Goal: Task Accomplishment & Management: Manage account settings

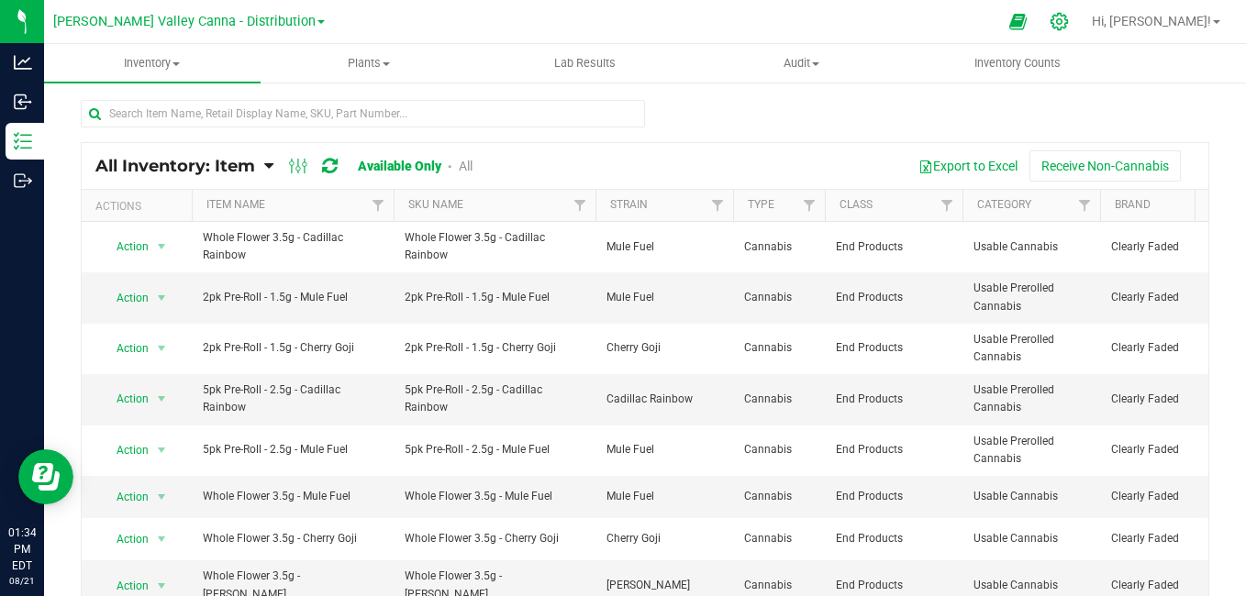
click at [1068, 20] on icon at bounding box center [1058, 21] width 17 height 17
click at [1068, 21] on icon at bounding box center [1058, 21] width 17 height 17
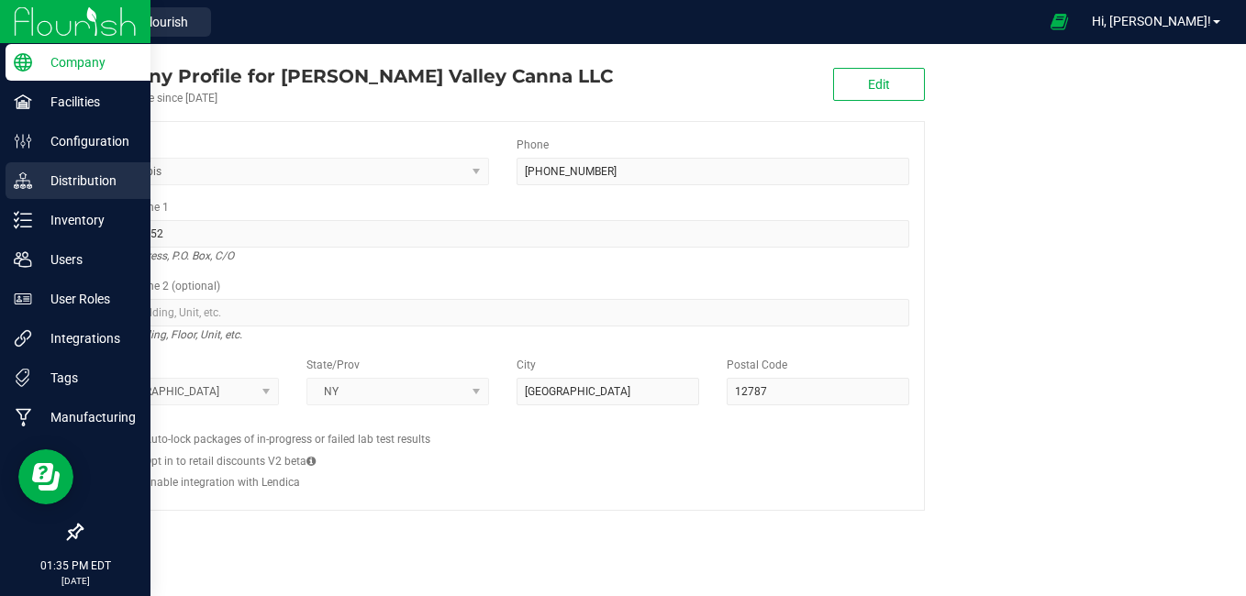
click at [75, 183] on p "Distribution" at bounding box center [87, 181] width 110 height 22
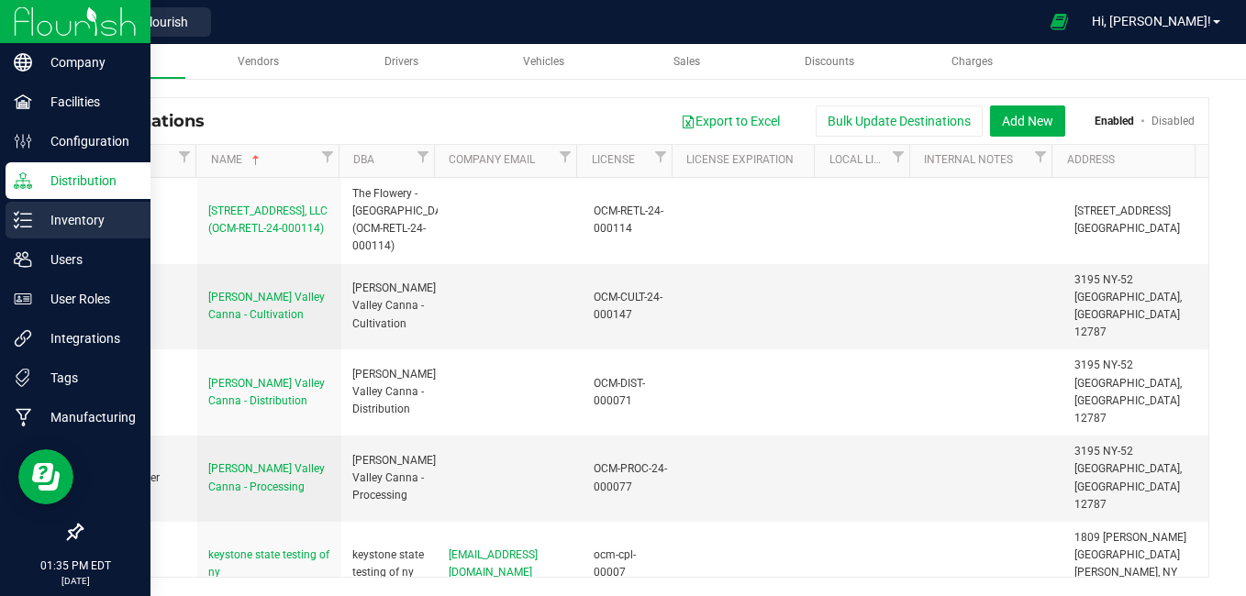
click at [65, 220] on p "Inventory" at bounding box center [87, 220] width 110 height 22
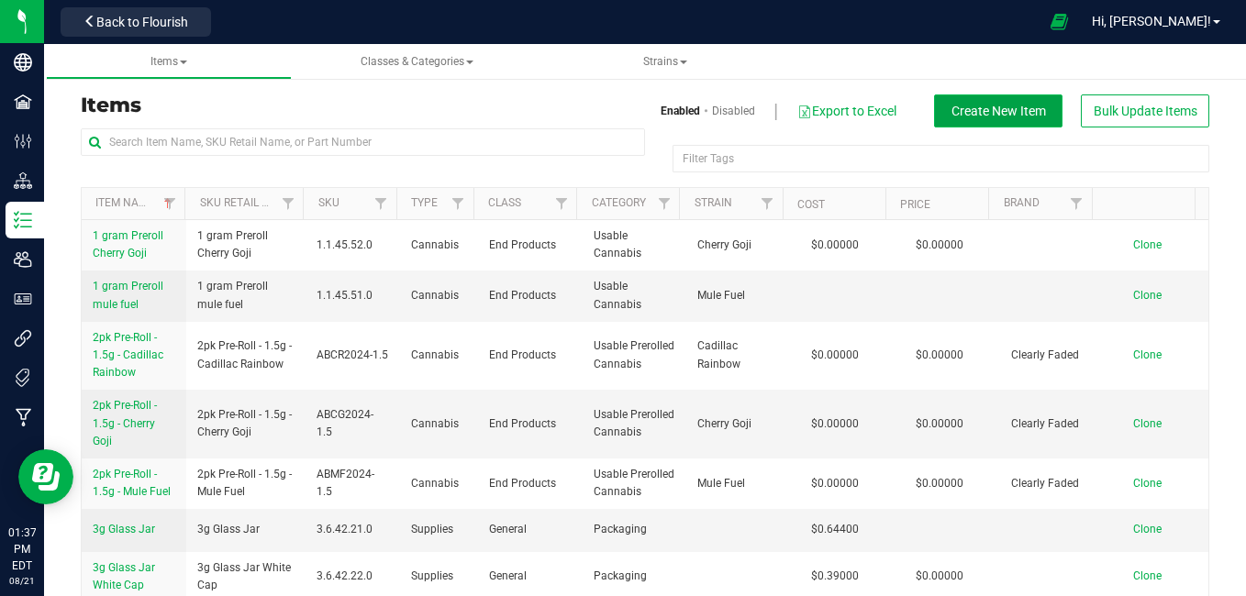
click at [935, 97] on button "Create New Item" at bounding box center [998, 110] width 128 height 33
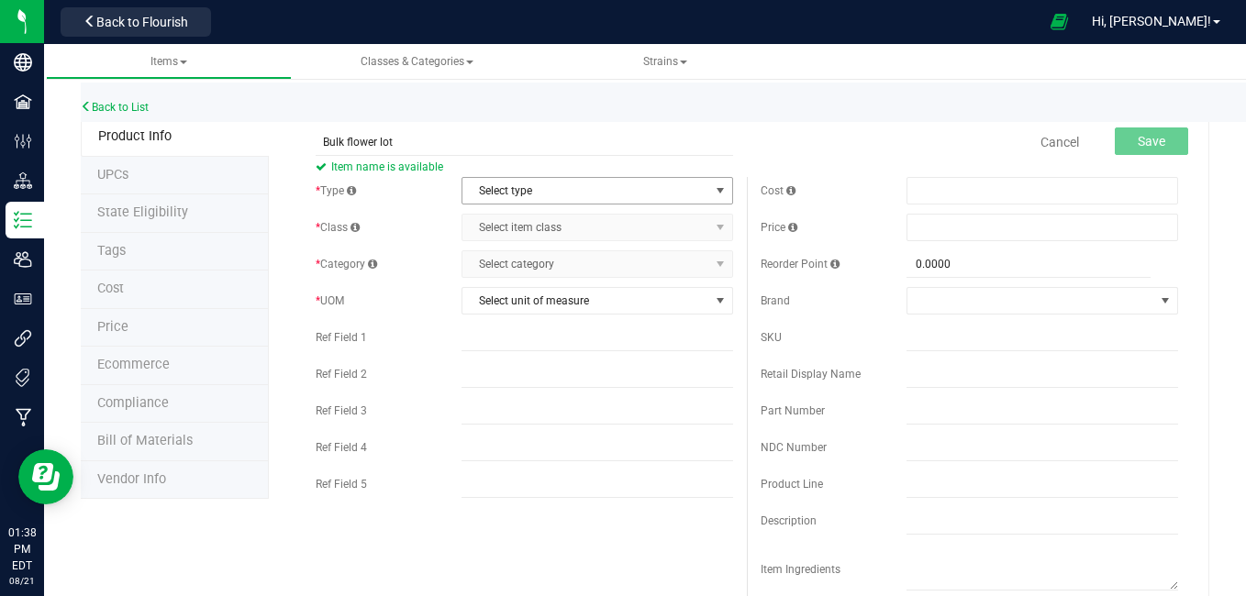
type input "Bulk flower lot"
click at [576, 191] on span "Select type" at bounding box center [585, 191] width 247 height 26
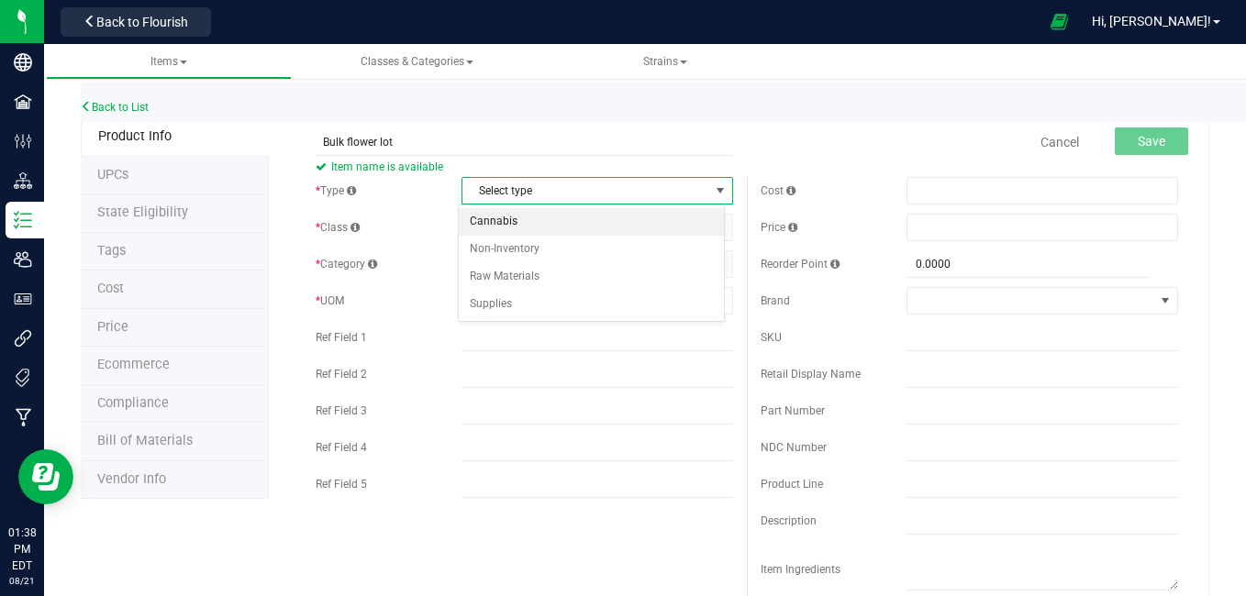
click at [551, 219] on li "Cannabis" at bounding box center [592, 222] width 266 height 28
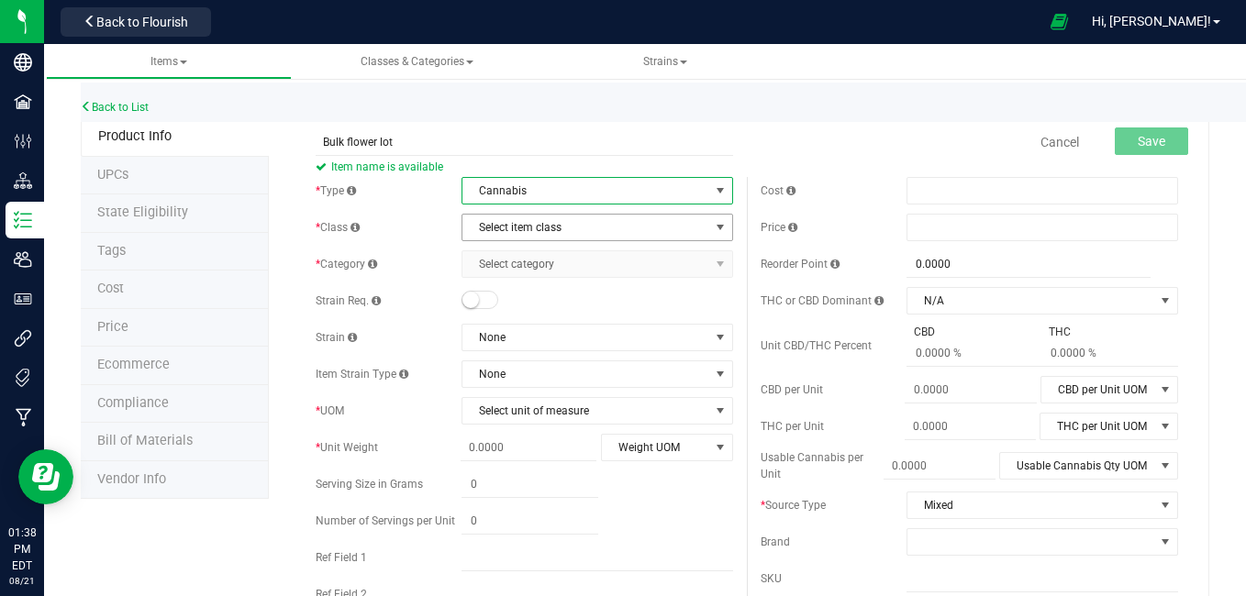
click at [551, 228] on span "Select item class" at bounding box center [585, 228] width 247 height 26
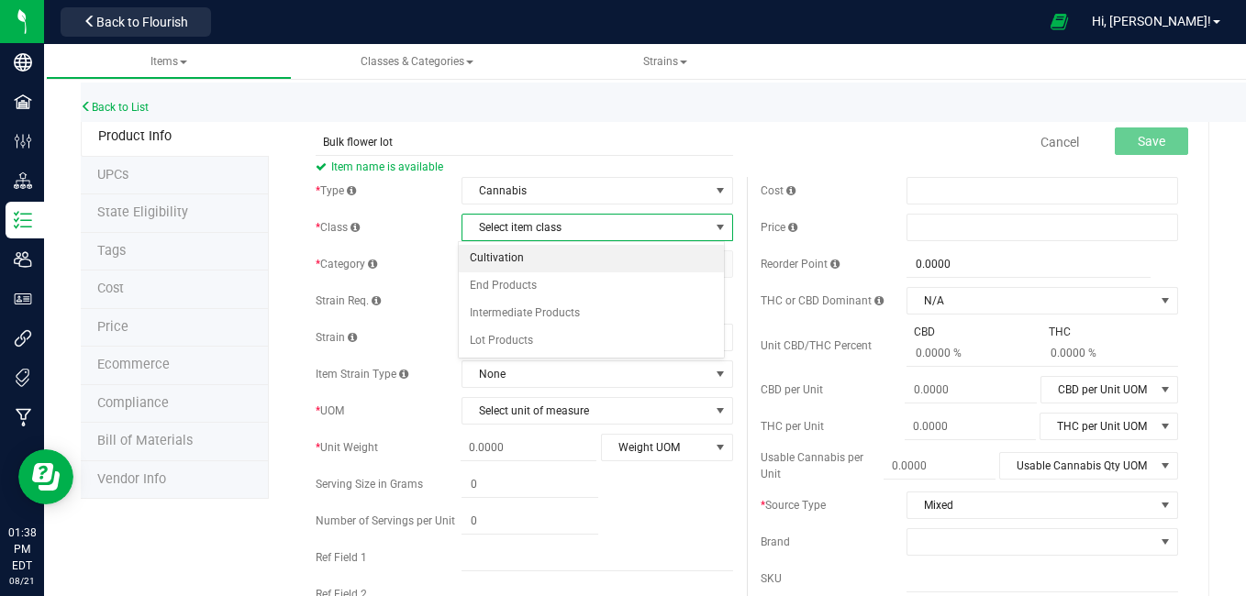
click at [537, 258] on li "Cultivation" at bounding box center [592, 259] width 266 height 28
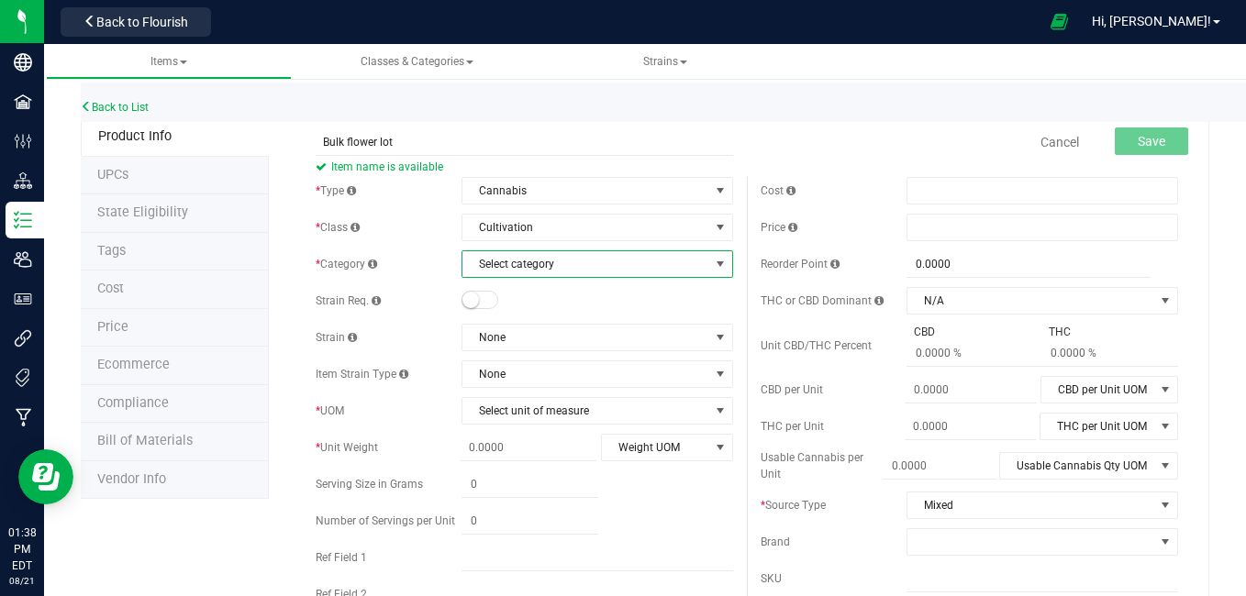
click at [537, 264] on span "Select category" at bounding box center [585, 264] width 247 height 26
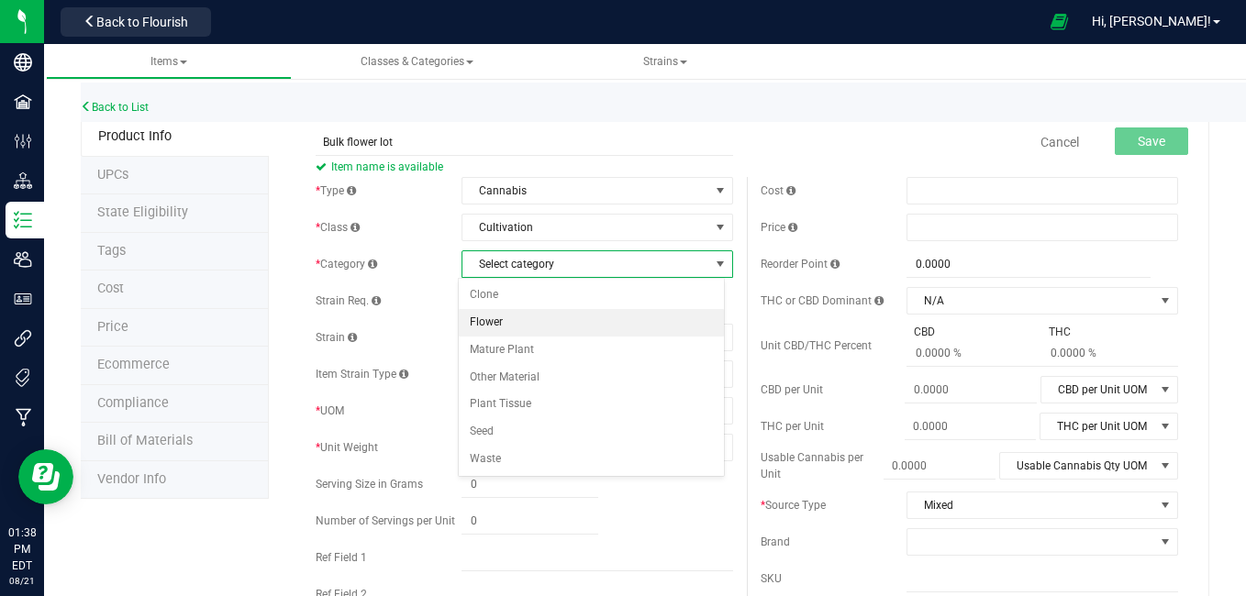
click at [513, 331] on li "Flower" at bounding box center [592, 323] width 266 height 28
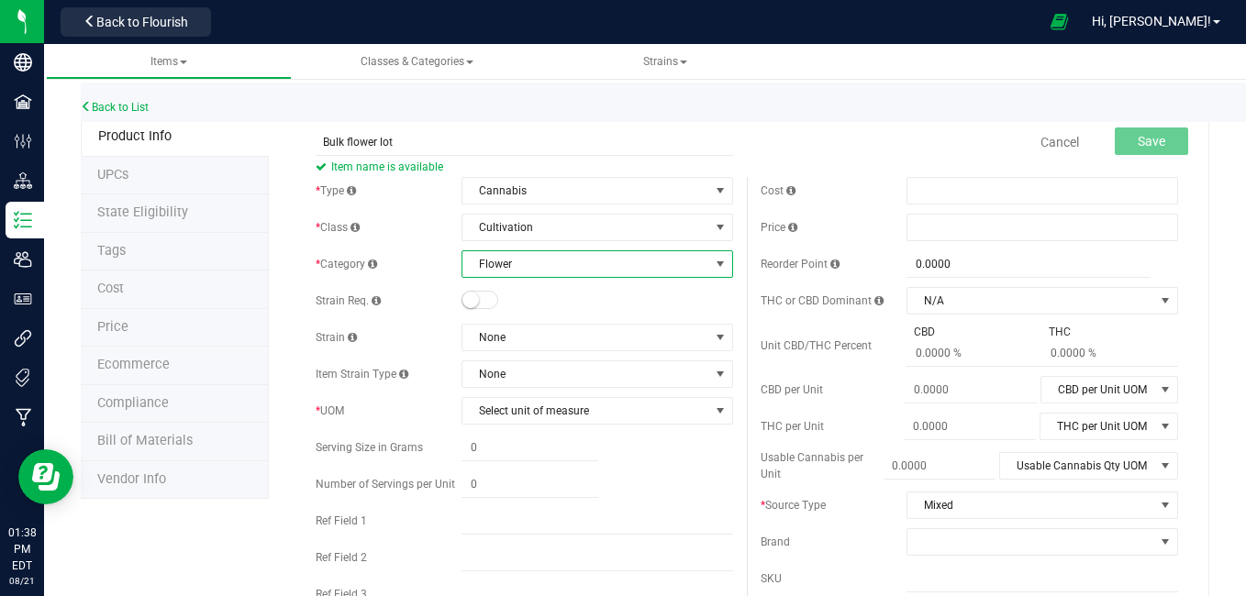
click at [467, 302] on small at bounding box center [470, 300] width 17 height 17
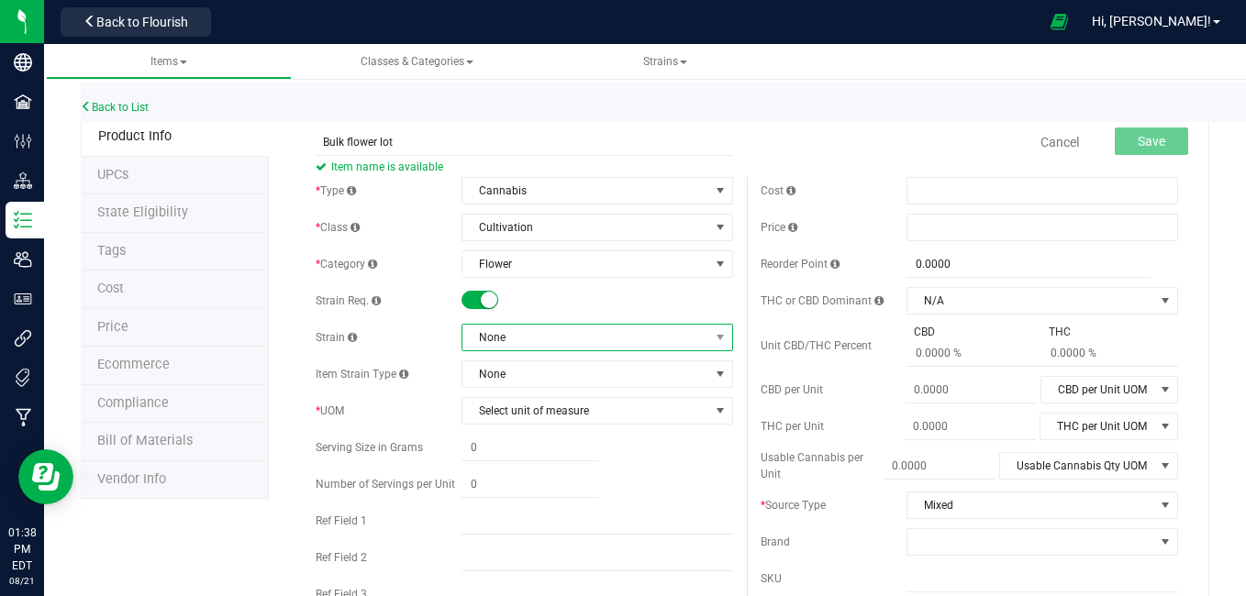
click at [558, 344] on span "None" at bounding box center [585, 338] width 247 height 26
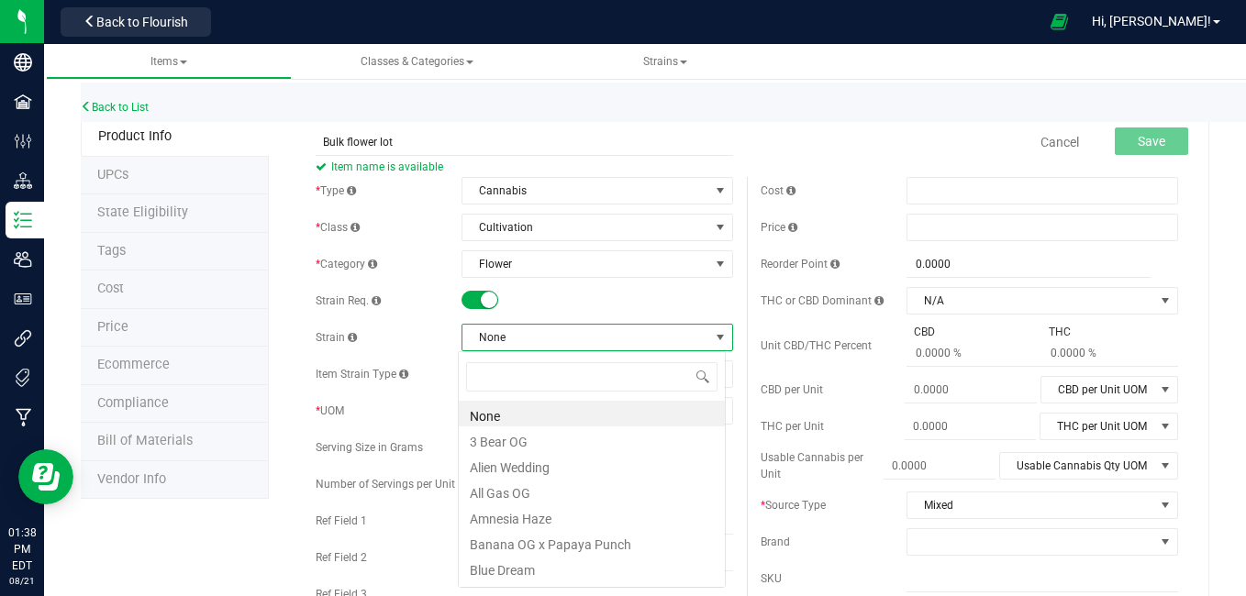
scroll to position [28, 267]
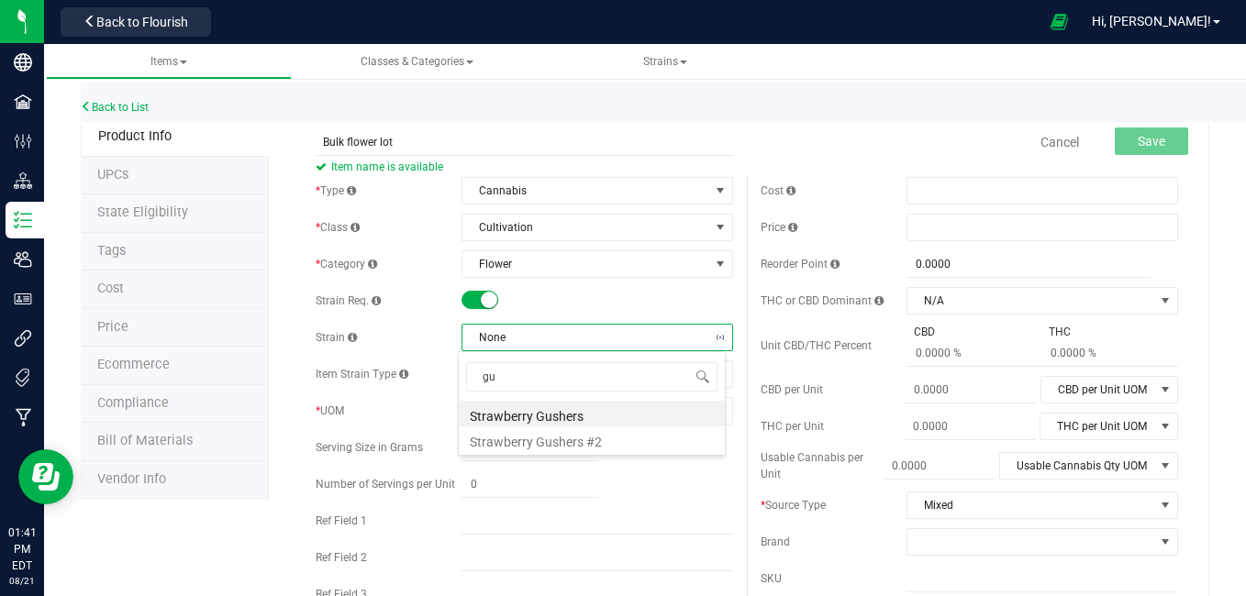
type input "g"
type input "w"
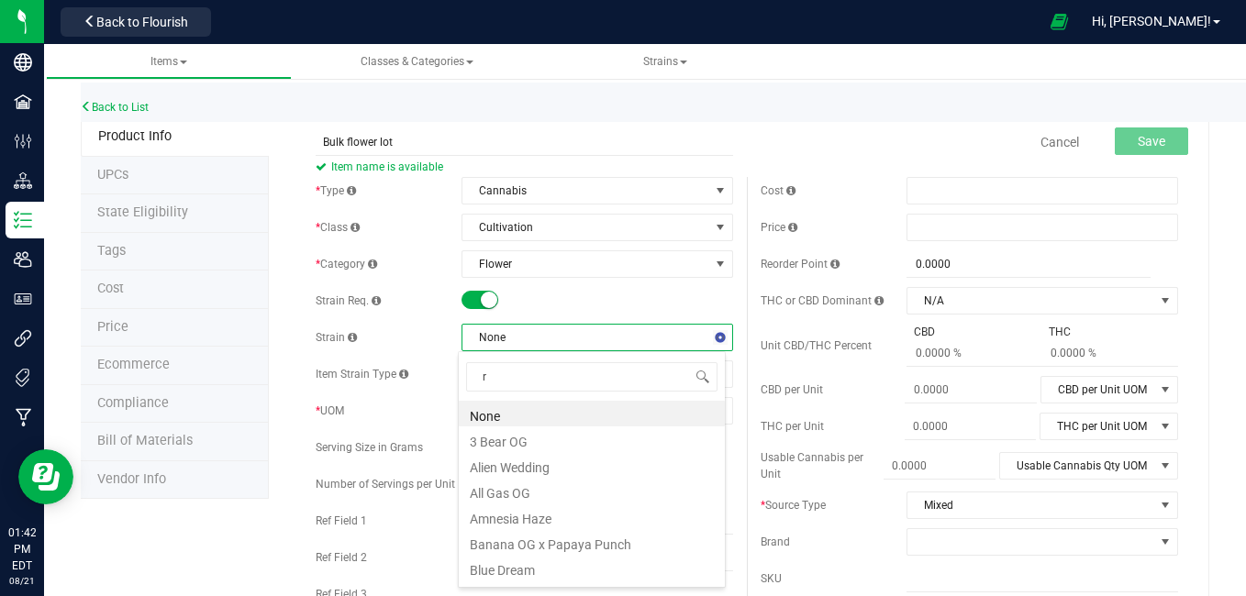
type input "rs"
click at [493, 417] on li "RSII" at bounding box center [592, 414] width 266 height 26
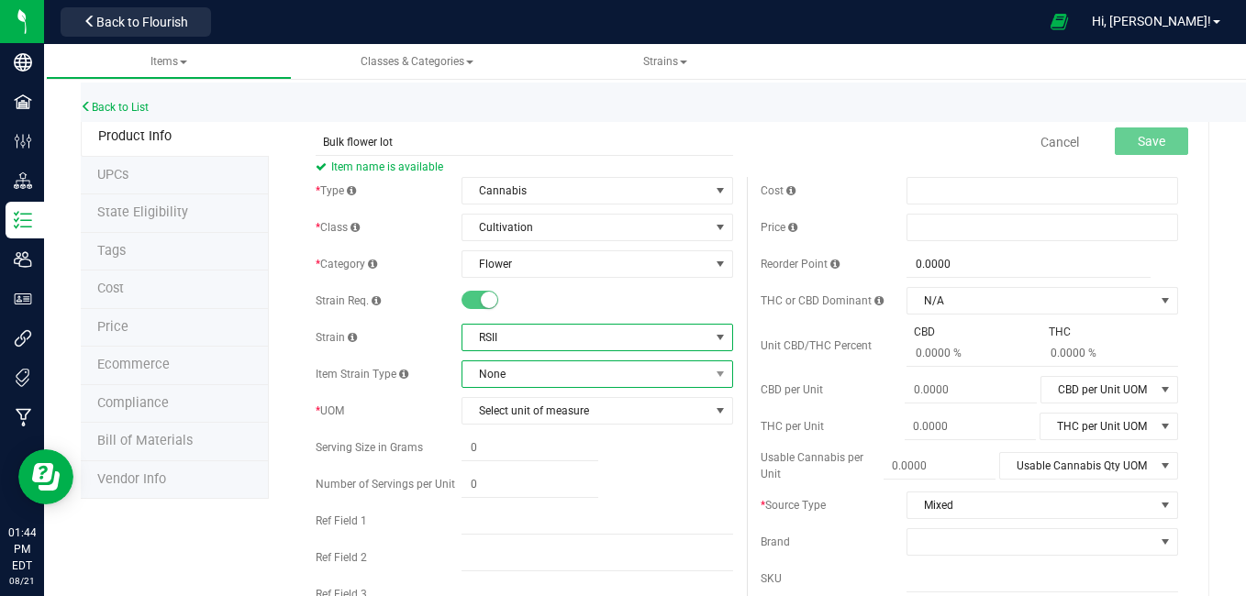
click at [543, 382] on span "None" at bounding box center [585, 374] width 247 height 26
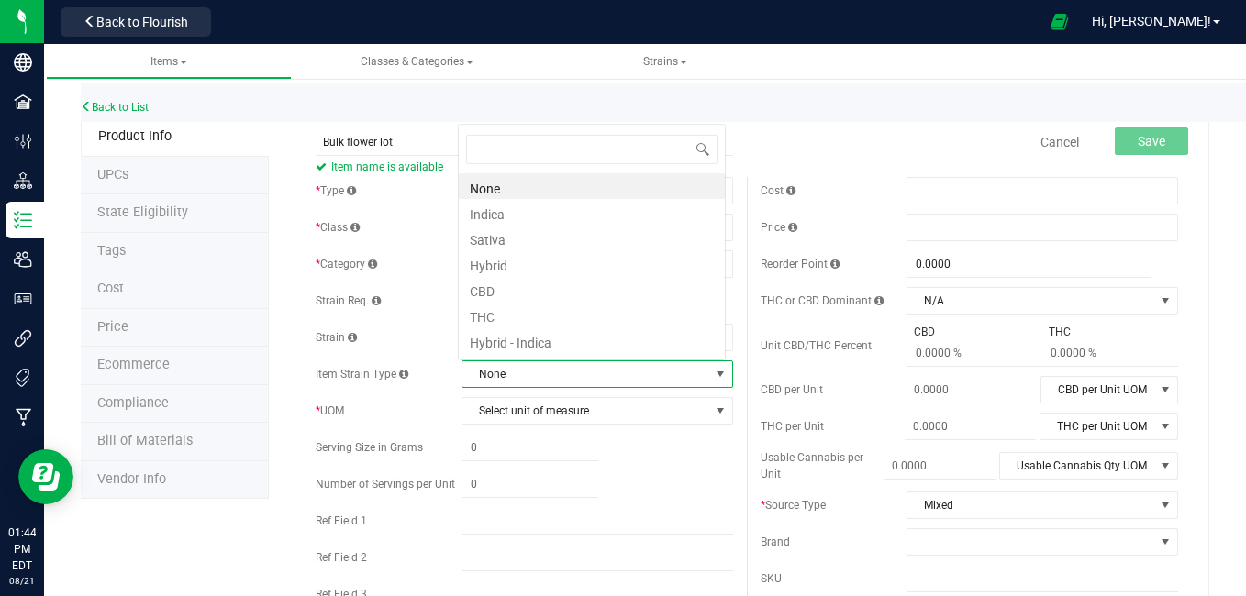
scroll to position [28, 263]
click at [504, 266] on li "Hybrid" at bounding box center [592, 263] width 266 height 26
click at [578, 405] on span "Select unit of measure" at bounding box center [585, 411] width 247 height 26
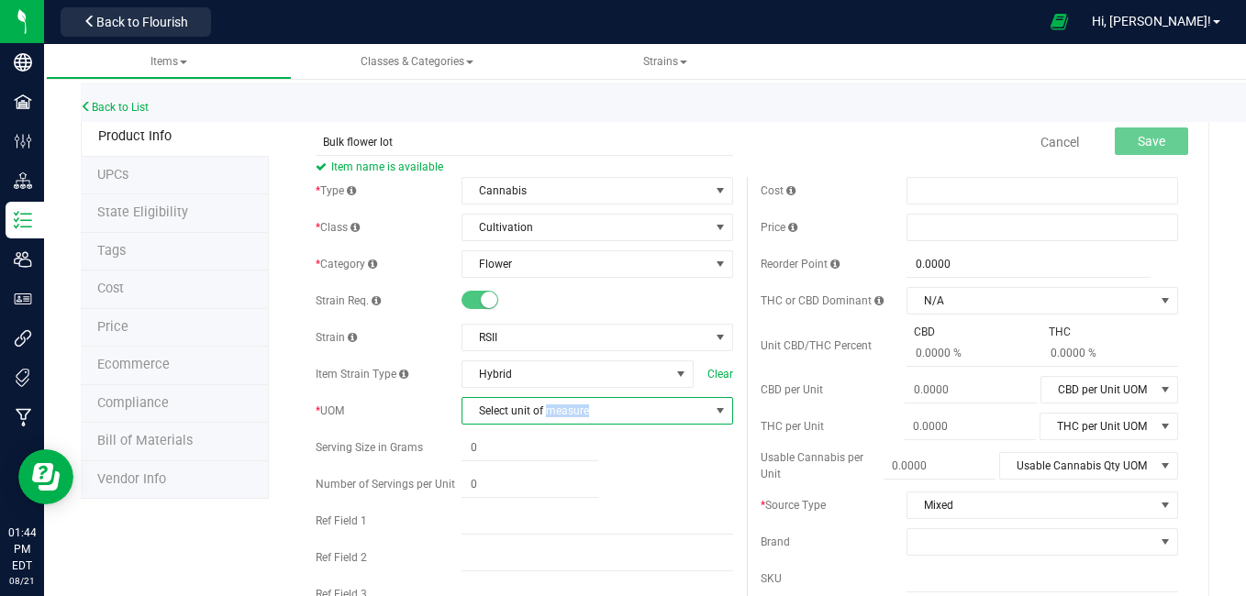
drag, startPoint x: 578, startPoint y: 405, endPoint x: 625, endPoint y: 405, distance: 46.8
click at [625, 405] on span "Select unit of measure" at bounding box center [585, 411] width 247 height 26
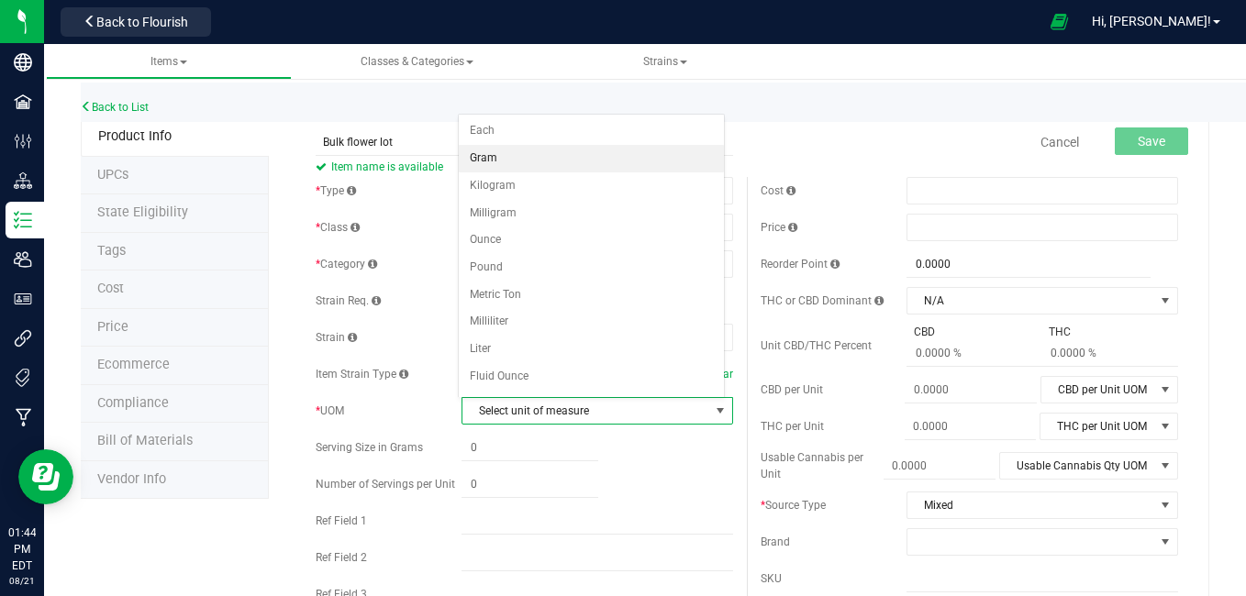
click at [538, 155] on li "Gram" at bounding box center [592, 159] width 266 height 28
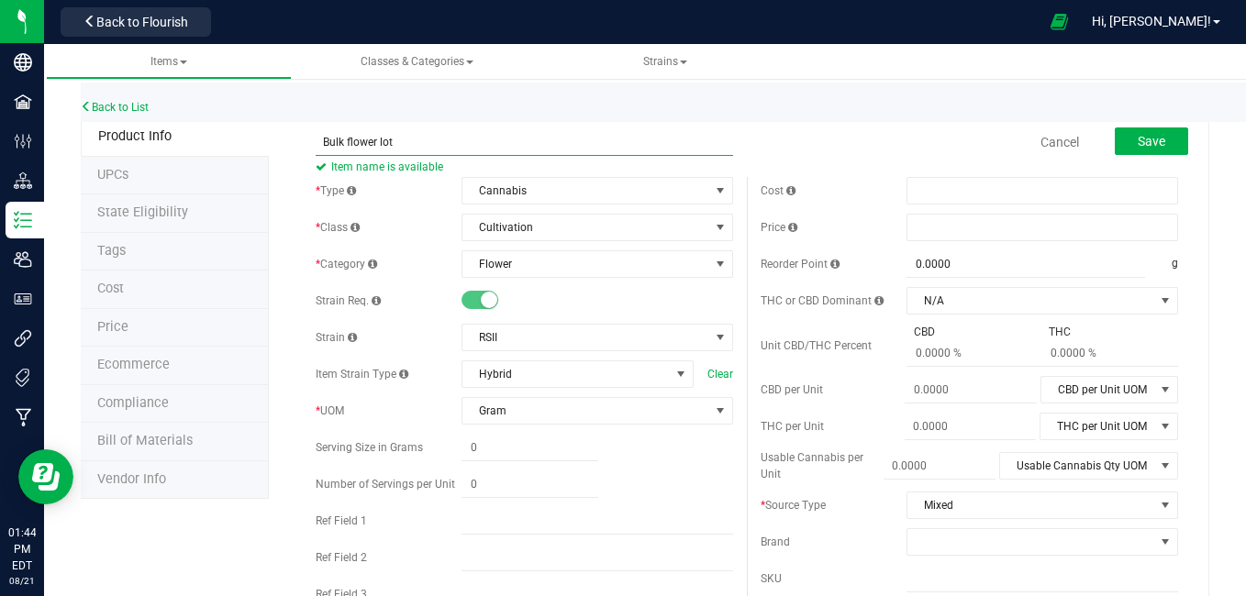
click at [478, 139] on input "Bulk flower lot" at bounding box center [524, 142] width 417 height 28
type input "bulk flower lot RSII"
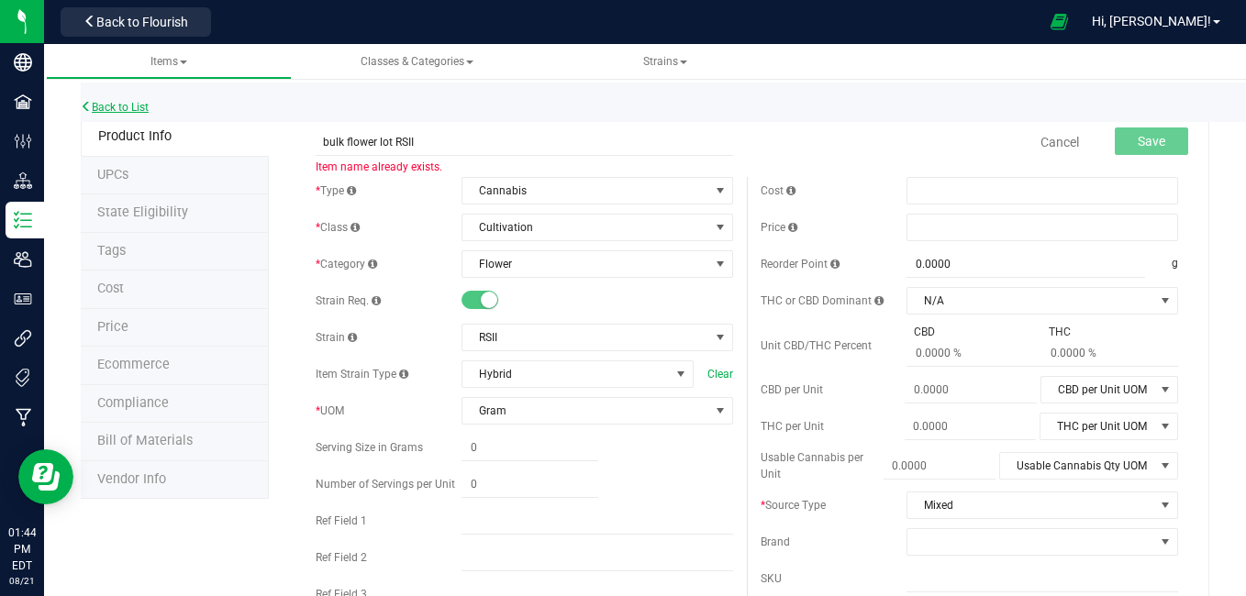
click at [139, 108] on link "Back to List" at bounding box center [115, 107] width 68 height 13
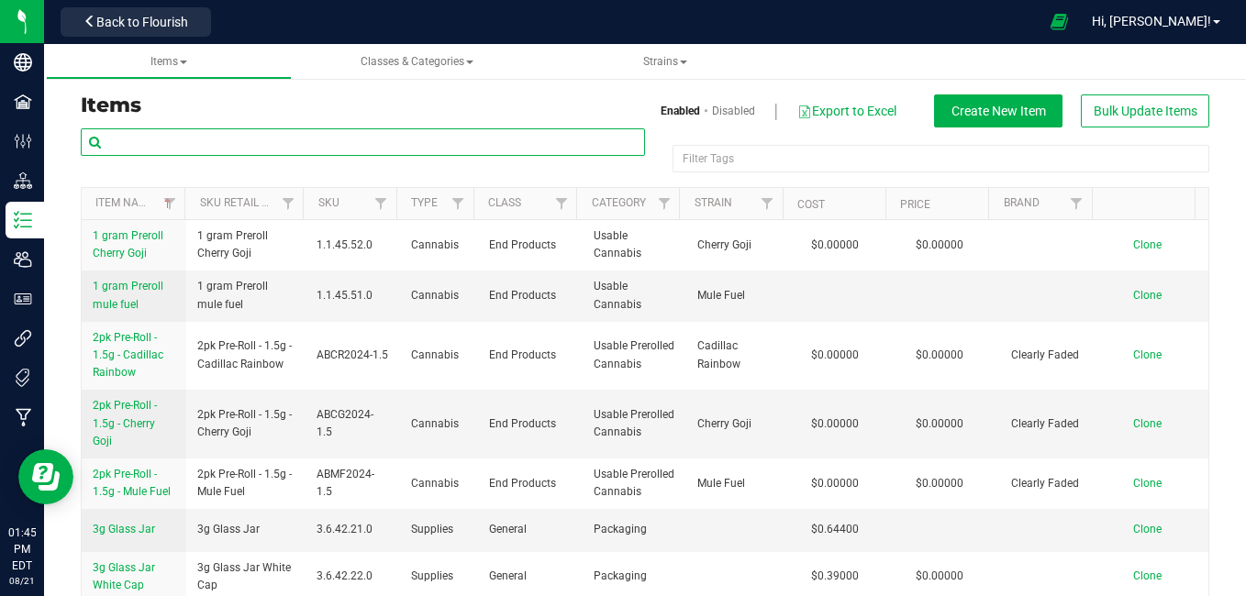
click at [228, 135] on input "text" at bounding box center [363, 142] width 564 height 28
type input "l"
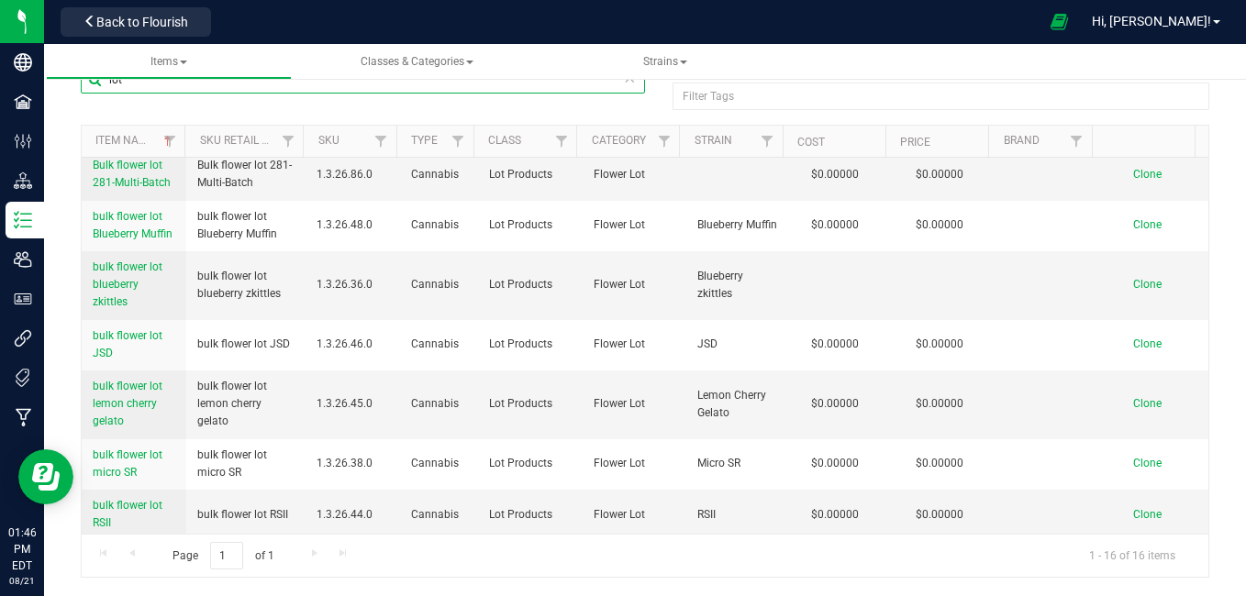
scroll to position [158, 0]
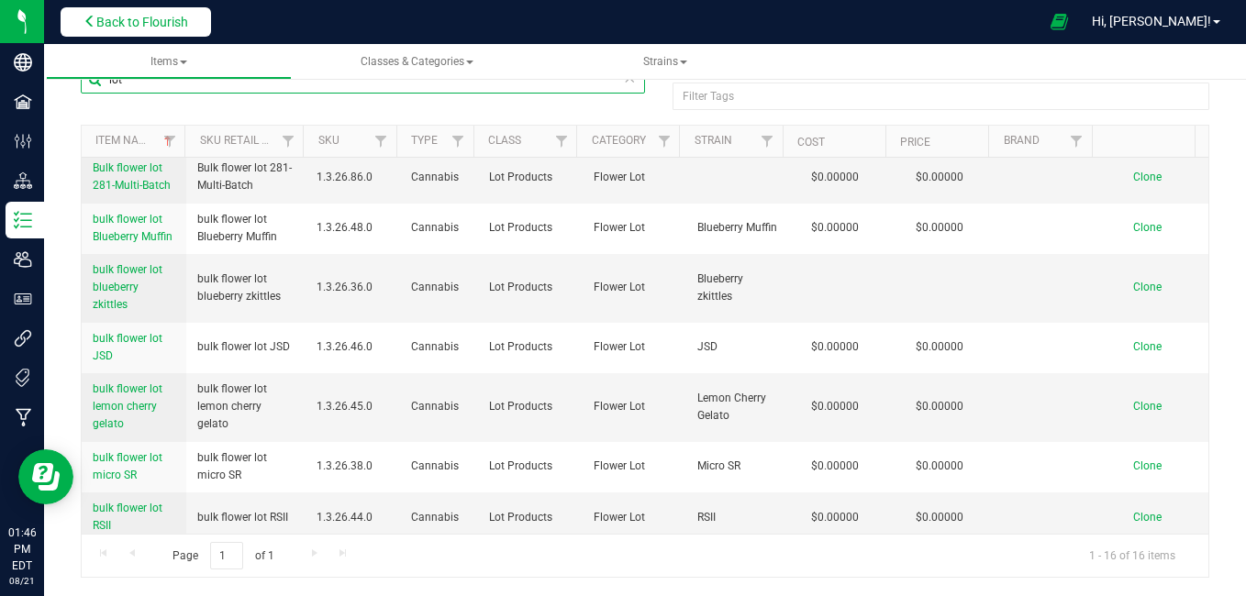
type input "lot"
click at [164, 11] on button "Back to Flourish" at bounding box center [136, 21] width 150 height 29
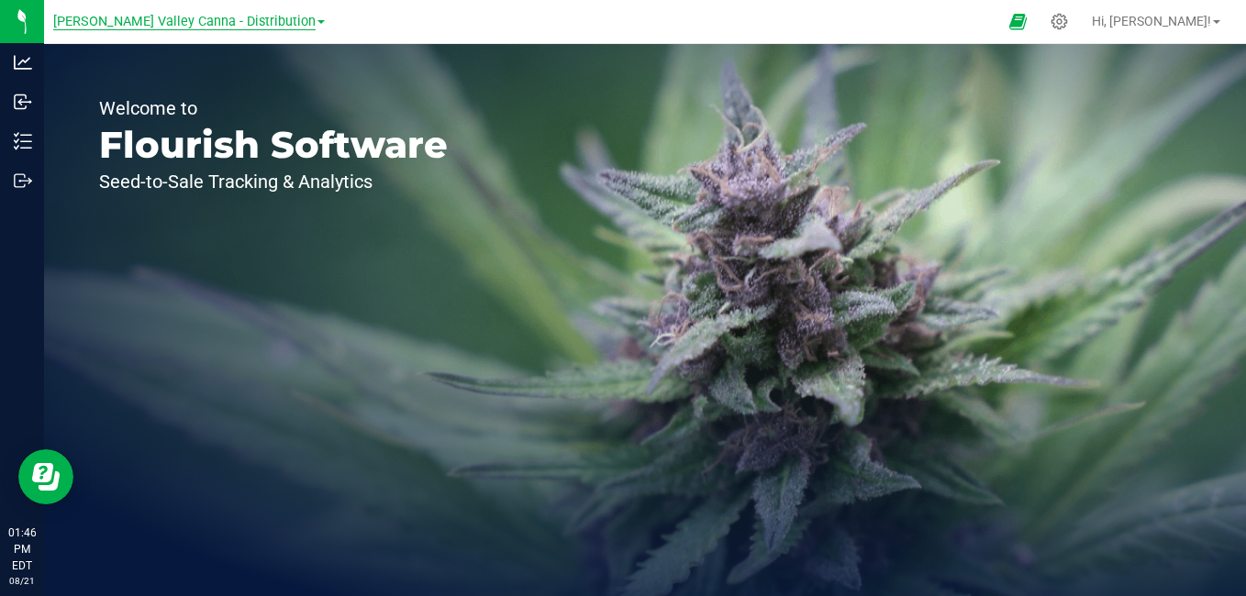
click at [163, 17] on span "[PERSON_NAME] Valley Canna - Distribution" at bounding box center [184, 22] width 262 height 17
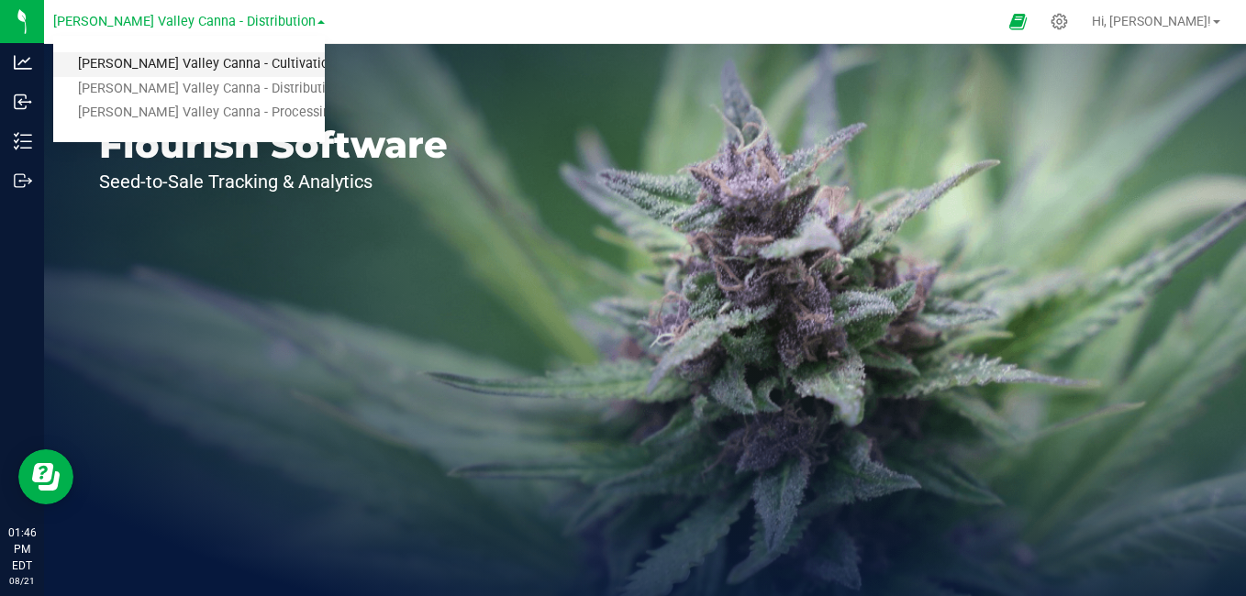
click at [167, 55] on link "[PERSON_NAME] Valley Canna - Cultivation" at bounding box center [189, 64] width 272 height 25
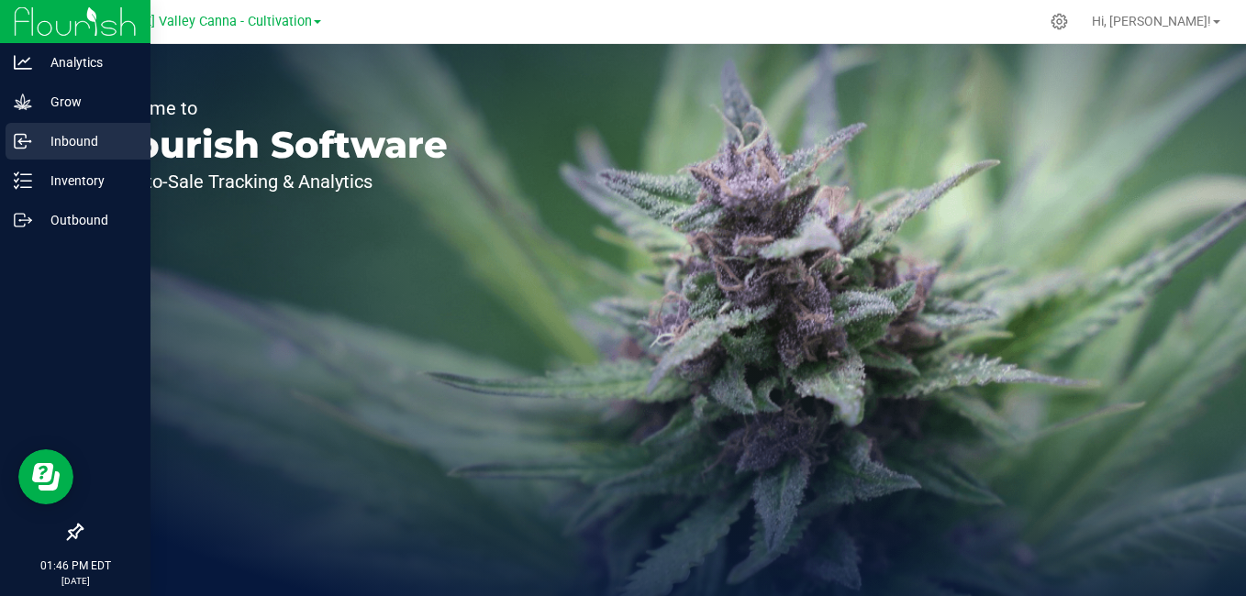
click at [17, 135] on icon at bounding box center [20, 142] width 11 height 14
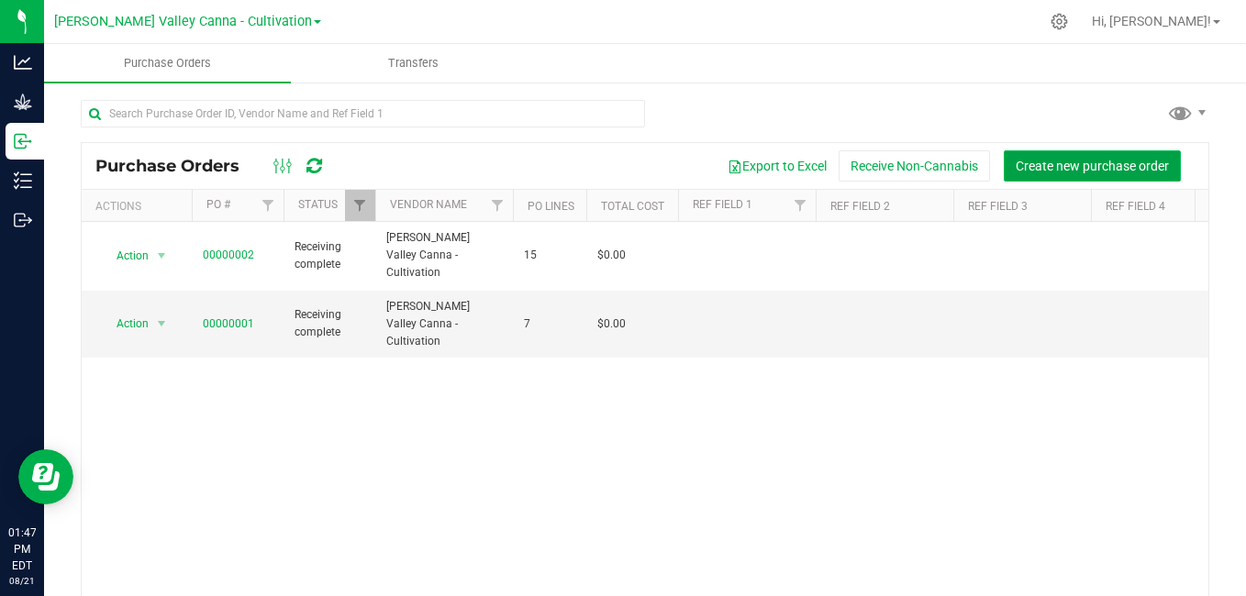
click at [1043, 163] on span "Create new purchase order" at bounding box center [1091, 166] width 153 height 15
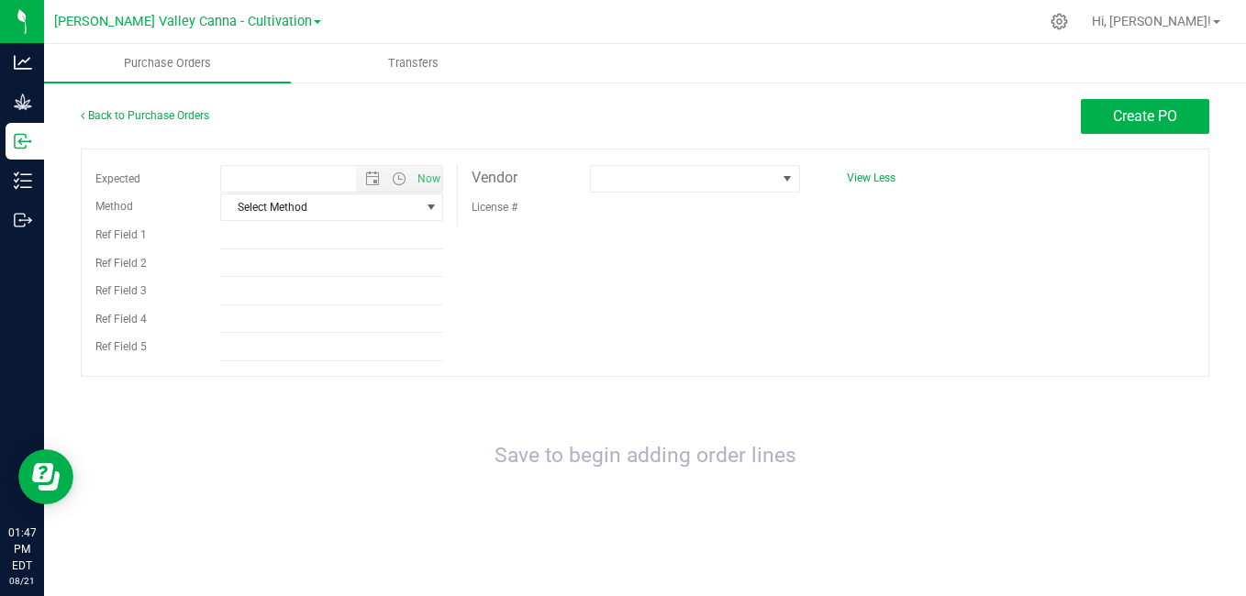
type input "[DATE] 1:47 PM"
click at [427, 209] on span "select" at bounding box center [431, 207] width 15 height 15
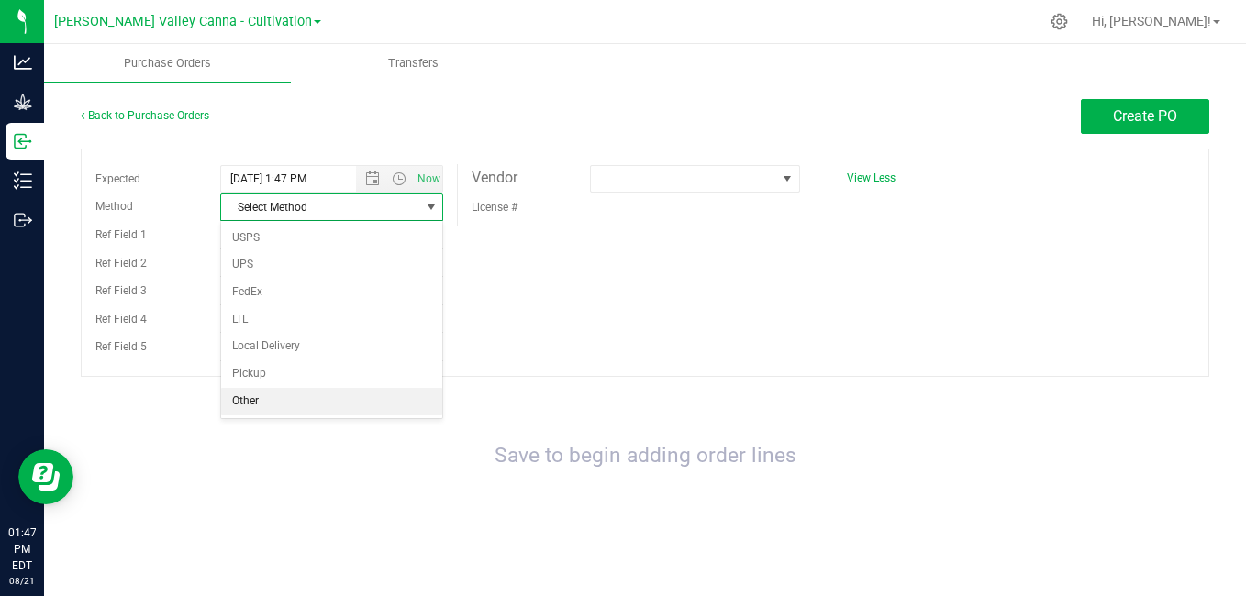
click at [265, 399] on li "Other" at bounding box center [331, 402] width 221 height 28
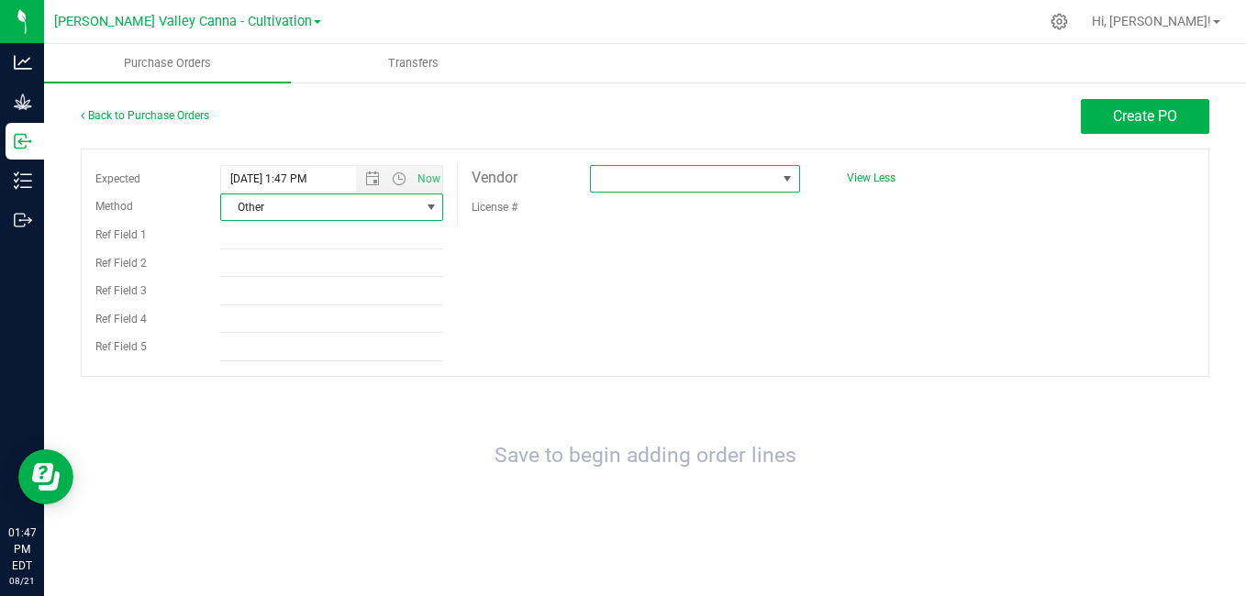
click at [781, 182] on span at bounding box center [787, 179] width 15 height 15
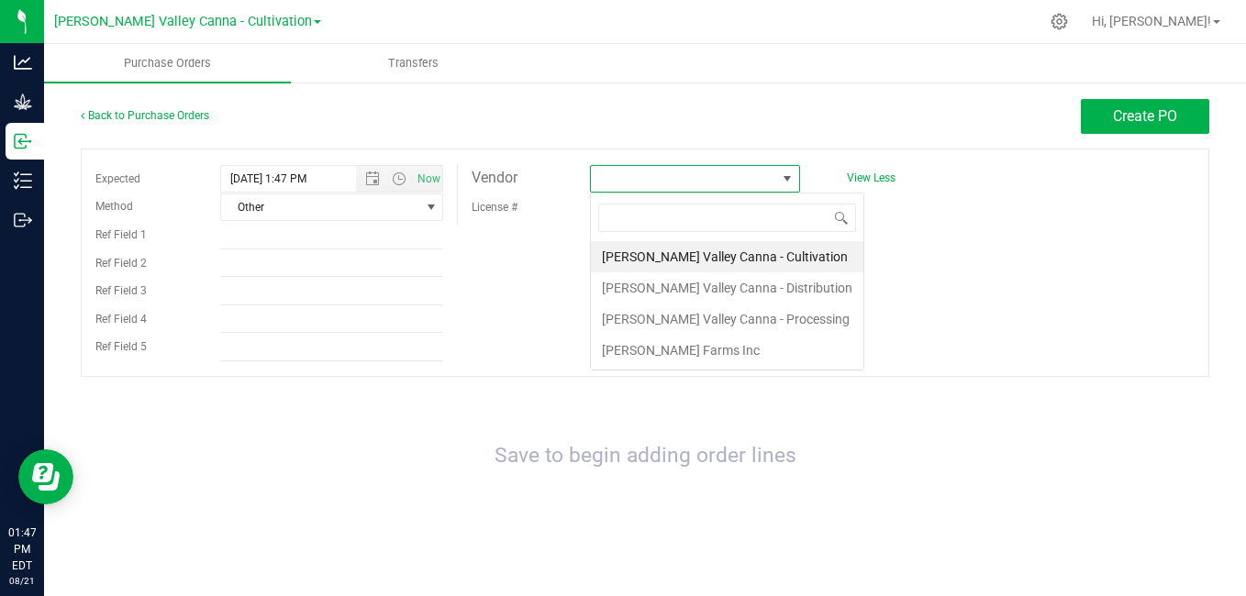
scroll to position [28, 209]
click at [719, 264] on li "[PERSON_NAME] Valley Canna - Cultivation" at bounding box center [727, 256] width 272 height 31
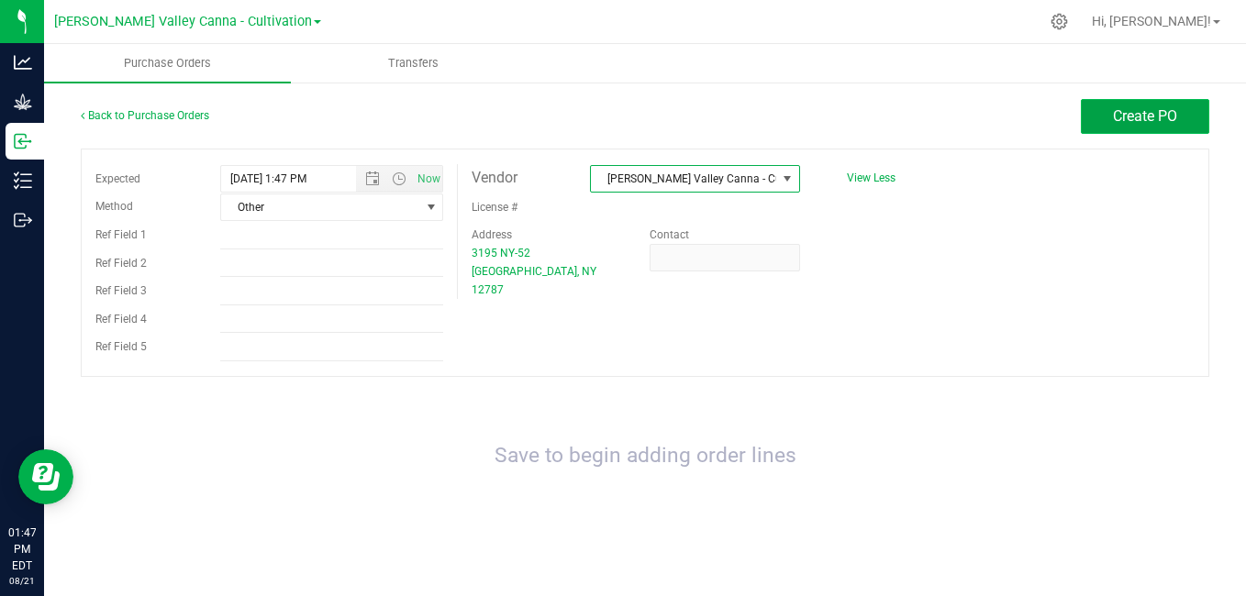
click at [1146, 105] on button "Create PO" at bounding box center [1145, 116] width 128 height 35
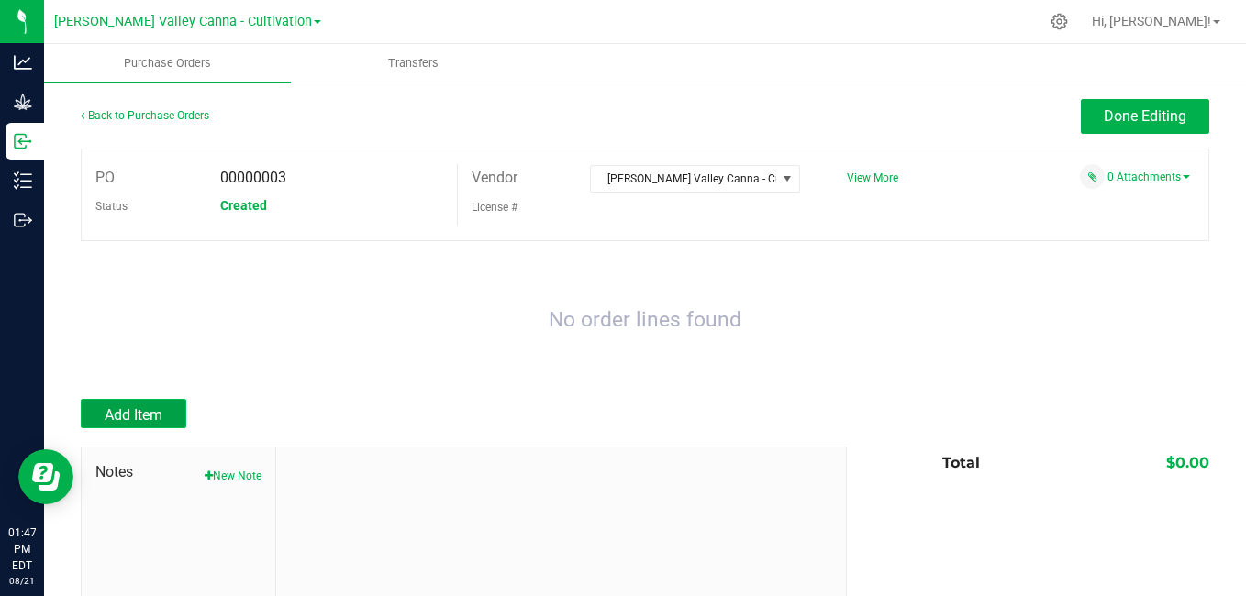
click at [149, 418] on span "Add Item" at bounding box center [134, 414] width 58 height 17
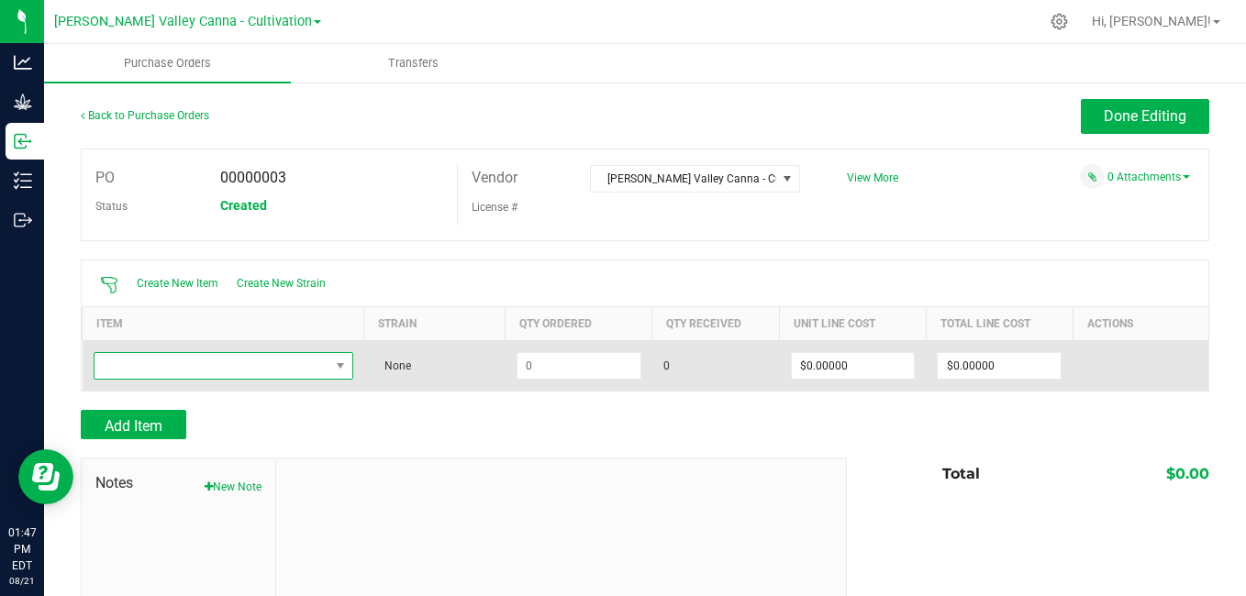
click at [176, 357] on span "NO DATA FOUND" at bounding box center [211, 366] width 235 height 26
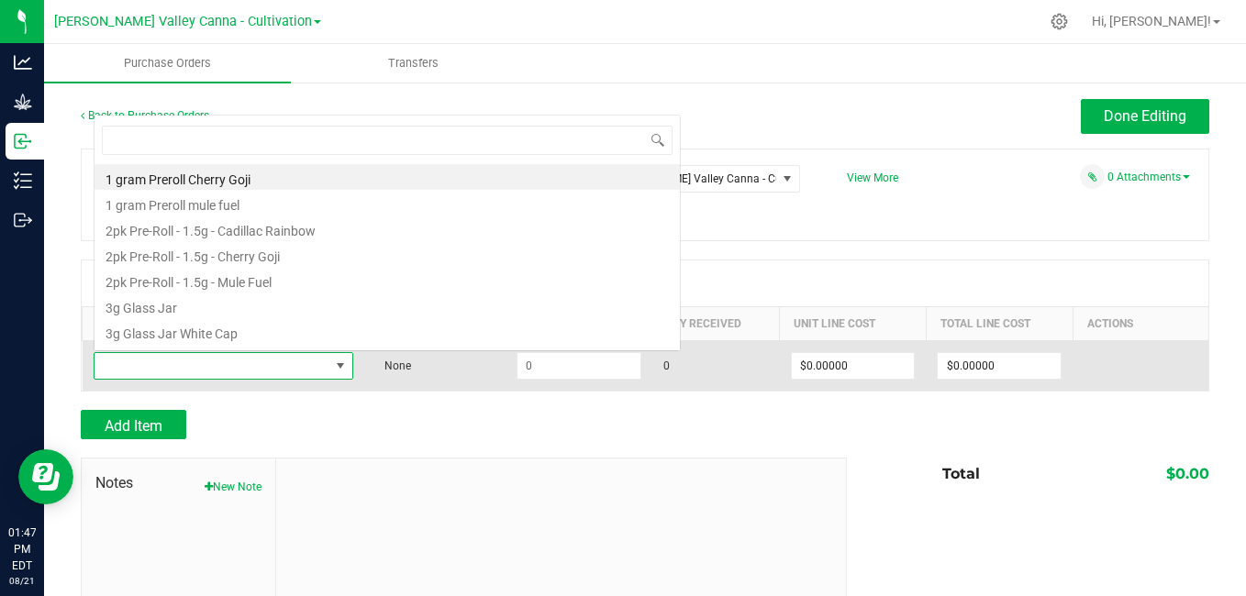
scroll to position [28, 254]
type input "lot"
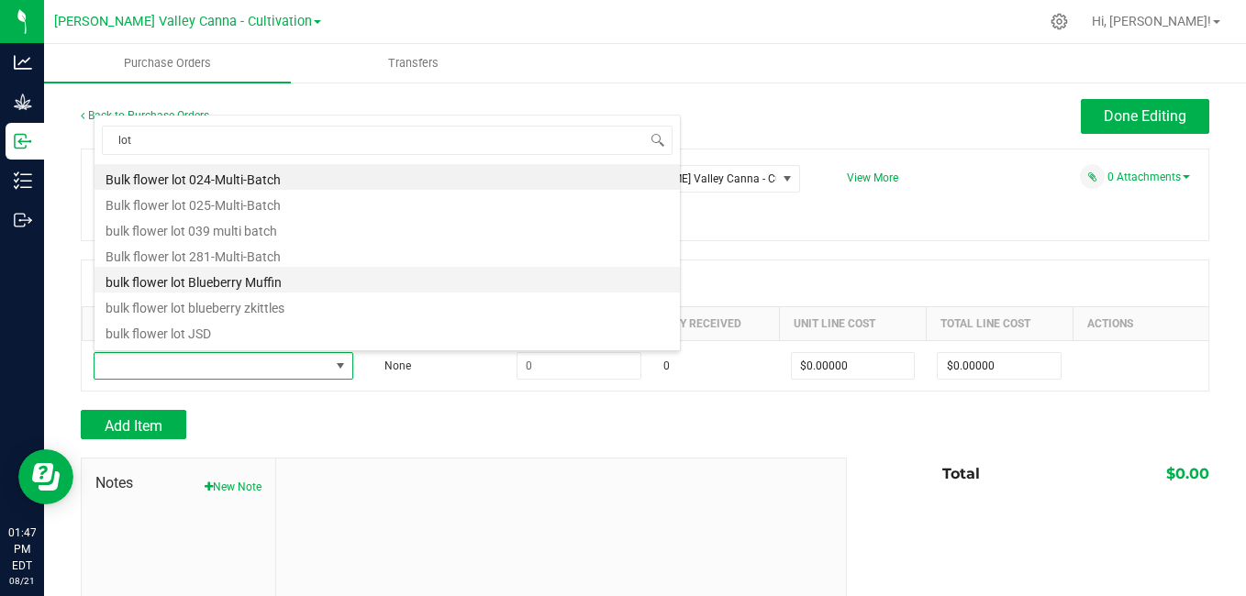
click at [197, 279] on li "bulk flower lot Blueberry Muffin" at bounding box center [386, 280] width 585 height 26
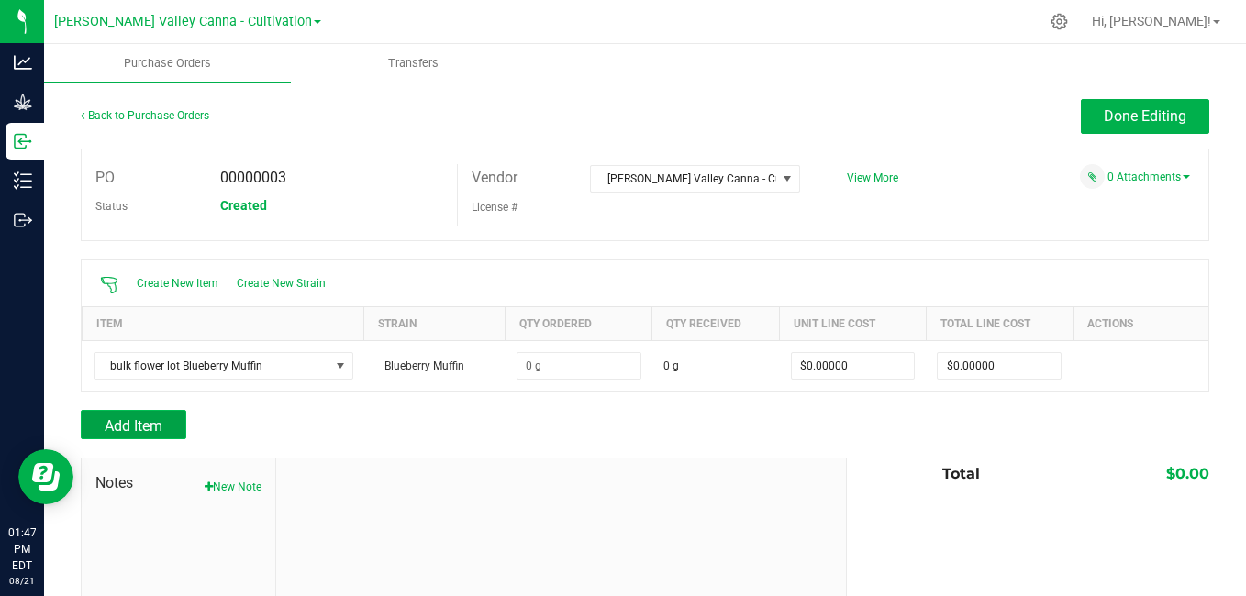
click at [145, 428] on span "Add Item" at bounding box center [134, 425] width 58 height 17
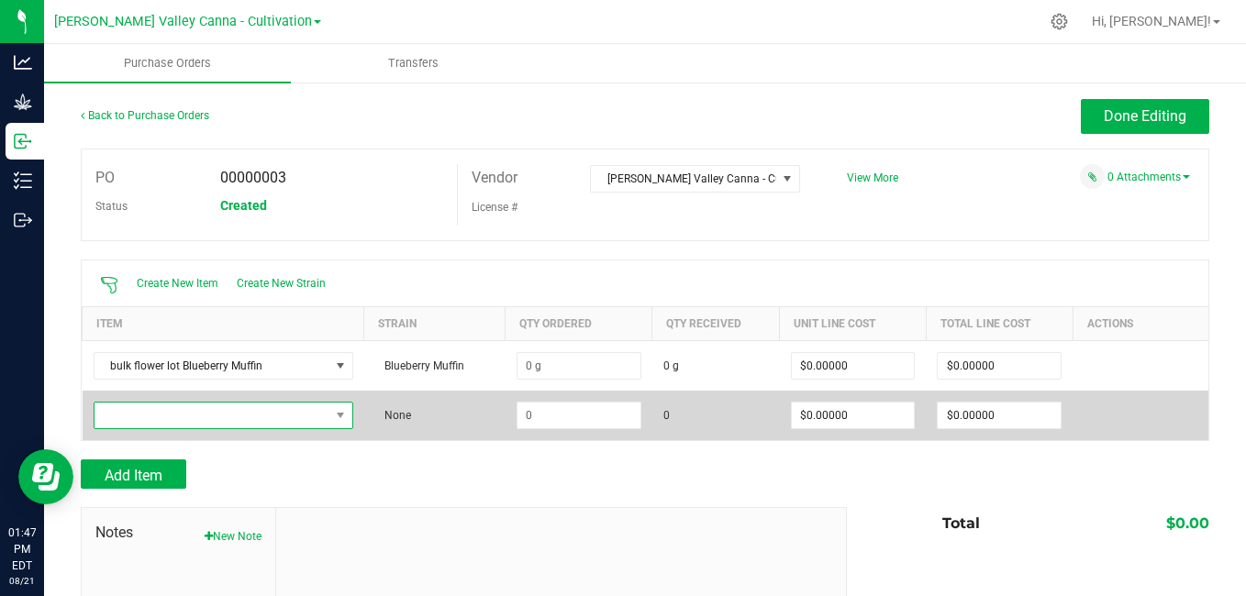
click at [268, 413] on span "NO DATA FOUND" at bounding box center [211, 416] width 235 height 26
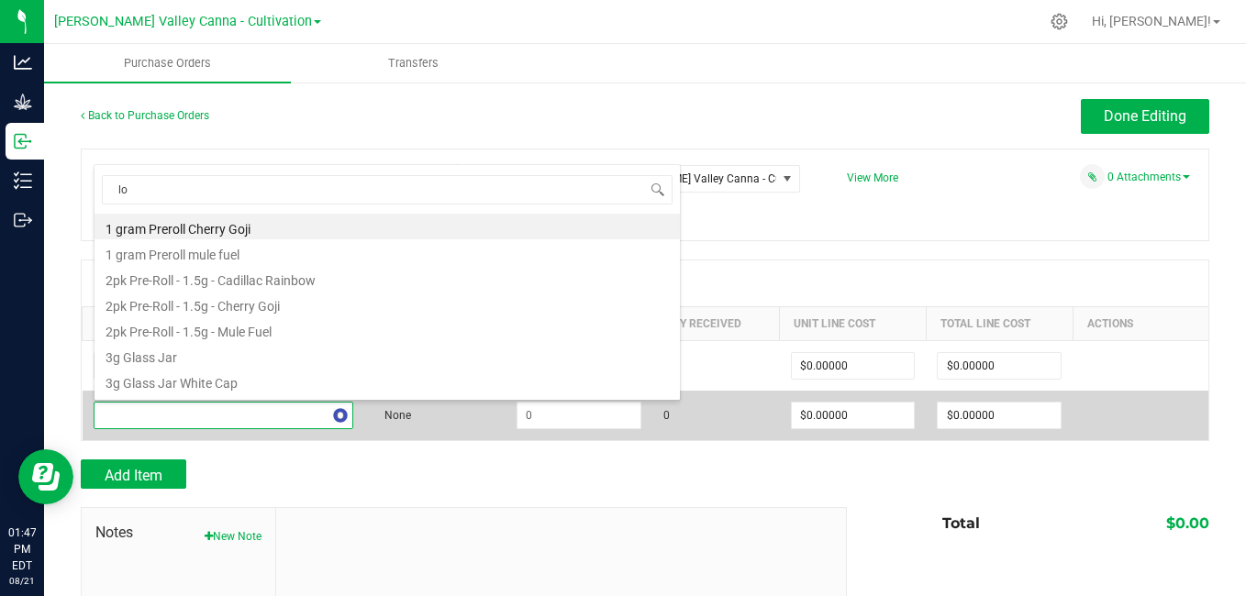
type input "lot"
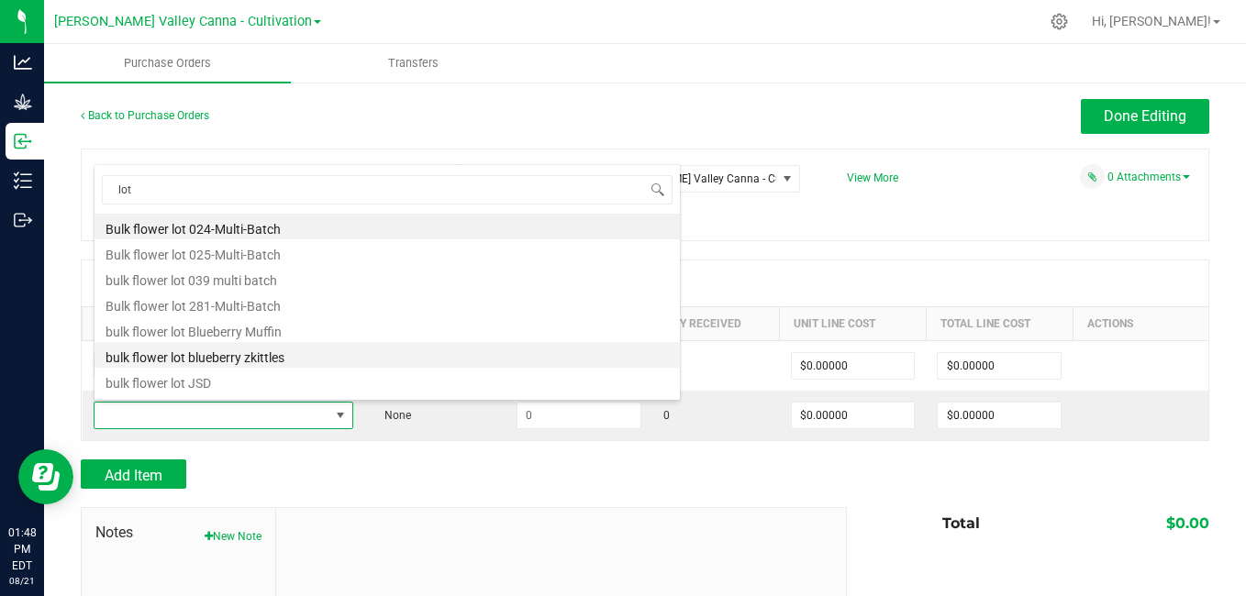
click at [254, 362] on li "bulk flower lot blueberry zkittles" at bounding box center [386, 355] width 585 height 26
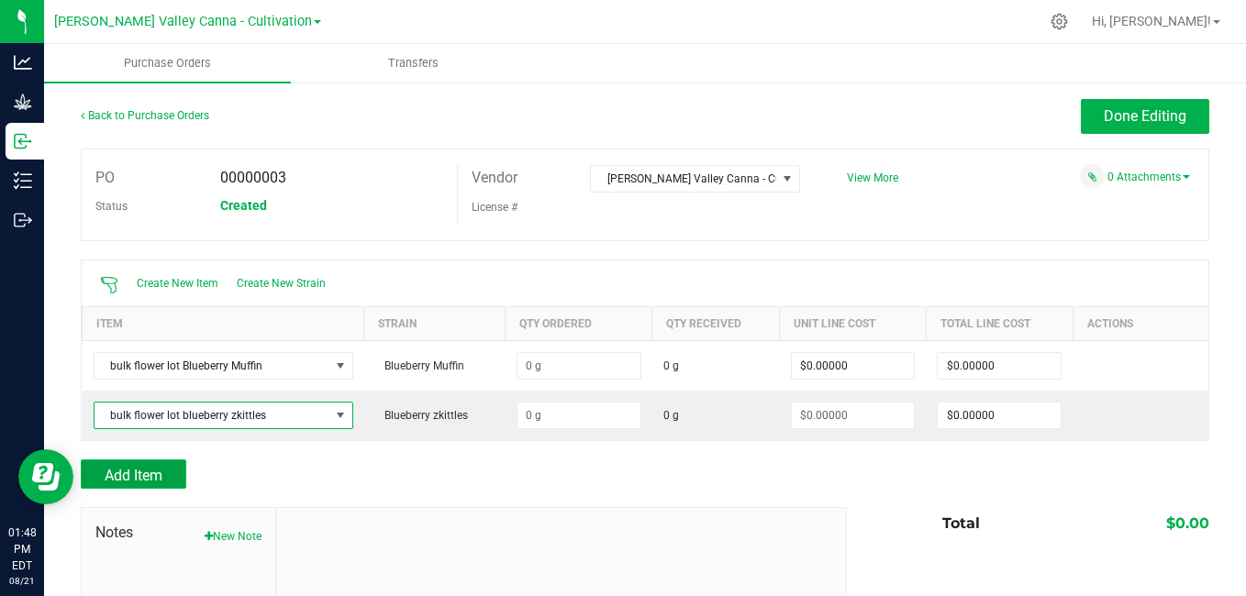
click at [140, 475] on span "Add Item" at bounding box center [134, 475] width 58 height 17
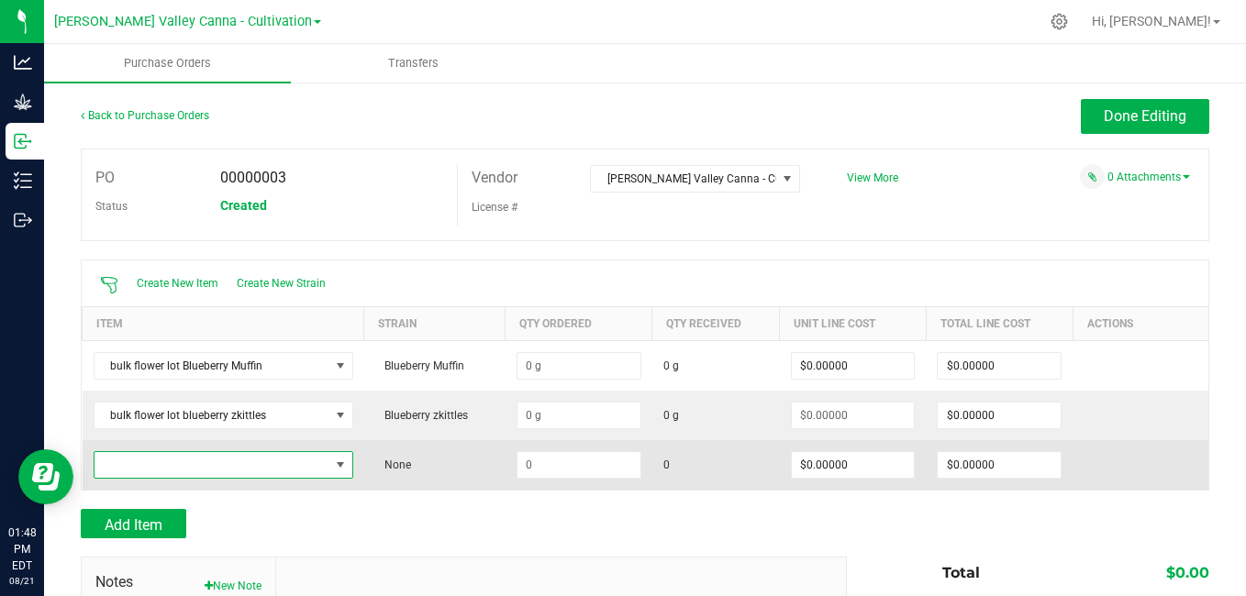
click at [333, 468] on span "NO DATA FOUND" at bounding box center [340, 465] width 15 height 15
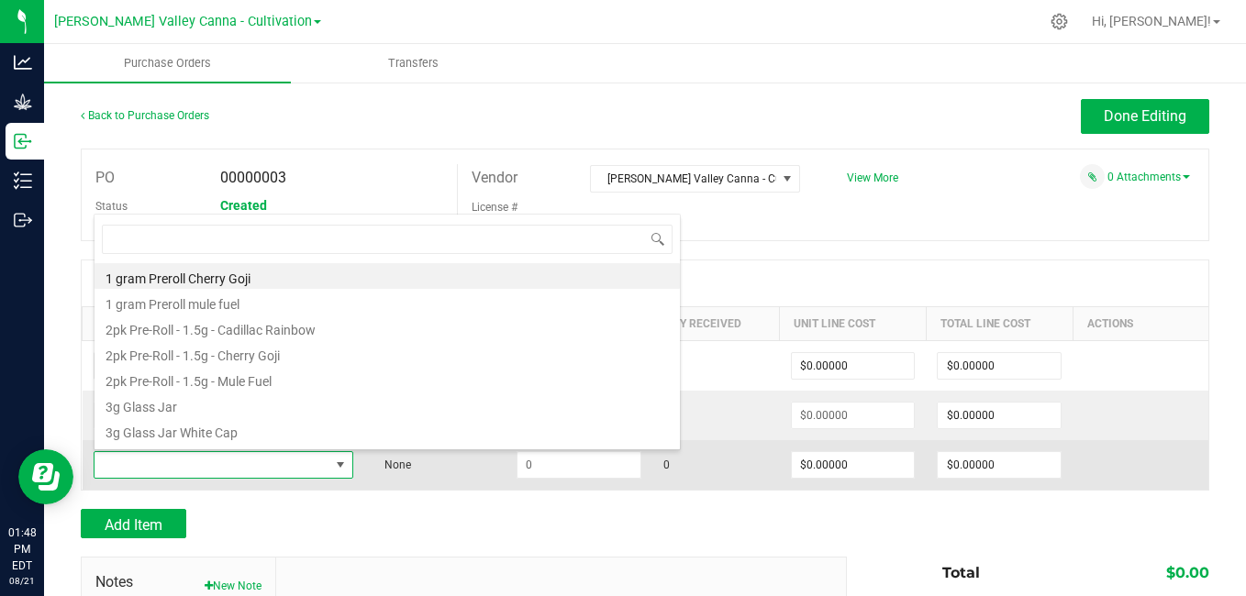
scroll to position [28, 253]
type input "lot"
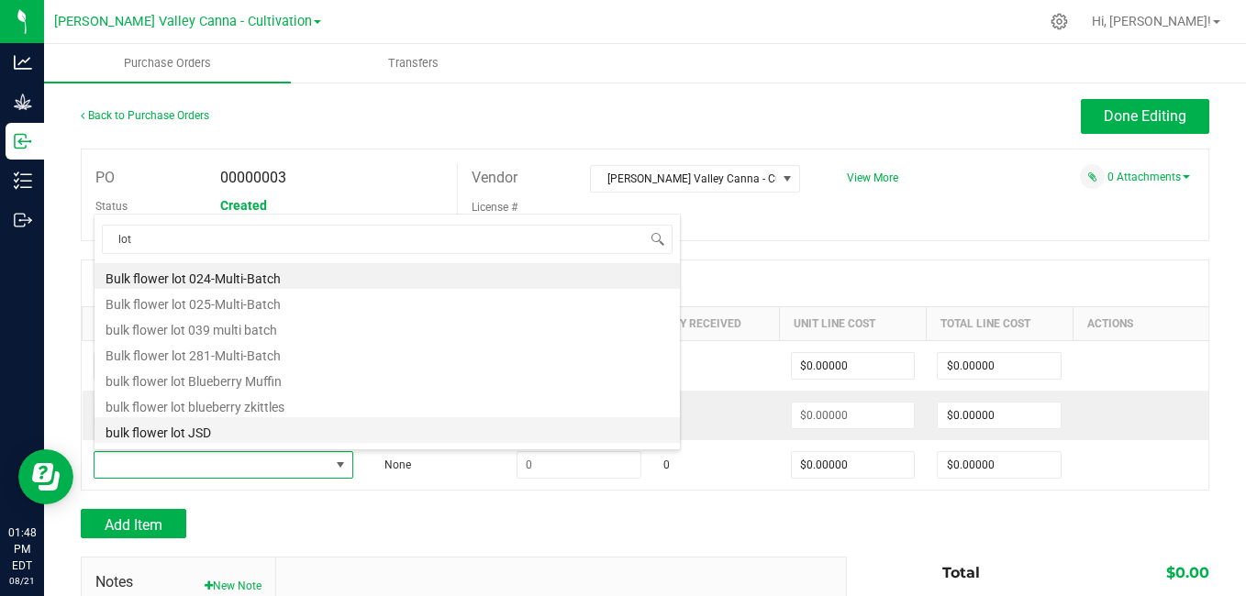
click at [199, 425] on li "bulk flower lot JSD" at bounding box center [386, 430] width 585 height 26
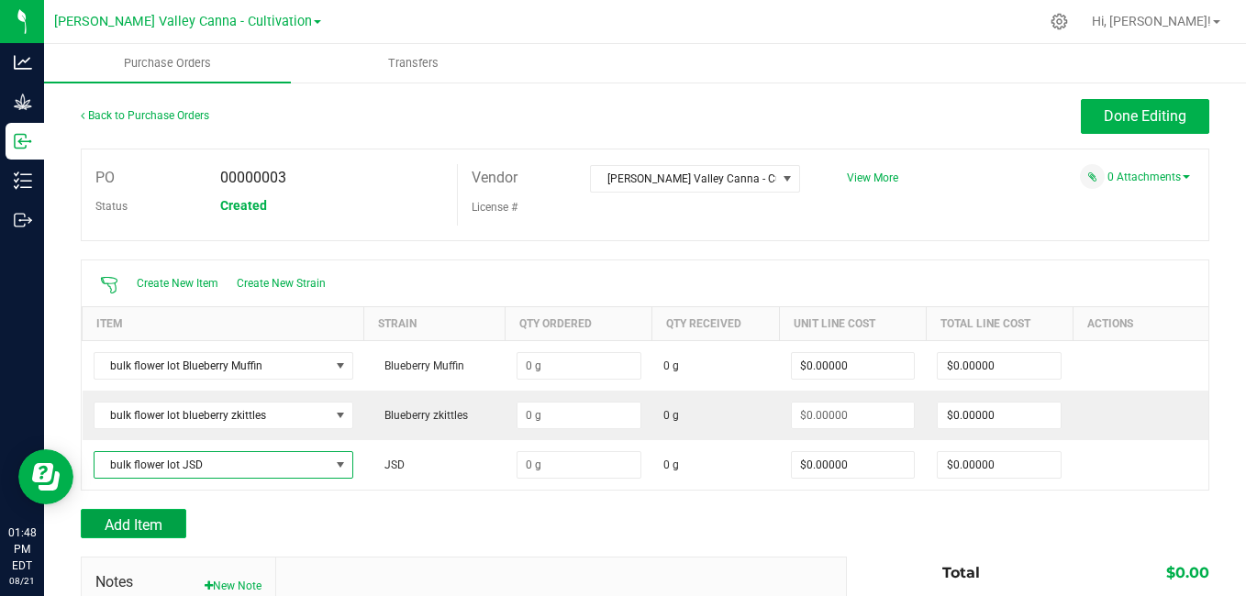
click at [156, 520] on span "Add Item" at bounding box center [134, 524] width 58 height 17
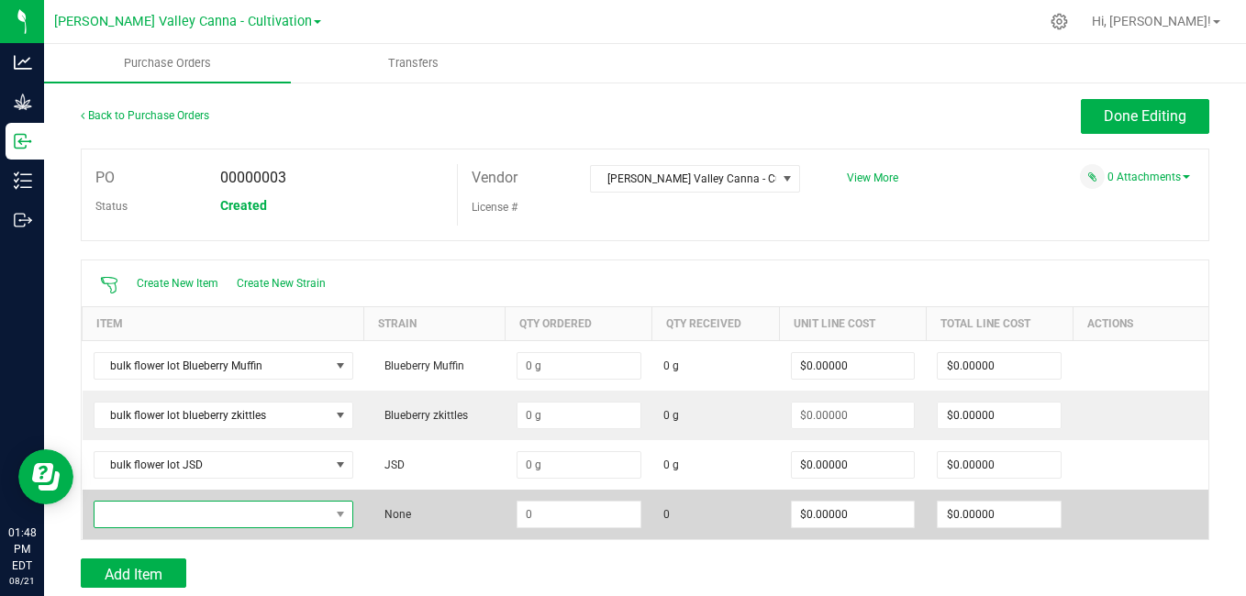
click at [230, 511] on span "NO DATA FOUND" at bounding box center [211, 515] width 235 height 26
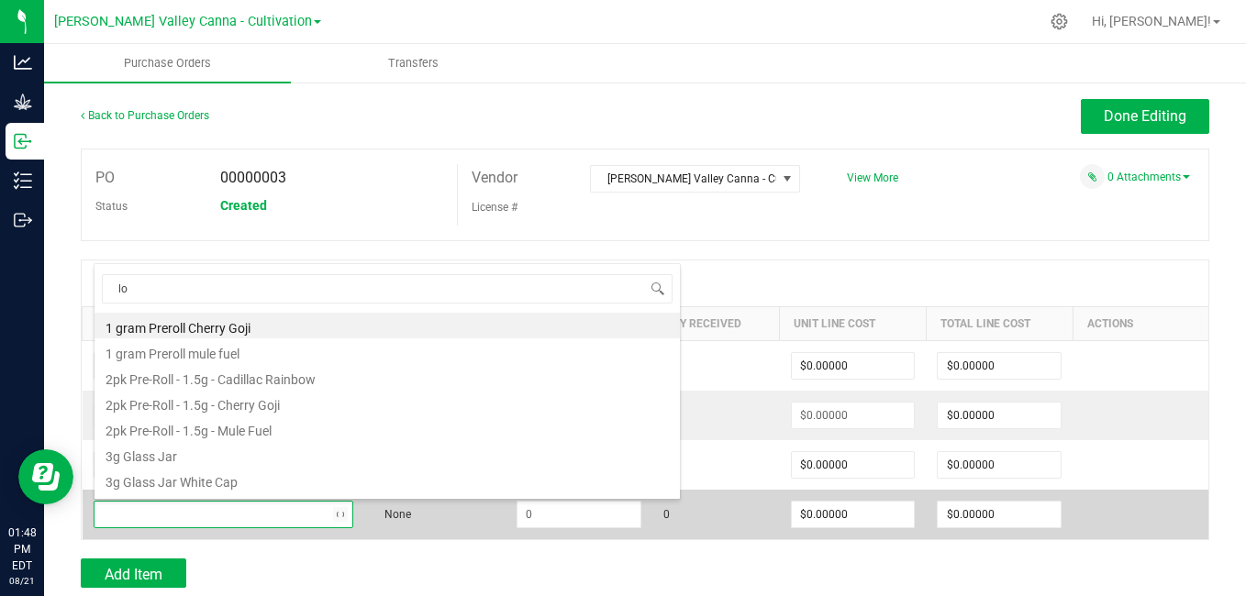
type input "lot"
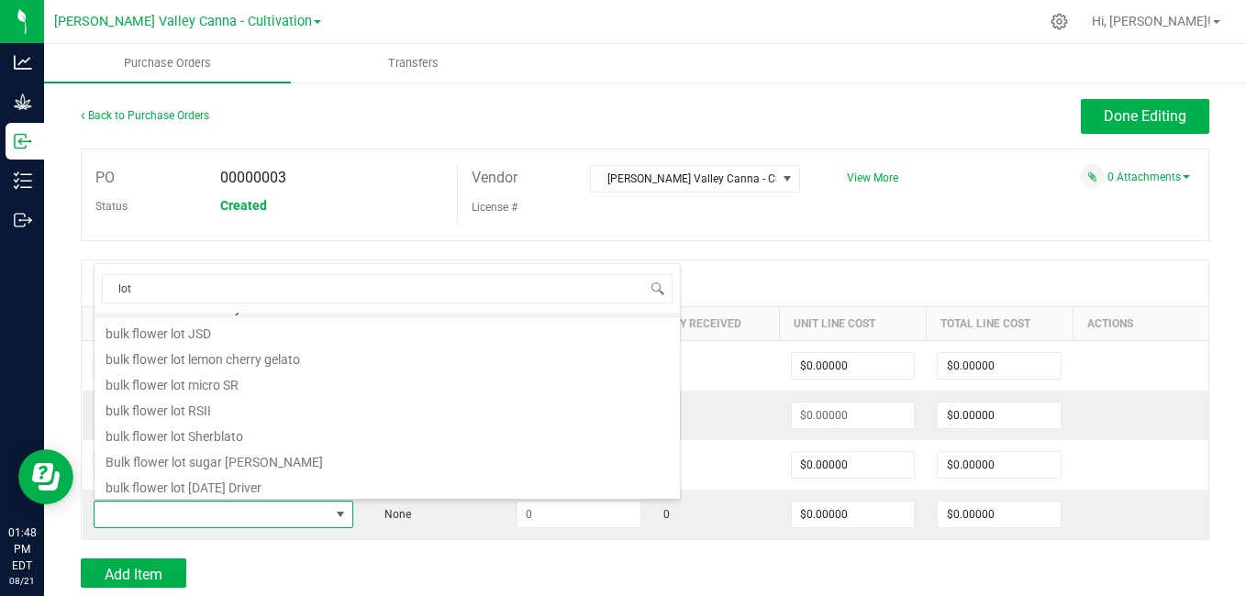
scroll to position [151, 0]
click at [263, 358] on li "bulk flower lot lemon cherry gelato" at bounding box center [386, 354] width 585 height 26
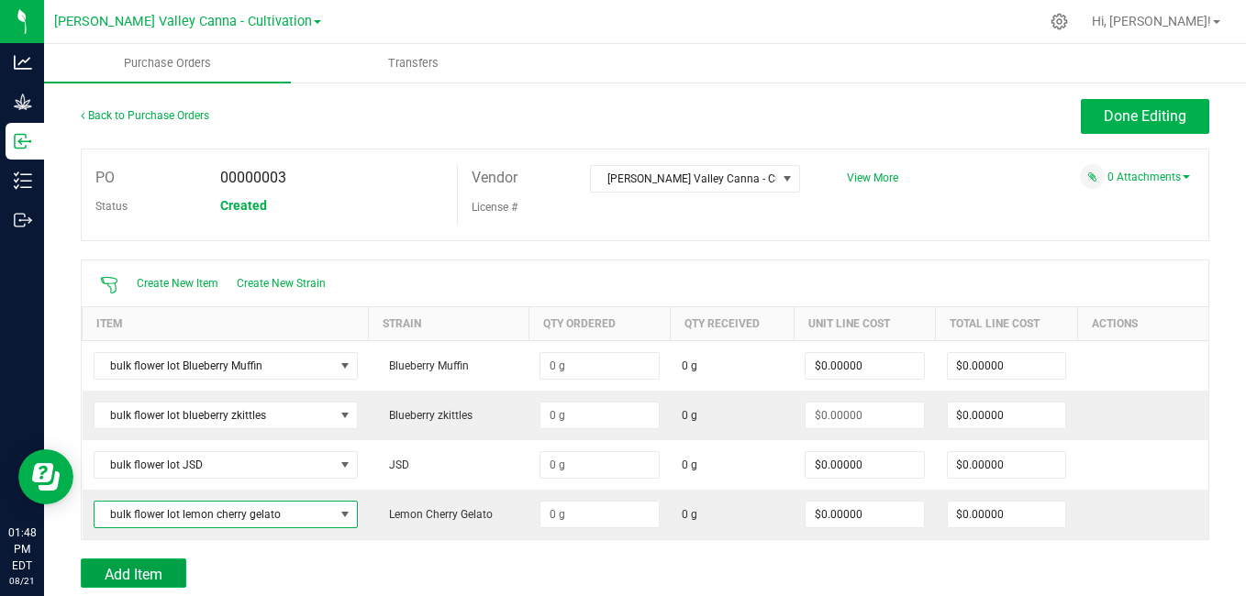
click at [99, 573] on button "Add Item" at bounding box center [133, 573] width 105 height 29
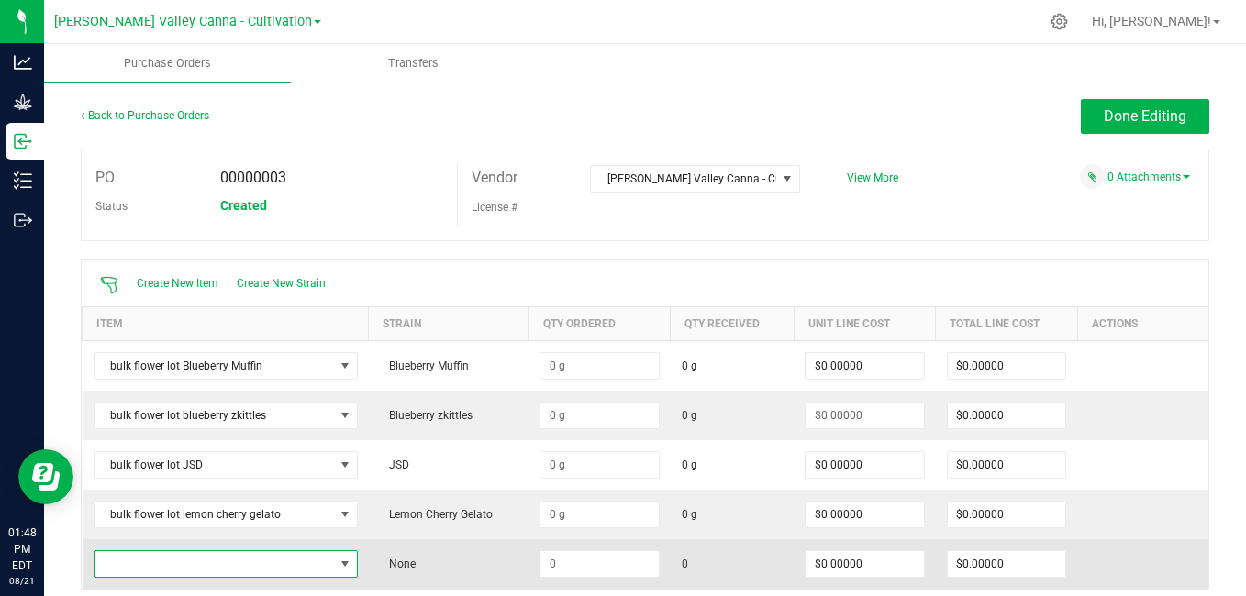
click at [339, 561] on span "NO DATA FOUND" at bounding box center [345, 564] width 15 height 15
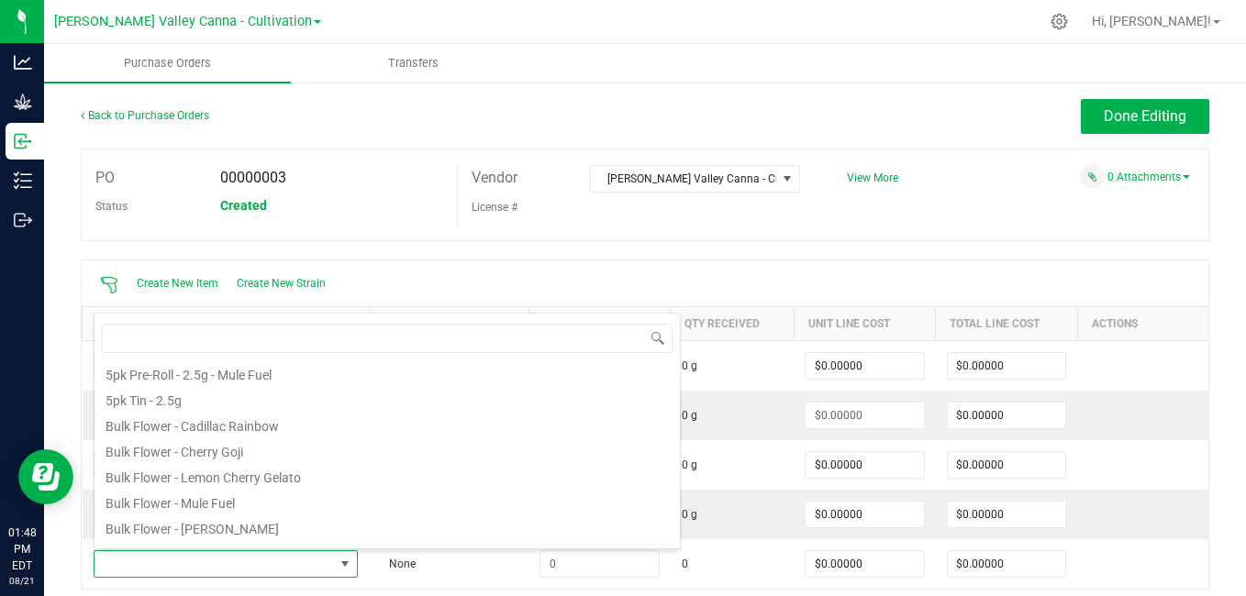
scroll to position [224, 0]
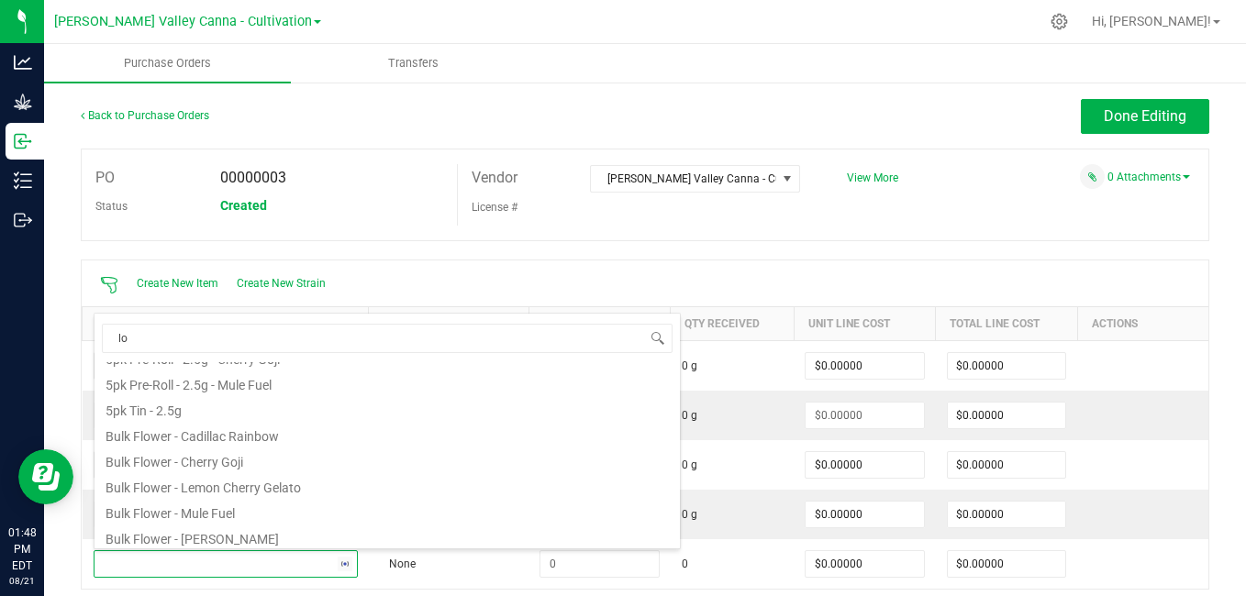
type input "lot"
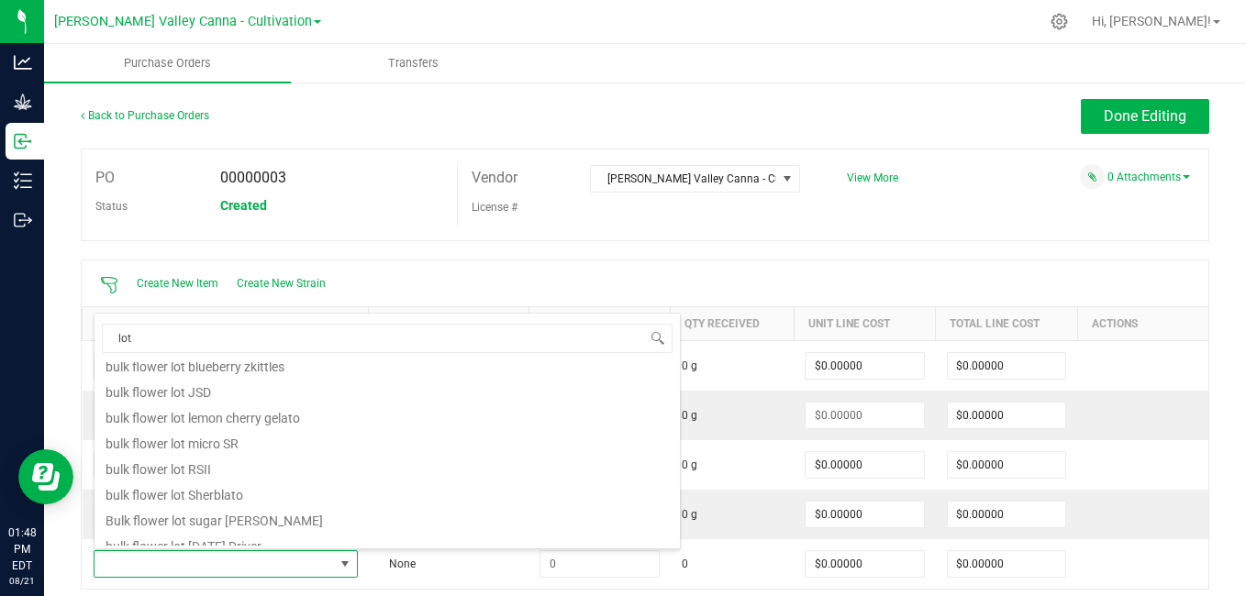
scroll to position [140, 0]
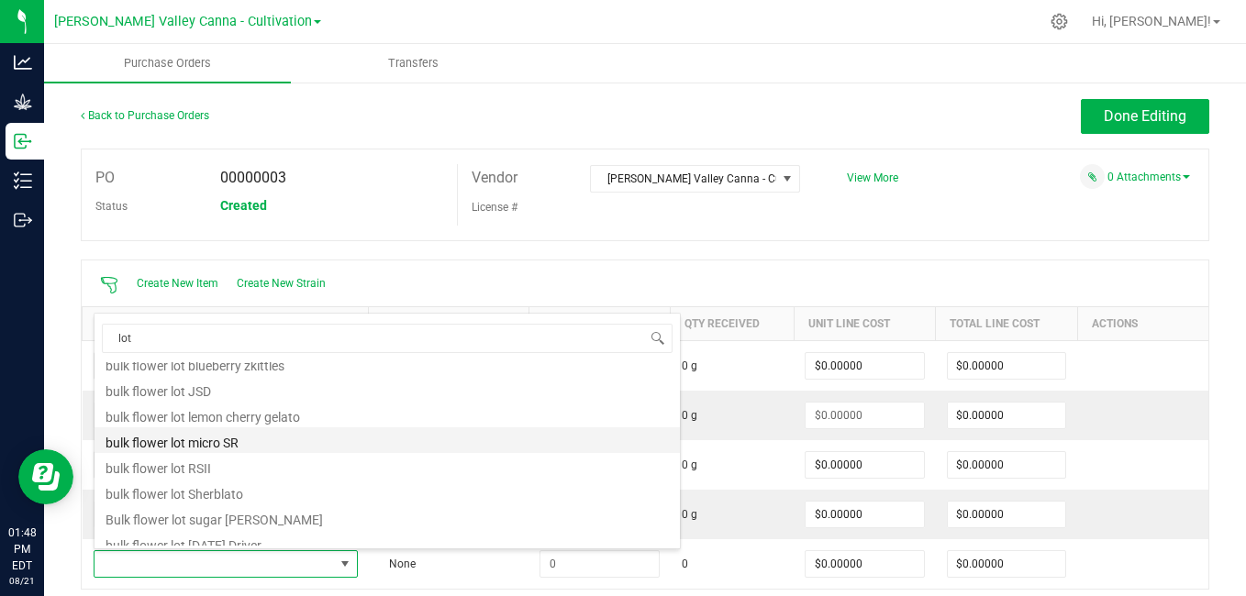
click at [238, 440] on li "bulk flower lot micro SR" at bounding box center [386, 440] width 585 height 26
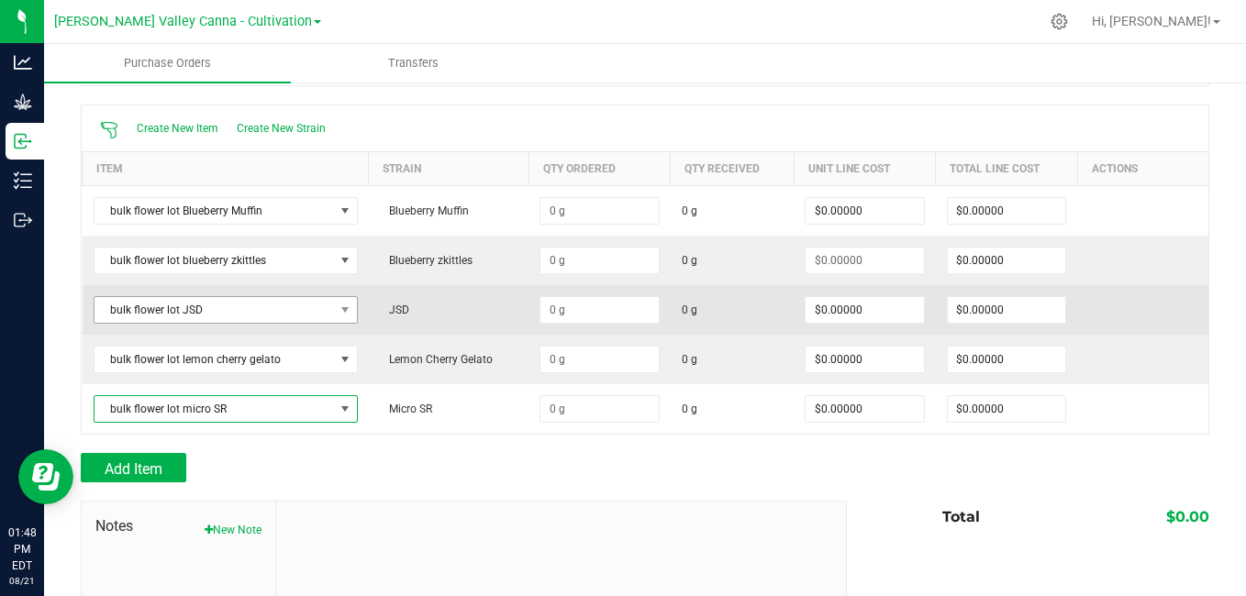
scroll to position [157, 0]
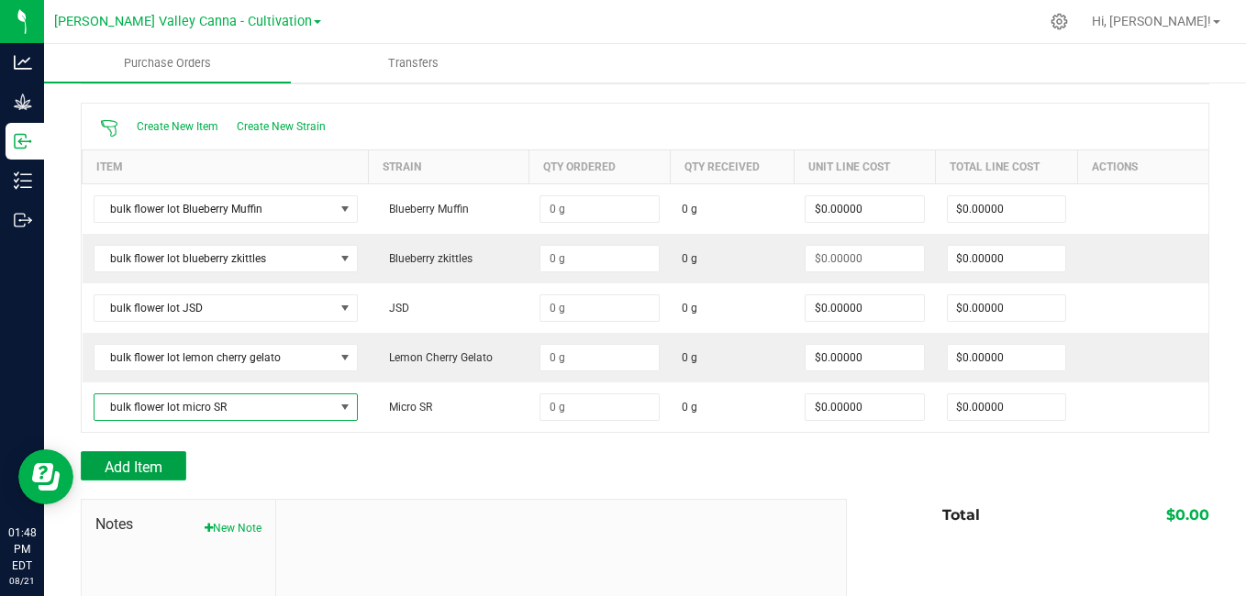
click at [161, 460] on span "Add Item" at bounding box center [134, 467] width 58 height 17
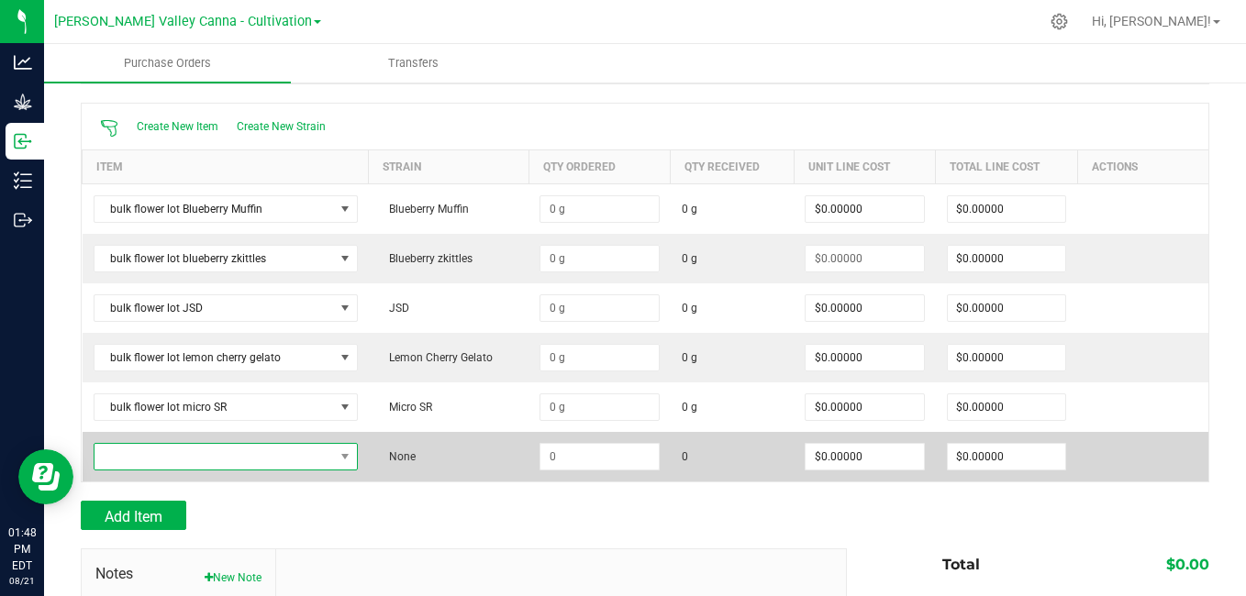
click at [278, 460] on span "NO DATA FOUND" at bounding box center [213, 457] width 239 height 26
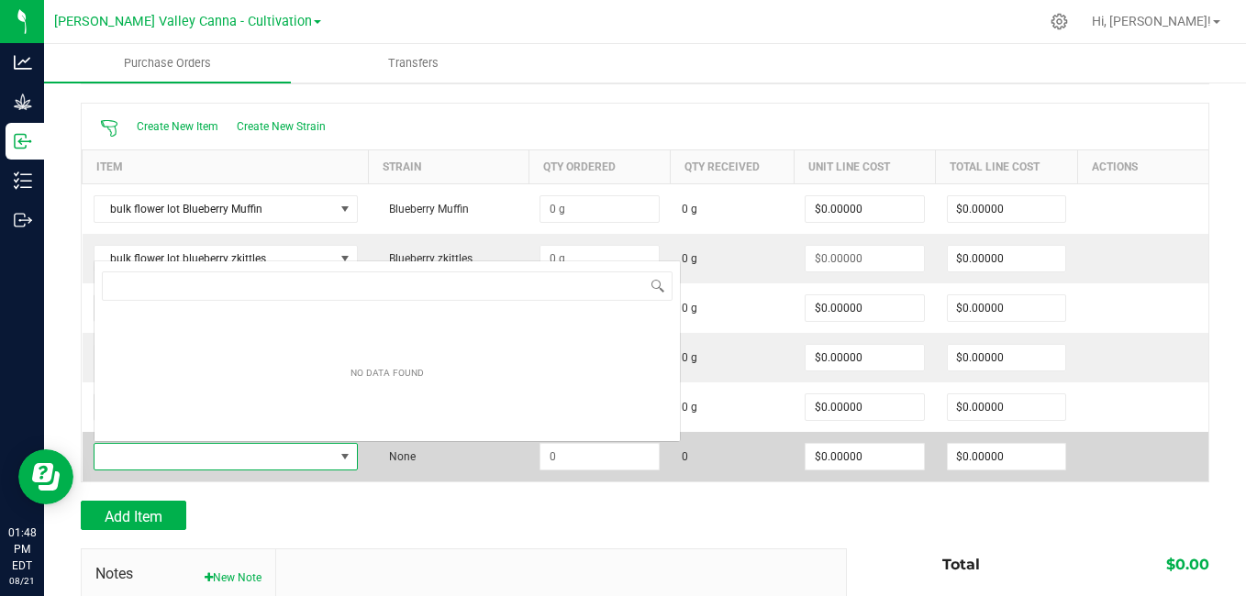
scroll to position [28, 256]
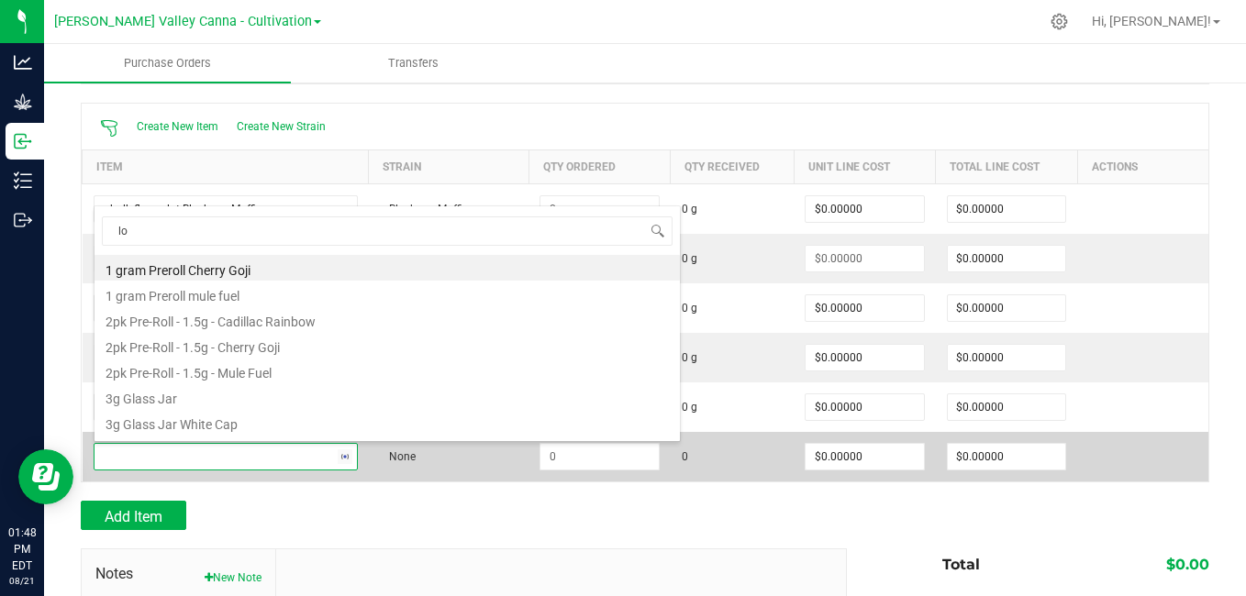
type input "lot"
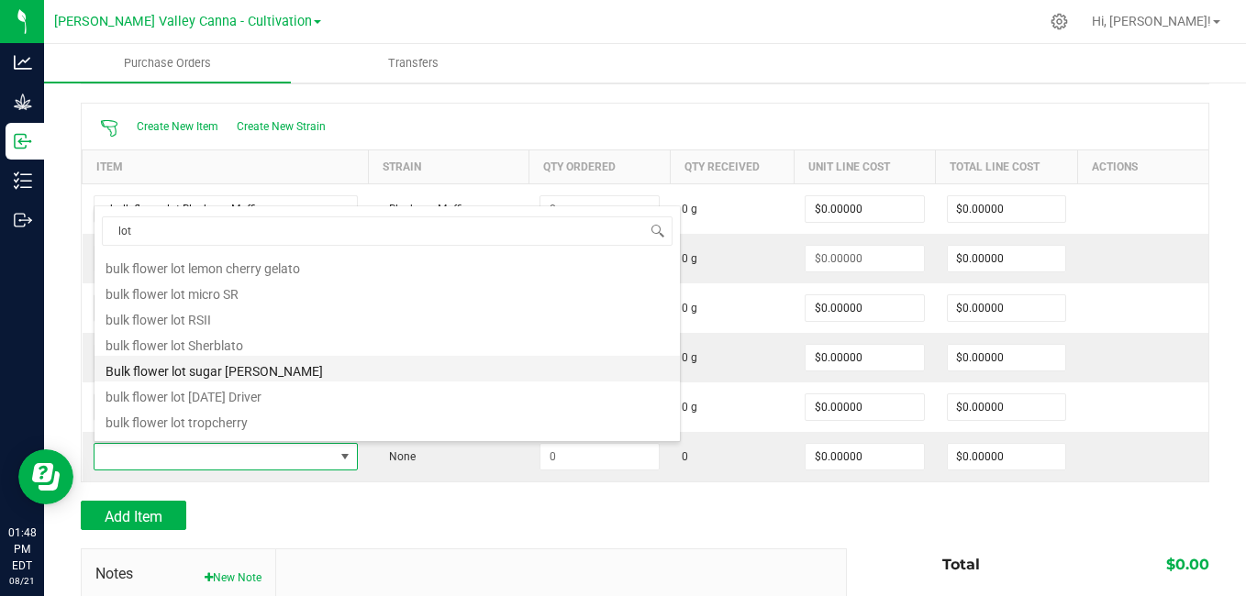
scroll to position [177, 0]
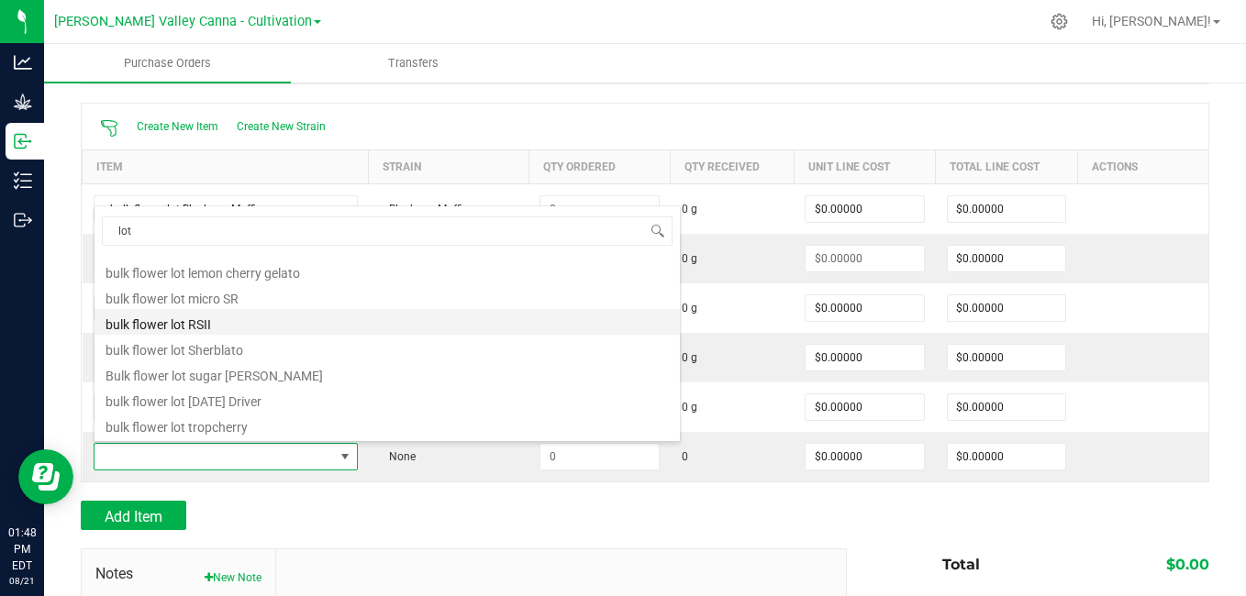
click at [212, 323] on li "bulk flower lot RSII" at bounding box center [386, 322] width 585 height 26
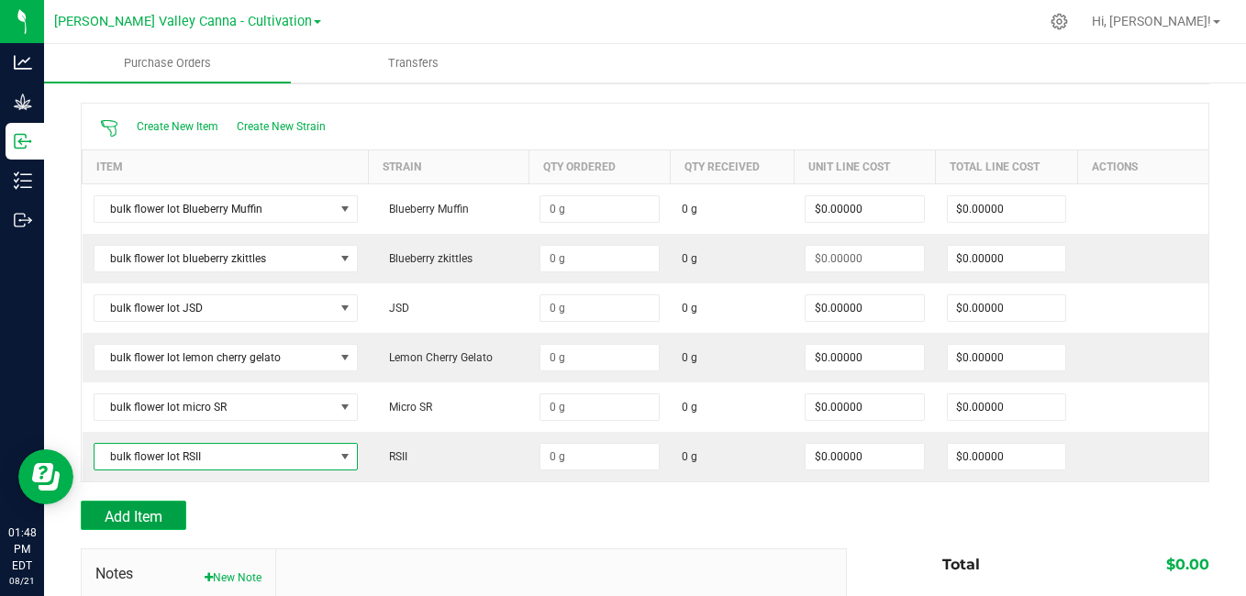
click at [166, 518] on button "Add Item" at bounding box center [133, 515] width 105 height 29
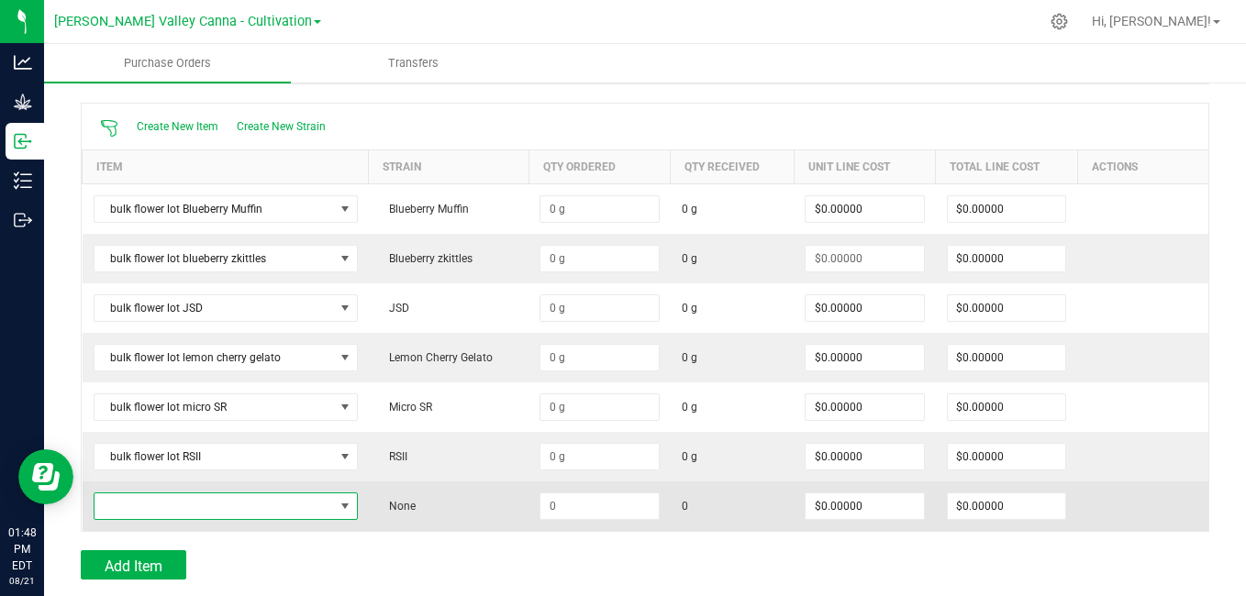
click at [180, 511] on span "NO DATA FOUND" at bounding box center [213, 506] width 239 height 26
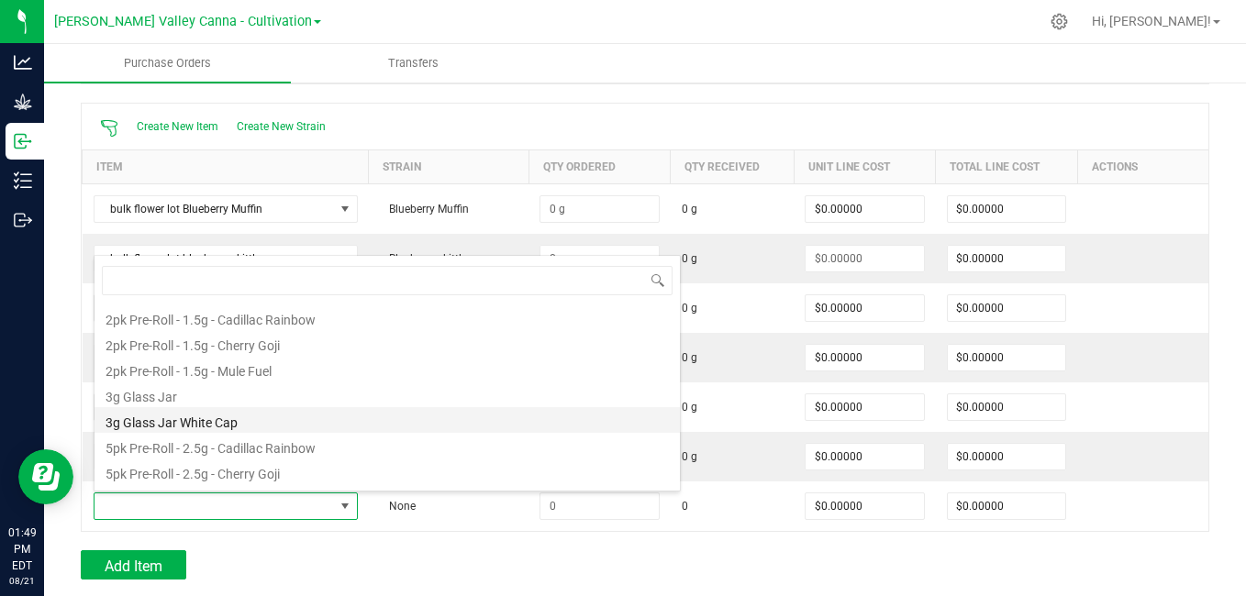
scroll to position [61, 0]
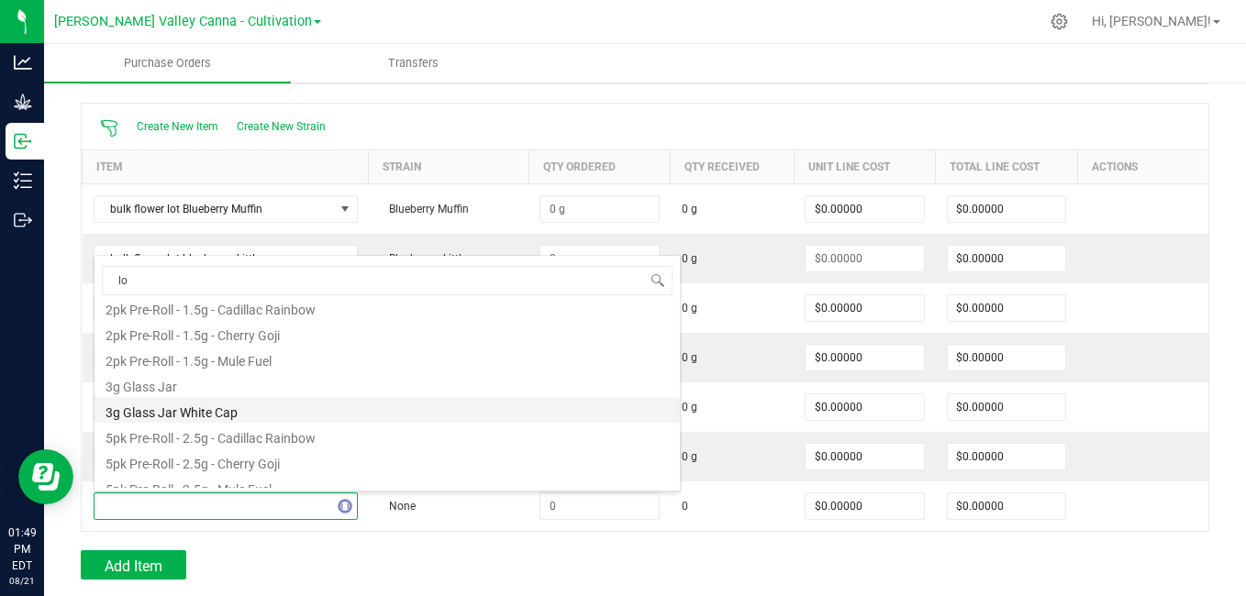
type input "lot"
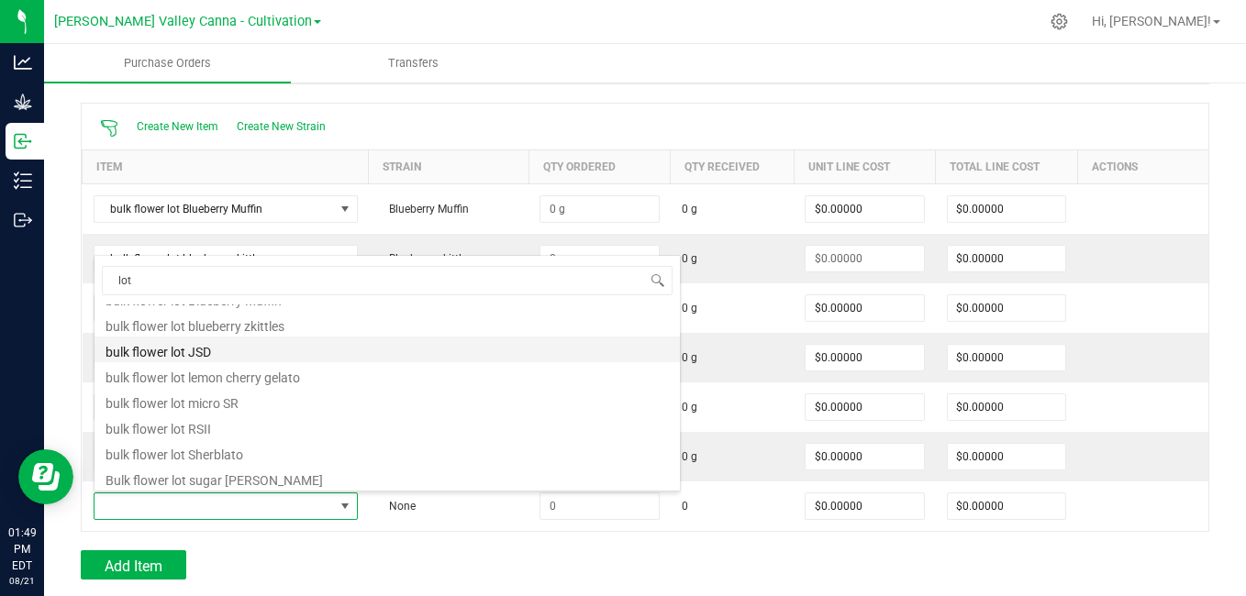
scroll to position [124, 0]
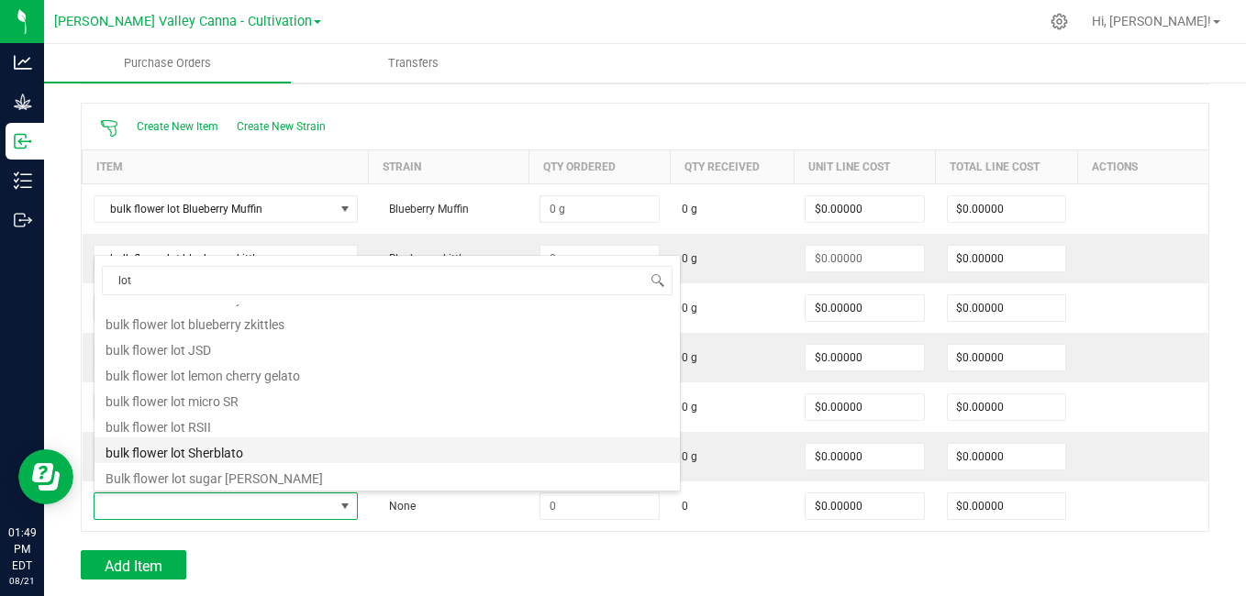
click at [196, 454] on li "bulk flower lot Sherblato" at bounding box center [386, 451] width 585 height 26
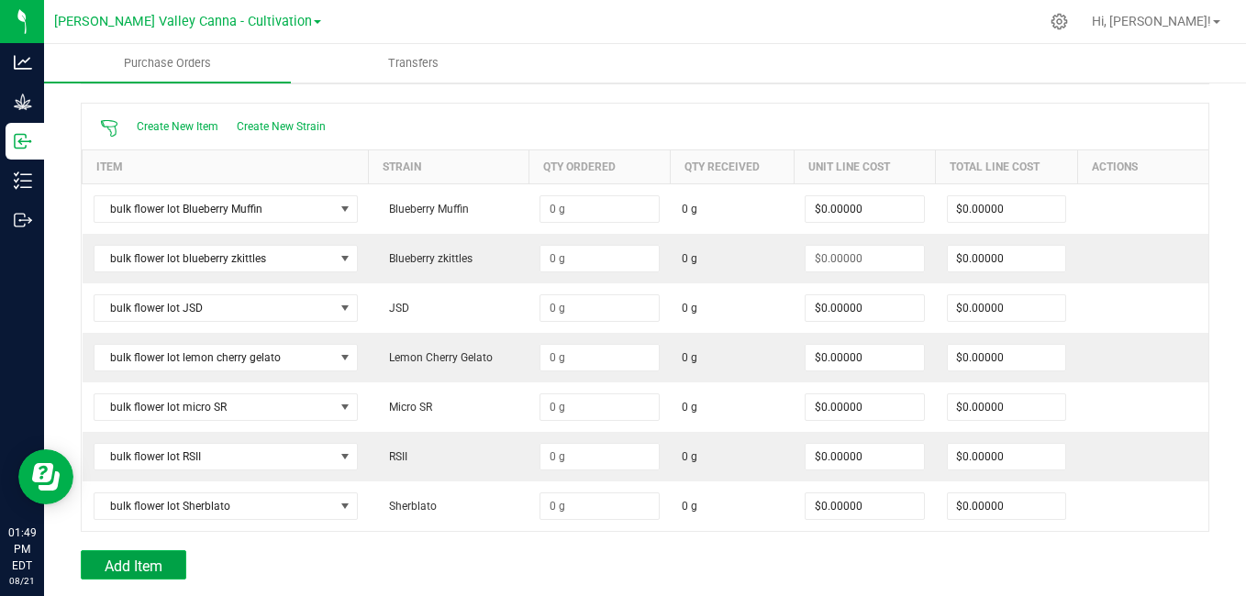
click at [152, 560] on span "Add Item" at bounding box center [134, 566] width 58 height 17
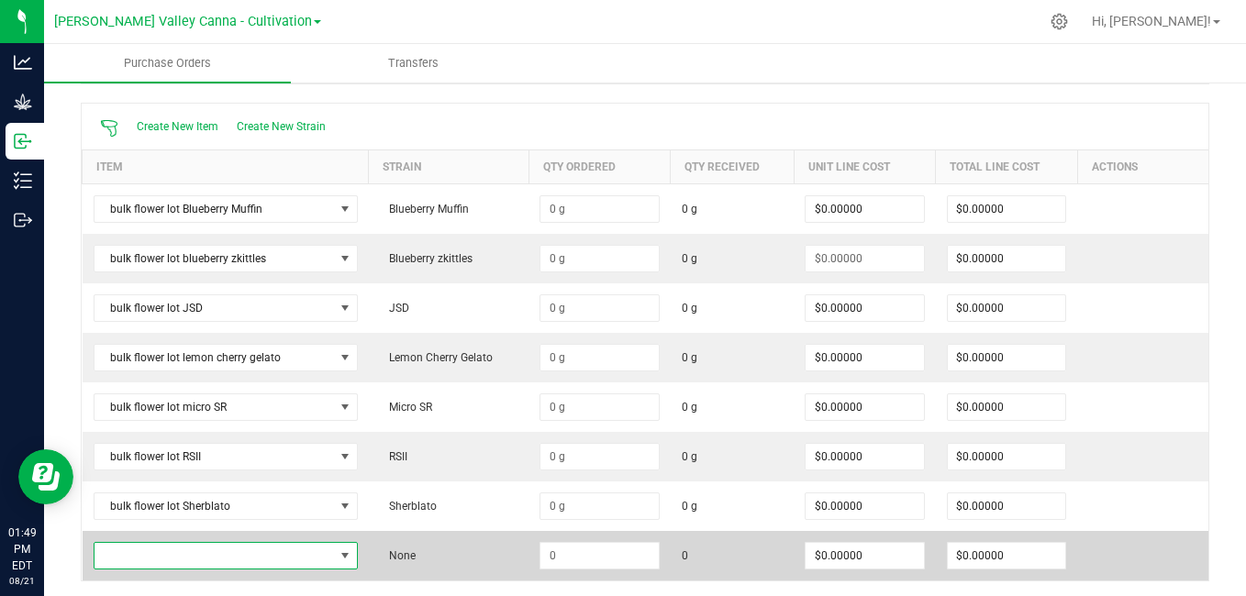
click at [338, 552] on span "NO DATA FOUND" at bounding box center [345, 556] width 15 height 15
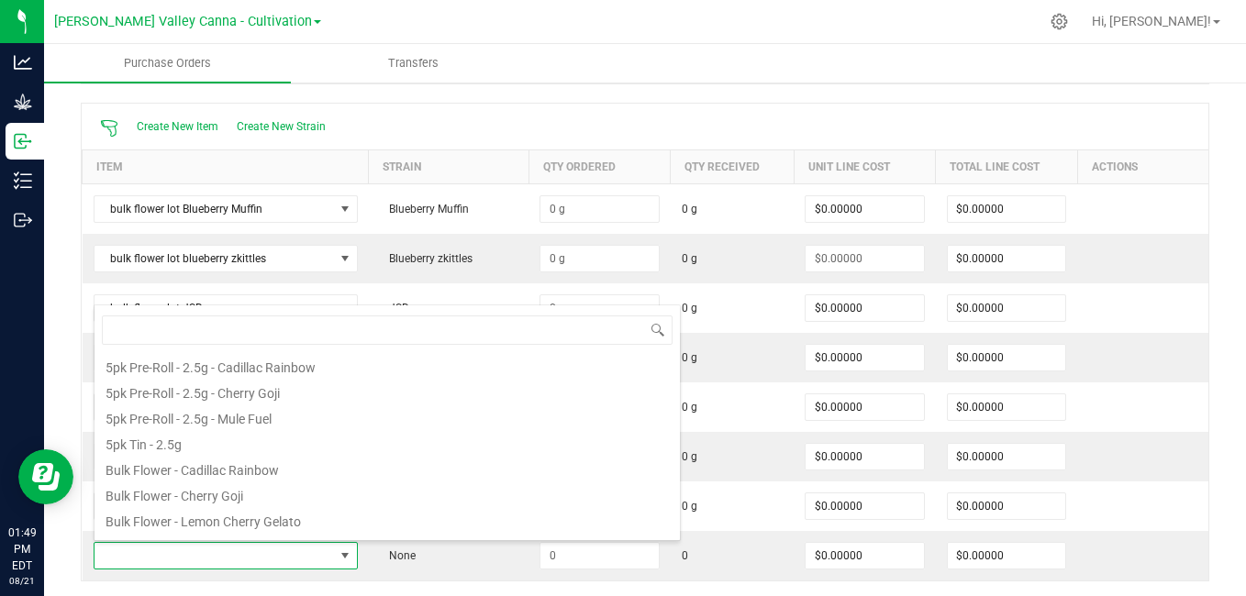
scroll to position [185, 0]
type input "lot"
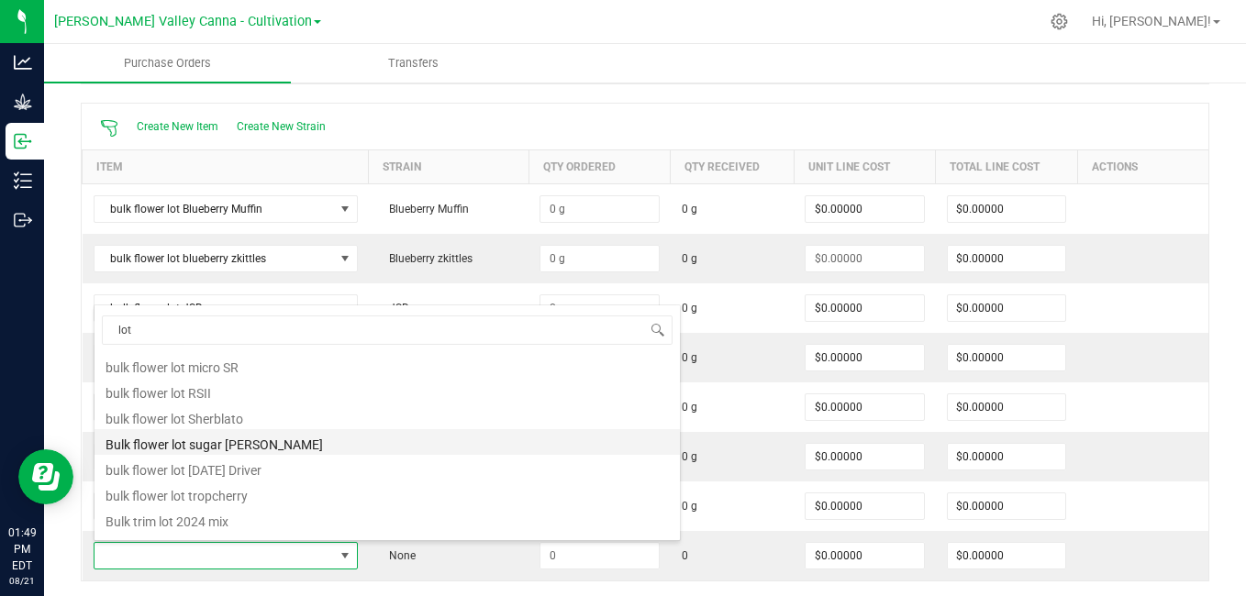
click at [232, 438] on li "Bulk flower lot sugar [PERSON_NAME]" at bounding box center [386, 442] width 585 height 26
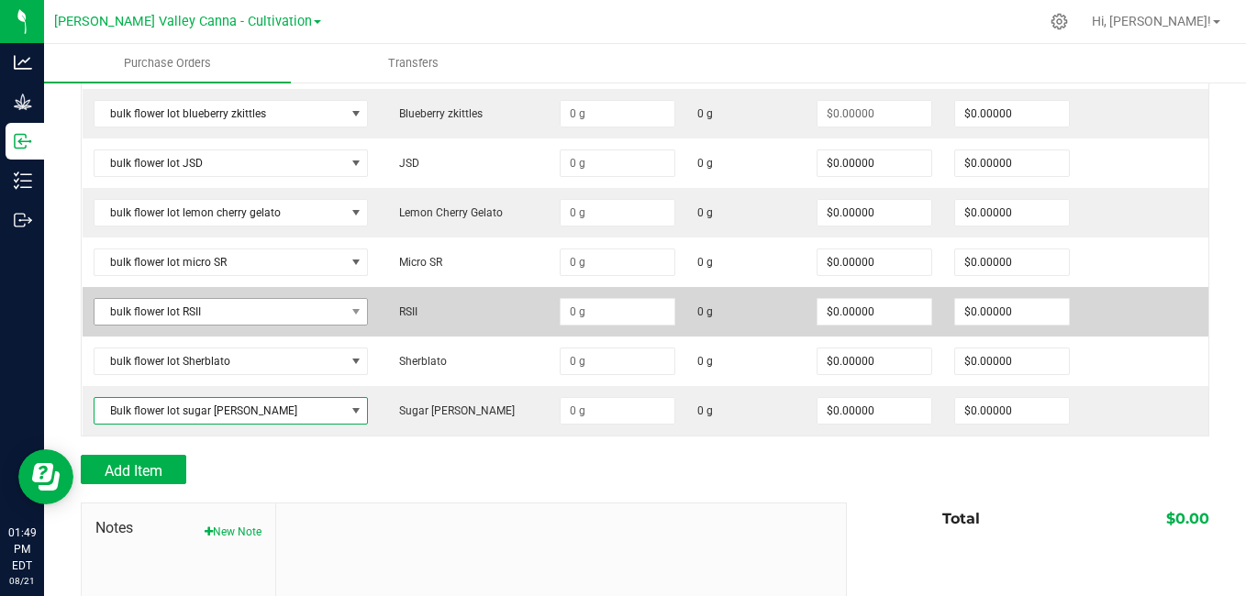
scroll to position [303, 0]
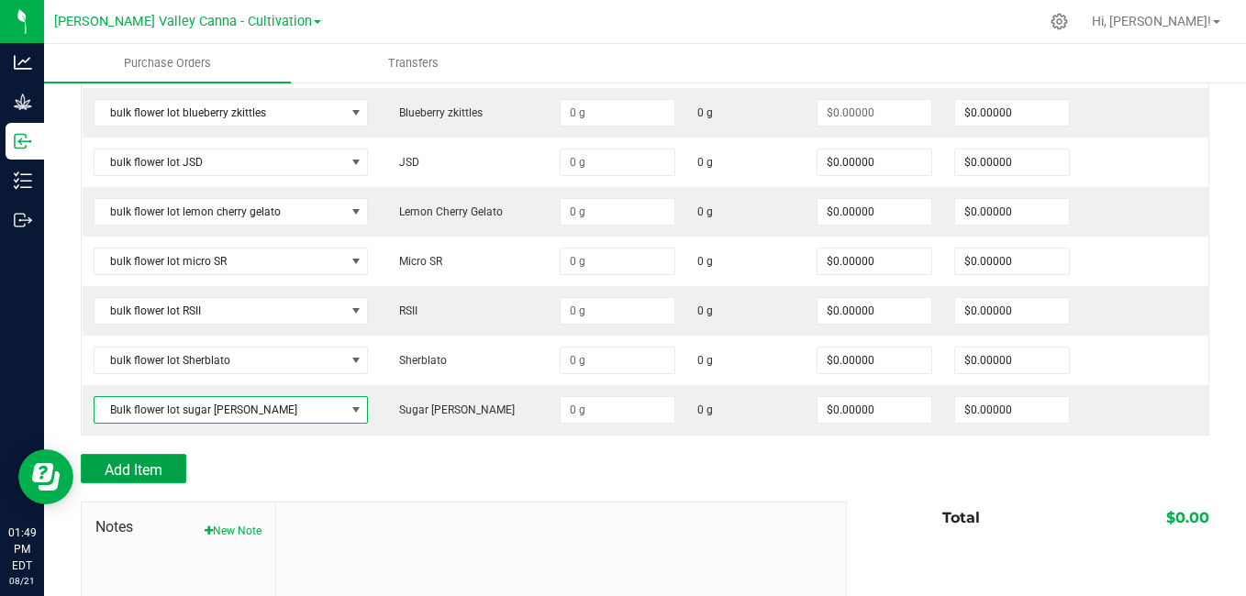
click at [151, 465] on span "Add Item" at bounding box center [134, 469] width 58 height 17
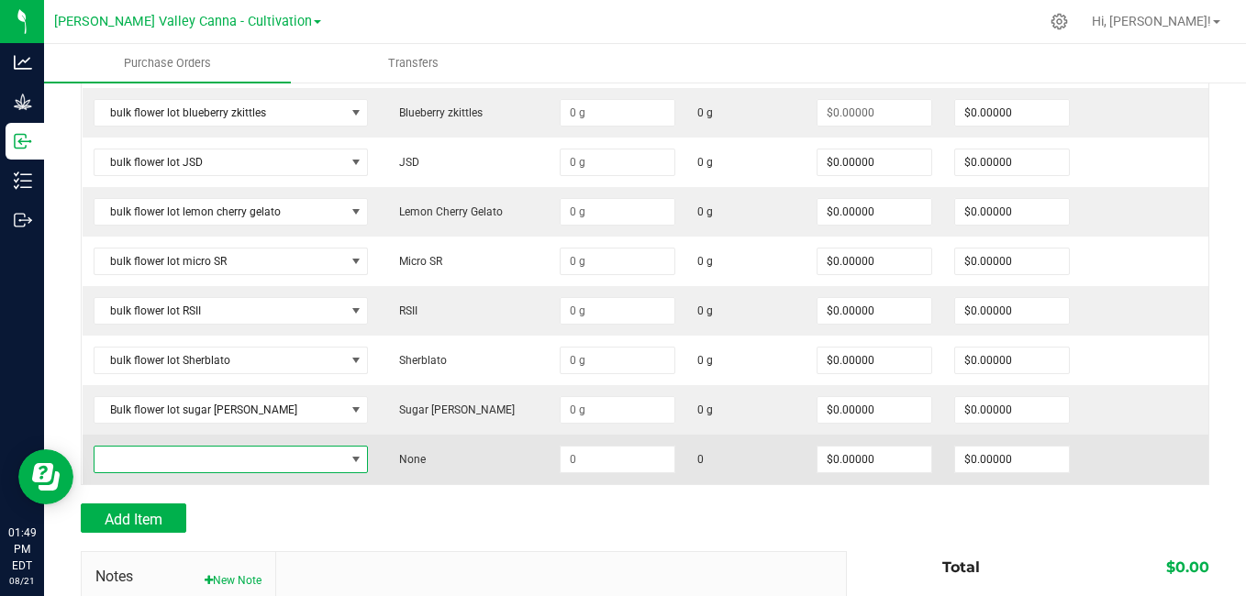
click at [349, 460] on span "NO DATA FOUND" at bounding box center [356, 459] width 15 height 15
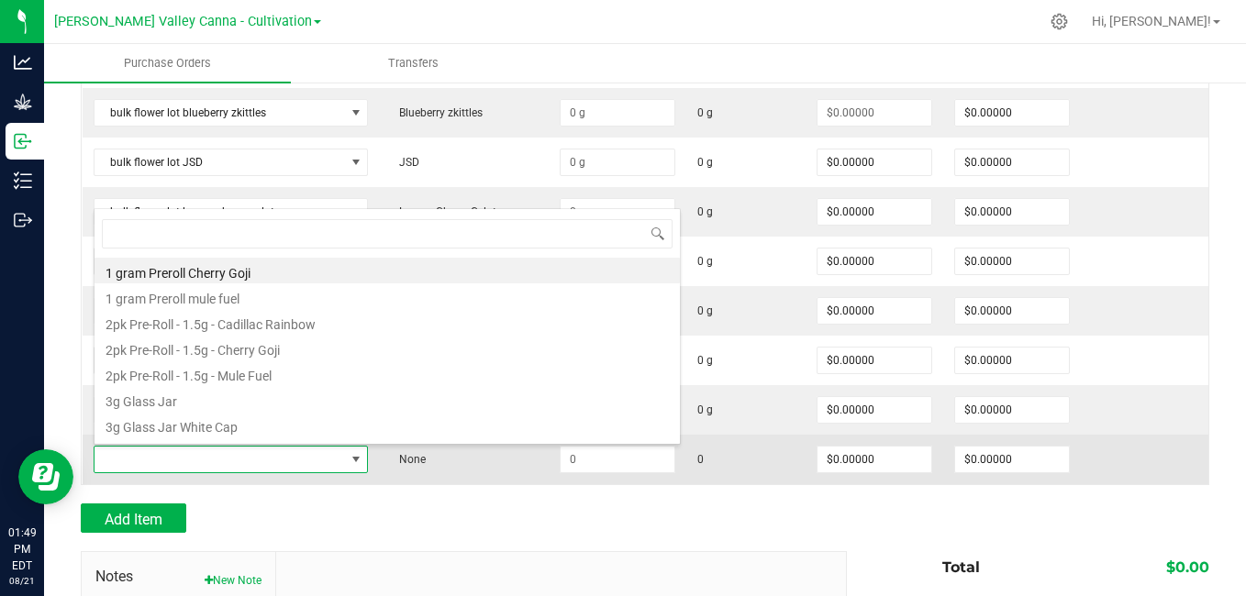
scroll to position [28, 256]
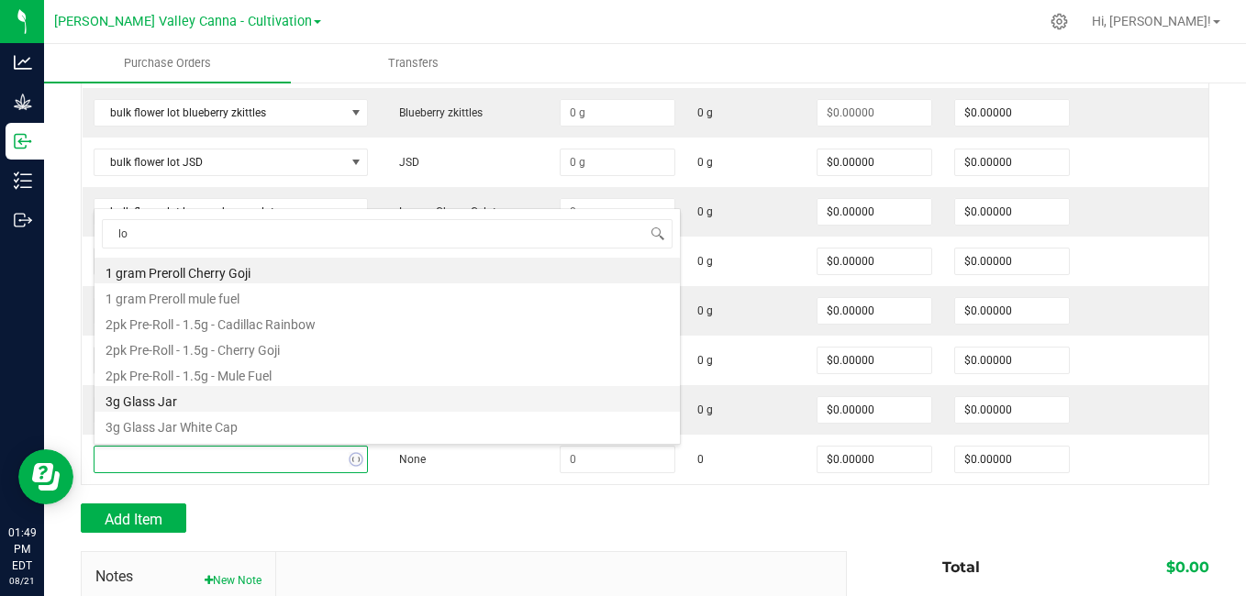
type input "lot"
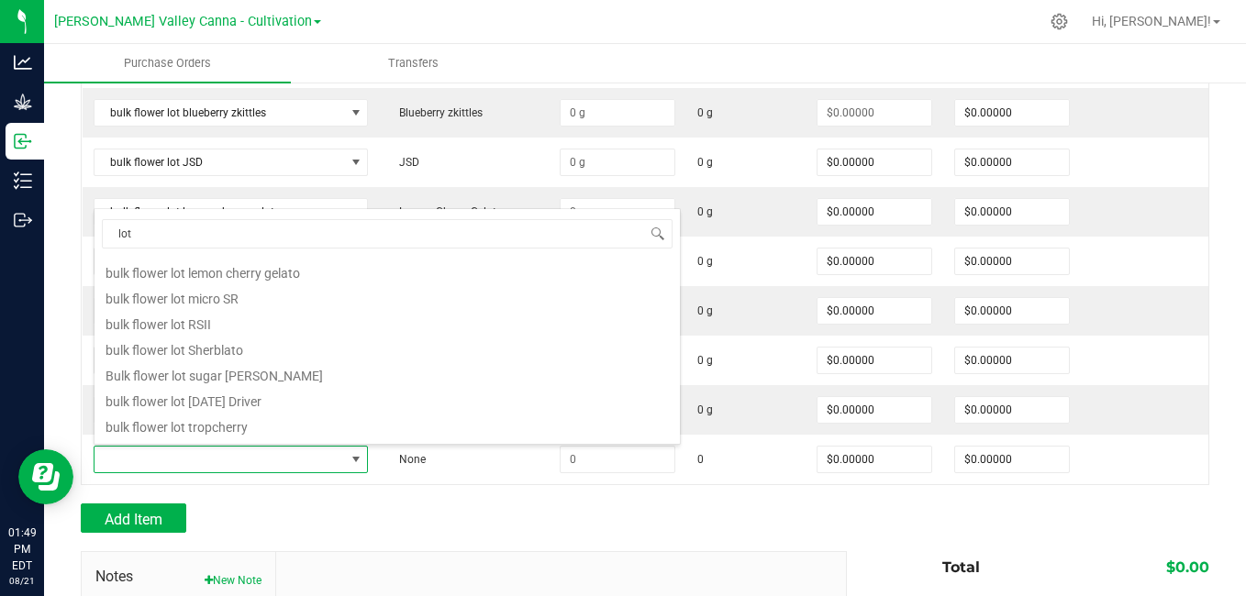
scroll to position [191, 0]
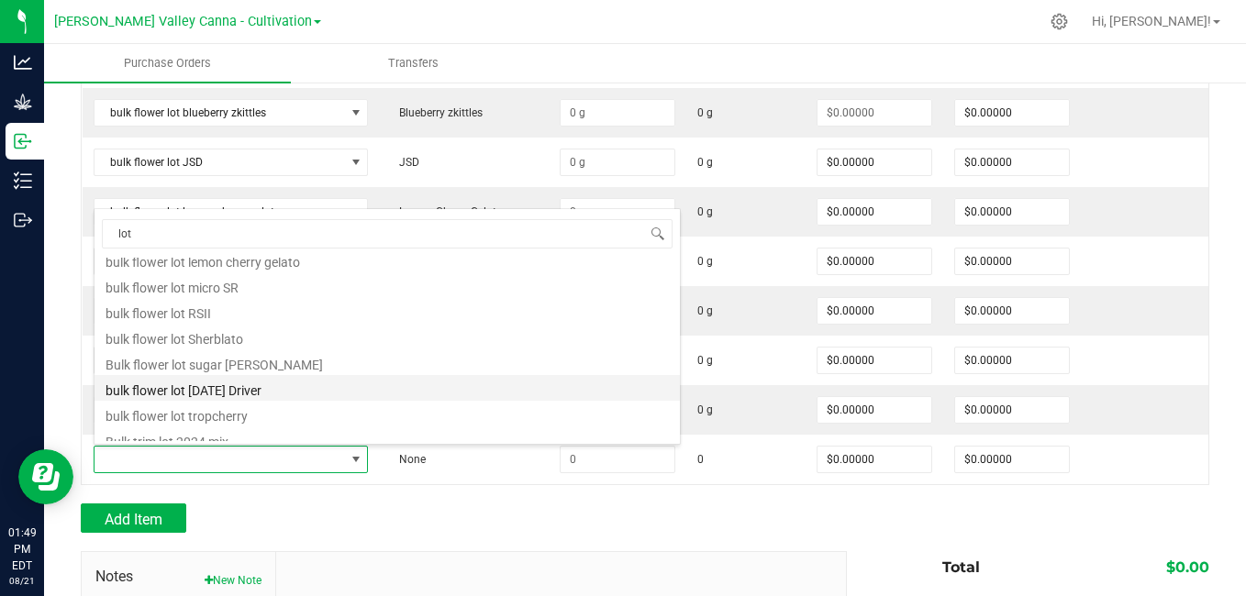
click at [244, 386] on li "bulk flower lot [DATE] Driver" at bounding box center [386, 388] width 585 height 26
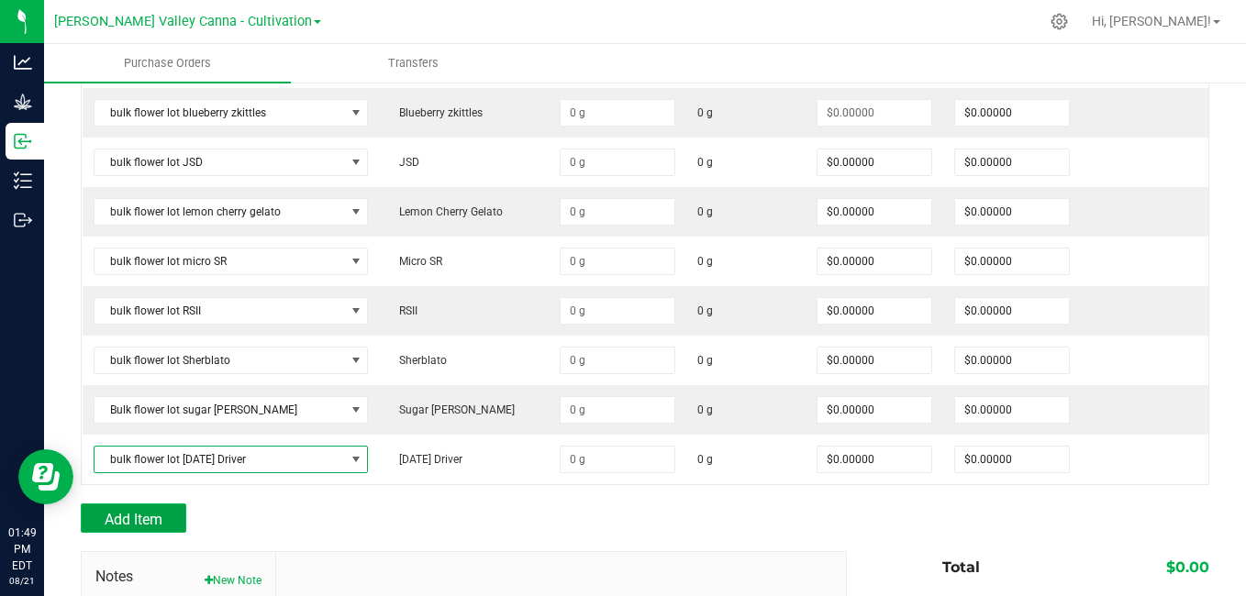
click at [142, 513] on span "Add Item" at bounding box center [134, 519] width 58 height 17
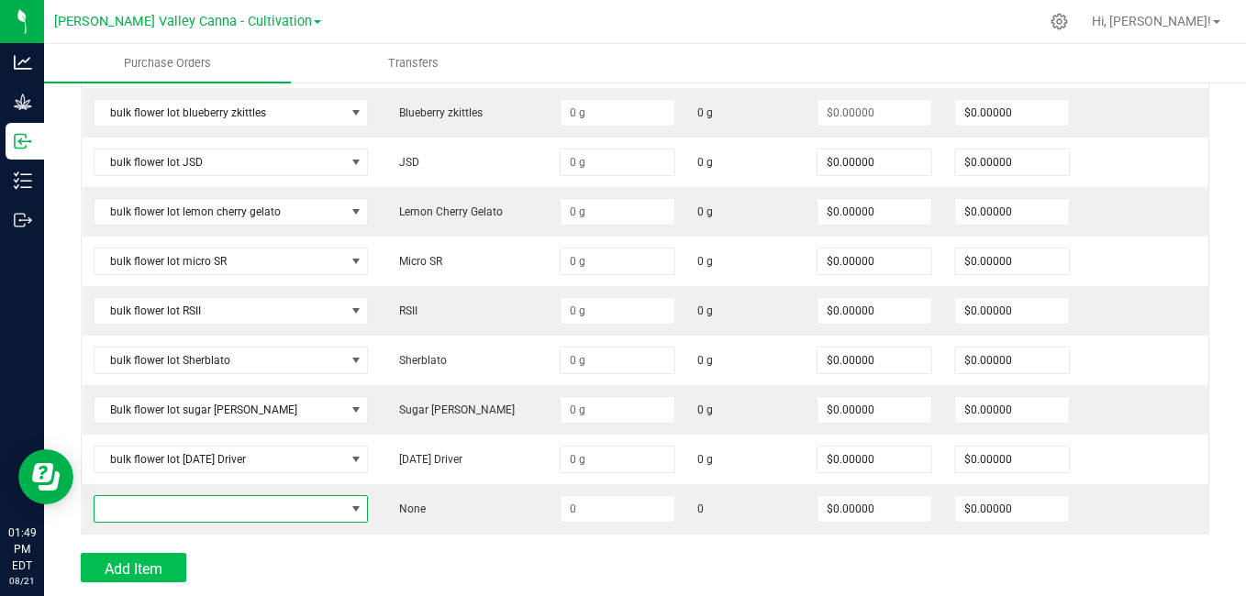
click at [142, 513] on span "NO DATA FOUND" at bounding box center [219, 509] width 250 height 26
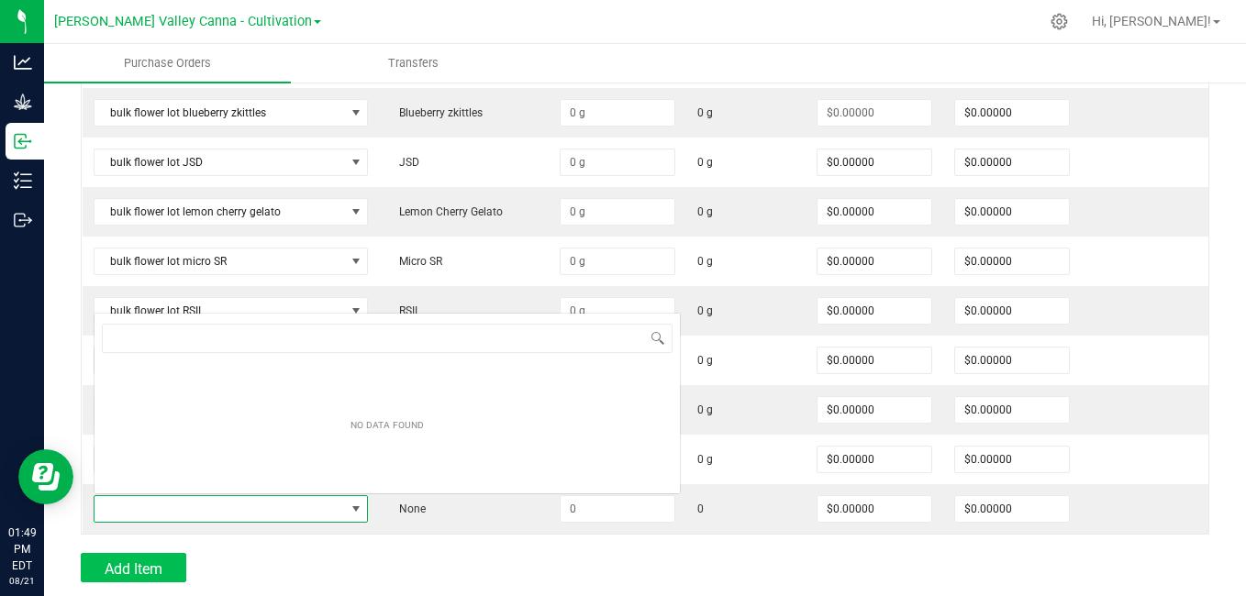
scroll to position [28, 256]
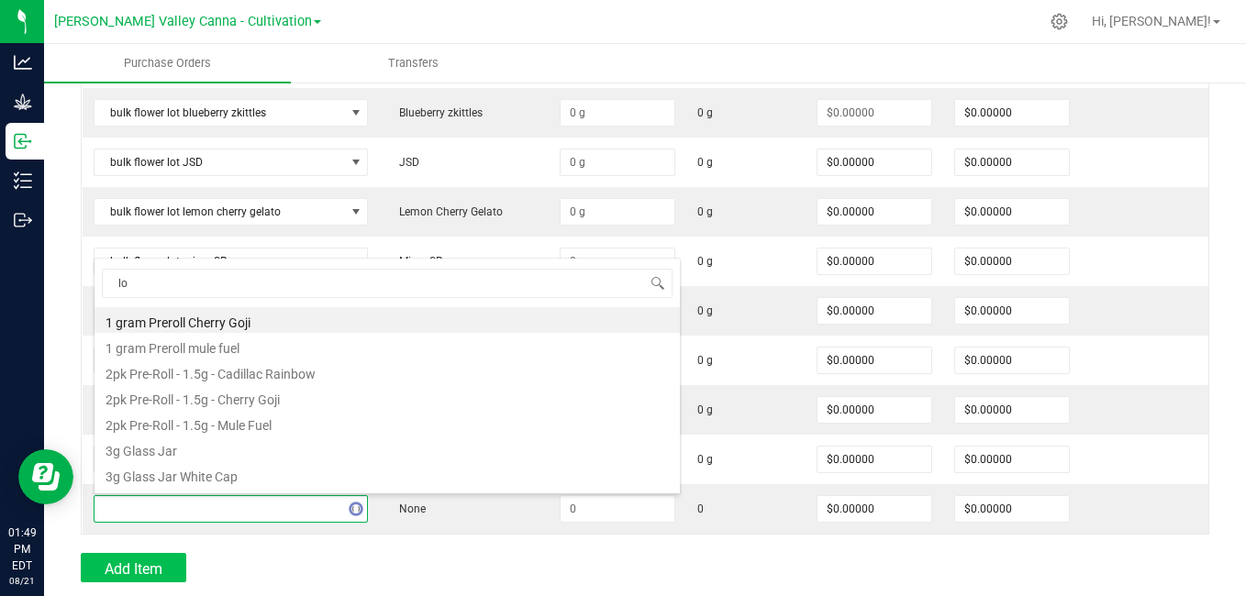
type input "lot"
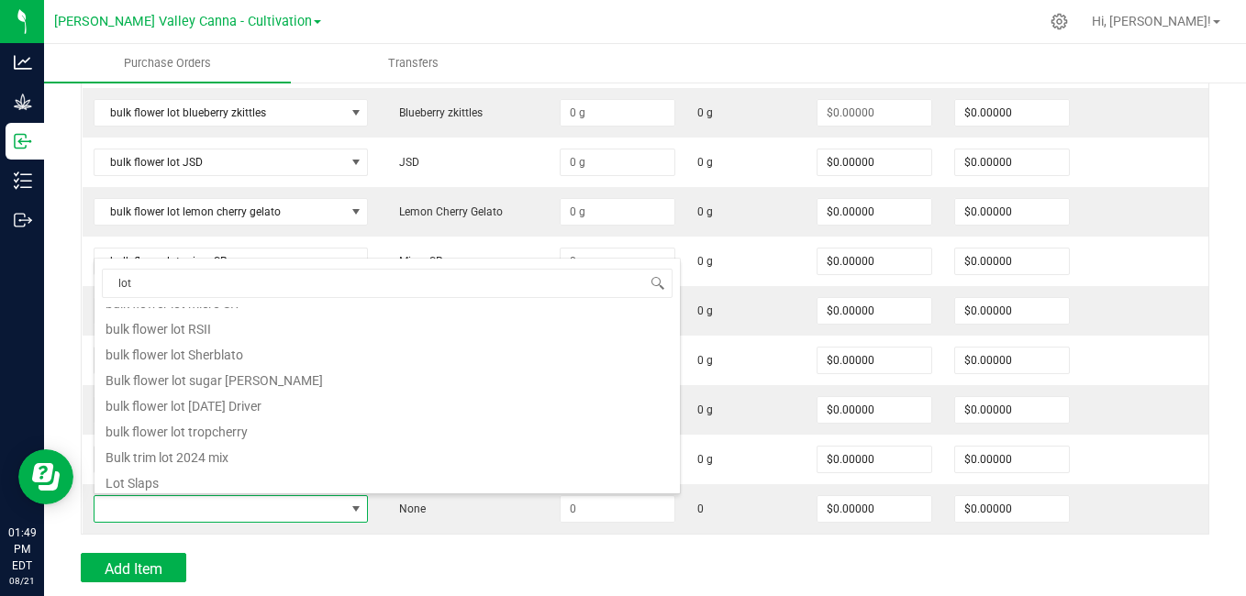
scroll to position [227, 0]
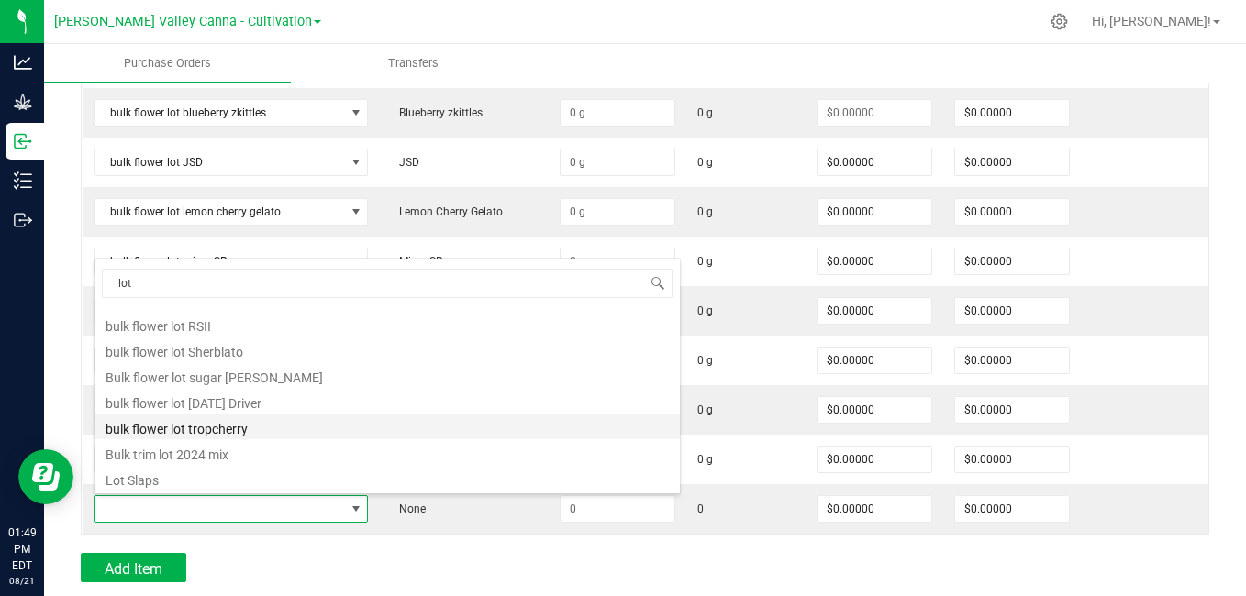
click at [183, 429] on li "bulk flower lot tropcherry" at bounding box center [386, 427] width 585 height 26
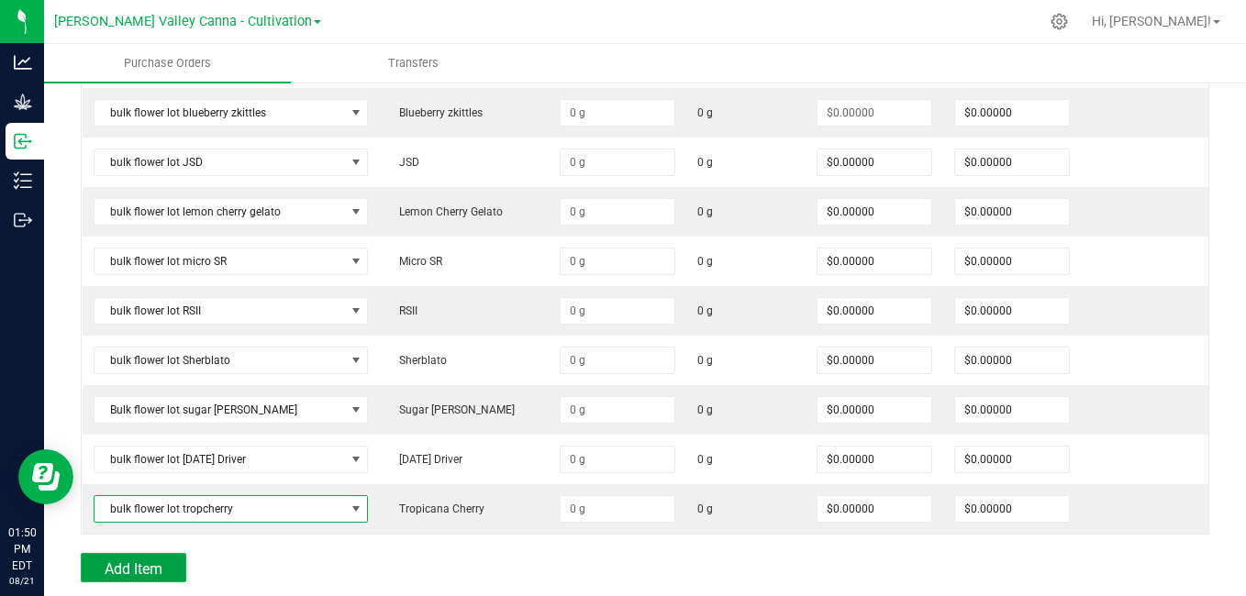
click at [123, 563] on span "Add Item" at bounding box center [134, 568] width 58 height 17
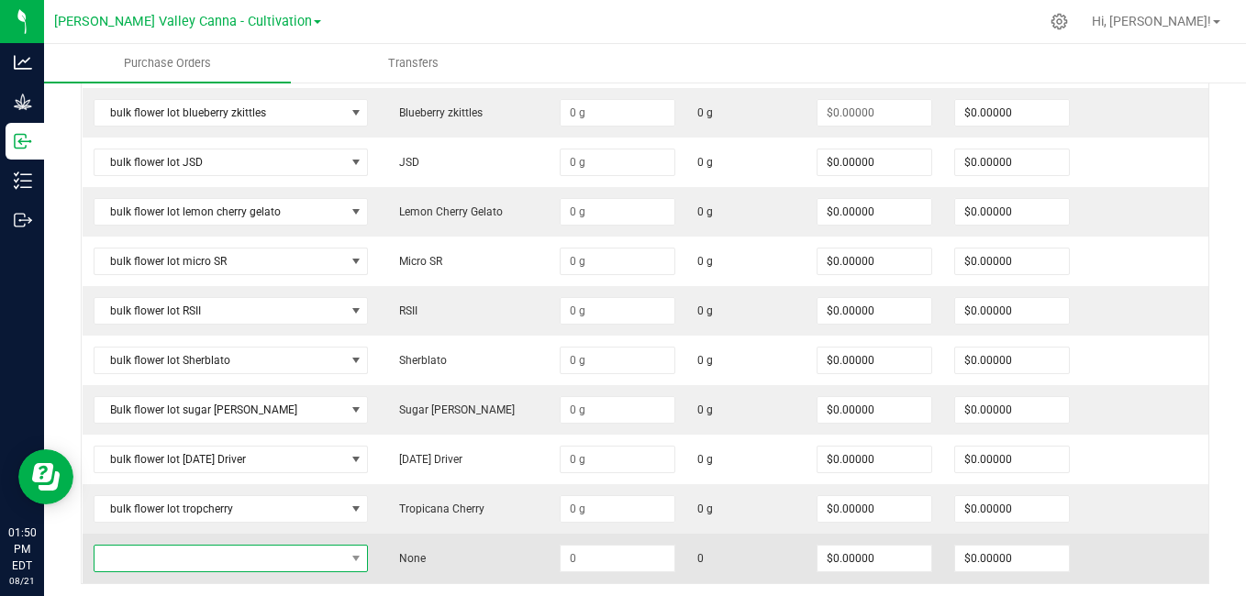
click at [264, 556] on span "NO DATA FOUND" at bounding box center [219, 559] width 250 height 26
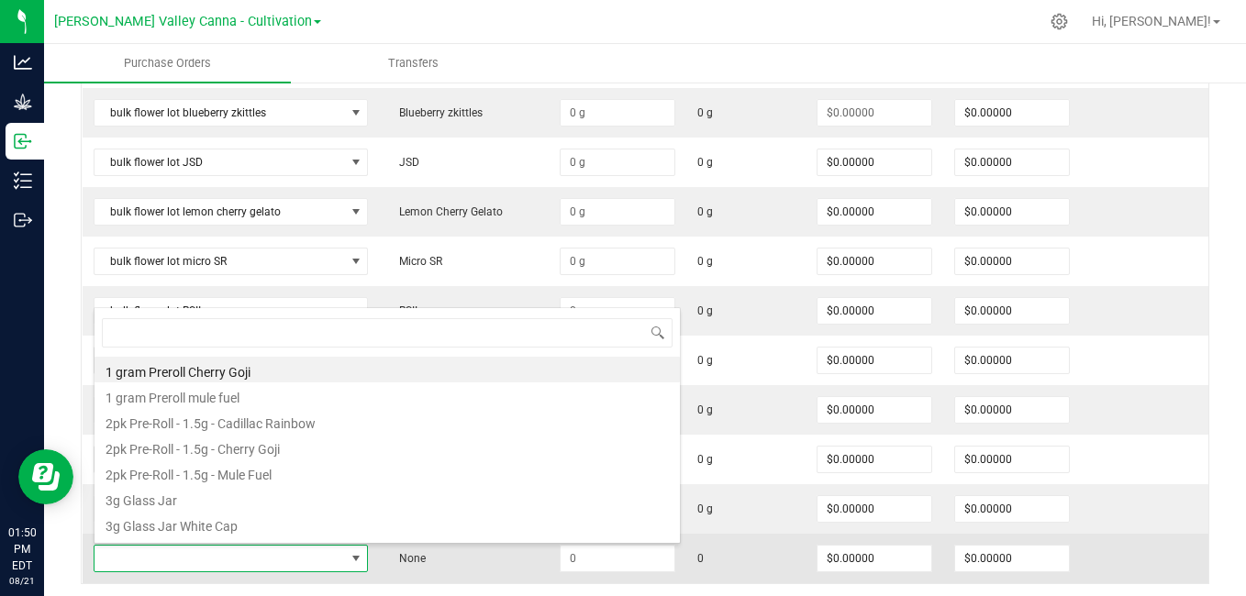
scroll to position [28, 256]
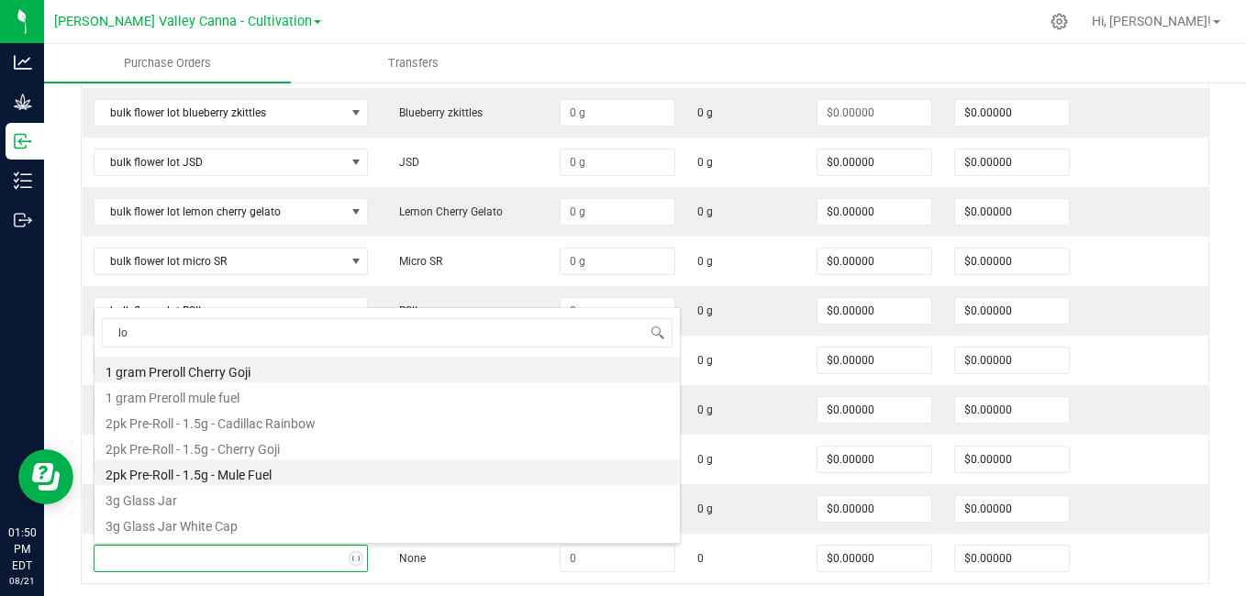
type input "lot"
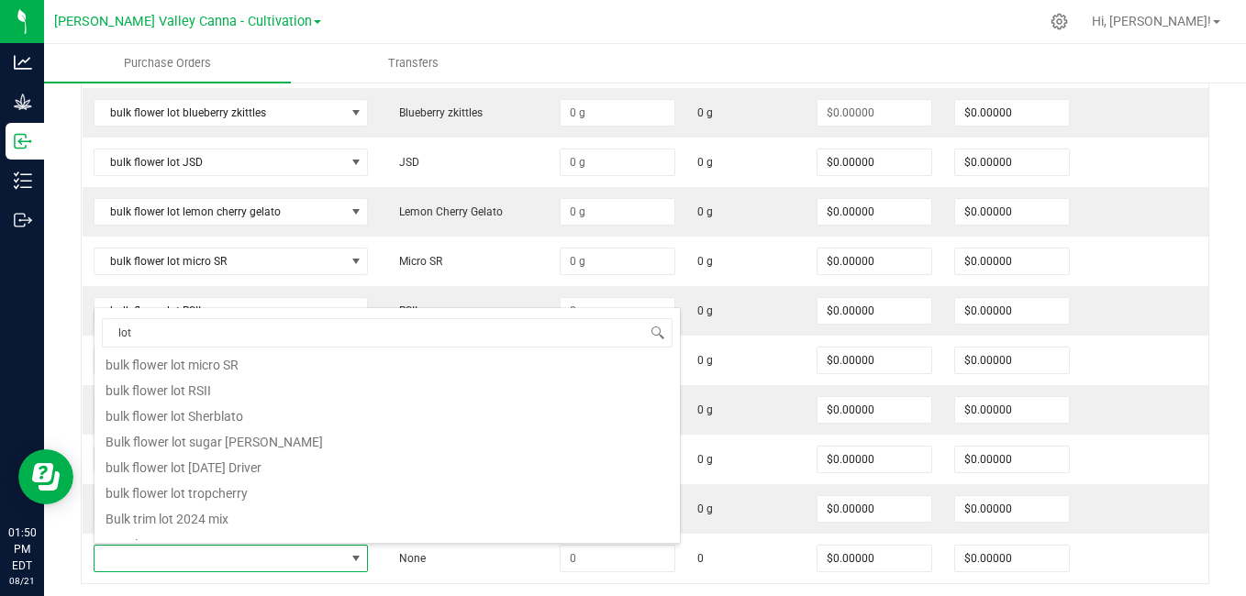
scroll to position [227, 0]
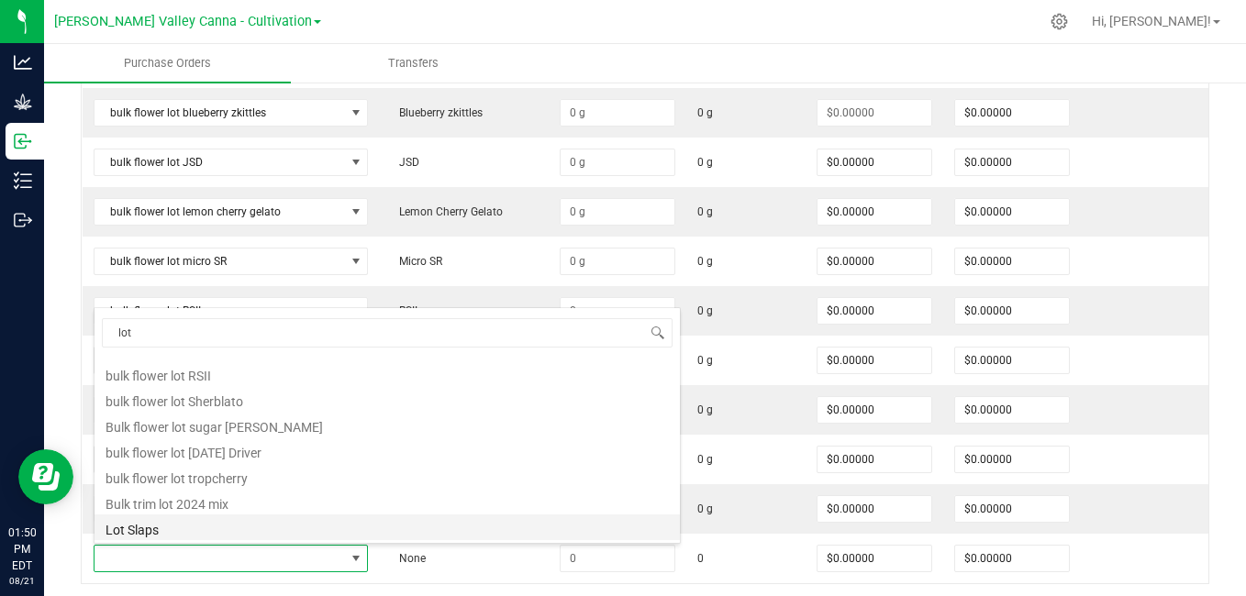
click at [149, 526] on li "Lot Slaps" at bounding box center [386, 528] width 585 height 26
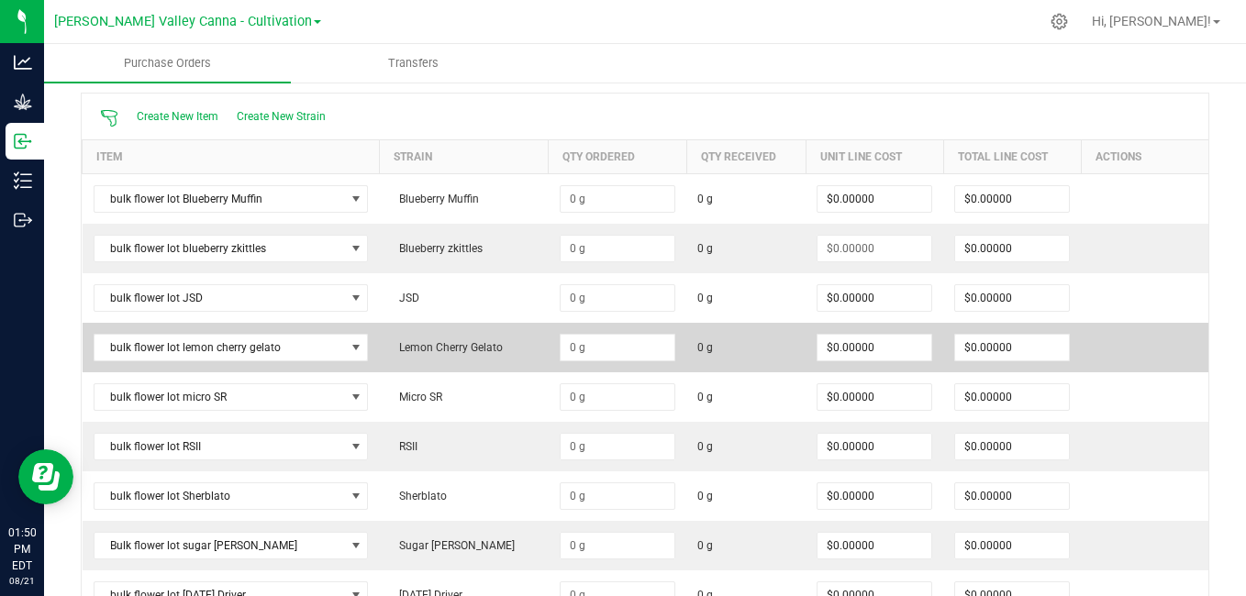
scroll to position [157, 0]
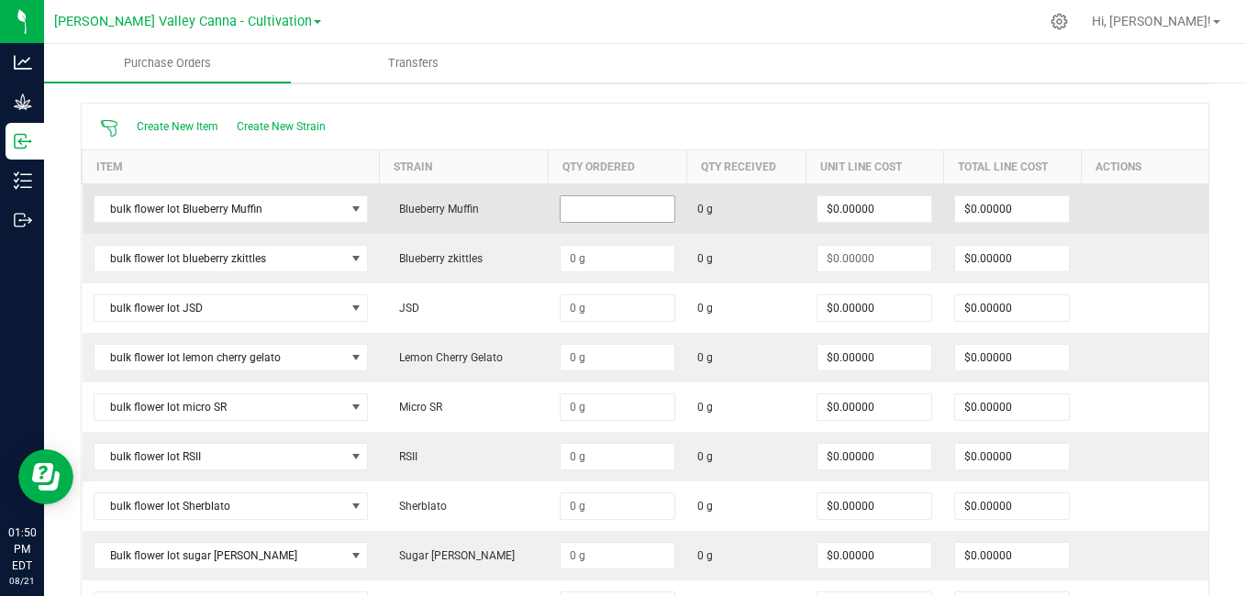
click at [571, 210] on input at bounding box center [617, 209] width 114 height 26
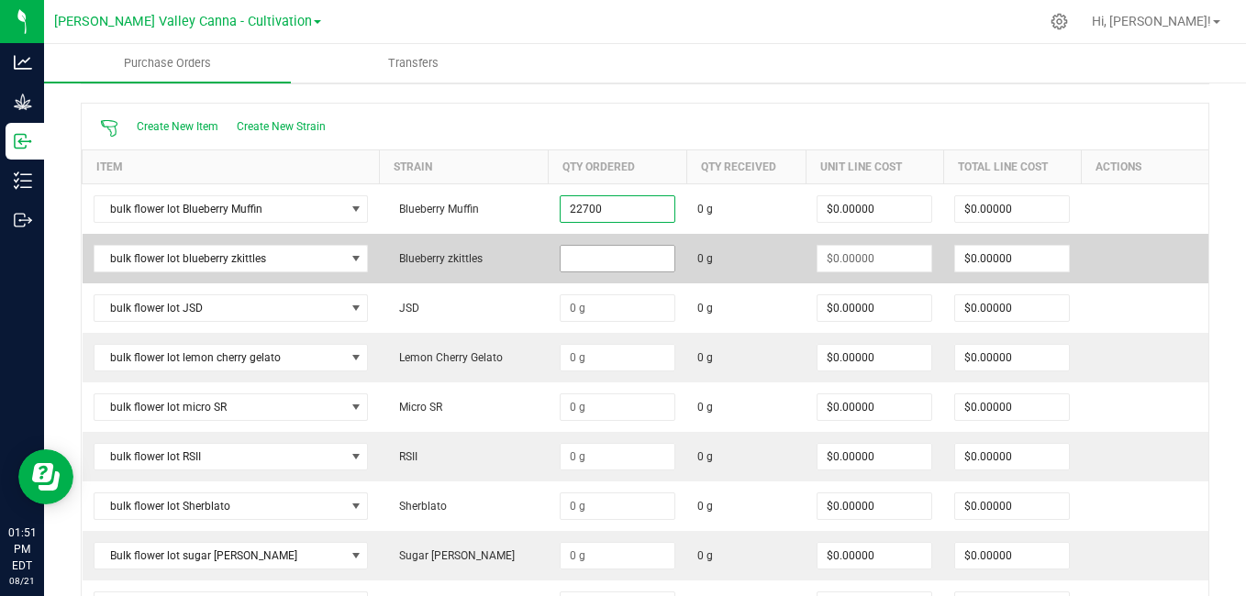
type input "22700.0000 g"
drag, startPoint x: 571, startPoint y: 257, endPoint x: 557, endPoint y: 262, distance: 14.8
click at [560, 262] on input at bounding box center [617, 259] width 114 height 26
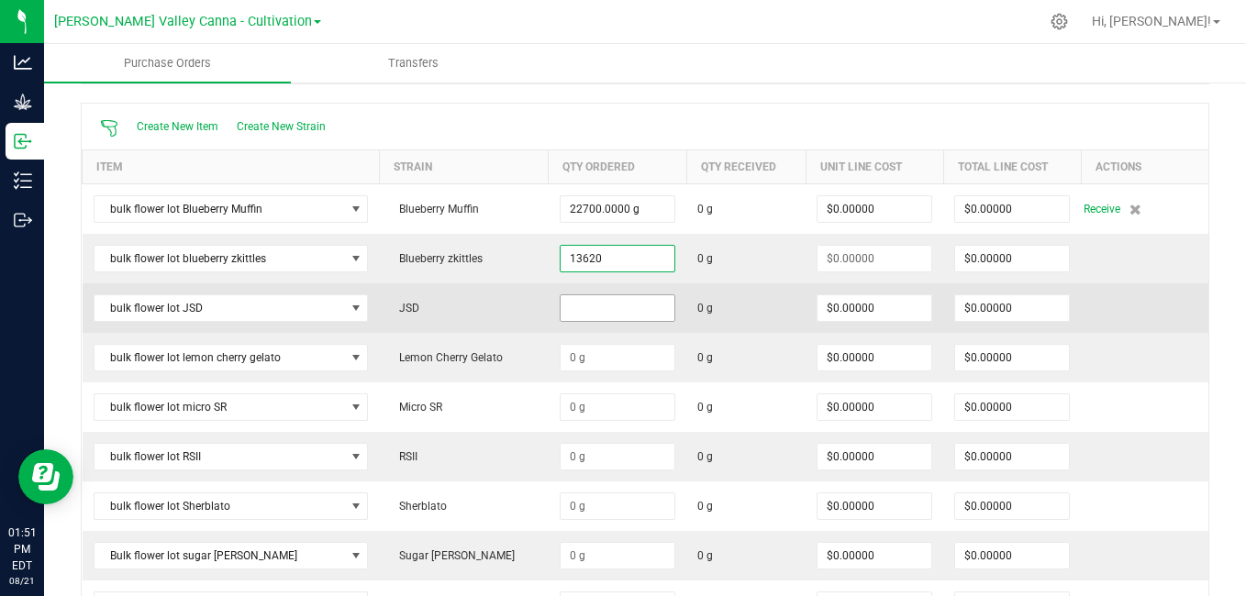
type input "13620.0000 g"
click at [576, 310] on input at bounding box center [617, 308] width 114 height 26
type input "$0.00000"
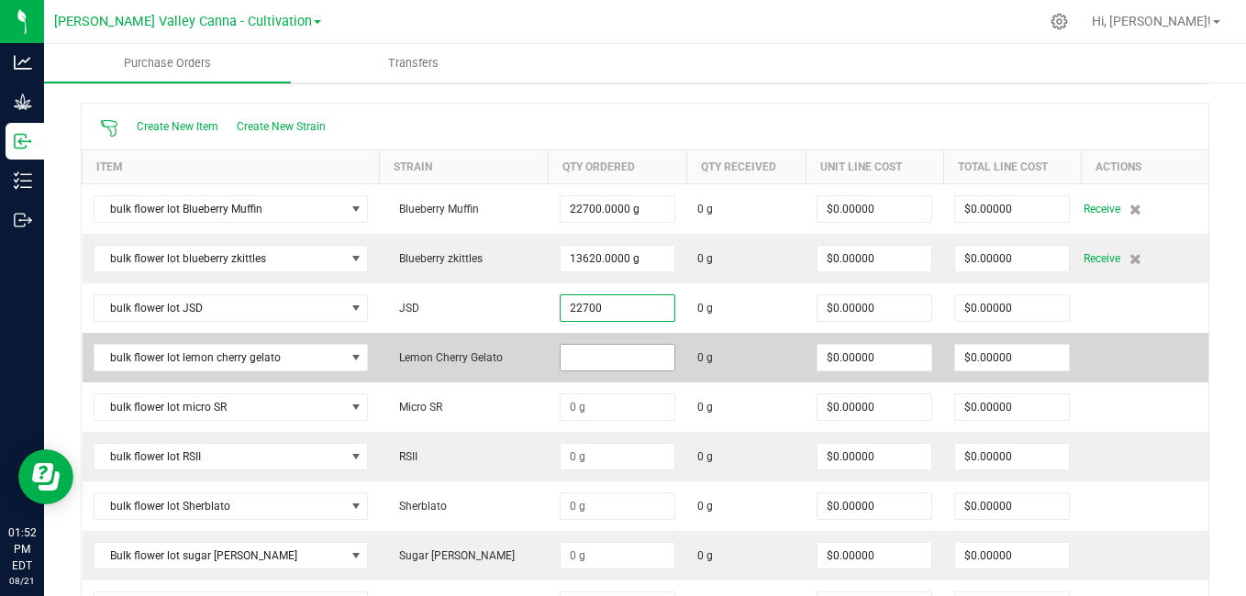
type input "22700.0000 g"
click at [574, 358] on input at bounding box center [617, 358] width 114 height 26
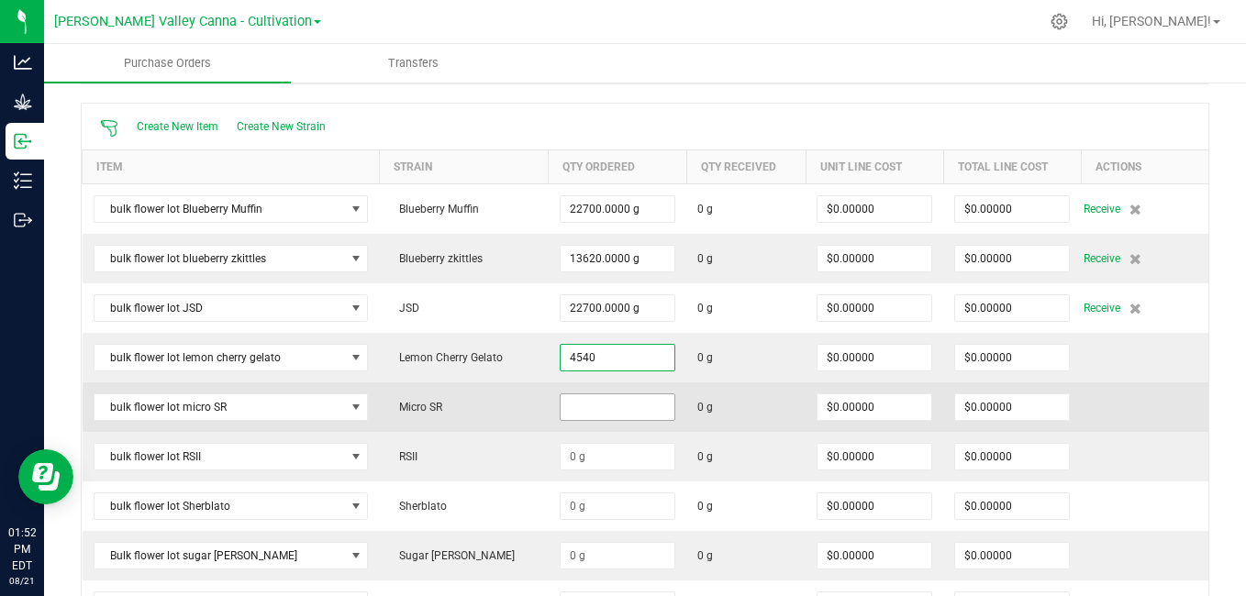
type input "4540.0000 g"
click at [574, 401] on input at bounding box center [617, 407] width 114 height 26
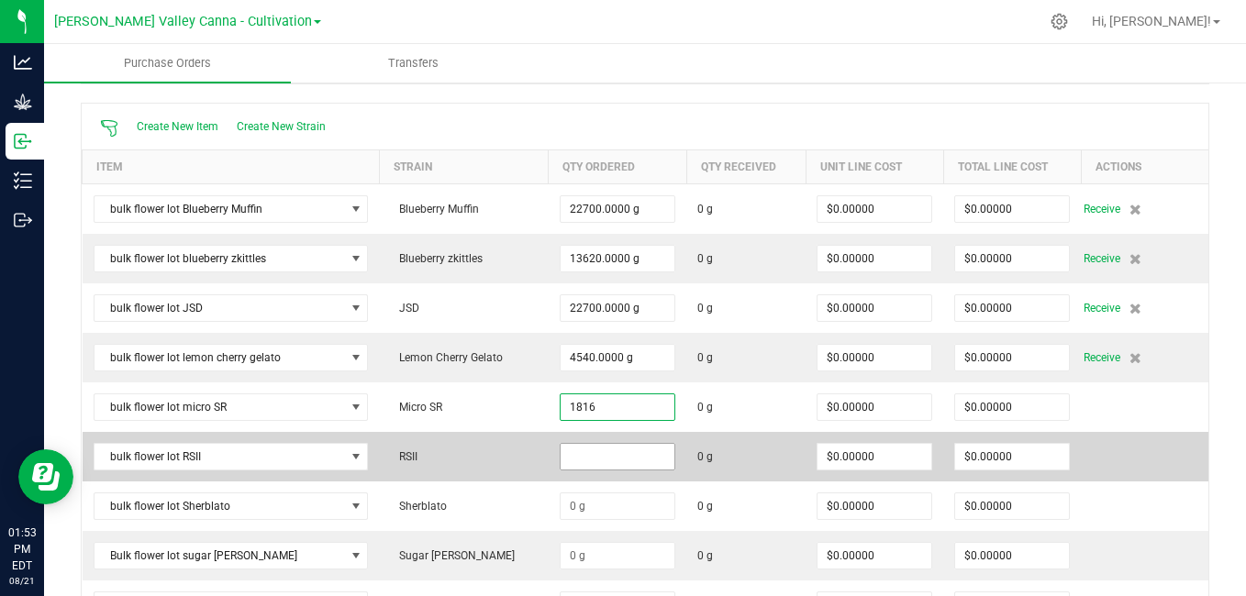
type input "1816.0000 g"
click at [572, 454] on input at bounding box center [617, 457] width 114 height 26
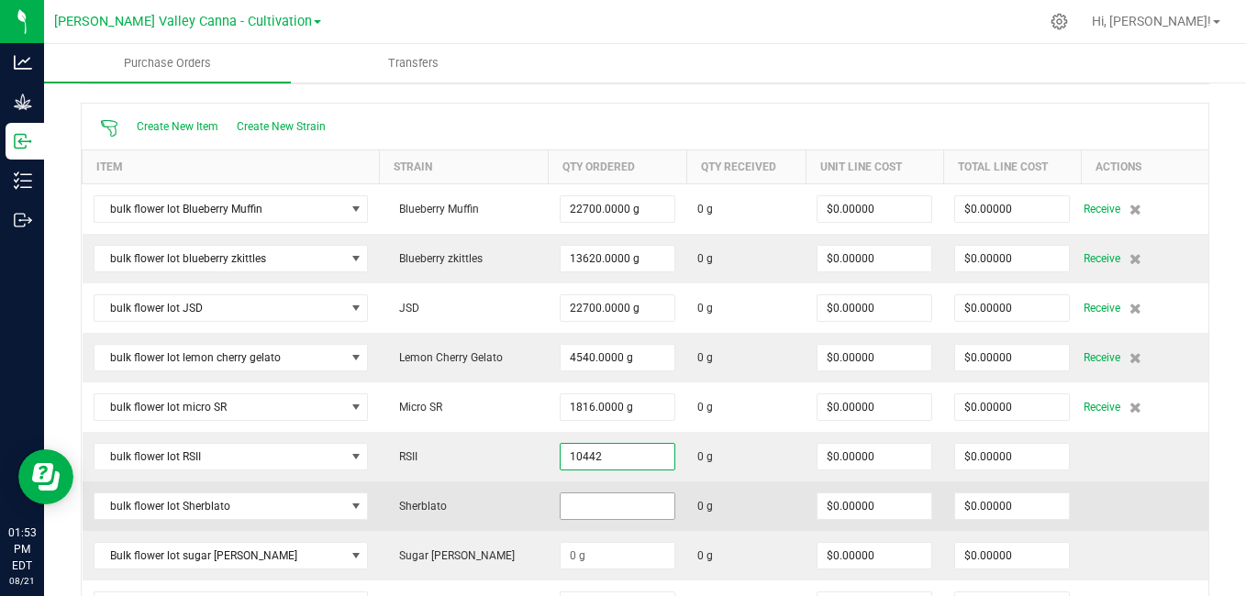
type input "10442.0000 g"
click at [576, 503] on input at bounding box center [617, 506] width 114 height 26
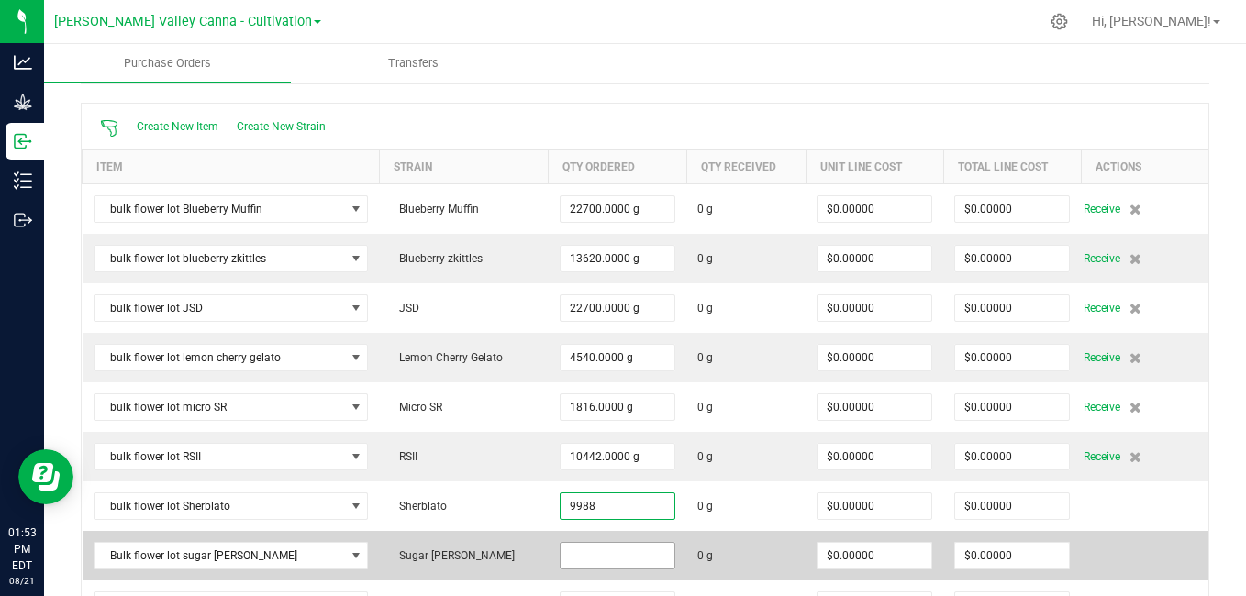
type input "9988.0000 g"
click at [576, 551] on input at bounding box center [617, 556] width 114 height 26
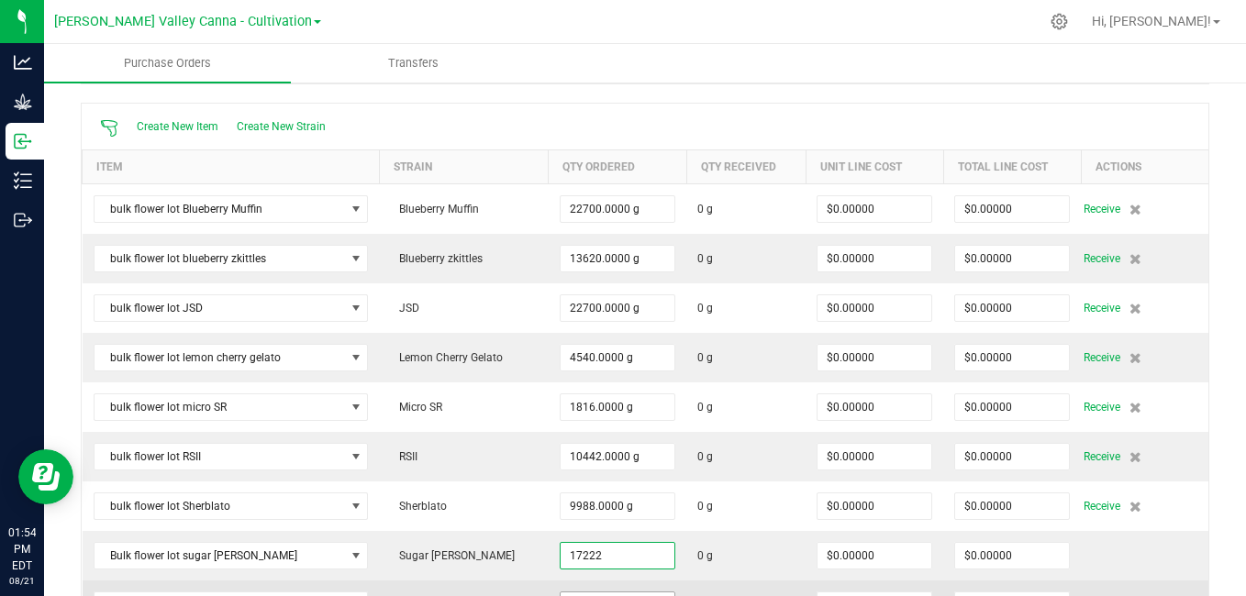
type input "17222.0000 g"
click at [626, 593] on input at bounding box center [617, 606] width 114 height 26
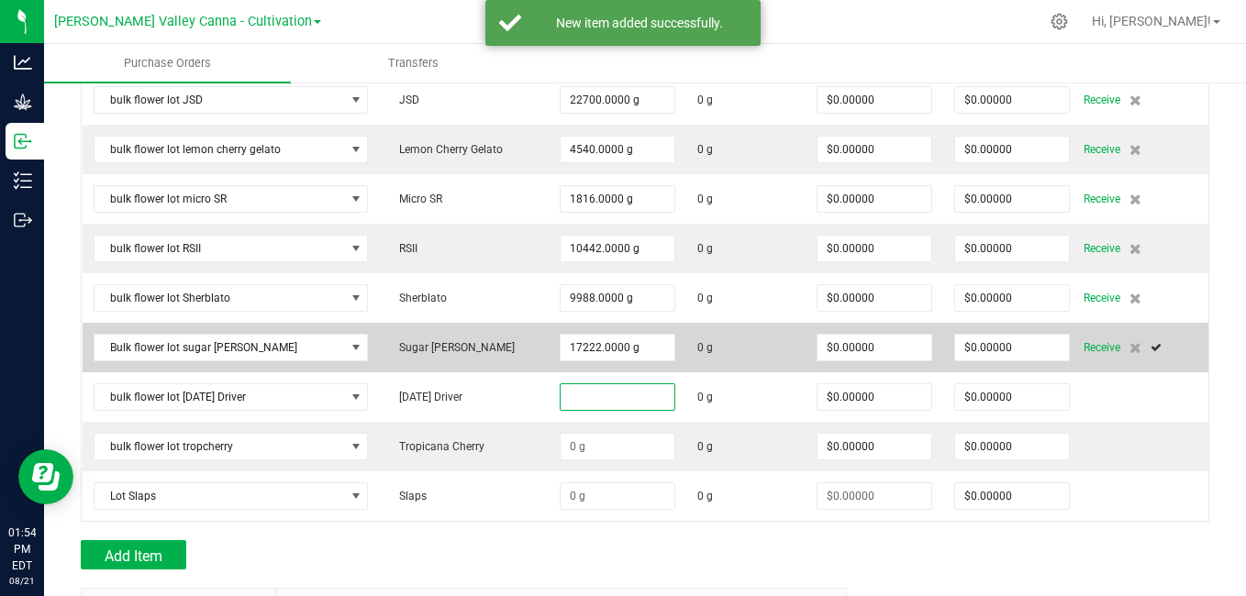
scroll to position [622, 0]
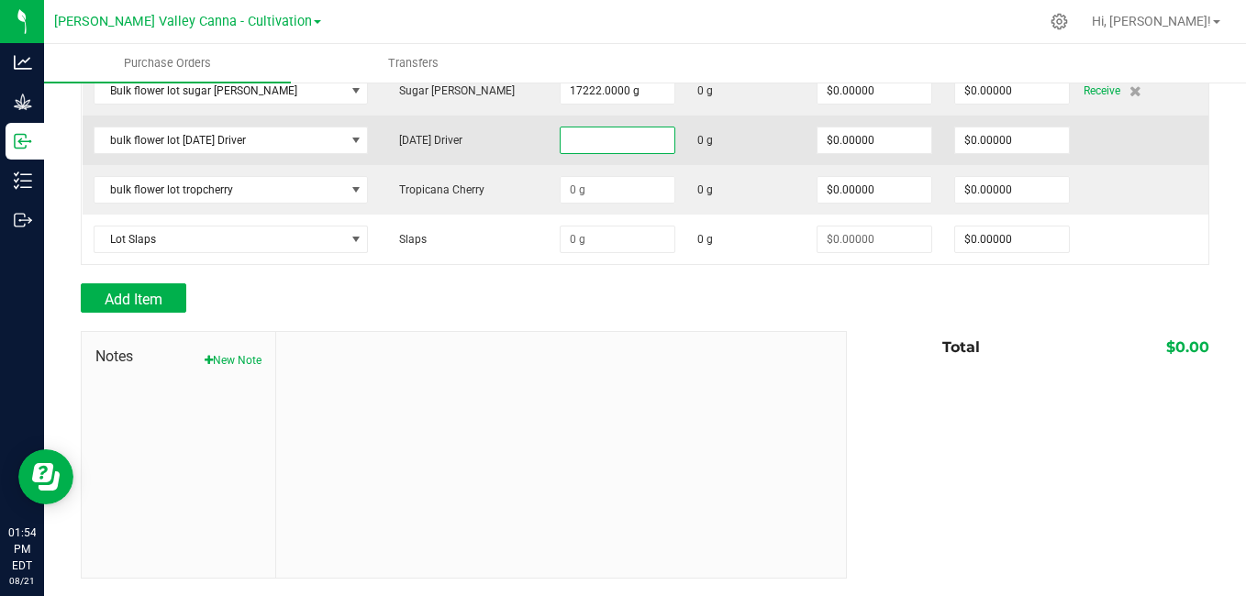
click at [574, 139] on input at bounding box center [617, 140] width 114 height 26
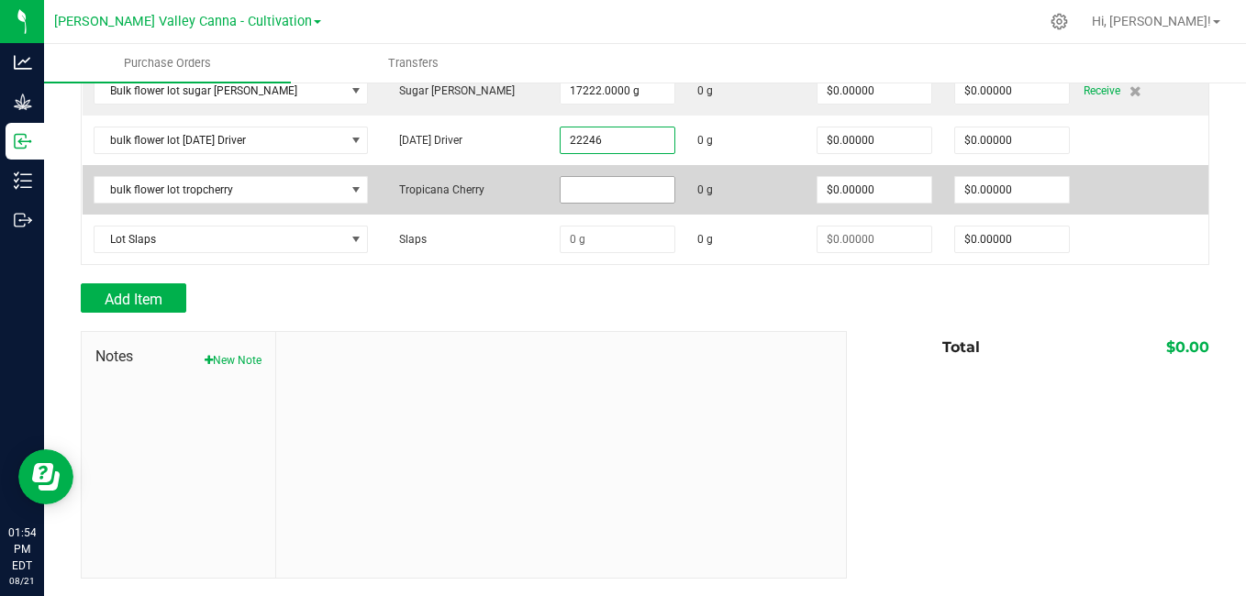
type input "22246.0000 g"
click at [567, 190] on input at bounding box center [617, 190] width 114 height 26
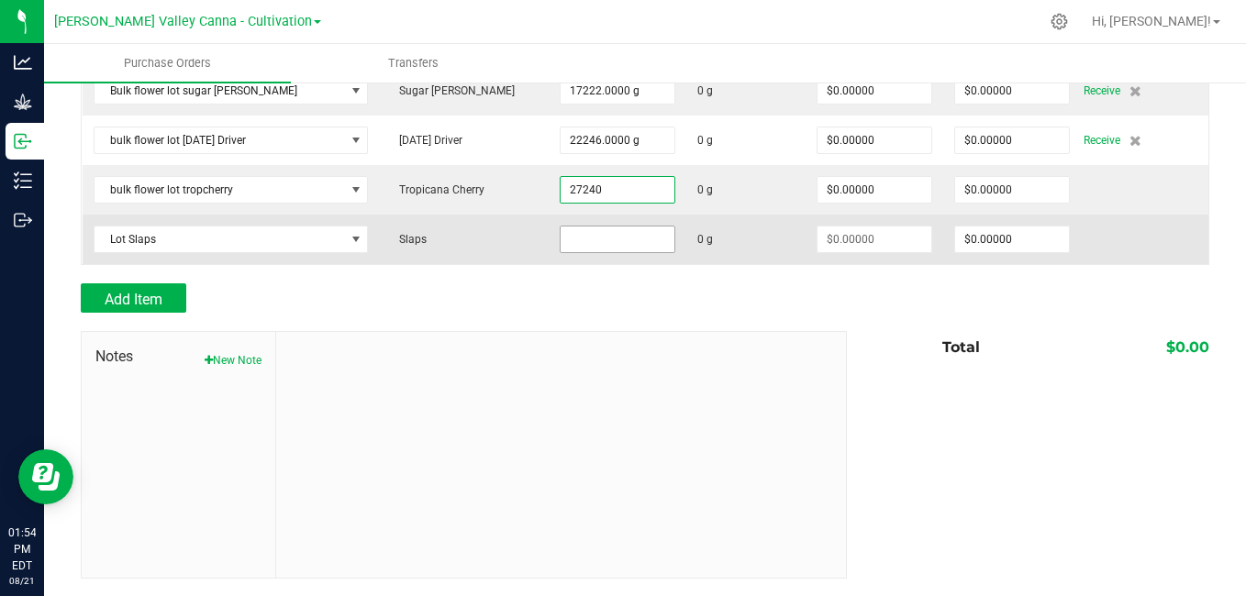
click at [571, 236] on input at bounding box center [617, 240] width 114 height 26
type input "27240.0000 g"
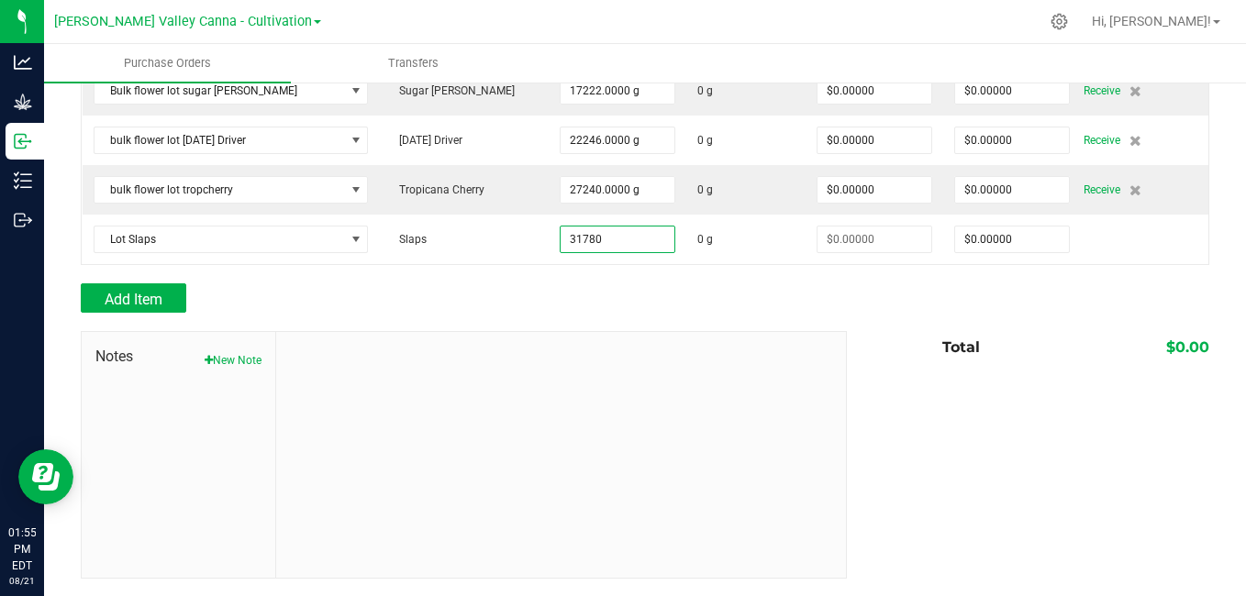
type input "31780.0000 g"
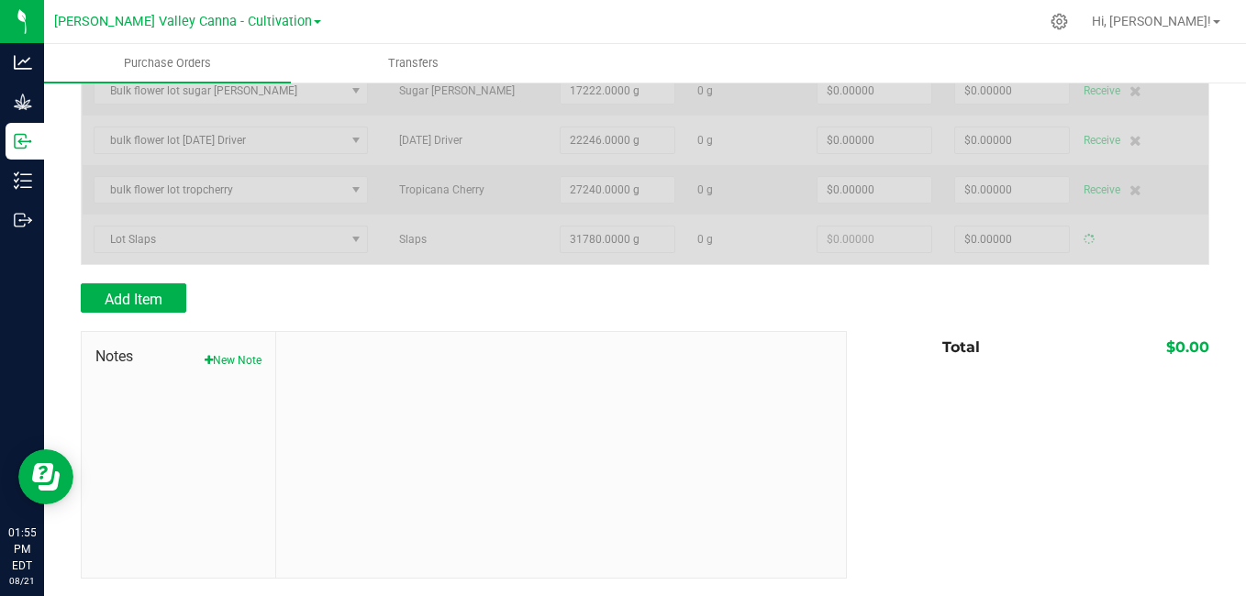
type input "$0.00000"
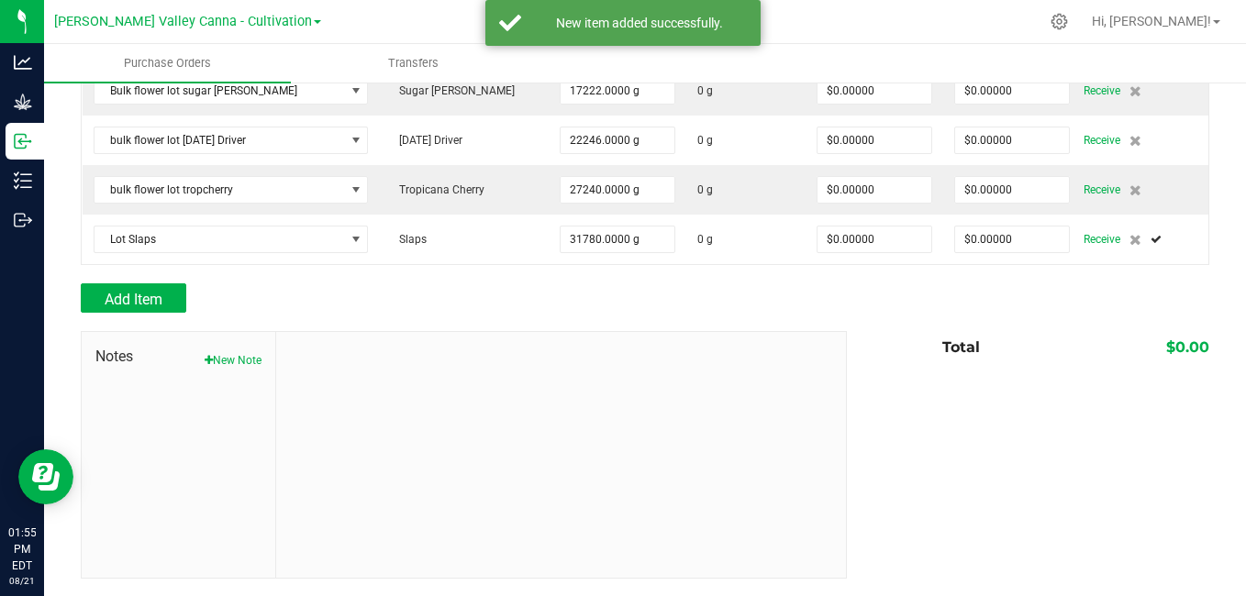
drag, startPoint x: 704, startPoint y: 302, endPoint x: 615, endPoint y: 294, distance: 90.3
click at [615, 294] on div "Add Item" at bounding box center [457, 297] width 752 height 29
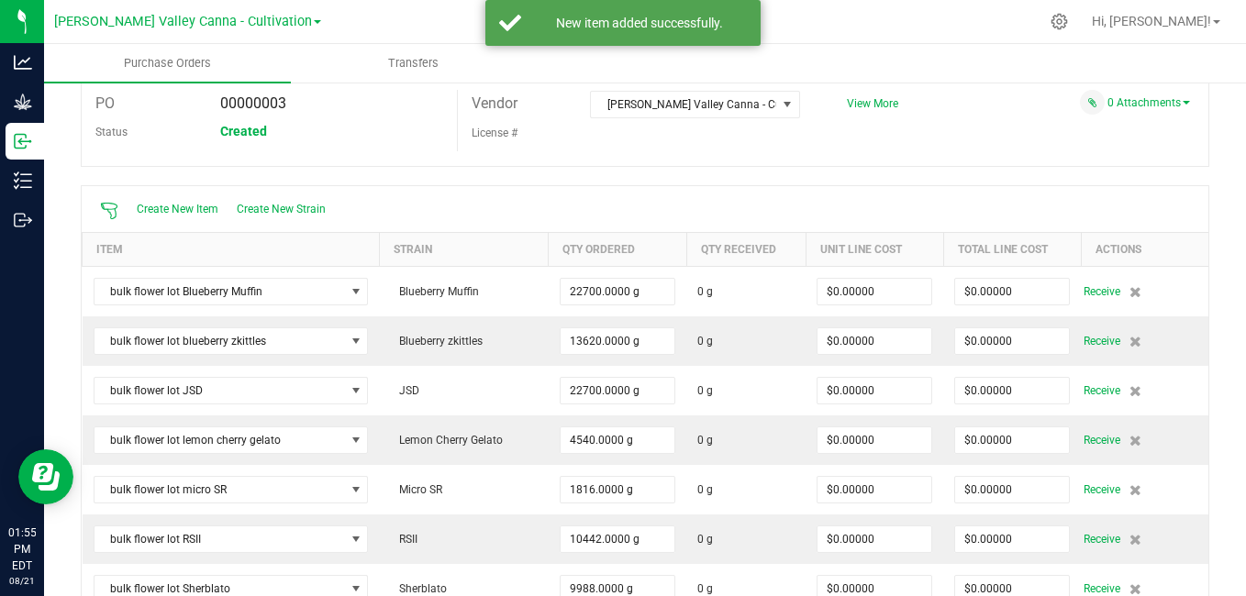
scroll to position [0, 0]
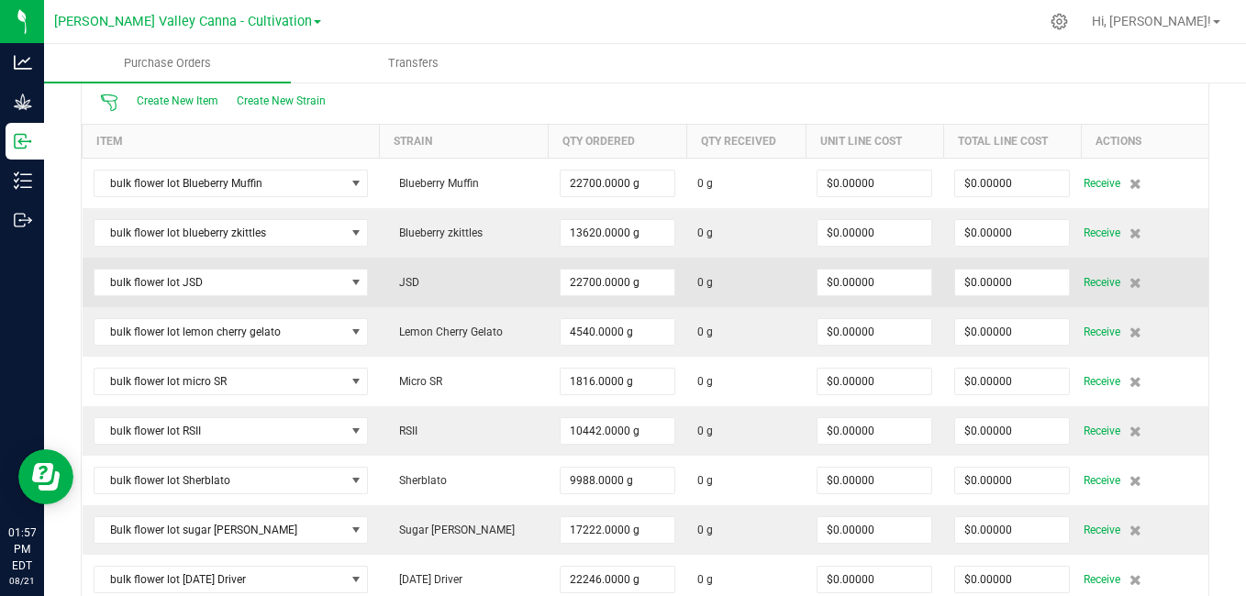
scroll to position [185, 0]
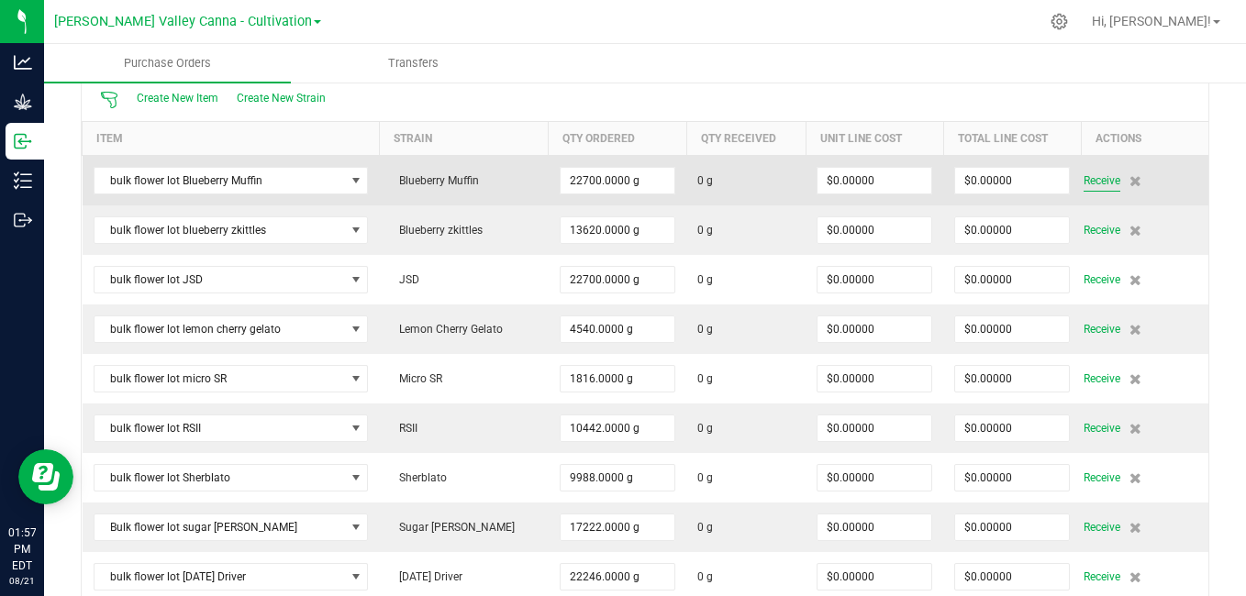
click at [1083, 180] on span "Receive" at bounding box center [1101, 181] width 37 height 22
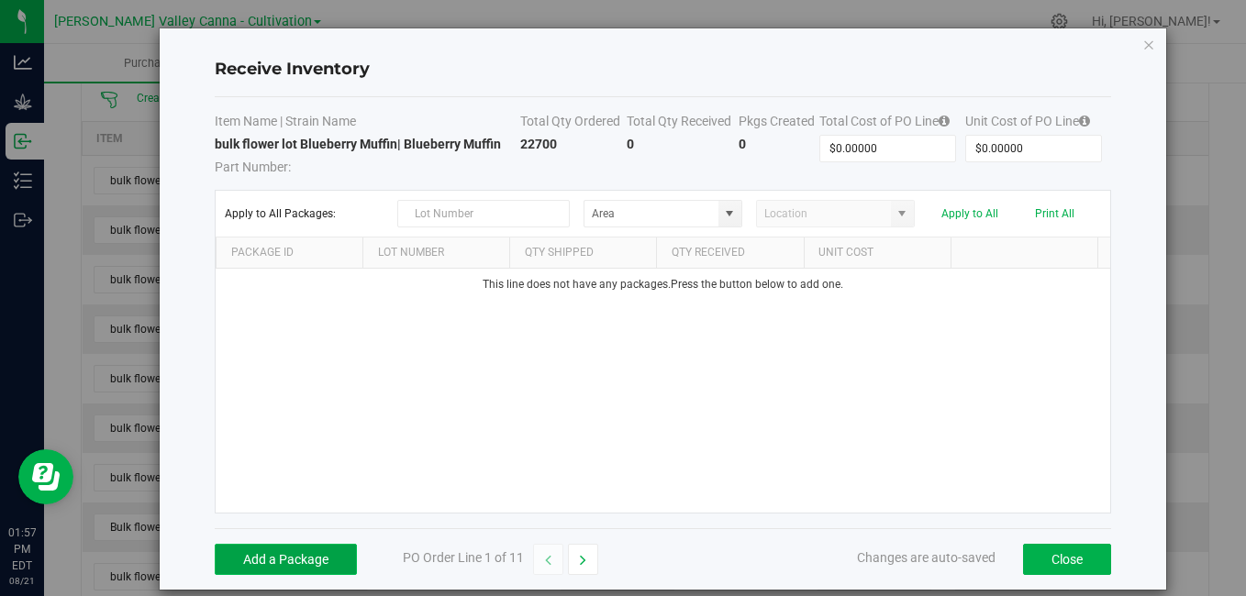
click at [266, 560] on button "Add a Package" at bounding box center [286, 559] width 142 height 31
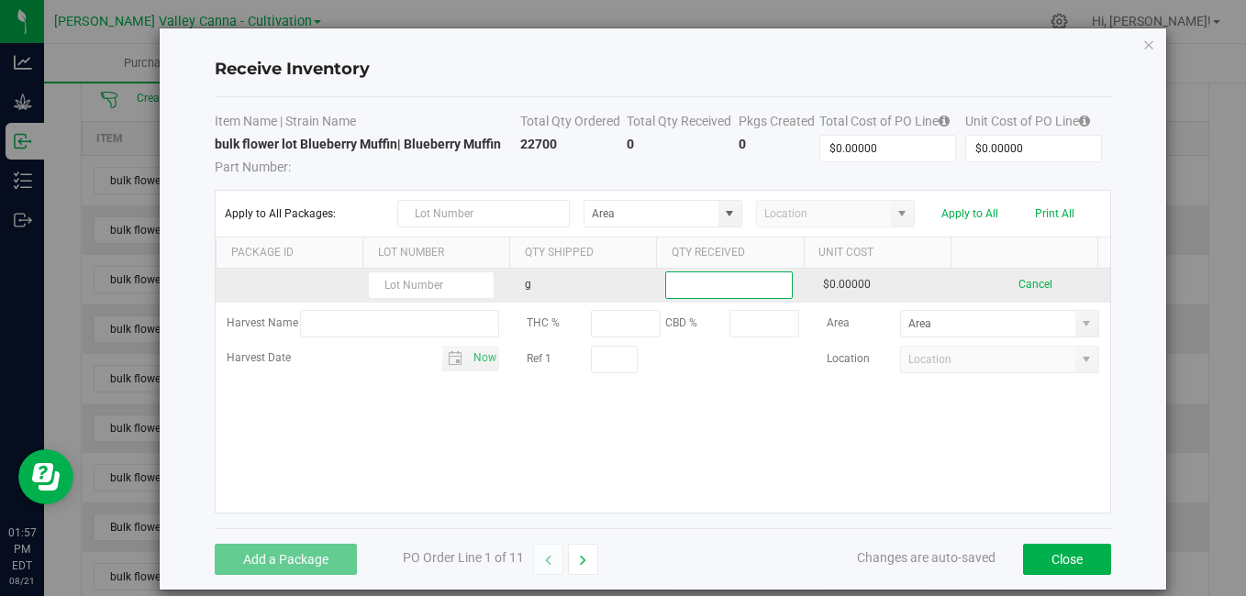
click at [669, 284] on input at bounding box center [728, 285] width 125 height 26
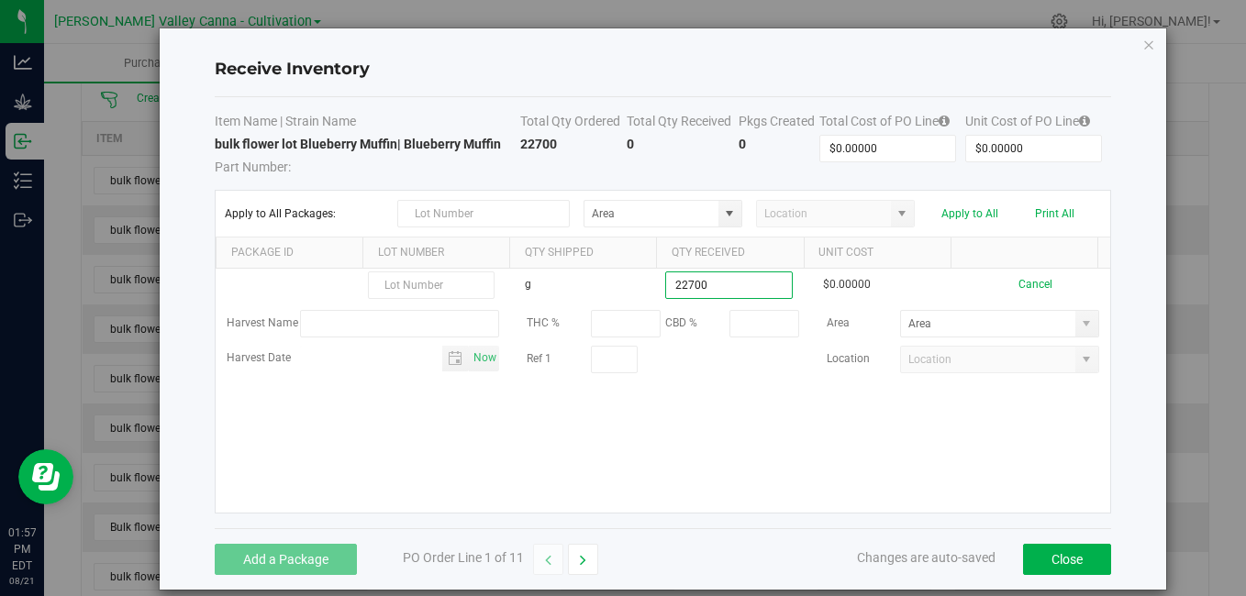
type input "22700.0000 g"
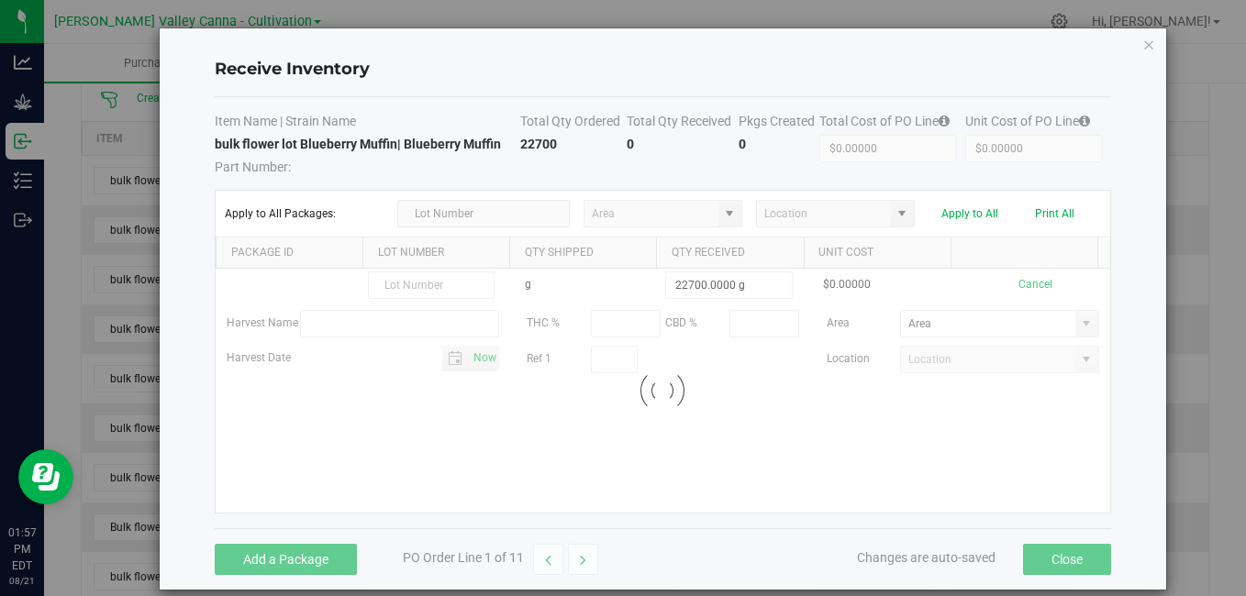
click at [882, 427] on kendo-grid-list "g 22700.0000 g $0.00000 Cancel Harvest Name THC % CBD % Area Harvest Date Now R…" at bounding box center [662, 391] width 893 height 244
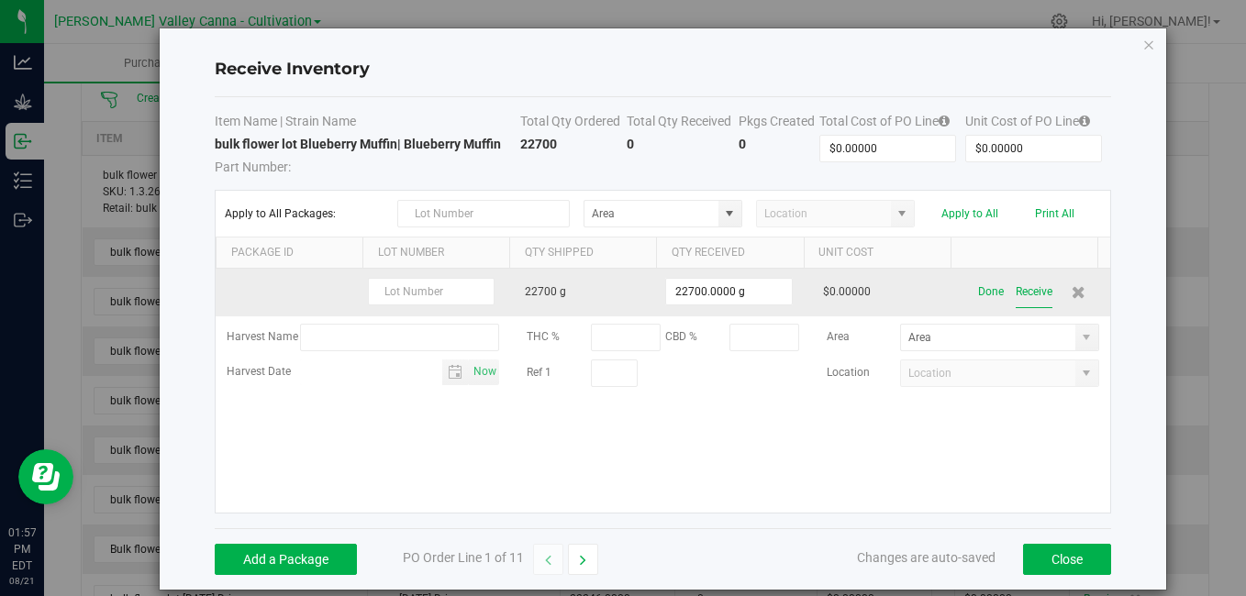
click at [1015, 296] on button "Receive" at bounding box center [1033, 292] width 37 height 32
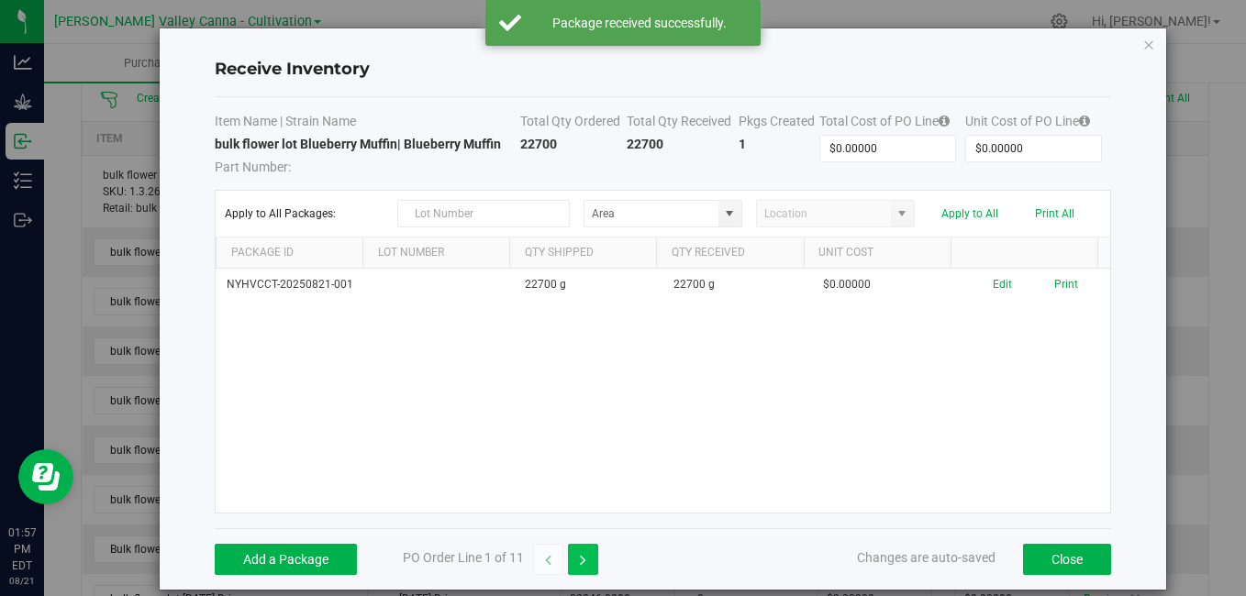
click at [582, 564] on icon "button" at bounding box center [583, 560] width 6 height 13
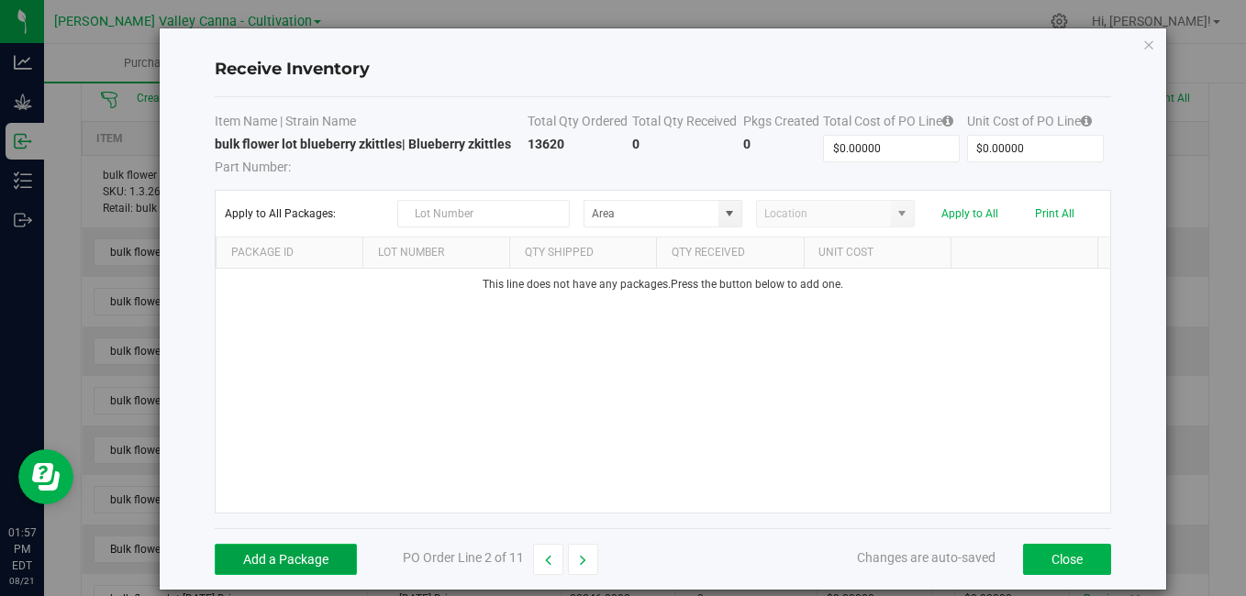
click at [305, 563] on button "Add a Package" at bounding box center [286, 559] width 142 height 31
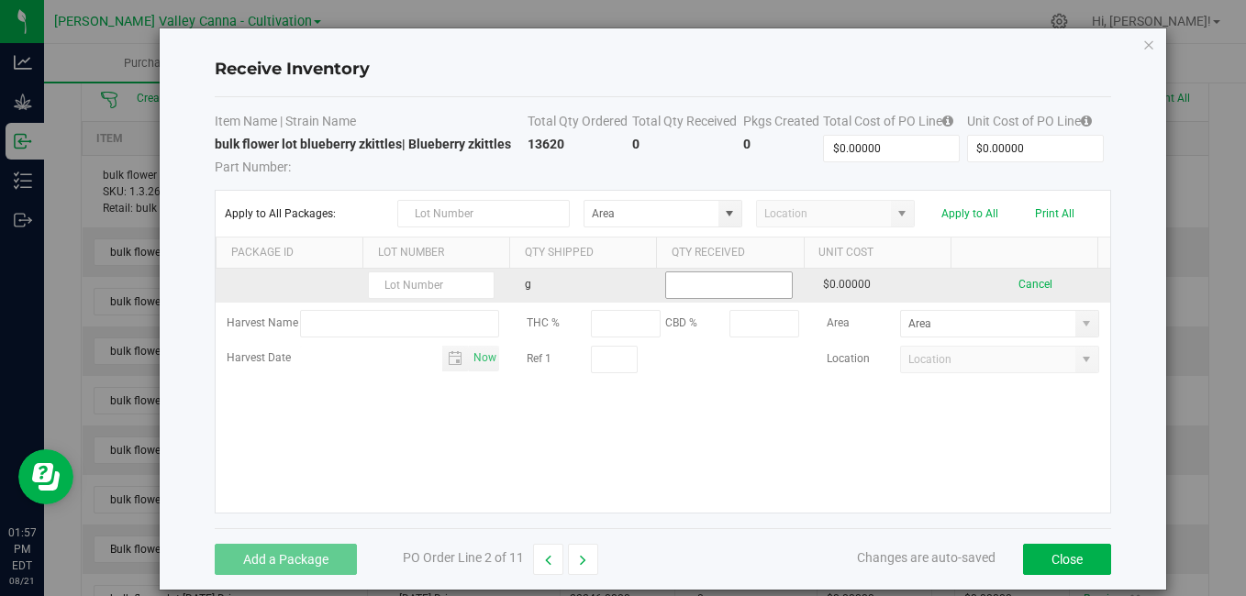
click at [695, 273] on input at bounding box center [728, 285] width 125 height 26
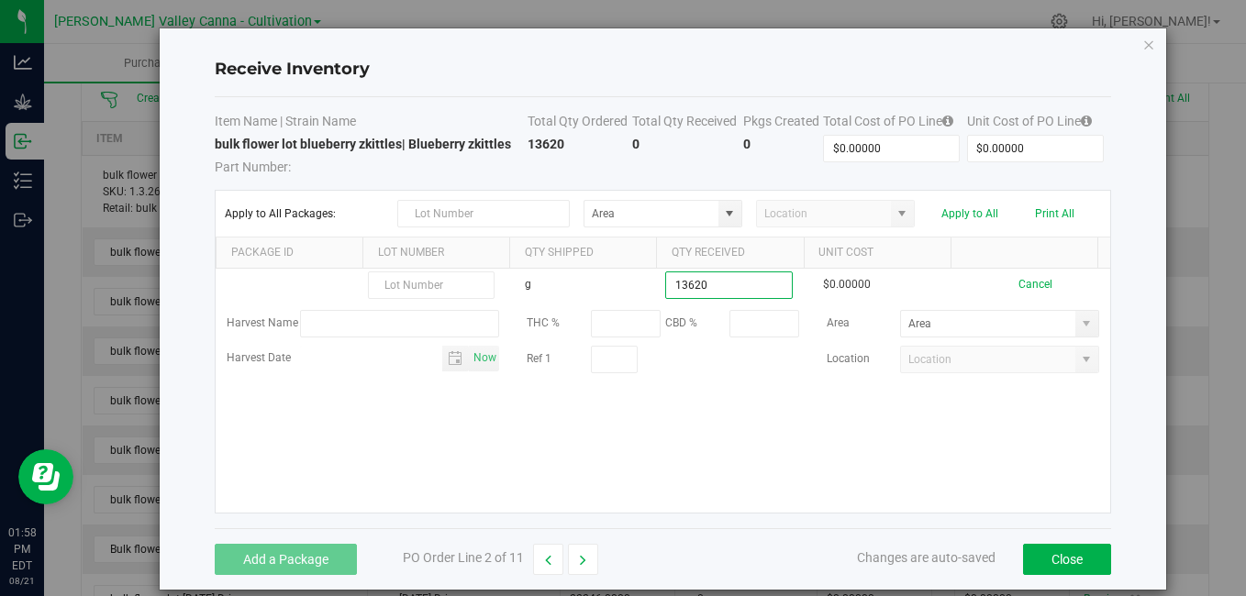
type input "13620.0000 g"
click at [895, 463] on kendo-grid-list "g 13620.0000 g $0.00000 Cancel Harvest Name THC % CBD % Area Harvest Date Now R…" at bounding box center [662, 391] width 893 height 244
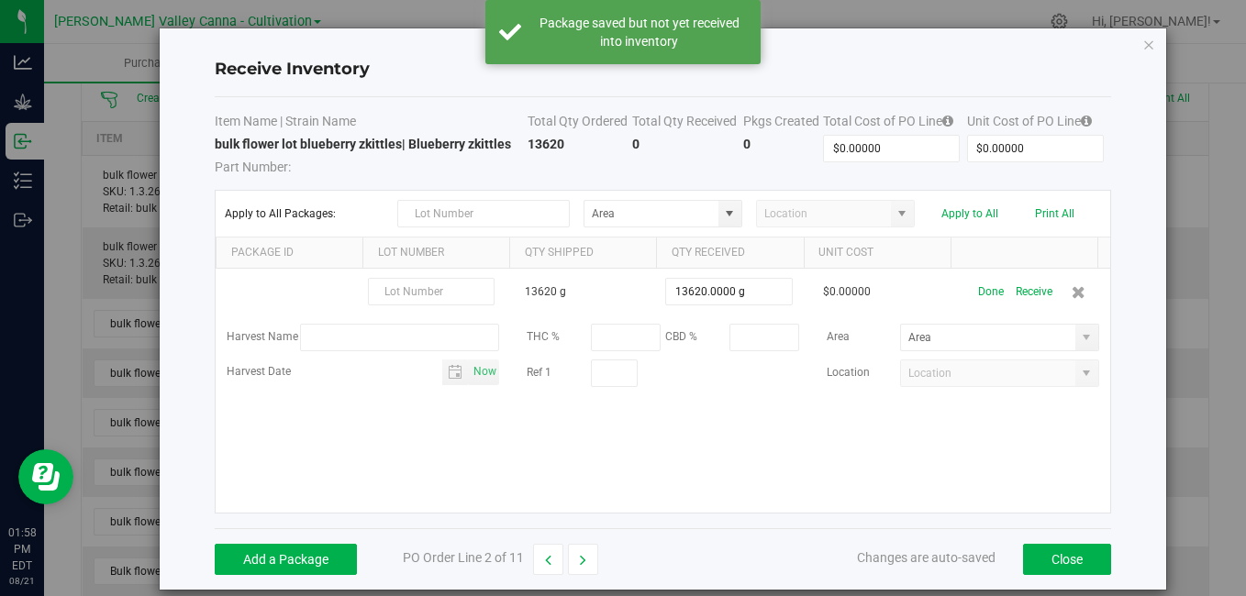
click at [1015, 294] on button "Receive" at bounding box center [1033, 292] width 37 height 32
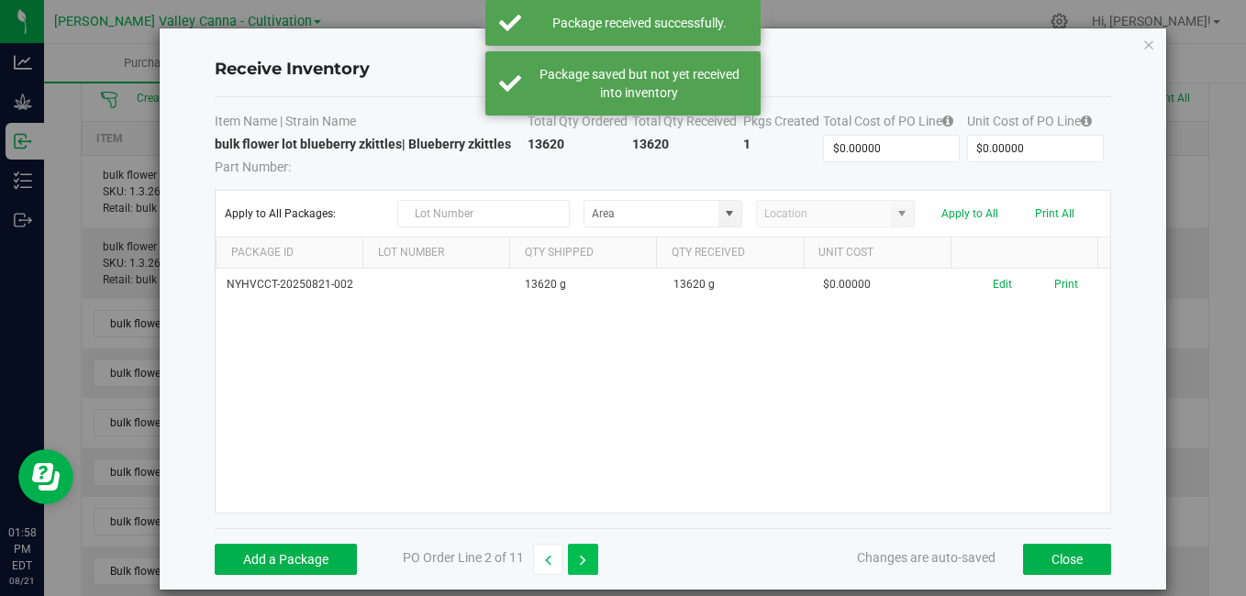
click at [586, 553] on button "button" at bounding box center [583, 559] width 30 height 31
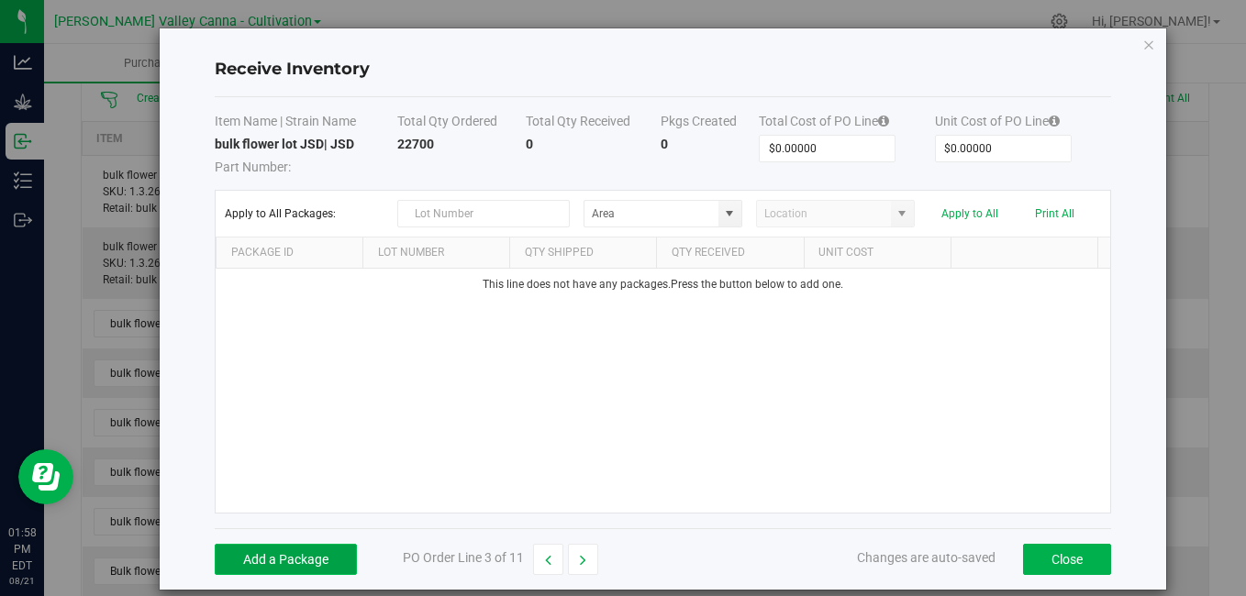
drag, startPoint x: 298, startPoint y: 555, endPoint x: 236, endPoint y: 553, distance: 62.4
click at [236, 553] on button "Add a Package" at bounding box center [286, 559] width 142 height 31
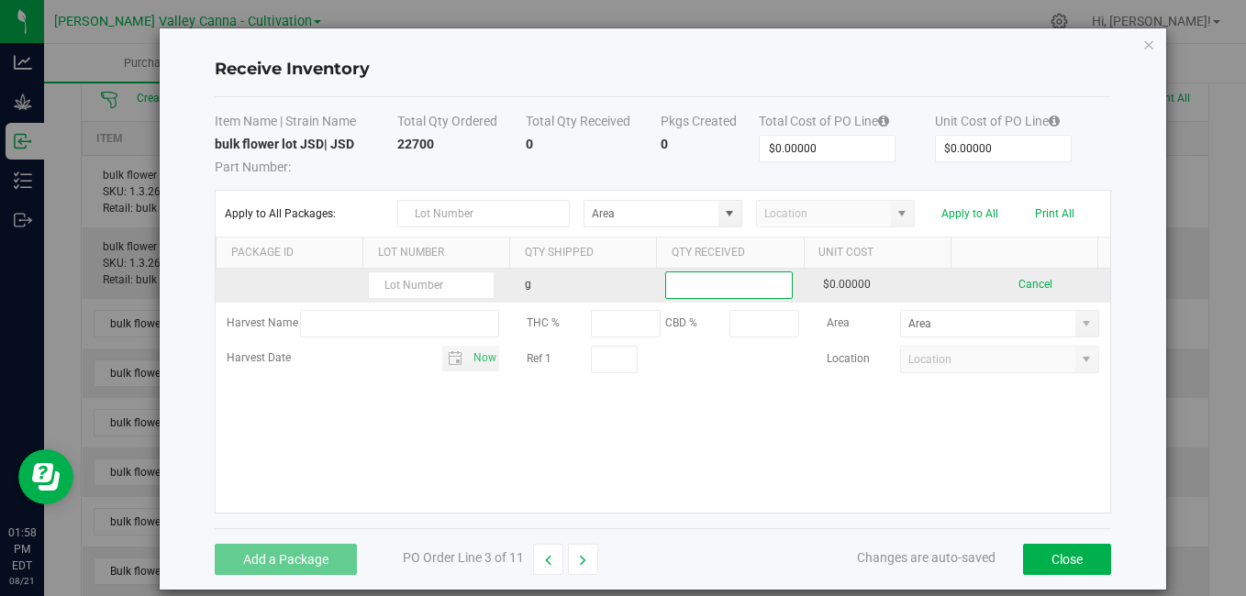
click at [691, 273] on input at bounding box center [728, 285] width 125 height 26
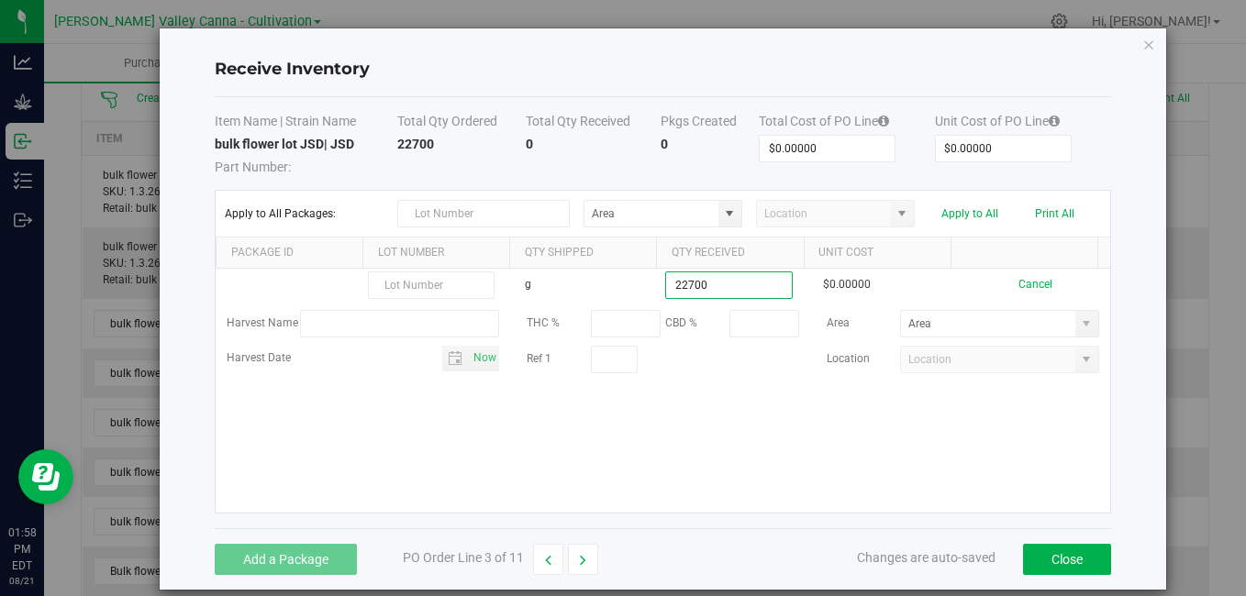
type input "22700.0000 g"
click at [691, 420] on kendo-grid-list "g 22700.0000 g $0.00000 Cancel Harvest Name THC % CBD % Area Harvest Date Now R…" at bounding box center [662, 391] width 893 height 244
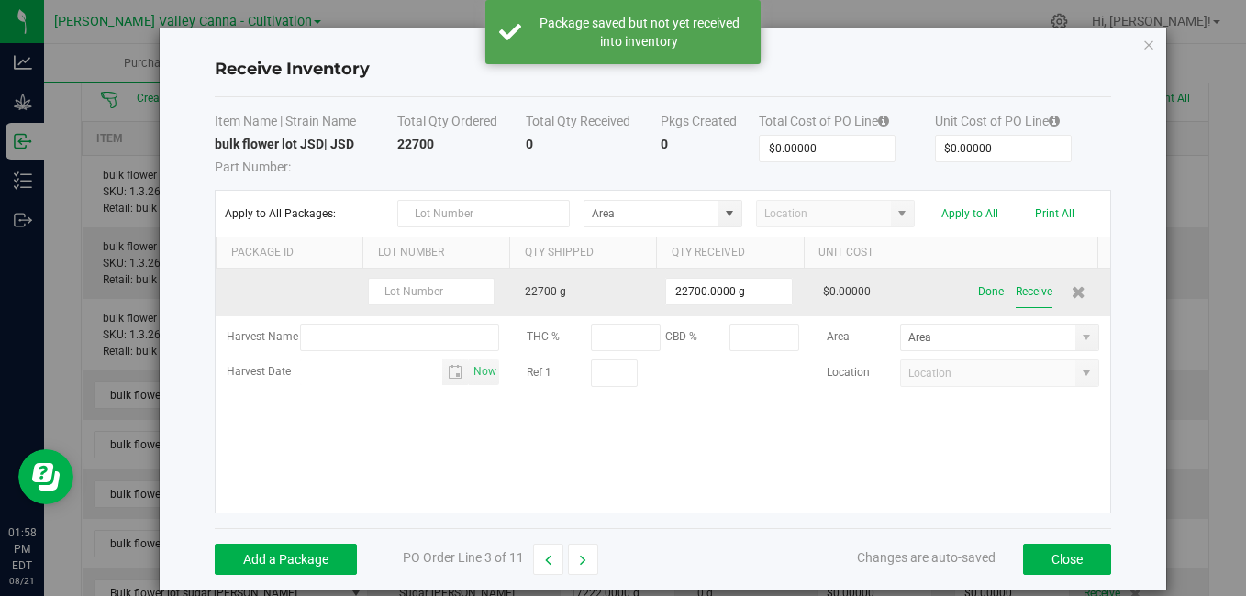
click at [1015, 292] on button "Receive" at bounding box center [1033, 292] width 37 height 32
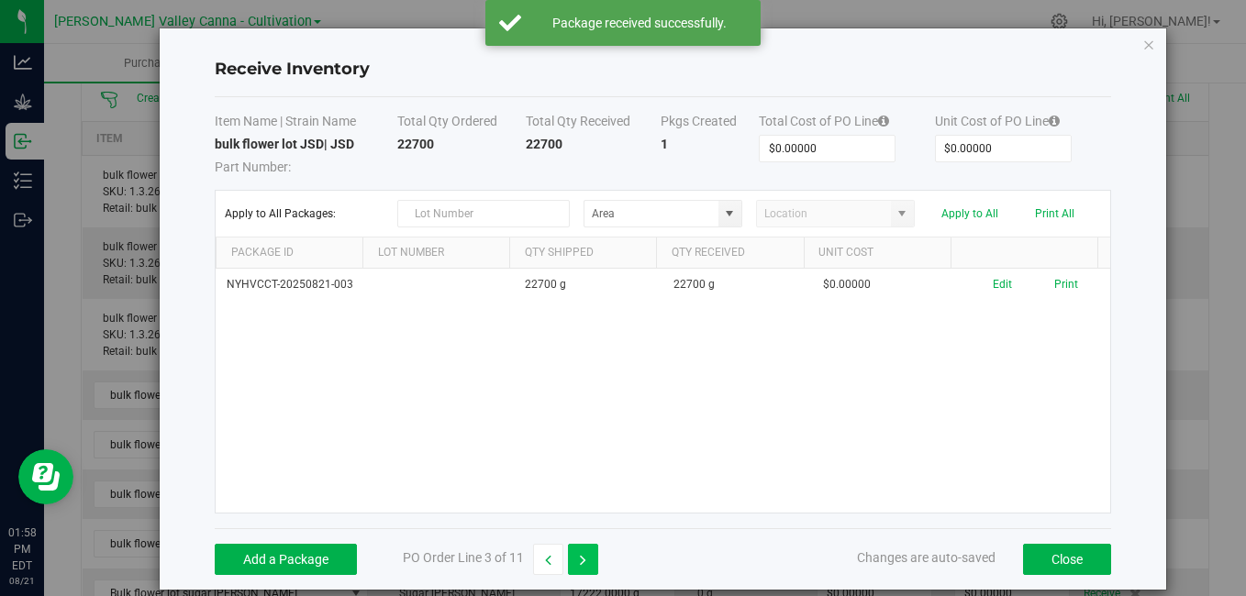
click at [584, 557] on icon "button" at bounding box center [583, 560] width 6 height 13
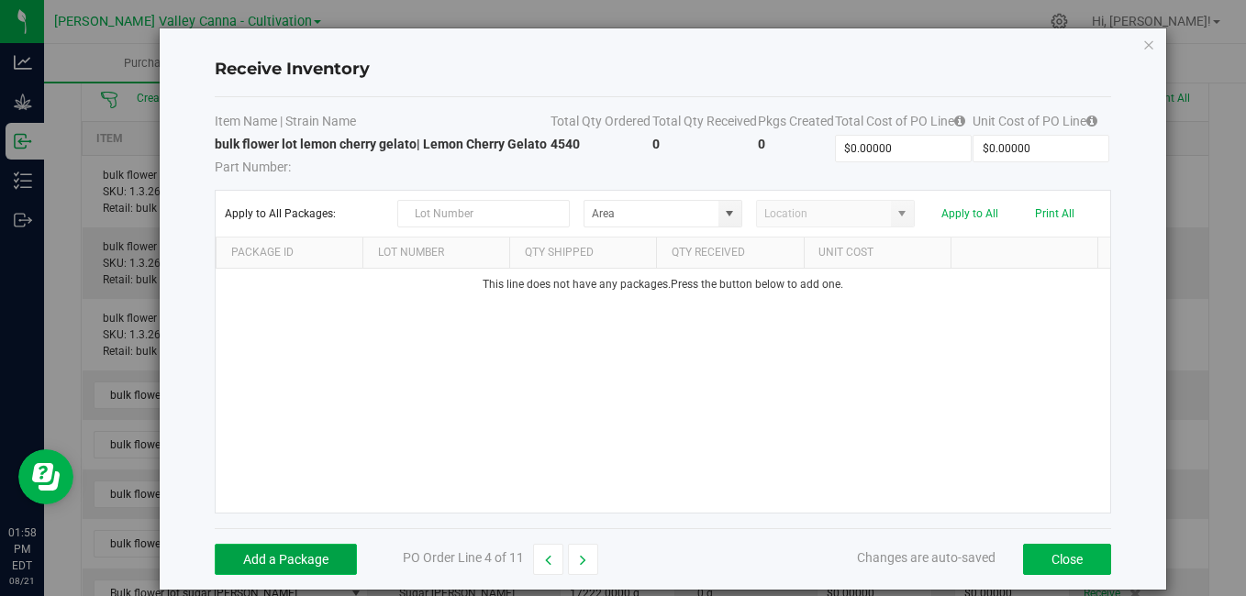
click at [340, 575] on button "Add a Package" at bounding box center [286, 559] width 142 height 31
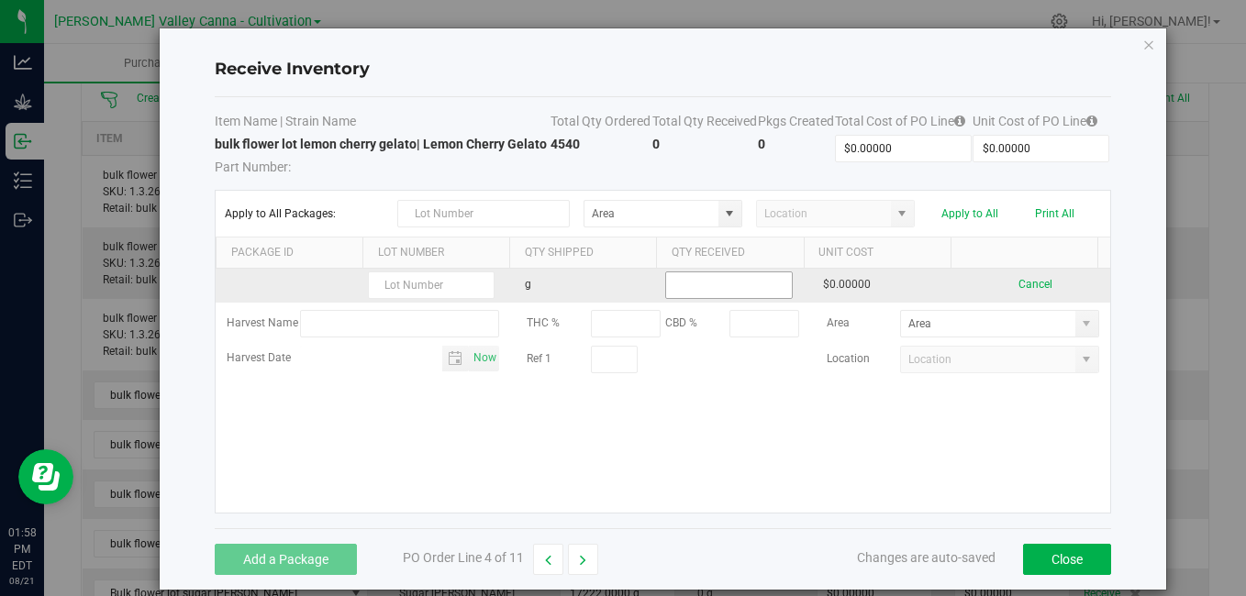
click at [681, 298] on input at bounding box center [728, 285] width 125 height 26
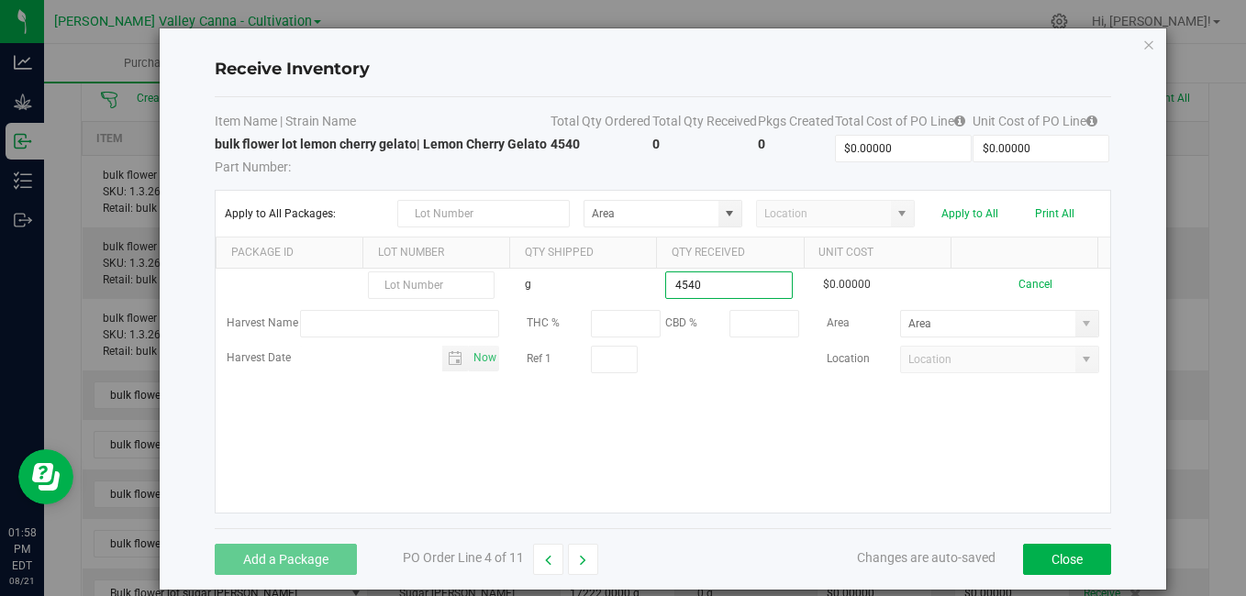
type input "4540.0000 g"
click at [779, 493] on kendo-grid-list "g 4540.0000 g $0.00000 Cancel Harvest Name THC % CBD % Area Harvest Date Now Re…" at bounding box center [662, 391] width 893 height 244
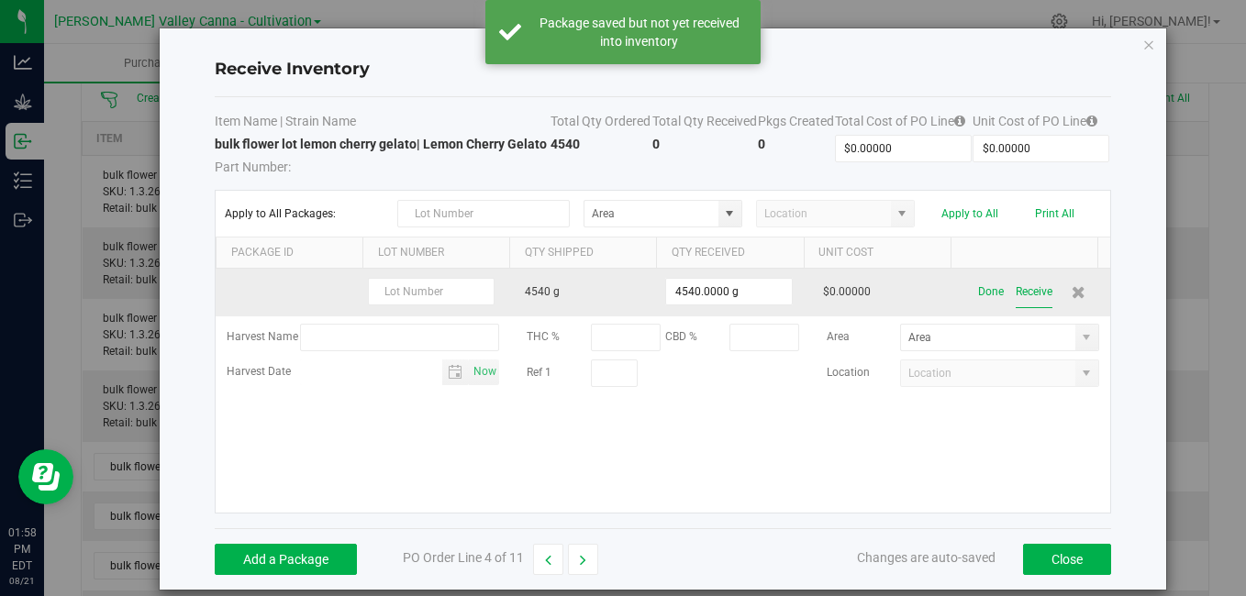
click at [1015, 308] on button "Receive" at bounding box center [1033, 292] width 37 height 32
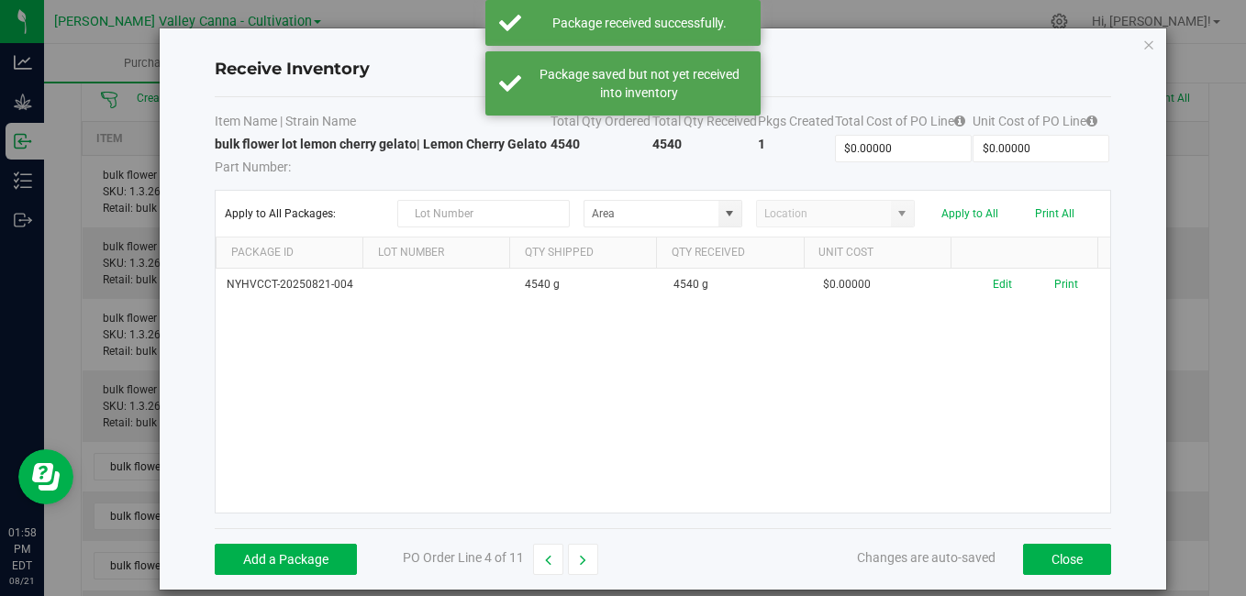
click at [994, 294] on div "Edit Print" at bounding box center [1034, 284] width 127 height 17
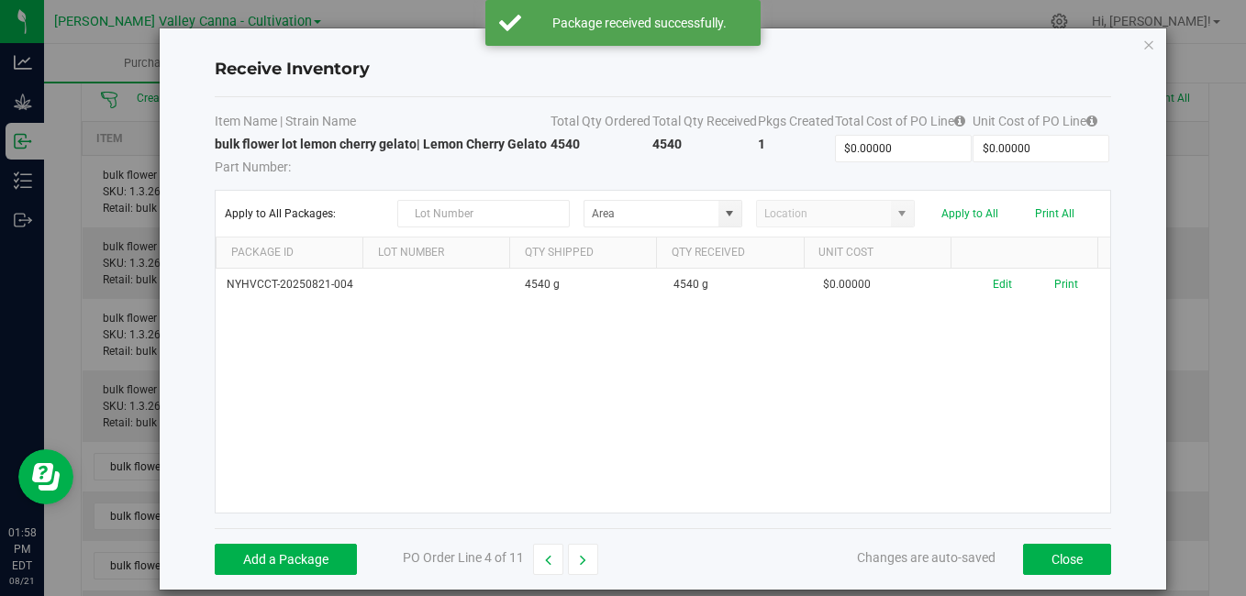
scroll to position [59, 0]
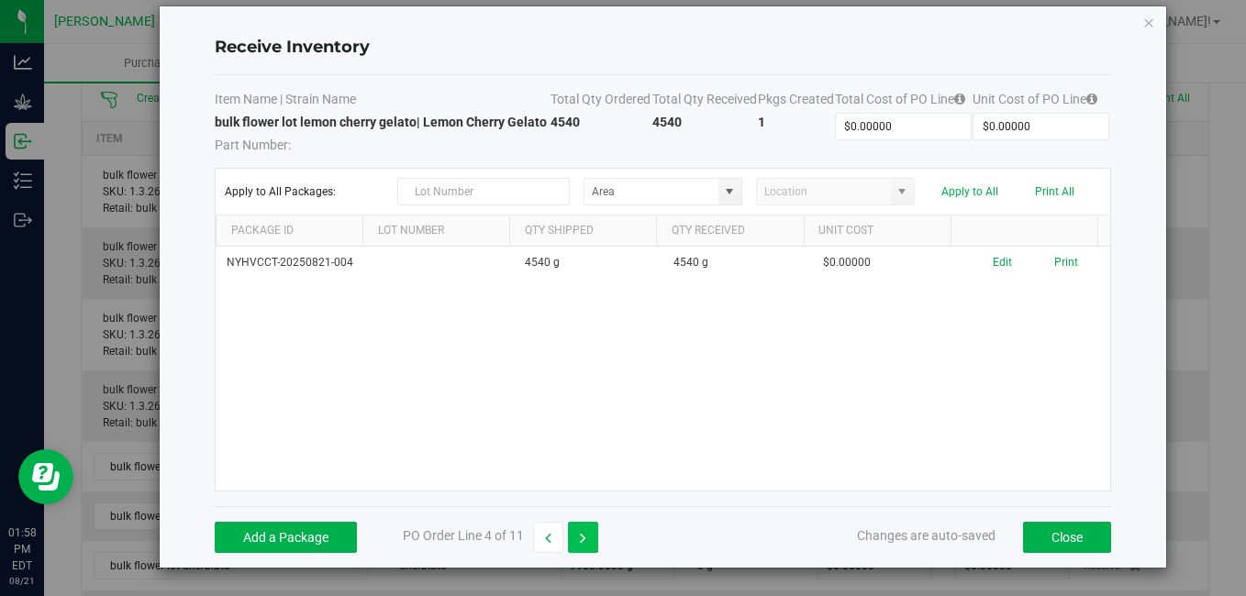
click at [584, 537] on icon "button" at bounding box center [583, 538] width 6 height 13
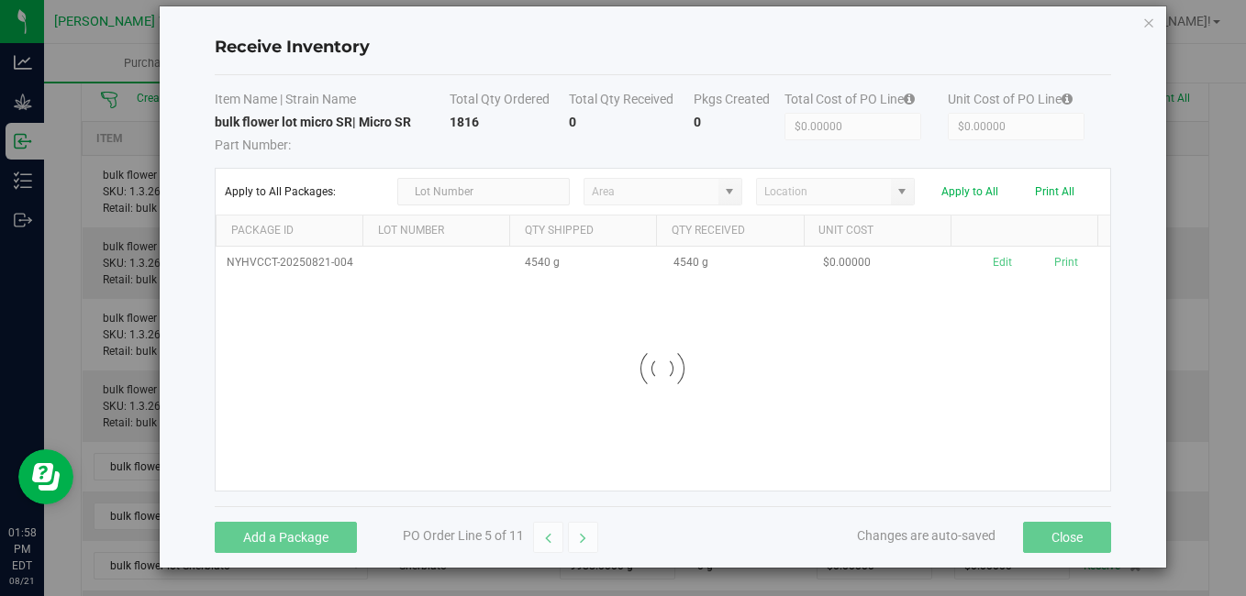
scroll to position [22, 0]
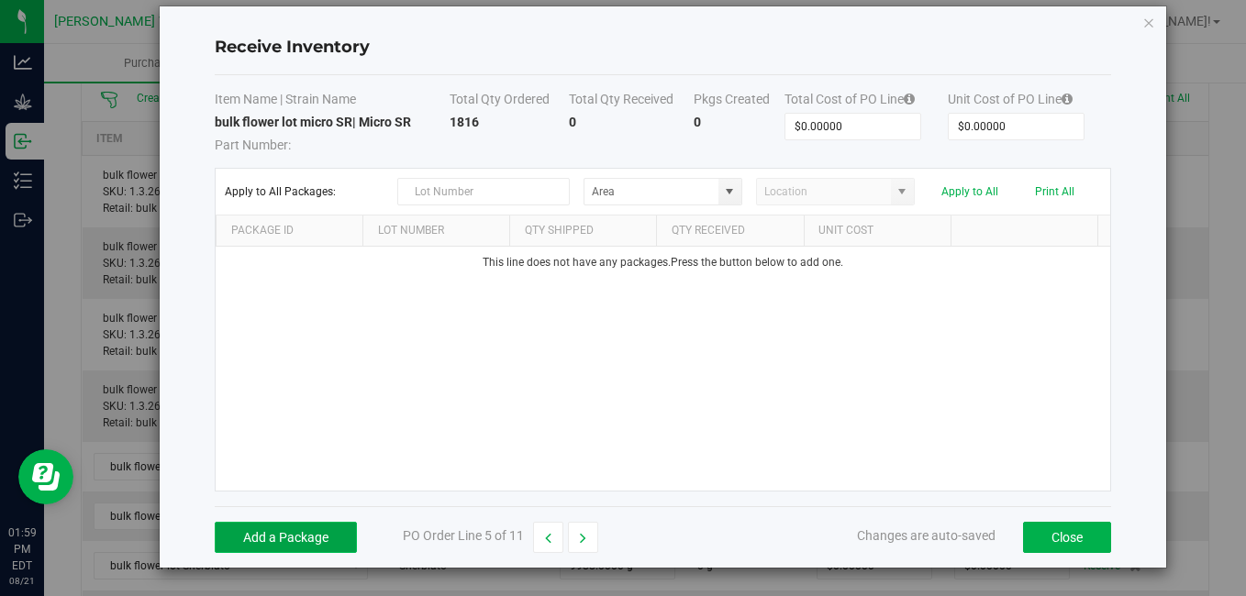
click at [327, 532] on button "Add a Package" at bounding box center [286, 537] width 142 height 31
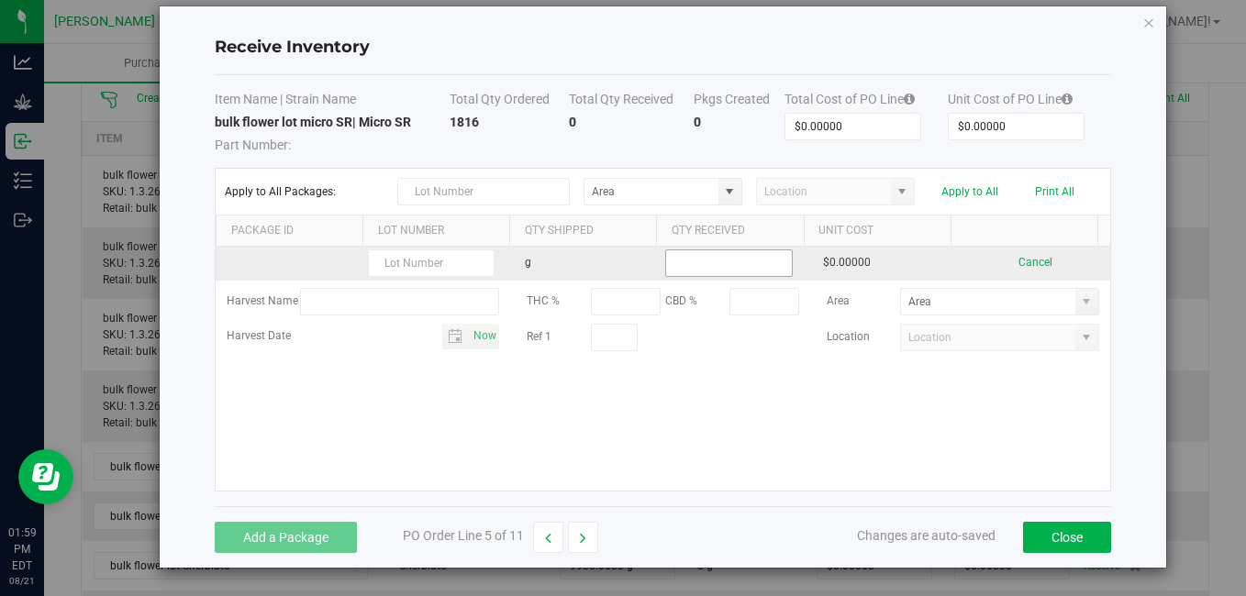
click at [680, 264] on input at bounding box center [728, 263] width 125 height 26
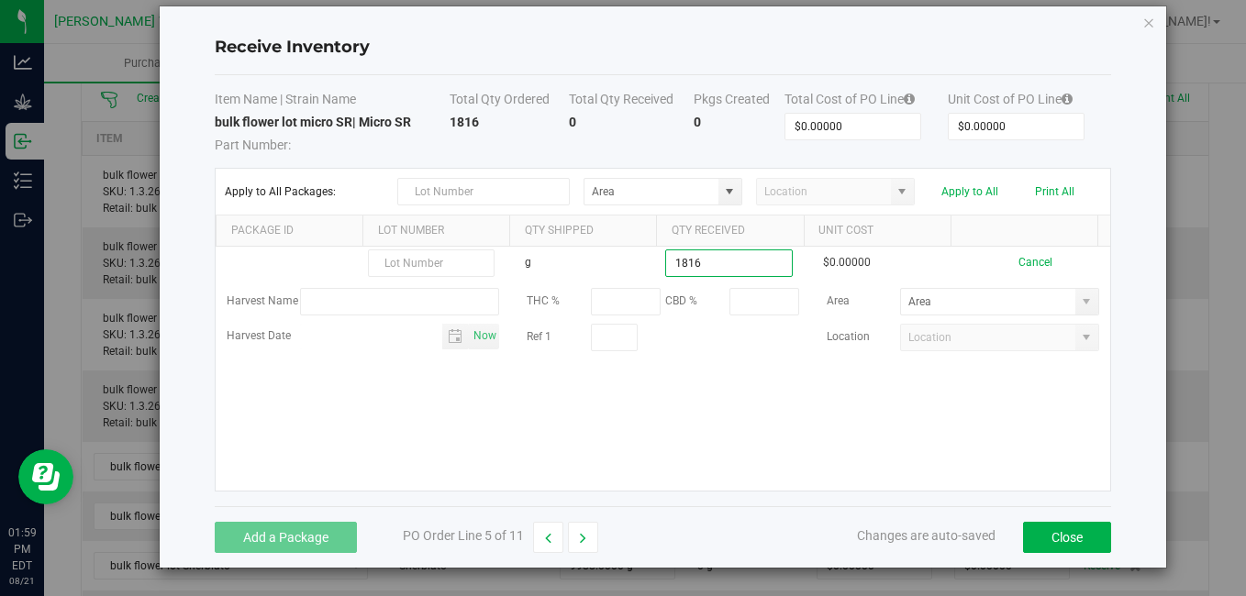
type input "1816.0000 g"
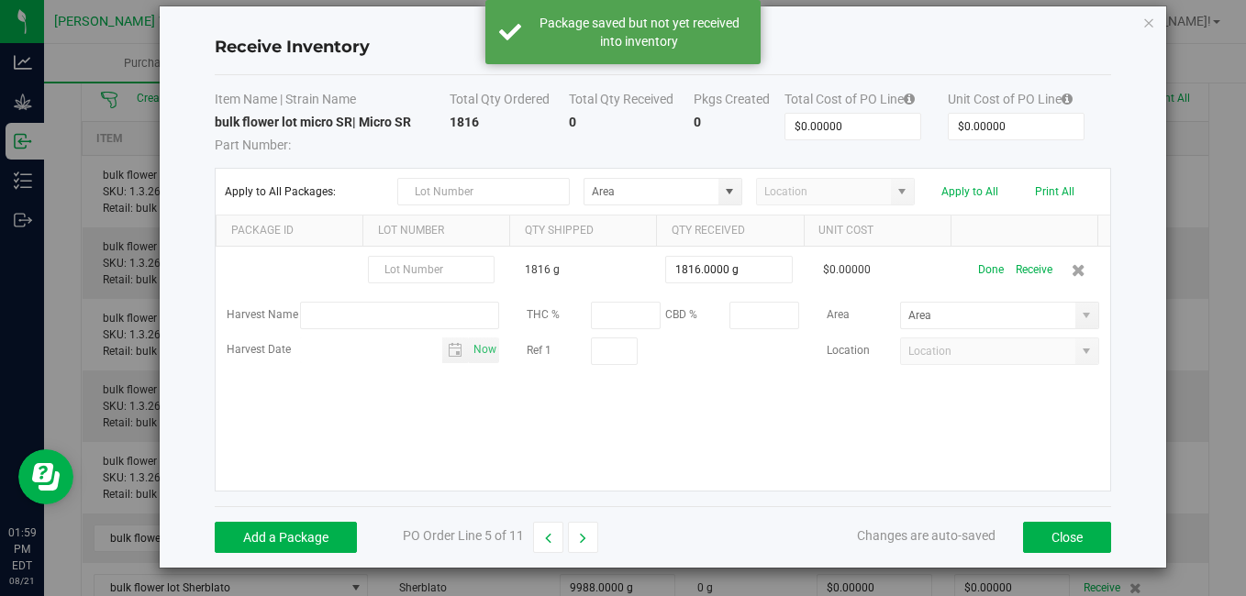
drag, startPoint x: 758, startPoint y: 416, endPoint x: 634, endPoint y: 407, distance: 124.2
click at [634, 407] on div "1816 g 1816.0000 g $0.00000 Done Receive Harvest Name THC % CBD % Area Harvest …" at bounding box center [662, 369] width 893 height 244
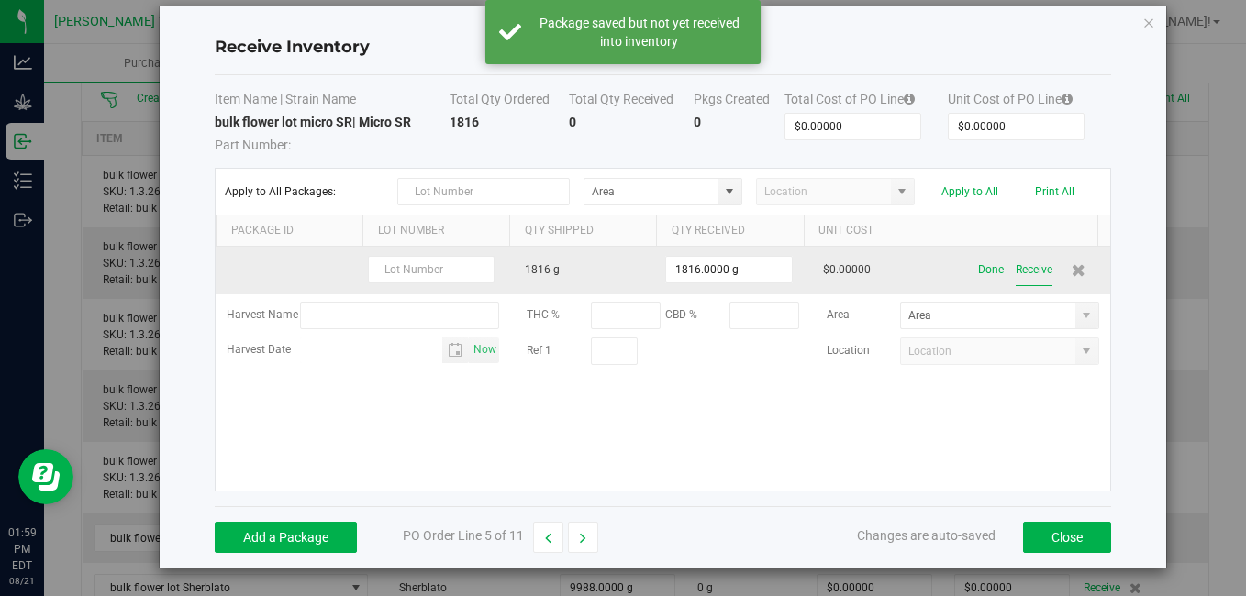
click at [1015, 272] on button "Receive" at bounding box center [1033, 270] width 37 height 32
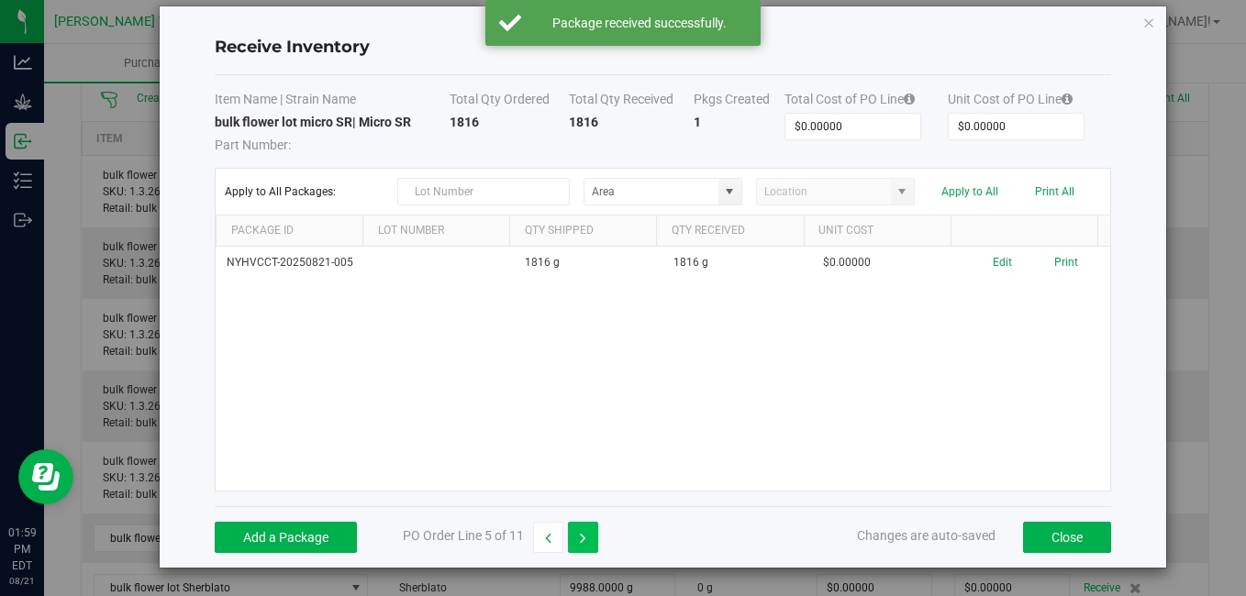
click at [585, 534] on icon "button" at bounding box center [583, 538] width 6 height 13
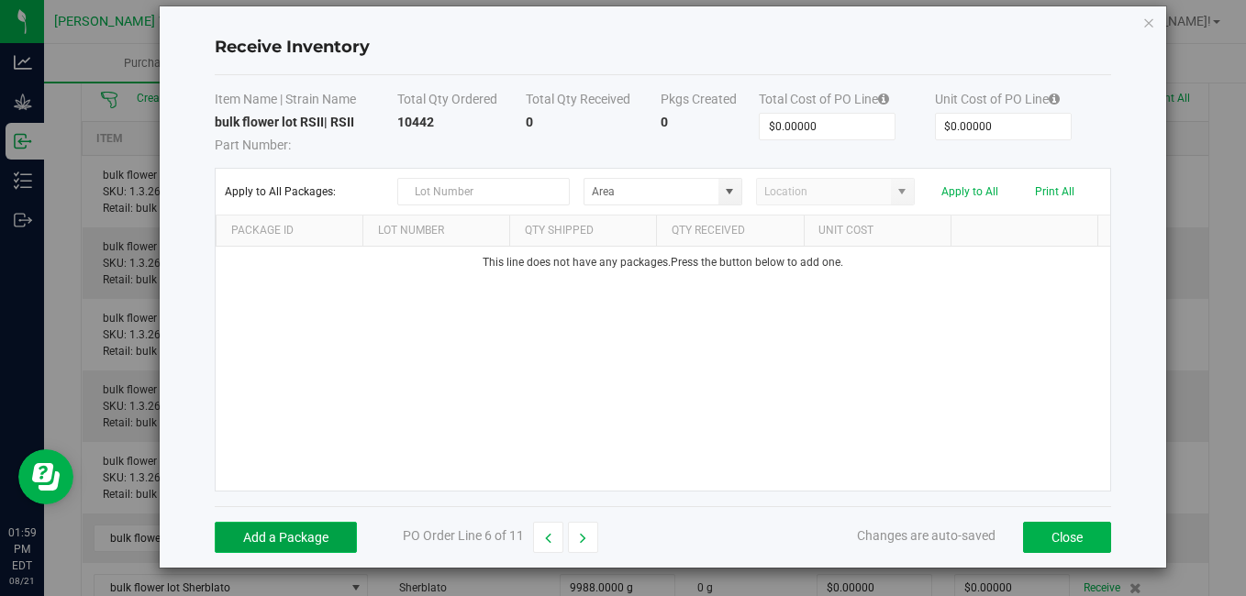
click at [283, 533] on button "Add a Package" at bounding box center [286, 537] width 142 height 31
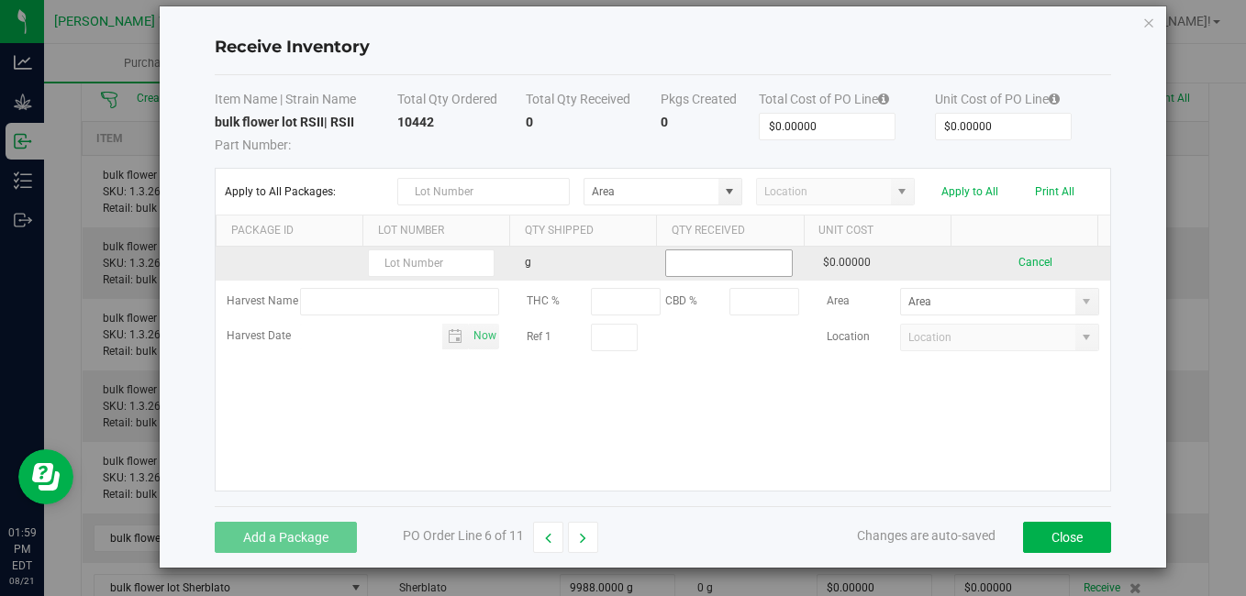
click at [741, 272] on input at bounding box center [728, 263] width 125 height 26
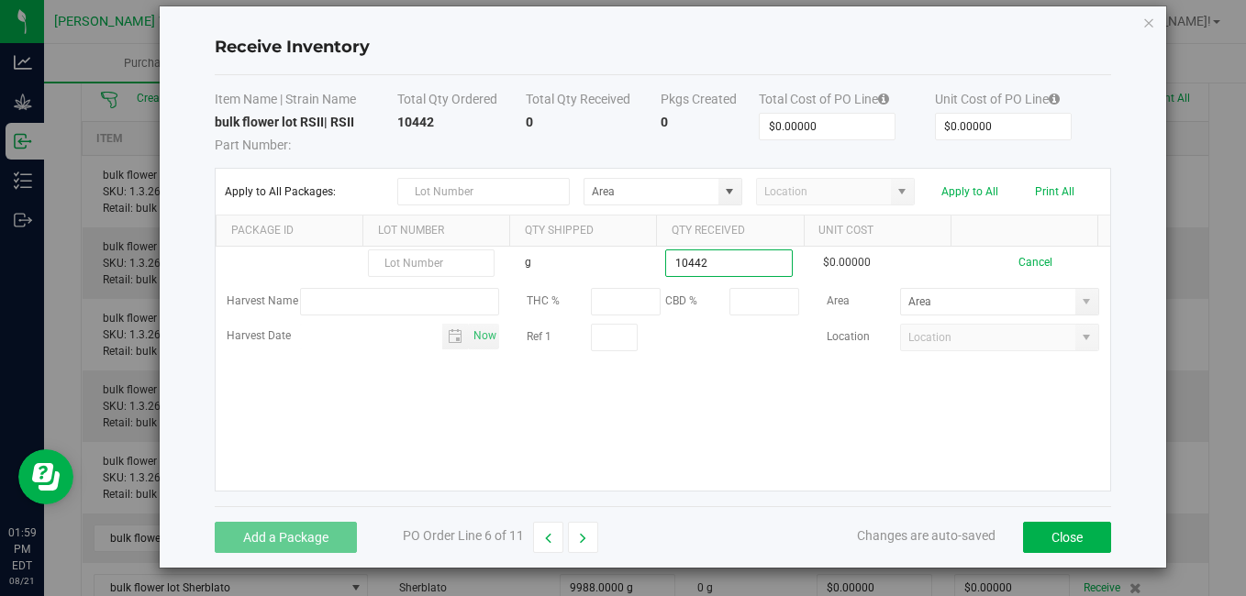
type input "10442.0000 g"
click at [694, 435] on kendo-grid-list "g 10442.0000 g $0.00000 Cancel Harvest Name THC % CBD % Area Harvest Date Now R…" at bounding box center [662, 369] width 893 height 244
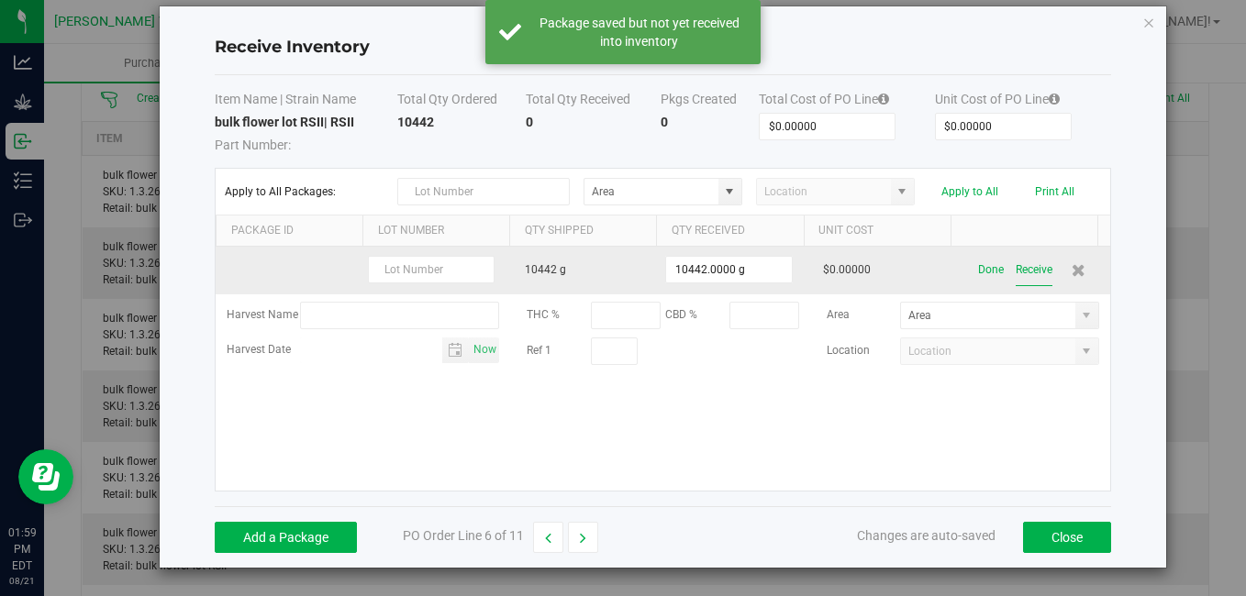
click at [1015, 279] on button "Receive" at bounding box center [1033, 270] width 37 height 32
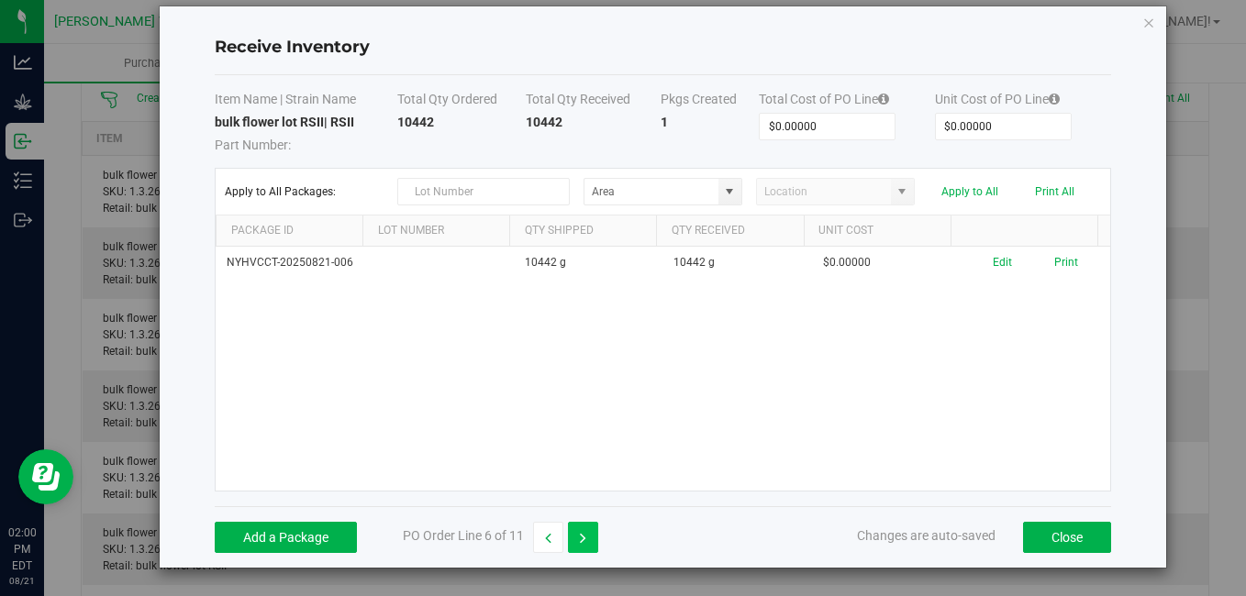
click at [587, 534] on button "button" at bounding box center [583, 537] width 30 height 31
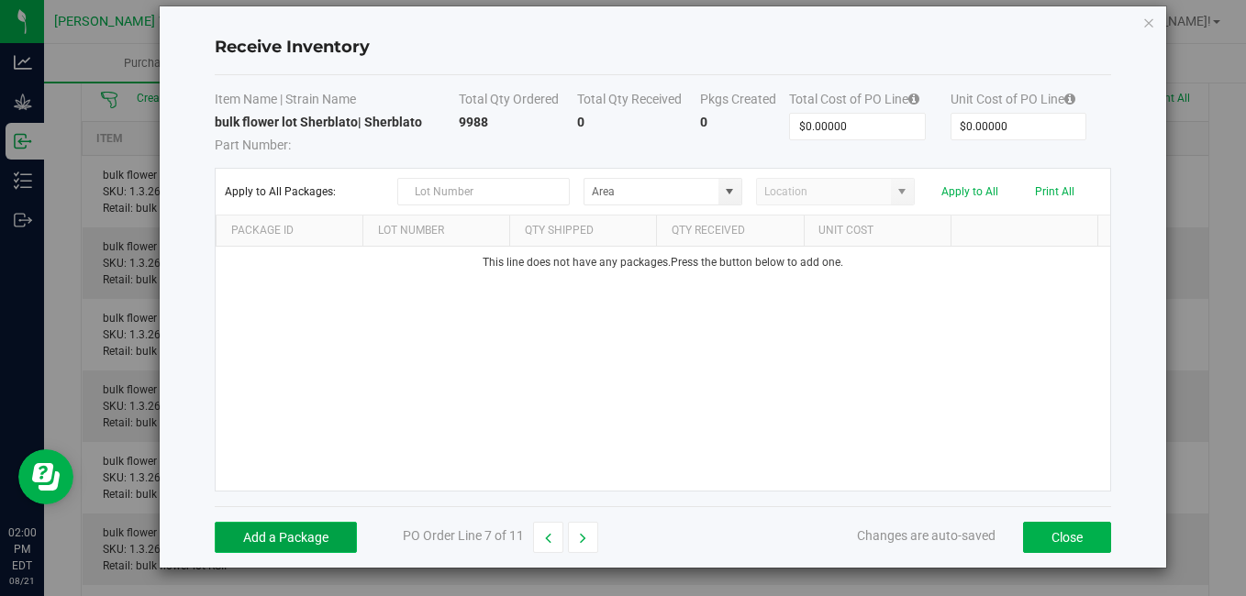
click at [295, 533] on button "Add a Package" at bounding box center [286, 537] width 142 height 31
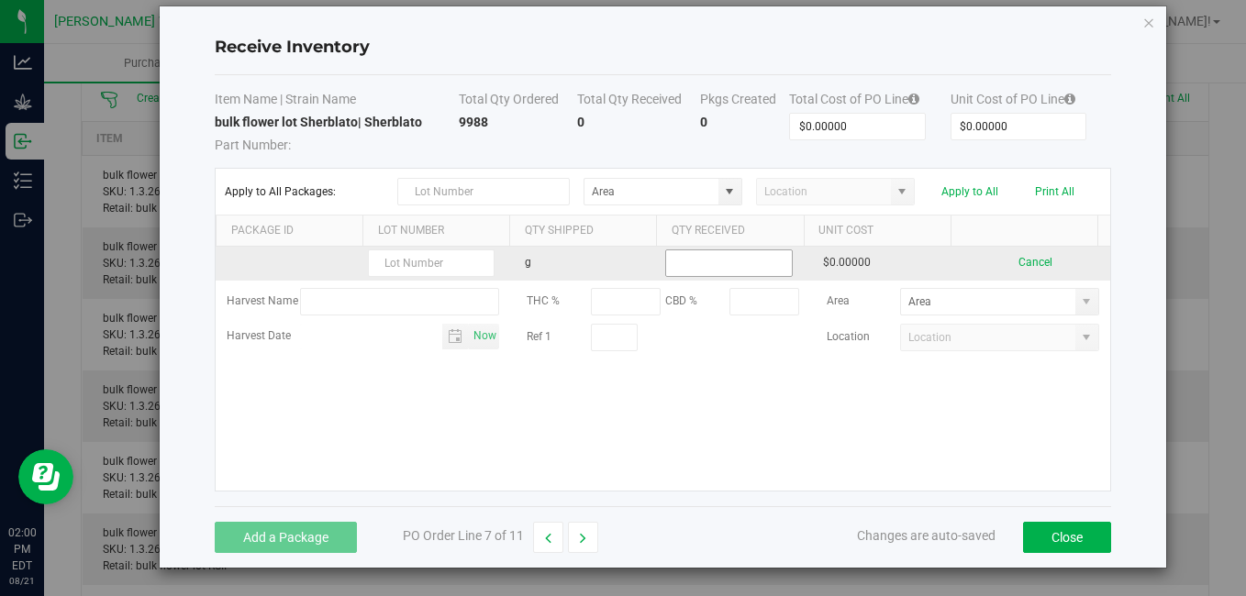
click at [679, 263] on input at bounding box center [728, 263] width 125 height 26
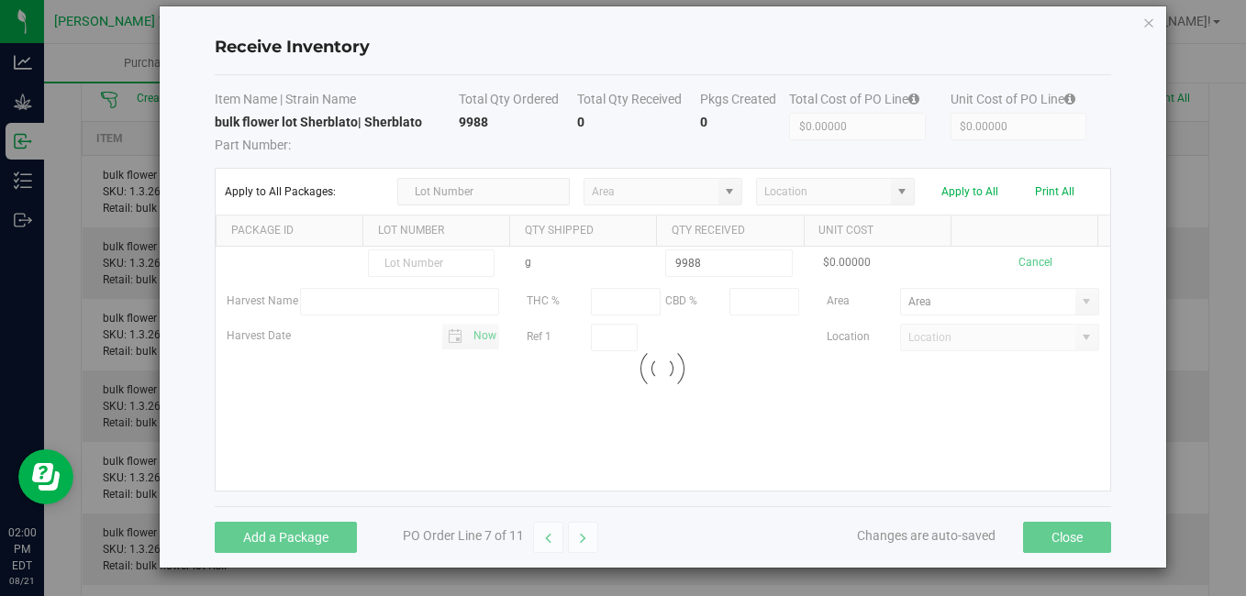
type input "9988.0000 g"
click at [693, 397] on kendo-grid-list "g 9988.0000 g $0.00000 Cancel Harvest Name THC % CBD % Area Harvest Date Now Re…" at bounding box center [662, 369] width 893 height 244
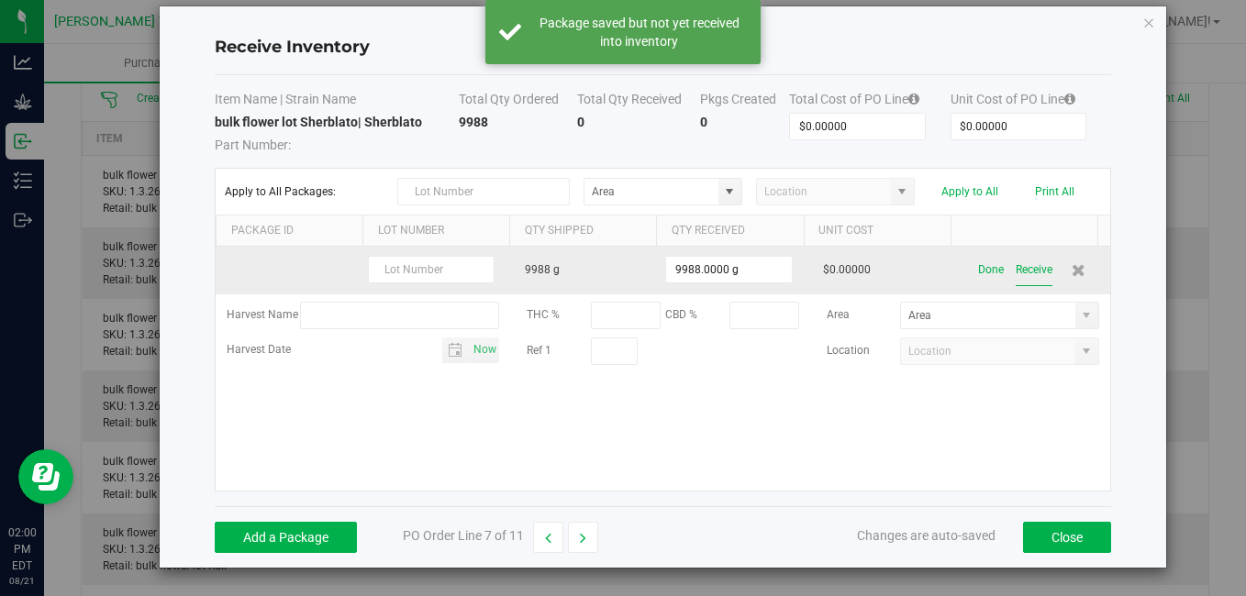
click at [1015, 265] on button "Receive" at bounding box center [1033, 270] width 37 height 32
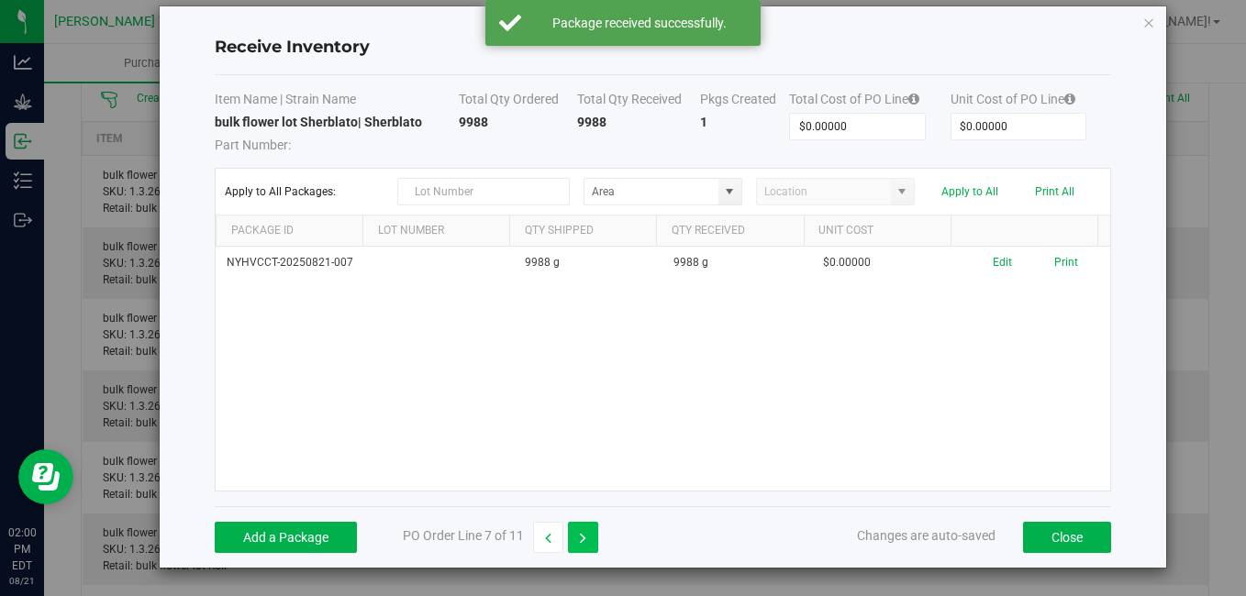
click at [587, 529] on button "button" at bounding box center [583, 537] width 30 height 31
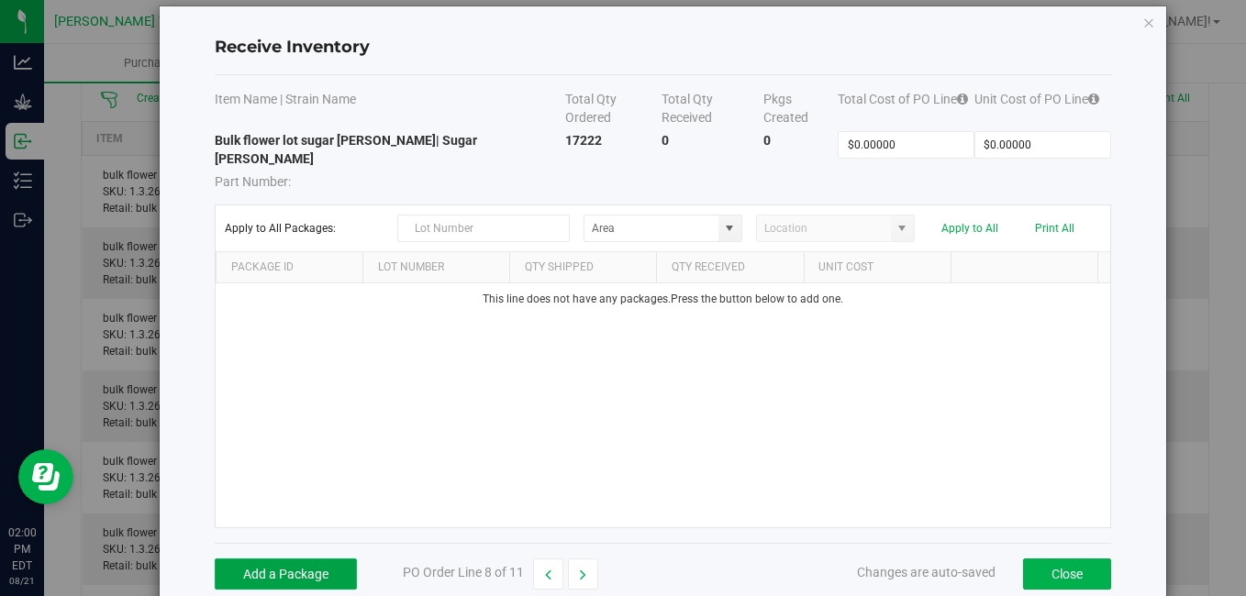
click at [304, 559] on button "Add a Package" at bounding box center [286, 574] width 142 height 31
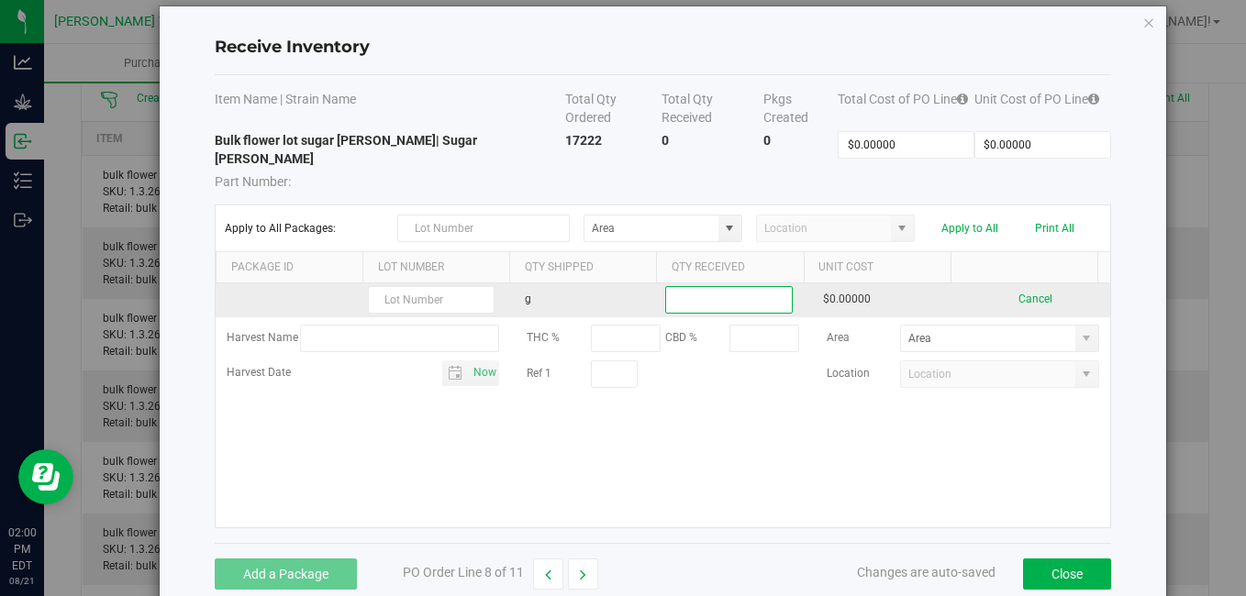
click at [730, 287] on input at bounding box center [728, 300] width 125 height 26
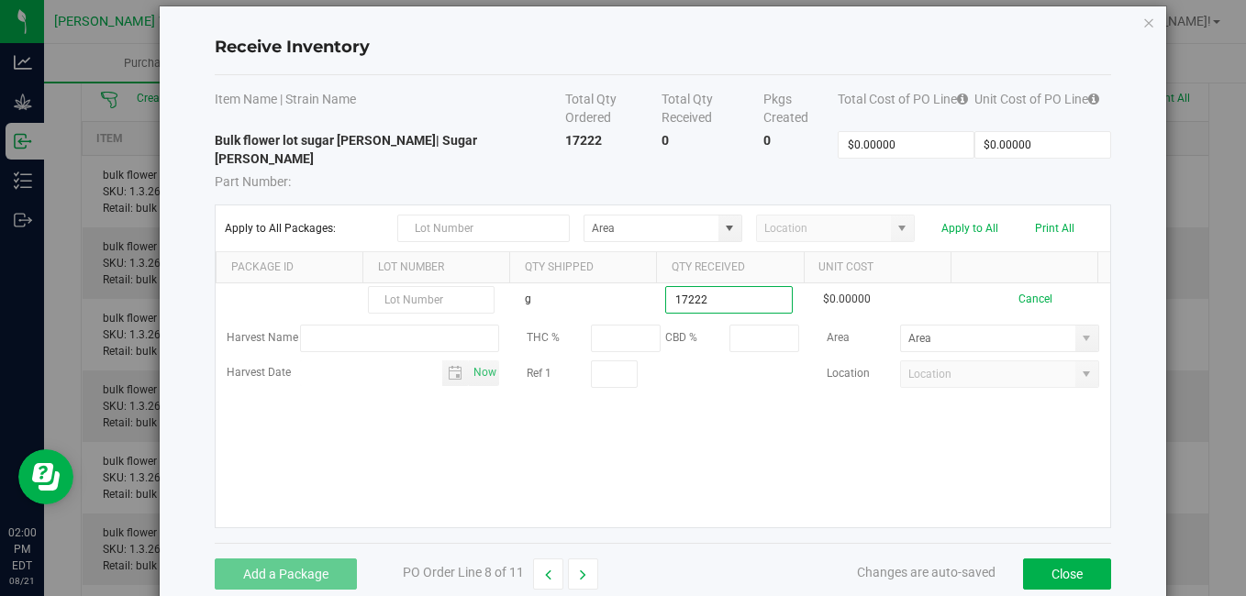
click at [715, 543] on div "Add a Package PO Order Line 8 of 11 Changes are auto-saved Close" at bounding box center [662, 573] width 895 height 61
type input "17222.0000 g"
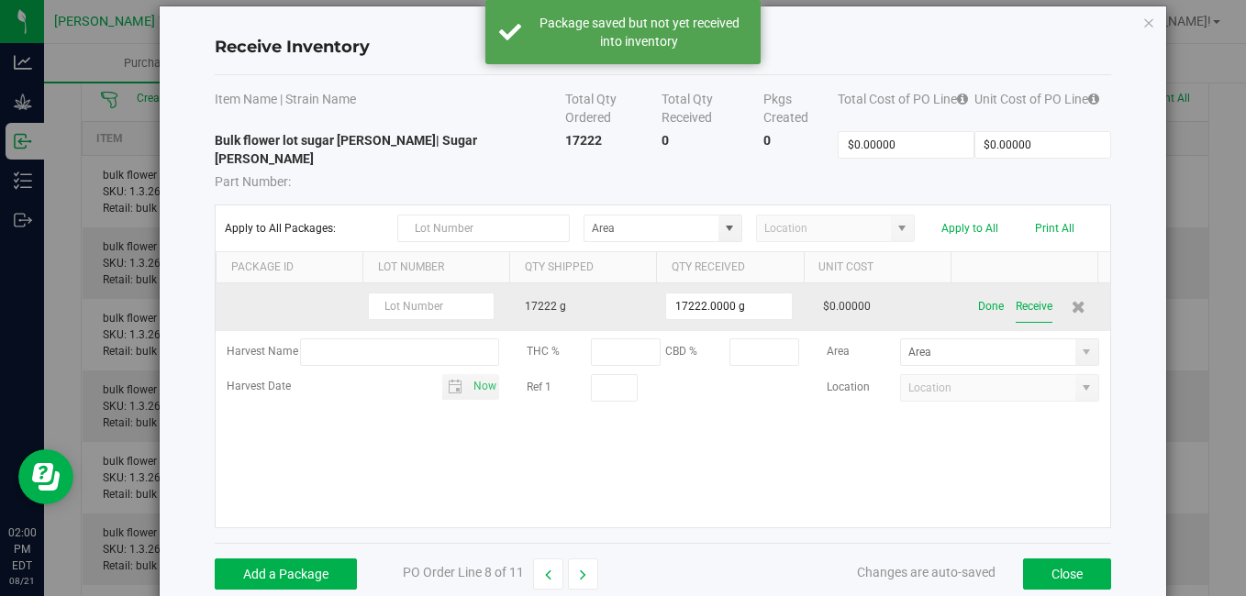
click at [1015, 291] on button "Receive" at bounding box center [1033, 307] width 37 height 32
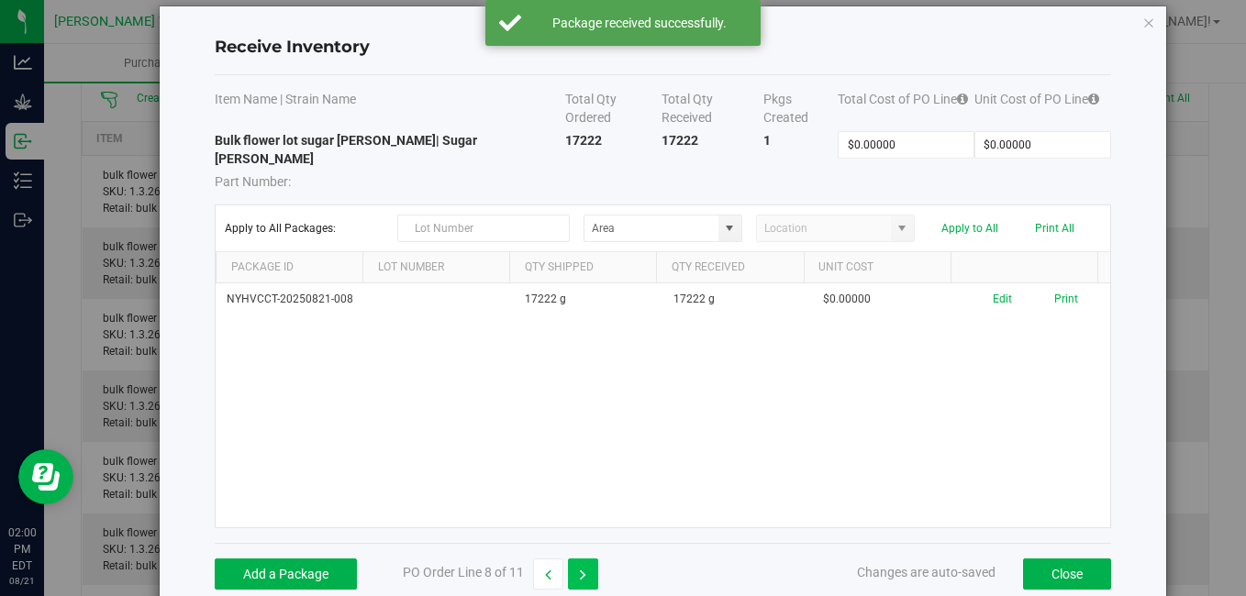
click at [584, 569] on icon "button" at bounding box center [583, 575] width 6 height 13
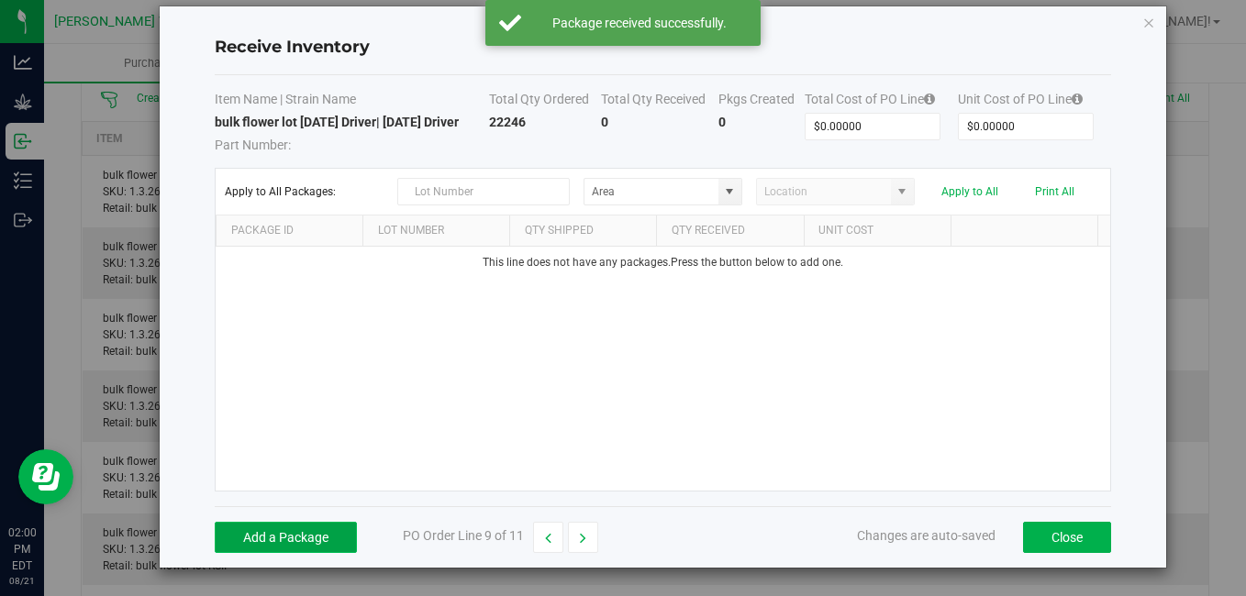
click at [314, 531] on button "Add a Package" at bounding box center [286, 537] width 142 height 31
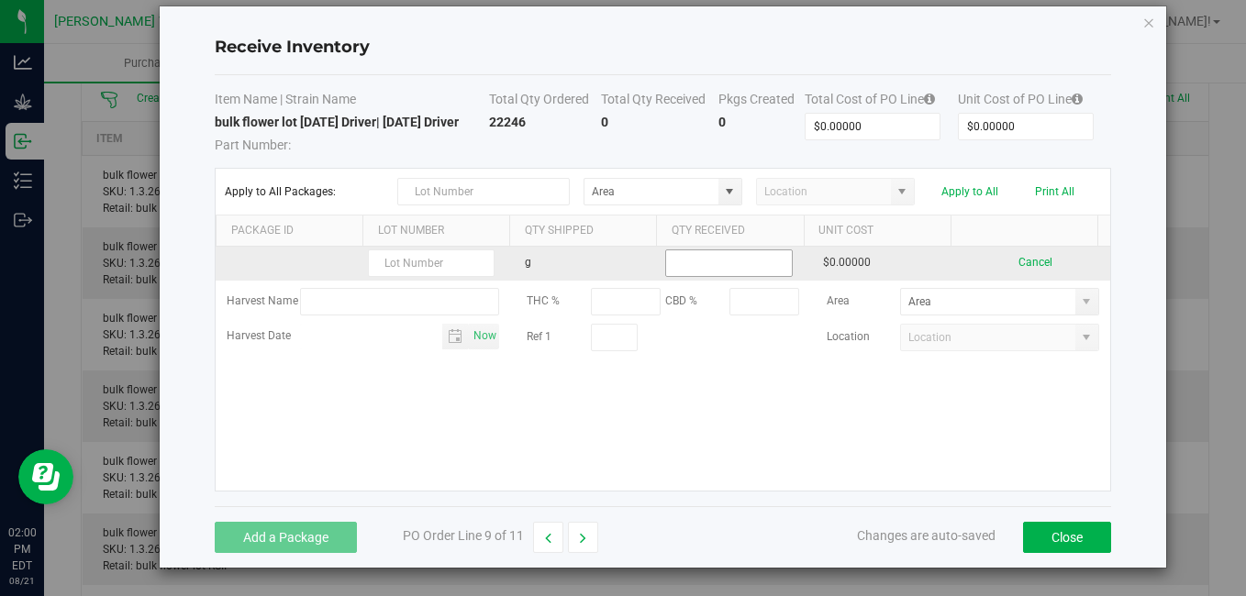
click at [686, 263] on input at bounding box center [728, 263] width 125 height 26
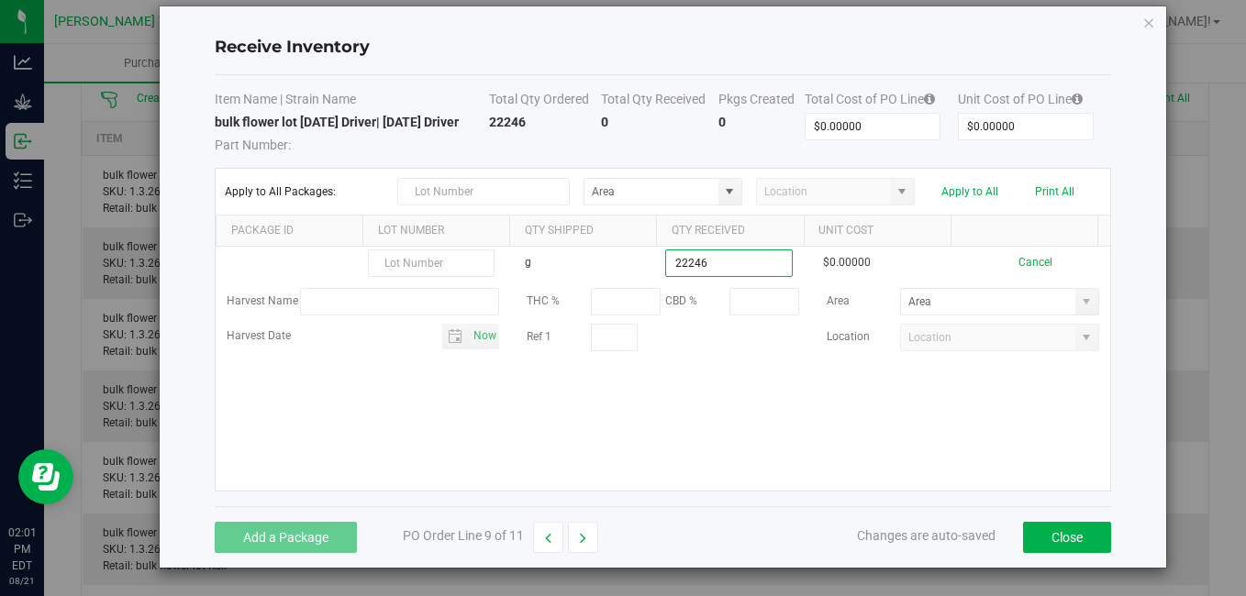
type input "22246.0000 g"
click at [664, 389] on kendo-grid-list "g 22246.0000 g $0.00000 Cancel Harvest Name THC % CBD % Area Harvest Date Now R…" at bounding box center [662, 369] width 893 height 244
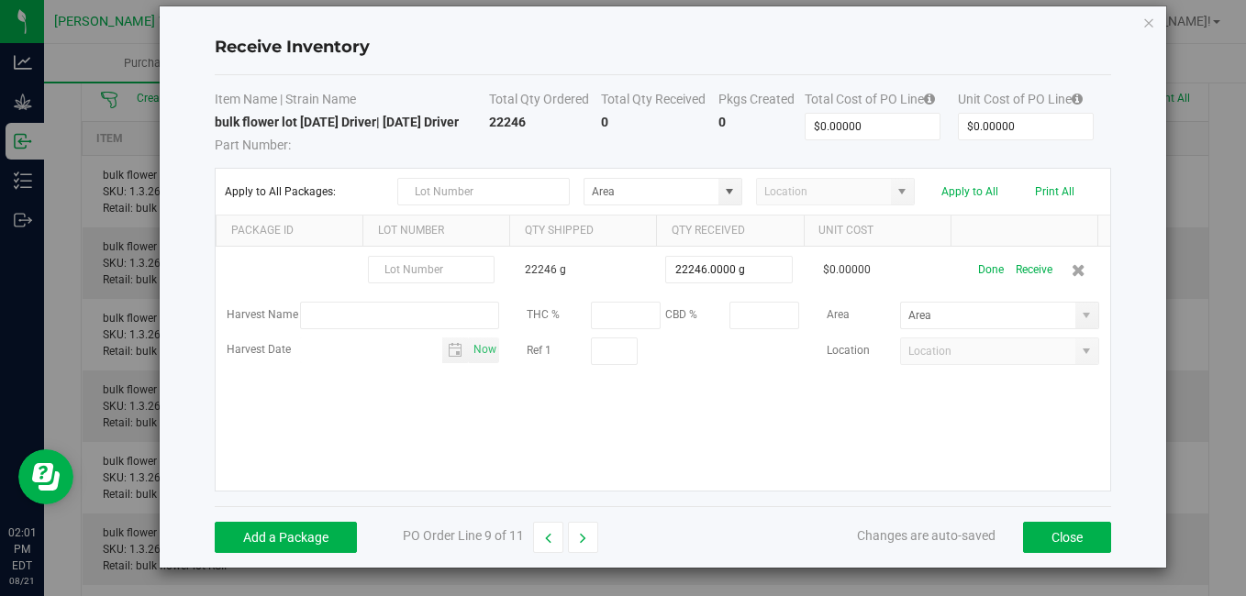
click at [664, 389] on div "22246 g 22246.0000 g $0.00000 Done Receive Harvest Name THC % CBD % Area Harves…" at bounding box center [662, 369] width 893 height 244
click at [663, 389] on div "22246 g 22246.0000 g $0.00000 Done Receive Harvest Name THC % CBD % Area Harves…" at bounding box center [662, 369] width 893 height 244
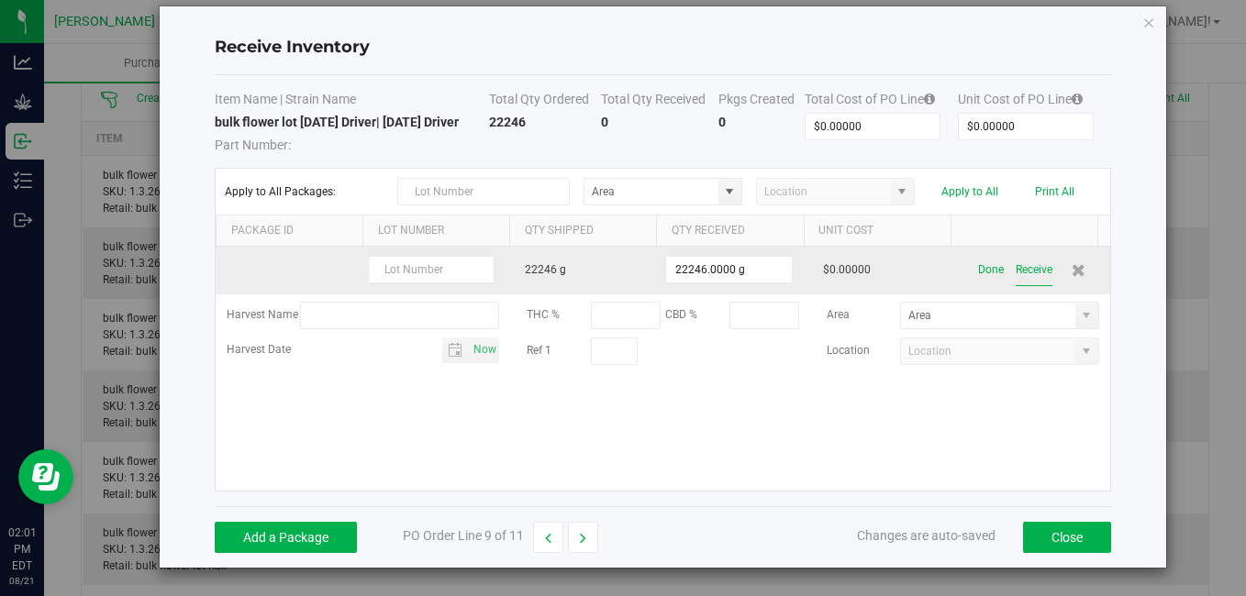
click at [1015, 274] on button "Receive" at bounding box center [1033, 270] width 37 height 32
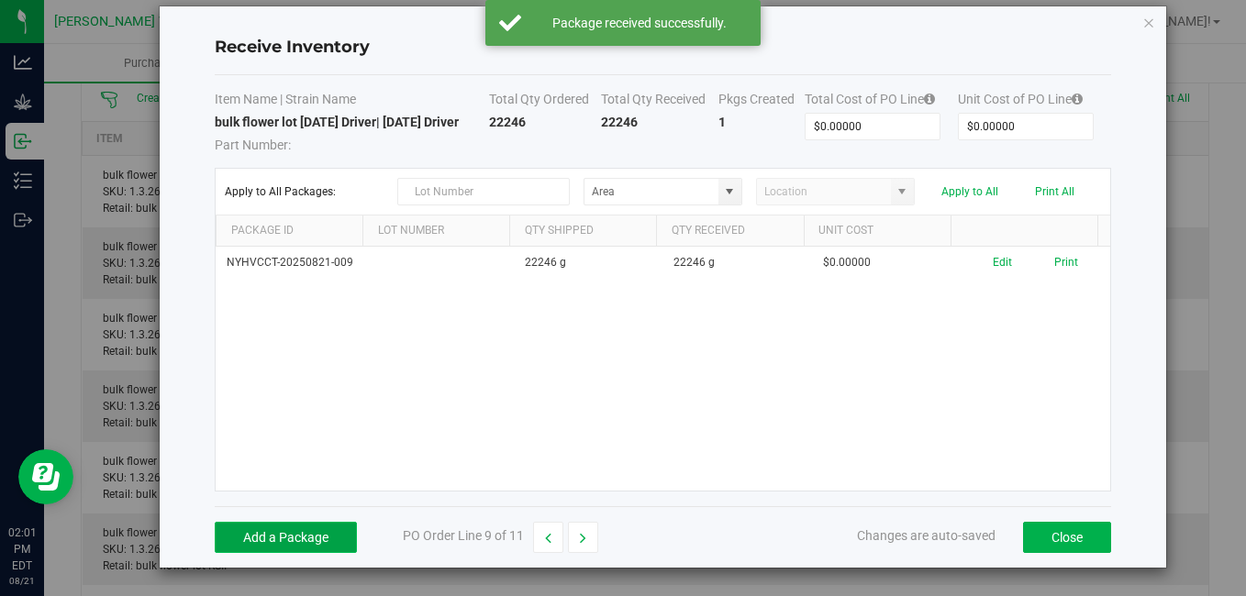
click at [324, 531] on button "Add a Package" at bounding box center [286, 537] width 142 height 31
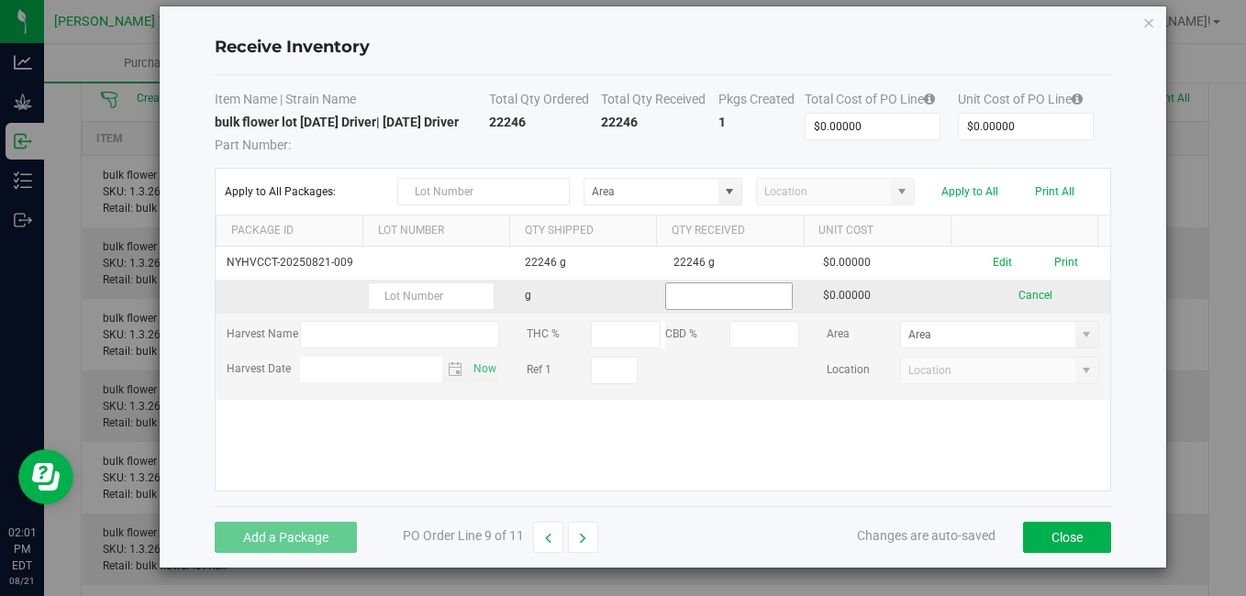
click at [698, 294] on input at bounding box center [728, 296] width 125 height 26
click at [628, 445] on div "NYHVCCT-20250821-009 22246 g 22246 g $0.00000 Edit Print g $0.00000 Cancel Harv…" at bounding box center [662, 369] width 893 height 244
click at [628, 445] on div "NYHVCCT-20250821-009 22246 g 22246 g $0.00000 Edit Print g Qty Received is requ…" at bounding box center [662, 369] width 893 height 244
click at [924, 416] on div "NYHVCCT-20250821-009 22246 g 22246 g $0.00000 Edit Print g Qty Received is requ…" at bounding box center [662, 369] width 893 height 244
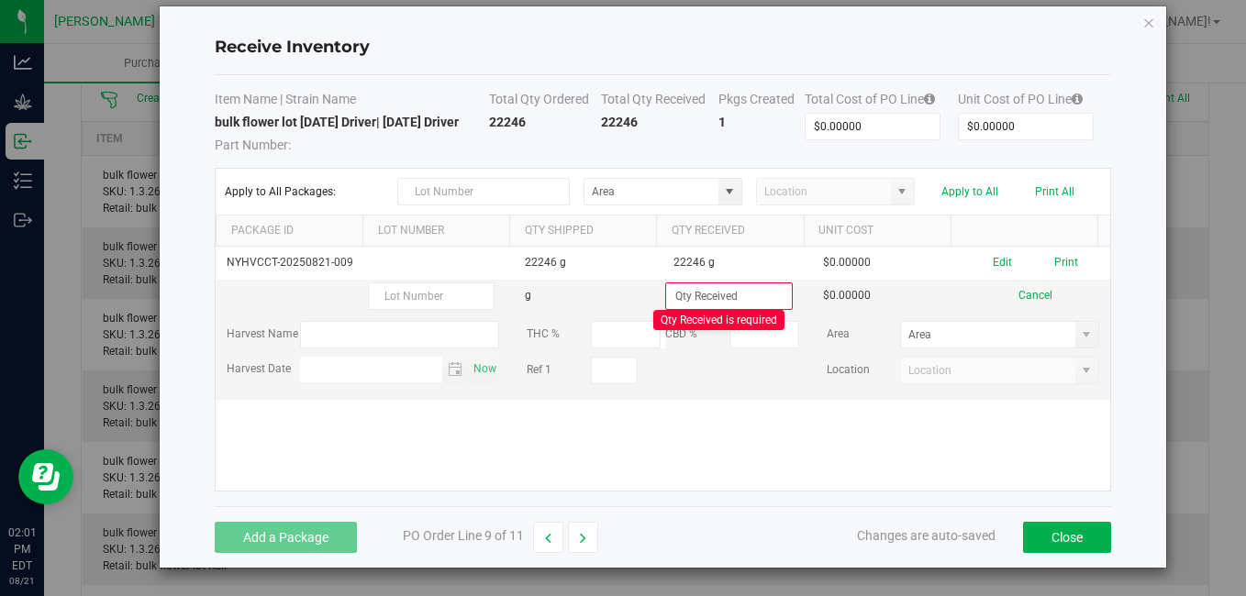
click at [774, 421] on div "NYHVCCT-20250821-009 22246 g 22246 g $0.00000 Edit Print g Qty Received is requ…" at bounding box center [662, 369] width 893 height 244
click at [807, 57] on h4 "Receive Inventory" at bounding box center [662, 48] width 895 height 24
click at [604, 451] on div "NYHVCCT-20250821-009 22246 g 22246 g $0.00000 Edit Print g Qty Received is requ…" at bounding box center [662, 369] width 893 height 244
click at [1018, 292] on button "Cancel" at bounding box center [1035, 295] width 34 height 17
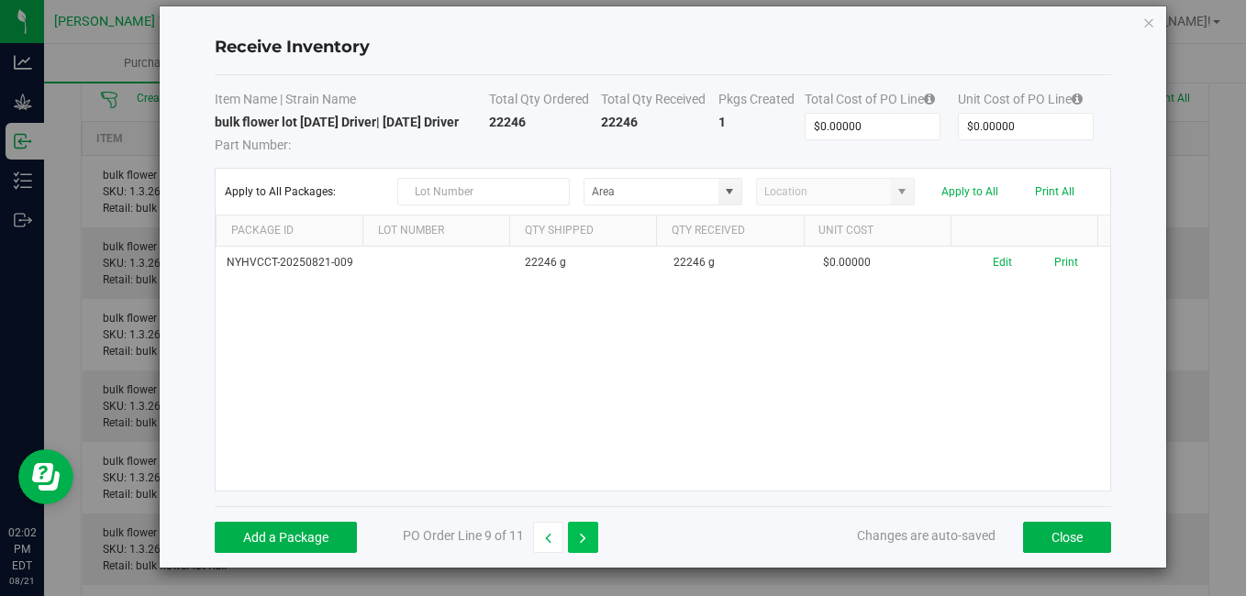
click at [584, 544] on icon "button" at bounding box center [583, 538] width 6 height 13
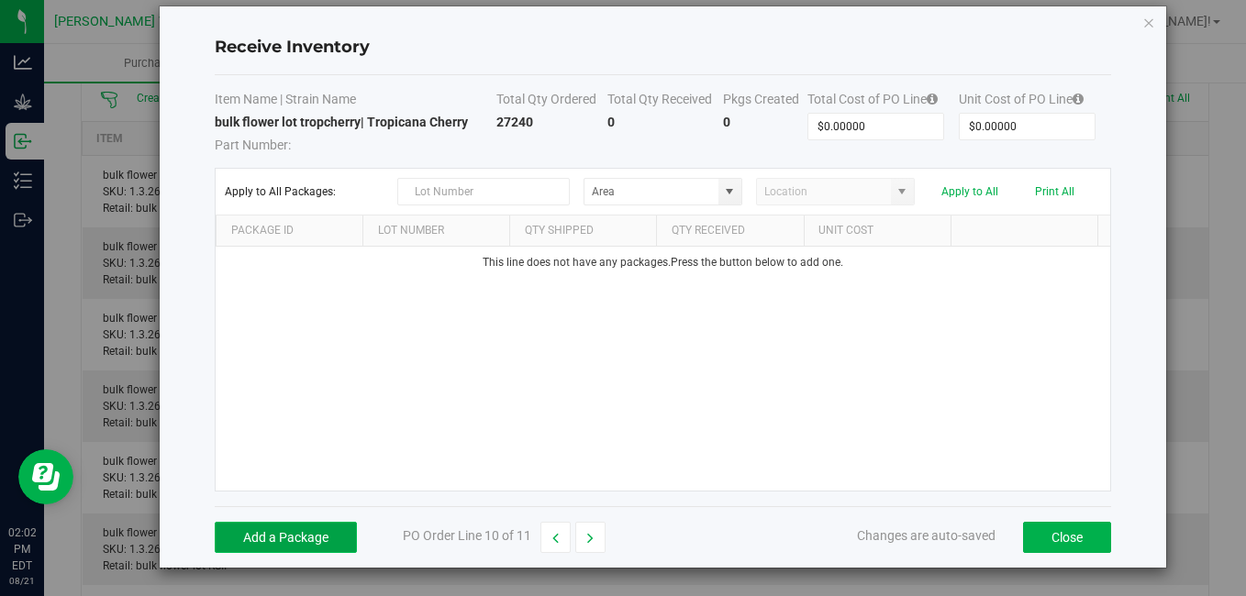
click at [322, 525] on button "Add a Package" at bounding box center [286, 537] width 142 height 31
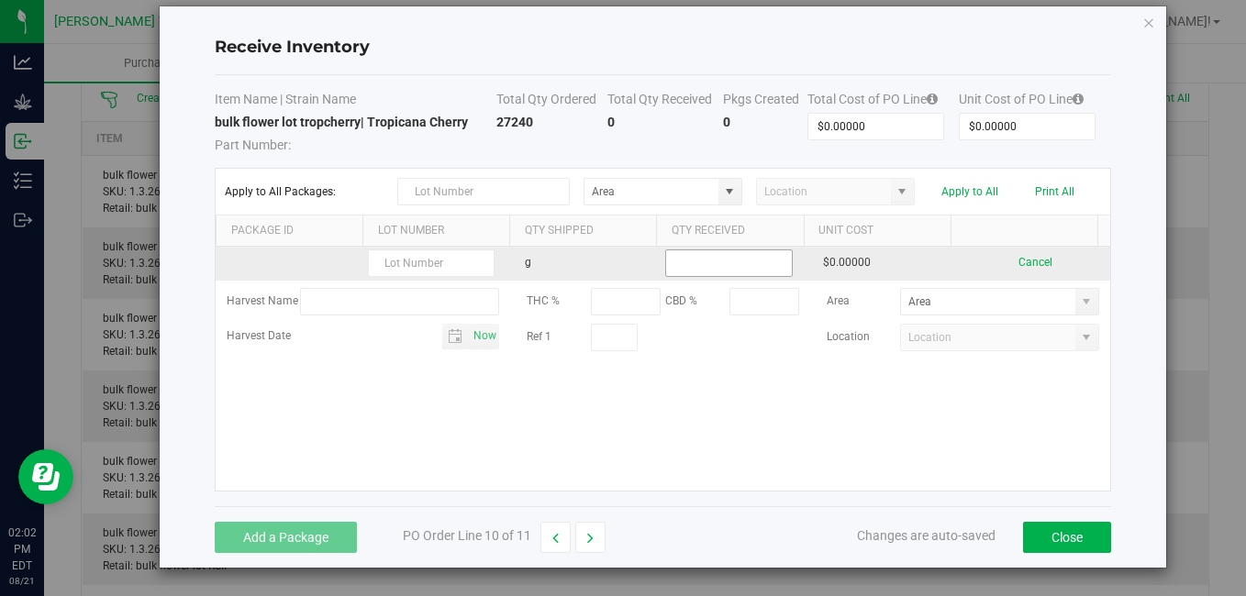
click at [715, 266] on input at bounding box center [728, 263] width 125 height 26
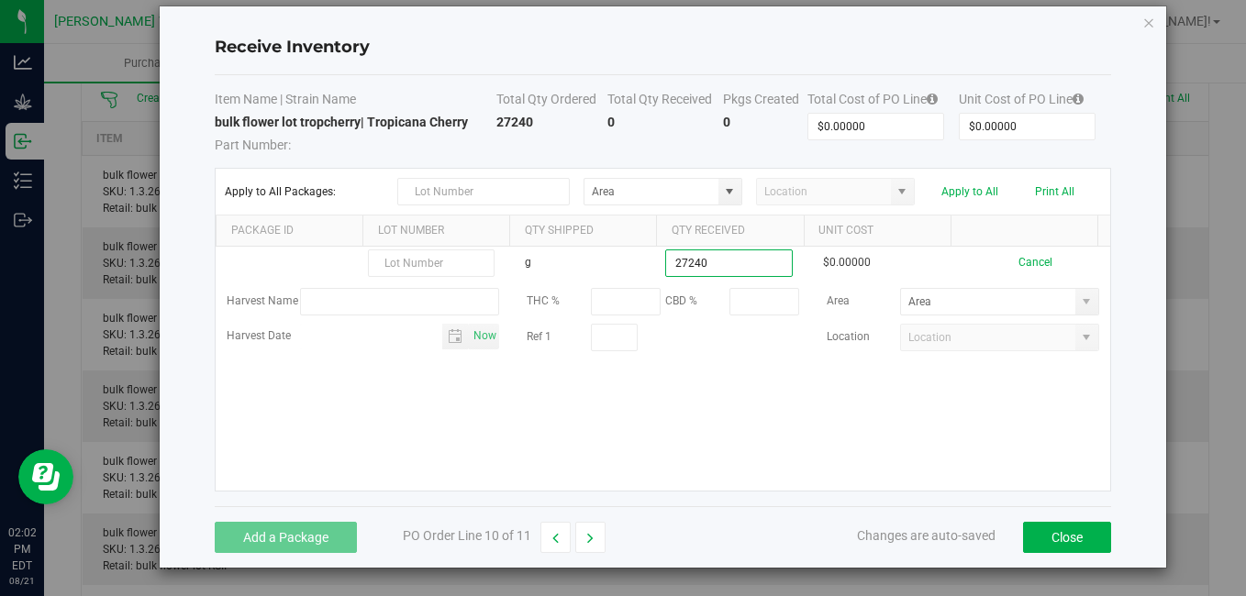
type input "27240.0000 g"
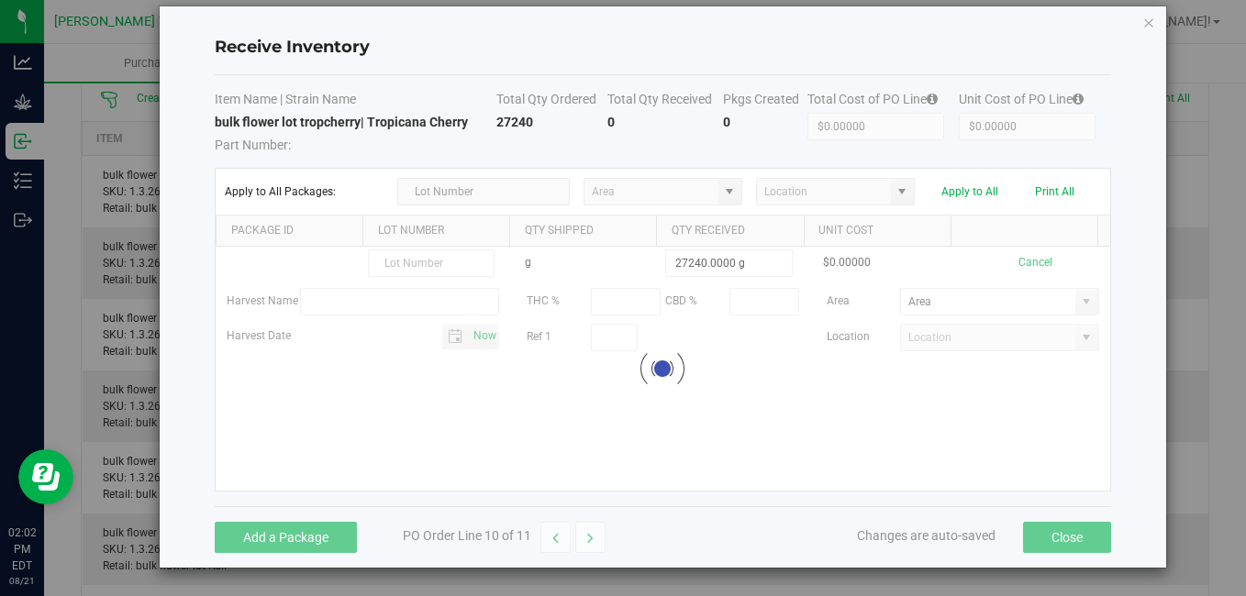
click at [659, 411] on kendo-grid-list "g 27240.0000 g $0.00000 Cancel Harvest Name THC % CBD % Area Harvest Date Now R…" at bounding box center [662, 369] width 893 height 244
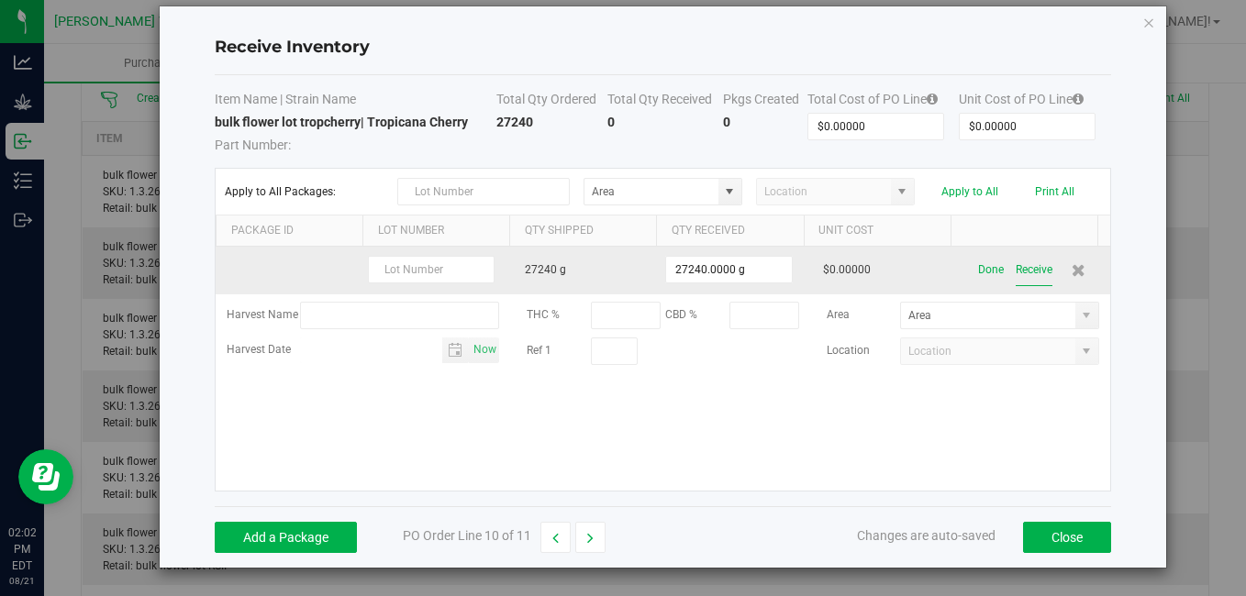
click at [1016, 269] on button "Receive" at bounding box center [1033, 270] width 37 height 32
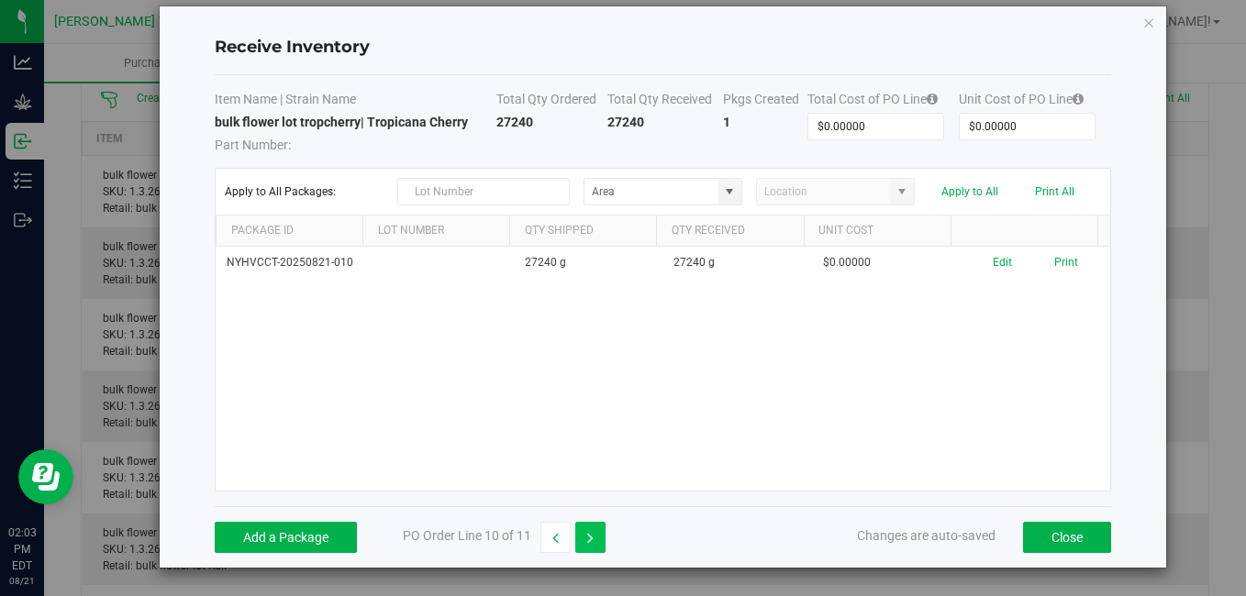
click at [589, 532] on icon "button" at bounding box center [590, 538] width 6 height 13
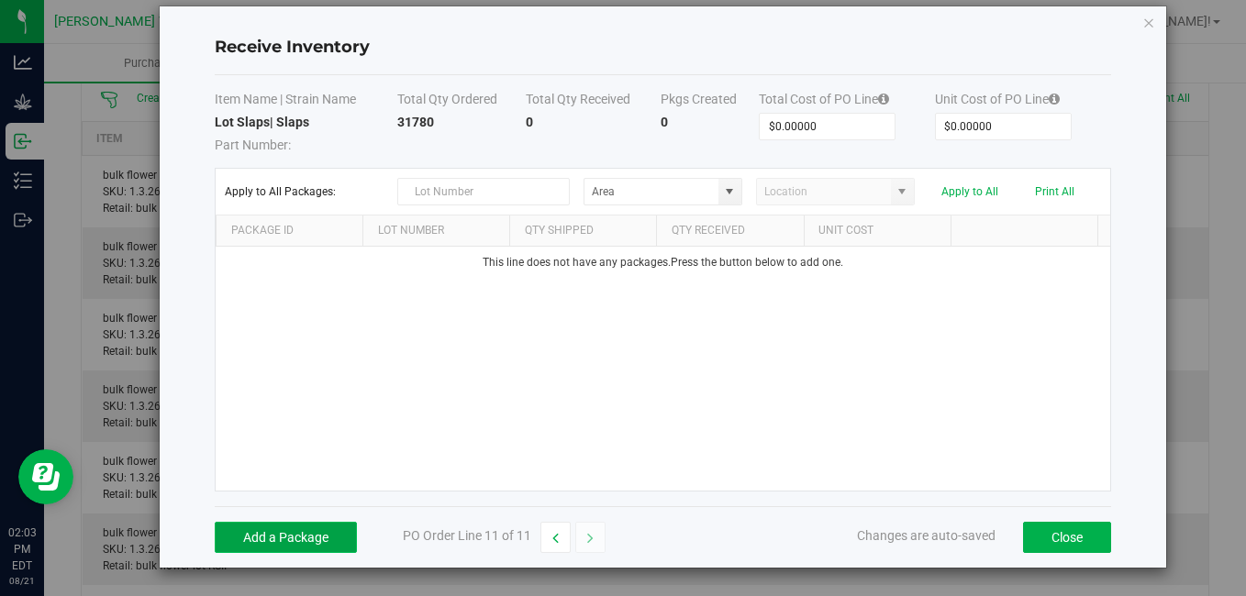
click at [318, 531] on button "Add a Package" at bounding box center [286, 537] width 142 height 31
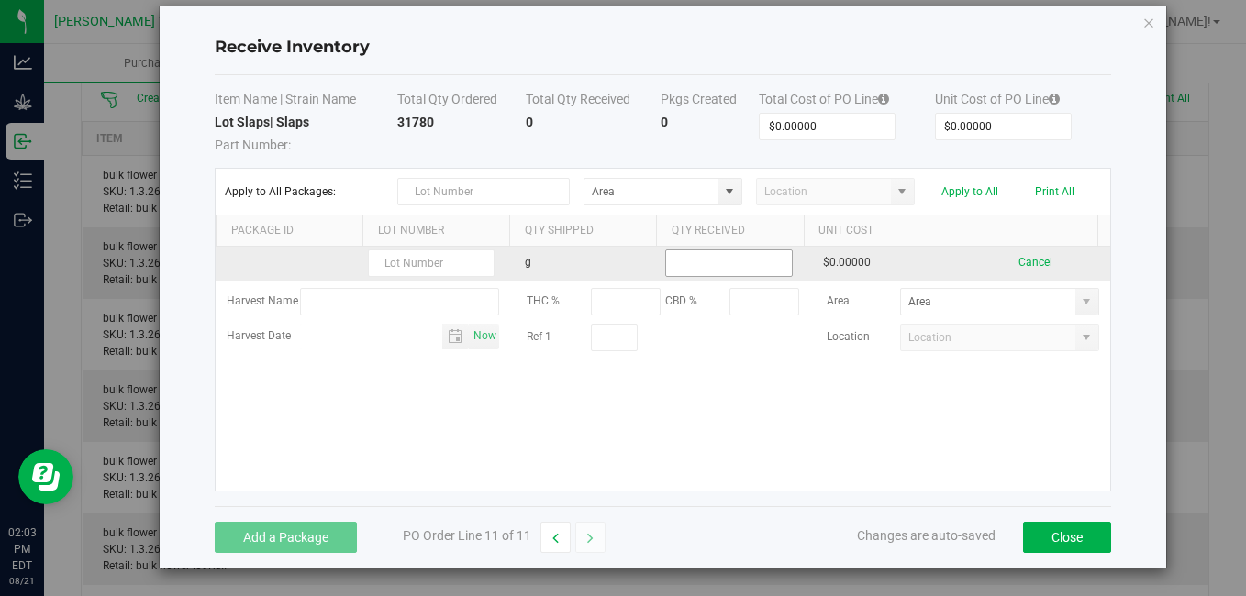
click at [759, 261] on input at bounding box center [728, 263] width 125 height 26
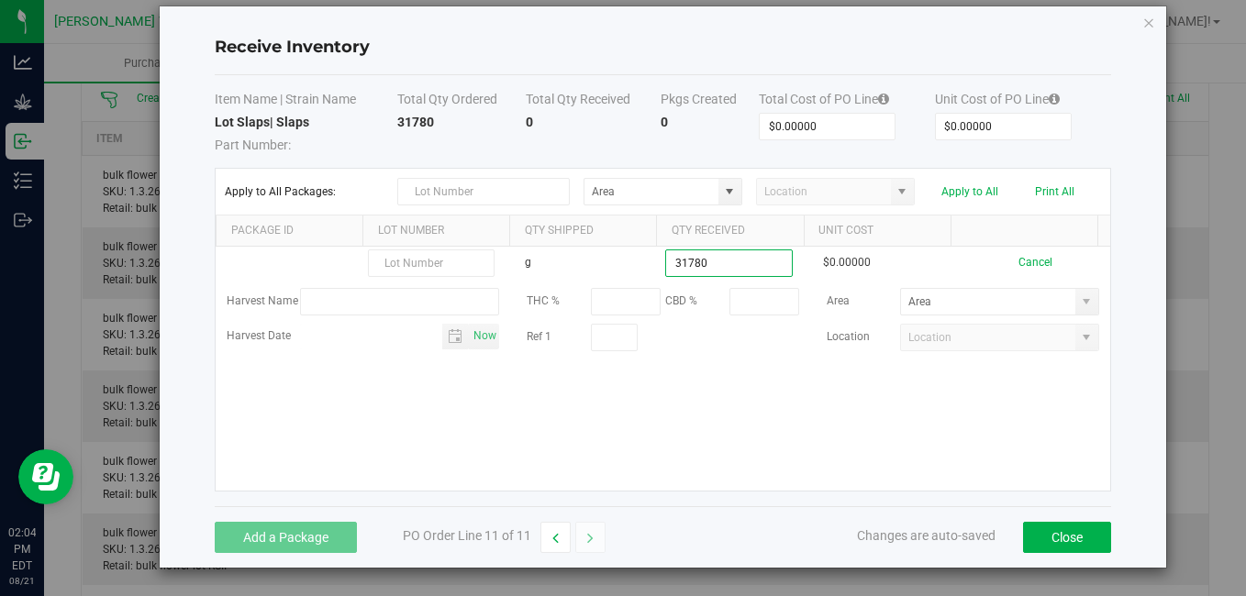
type input "31780.0000 g"
click at [696, 440] on kendo-grid-list "g 31780.0000 g $0.00000 Cancel Harvest Name THC % CBD % Area Harvest Date Now R…" at bounding box center [662, 369] width 893 height 244
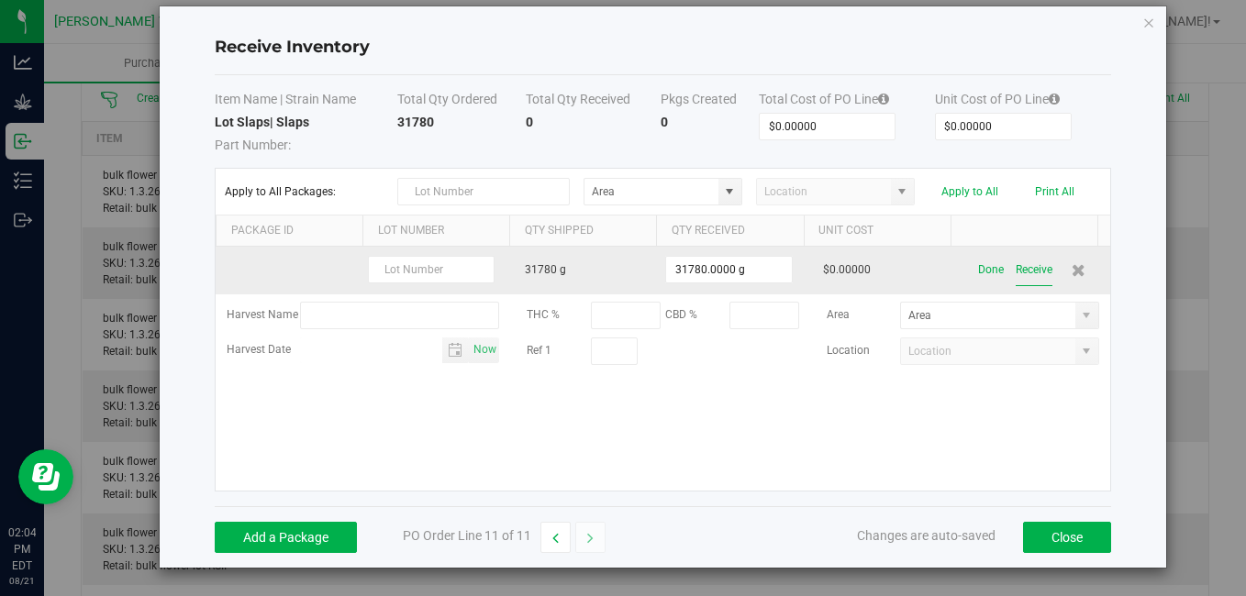
click at [1020, 267] on button "Receive" at bounding box center [1033, 270] width 37 height 32
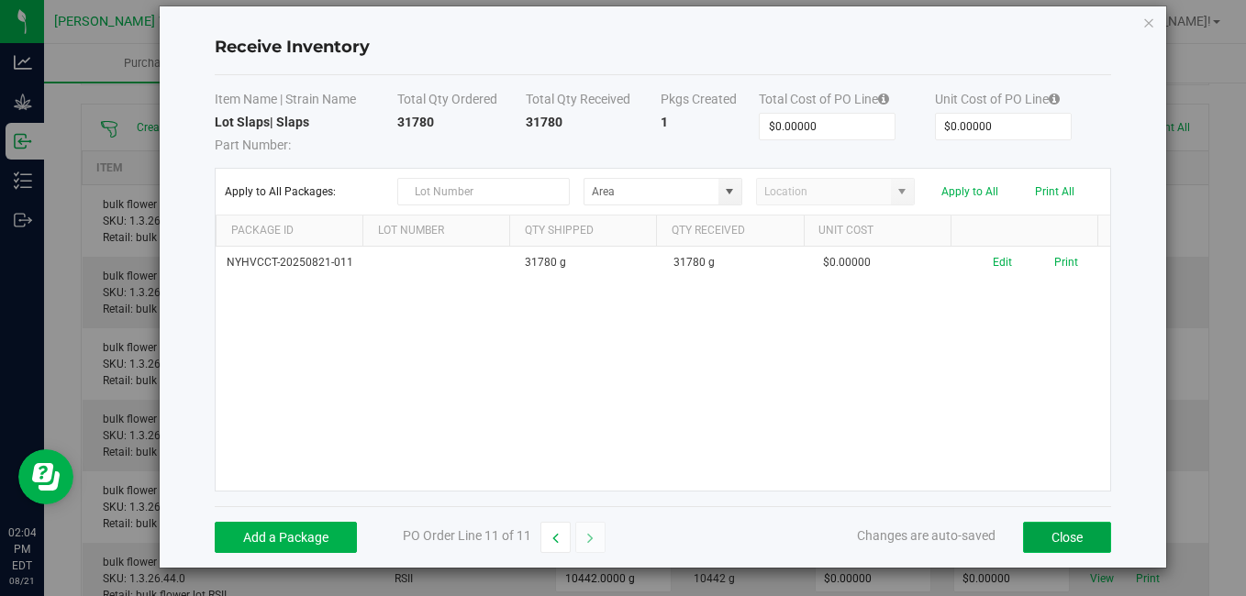
click at [1030, 538] on button "Close" at bounding box center [1067, 537] width 88 height 31
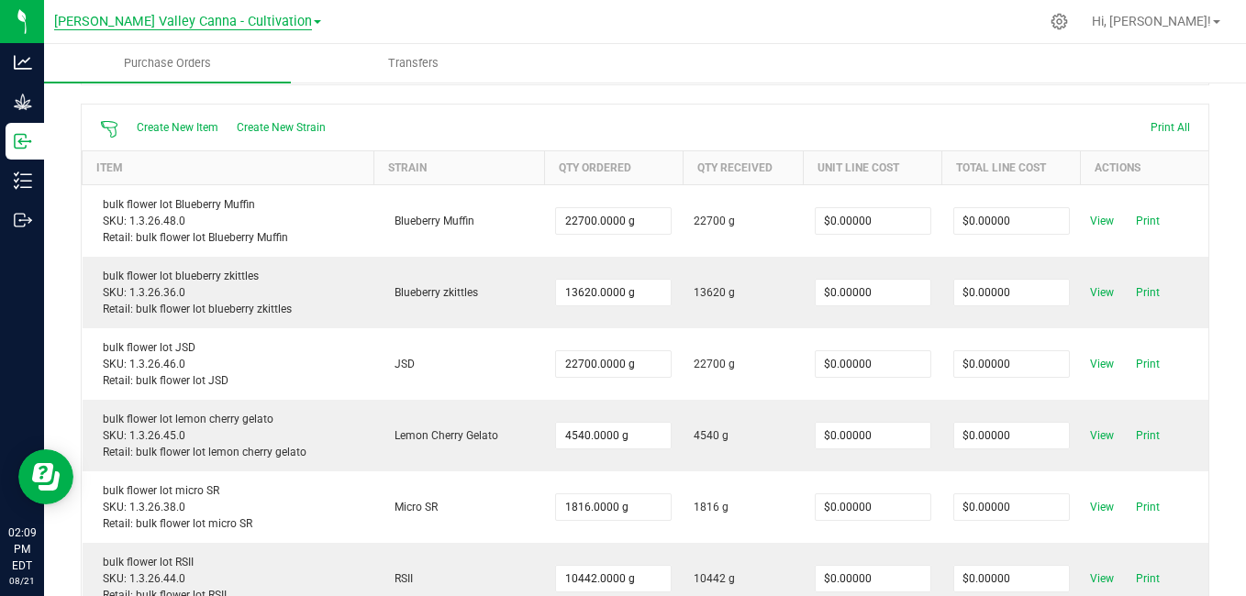
click at [216, 28] on span "[PERSON_NAME] Valley Canna - Cultivation" at bounding box center [183, 22] width 258 height 17
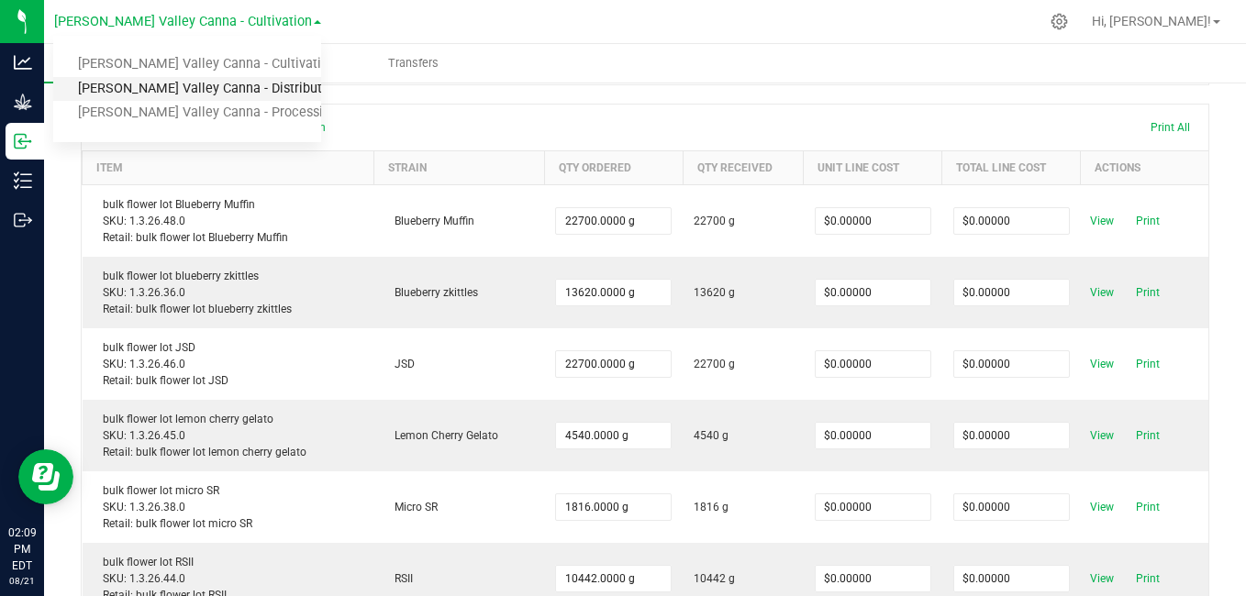
click at [205, 88] on link "[PERSON_NAME] Valley Canna - Distribution" at bounding box center [187, 89] width 268 height 25
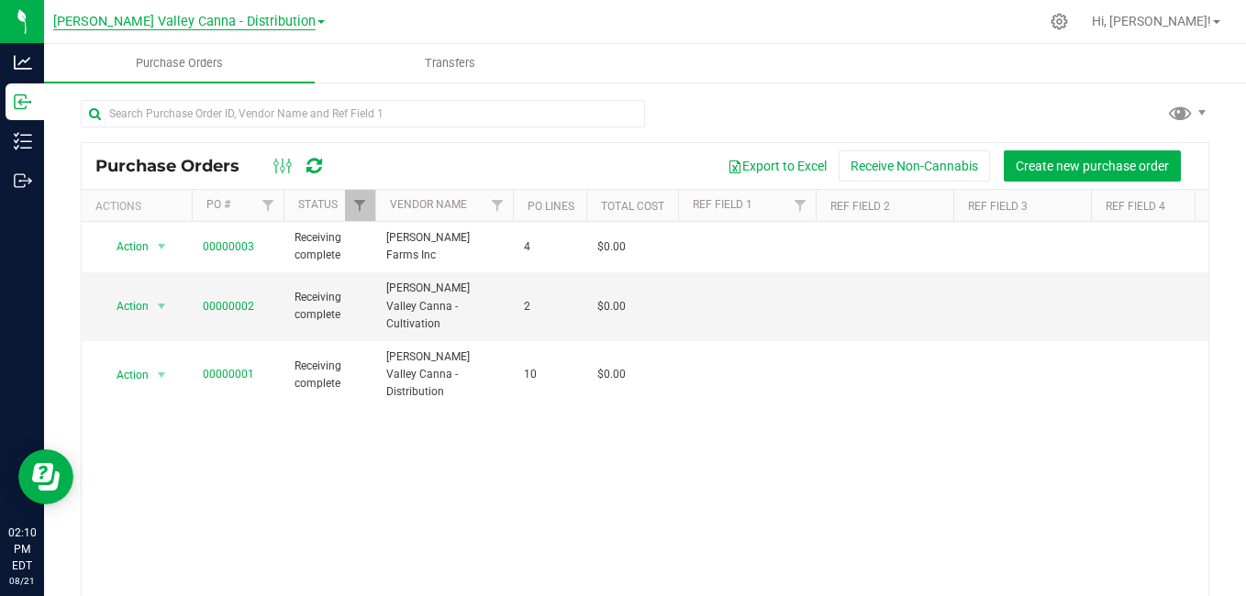
click at [208, 20] on span "[PERSON_NAME] Valley Canna - Distribution" at bounding box center [184, 22] width 262 height 17
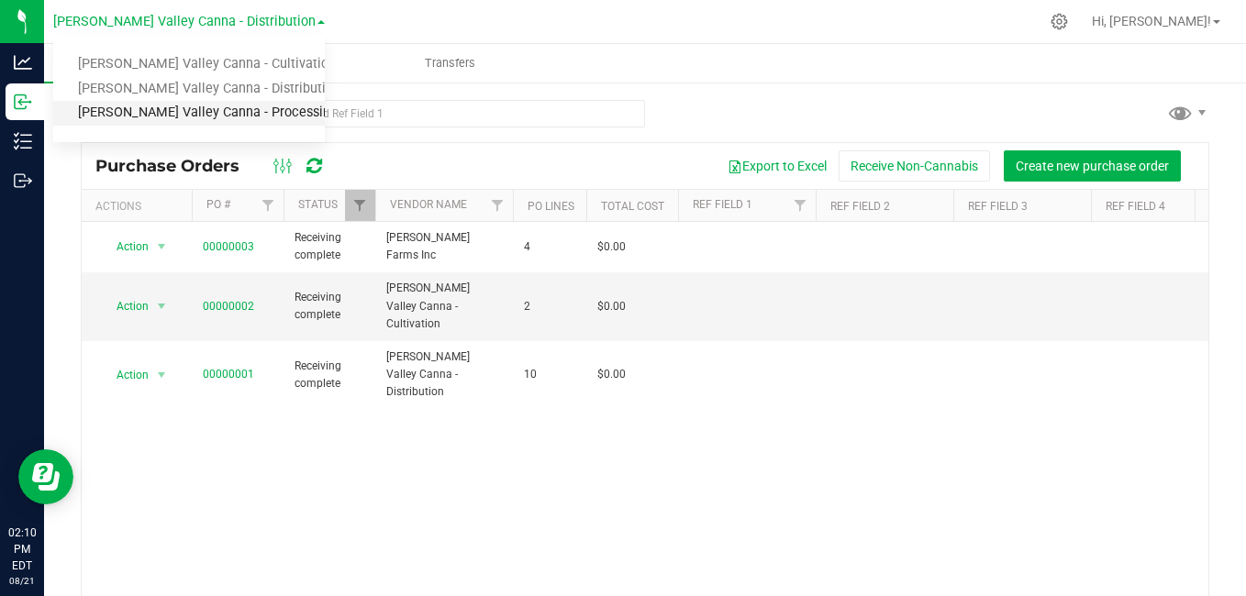
click at [204, 106] on link "[PERSON_NAME] Valley Canna - Processing" at bounding box center [189, 113] width 272 height 25
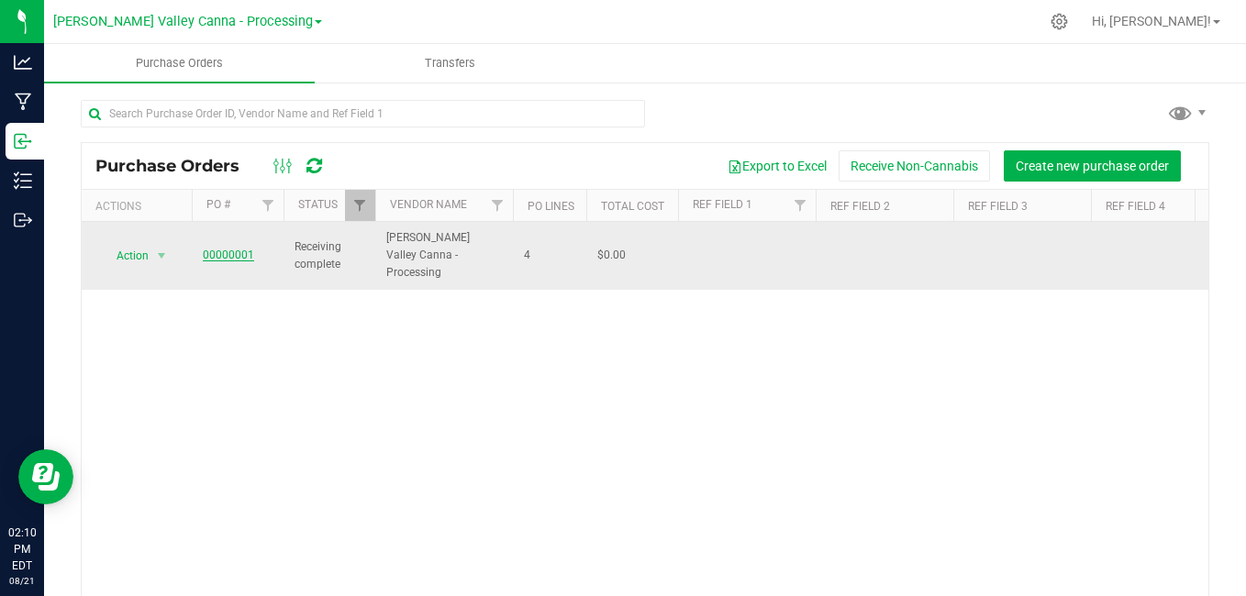
click at [241, 249] on link "00000001" at bounding box center [228, 255] width 51 height 13
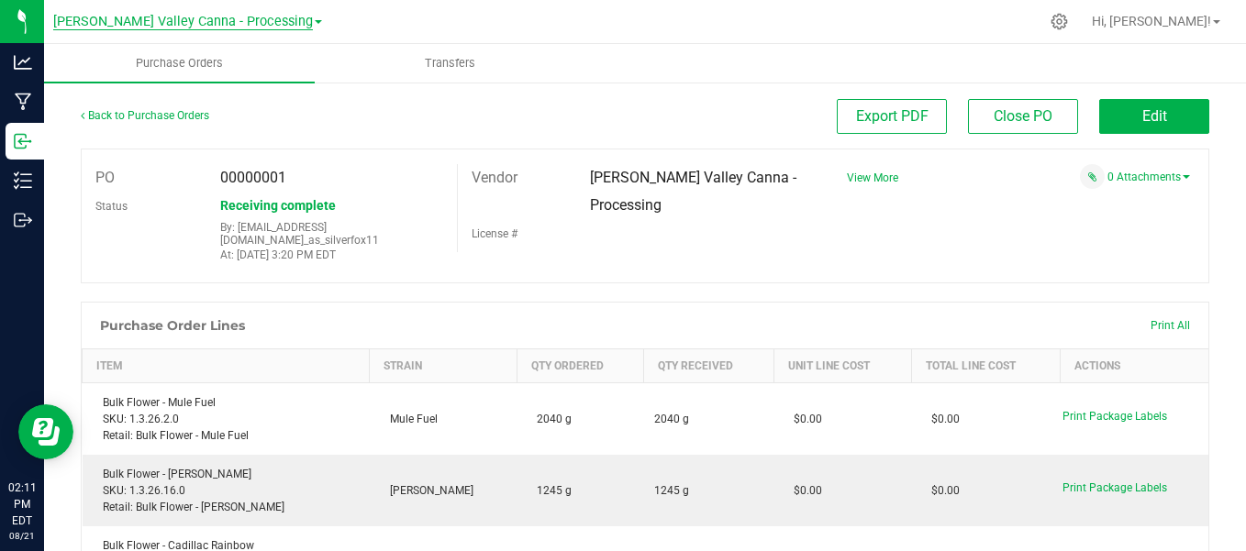
click at [264, 16] on span "[PERSON_NAME] Valley Canna - Processing" at bounding box center [183, 22] width 260 height 17
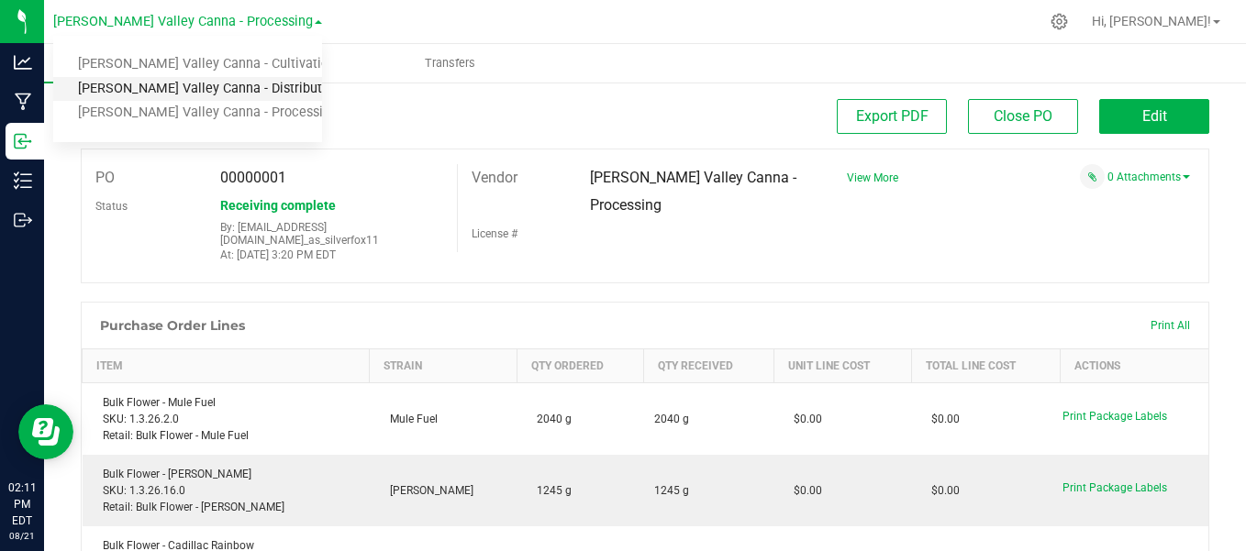
click at [238, 92] on link "[PERSON_NAME] Valley Canna - Distribution" at bounding box center [187, 89] width 269 height 25
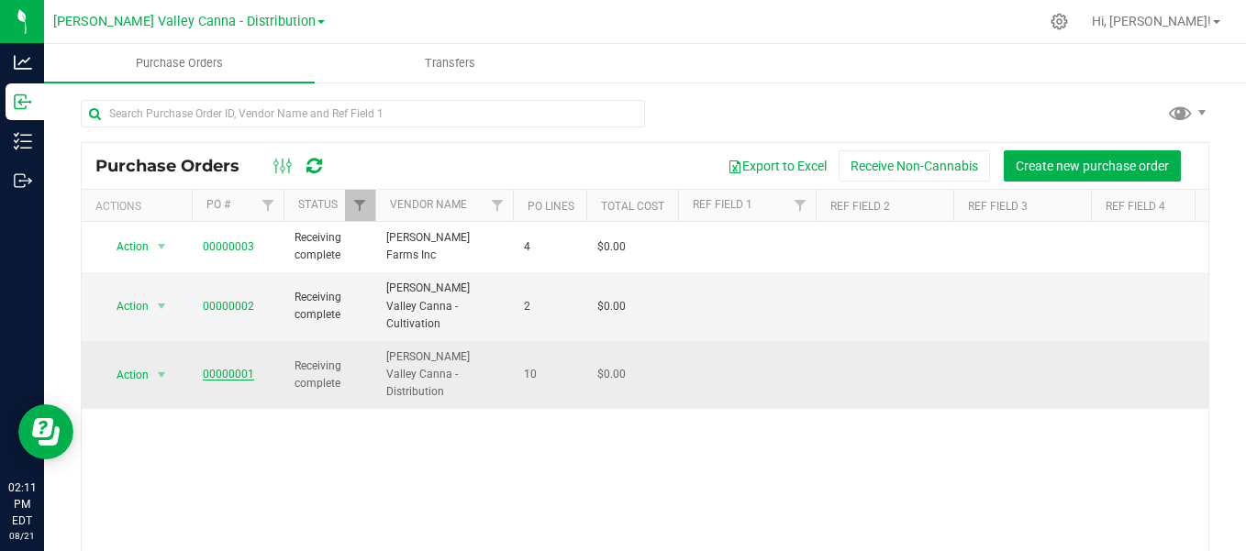
click at [220, 368] on link "00000001" at bounding box center [228, 374] width 51 height 13
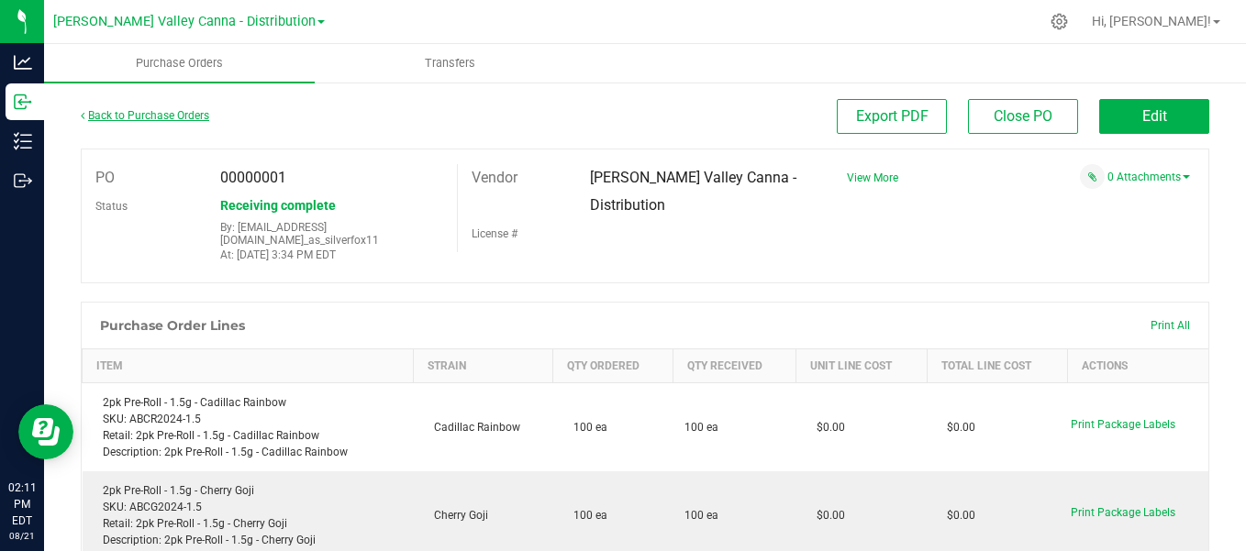
click at [180, 112] on link "Back to Purchase Orders" at bounding box center [145, 115] width 128 height 13
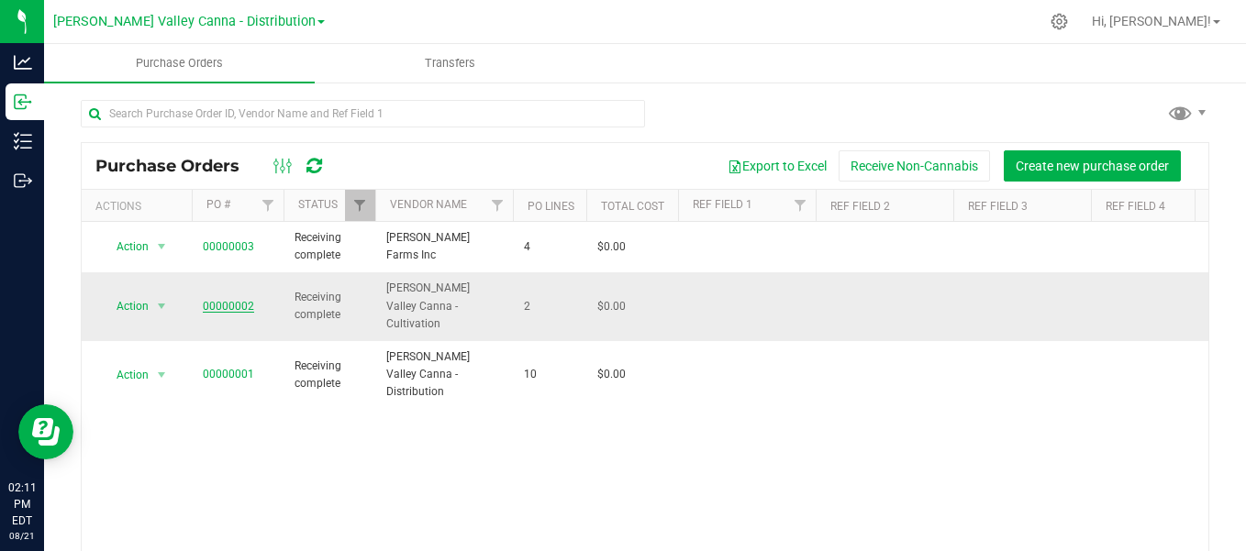
click at [220, 300] on link "00000002" at bounding box center [228, 306] width 51 height 13
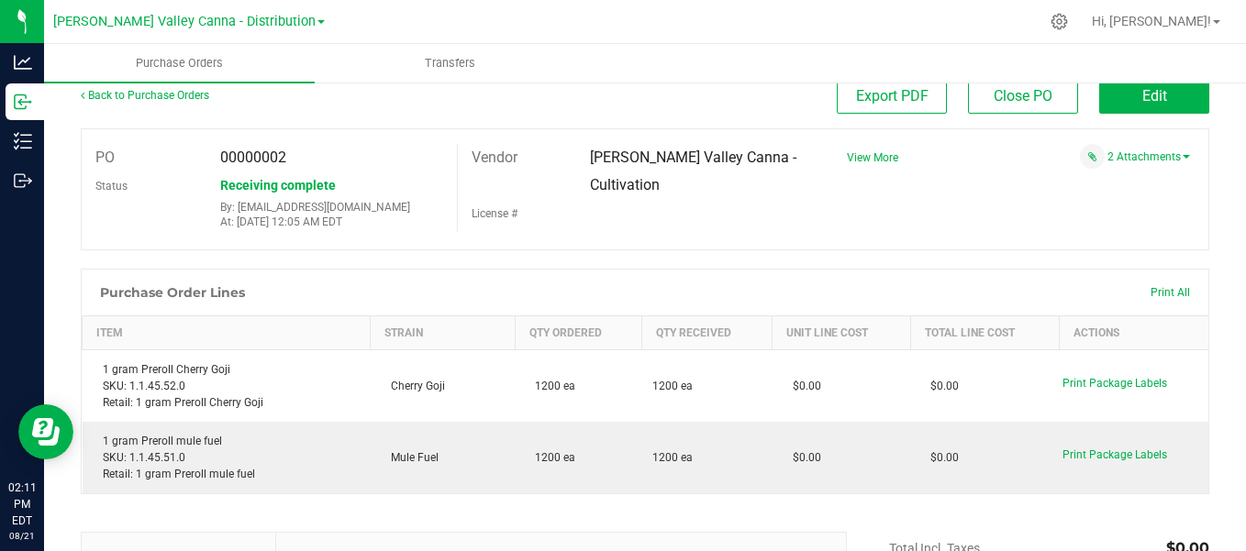
scroll to position [17, 0]
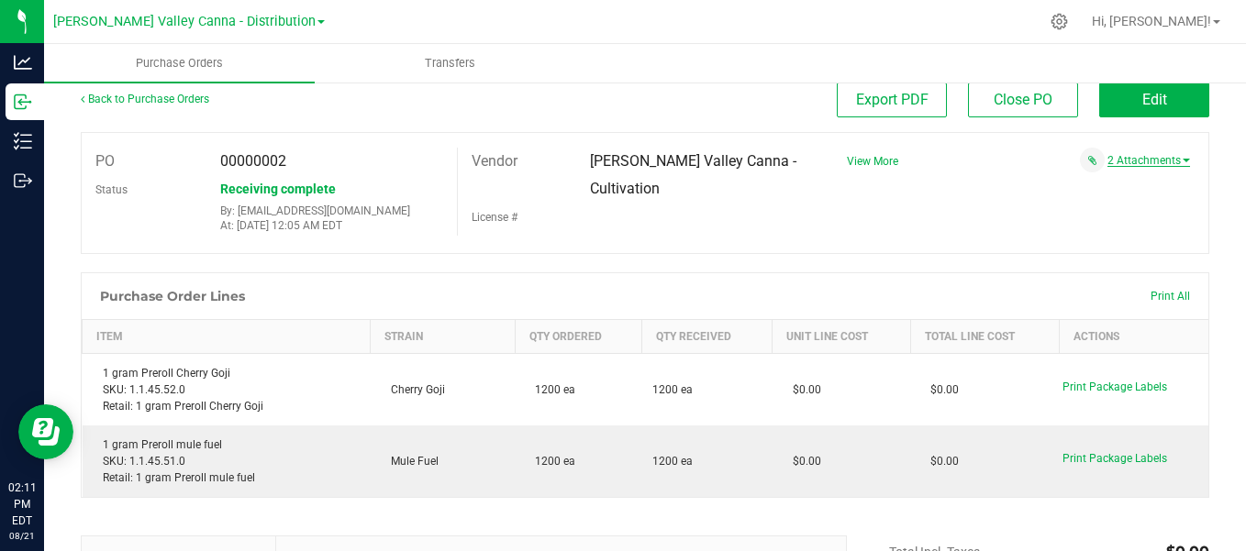
click at [1135, 161] on link "2 Attachments" at bounding box center [1148, 160] width 83 height 13
click at [895, 230] on div "X250731_0034_Mule_Fuel_17347.pdf X250731_0034_Cherry_Goji_17348 (1).pdf Attach …" at bounding box center [1011, 202] width 357 height 61
drag, startPoint x: 895, startPoint y: 230, endPoint x: 763, endPoint y: 231, distance: 132.1
click at [763, 231] on div "License #" at bounding box center [635, 217] width 355 height 28
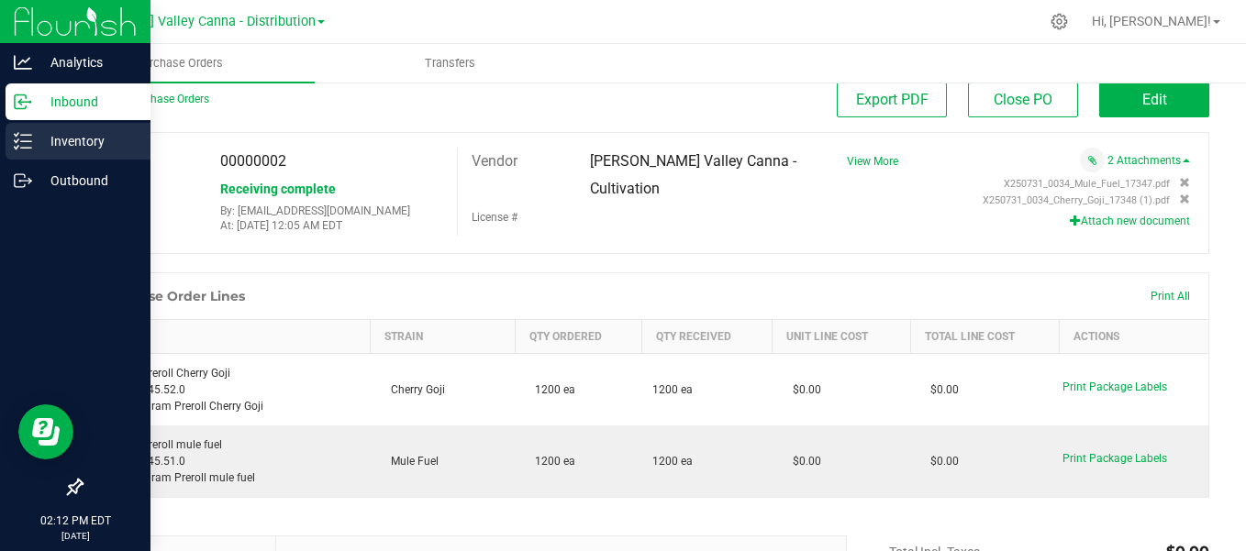
click at [59, 132] on p "Inventory" at bounding box center [87, 141] width 110 height 22
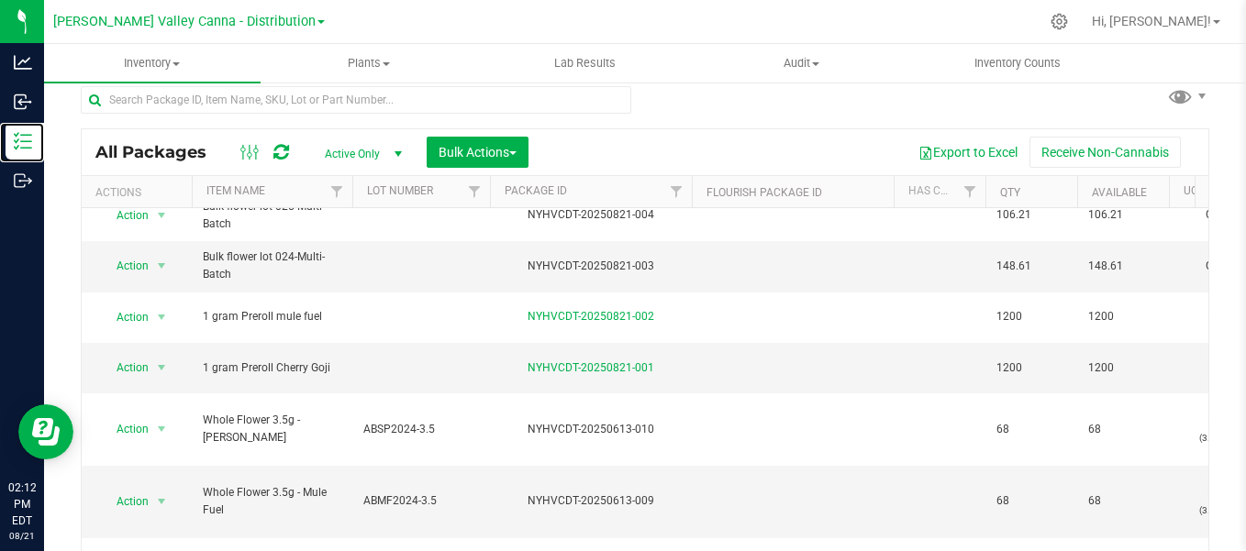
scroll to position [123, 0]
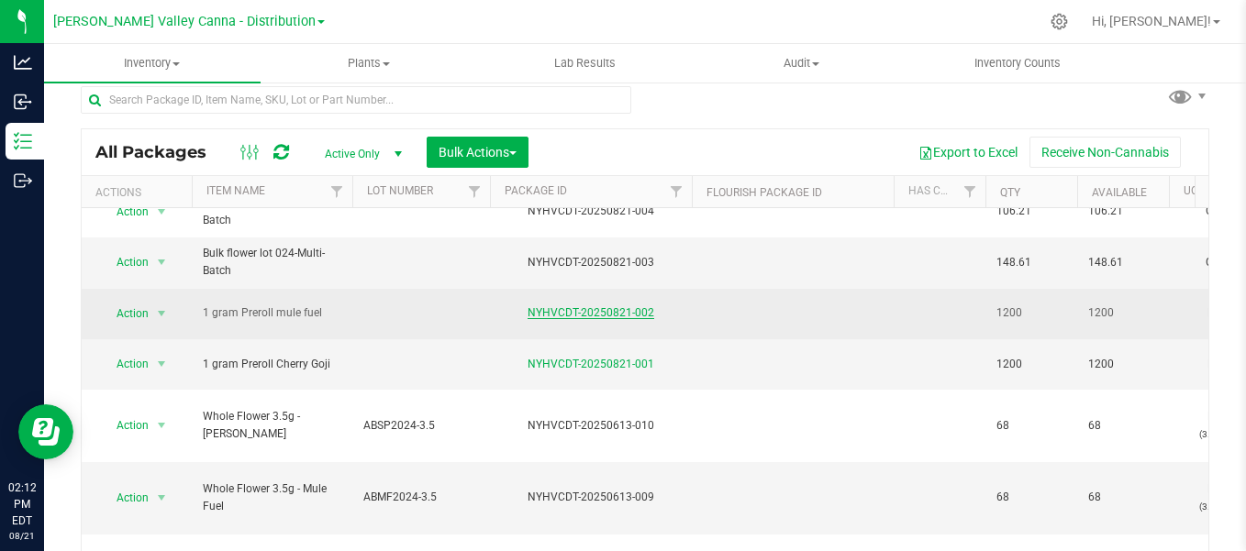
click at [626, 306] on link "NYHVCDT-20250821-002" at bounding box center [590, 312] width 127 height 13
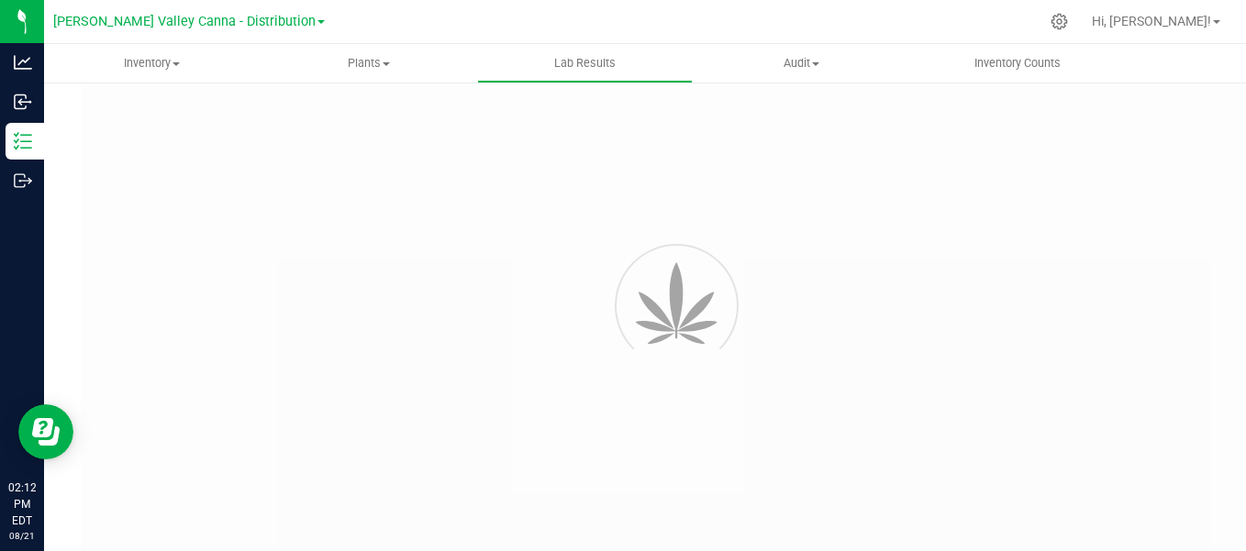
type input "NYHVCDT-20250821-002"
type input "74315"
type input "NYHVCDT-20250821-002"
type input "[DATE] 1:31 AM"
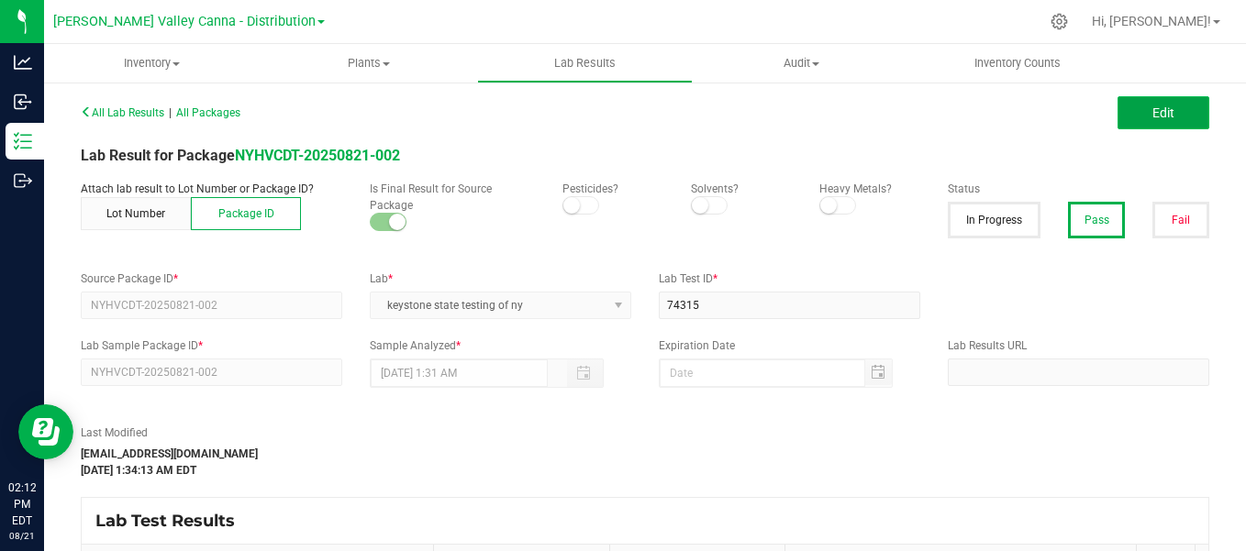
click at [1135, 119] on button "Edit" at bounding box center [1163, 112] width 92 height 33
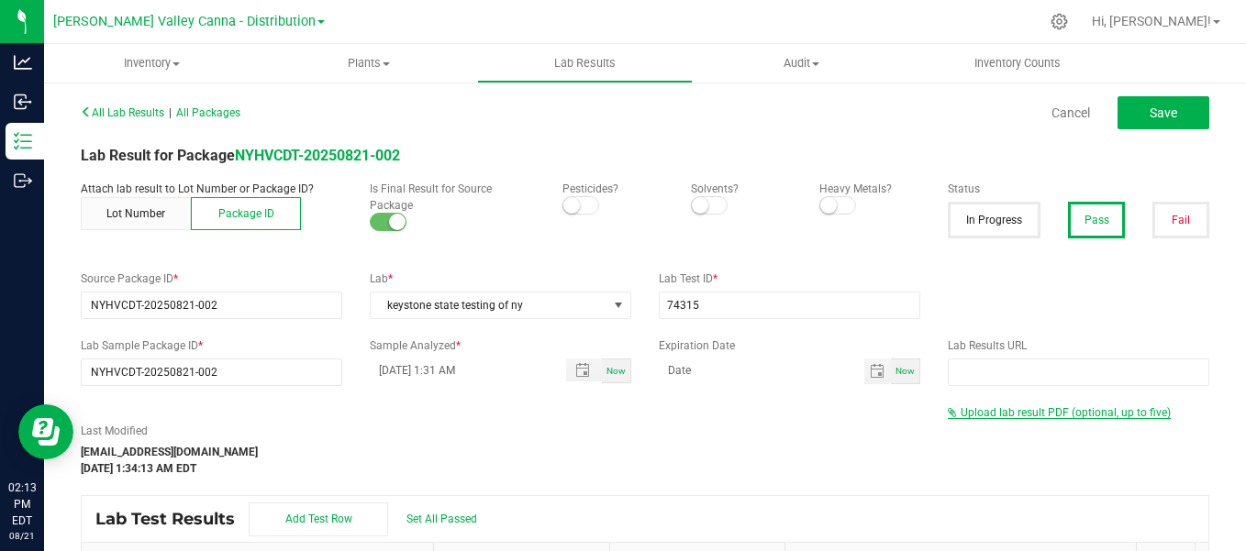
click at [992, 417] on span "Upload lab result PDF (optional, up to five)" at bounding box center [1065, 412] width 210 height 13
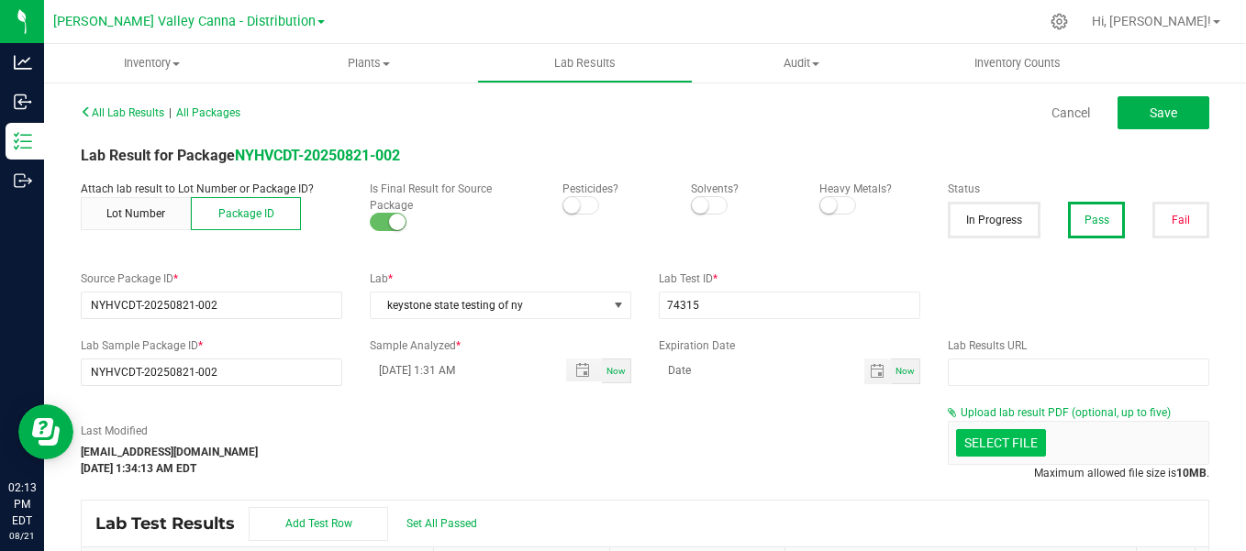
click at [156, 116] on span "All Lab Results" at bounding box center [122, 112] width 83 height 13
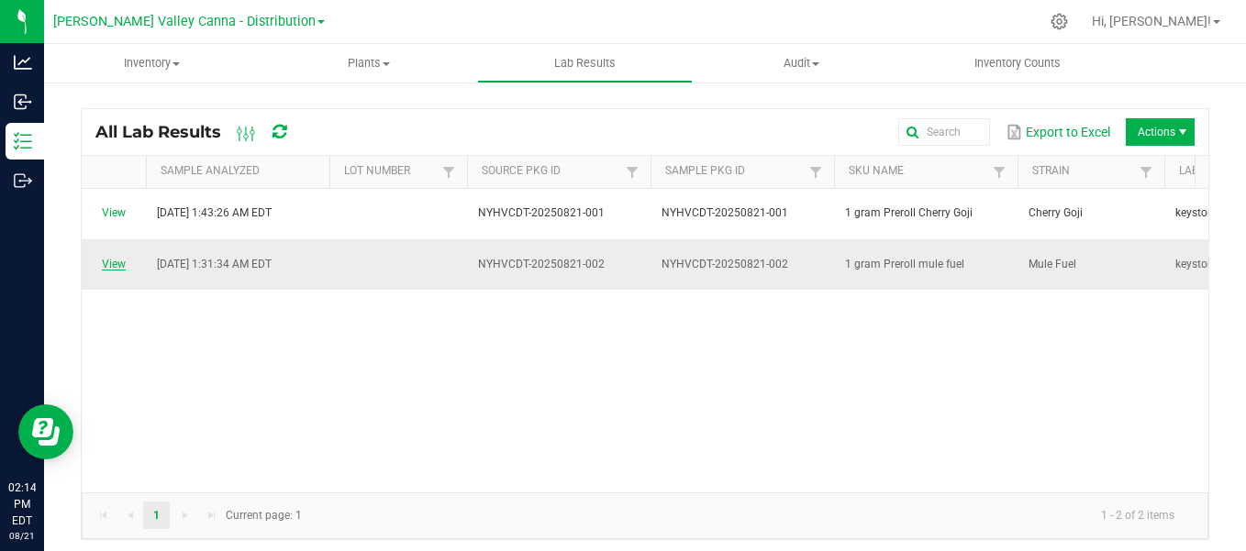
click at [110, 258] on link "View" at bounding box center [114, 264] width 24 height 13
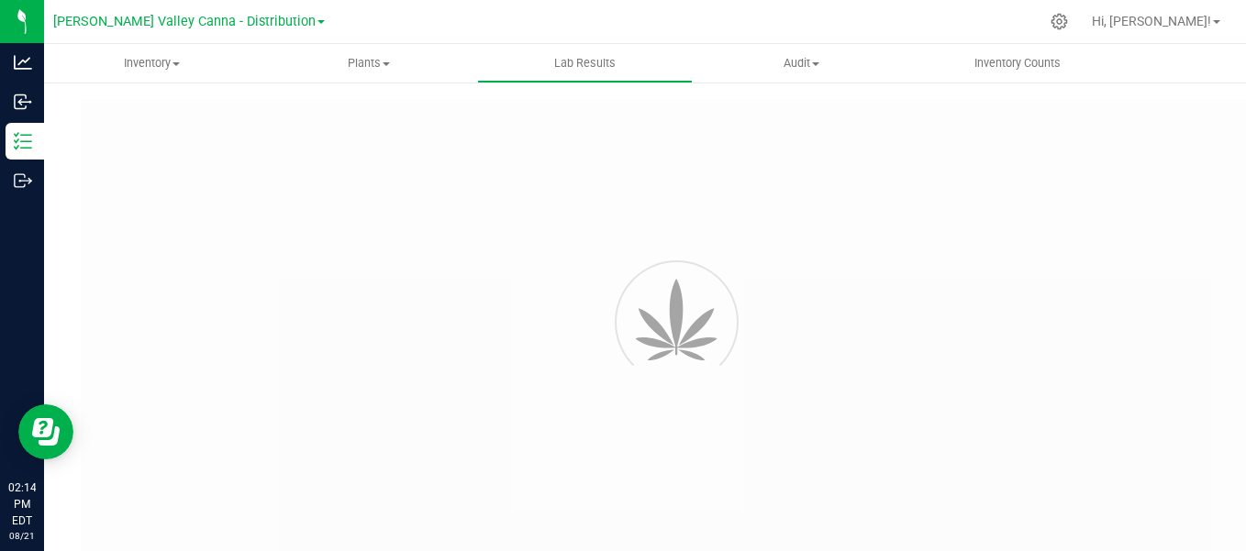
type input "NYHVCDT-20250821-002"
type input "74315"
type input "NYHVCDT-20250821-002"
type input "[DATE] 1:31 AM"
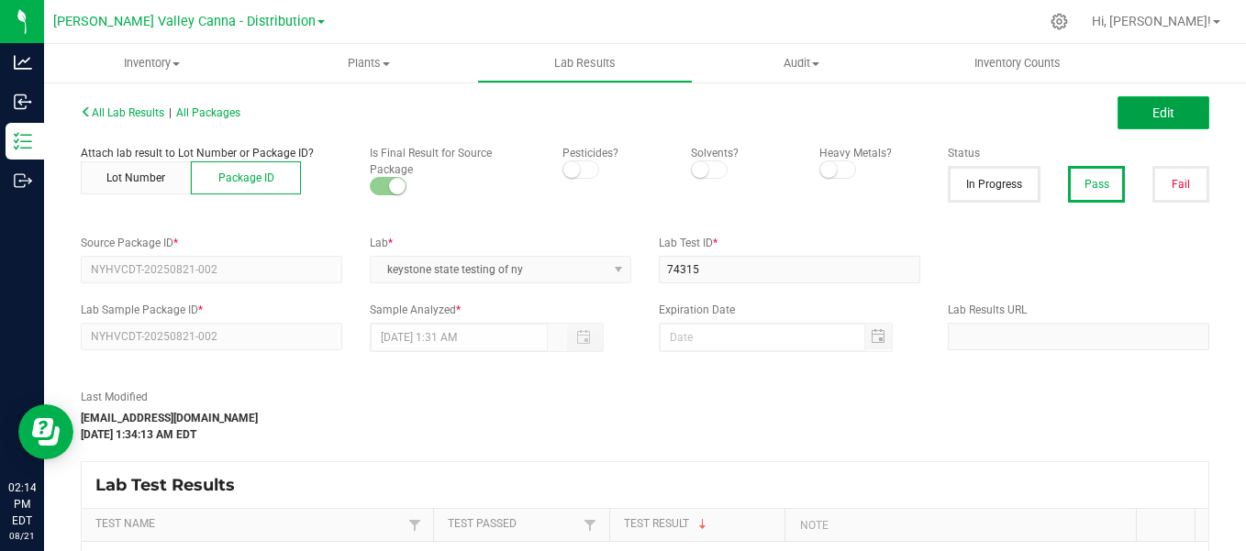
click at [1152, 117] on span "Edit" at bounding box center [1163, 112] width 22 height 15
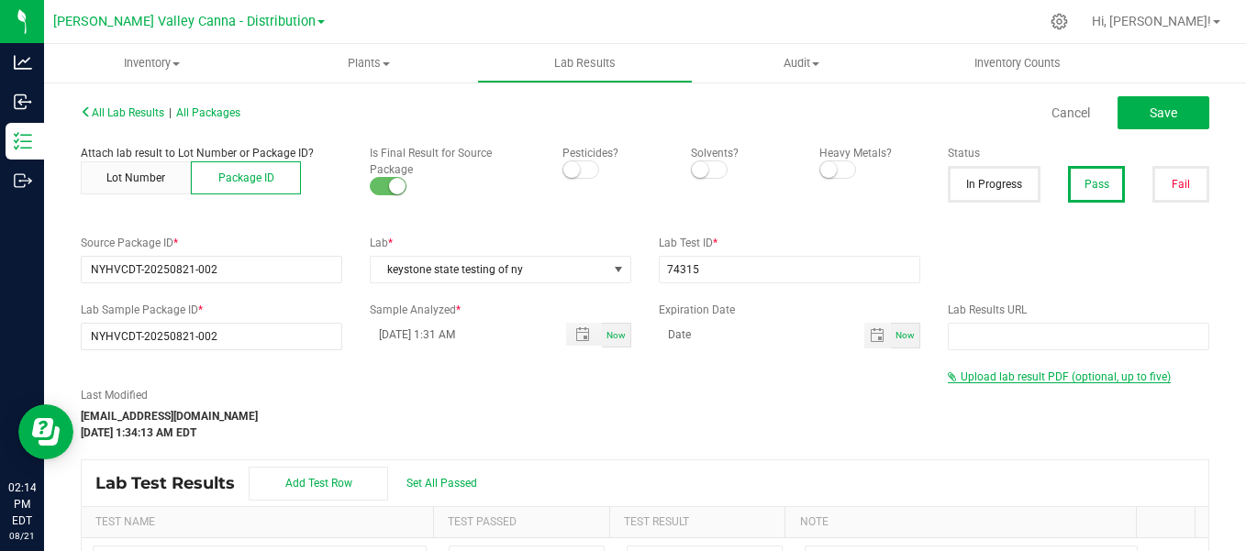
click at [1079, 374] on span "Upload lab result PDF (optional, up to five)" at bounding box center [1065, 377] width 210 height 13
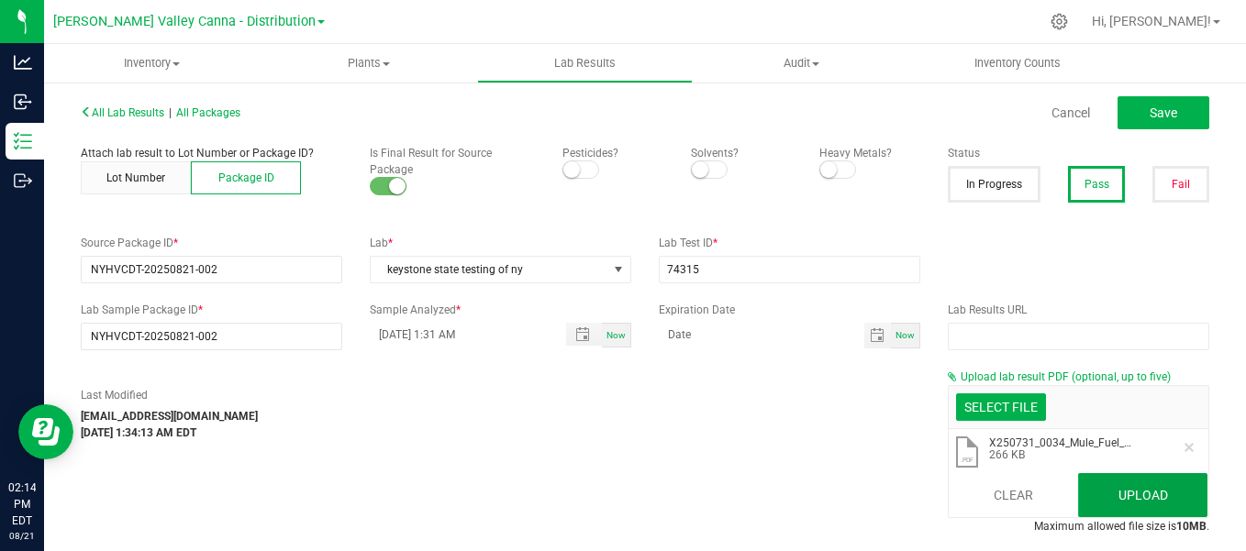
click at [1135, 493] on button "Upload" at bounding box center [1143, 495] width 130 height 44
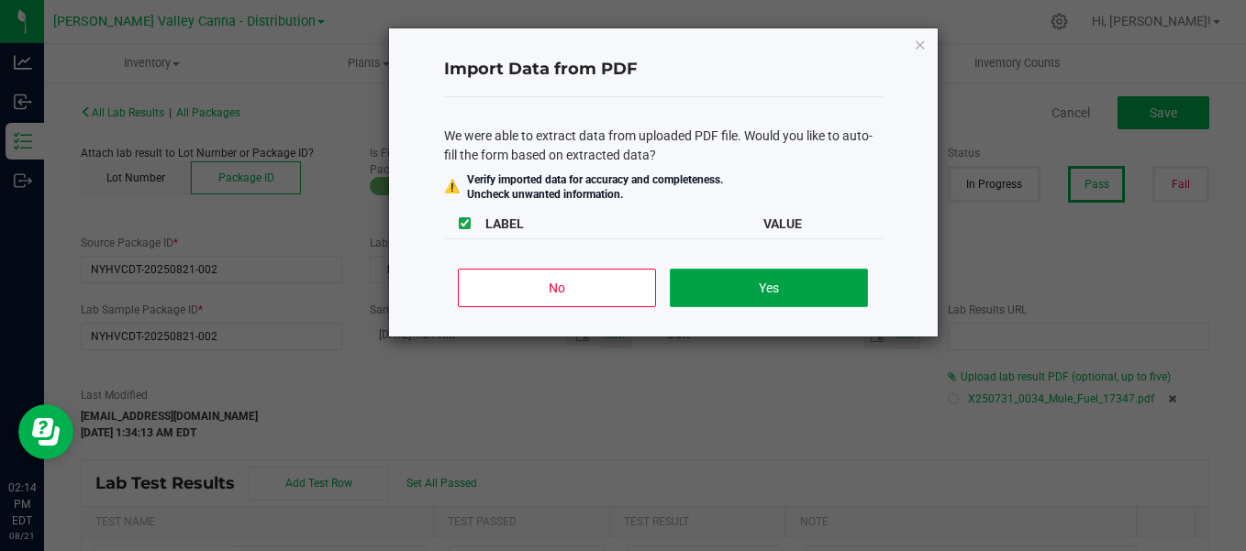
click at [764, 272] on button "Yes" at bounding box center [768, 288] width 197 height 39
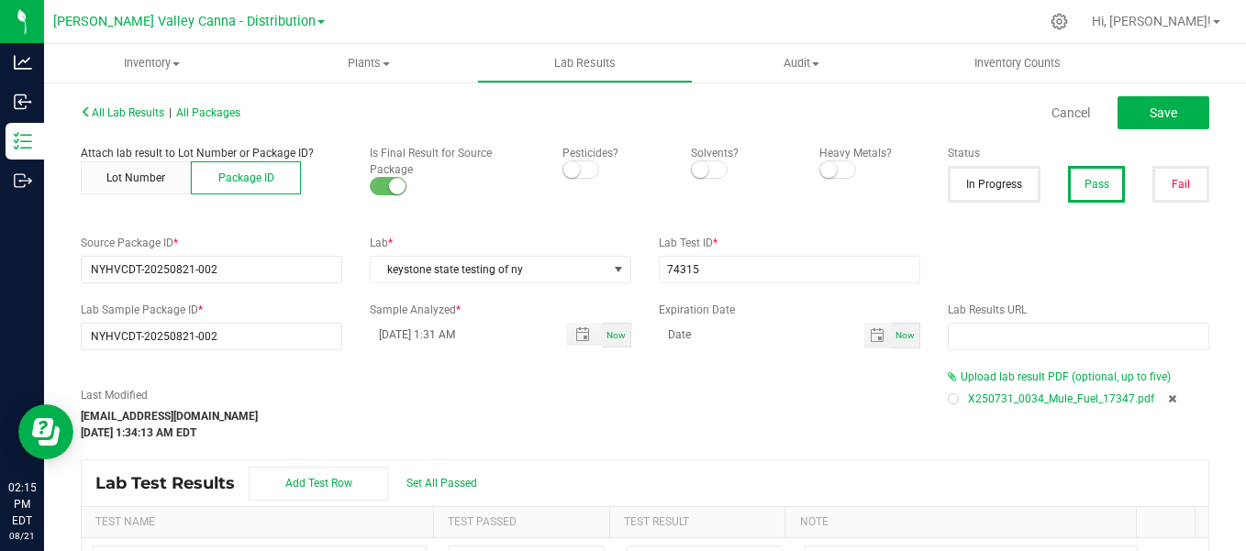
click at [138, 119] on div "All Lab Results | All Packages" at bounding box center [356, 113] width 578 height 17
click at [137, 115] on span "All Lab Results" at bounding box center [122, 112] width 83 height 13
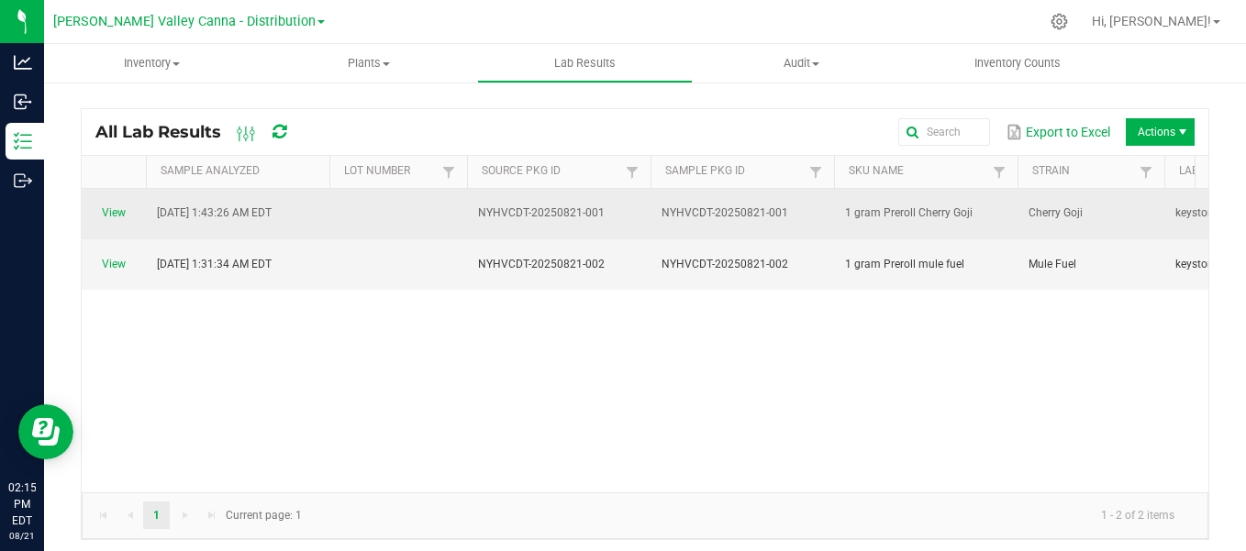
click at [562, 206] on span "NYHVCDT-20250821-001" at bounding box center [541, 212] width 127 height 13
click at [115, 206] on link "View" at bounding box center [114, 212] width 24 height 13
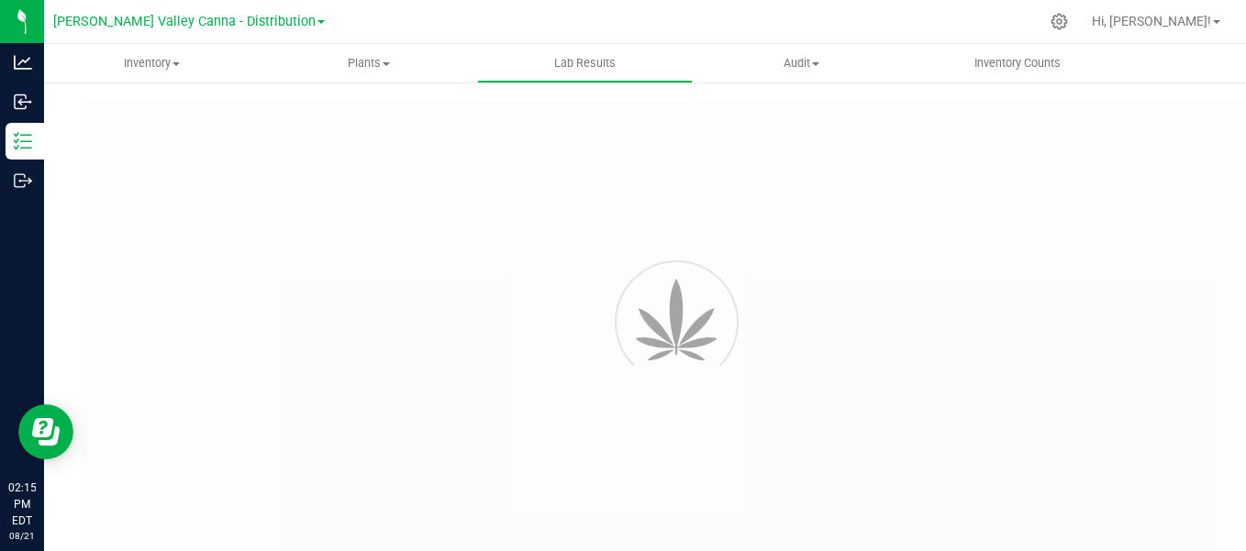
type input "NYHVCDT-20250821-001"
type input "74314"
type input "NYHVCDT-20250821-001"
type input "[DATE] 1:43 AM"
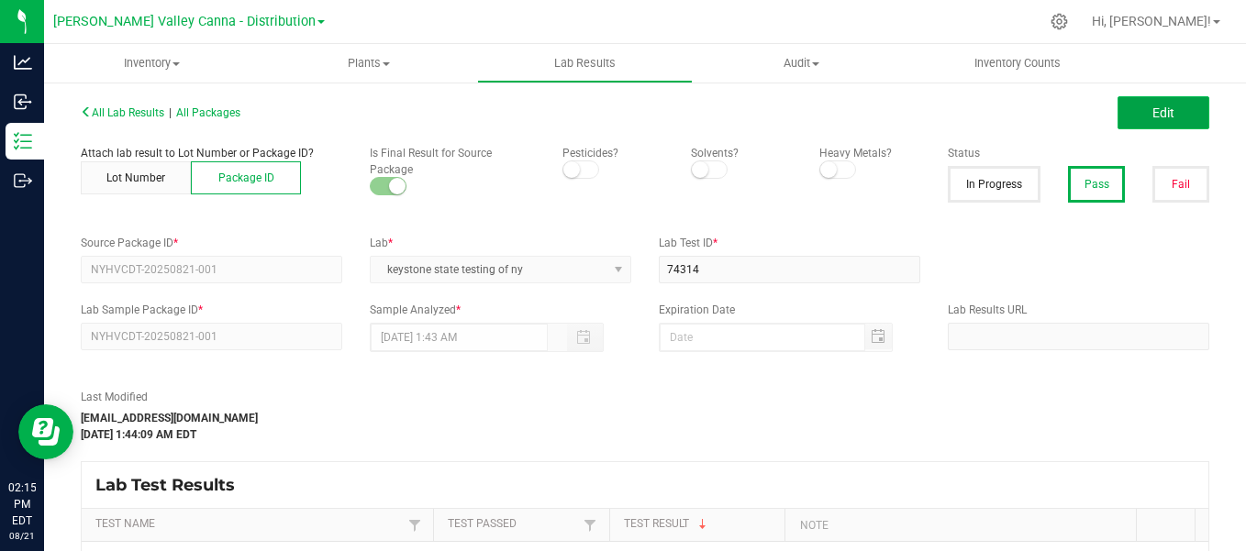
click at [1134, 118] on button "Edit" at bounding box center [1163, 112] width 92 height 33
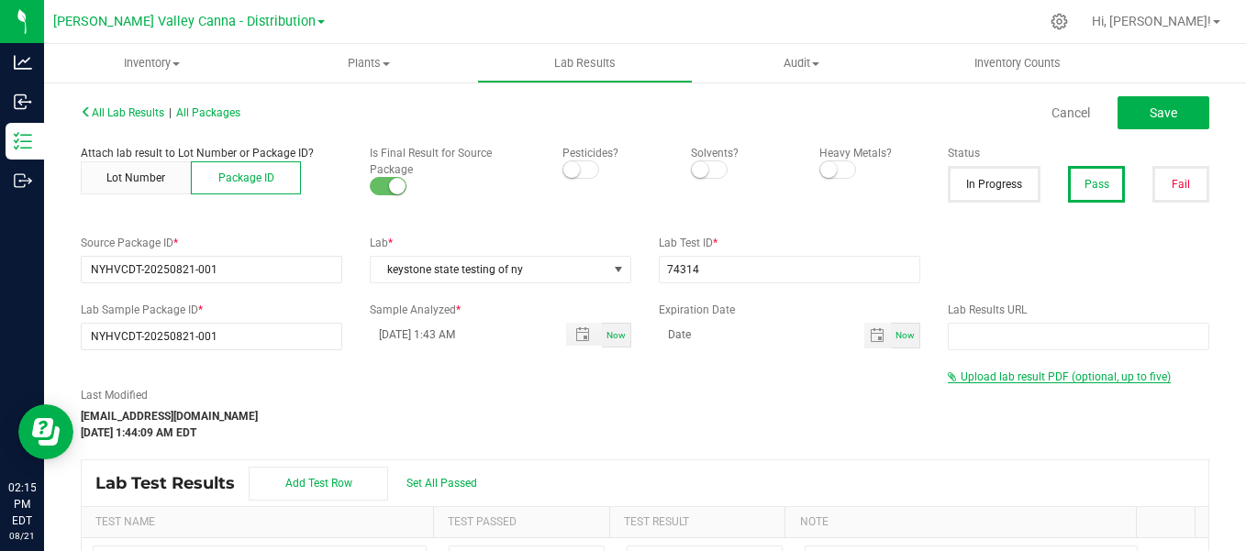
click at [1089, 377] on span "Upload lab result PDF (optional, up to five)" at bounding box center [1065, 377] width 210 height 13
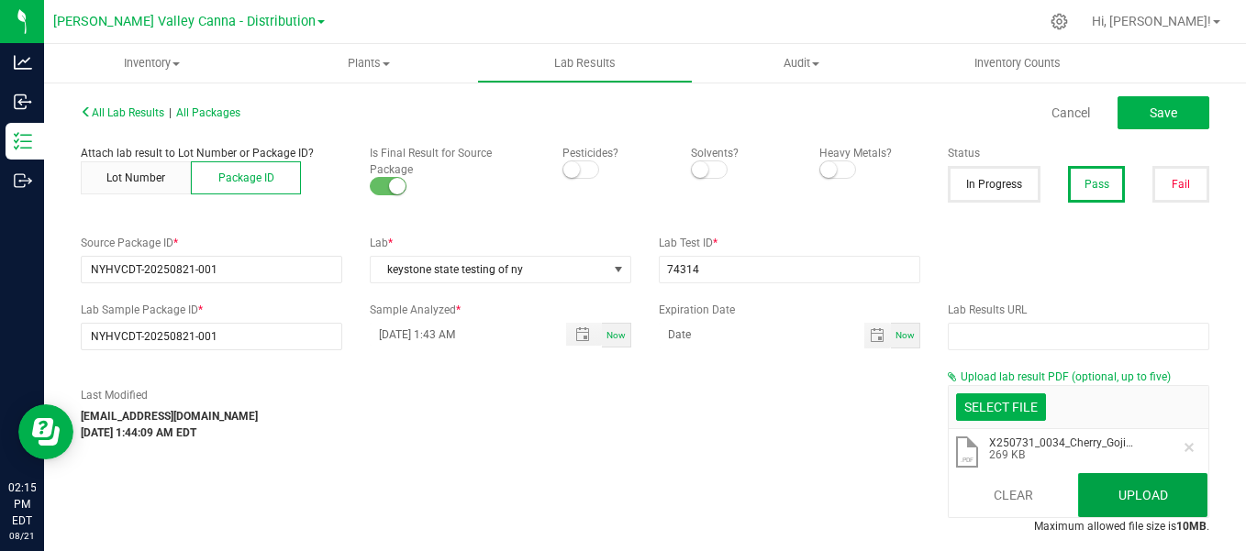
click at [1130, 485] on button "Upload" at bounding box center [1143, 495] width 130 height 44
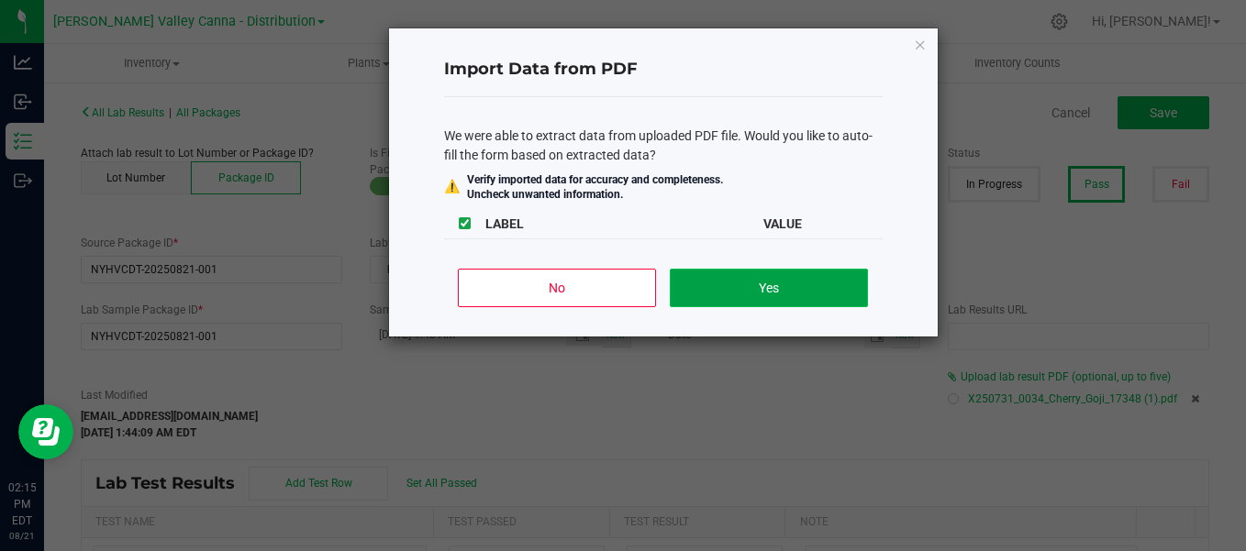
click at [787, 276] on button "Yes" at bounding box center [768, 288] width 197 height 39
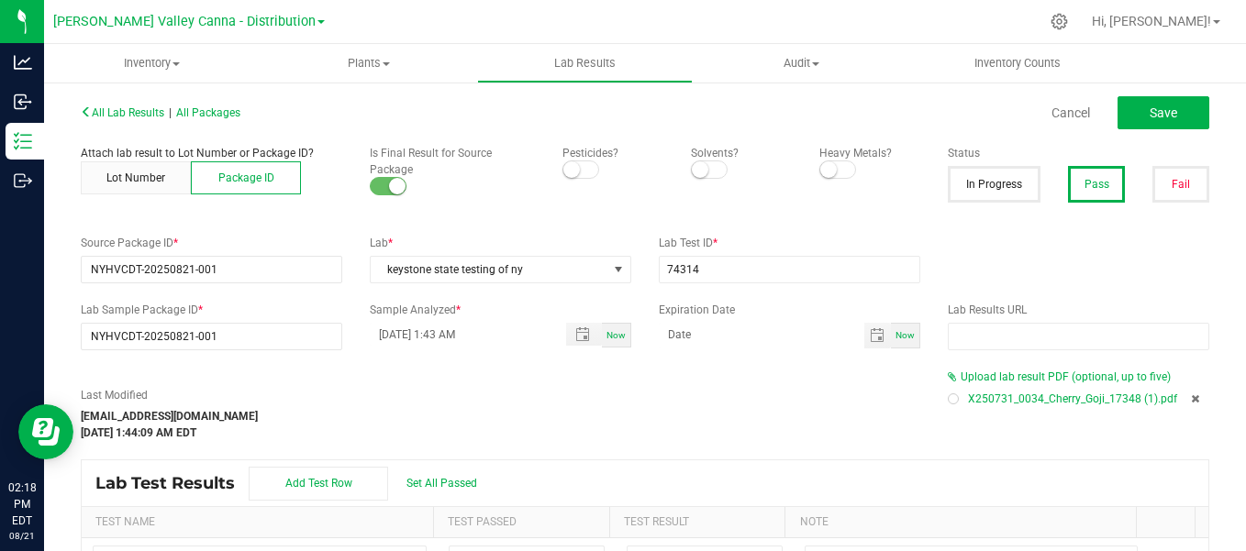
click at [311, 24] on div "[PERSON_NAME] Valley Canna - Distribution [PERSON_NAME][GEOGRAPHIC_DATA] [GEOGR…" at bounding box center [189, 21] width 272 height 28
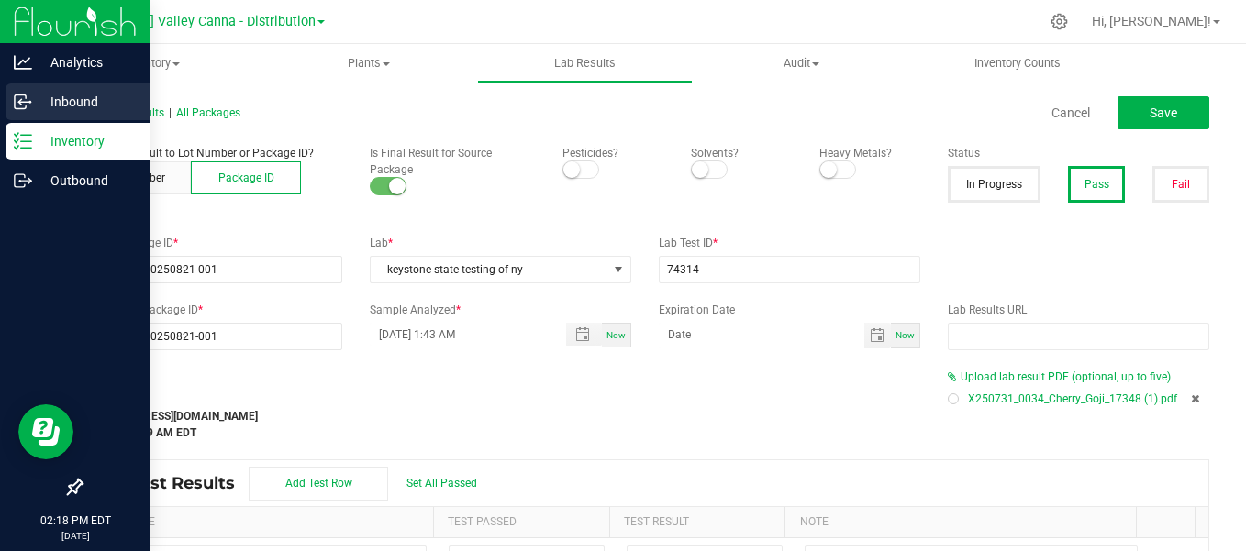
click at [22, 108] on icon at bounding box center [20, 102] width 11 height 14
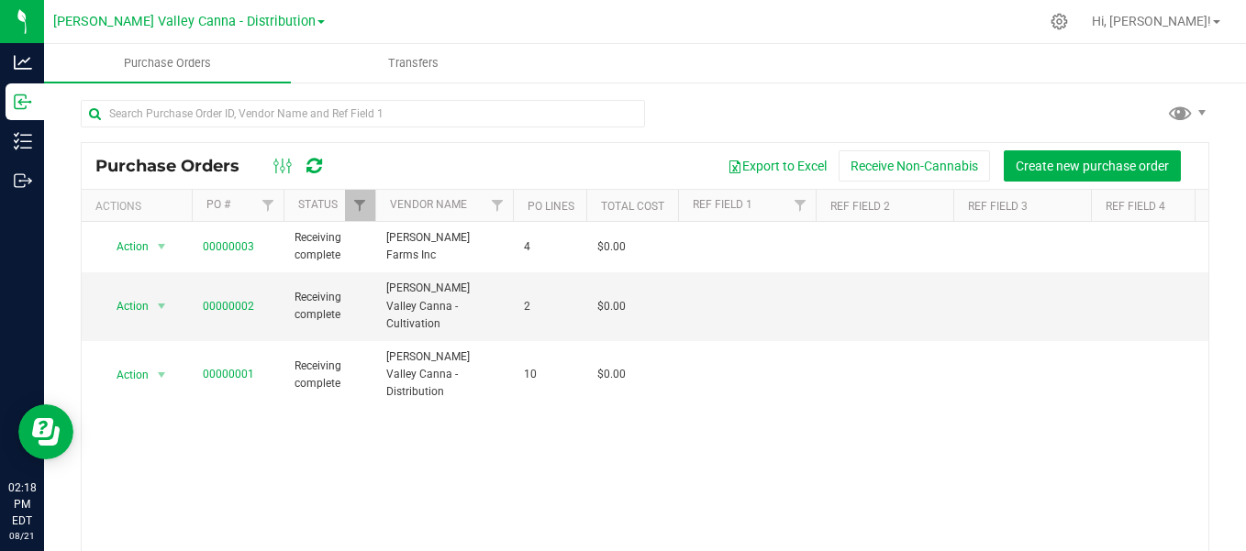
click at [454, 15] on div at bounding box center [685, 22] width 706 height 36
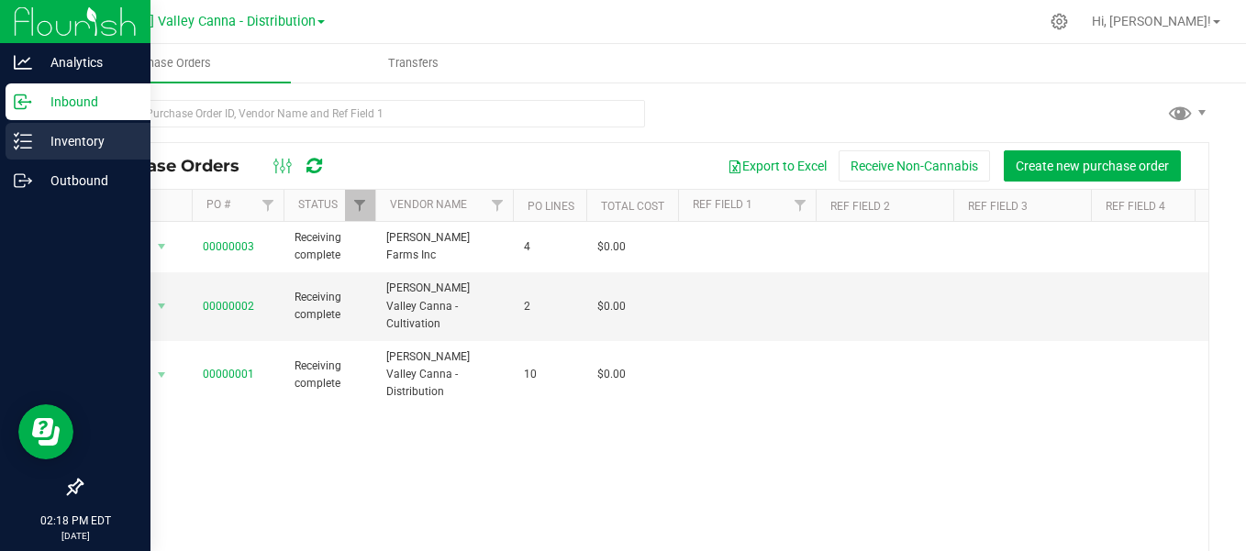
click at [61, 142] on p "Inventory" at bounding box center [87, 141] width 110 height 22
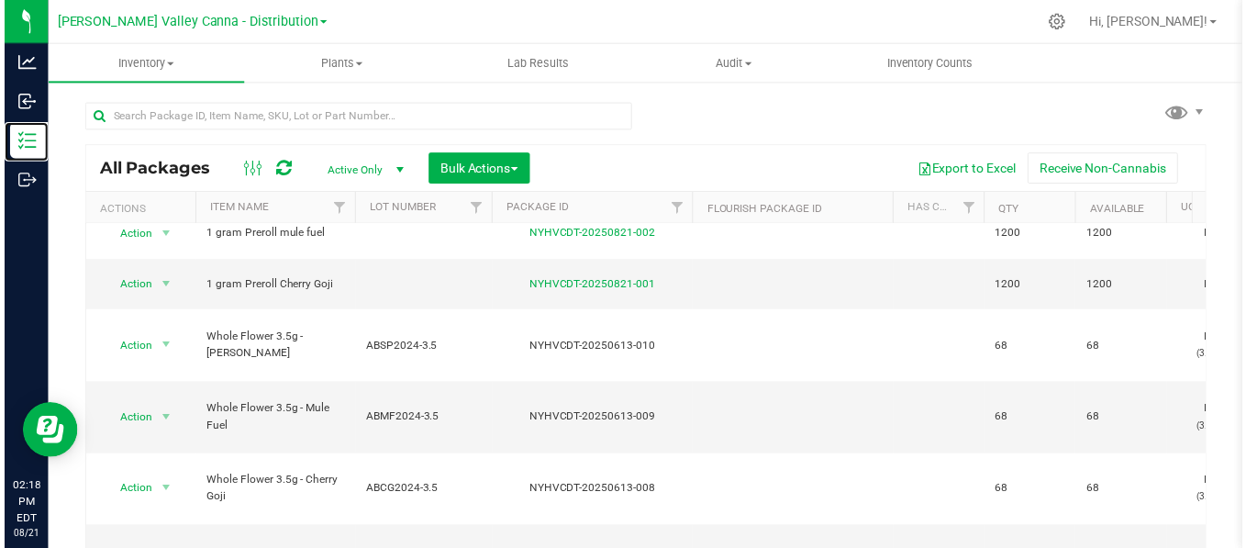
scroll to position [224, 0]
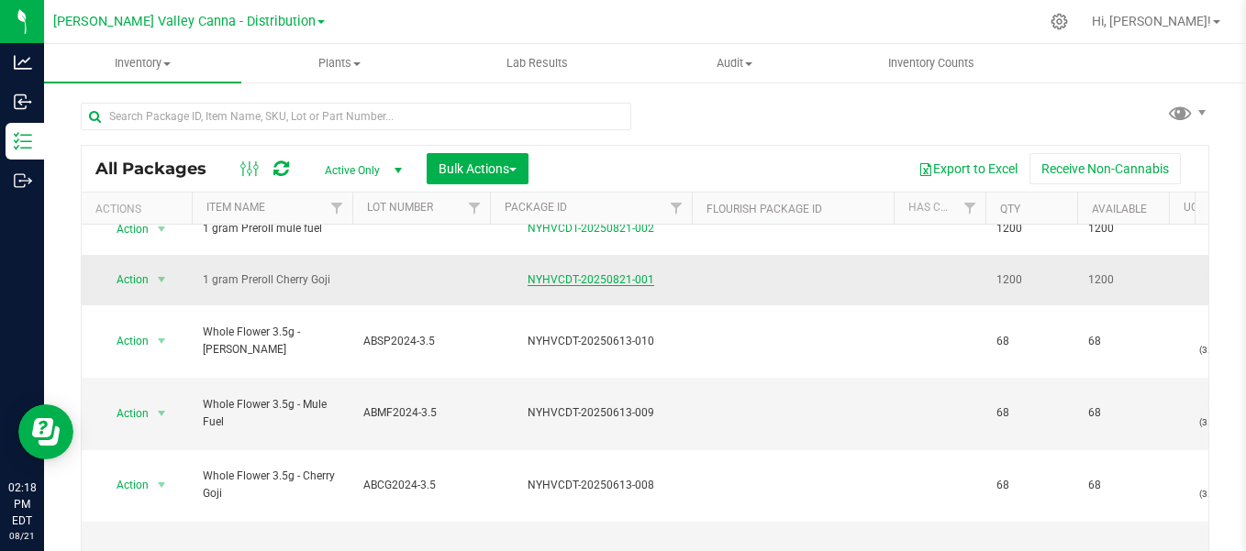
click at [577, 273] on link "NYHVCDT-20250821-001" at bounding box center [590, 279] width 127 height 13
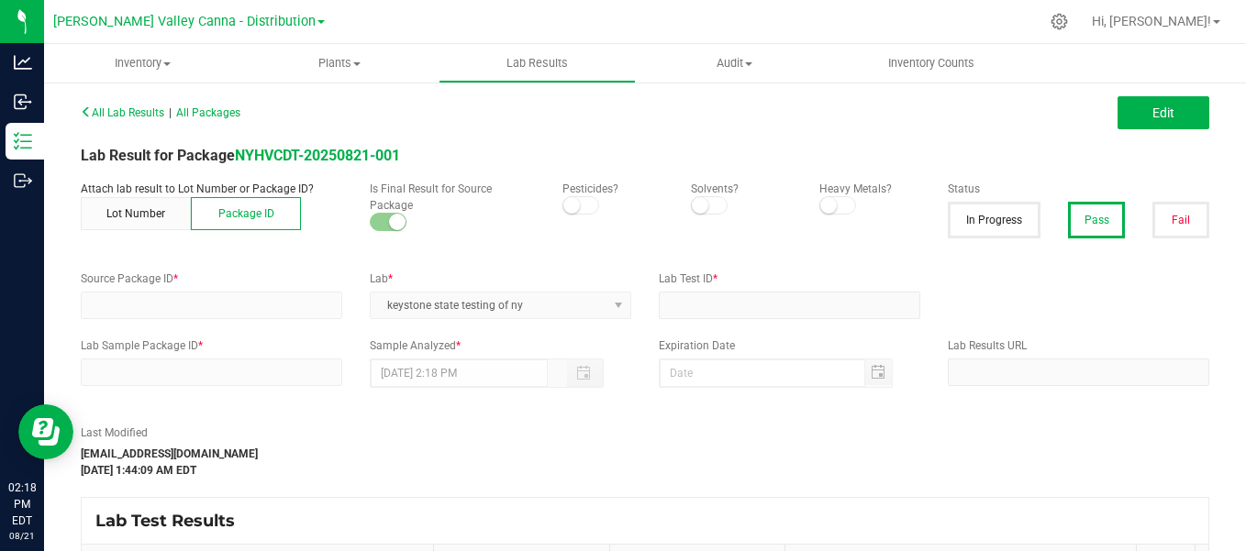
type input "NYHVCDT-20250821-001"
type input "74314"
type input "NYHVCDT-20250821-001"
type input "[DATE] 1:43 AM"
click at [1169, 113] on button "Edit" at bounding box center [1163, 112] width 92 height 33
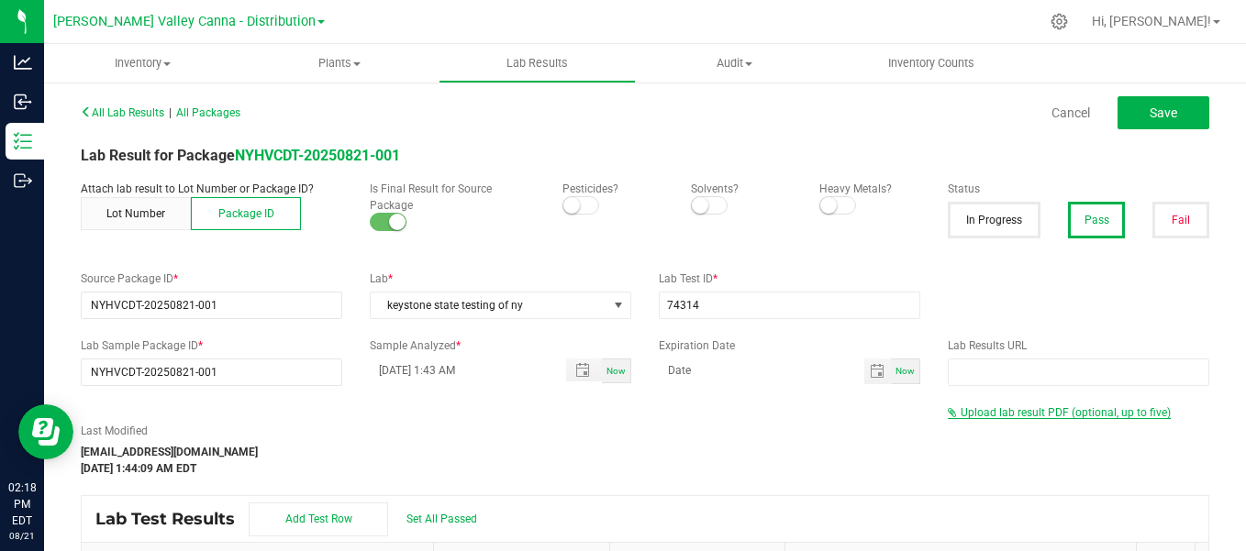
click at [1009, 416] on span "Upload lab result PDF (optional, up to five)" at bounding box center [1065, 412] width 210 height 13
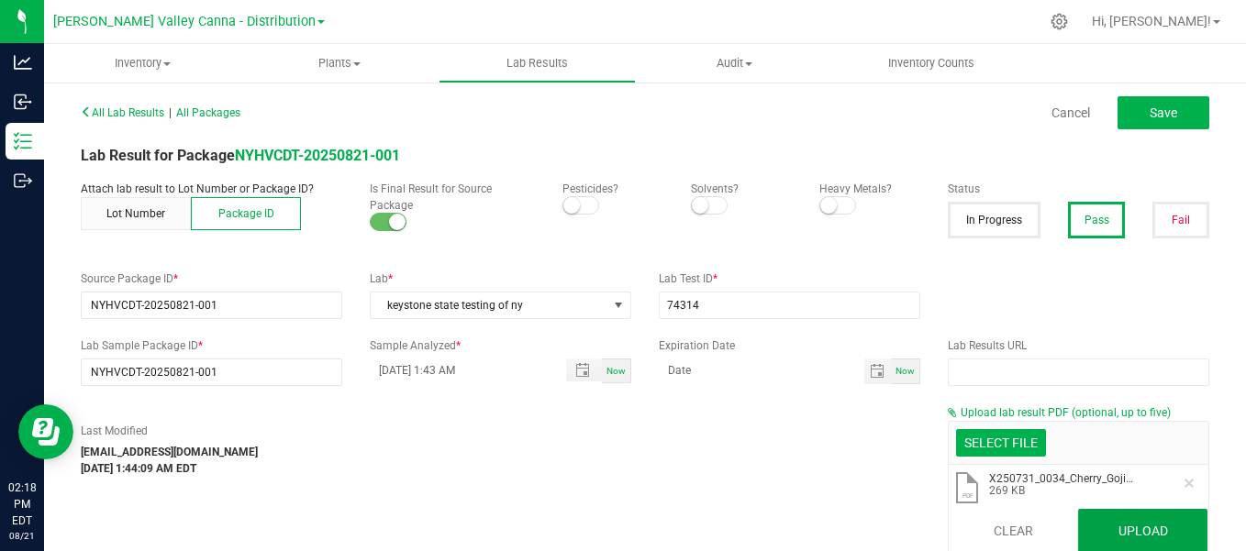
click at [1145, 526] on button "Upload" at bounding box center [1143, 531] width 130 height 44
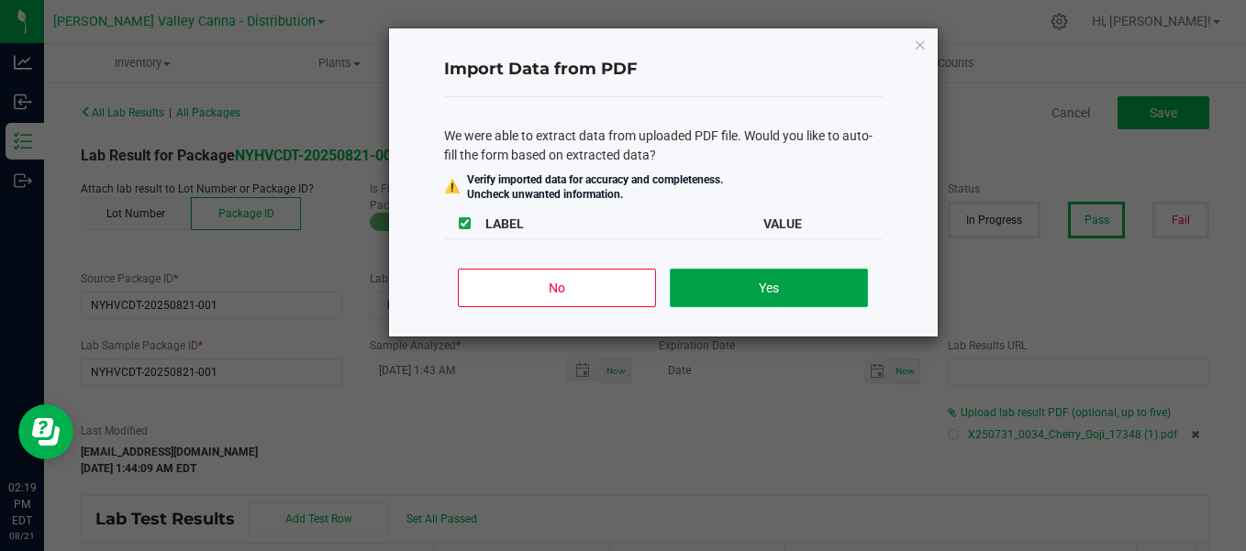
click at [796, 277] on button "Yes" at bounding box center [768, 288] width 197 height 39
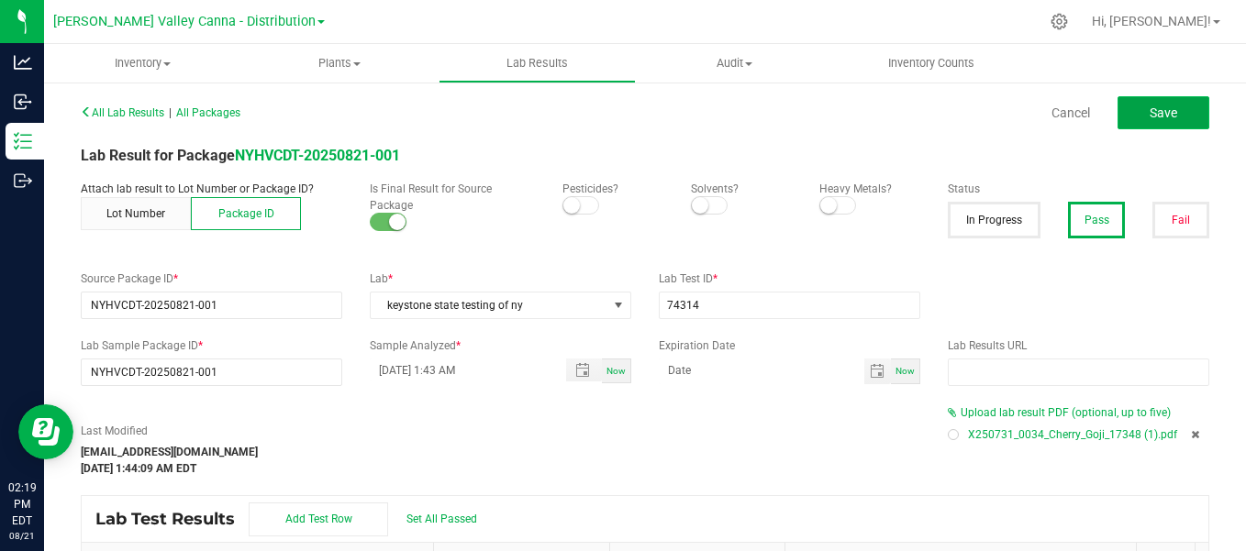
click at [1155, 105] on span "Save" at bounding box center [1163, 112] width 28 height 15
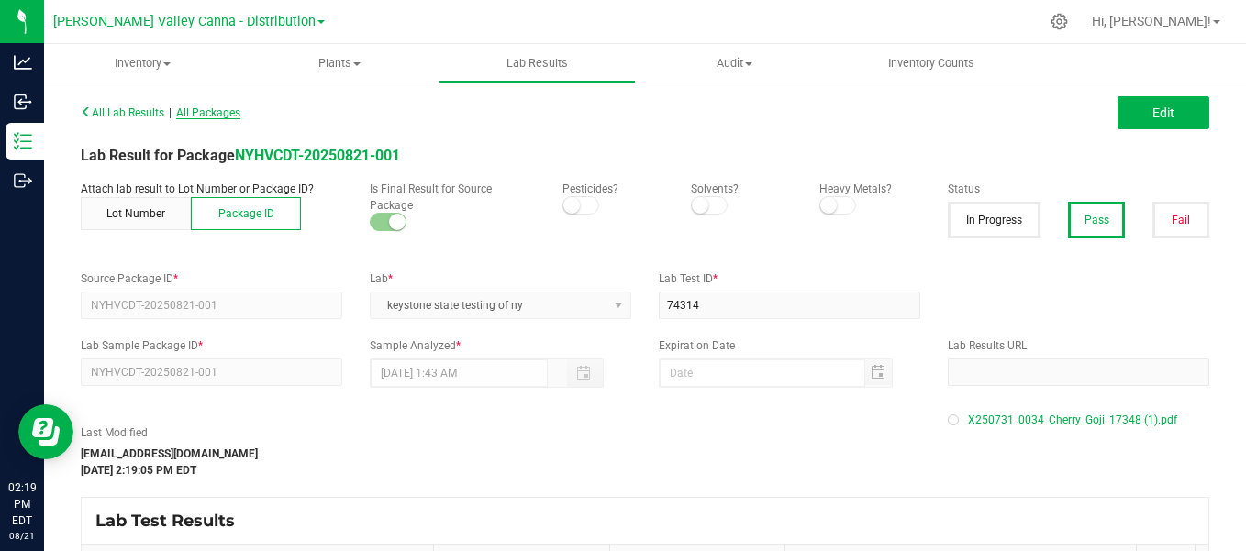
click at [223, 110] on span "All Packages" at bounding box center [208, 112] width 64 height 13
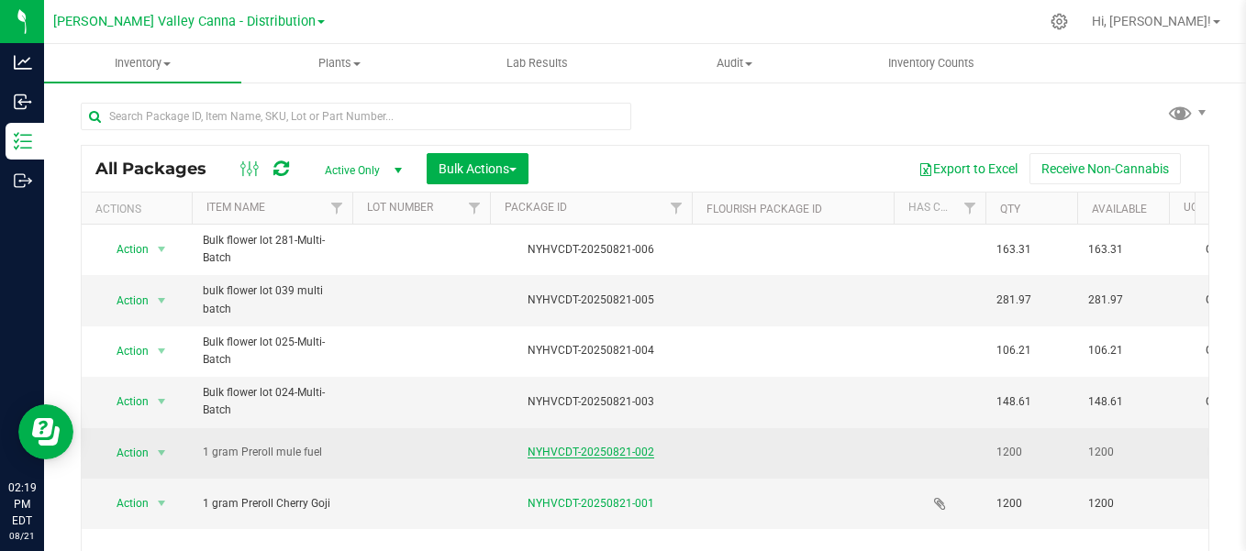
click at [593, 449] on link "NYHVCDT-20250821-002" at bounding box center [590, 452] width 127 height 13
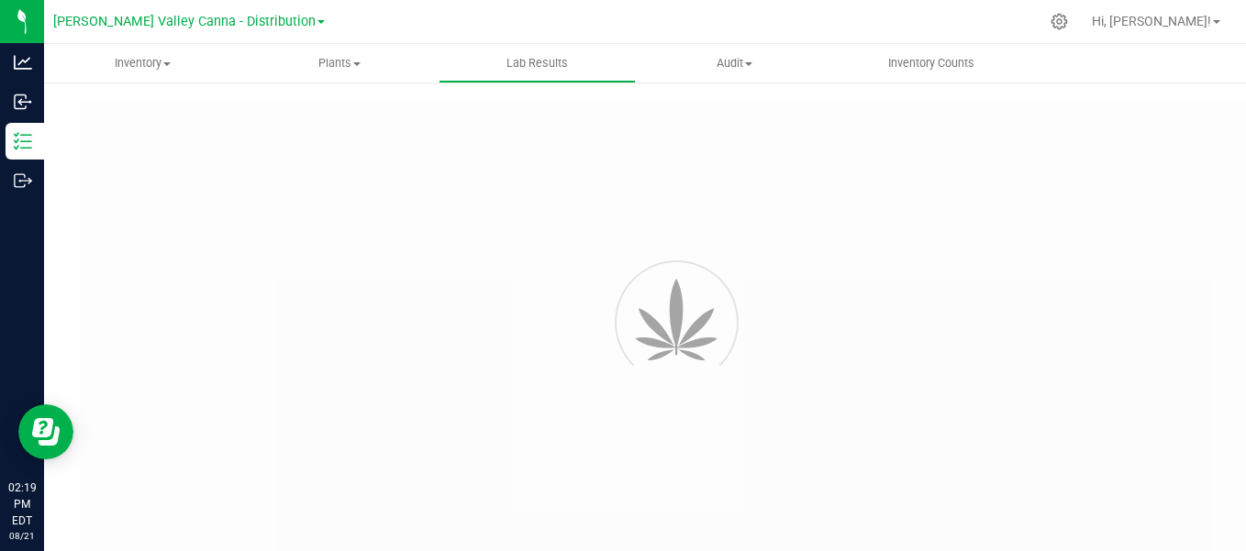
type input "NYHVCDT-20250821-002"
type input "74315"
type input "NYHVCDT-20250821-002"
type input "[DATE] 1:31 AM"
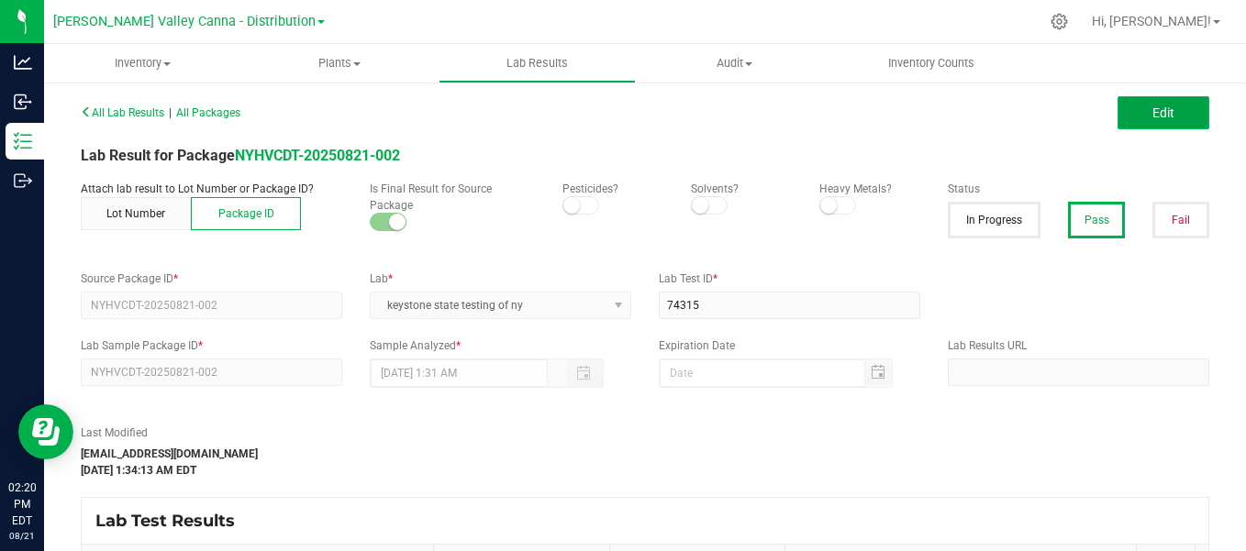
click at [1152, 119] on span "Edit" at bounding box center [1163, 112] width 22 height 15
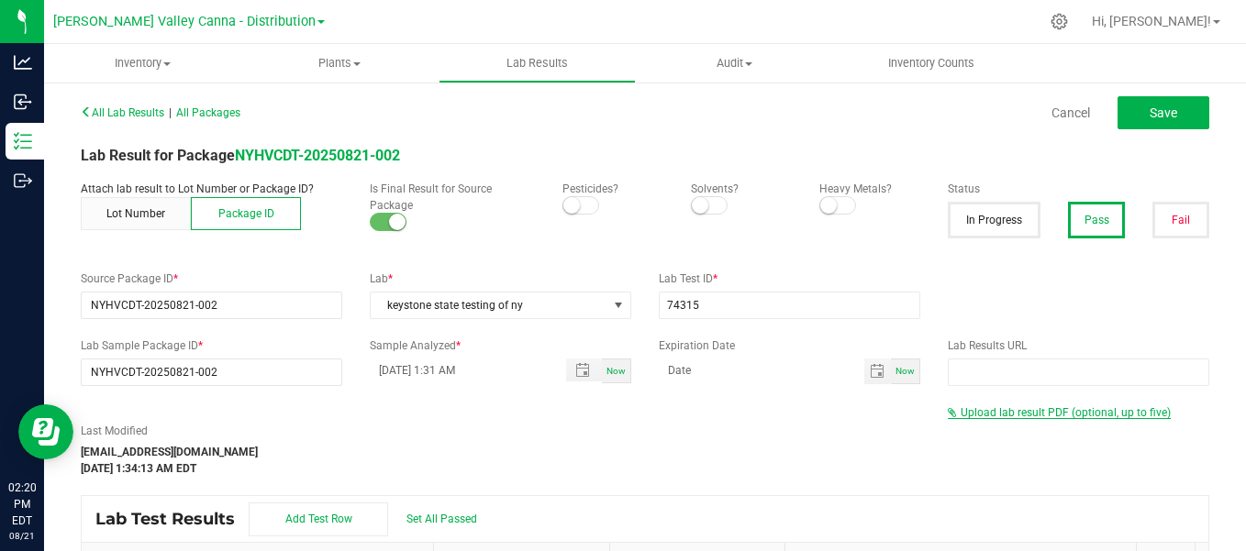
click at [1025, 416] on span "Upload lab result PDF (optional, up to five)" at bounding box center [1065, 412] width 210 height 13
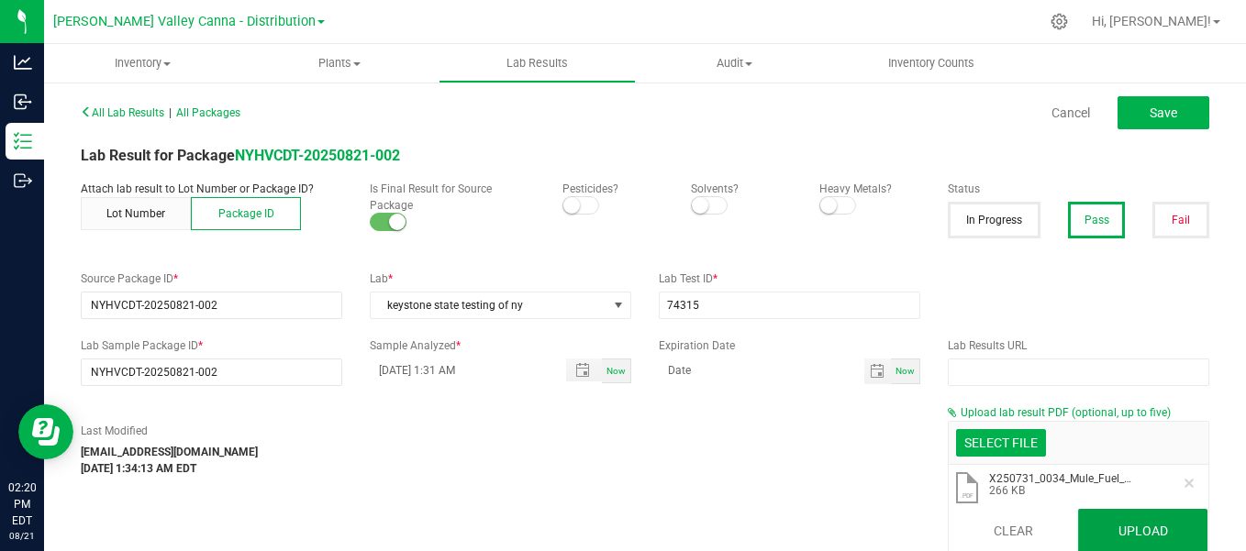
click at [1141, 526] on button "Upload" at bounding box center [1143, 531] width 130 height 44
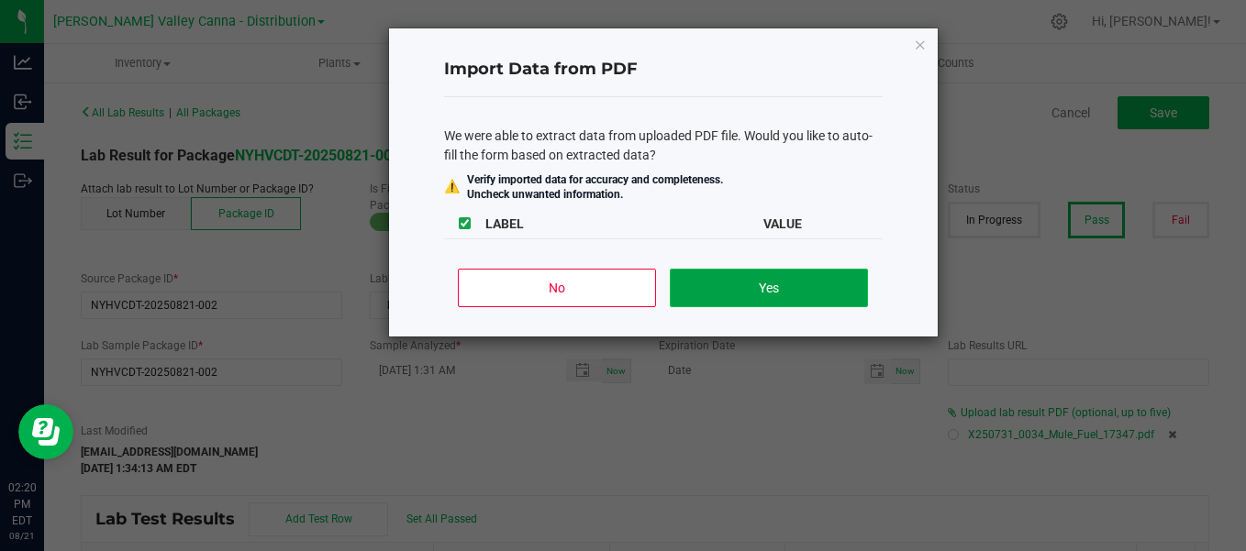
click at [781, 283] on button "Yes" at bounding box center [768, 288] width 197 height 39
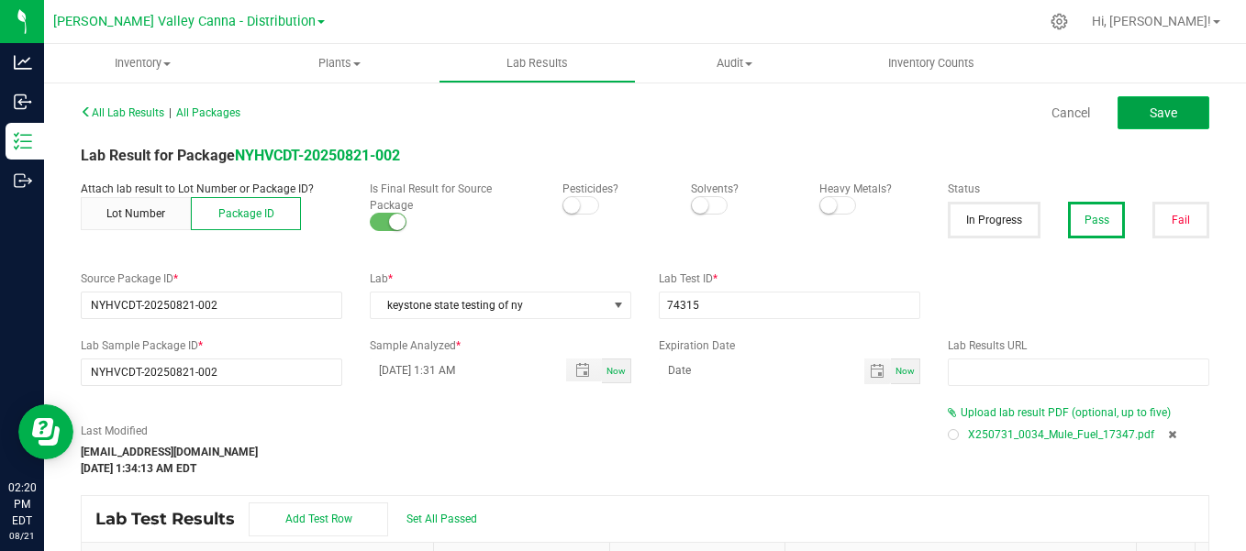
click at [1127, 117] on button "Save" at bounding box center [1163, 112] width 92 height 33
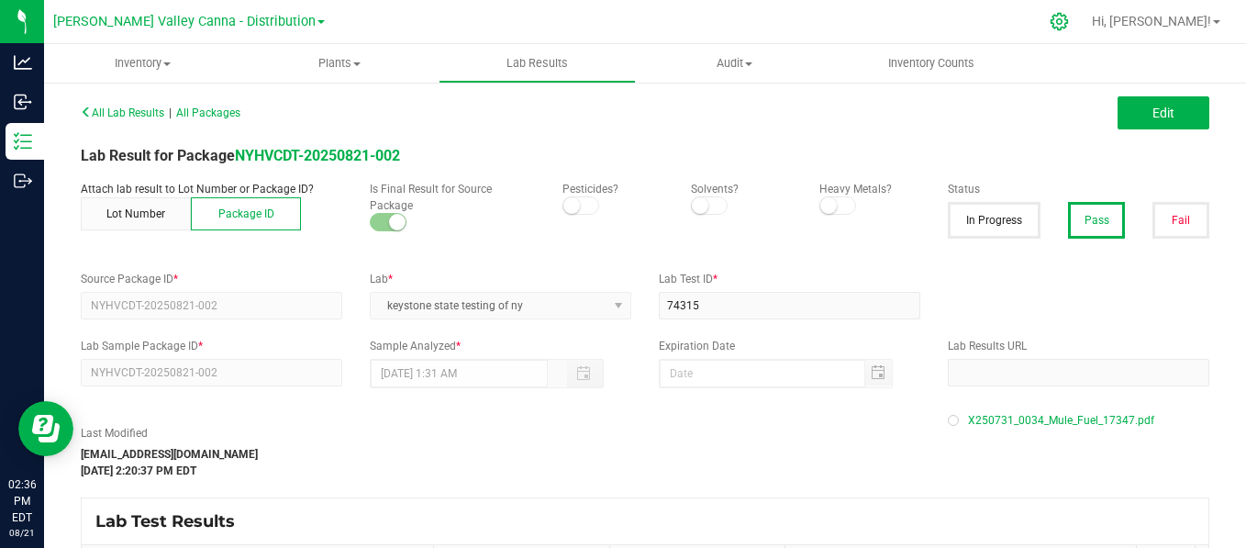
click at [1068, 26] on icon at bounding box center [1058, 21] width 17 height 17
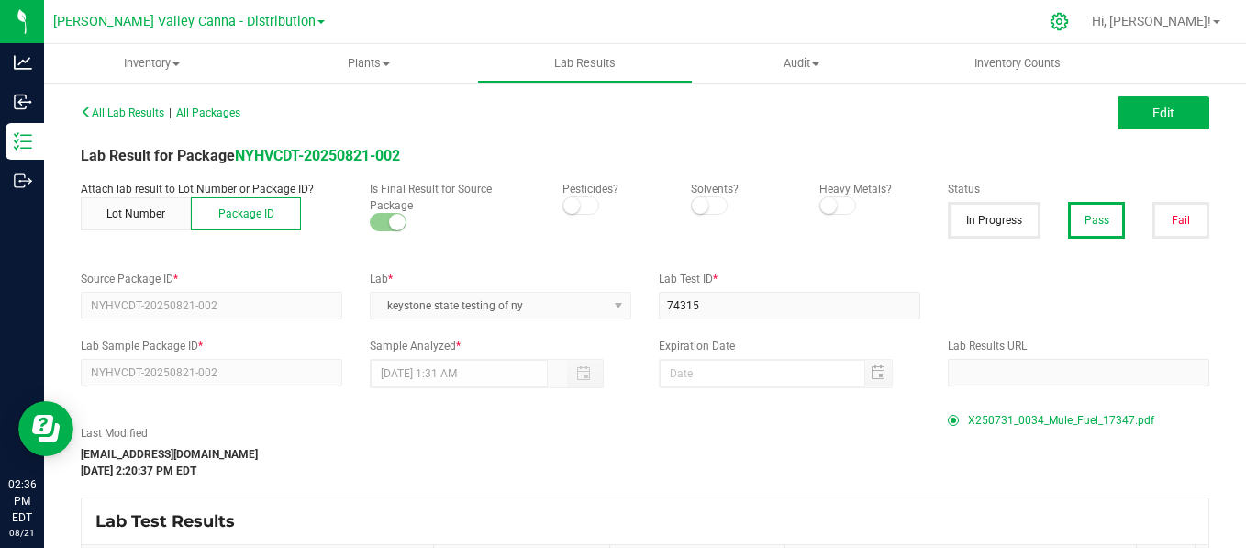
click at [1069, 23] on icon at bounding box center [1058, 21] width 19 height 19
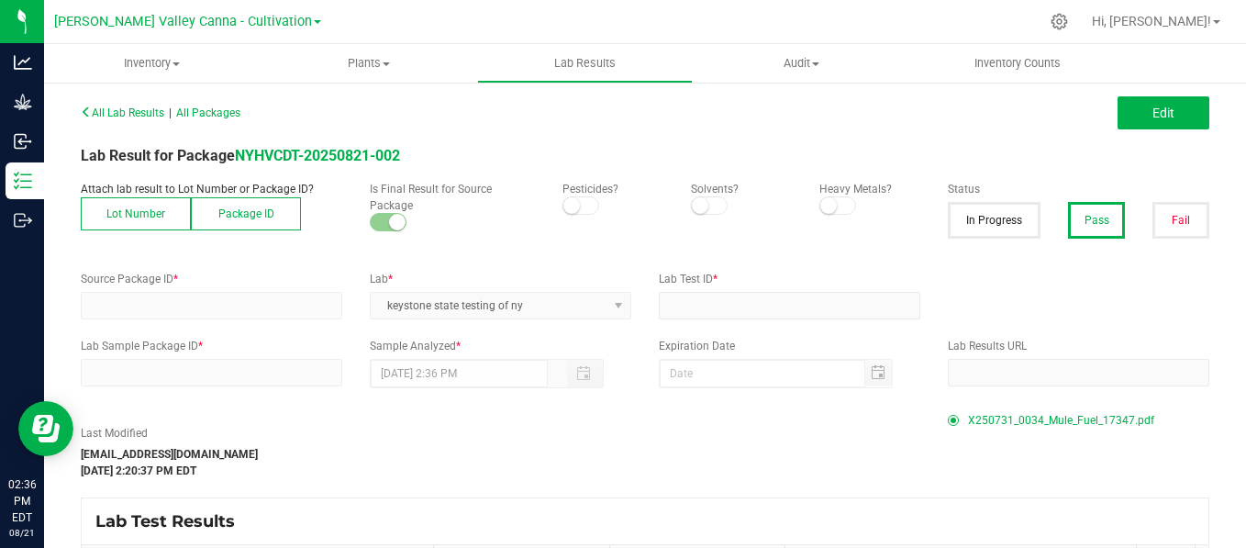
type input "NYHVCDT-20250821-002"
type input "74315"
type input "NYHVCDT-20250821-002"
type input "[DATE] 1:31 AM"
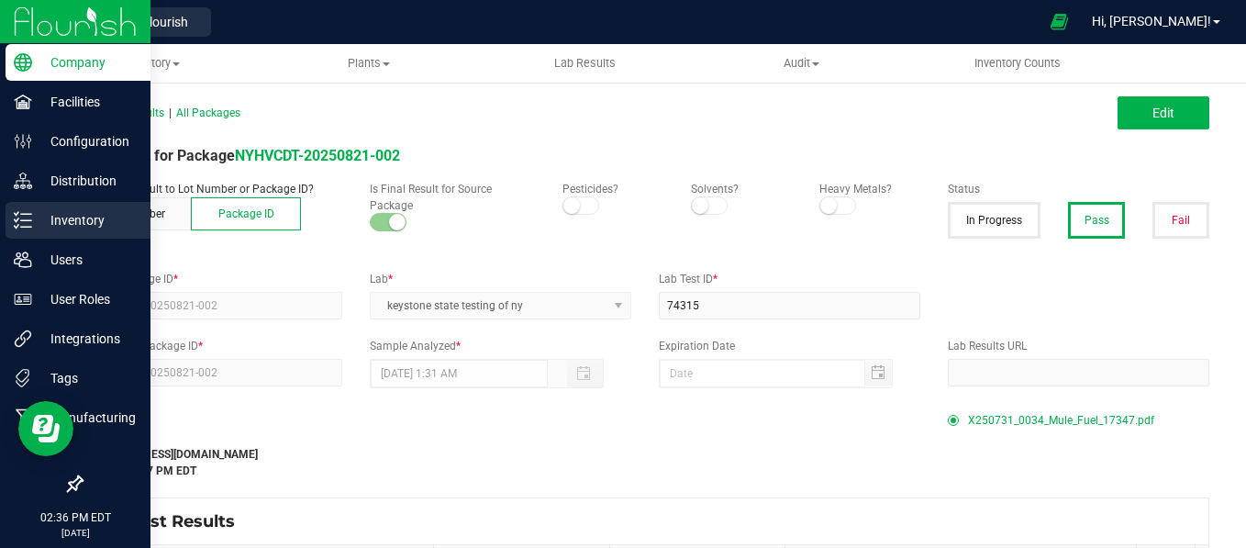
click at [49, 217] on p "Inventory" at bounding box center [87, 220] width 110 height 22
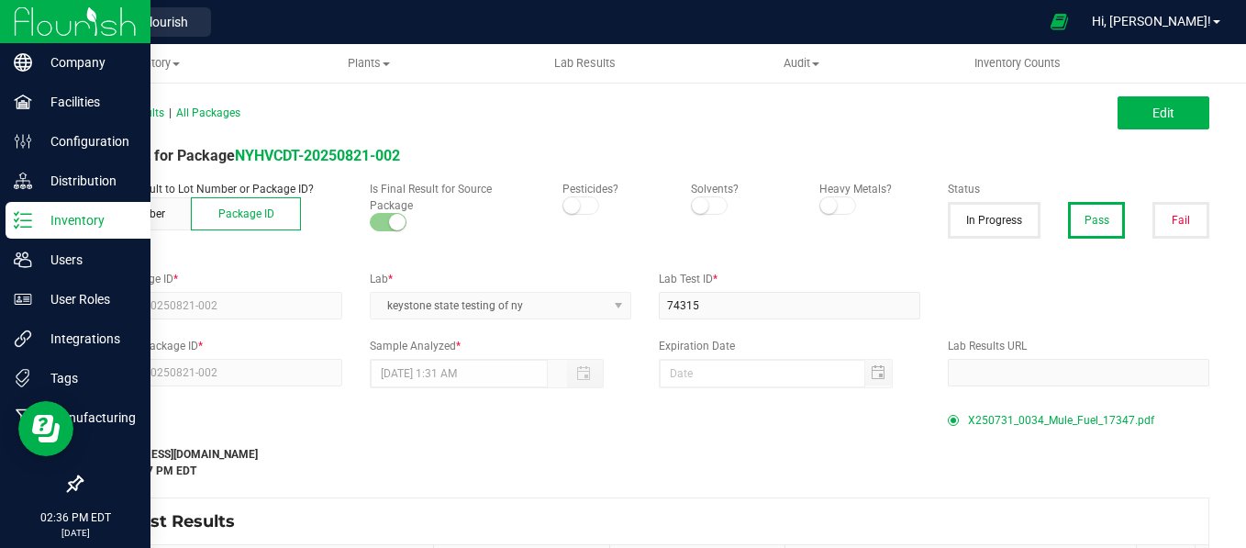
drag, startPoint x: 93, startPoint y: 220, endPoint x: 17, endPoint y: 221, distance: 76.1
click at [17, 221] on icon at bounding box center [17, 219] width 4 height 3
click at [99, 215] on p "Inventory" at bounding box center [87, 220] width 110 height 22
click at [49, 210] on p "Inventory" at bounding box center [87, 220] width 110 height 22
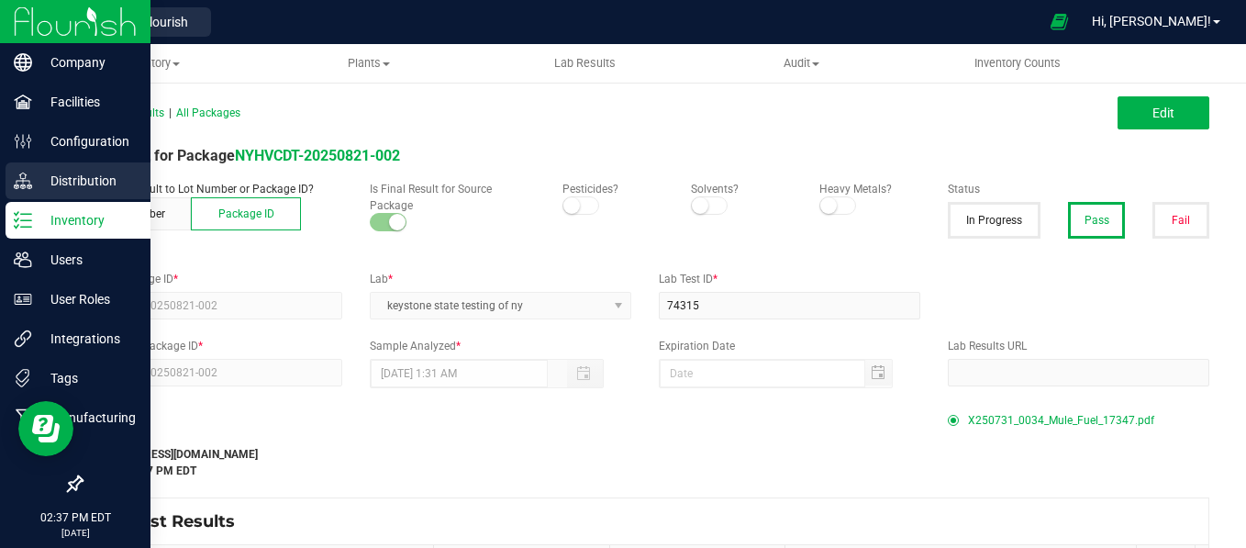
click at [56, 189] on p "Distribution" at bounding box center [87, 181] width 110 height 22
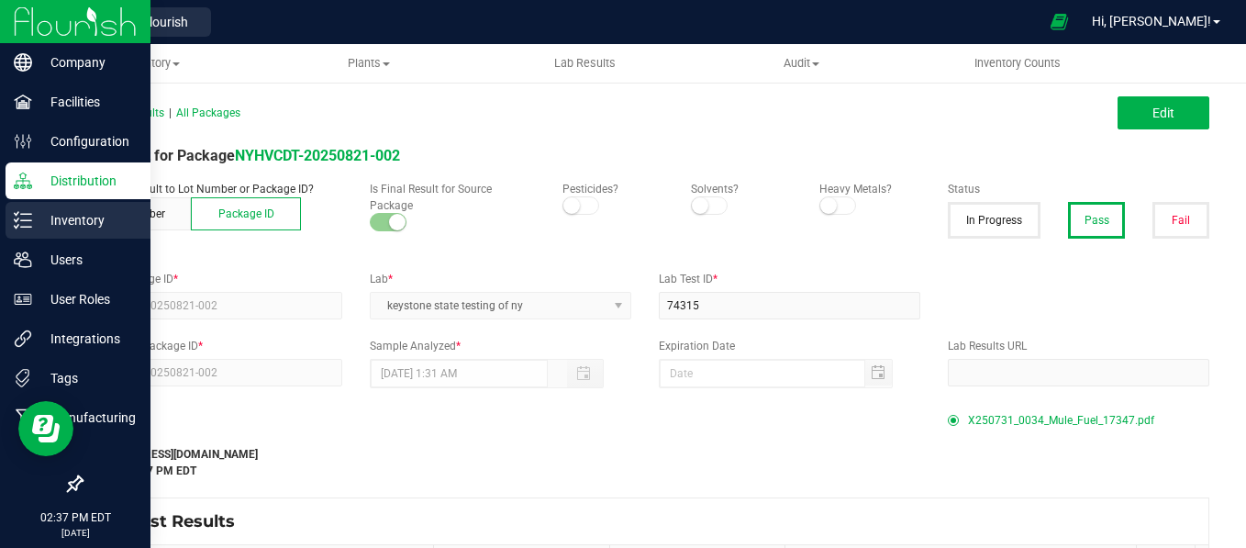
click at [64, 209] on p "Inventory" at bounding box center [87, 220] width 110 height 22
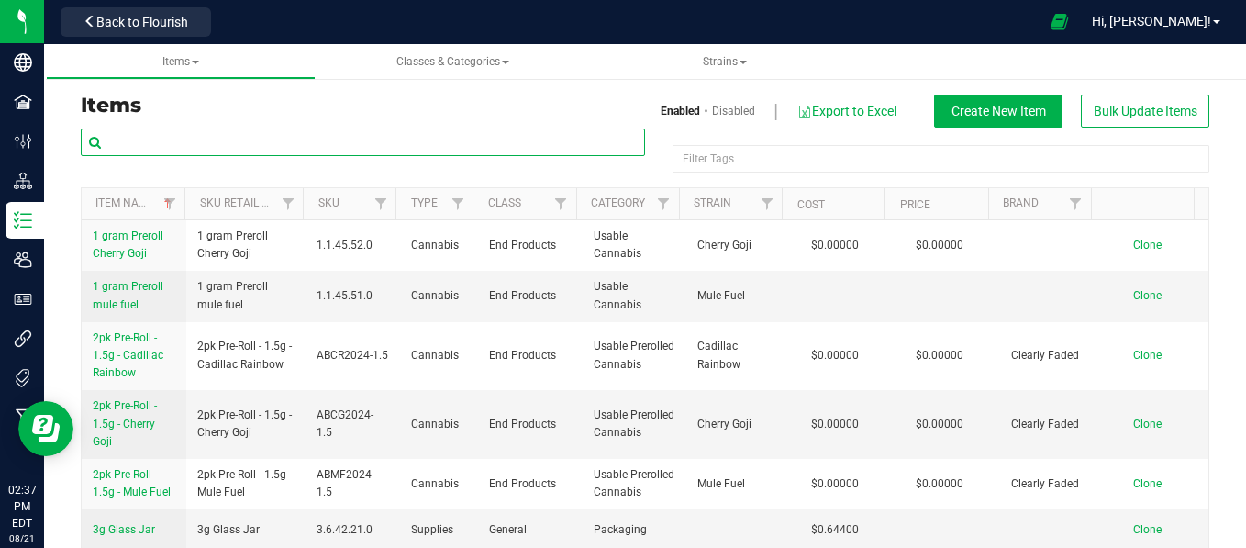
click at [258, 145] on input "text" at bounding box center [363, 142] width 564 height 28
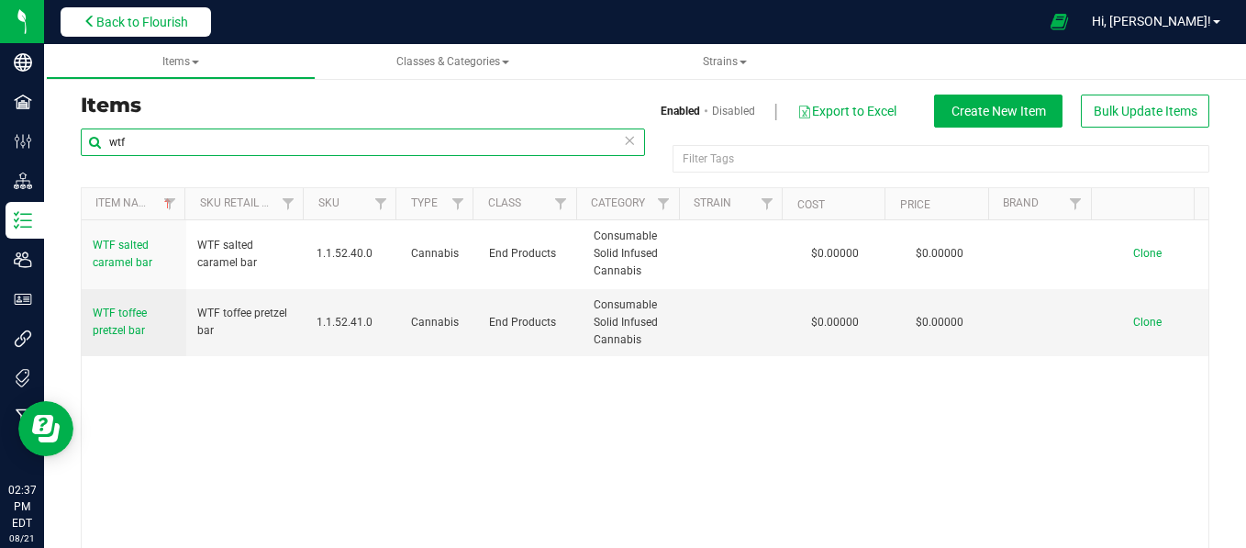
type input "wtf"
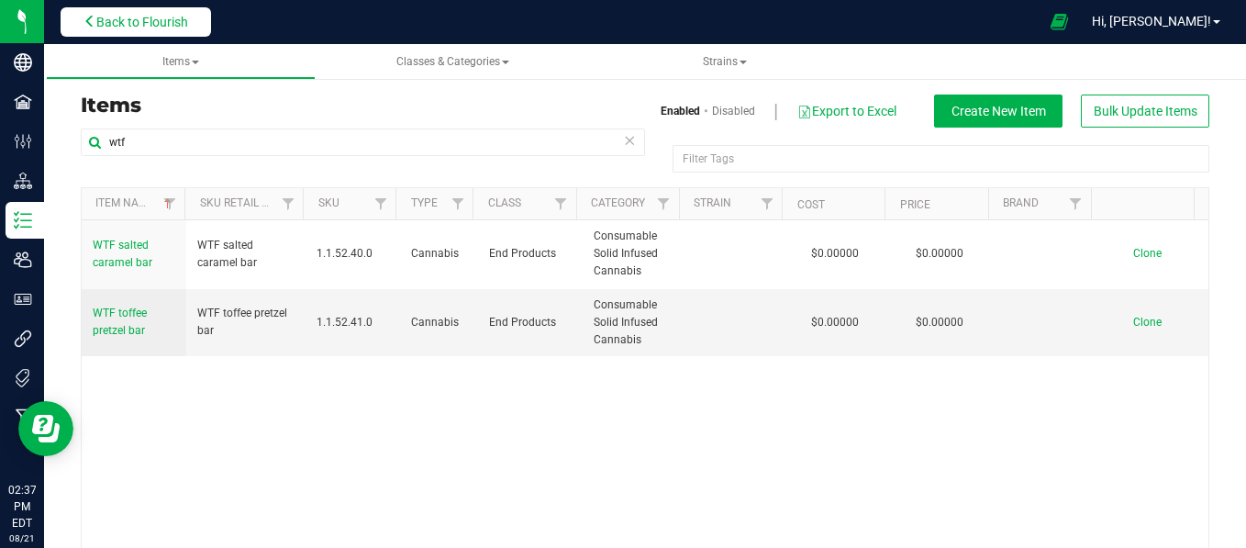
click at [153, 25] on span "Back to Flourish" at bounding box center [142, 22] width 92 height 15
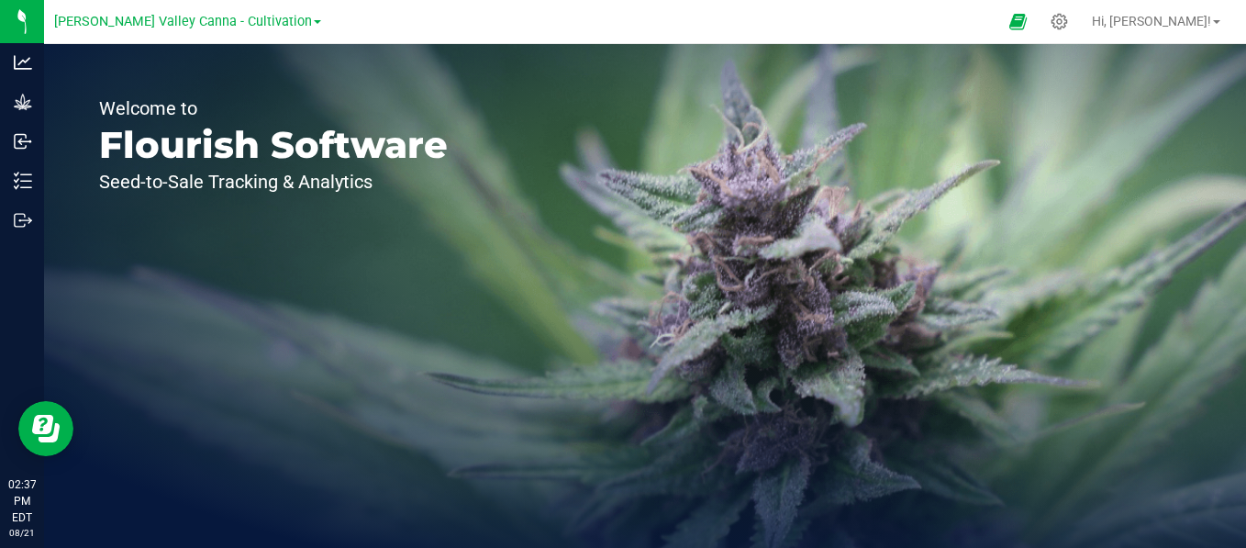
click at [153, 25] on span "[PERSON_NAME] Valley Canna - Cultivation" at bounding box center [183, 22] width 258 height 16
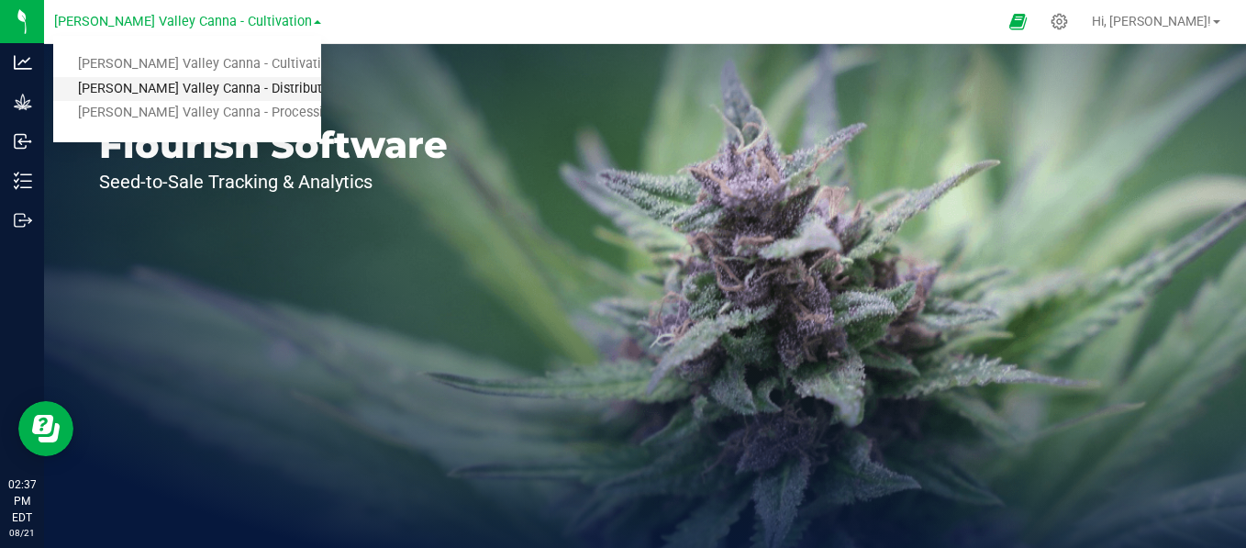
click at [152, 94] on link "[PERSON_NAME] Valley Canna - Distribution" at bounding box center [187, 89] width 268 height 25
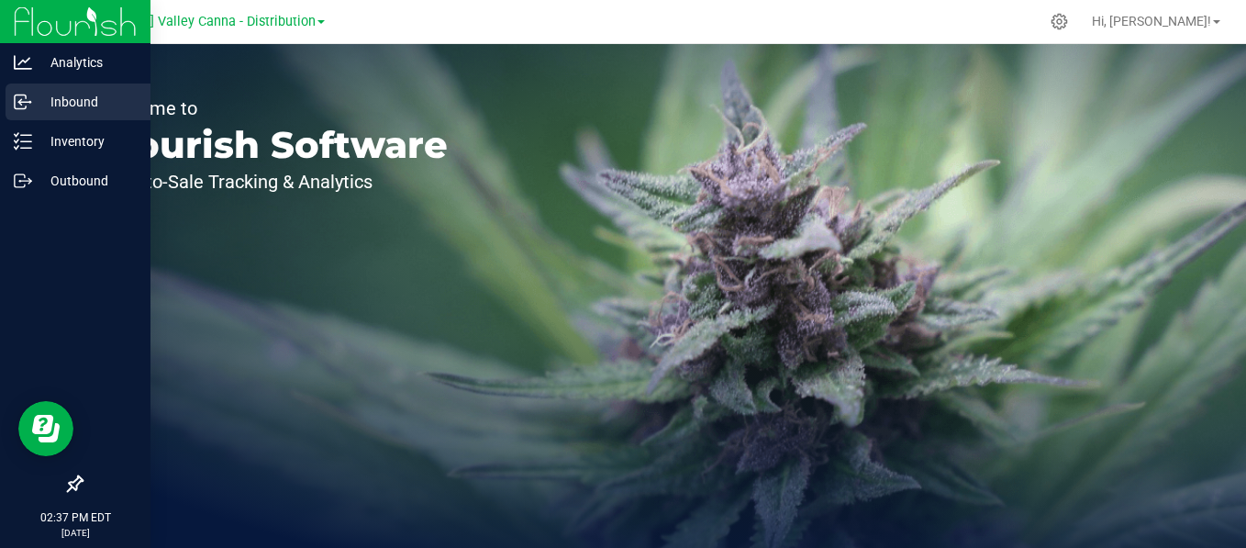
click at [28, 102] on line at bounding box center [23, 102] width 11 height 0
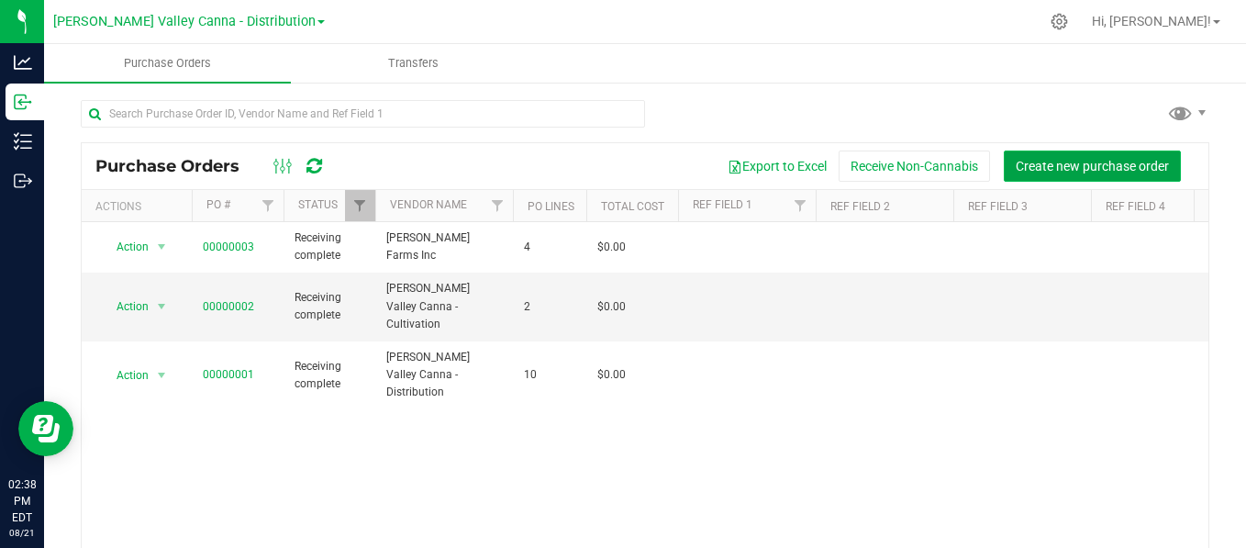
click at [1092, 163] on span "Create new purchase order" at bounding box center [1091, 166] width 153 height 15
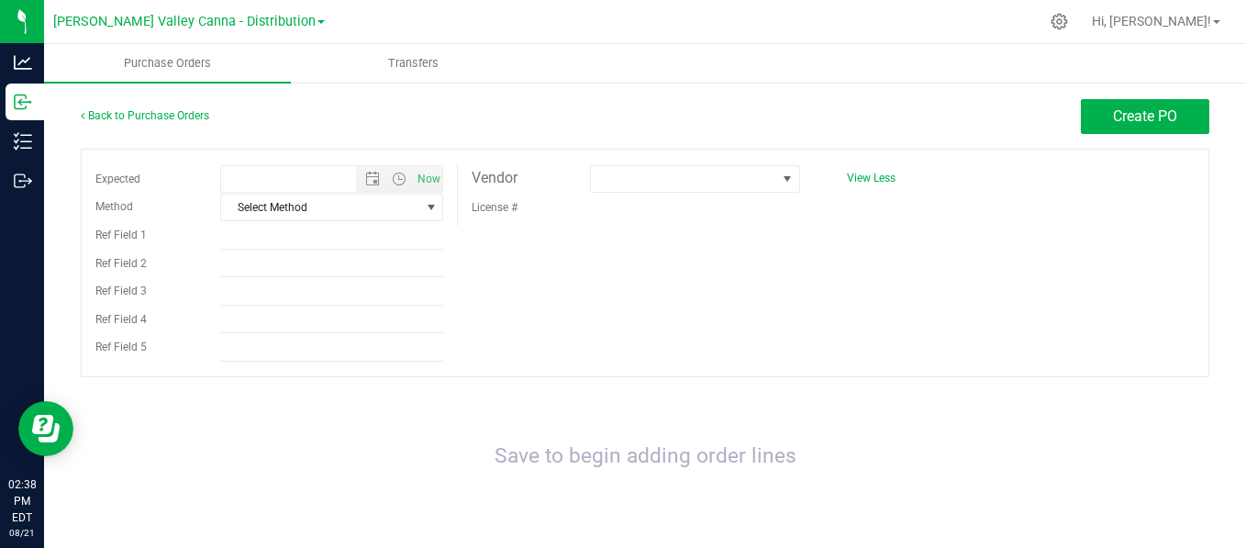
type input "8/21/2025 2:38 PM"
click at [425, 201] on span "select" at bounding box center [431, 207] width 15 height 15
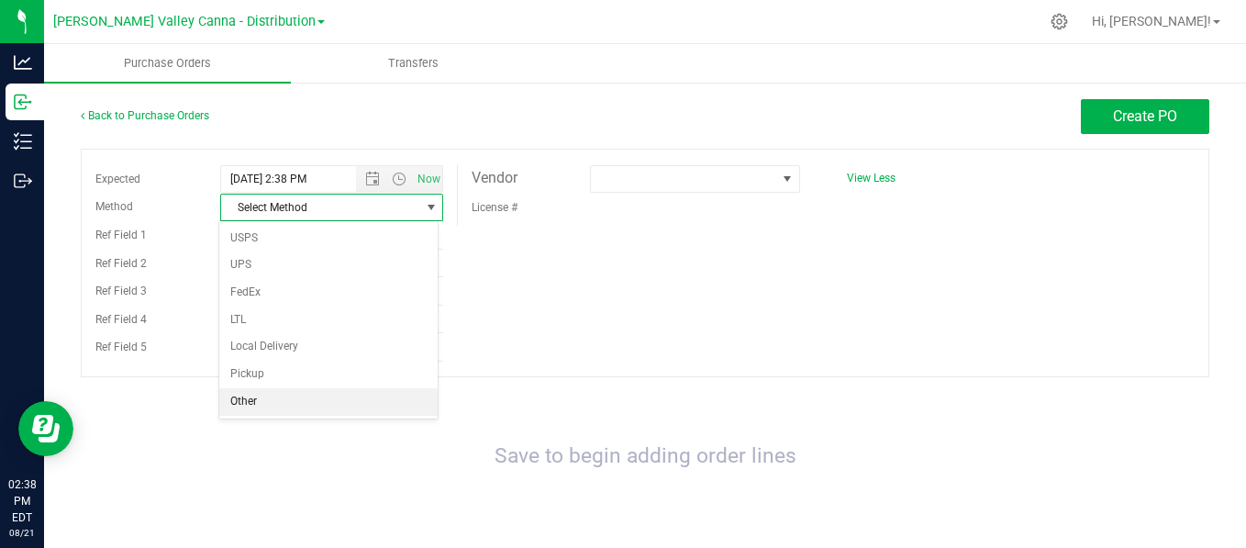
click at [344, 392] on li "Other" at bounding box center [328, 402] width 218 height 28
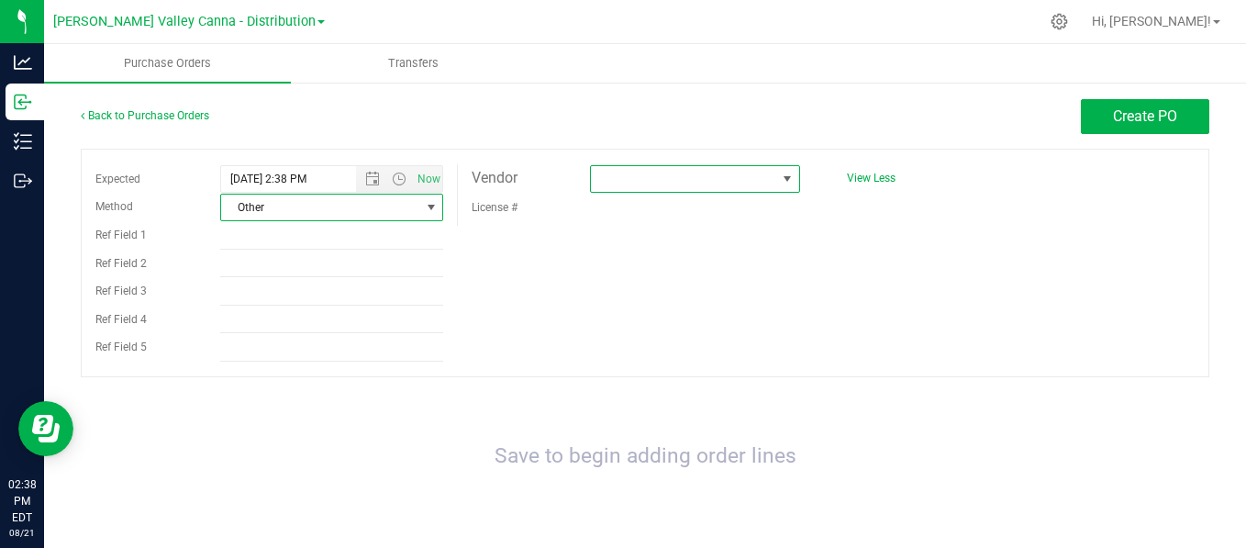
click at [781, 176] on span at bounding box center [787, 179] width 15 height 15
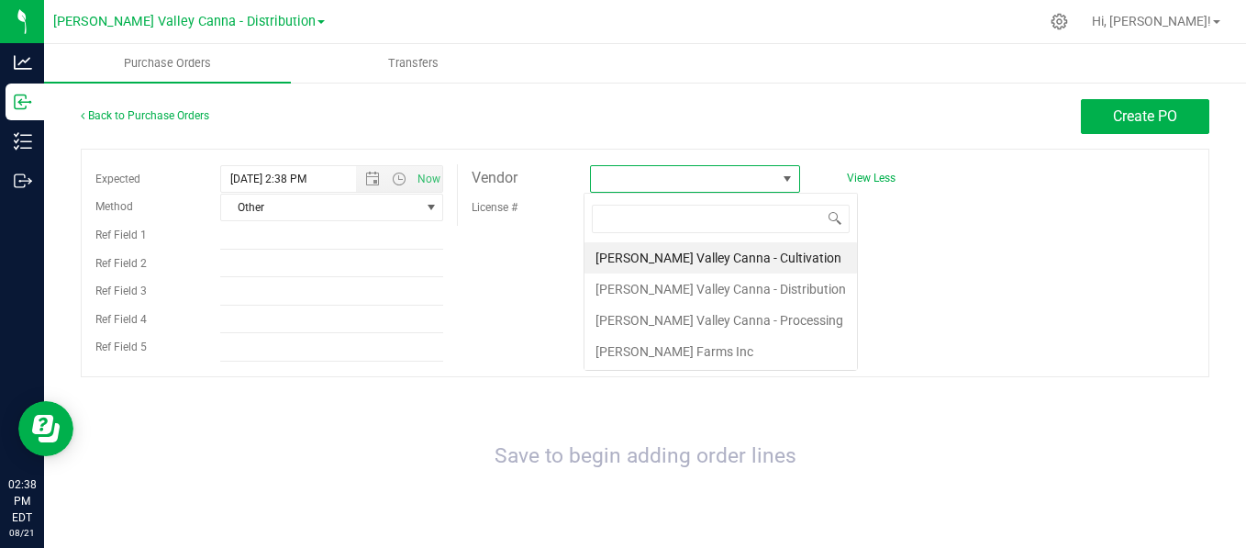
scroll to position [27, 206]
click at [1069, 22] on icon at bounding box center [1058, 21] width 19 height 19
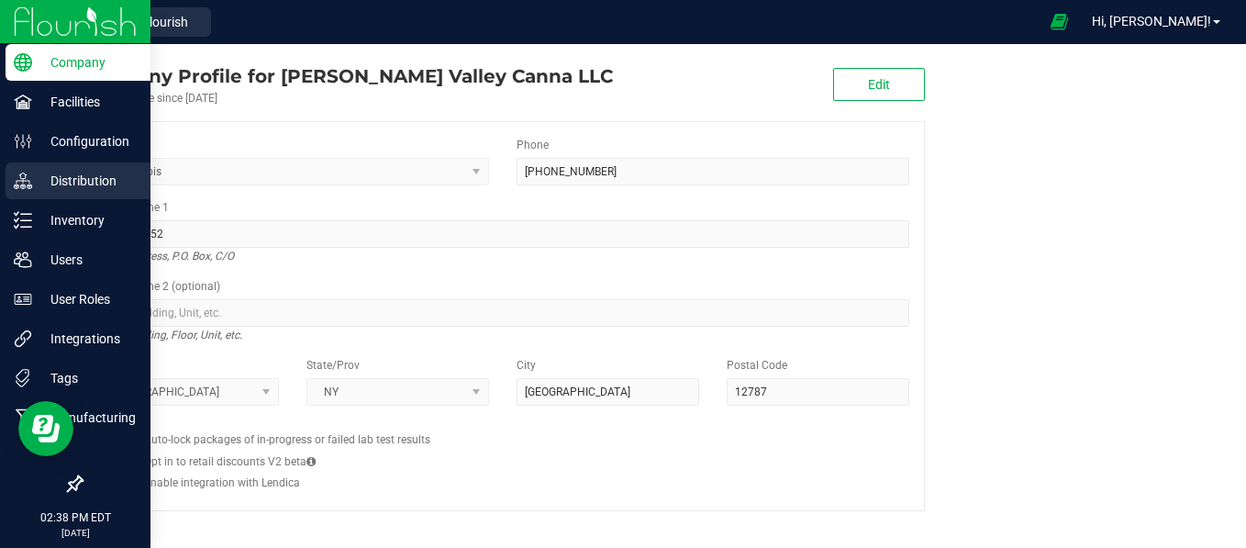
click at [57, 177] on p "Distribution" at bounding box center [87, 181] width 110 height 22
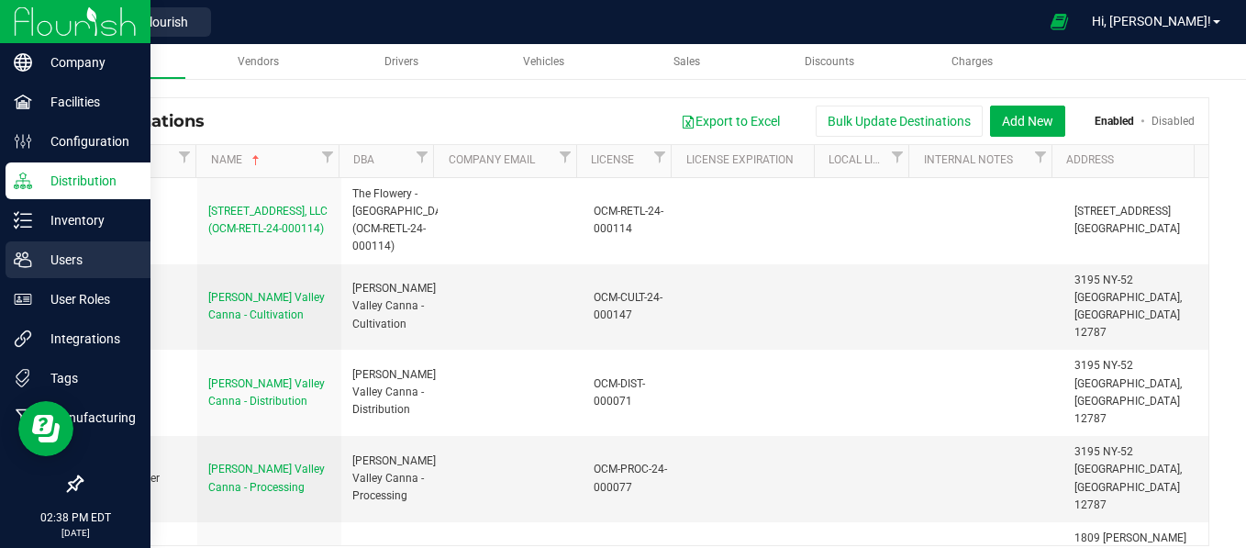
click at [61, 250] on p "Users" at bounding box center [87, 260] width 110 height 22
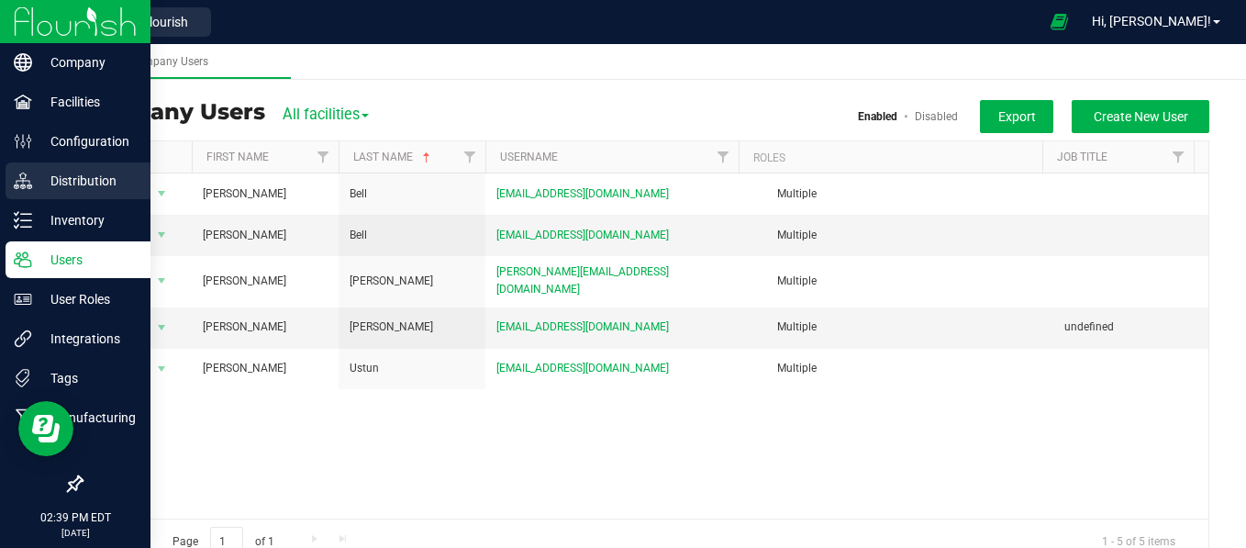
click at [71, 180] on p "Distribution" at bounding box center [87, 181] width 110 height 22
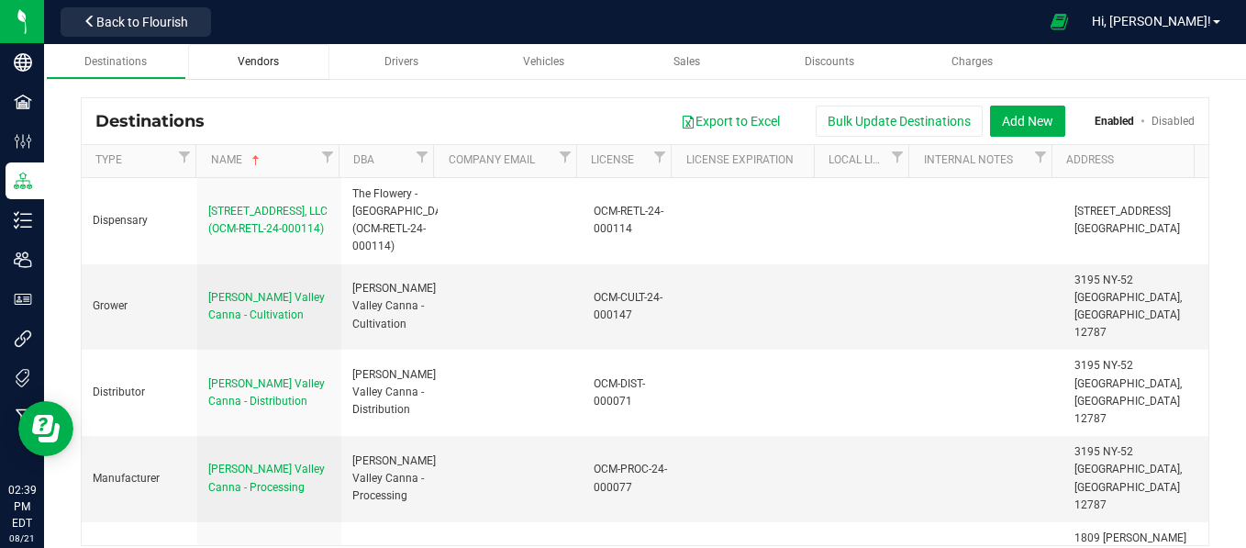
click at [268, 57] on span "Vendors" at bounding box center [258, 61] width 41 height 13
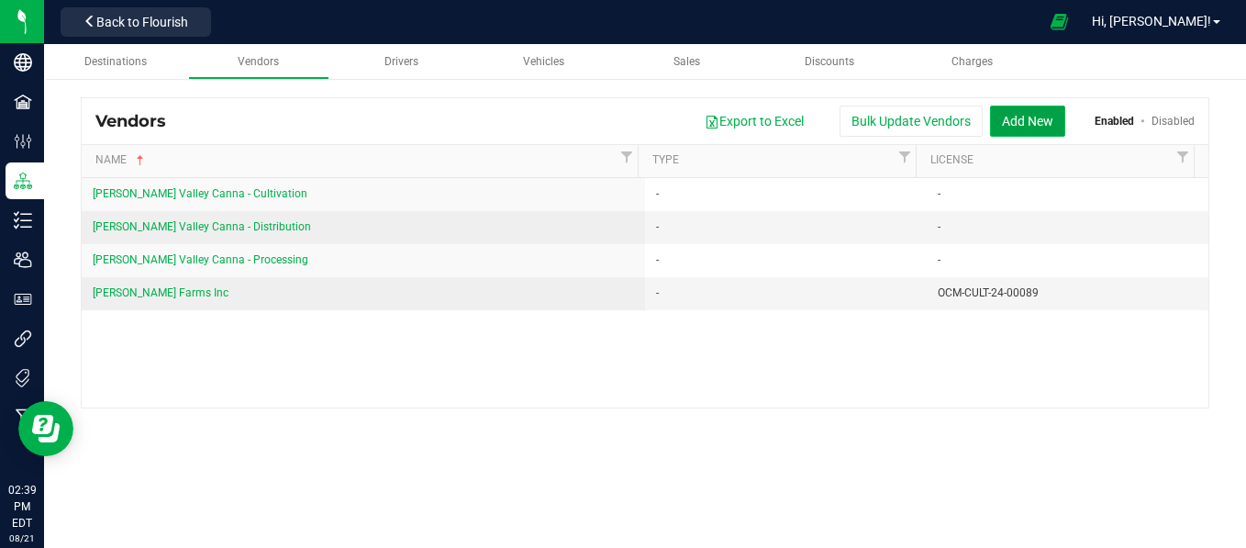
click at [1011, 116] on button "Add New" at bounding box center [1027, 120] width 75 height 31
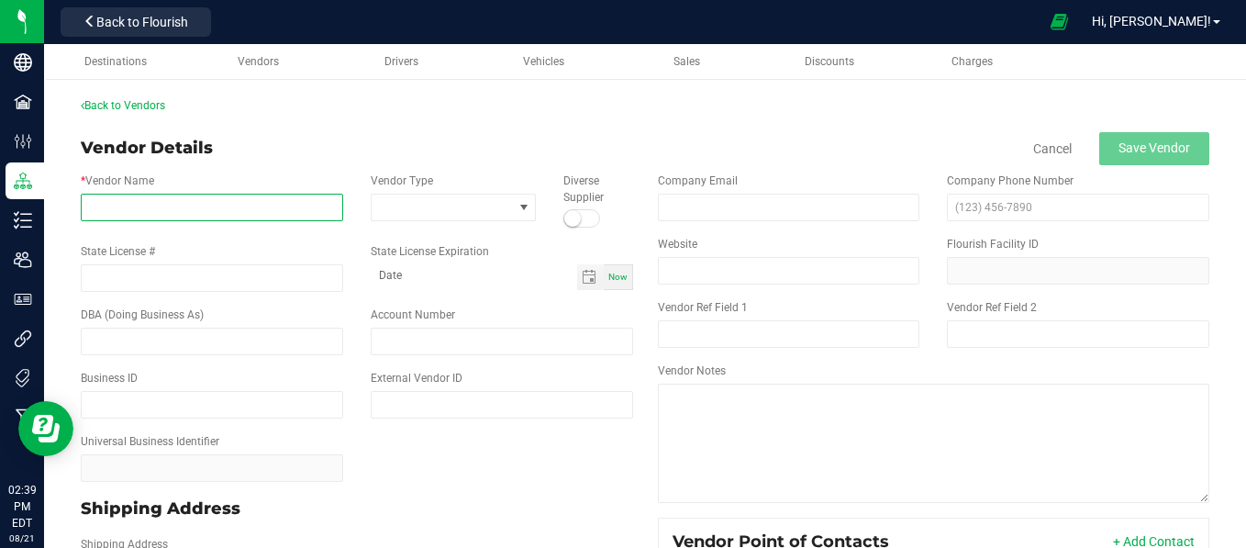
click at [262, 216] on input "* Vendor Name" at bounding box center [212, 208] width 262 height 28
type input "lunulata llc"
click at [425, 209] on span at bounding box center [441, 207] width 141 height 26
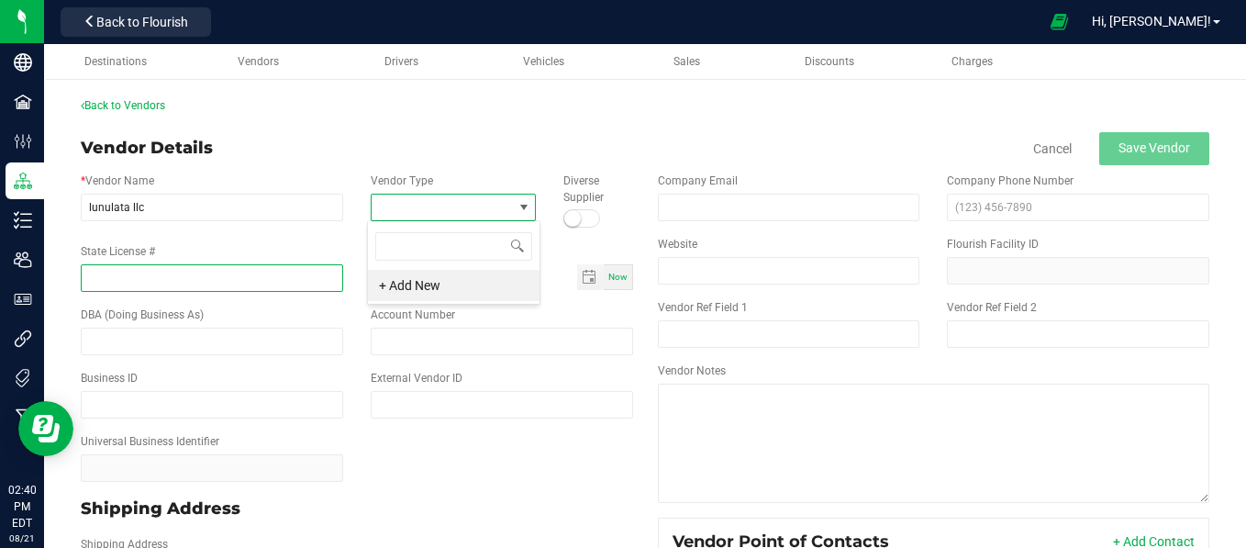
click at [178, 275] on input "State License #" at bounding box center [212, 278] width 262 height 28
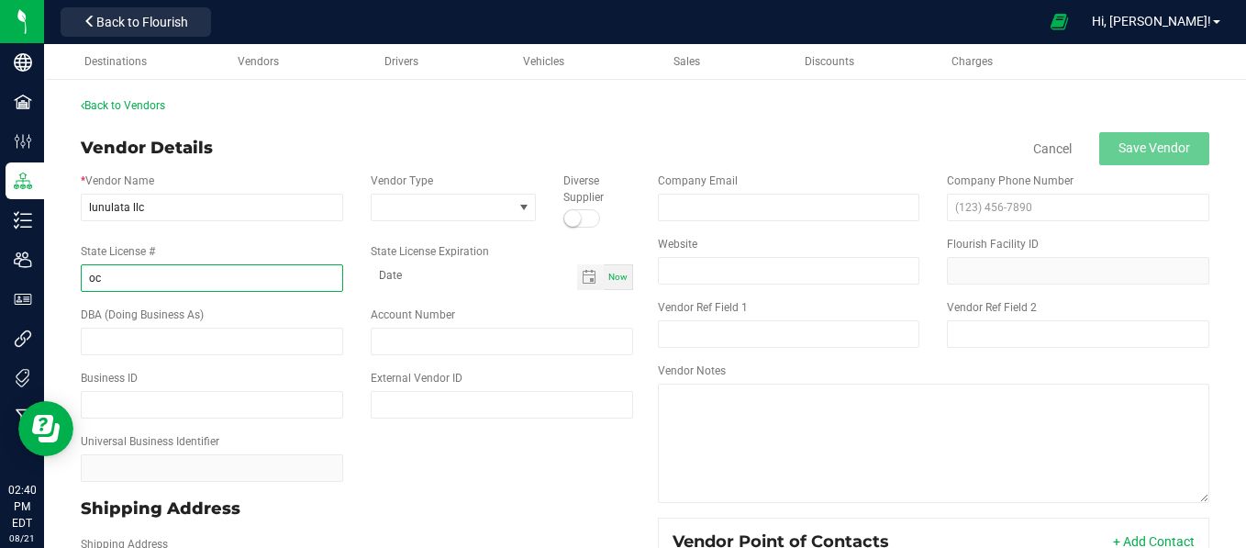
type input "o"
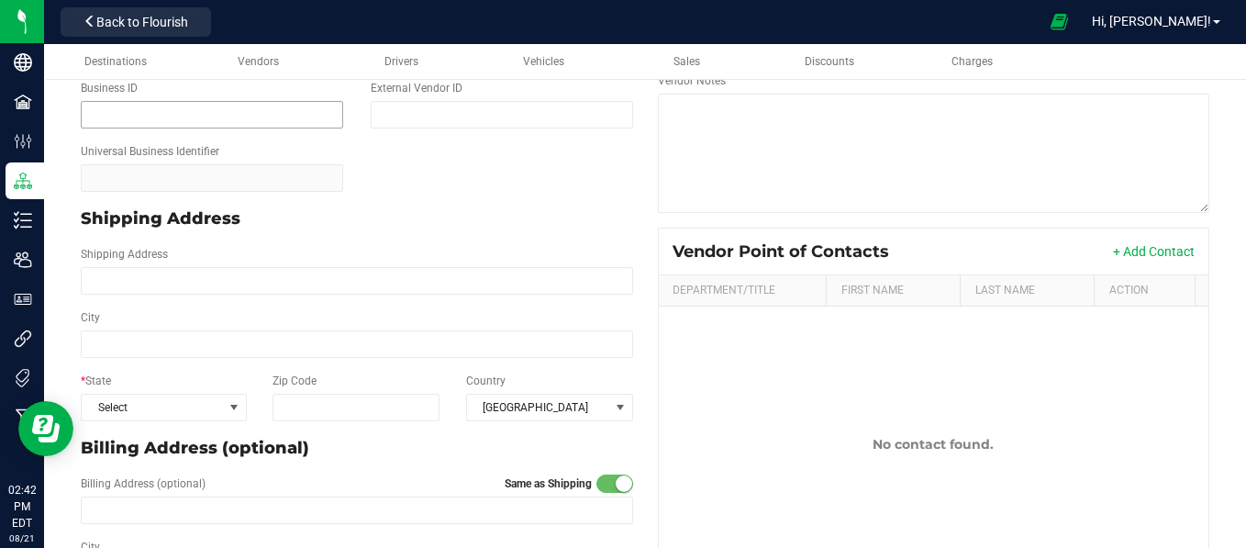
scroll to position [292, 0]
type input "OCM--CAURD - 24-000179"
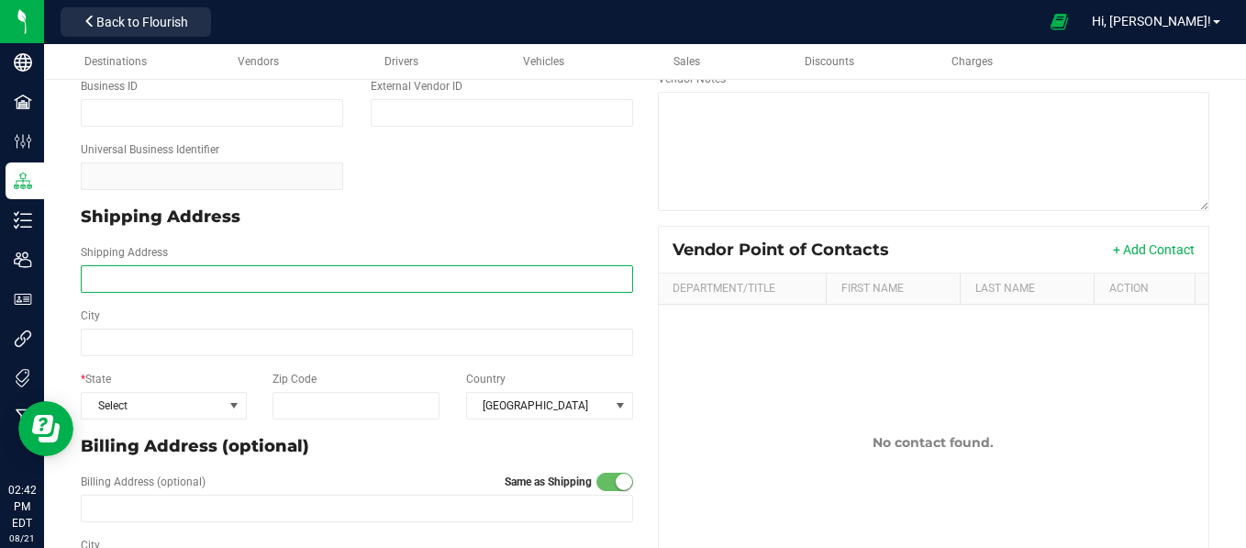
click at [392, 276] on input "Shipping Address" at bounding box center [357, 279] width 552 height 28
type input "16 VATRANO RD"
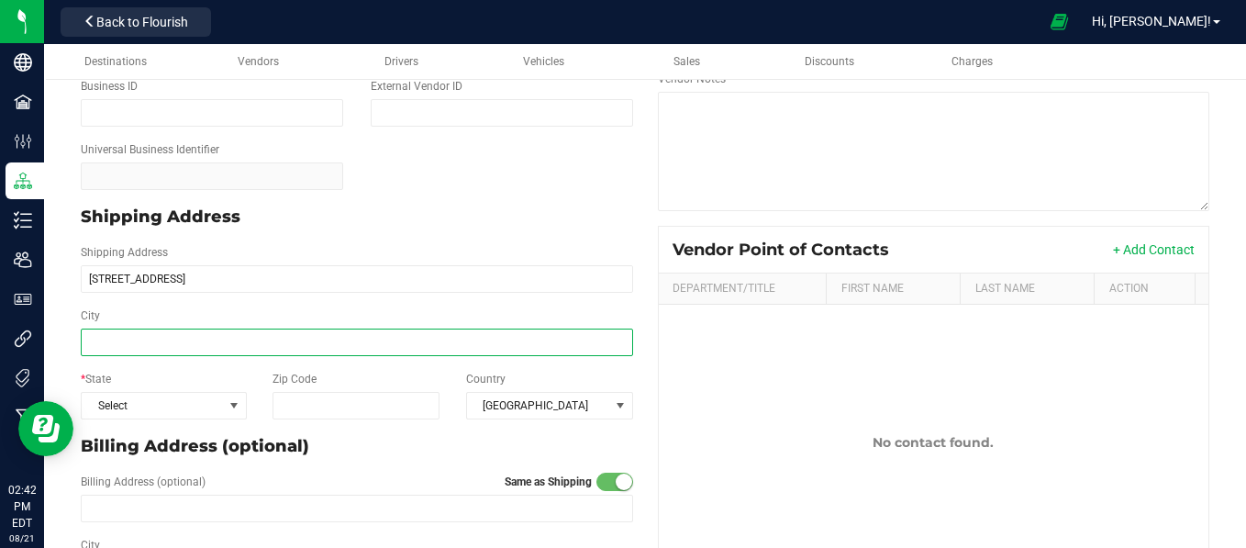
type input "16 VATRANO RD"
click at [262, 338] on input "City" at bounding box center [357, 342] width 552 height 28
type input "Albany"
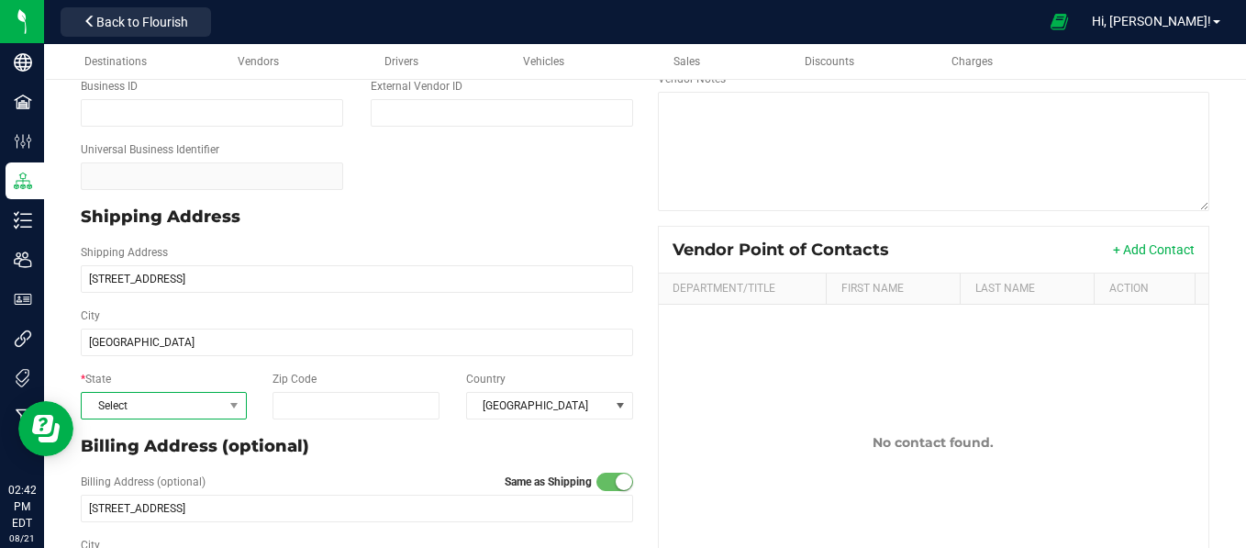
type input "Albany"
click at [172, 406] on span "Select" at bounding box center [152, 406] width 141 height 26
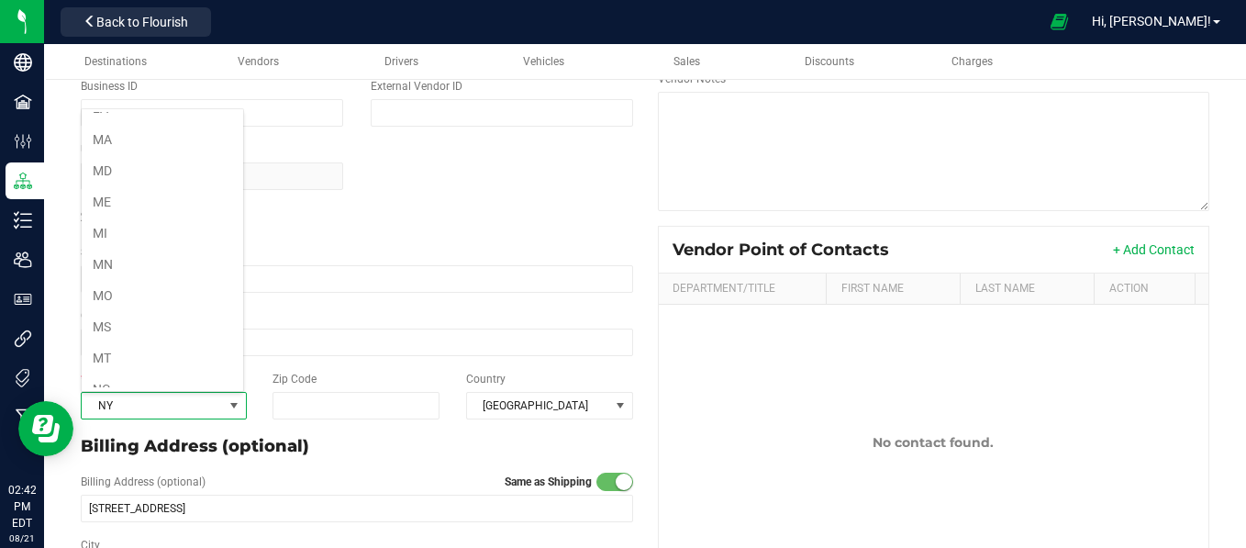
scroll to position [794, 0]
click at [307, 400] on input "Zip Code" at bounding box center [355, 406] width 167 height 28
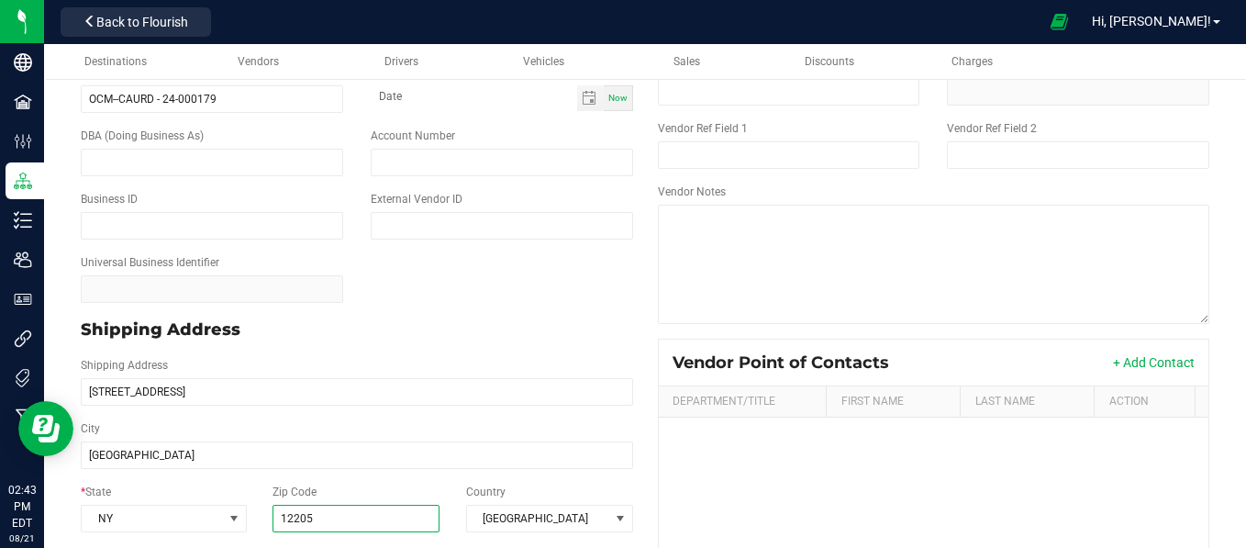
scroll to position [0, 0]
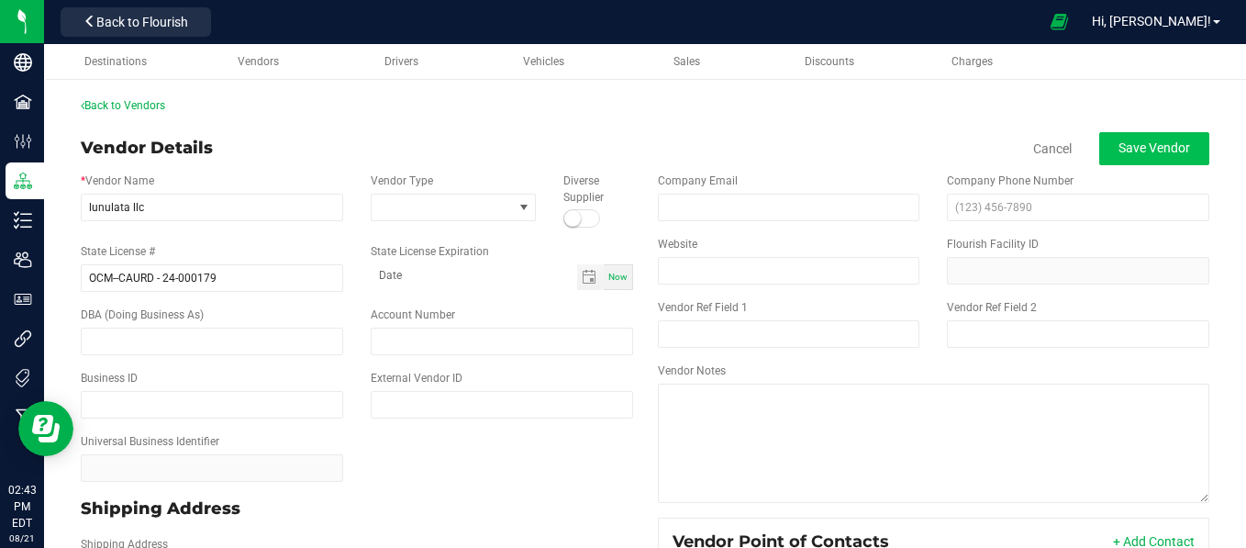
type input "12205"
click at [1165, 141] on span "Save Vendor" at bounding box center [1154, 147] width 72 height 15
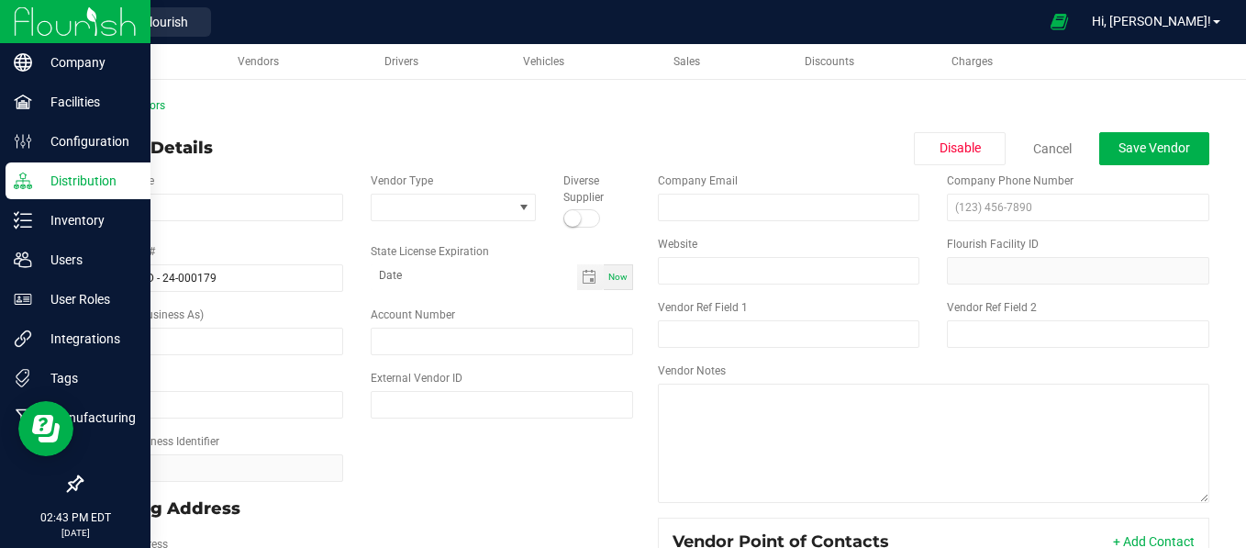
click at [64, 171] on p "Distribution" at bounding box center [87, 181] width 110 height 22
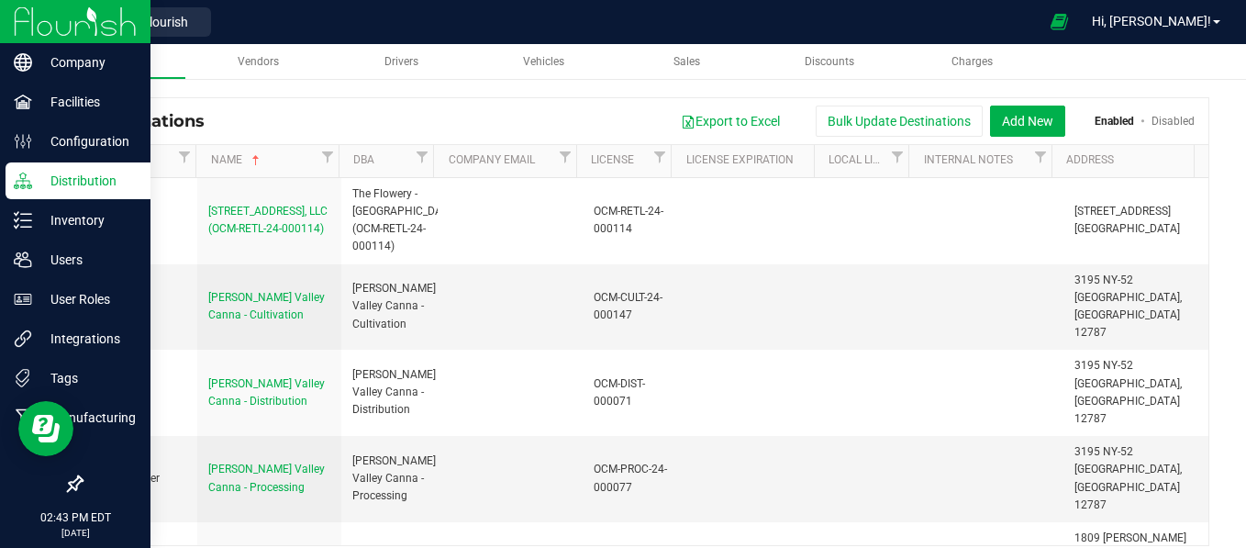
click at [75, 178] on p "Distribution" at bounding box center [87, 181] width 110 height 22
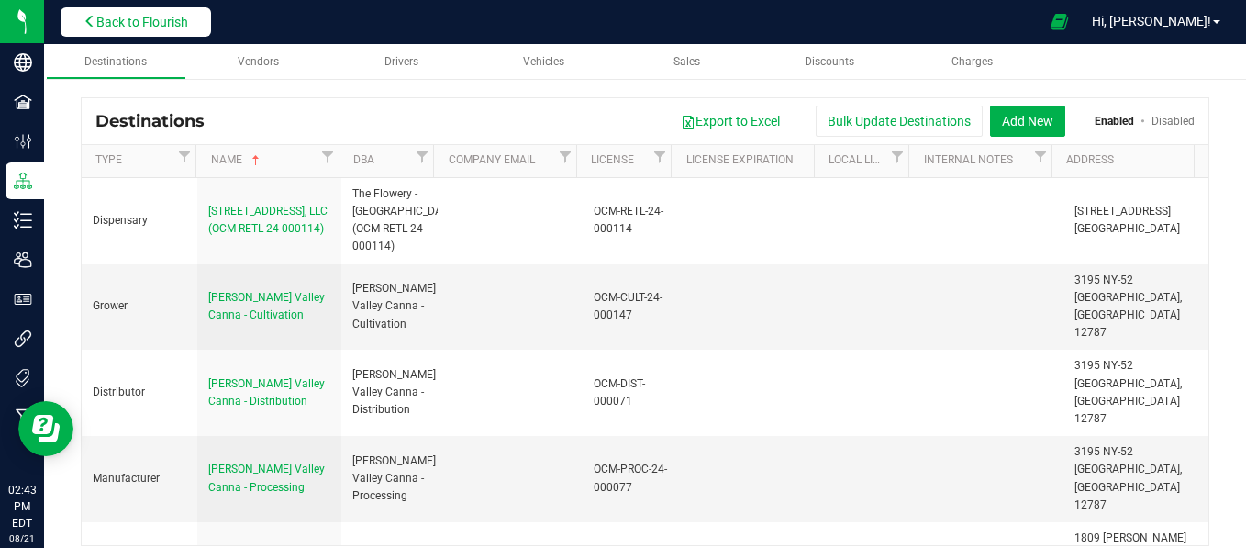
click at [167, 10] on button "Back to Flourish" at bounding box center [136, 21] width 150 height 29
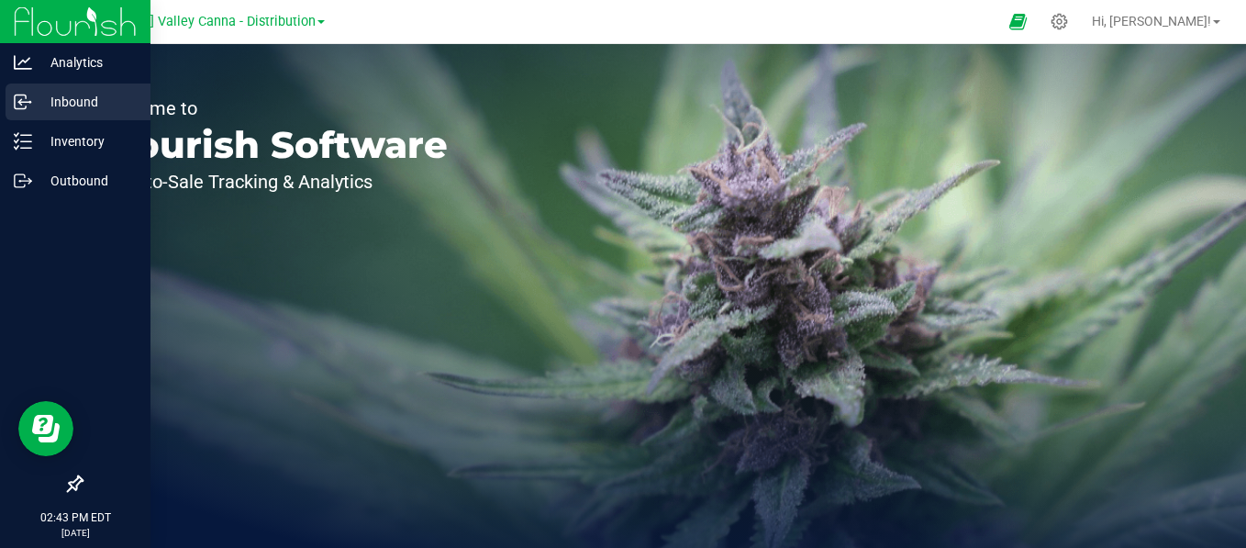
click at [51, 108] on p "Inbound" at bounding box center [87, 102] width 110 height 22
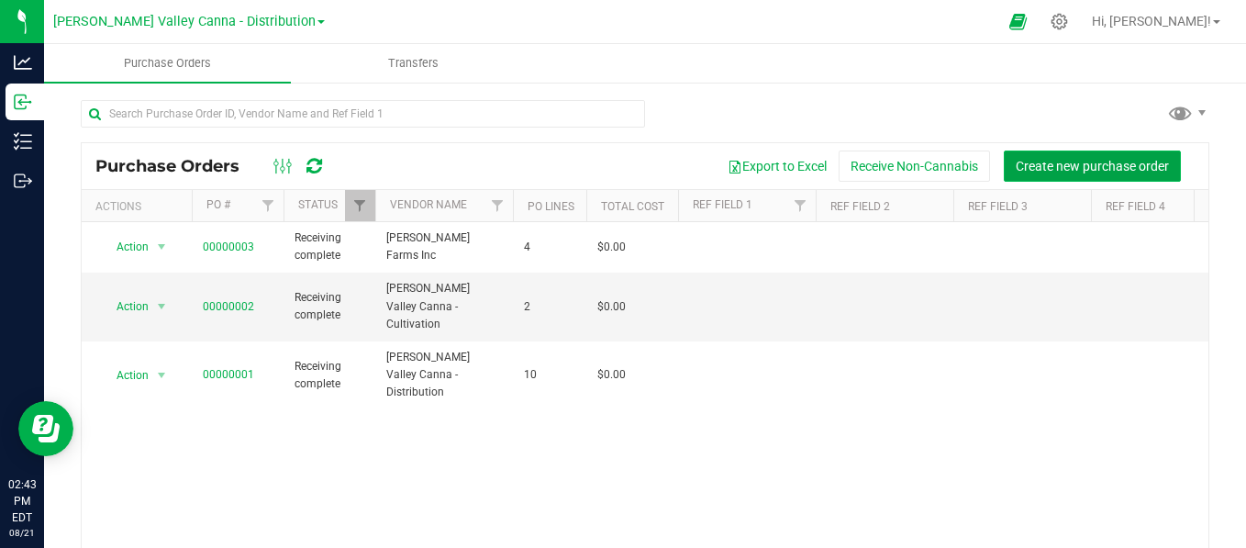
click at [1087, 157] on button "Create new purchase order" at bounding box center [1091, 165] width 177 height 31
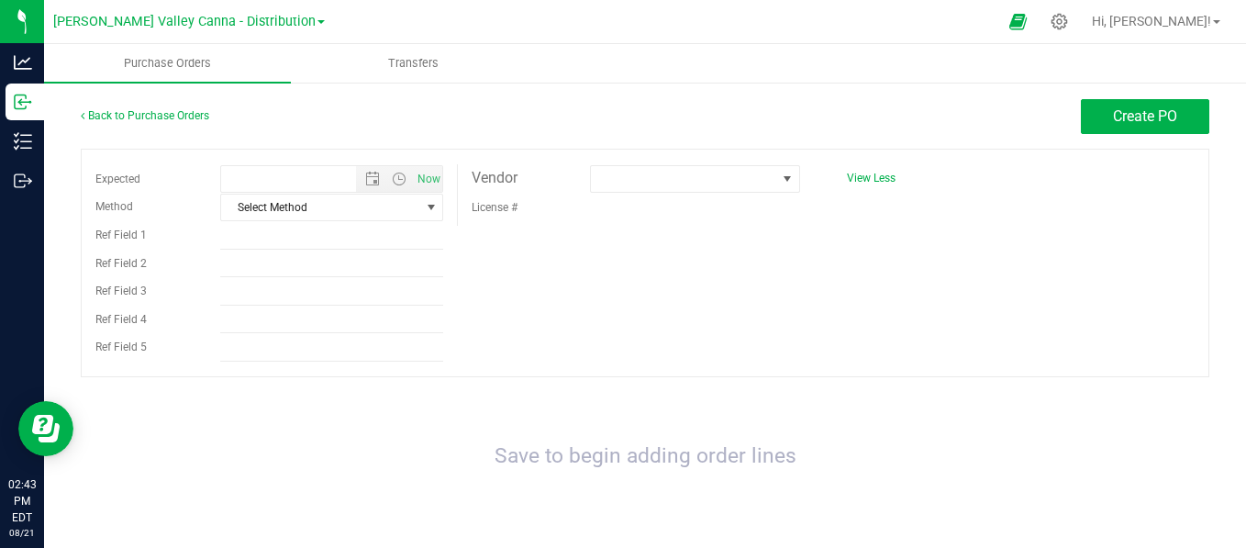
type input "8/21/2025 2:43 PM"
click at [424, 202] on span "select" at bounding box center [431, 207] width 15 height 15
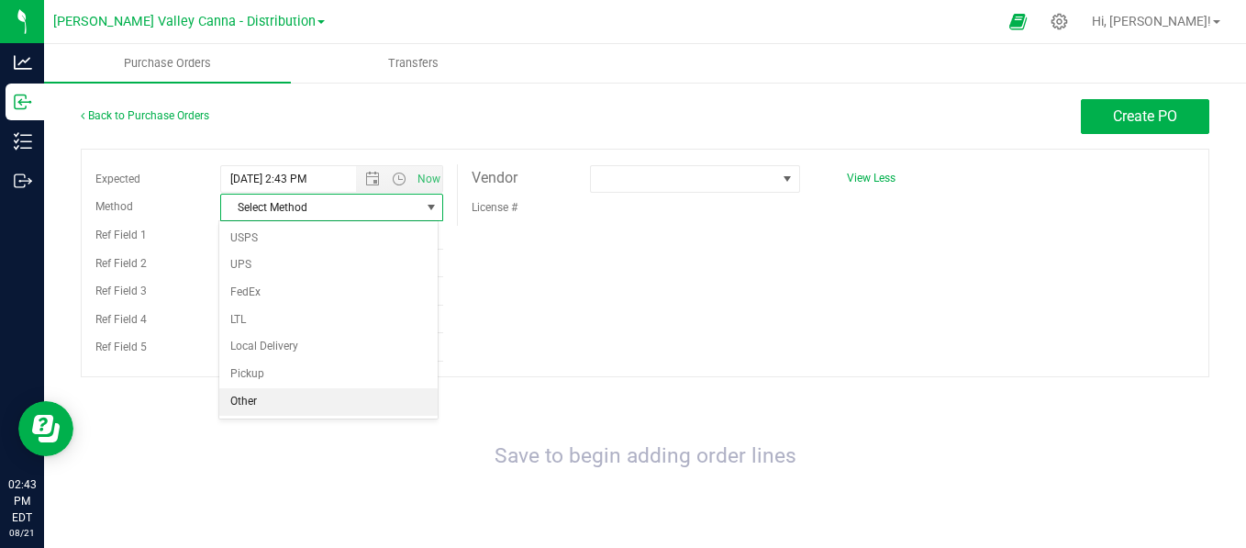
click at [316, 403] on li "Other" at bounding box center [328, 402] width 218 height 28
click at [561, 206] on div "License #" at bounding box center [517, 207] width 118 height 28
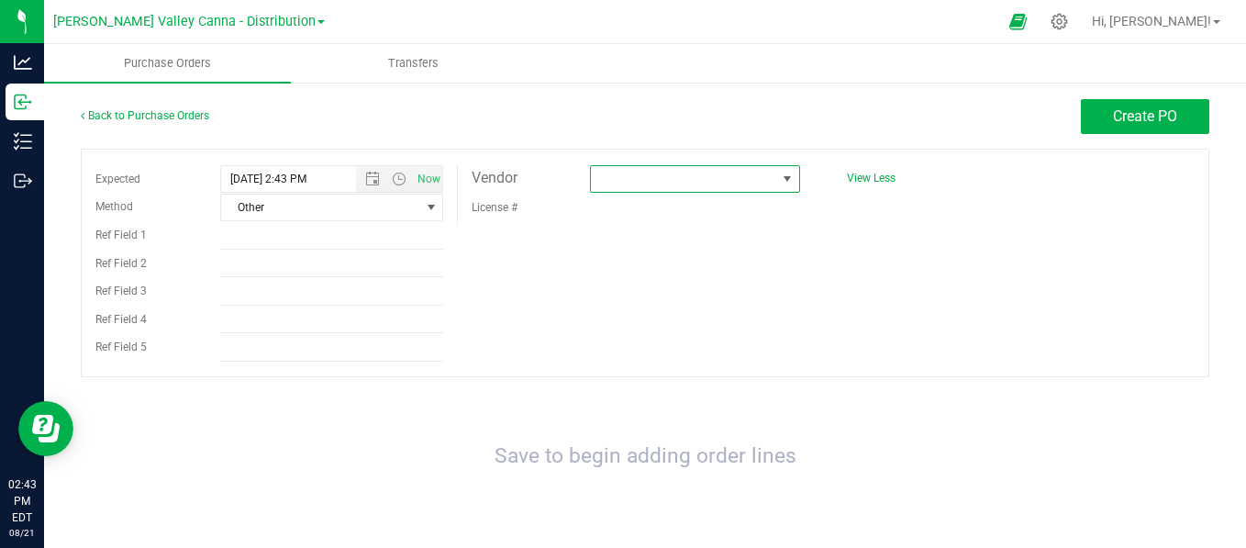
click at [782, 181] on span at bounding box center [787, 179] width 15 height 15
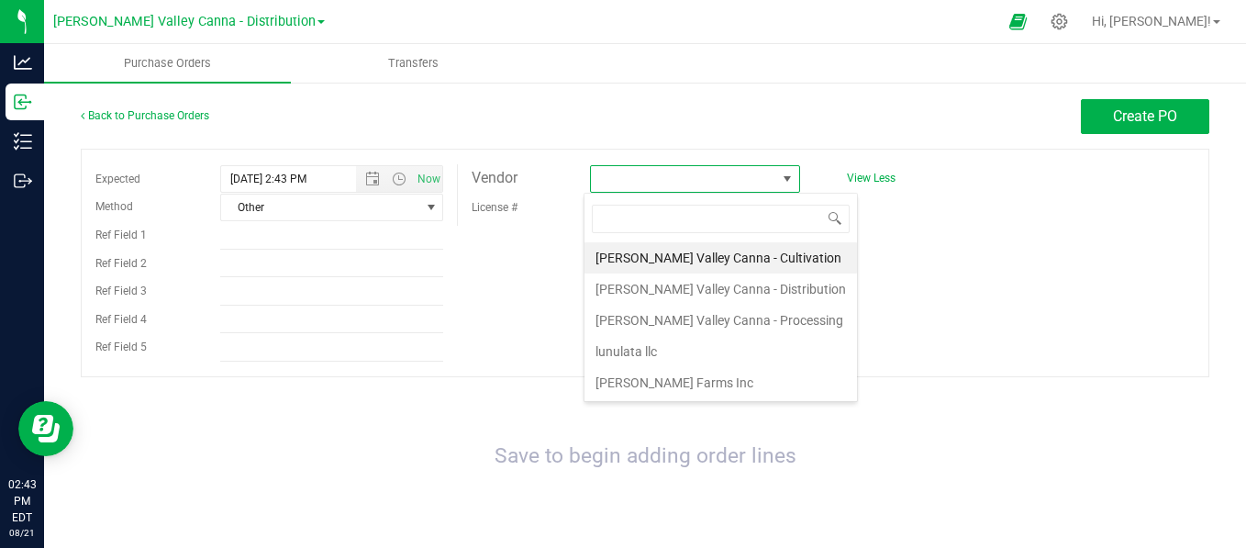
scroll to position [27, 206]
click at [665, 348] on li "lunulata llc" at bounding box center [720, 351] width 272 height 31
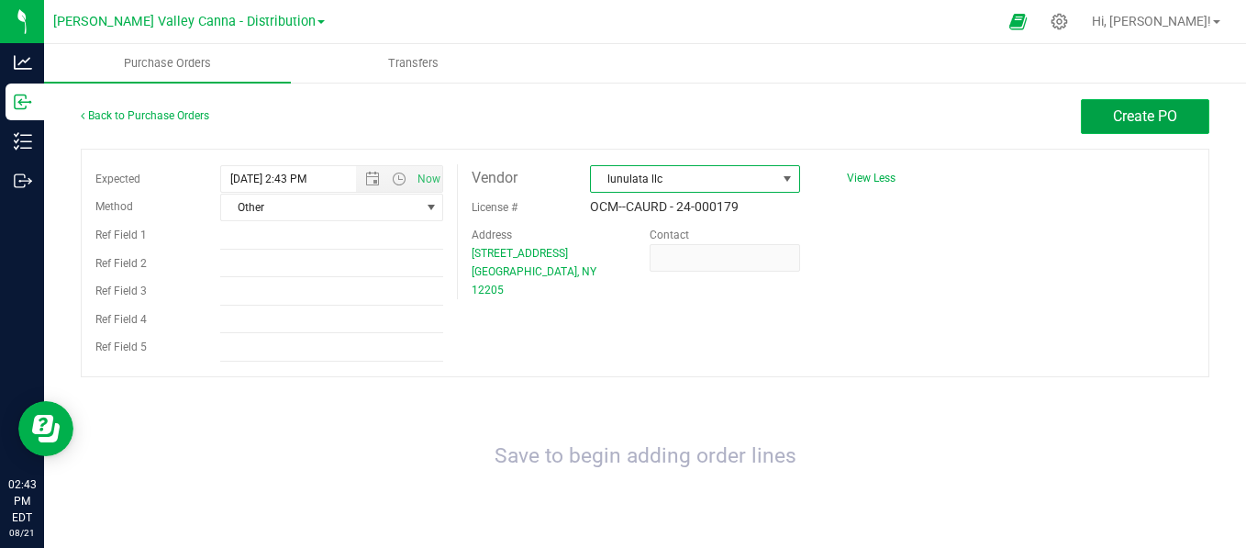
click at [1118, 120] on span "Create PO" at bounding box center [1145, 115] width 64 height 17
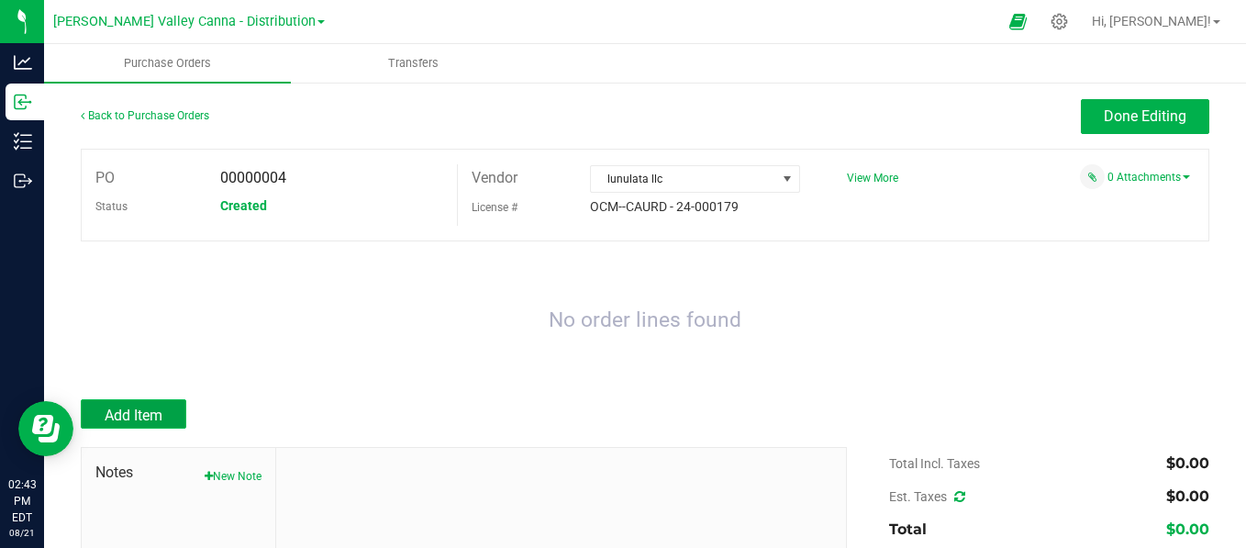
click at [128, 406] on span "Add Item" at bounding box center [134, 414] width 58 height 17
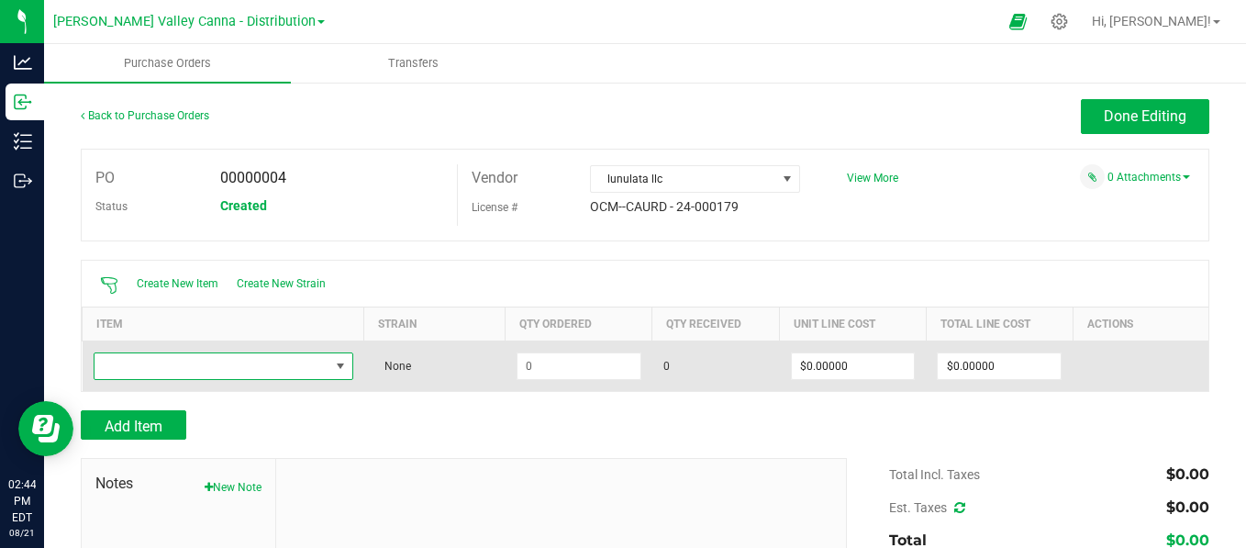
click at [338, 369] on span "NO DATA FOUND" at bounding box center [340, 366] width 15 height 15
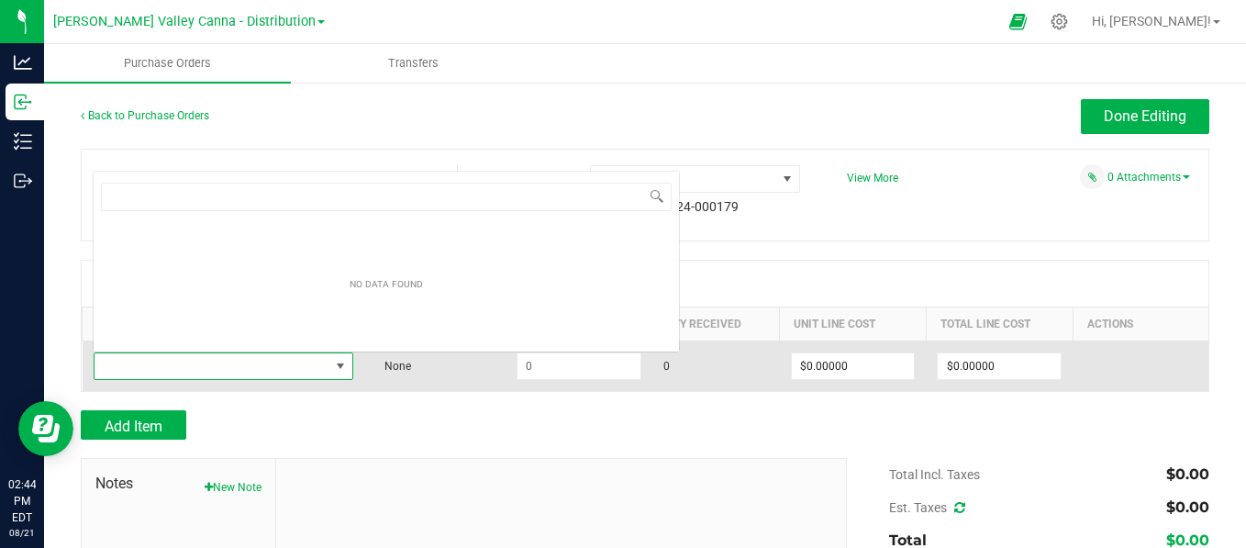
scroll to position [27, 253]
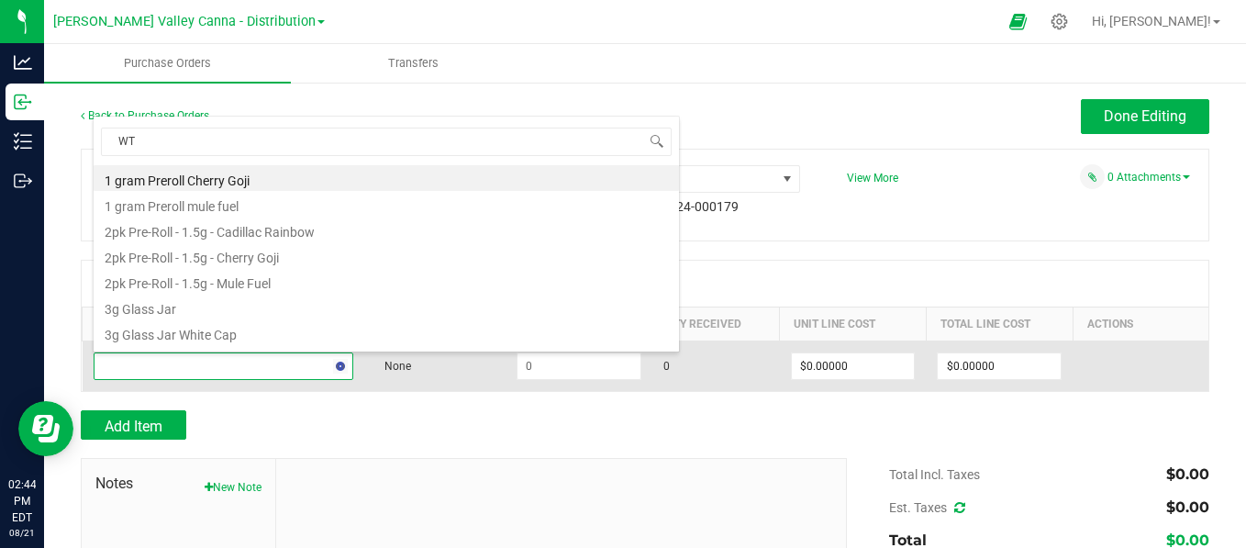
type input "WTF"
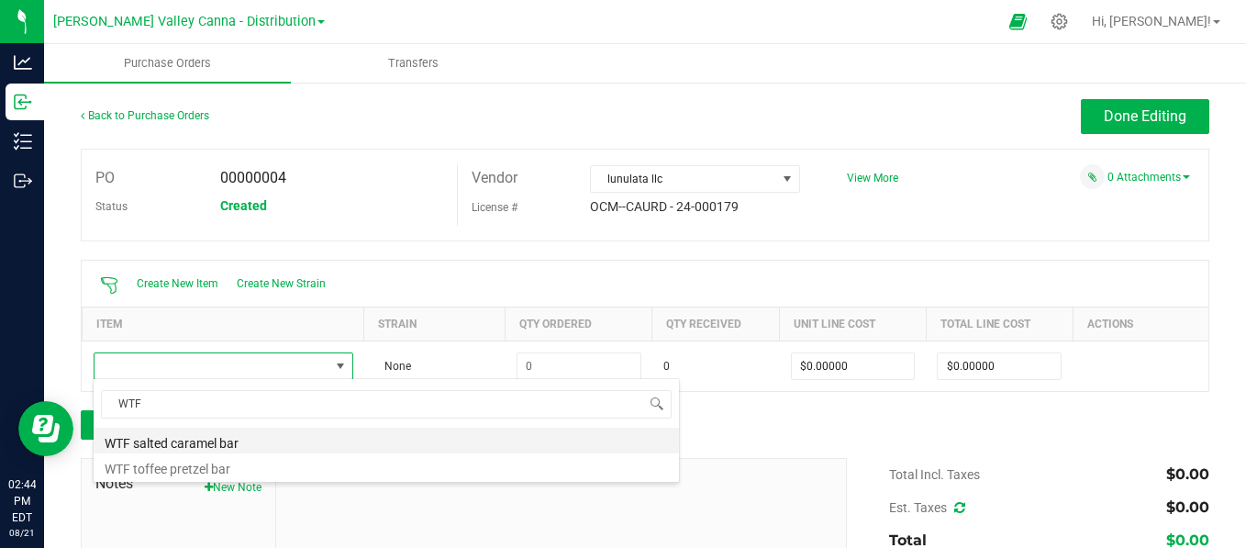
click at [210, 446] on li "WTF salted caramel bar" at bounding box center [386, 440] width 585 height 26
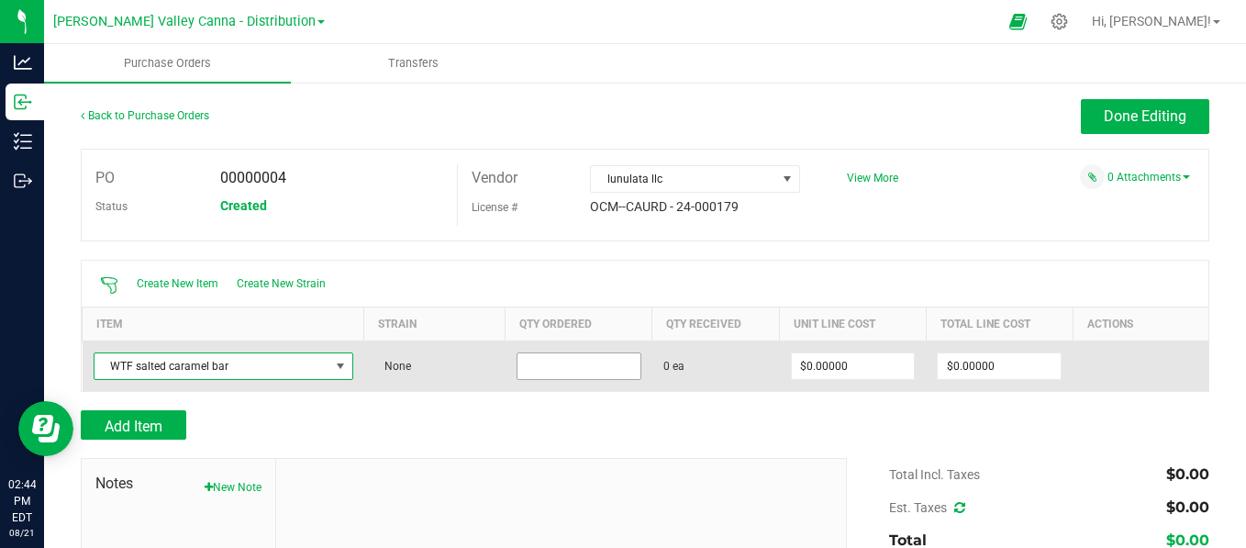
click at [556, 363] on input at bounding box center [578, 366] width 123 height 26
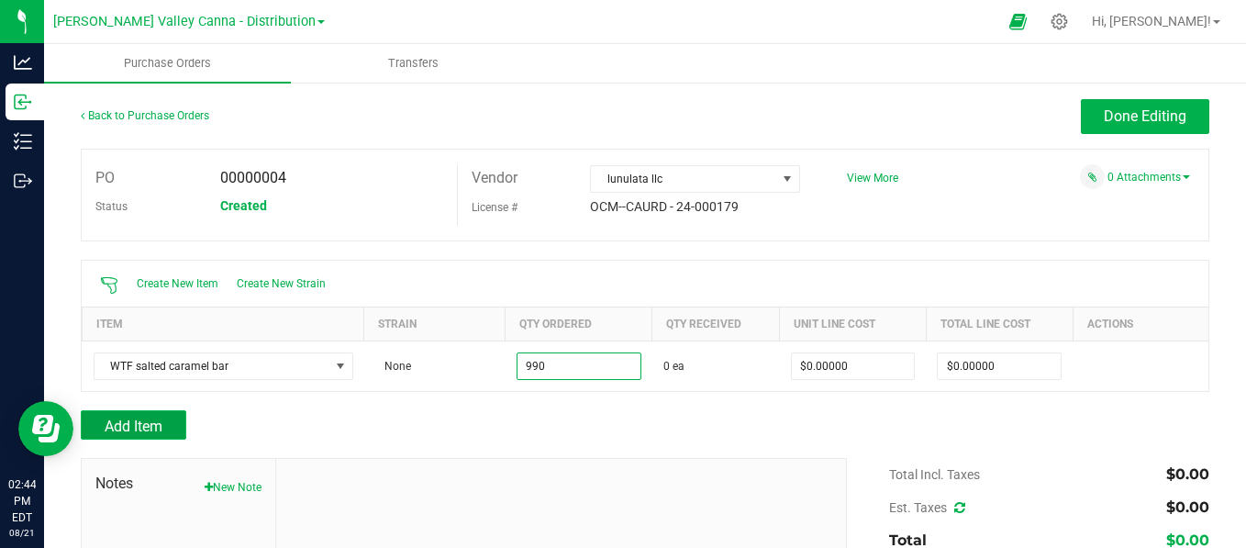
type input "990 ea"
click at [155, 424] on span "Add Item" at bounding box center [134, 425] width 58 height 17
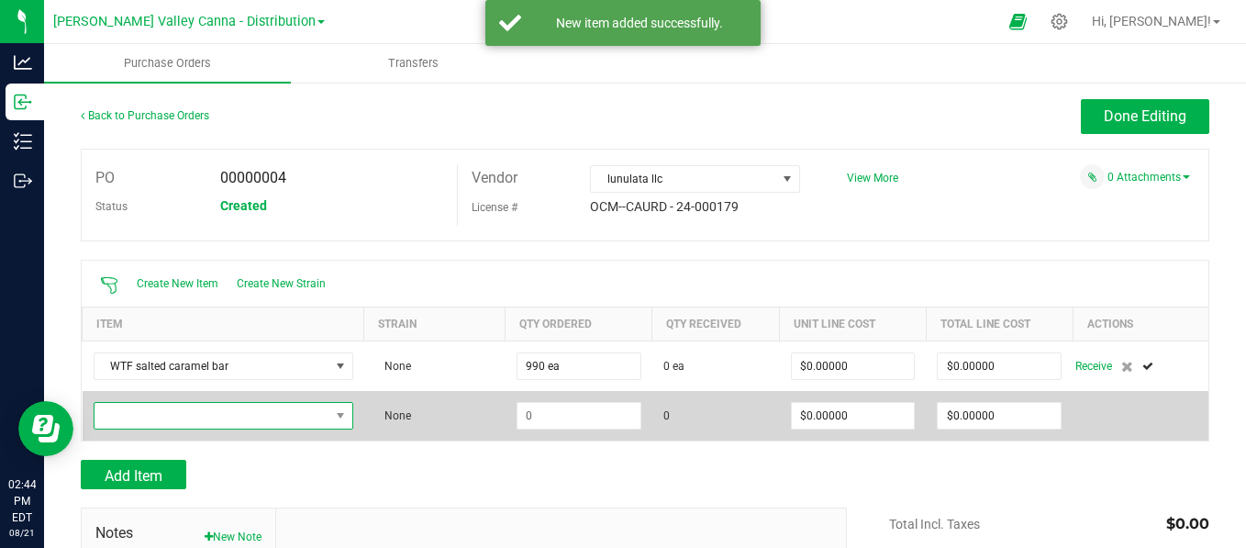
click at [155, 421] on span "NO DATA FOUND" at bounding box center [211, 416] width 235 height 26
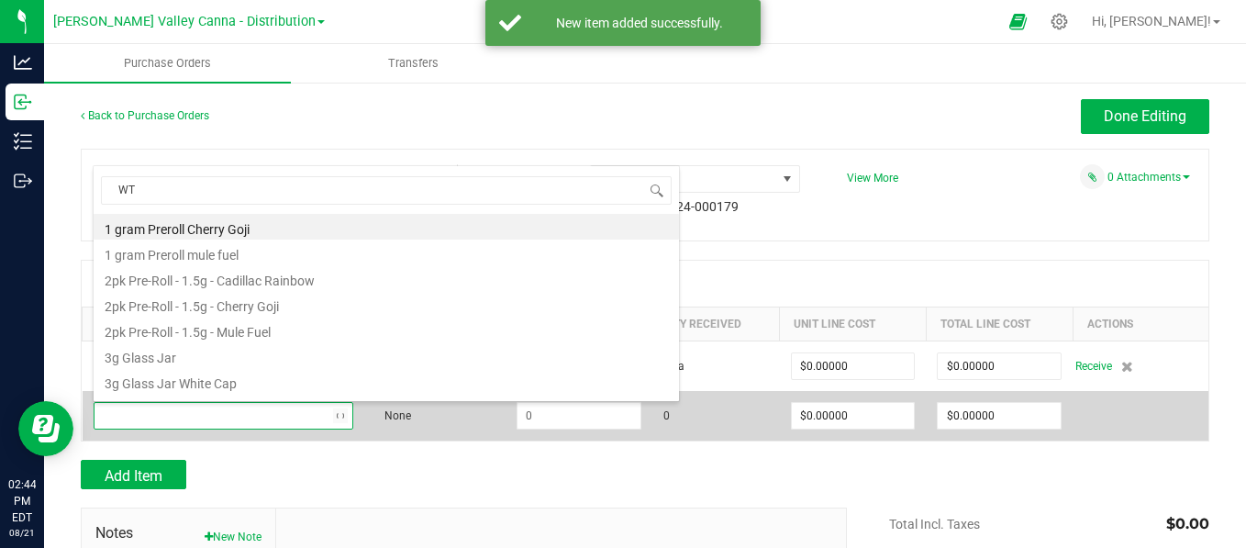
type input "WTF"
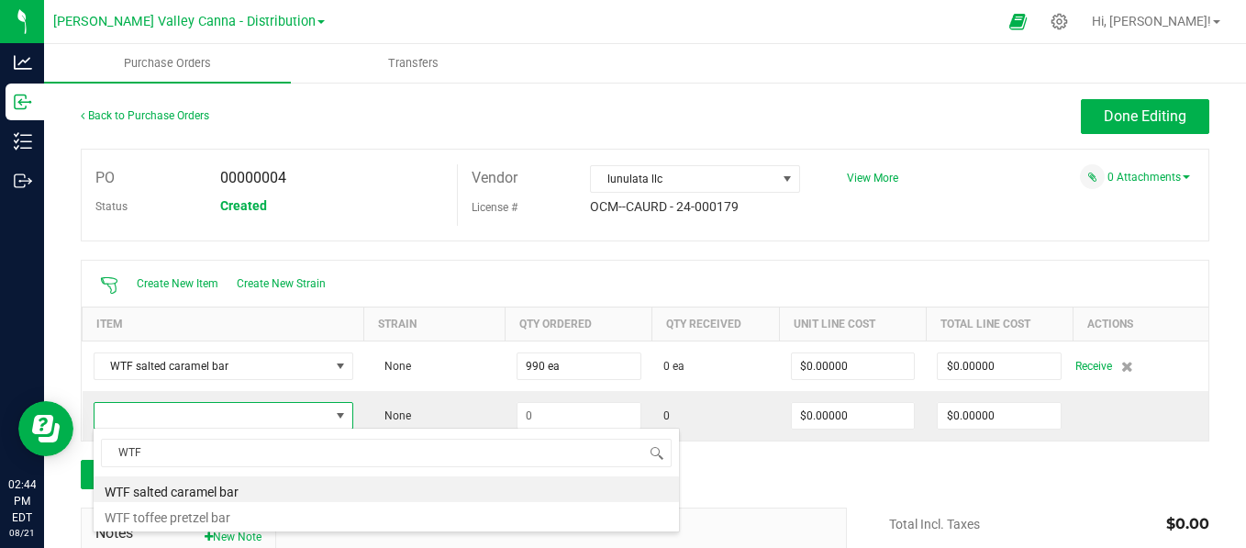
drag, startPoint x: 145, startPoint y: 518, endPoint x: 125, endPoint y: 514, distance: 20.7
click at [125, 514] on li "WTF toffee pretzel bar" at bounding box center [386, 515] width 585 height 26
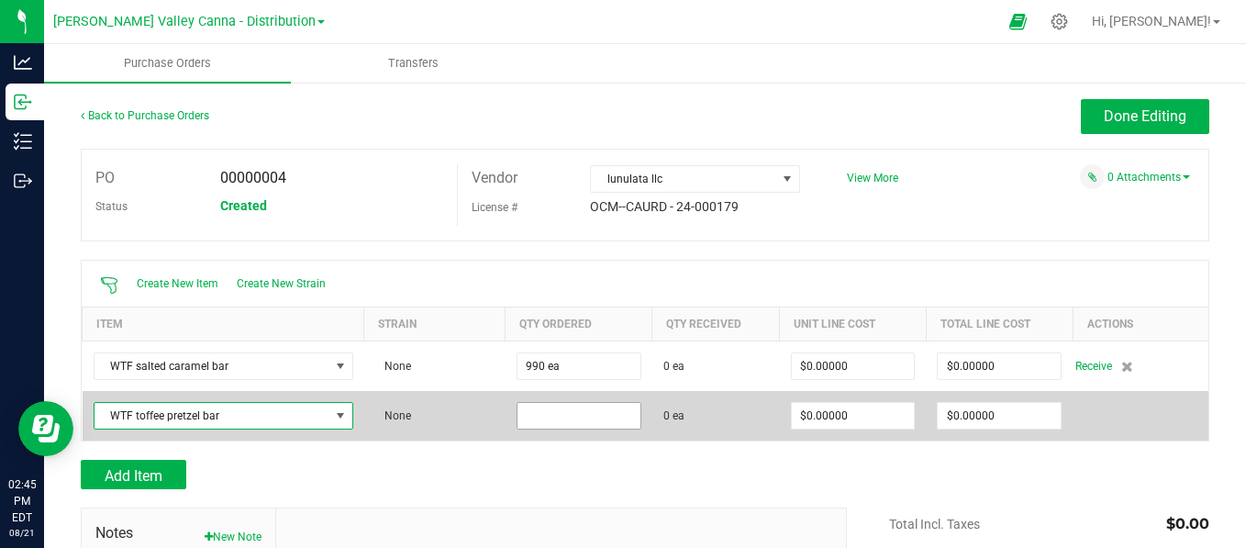
click at [542, 403] on input at bounding box center [578, 416] width 123 height 26
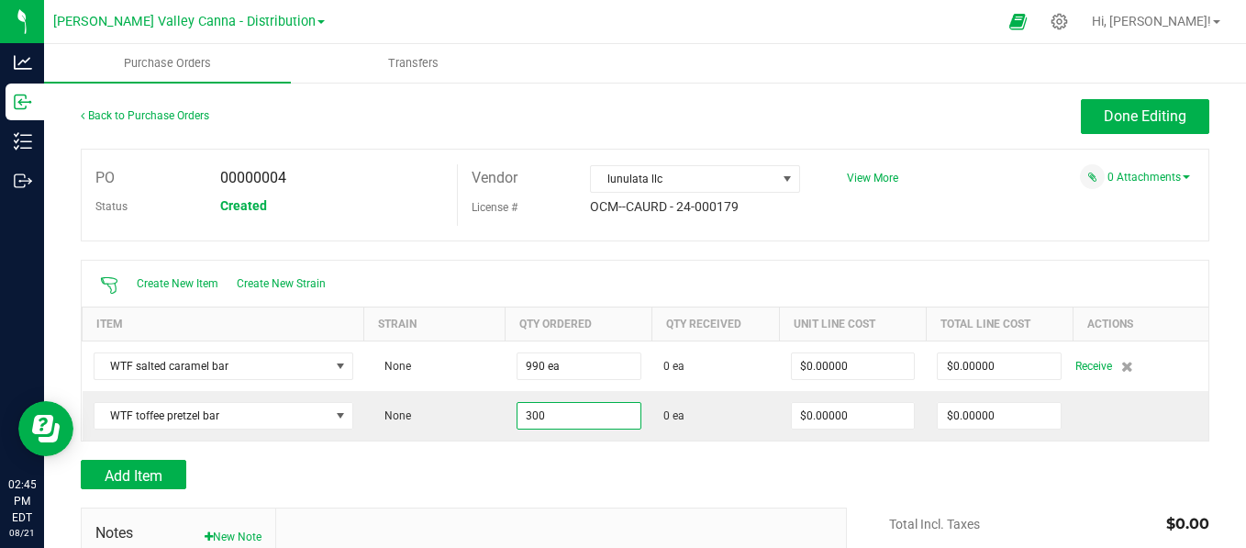
type input "300 ea"
click at [818, 449] on div at bounding box center [645, 450] width 1128 height 18
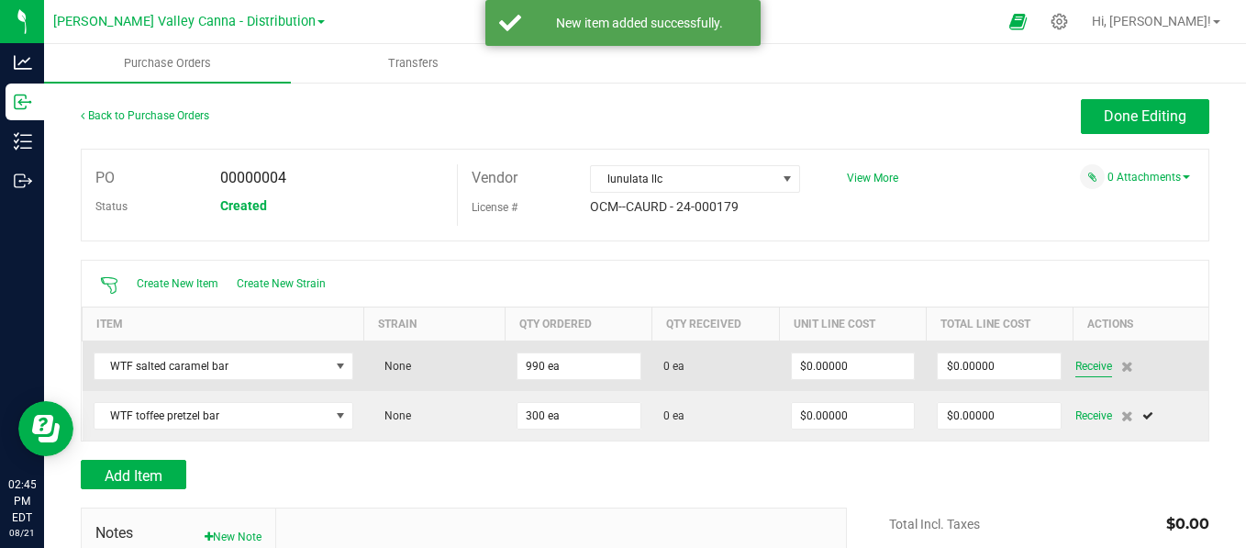
click at [1075, 364] on span "Receive" at bounding box center [1093, 366] width 37 height 22
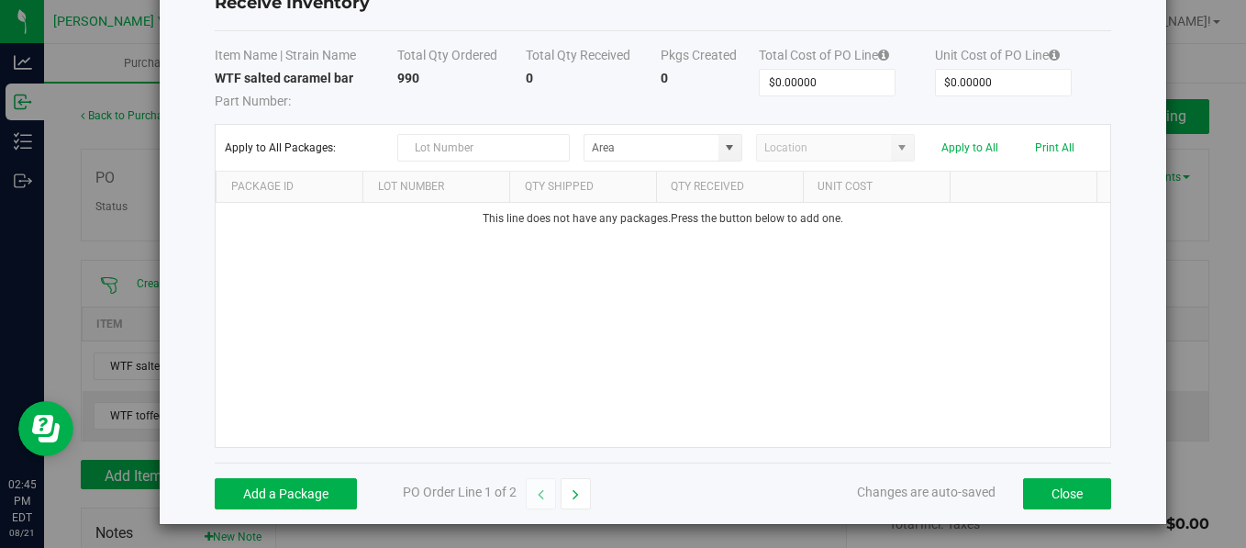
scroll to position [67, 0]
click at [290, 488] on button "Add a Package" at bounding box center [286, 492] width 142 height 31
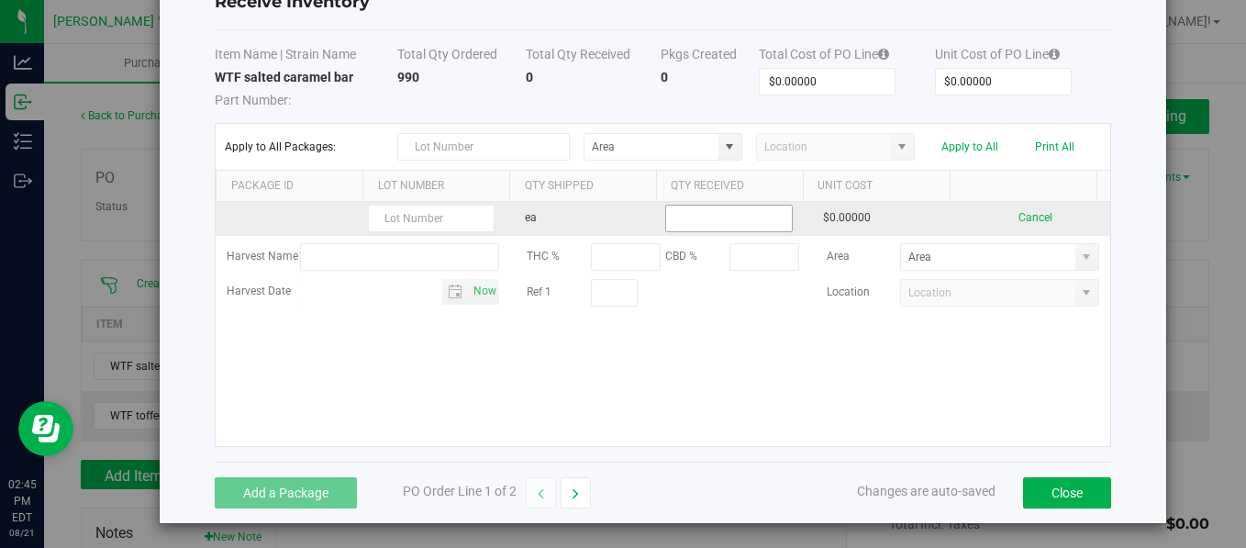
click at [715, 209] on input at bounding box center [728, 218] width 125 height 26
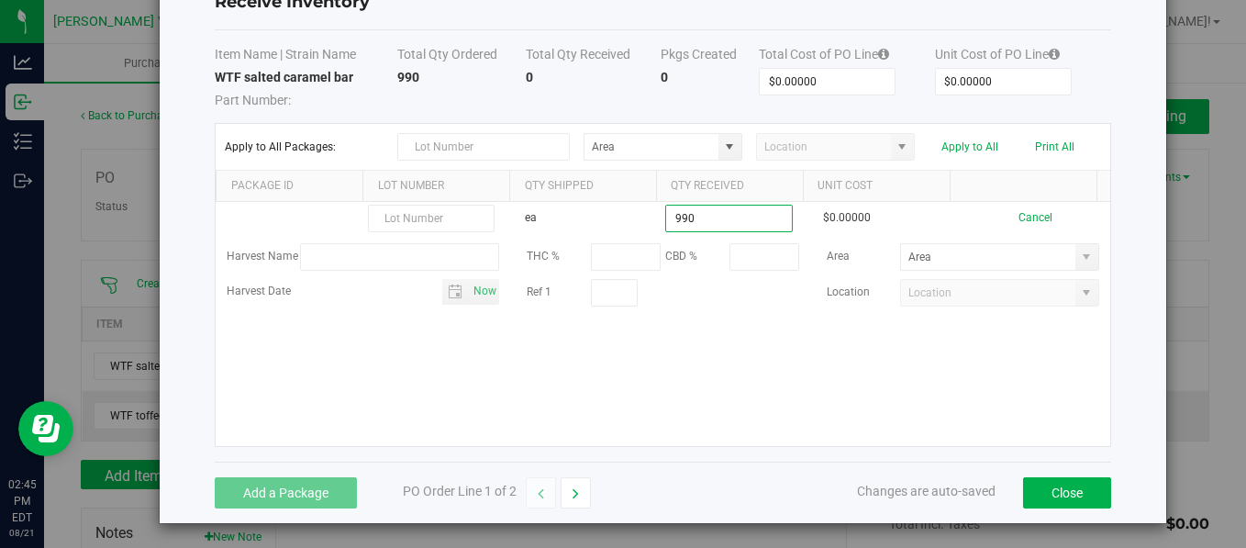
type input "990 ea"
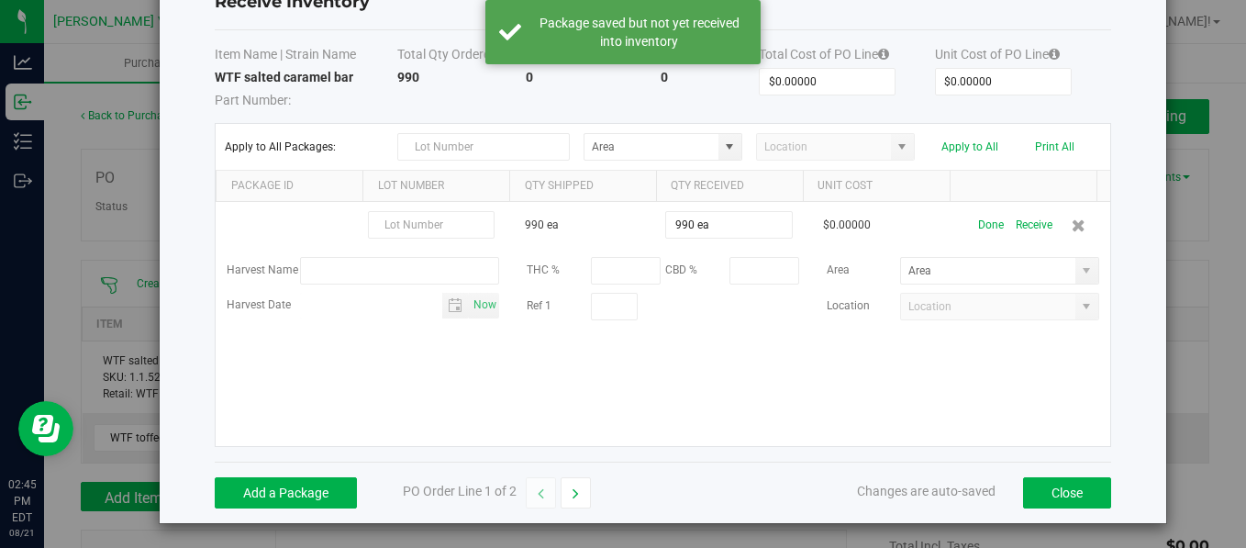
drag, startPoint x: 717, startPoint y: 364, endPoint x: 482, endPoint y: 367, distance: 235.7
click at [482, 367] on div "990 ea 990 ea $0.00000 Done Receive Harvest Name THC % CBD % Area Harvest Date …" at bounding box center [662, 324] width 893 height 244
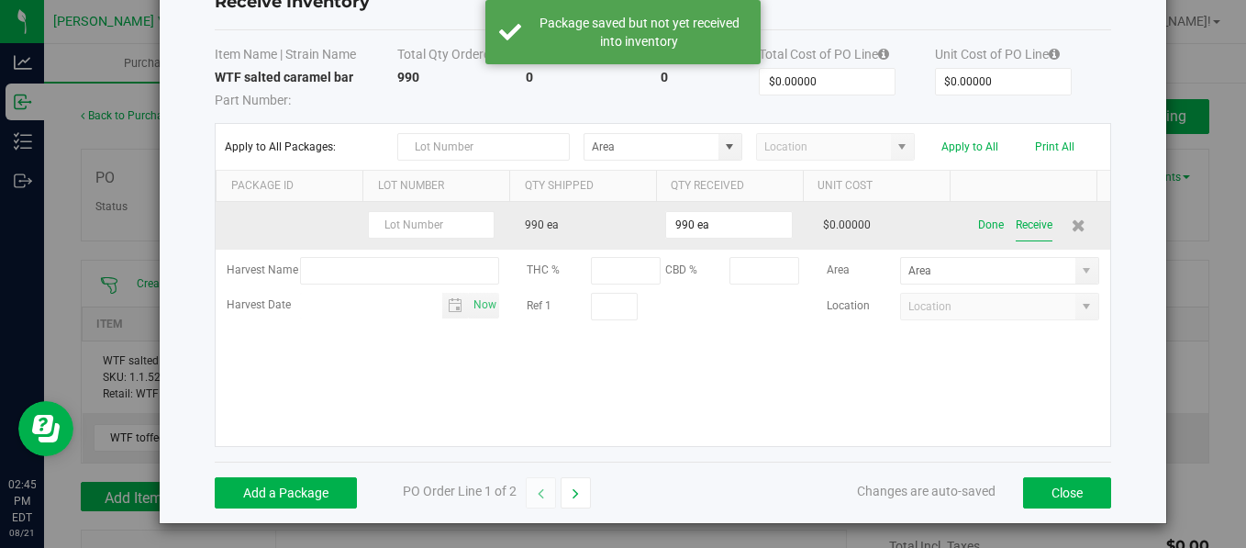
click at [1015, 218] on button "Receive" at bounding box center [1033, 225] width 37 height 32
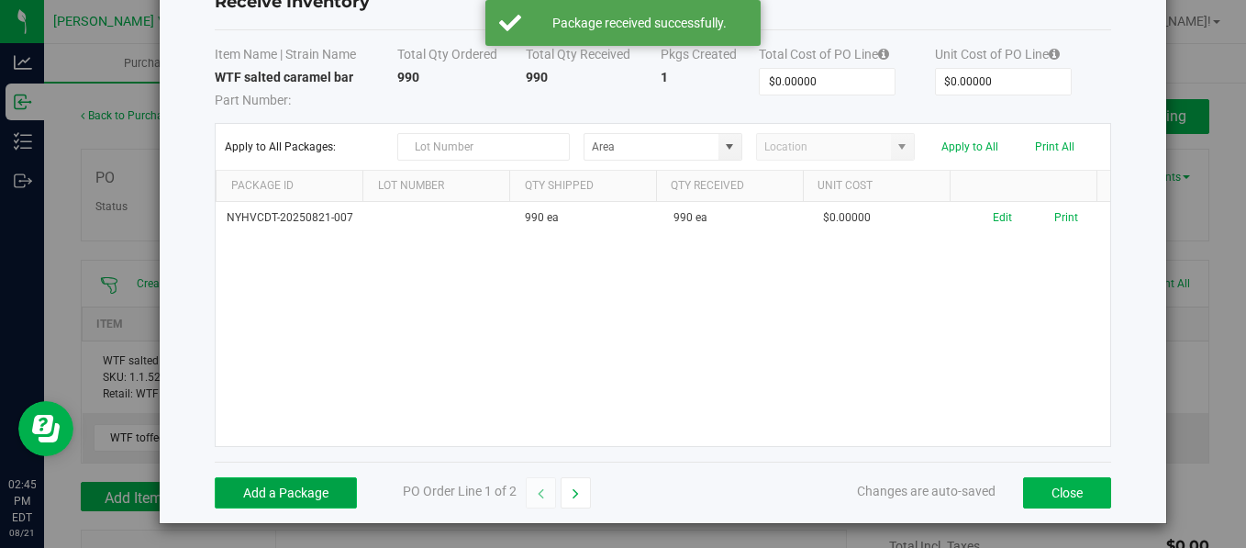
click at [317, 487] on button "Add a Package" at bounding box center [286, 492] width 142 height 31
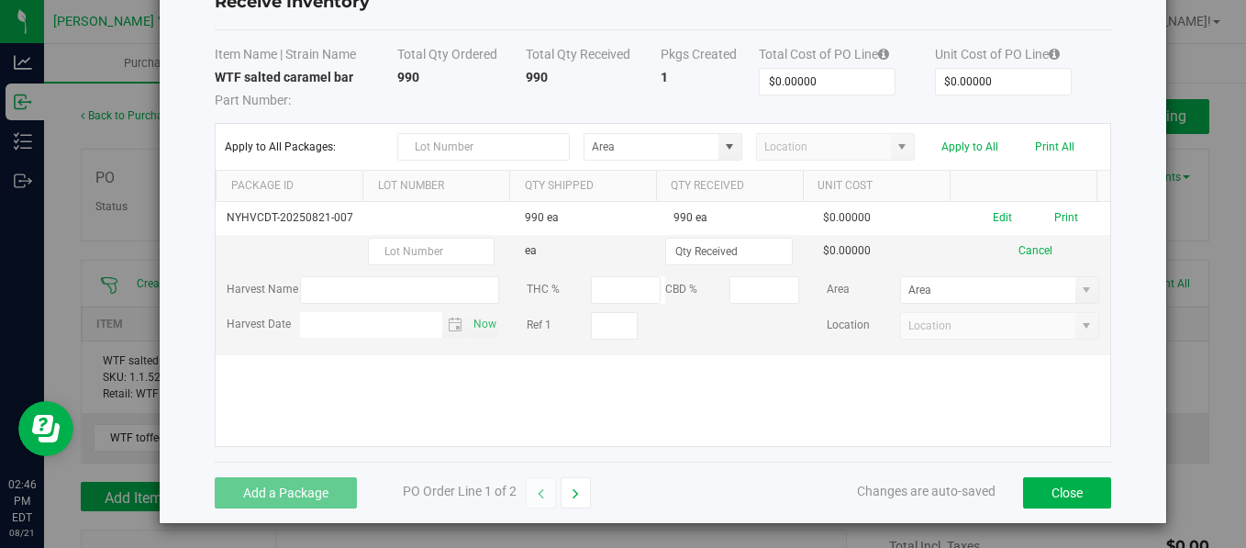
click at [429, 412] on div "NYHVCDT-20250821-007 990 ea 990 ea $0.00000 Edit Print ea $0.00000 Cancel Harve…" at bounding box center [662, 324] width 893 height 244
click at [736, 401] on div "NYHVCDT-20250821-007 990 ea 990 ea $0.00000 Edit Print ea $0.00000 Cancel Harve…" at bounding box center [662, 324] width 893 height 244
click at [1018, 251] on button "Cancel" at bounding box center [1035, 250] width 34 height 17
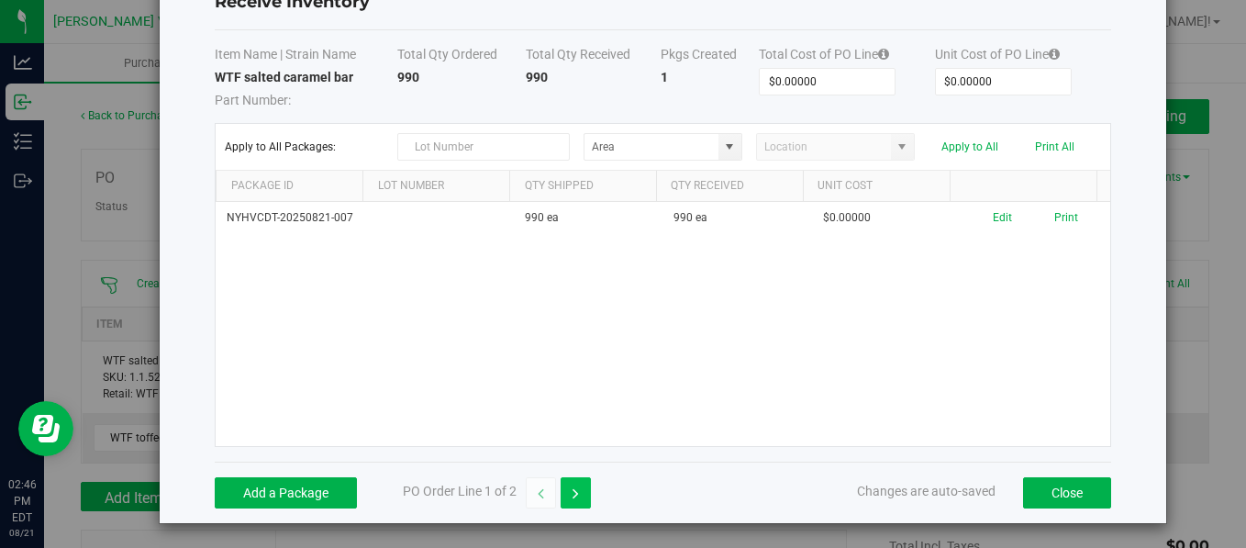
click at [572, 487] on icon "button" at bounding box center [575, 493] width 6 height 13
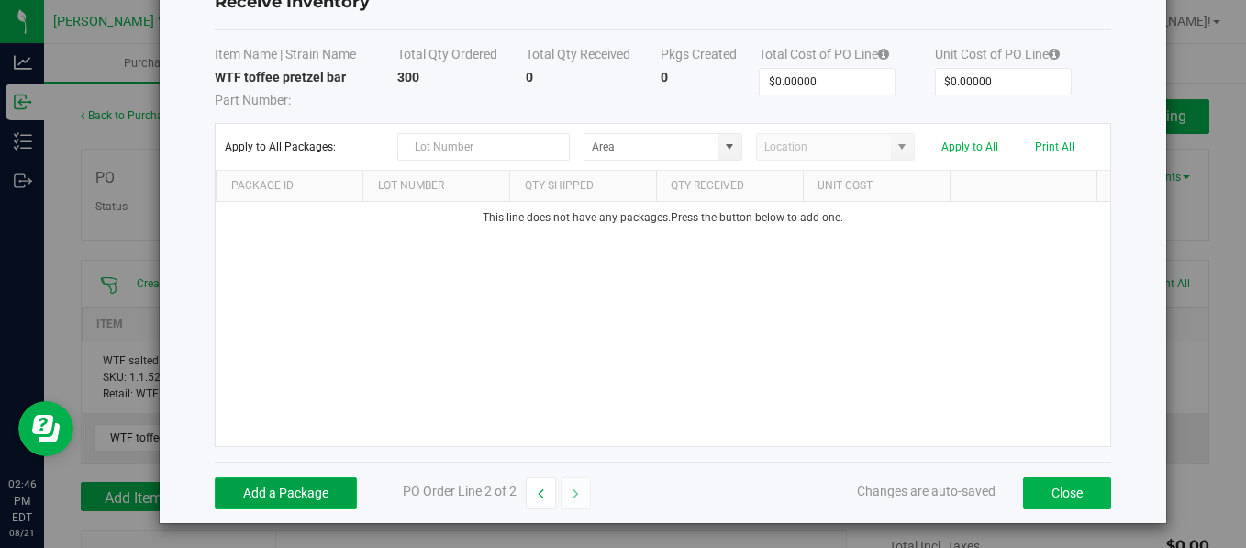
click at [274, 485] on button "Add a Package" at bounding box center [286, 492] width 142 height 31
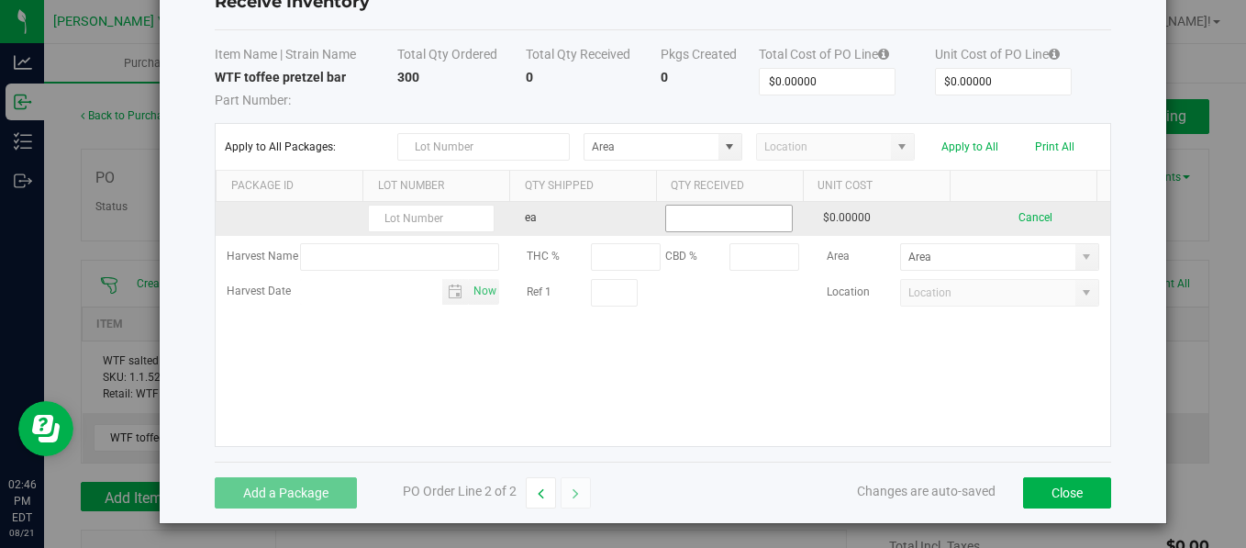
click at [688, 225] on input at bounding box center [728, 218] width 125 height 26
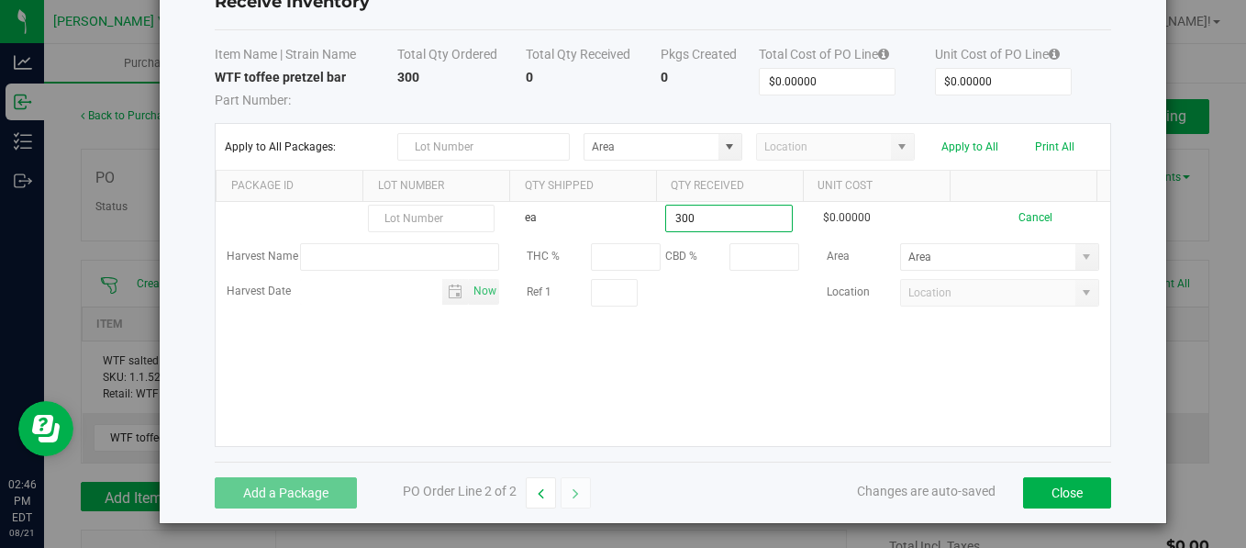
type input "300 ea"
click at [682, 334] on kendo-grid-list "ea 300 ea $0.00000 Cancel Harvest Name THC % CBD % Area Harvest Date Now Ref 1 …" at bounding box center [662, 324] width 893 height 244
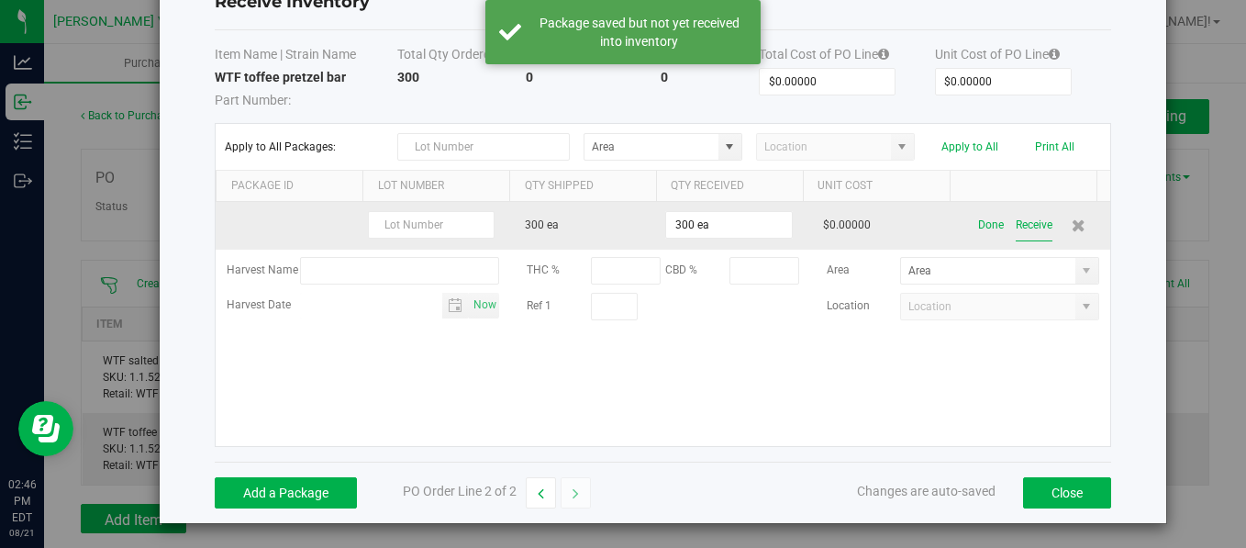
click at [1017, 227] on button "Receive" at bounding box center [1033, 225] width 37 height 32
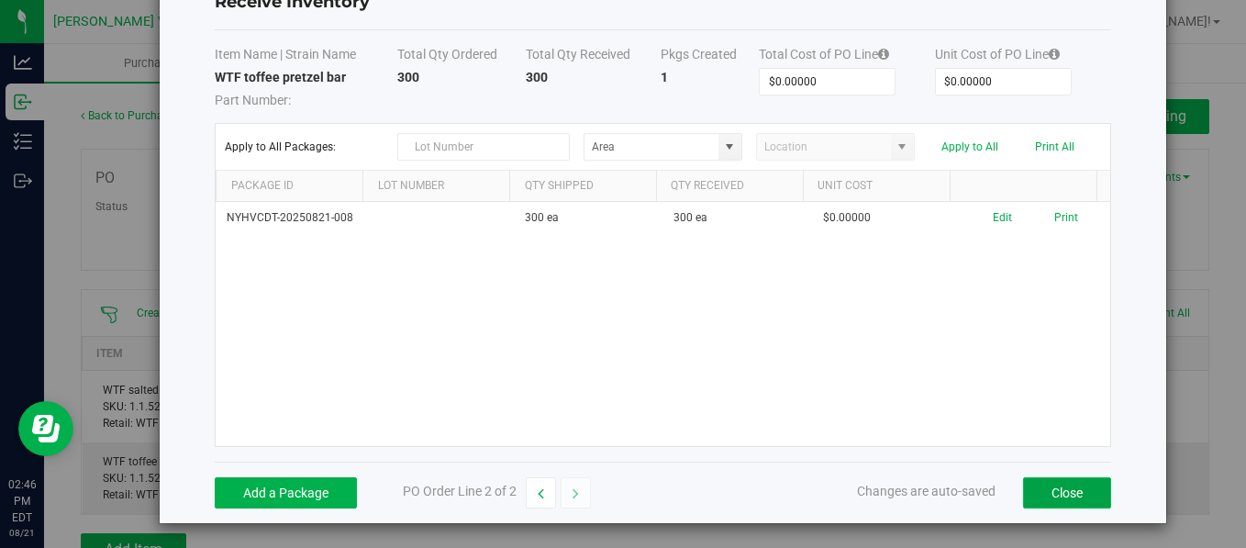
click at [1040, 490] on button "Close" at bounding box center [1067, 492] width 88 height 31
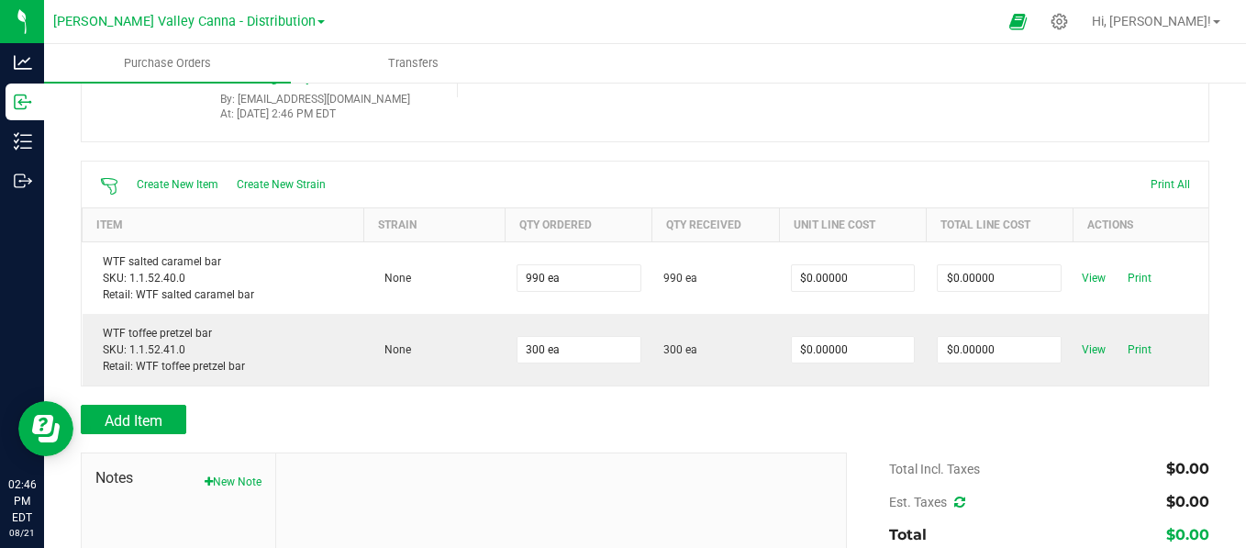
scroll to position [0, 0]
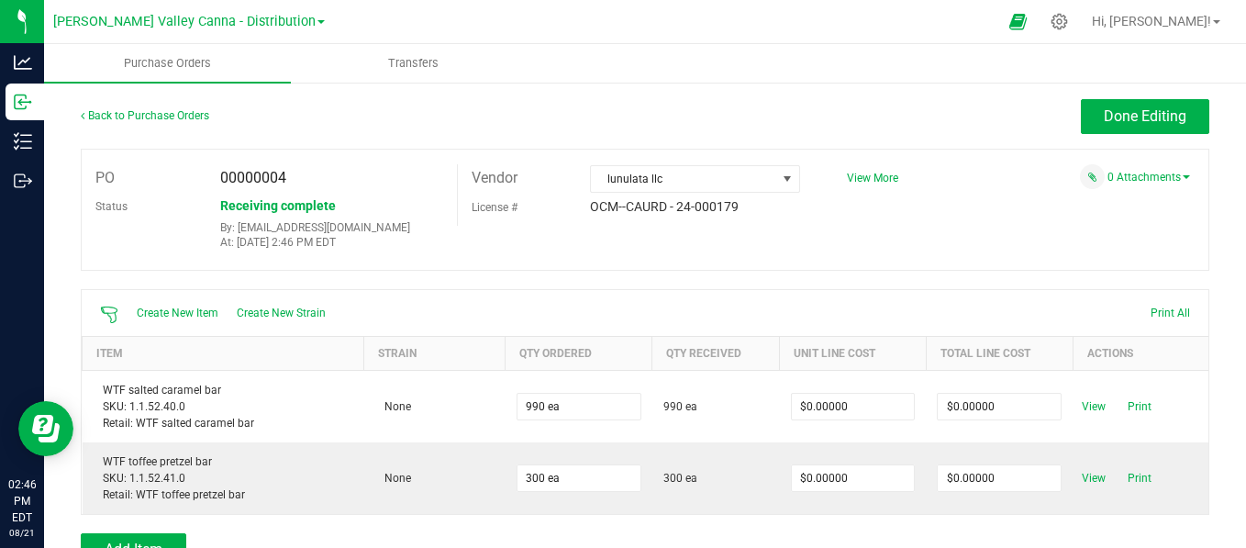
drag, startPoint x: 641, startPoint y: 264, endPoint x: 593, endPoint y: 161, distance: 114.5
click at [593, 161] on div "PO 00000004 Status Receiving complete By: painfreehealingarts@gmail.com At: Aug…" at bounding box center [645, 210] width 1128 height 122
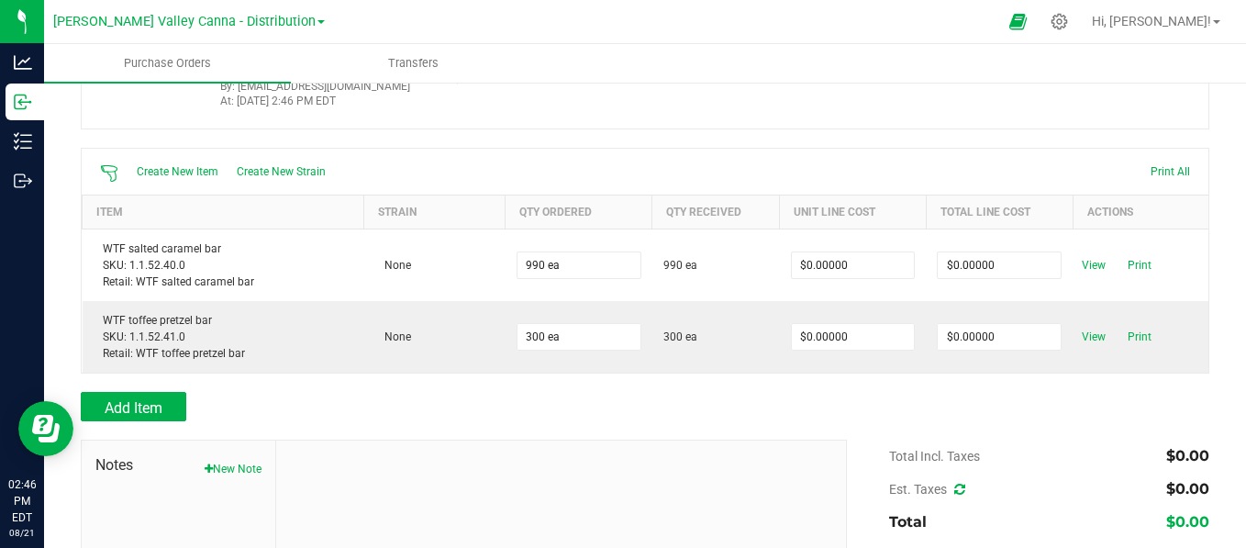
scroll to position [151, 0]
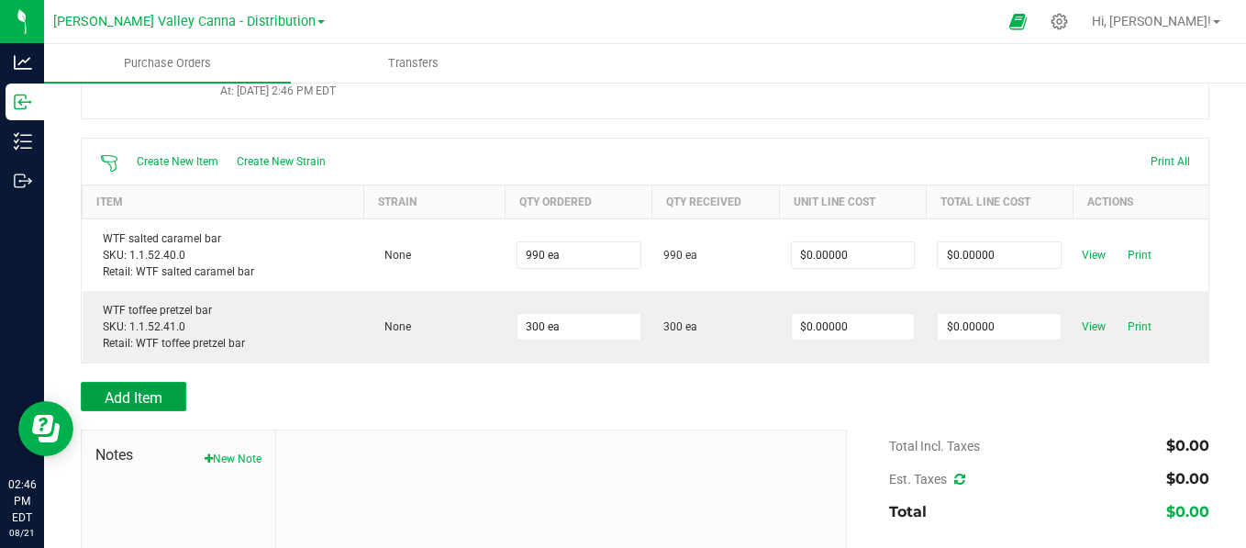
click at [144, 396] on span "Add Item" at bounding box center [134, 397] width 58 height 17
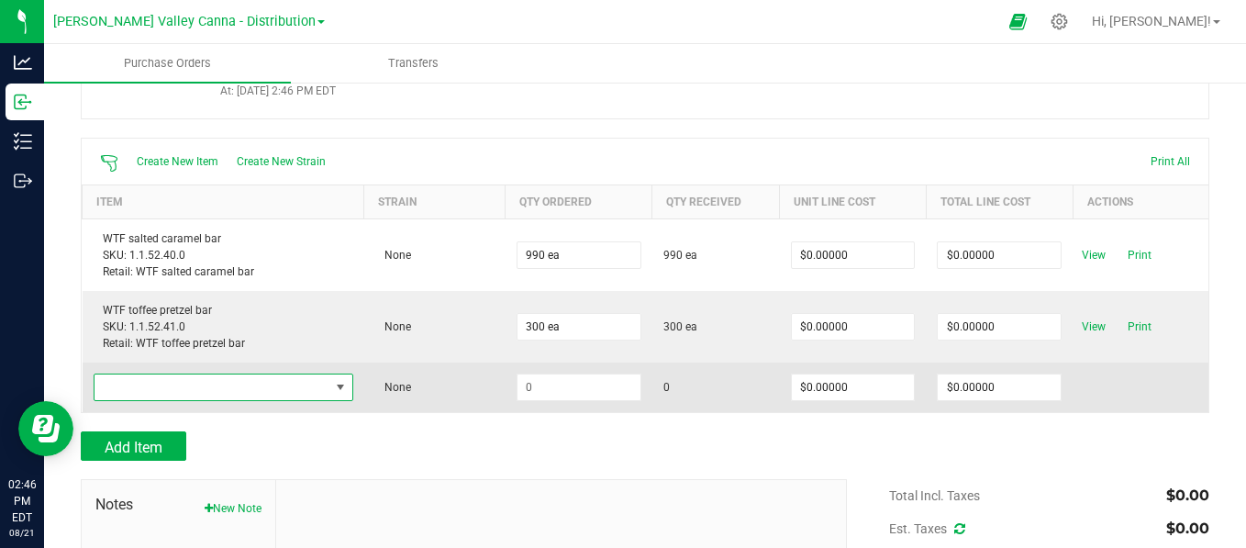
click at [336, 386] on span "NO DATA FOUND" at bounding box center [340, 387] width 15 height 15
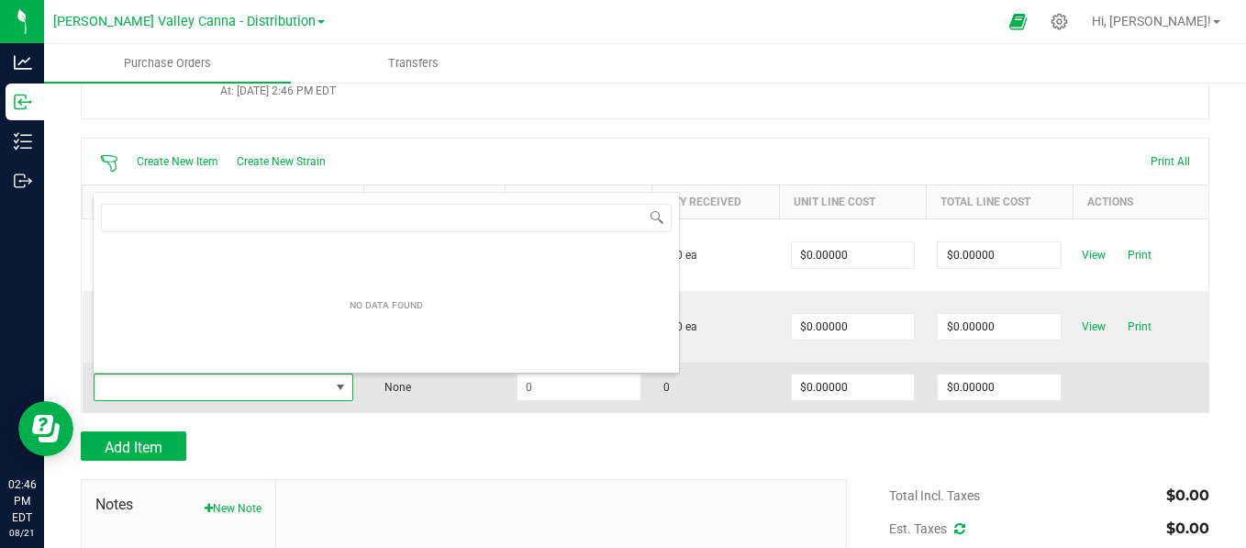
scroll to position [27, 253]
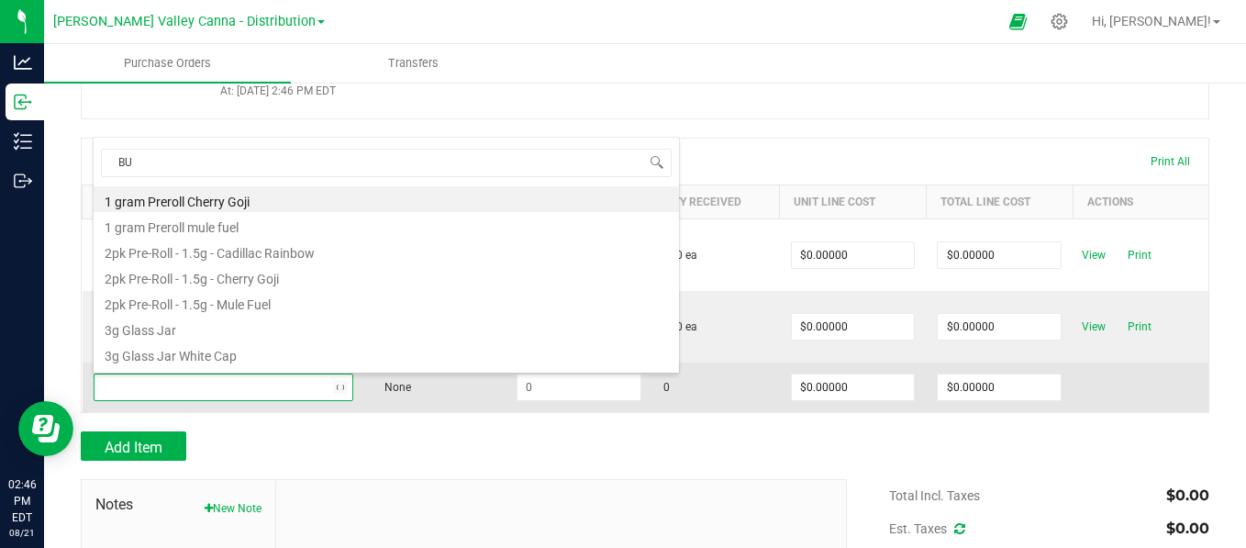
type input "BUL"
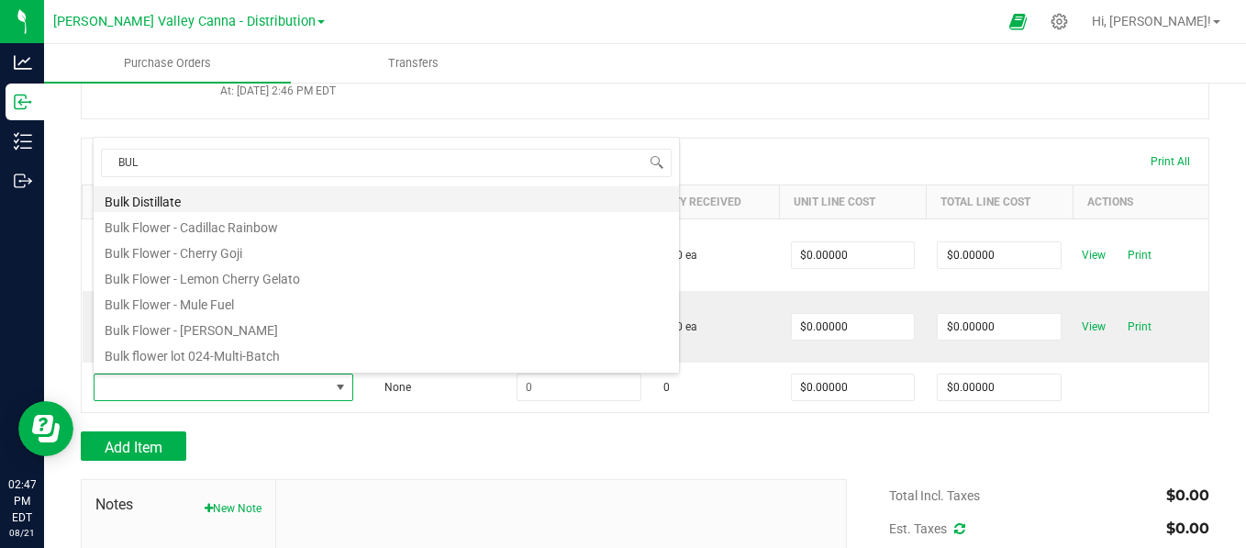
click at [158, 194] on li "Bulk Distillate" at bounding box center [386, 199] width 585 height 26
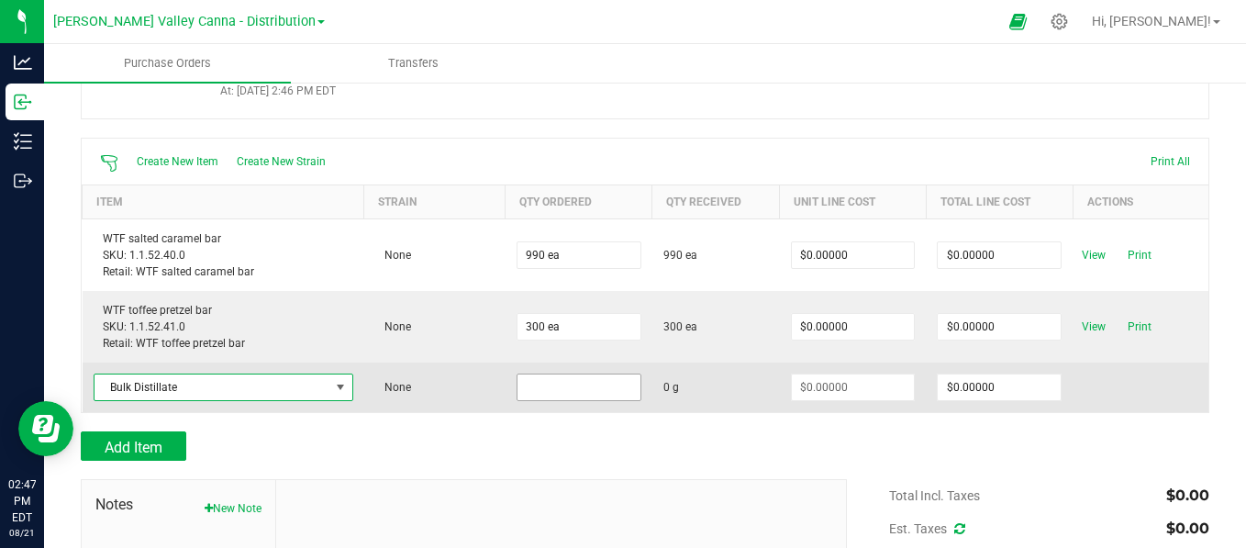
click at [566, 393] on input at bounding box center [578, 387] width 123 height 26
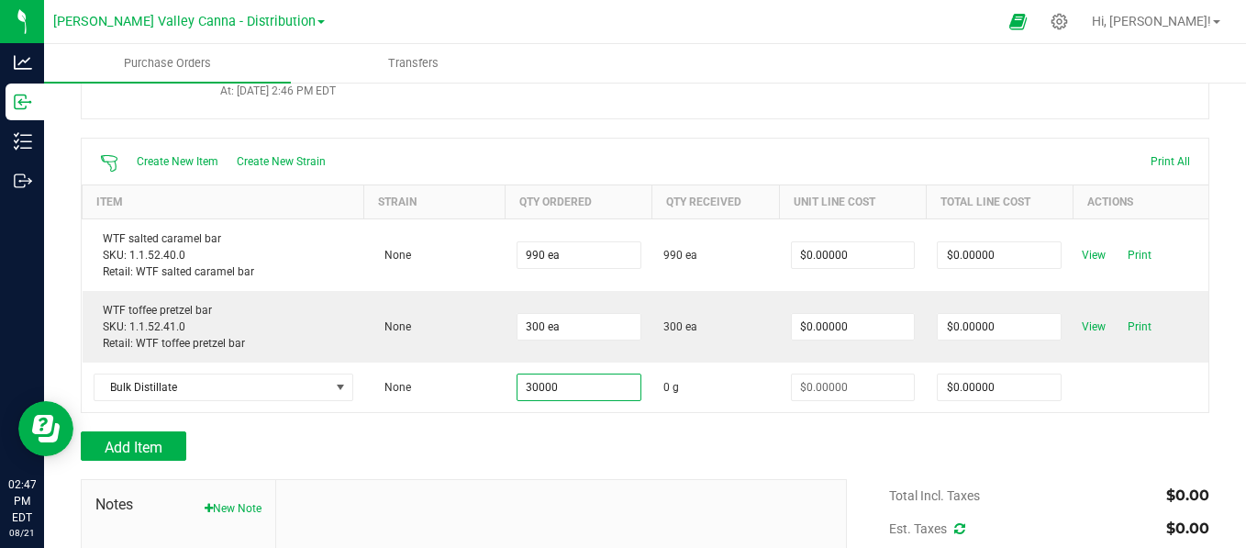
type input "30000.0000 g"
click at [698, 428] on div at bounding box center [645, 422] width 1128 height 18
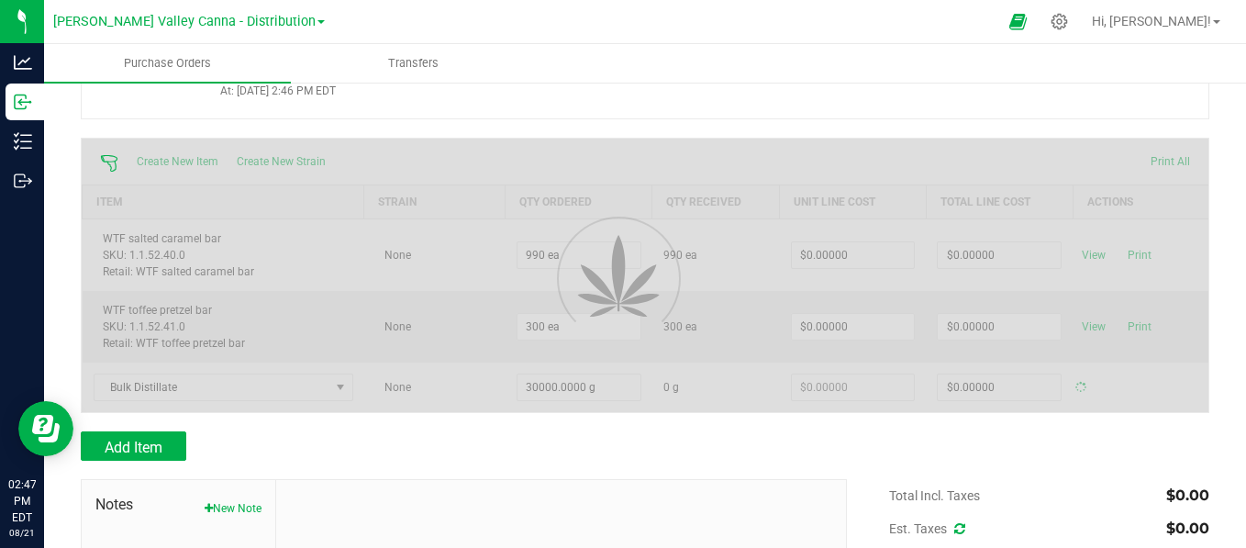
type input "$0.00000"
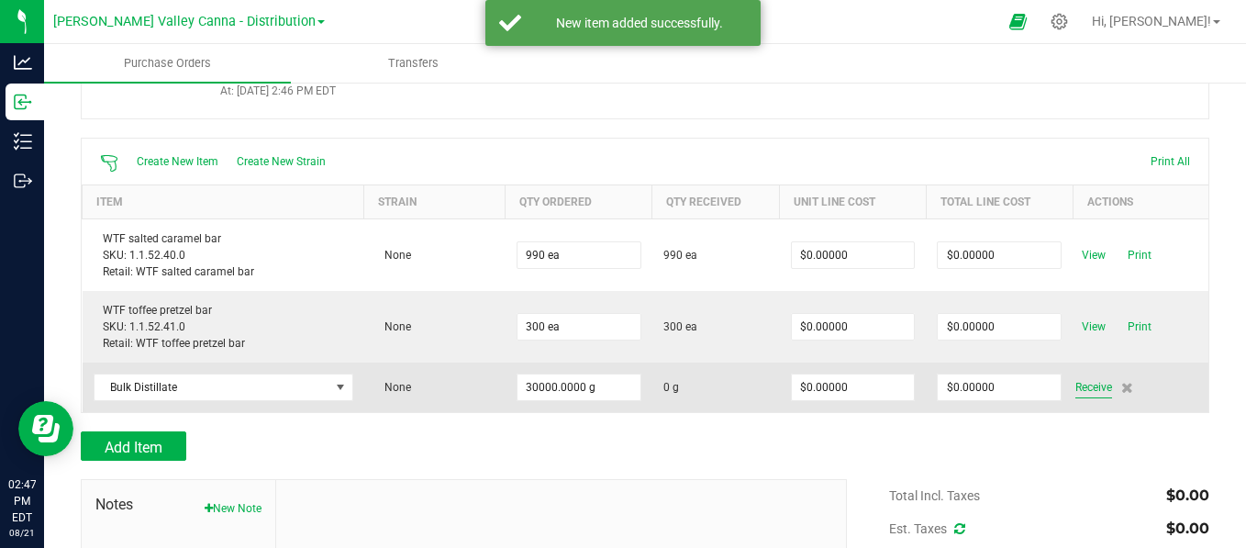
click at [1086, 391] on span "Receive" at bounding box center [1093, 387] width 37 height 22
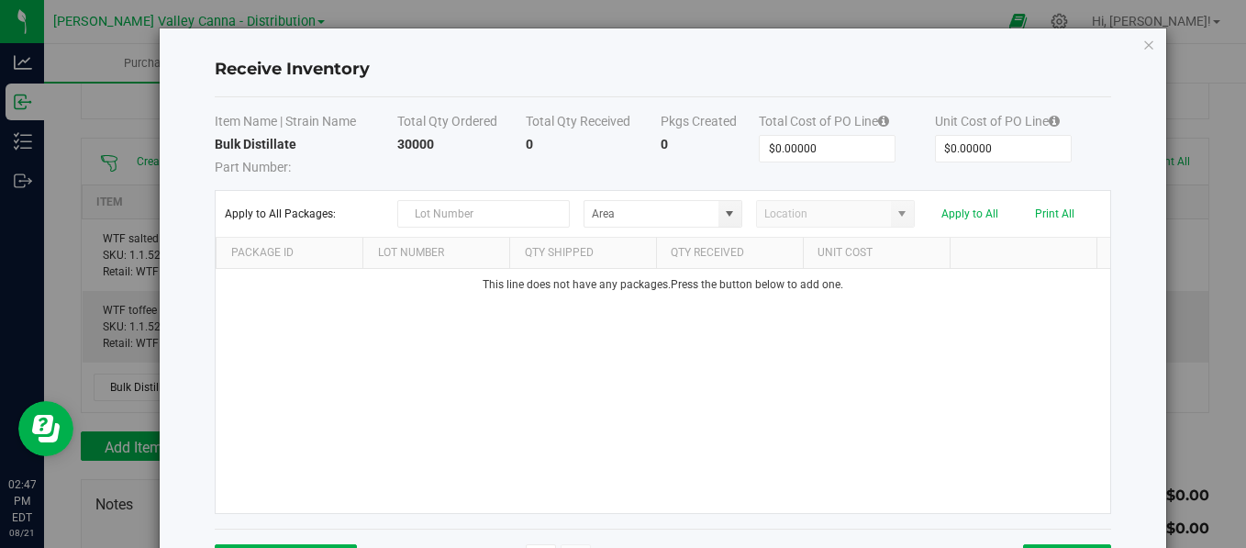
click at [715, 304] on div "This line does not have any packages. Press the button below to add one." at bounding box center [662, 391] width 893 height 244
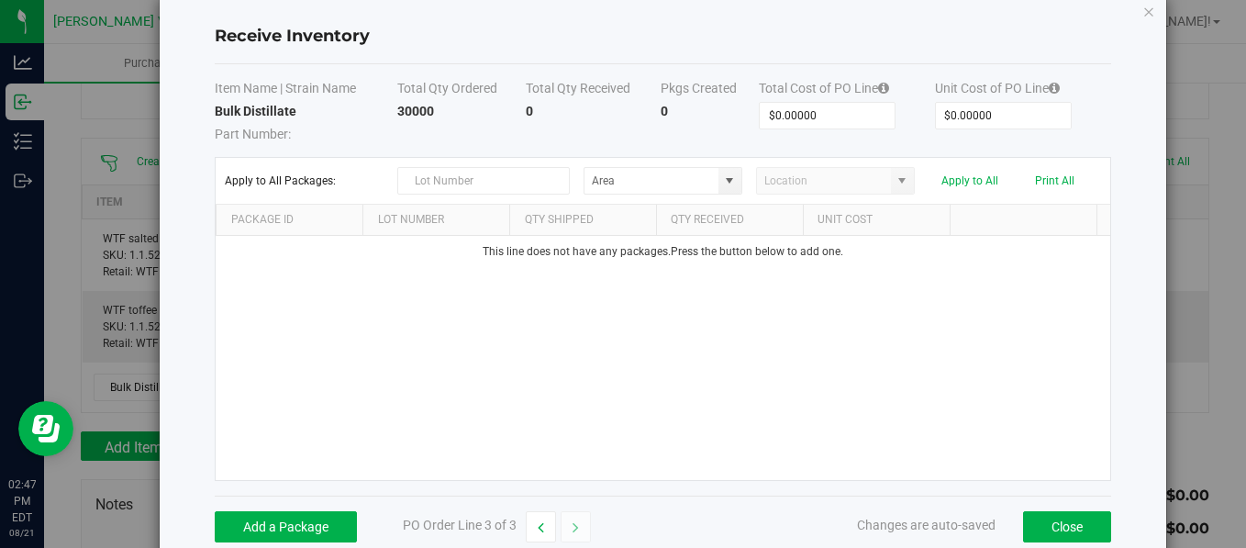
scroll to position [67, 0]
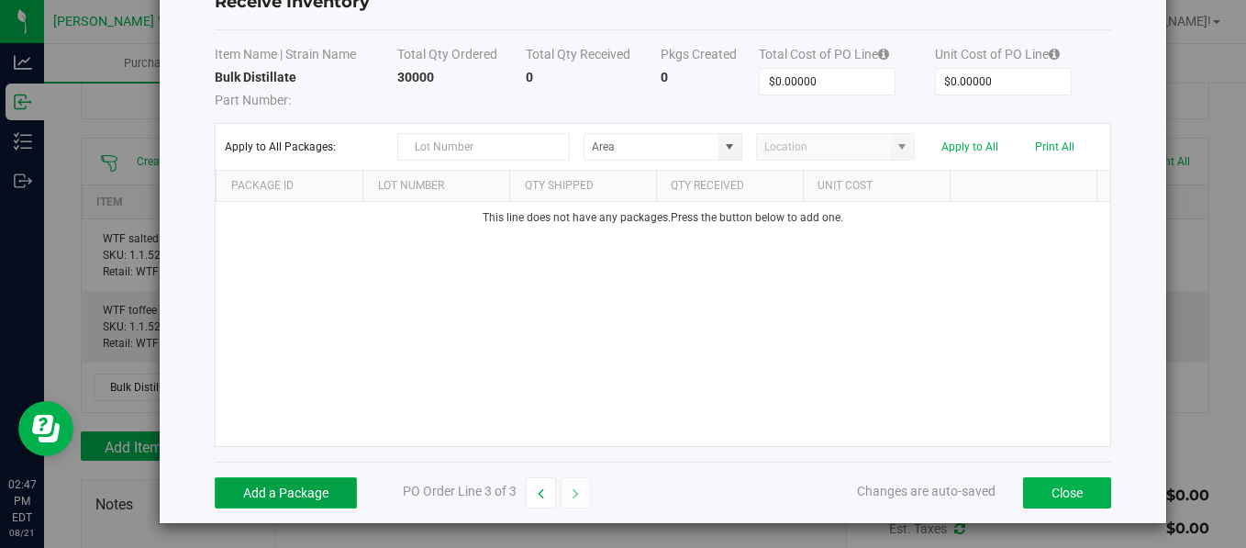
click at [301, 482] on button "Add a Package" at bounding box center [286, 492] width 142 height 31
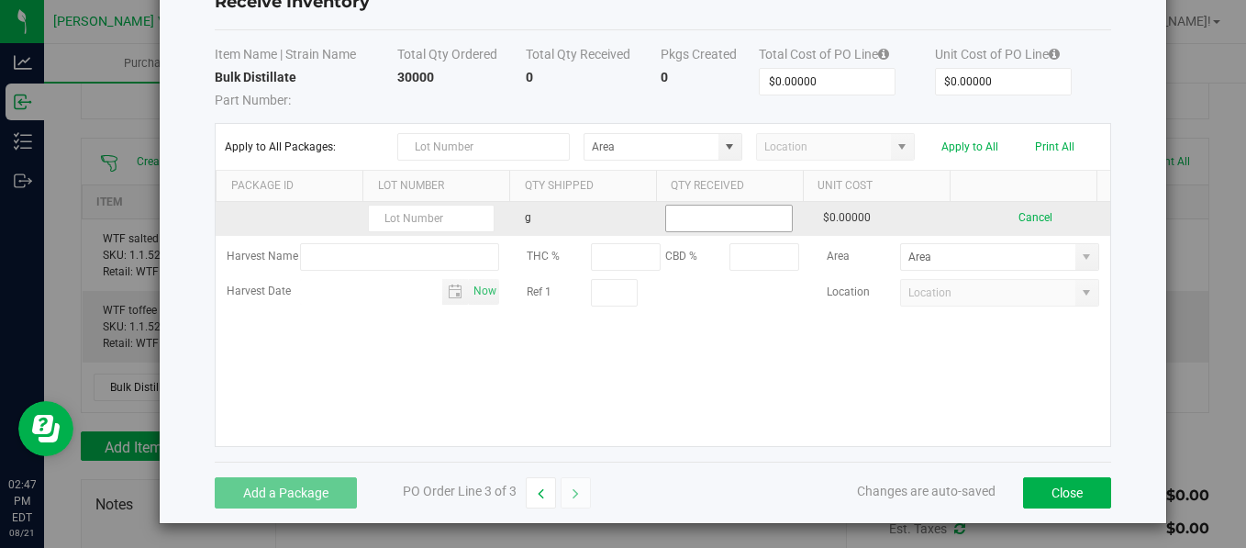
click at [734, 217] on input at bounding box center [728, 218] width 125 height 26
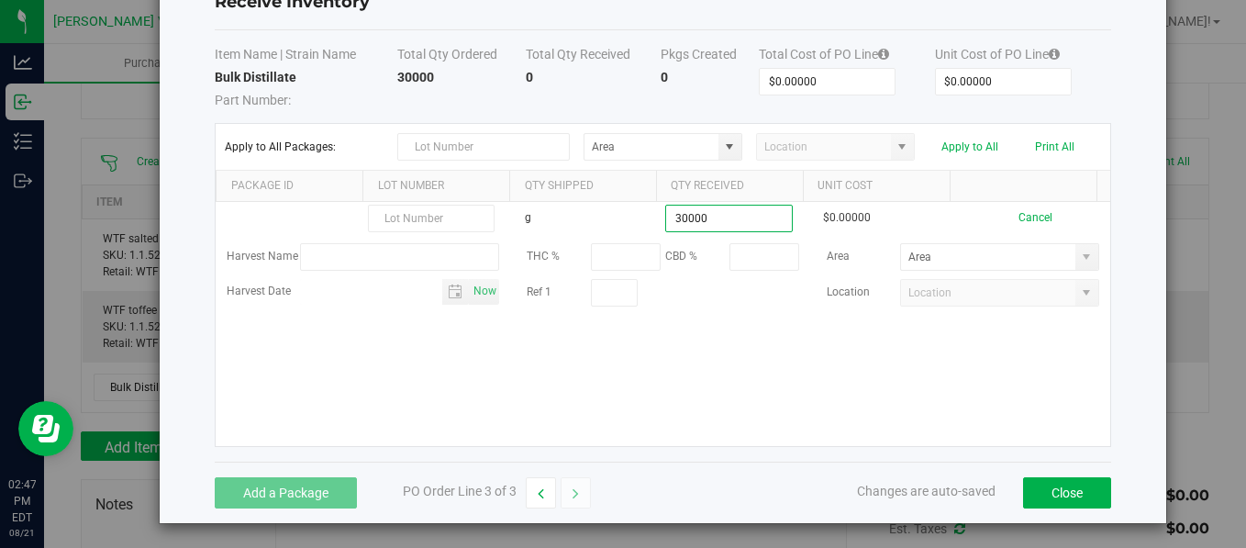
click at [844, 444] on kendo-grid-list "g 30000 $0.00000 Cancel Harvest Name THC % CBD % Area Harvest Date Now Ref 1 Lo…" at bounding box center [662, 324] width 893 height 244
type input "30000.0000 g"
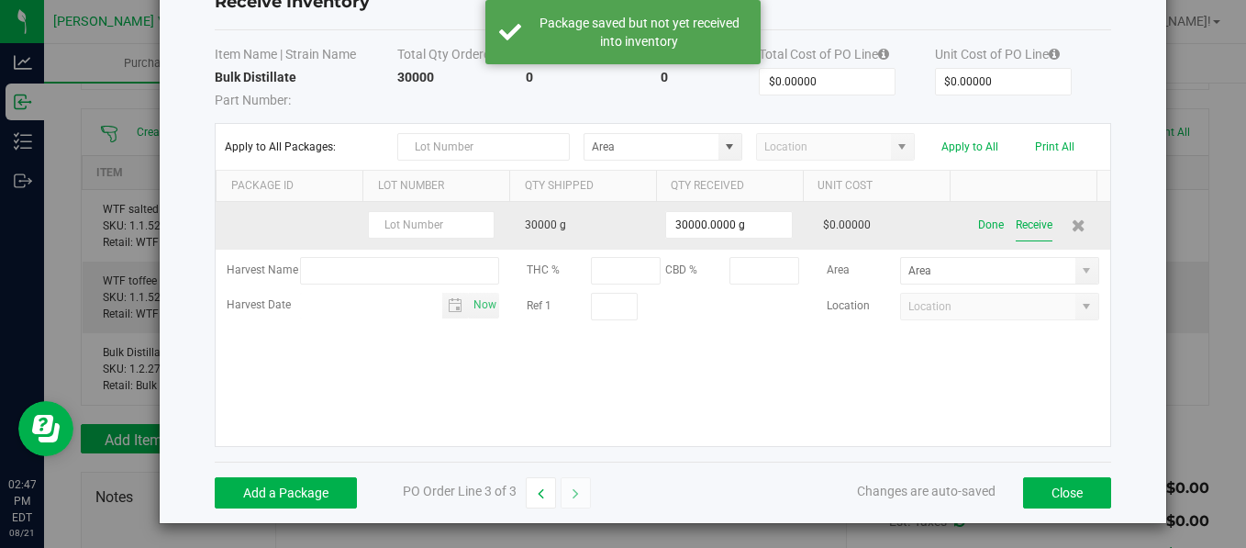
click at [1015, 219] on button "Receive" at bounding box center [1033, 225] width 37 height 32
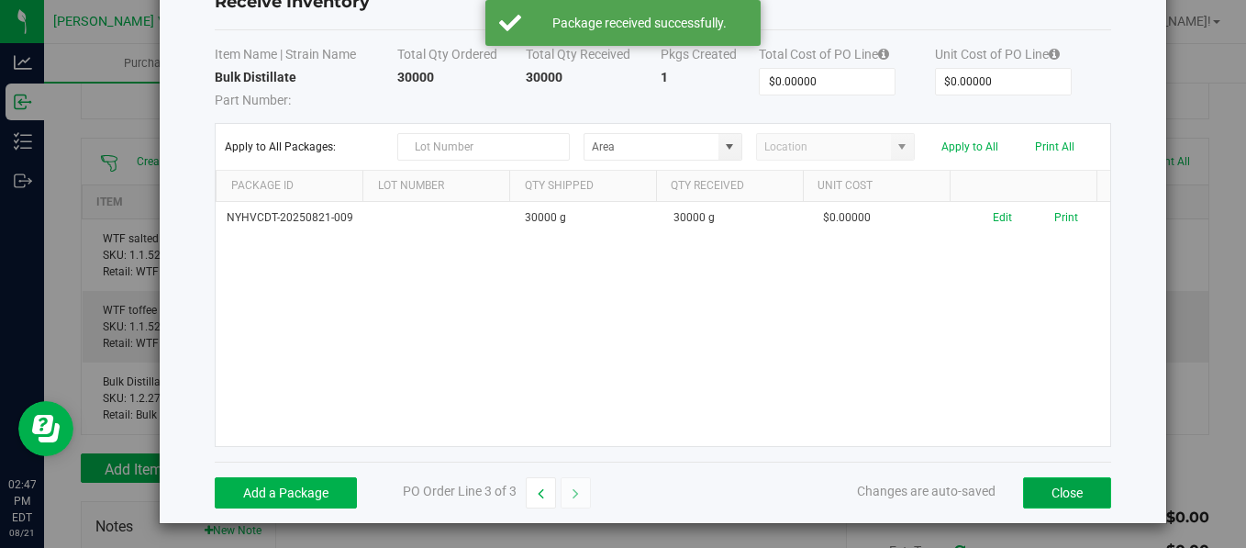
click at [1045, 491] on button "Close" at bounding box center [1067, 492] width 88 height 31
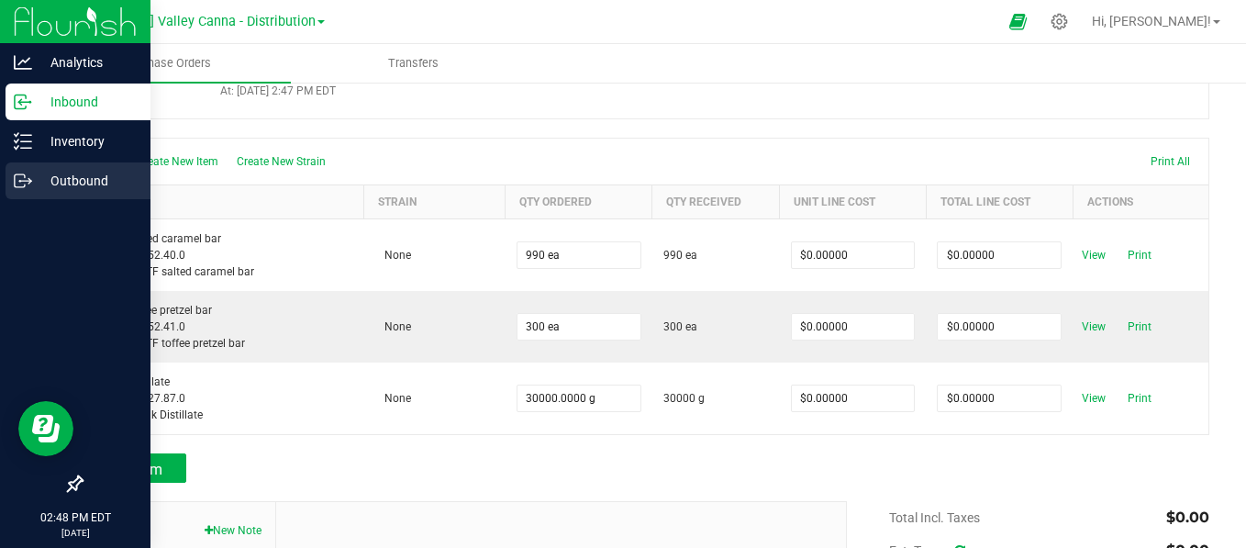
click at [50, 174] on p "Outbound" at bounding box center [87, 181] width 110 height 22
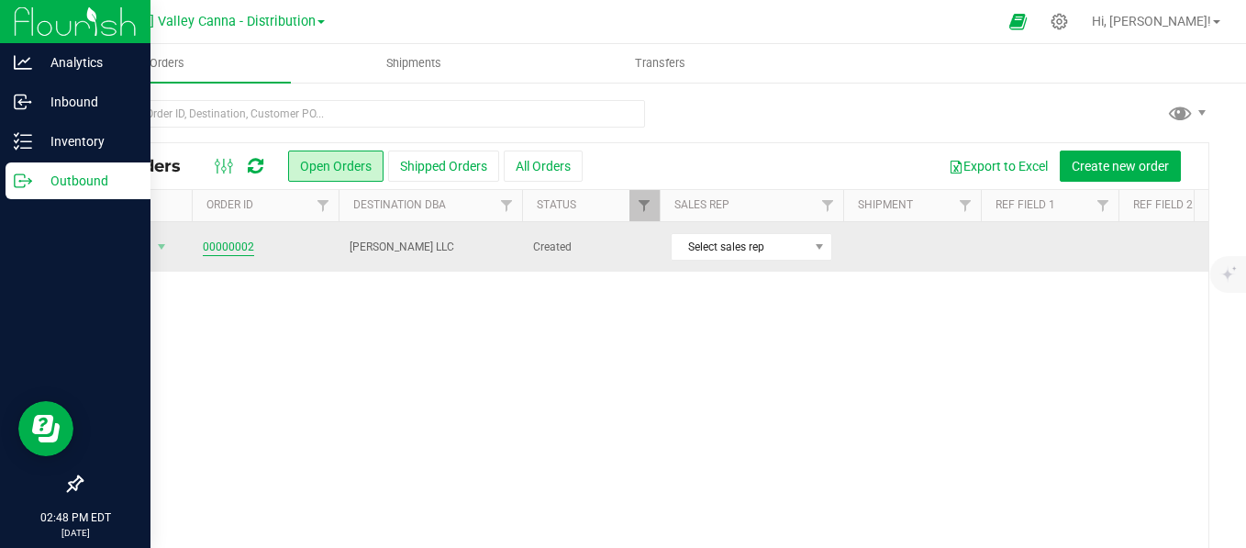
click at [216, 244] on link "00000002" at bounding box center [228, 246] width 51 height 17
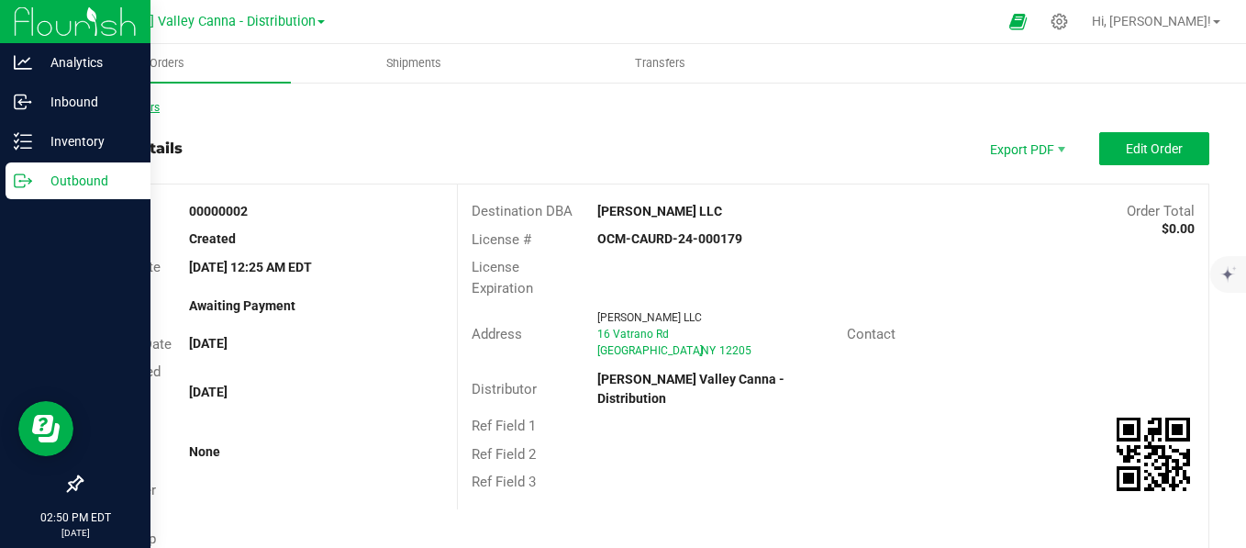
click at [105, 102] on link "Back to Orders" at bounding box center [120, 107] width 79 height 13
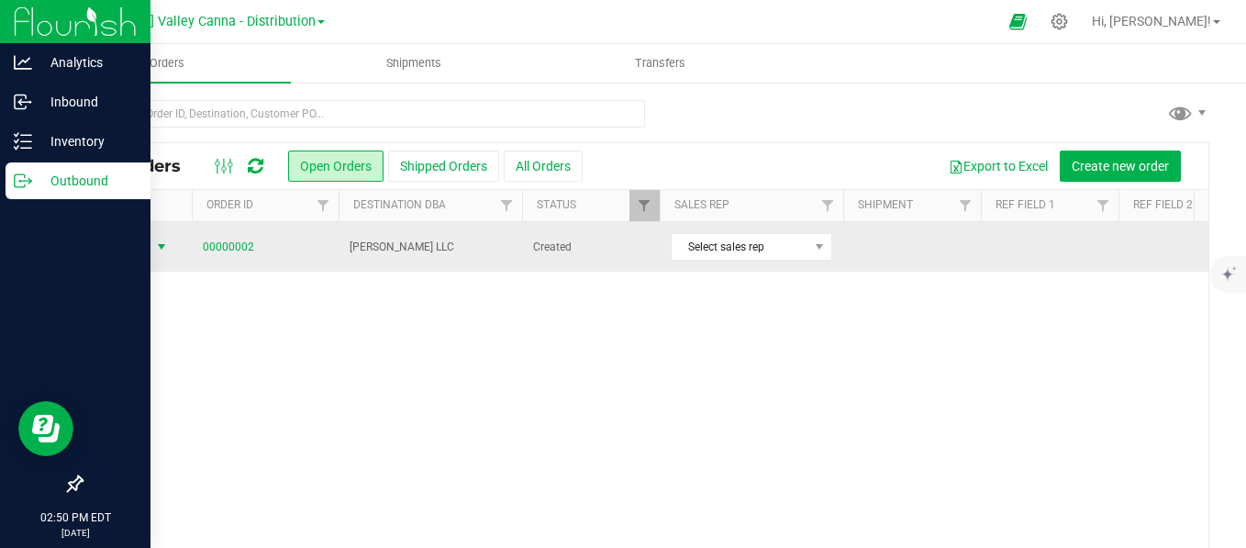
click at [156, 250] on span "select" at bounding box center [161, 246] width 15 height 15
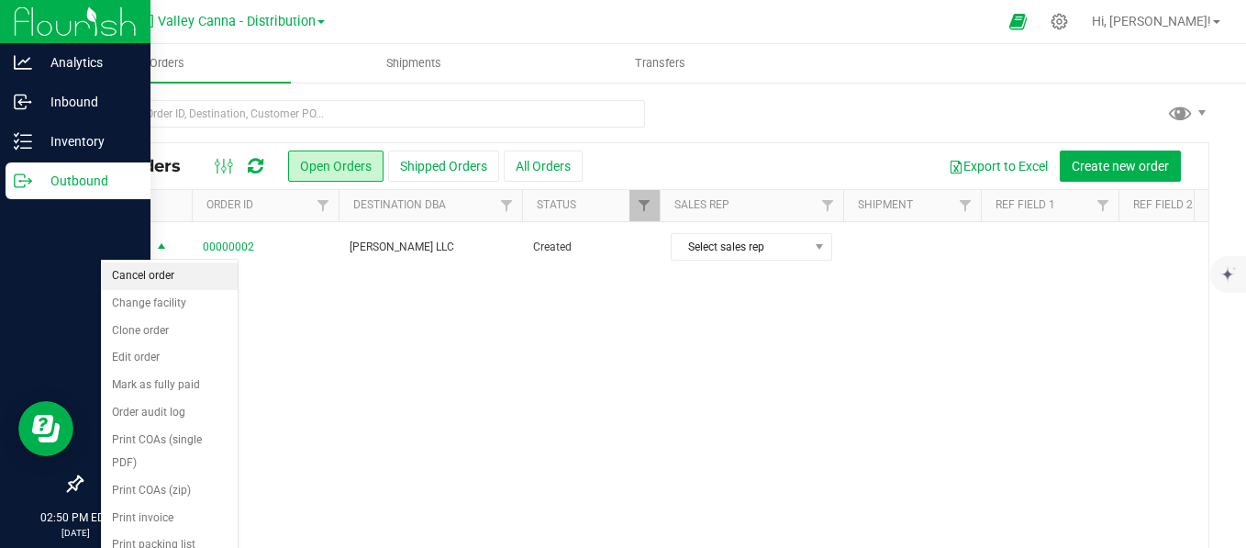
click at [148, 280] on li "Cancel order" at bounding box center [169, 276] width 137 height 28
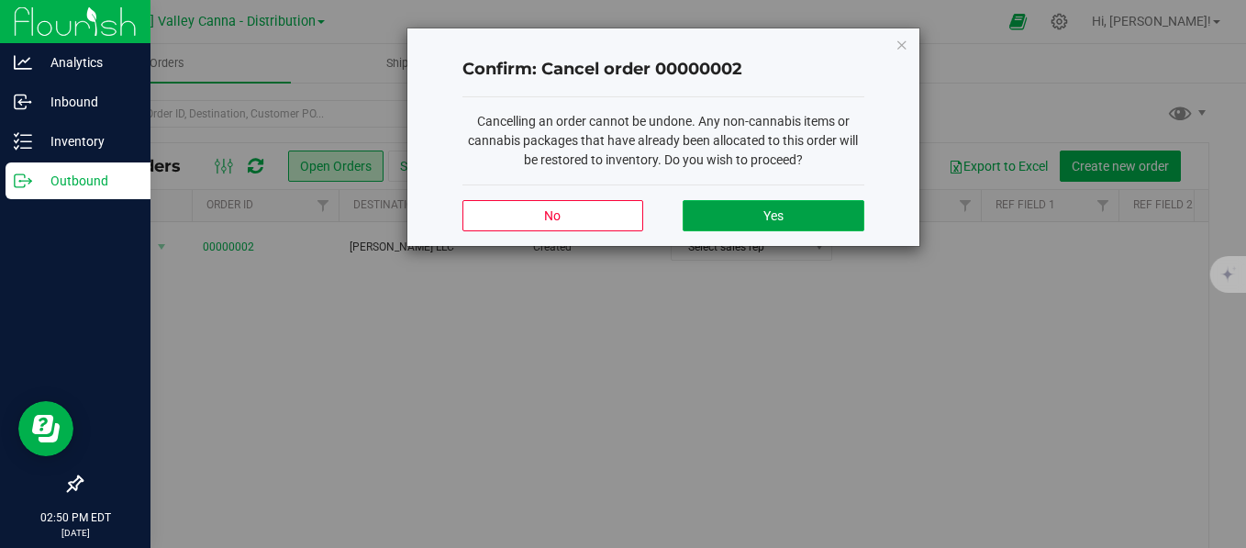
click at [820, 208] on button "Yes" at bounding box center [772, 215] width 181 height 31
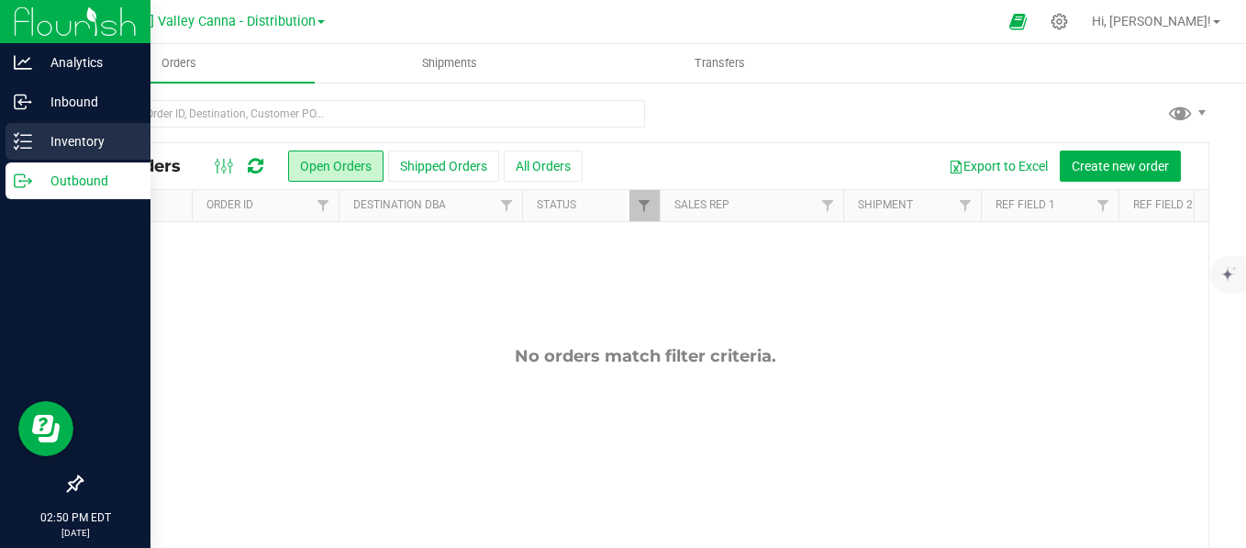
click at [26, 135] on line at bounding box center [26, 135] width 10 height 0
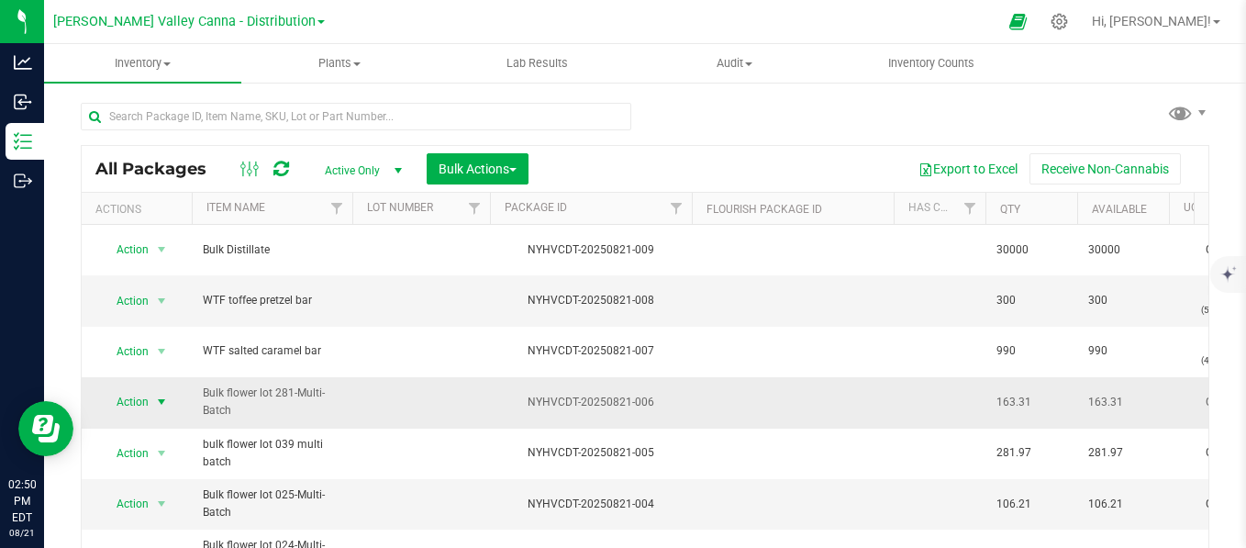
click at [154, 394] on span "select" at bounding box center [161, 401] width 15 height 15
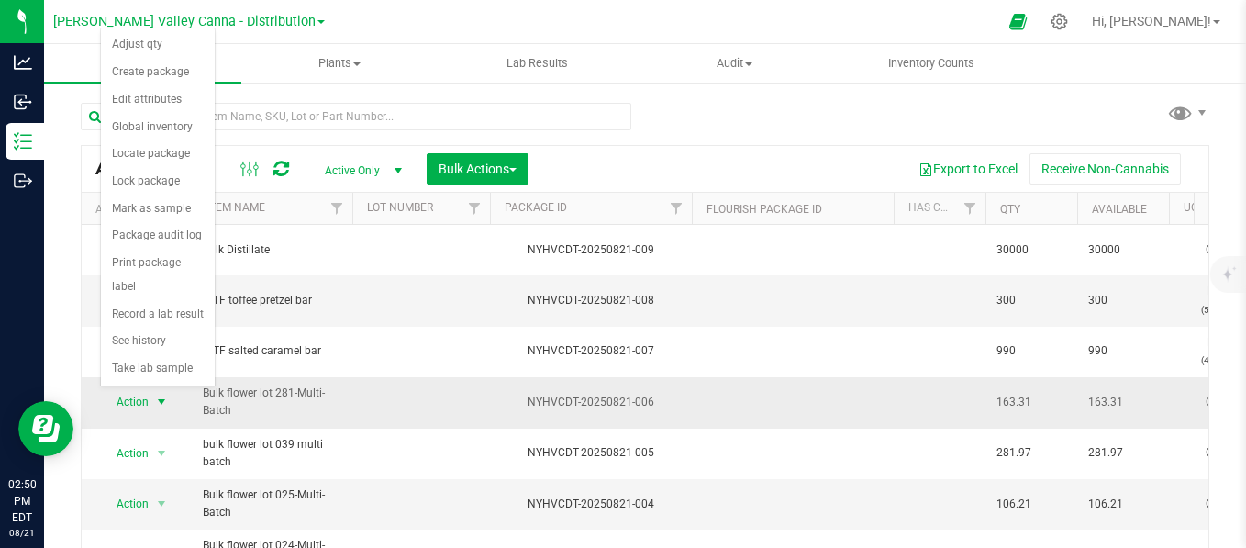
click at [232, 384] on span "Bulk flower lot 281-Multi-Batch" at bounding box center [272, 401] width 139 height 35
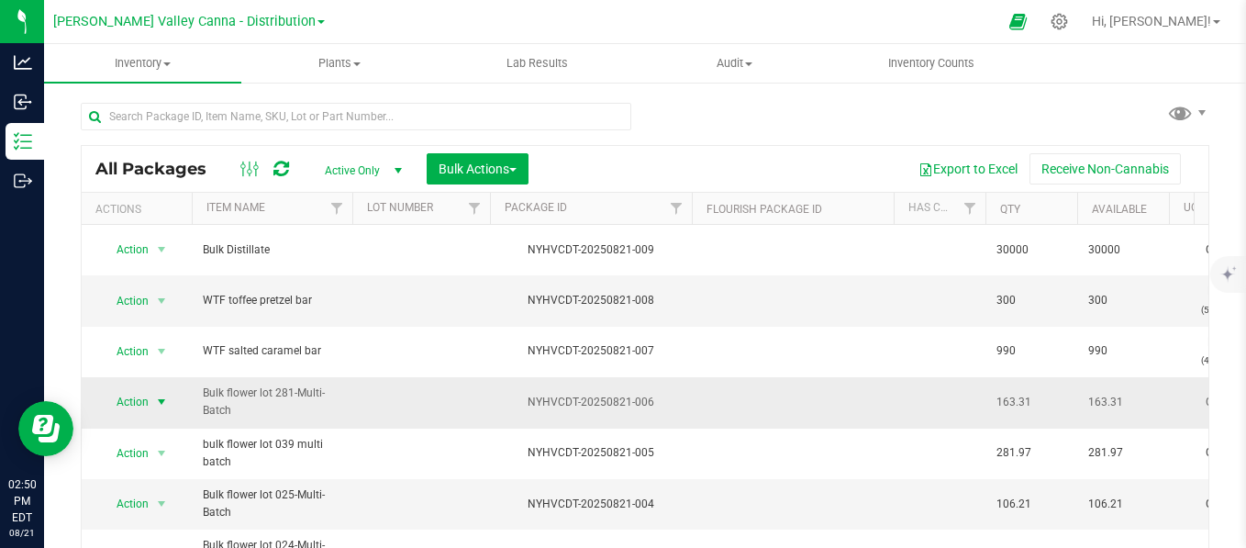
click at [153, 392] on span "select" at bounding box center [161, 402] width 23 height 26
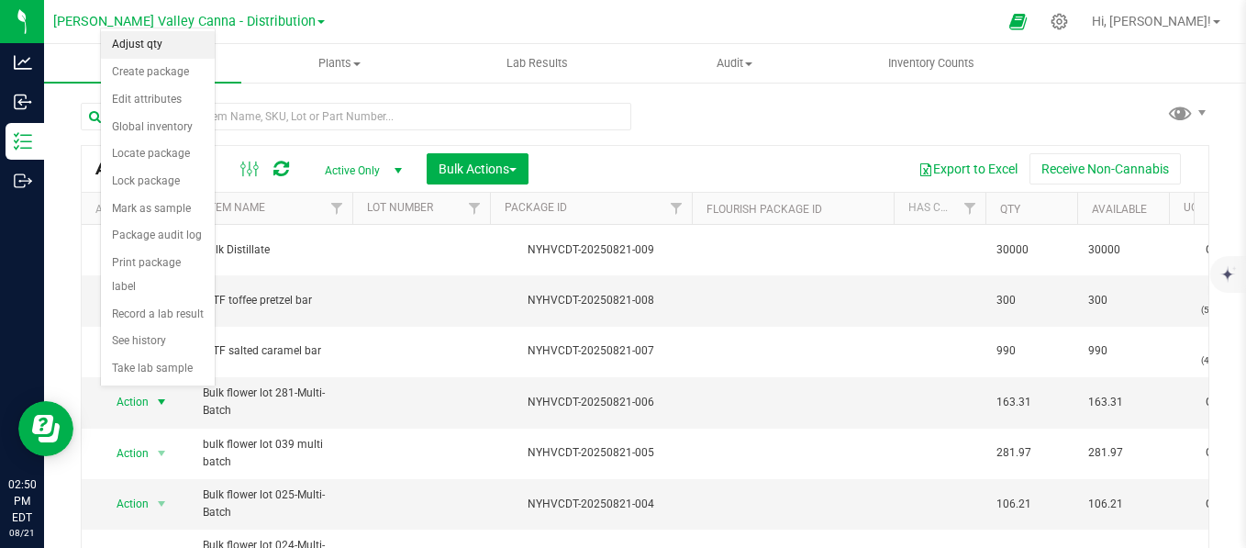
click at [134, 50] on li "Adjust qty" at bounding box center [158, 45] width 114 height 28
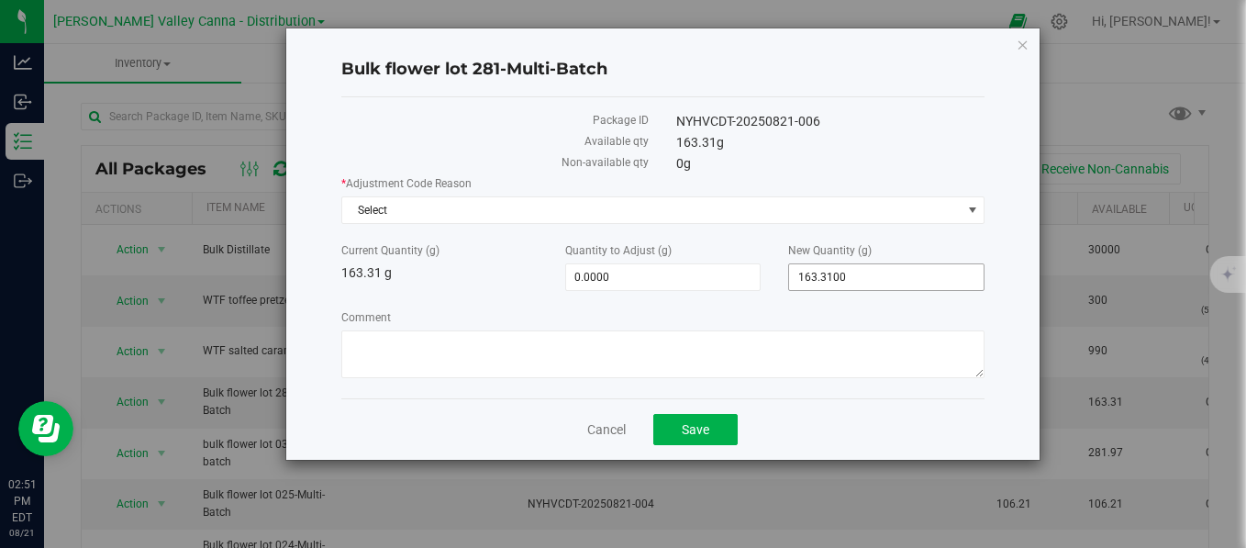
click at [861, 276] on input "163.3100" at bounding box center [886, 277] width 194 height 26
type input "1"
type input "0"
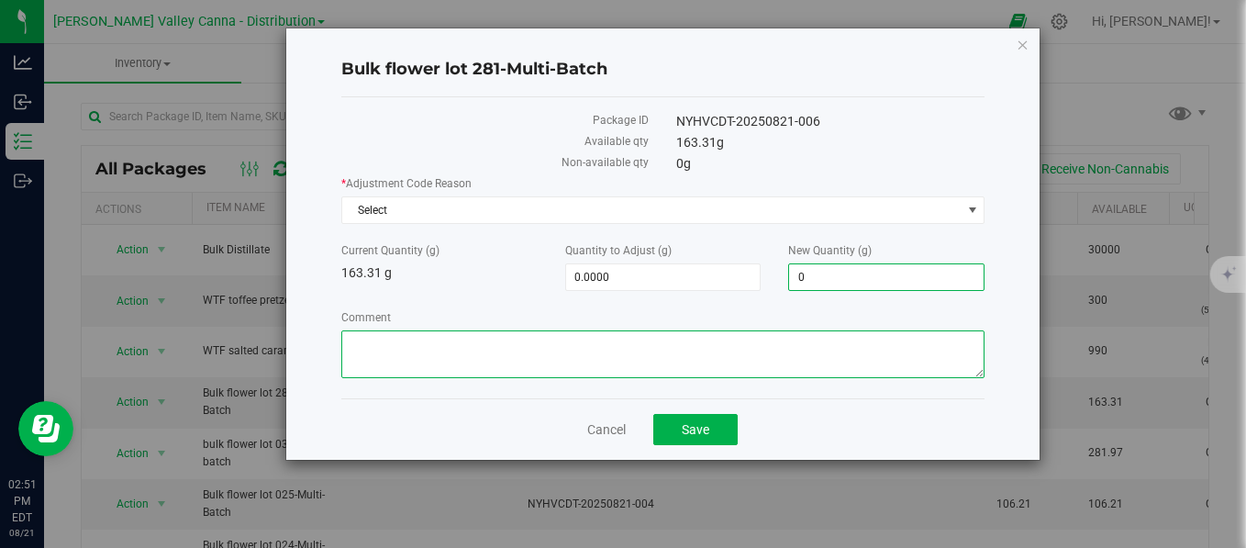
click at [663, 350] on textarea "Comment" at bounding box center [663, 354] width 644 height 48
type input "-163.3100"
type input "0.0000"
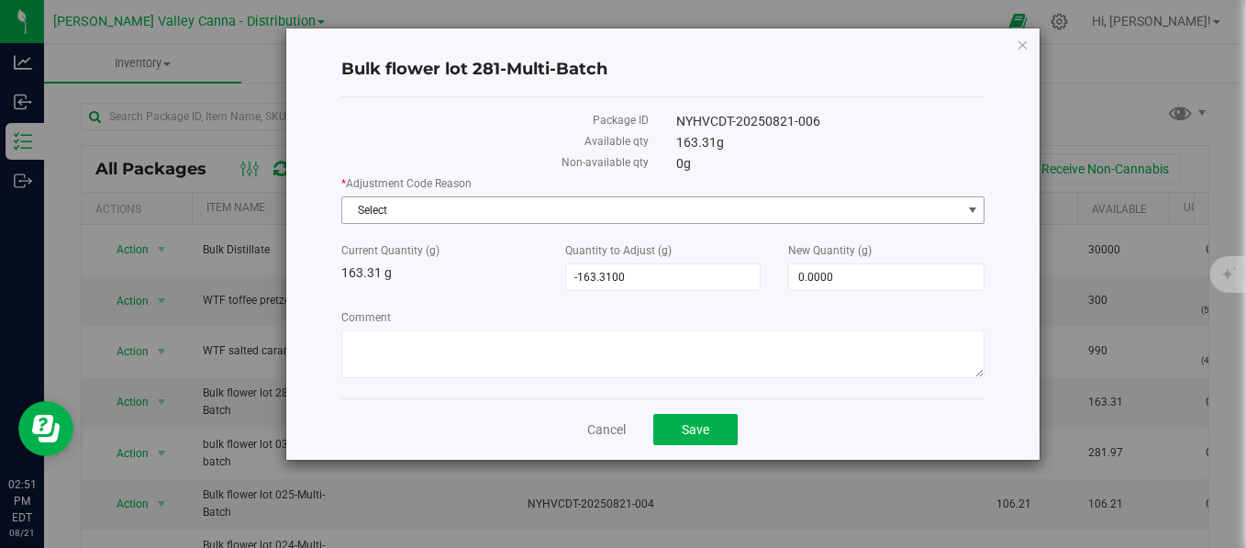
click at [551, 205] on span "Select" at bounding box center [651, 210] width 619 height 26
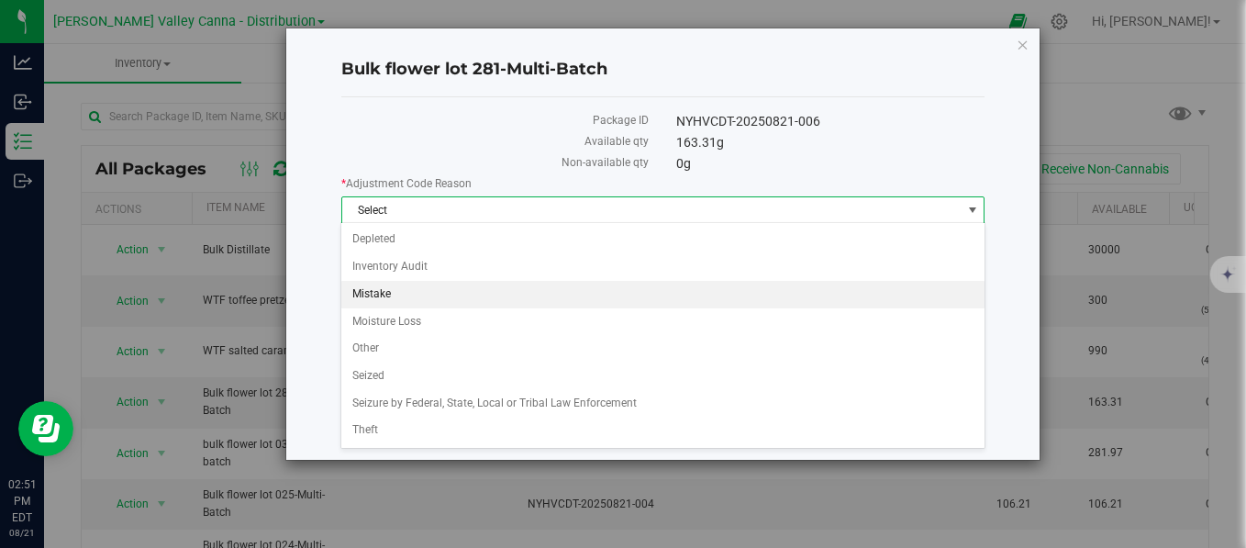
click at [462, 302] on li "Mistake" at bounding box center [662, 295] width 642 height 28
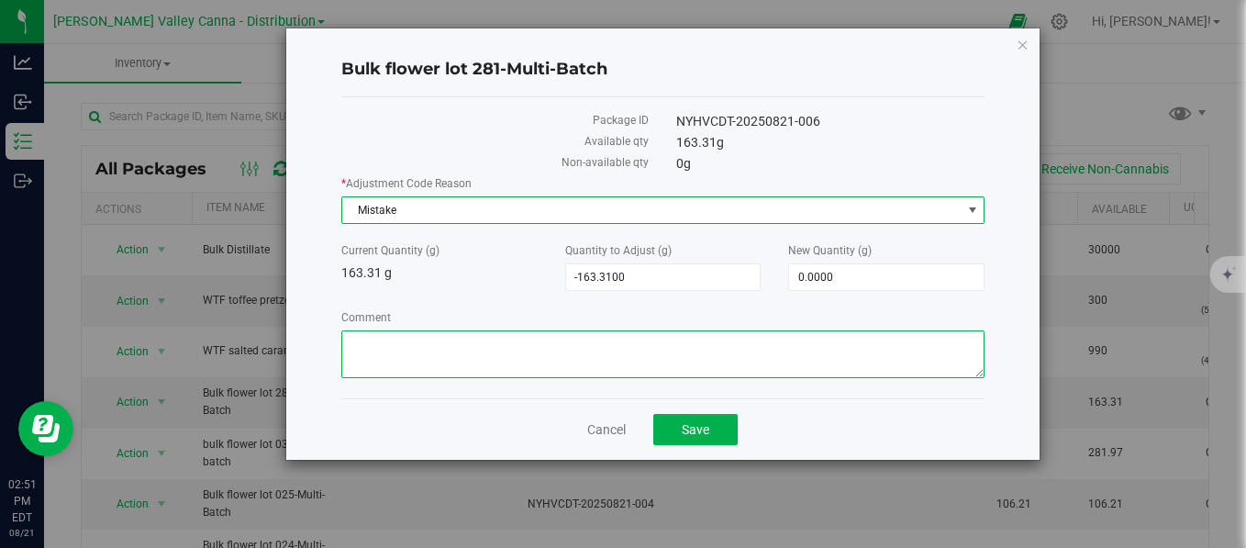
click at [458, 340] on textarea "Comment" at bounding box center [663, 354] width 644 height 48
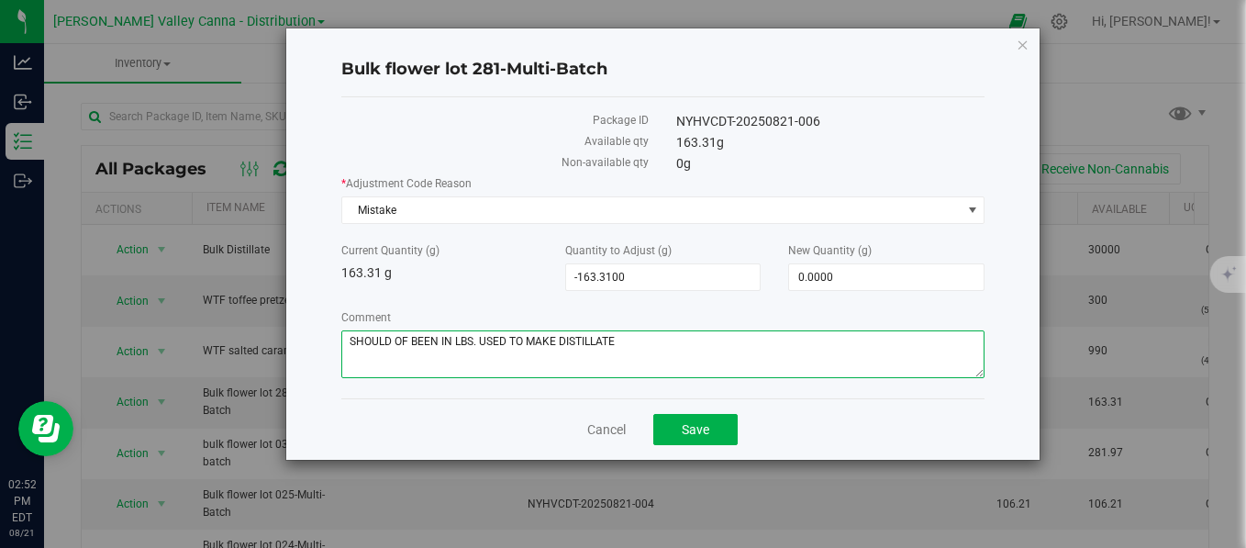
click at [618, 365] on textarea "Comment" at bounding box center [663, 354] width 644 height 48
drag, startPoint x: 344, startPoint y: 338, endPoint x: 623, endPoint y: 338, distance: 278.8
click at [623, 338] on textarea "Comment" at bounding box center [663, 354] width 644 height 48
click at [595, 342] on textarea "Comment" at bounding box center [663, 354] width 644 height 48
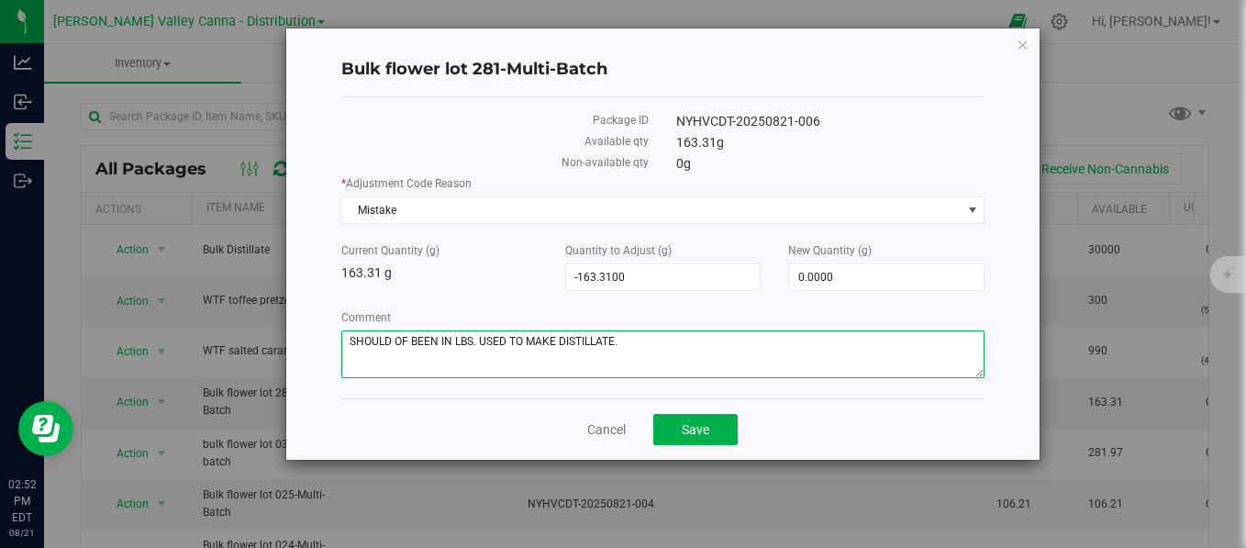
drag, startPoint x: 350, startPoint y: 338, endPoint x: 619, endPoint y: 341, distance: 268.8
click at [619, 341] on textarea "Comment" at bounding box center [663, 354] width 644 height 48
type textarea "SHOULD OF BEEN IN LBS. USED TO MAKE DISTILLATE."
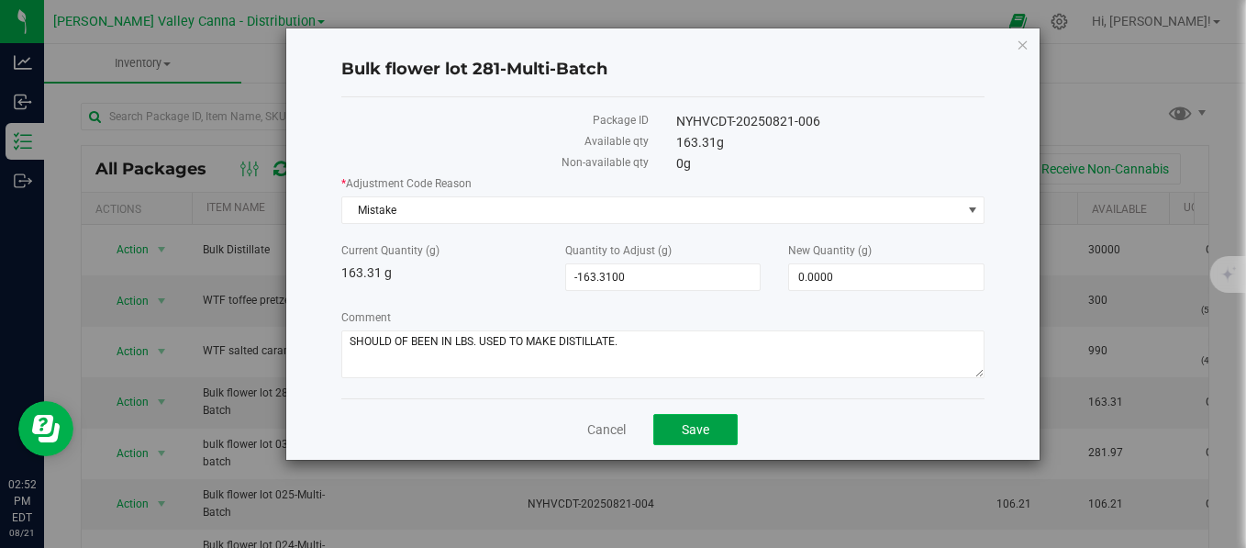
click at [695, 430] on span "Save" at bounding box center [696, 429] width 28 height 15
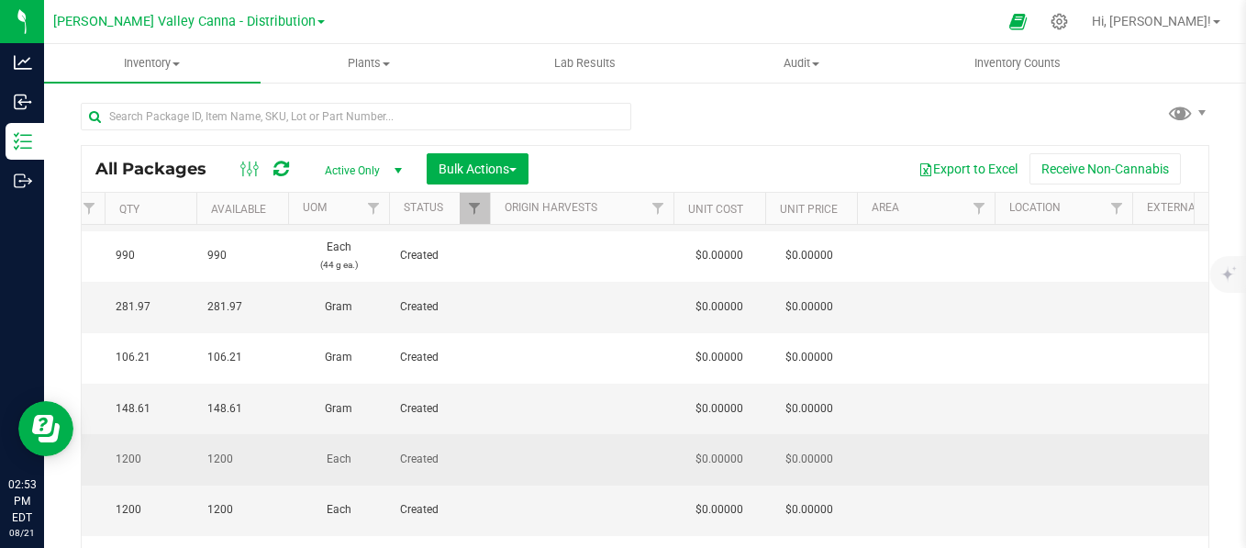
scroll to position [95, 885]
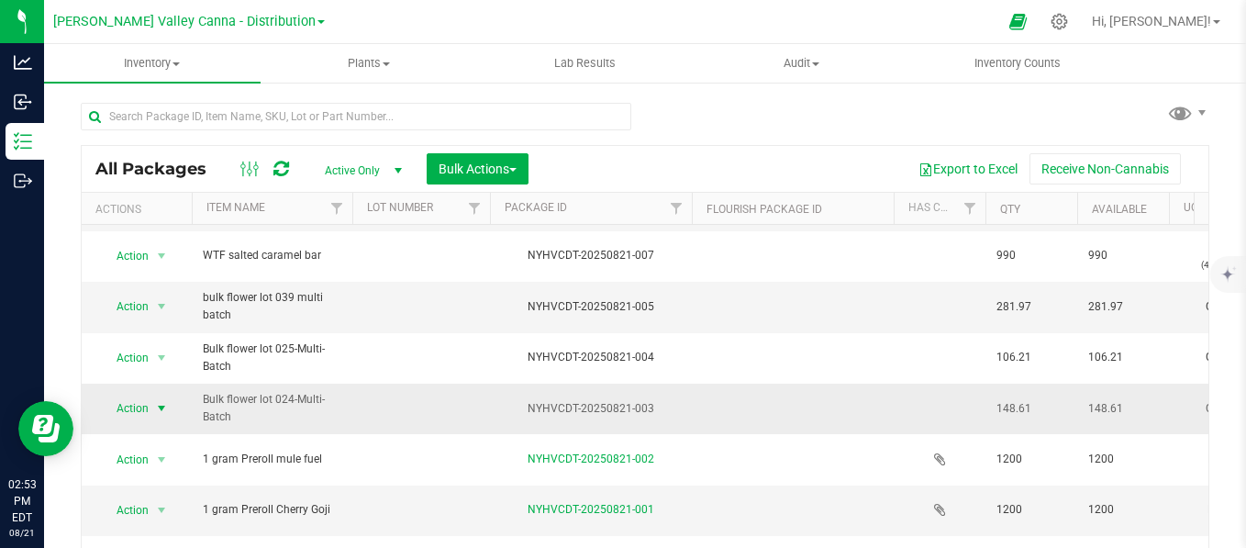
click at [161, 401] on span "select" at bounding box center [161, 408] width 15 height 15
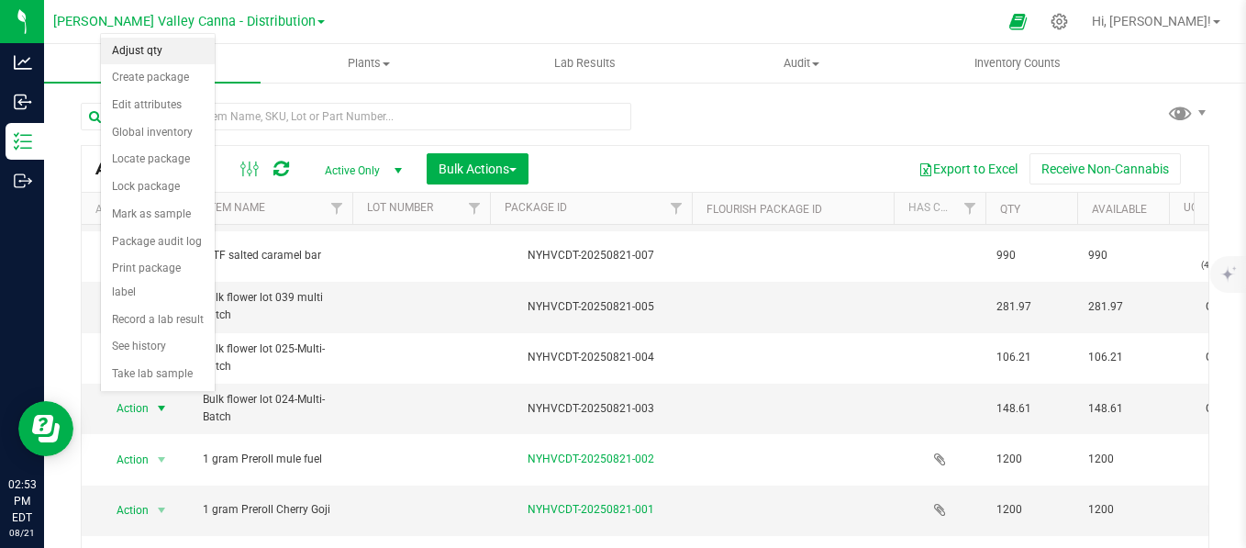
click at [152, 49] on li "Adjust qty" at bounding box center [158, 52] width 114 height 28
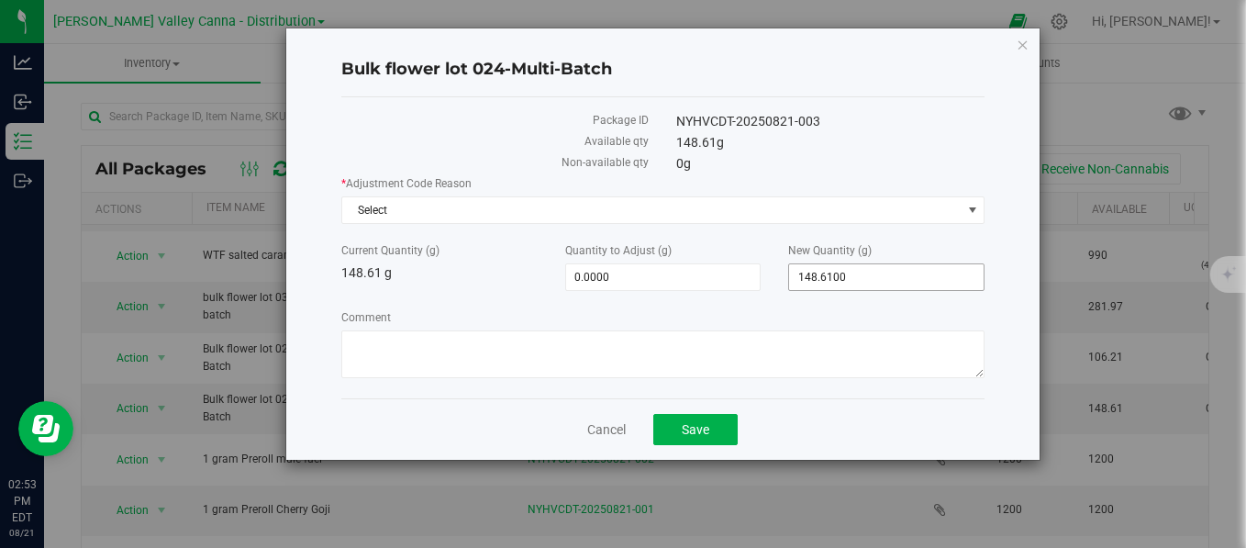
click at [875, 281] on input "148.6100" at bounding box center [886, 277] width 194 height 26
type input "1"
type input "0"
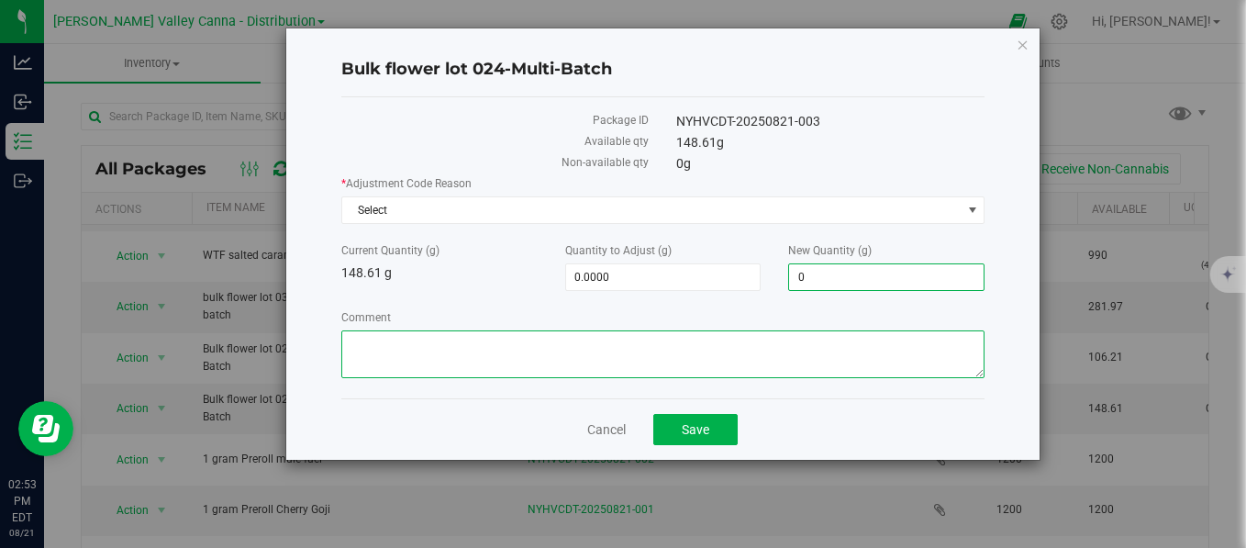
click at [547, 363] on textarea "Comment" at bounding box center [663, 354] width 644 height 48
type input "-148.6100"
type input "0.0000"
paste textarea "SHOULD OF BEEN IN LBS. USED TO MAKE DISTILLATE."
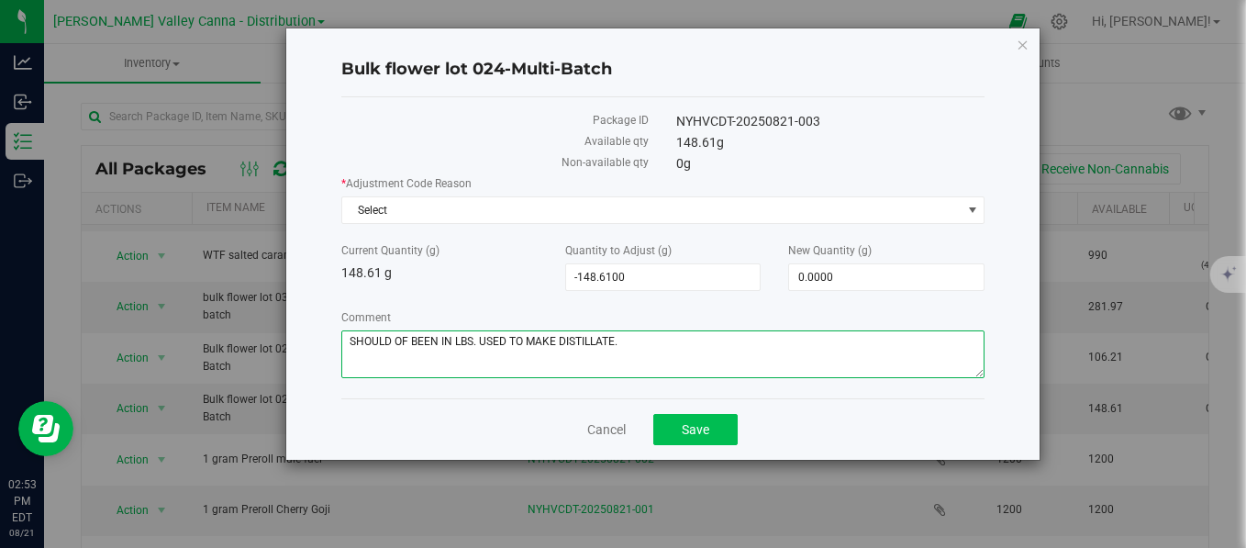
type textarea "SHOULD OF BEEN IN LBS. USED TO MAKE DISTILLATE."
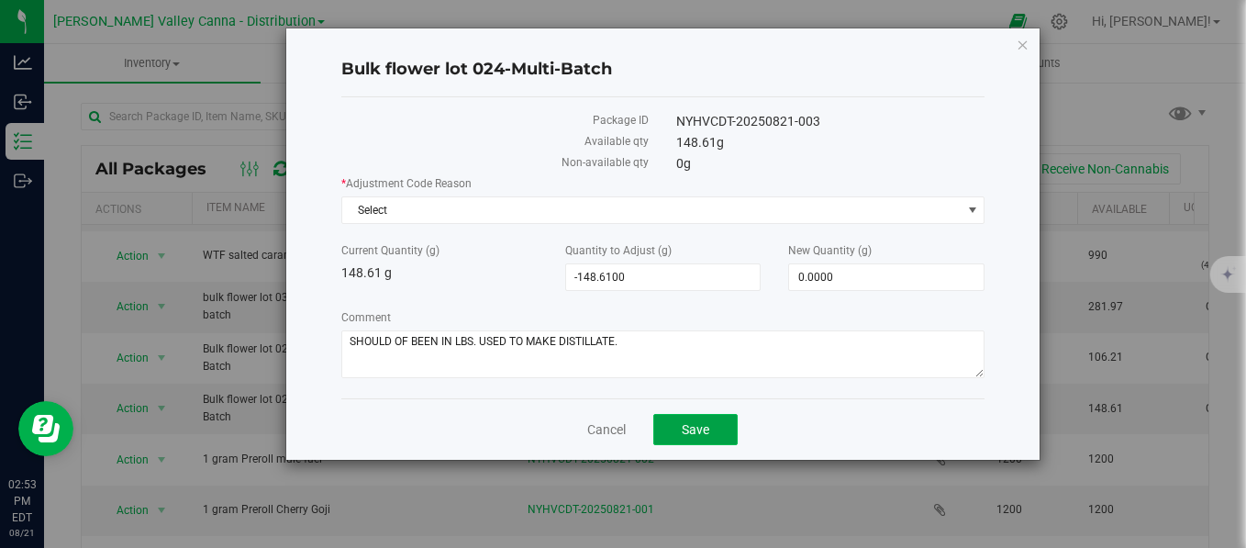
click at [712, 428] on button "Save" at bounding box center [695, 429] width 84 height 31
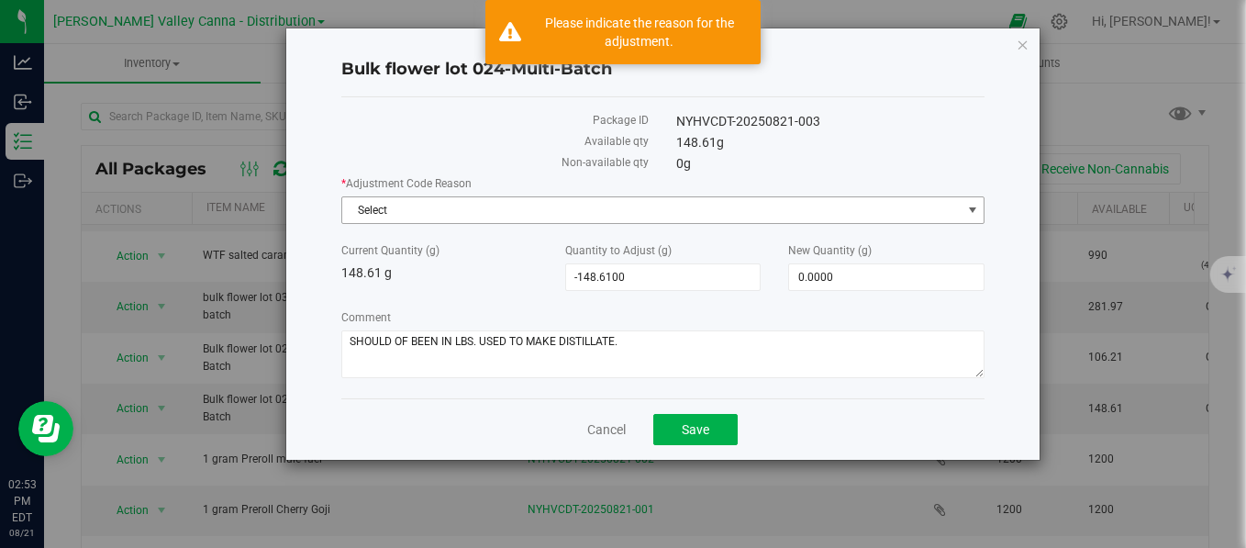
click at [629, 218] on span "Select" at bounding box center [651, 210] width 619 height 26
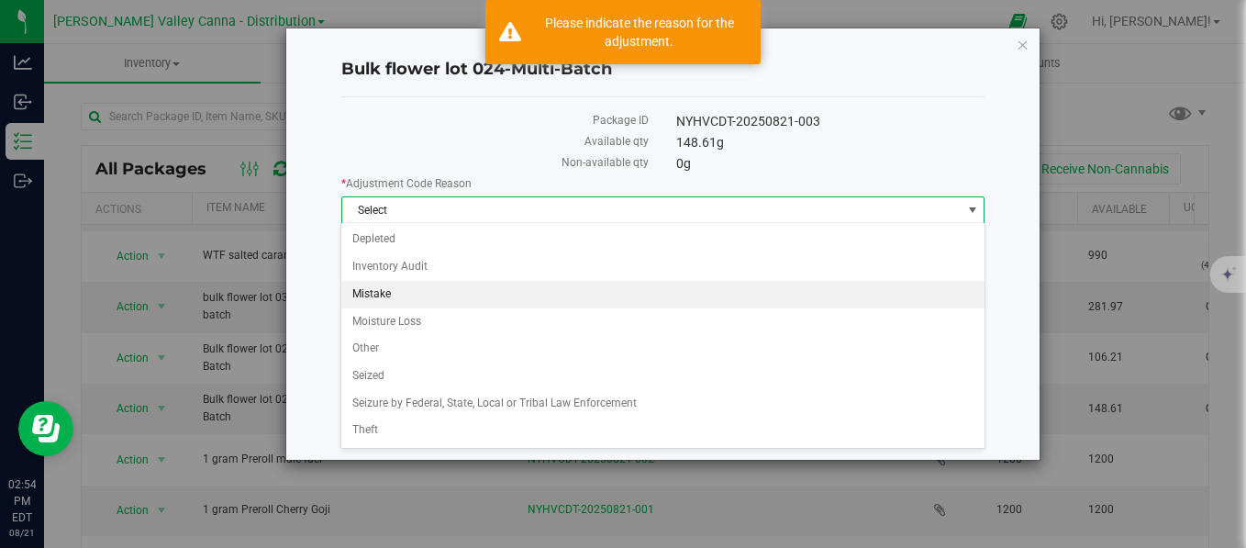
click at [366, 294] on li "Mistake" at bounding box center [662, 295] width 642 height 28
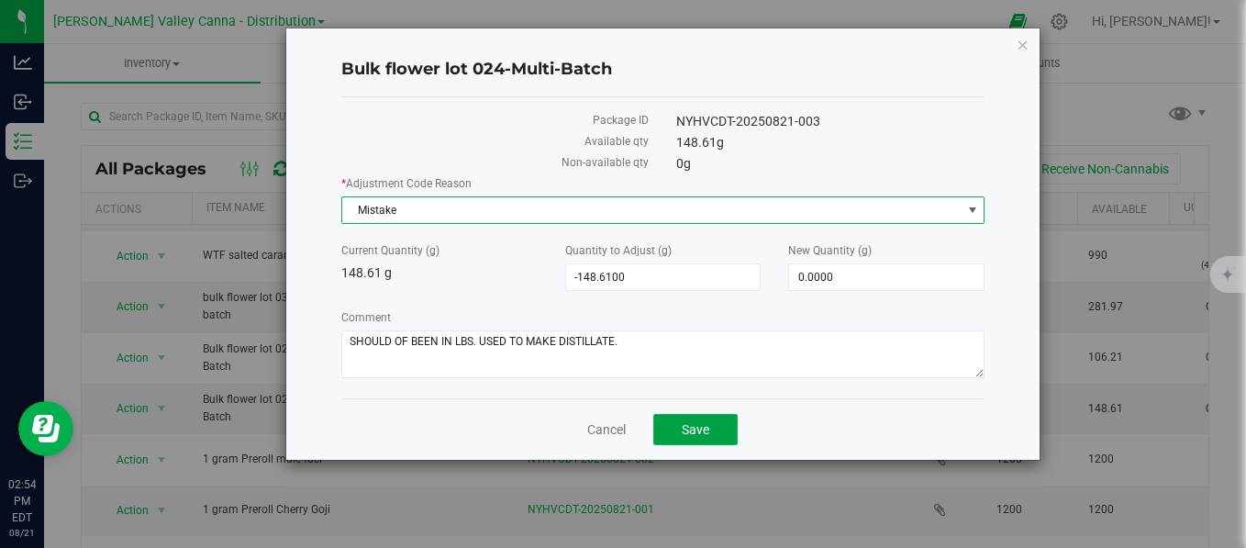
click at [709, 431] on span "Save" at bounding box center [696, 429] width 28 height 15
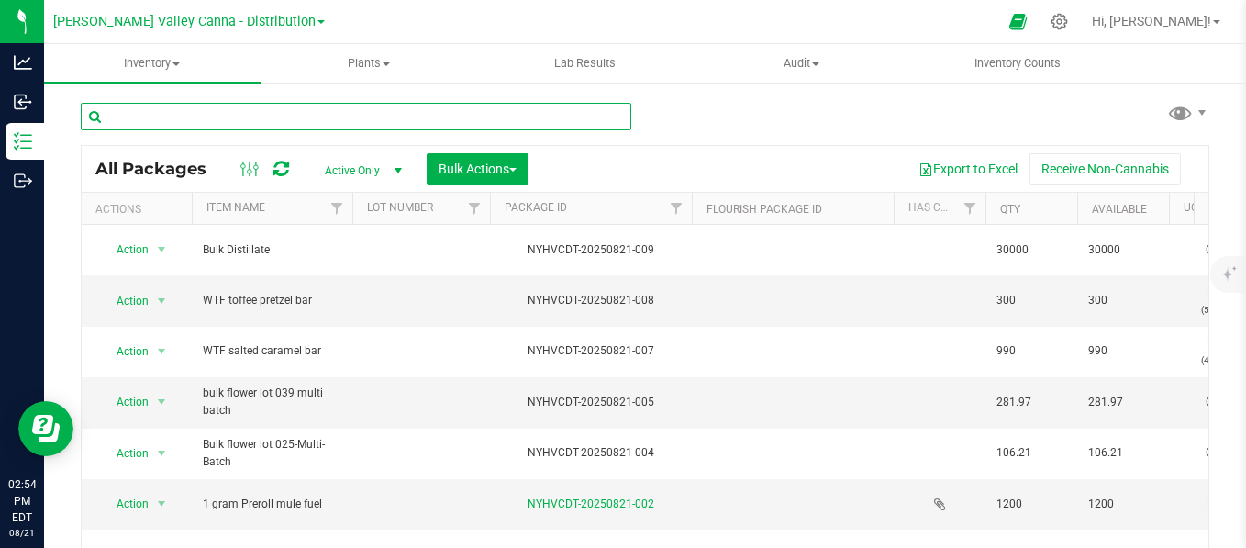
click at [270, 116] on input "text" at bounding box center [356, 117] width 550 height 28
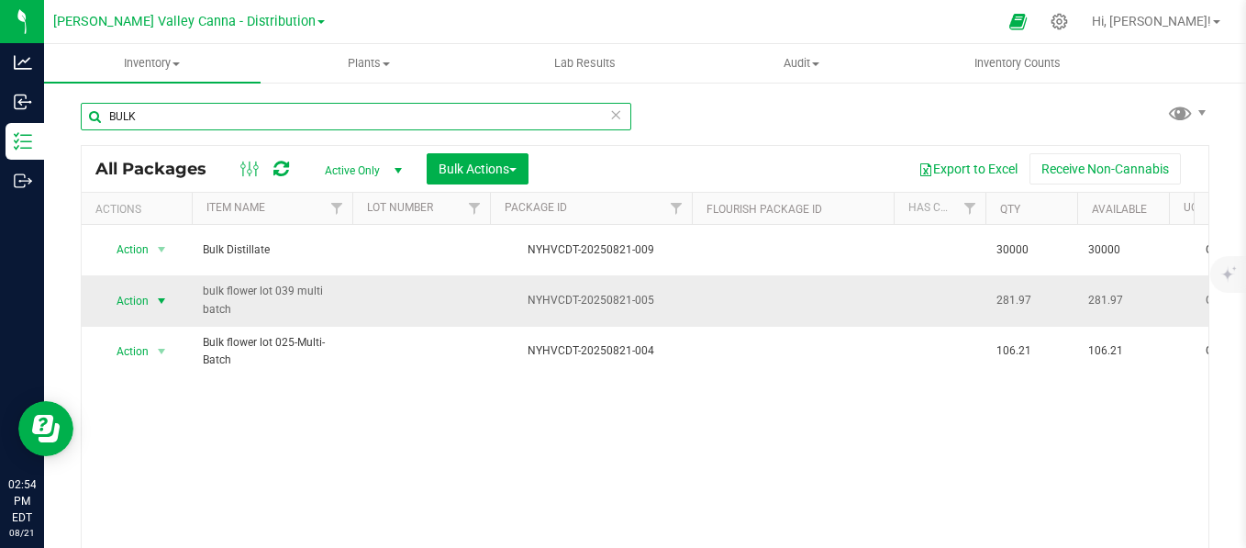
type input "BULK"
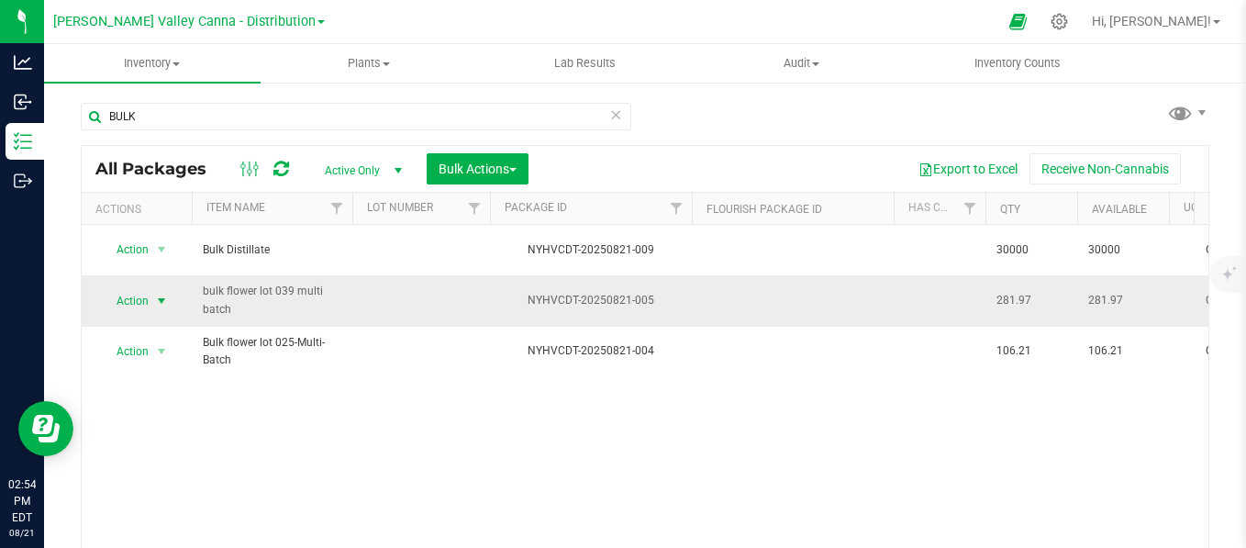
click at [158, 294] on span "select" at bounding box center [161, 301] width 15 height 15
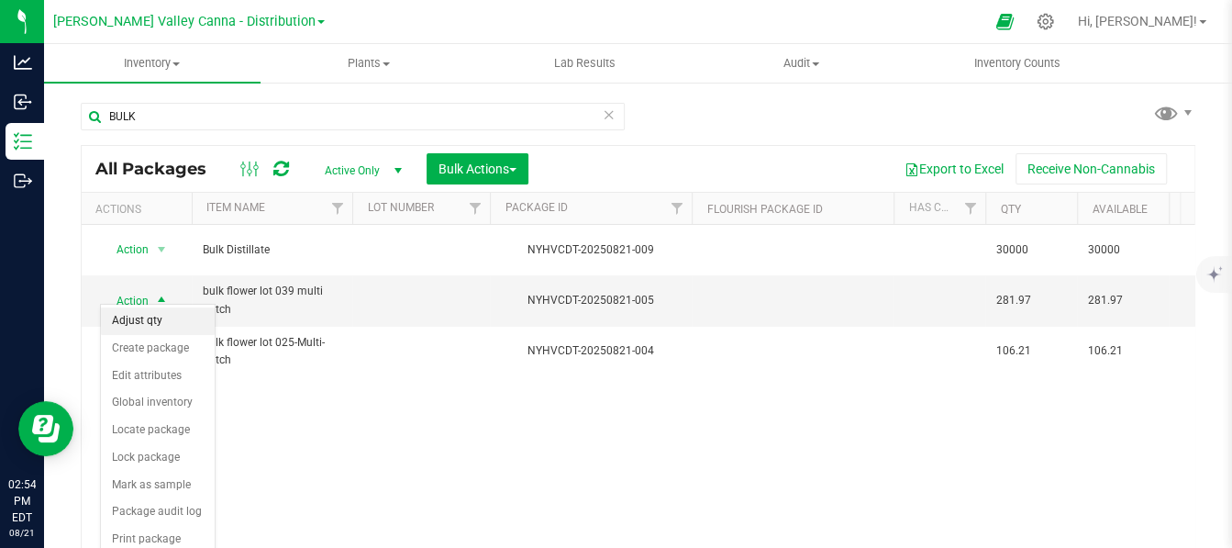
click at [154, 317] on li "Adjust qty" at bounding box center [158, 321] width 114 height 28
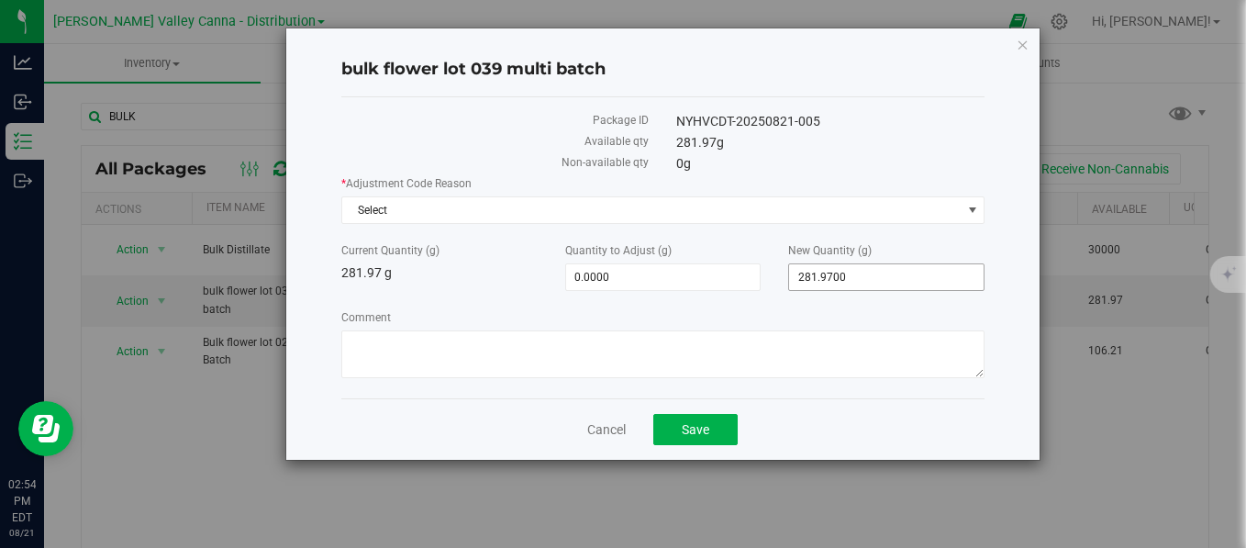
click at [881, 279] on input "281.9700" at bounding box center [886, 277] width 194 height 26
type input "2"
type input "93070"
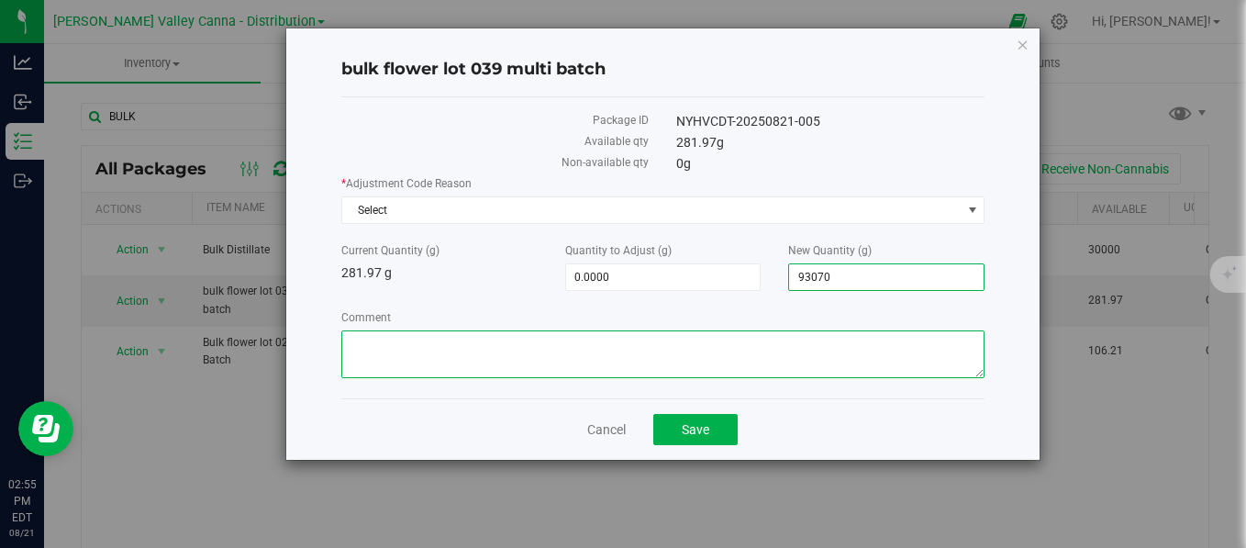
click at [702, 348] on textarea "Comment" at bounding box center [663, 354] width 644 height 48
type input "92,788.0300"
type input "93,070.0000"
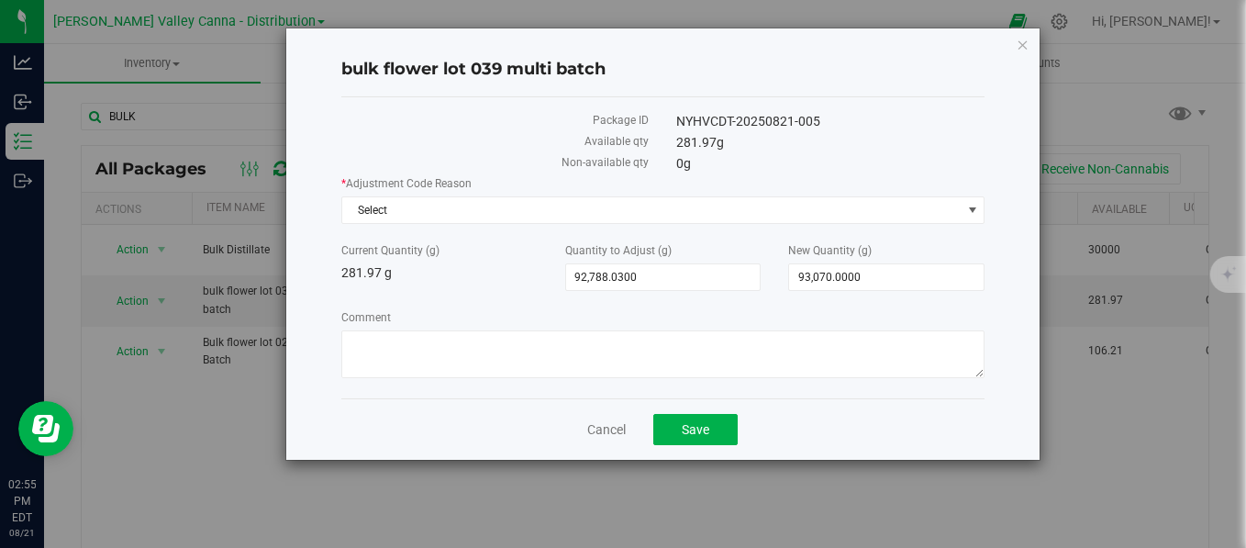
click at [655, 289] on div "* Adjustment Code Reason Select Select Depleted Inventory Audit Mistake Moistur…" at bounding box center [663, 279] width 644 height 208
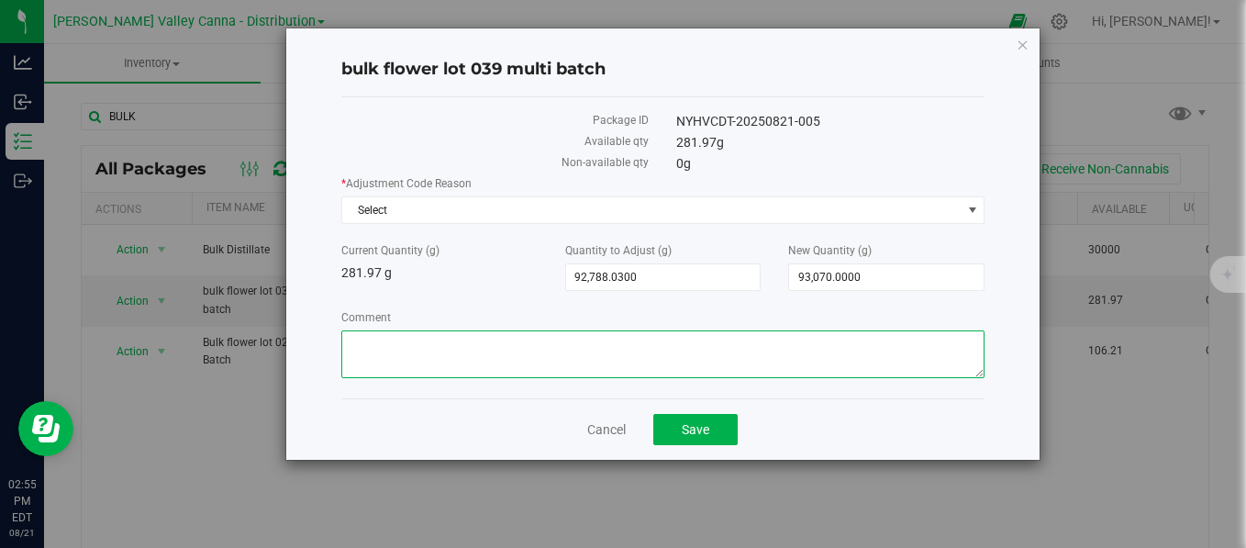
click at [620, 349] on textarea "Comment" at bounding box center [663, 354] width 644 height 48
paste textarea "SHOULD OF BEEN IN LBS. USED TO MAKE DISTILLATE."
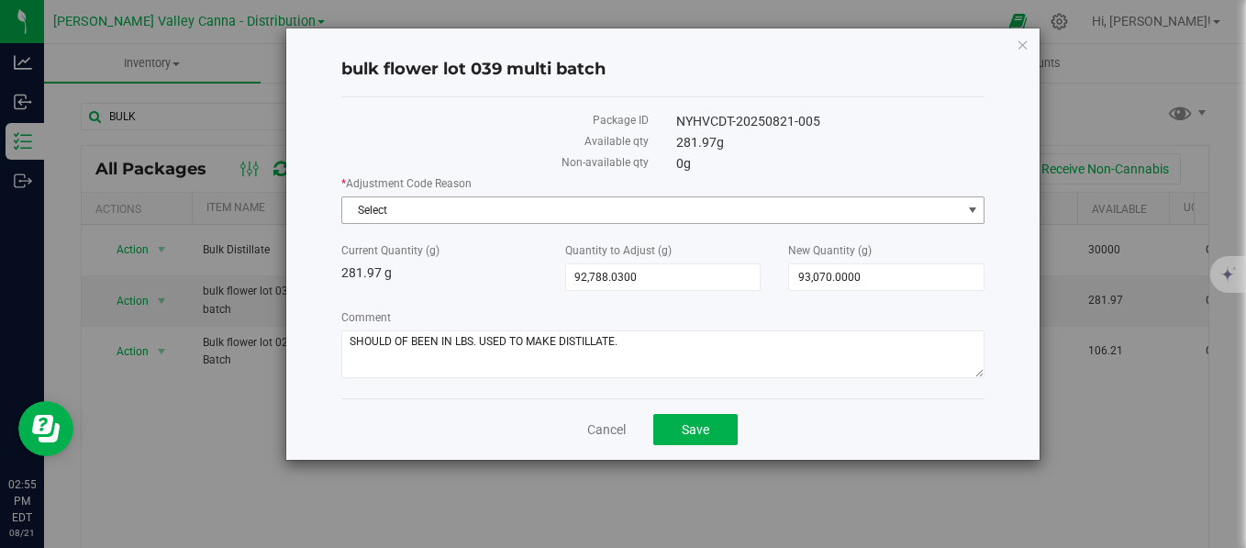
click at [630, 209] on span "Select" at bounding box center [651, 210] width 619 height 26
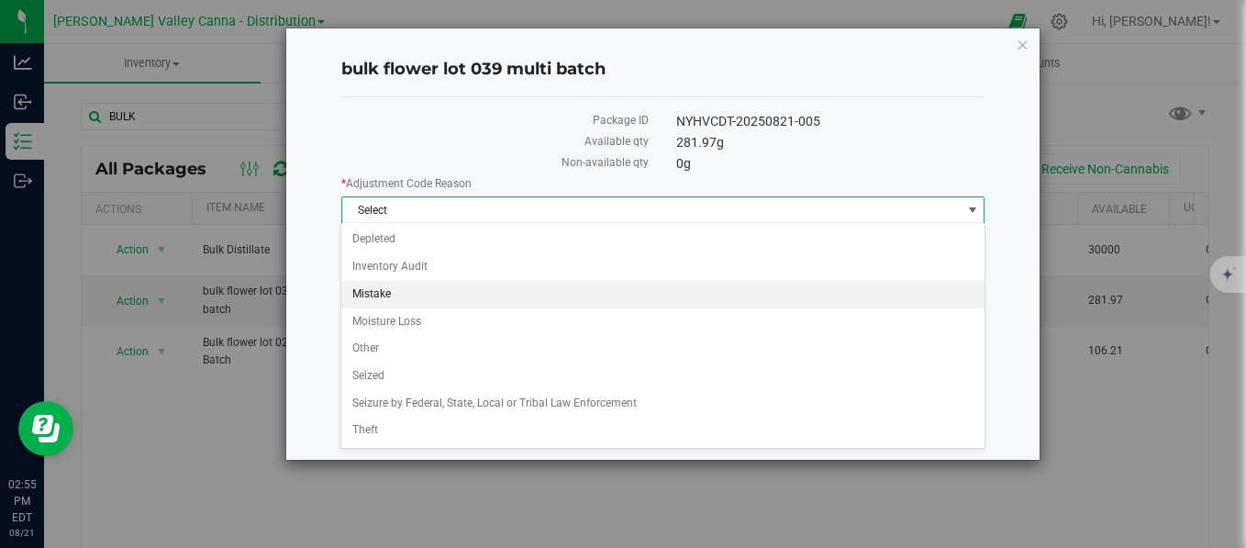
click at [403, 295] on li "Mistake" at bounding box center [662, 295] width 642 height 28
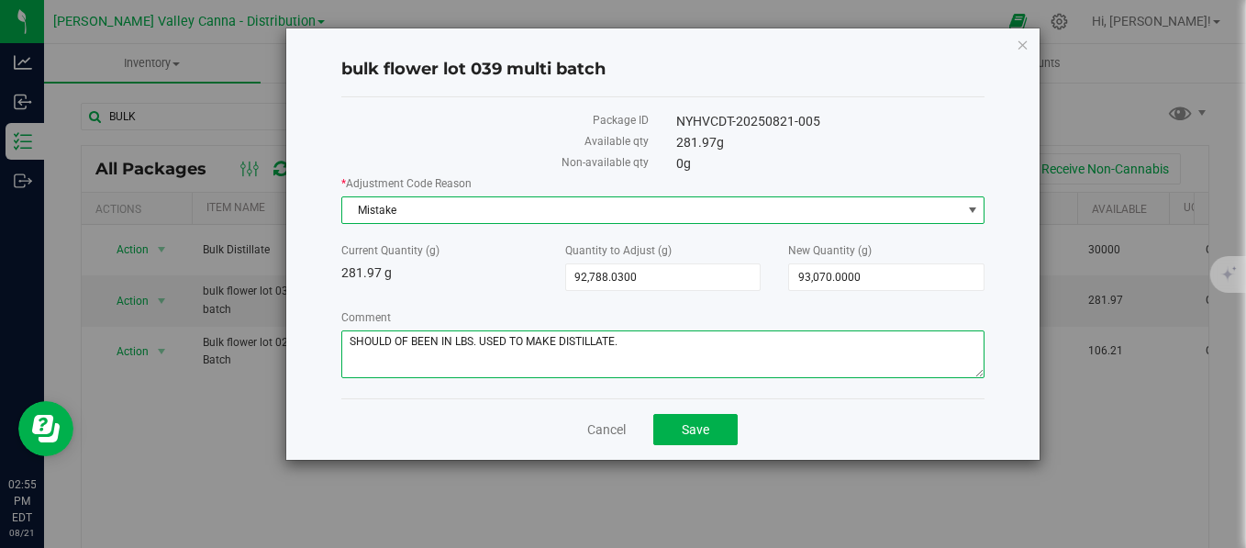
click at [644, 356] on textarea "Comment" at bounding box center [663, 354] width 644 height 48
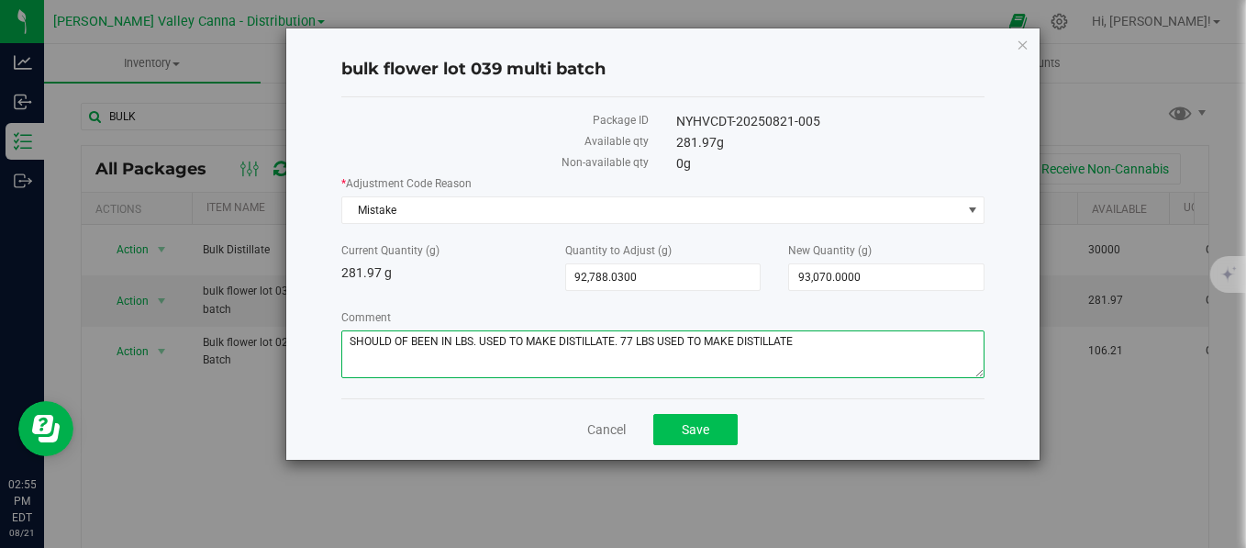
type textarea "SHOULD OF BEEN IN LBS. USED TO MAKE DISTILLATE. 77 LBS USED TO MAKE DISTILLATE"
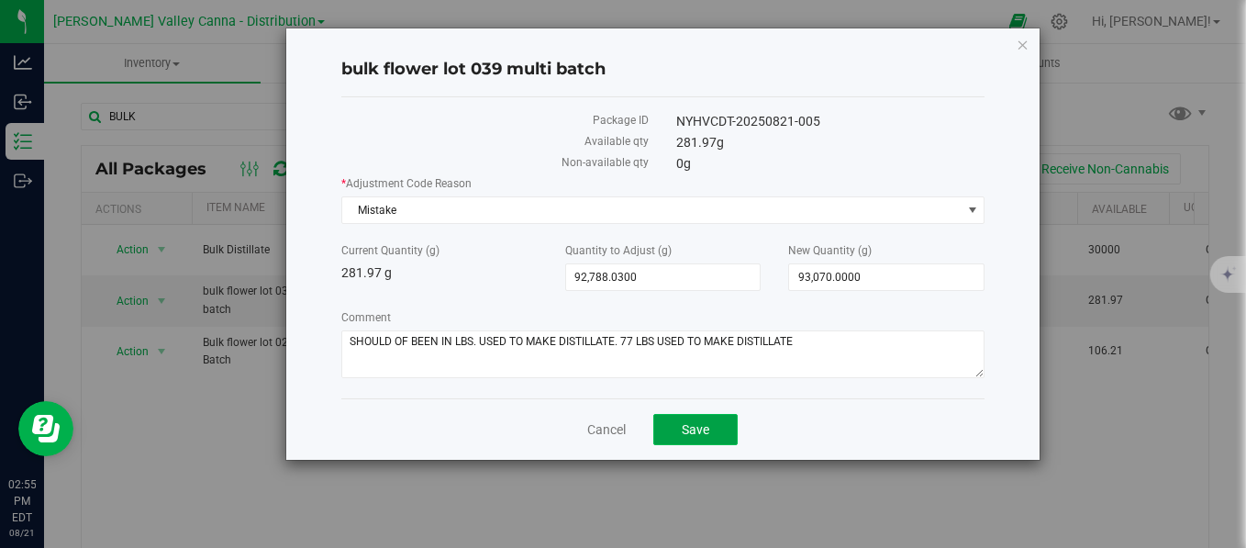
click at [715, 423] on button "Save" at bounding box center [695, 429] width 84 height 31
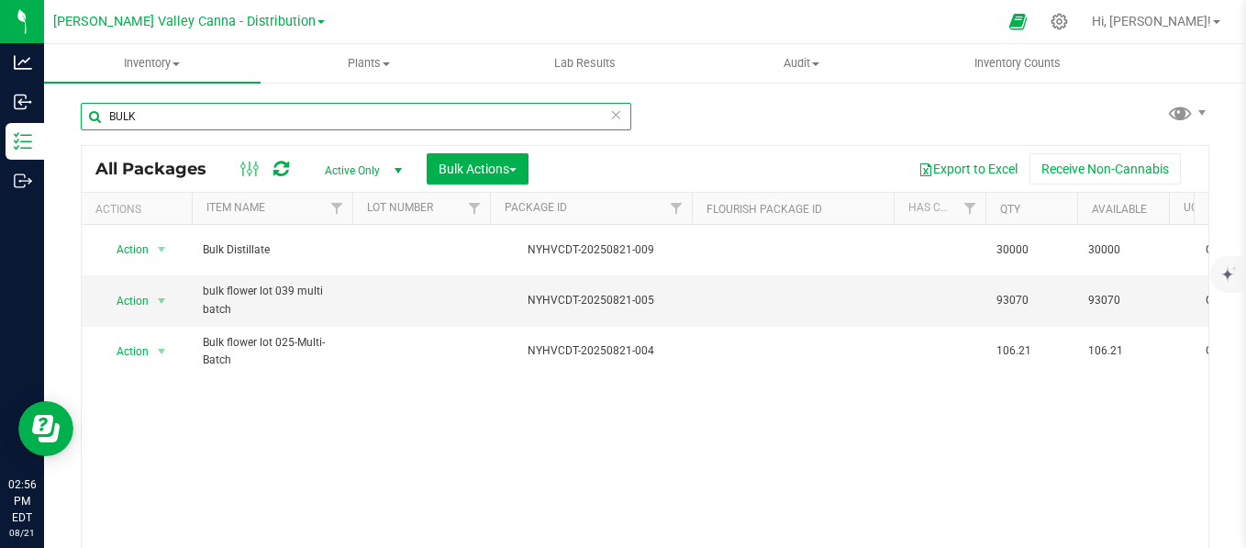
click at [208, 113] on input "BULK" at bounding box center [356, 117] width 550 height 28
type input "B"
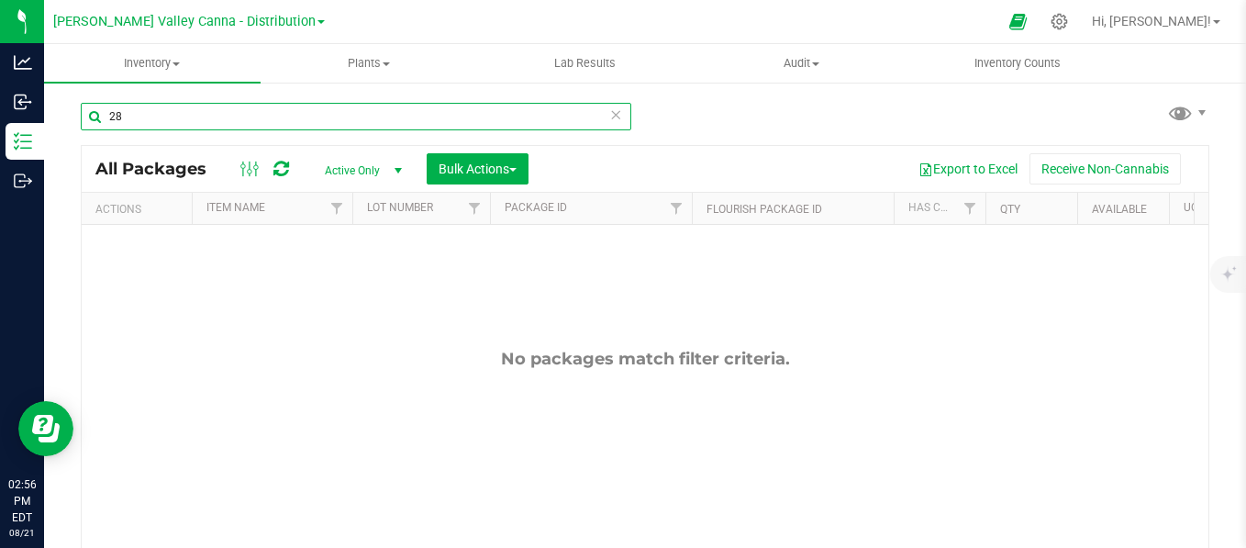
type input "2"
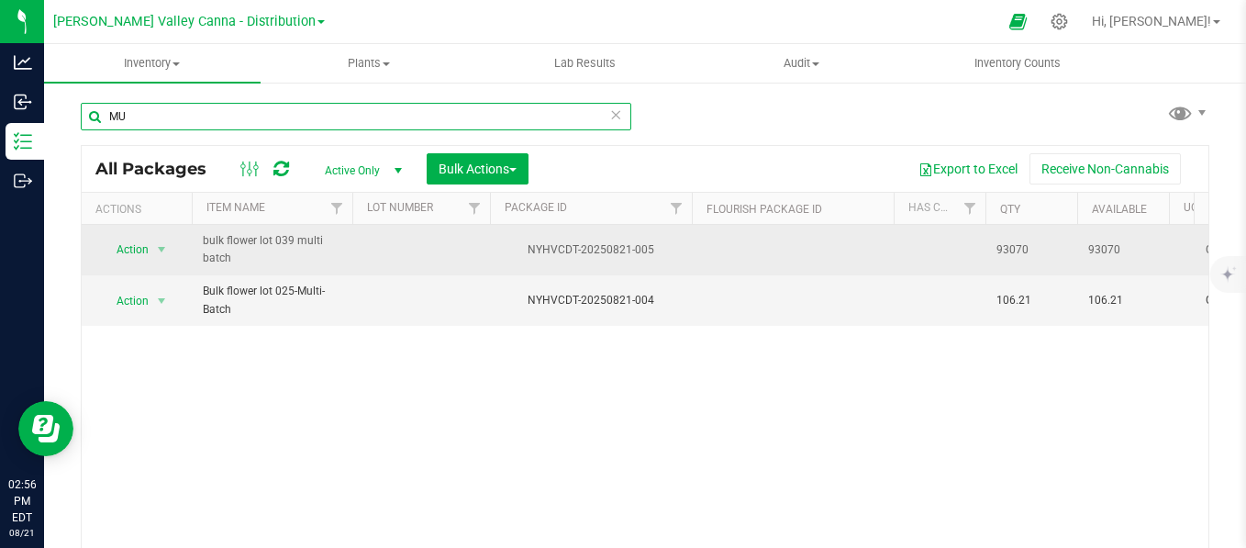
type input "M"
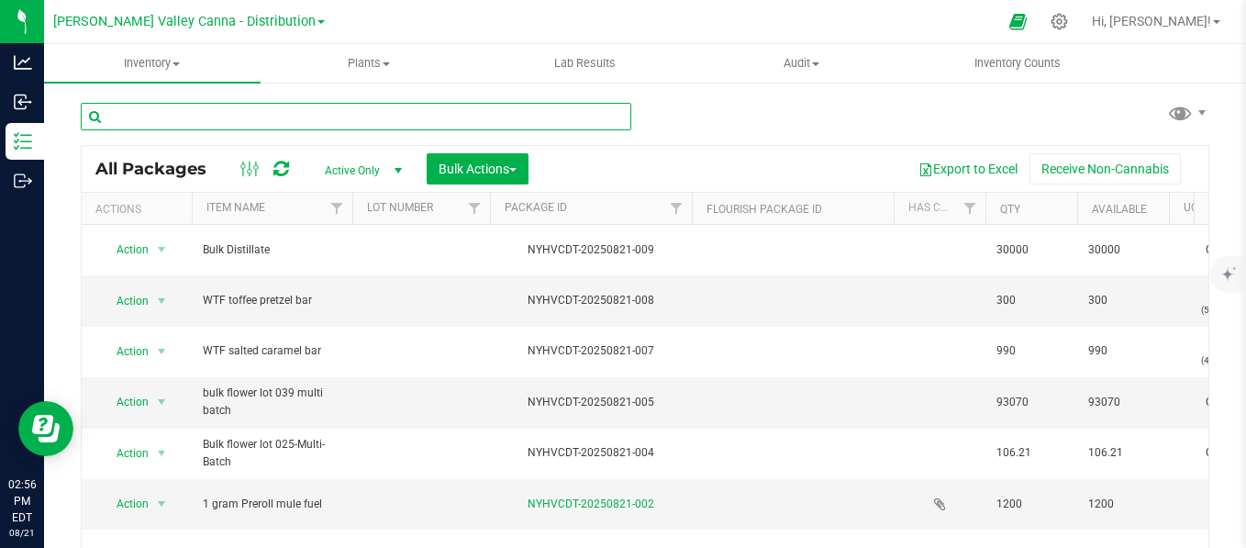
click at [266, 121] on input "text" at bounding box center [356, 117] width 550 height 28
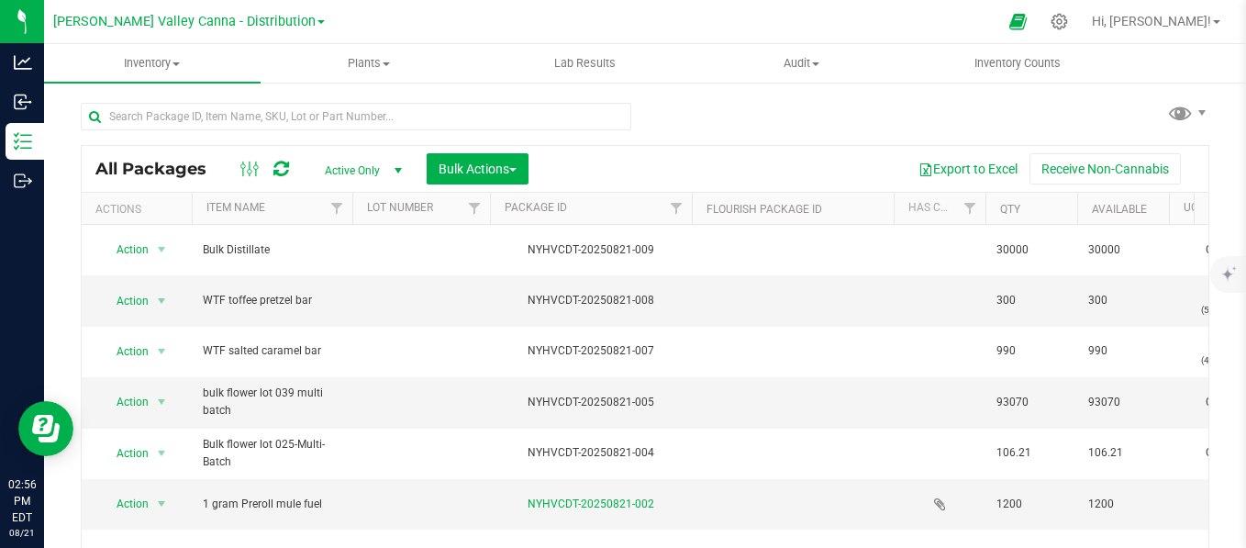
click at [378, 169] on span "Active Only" at bounding box center [359, 171] width 101 height 26
click at [324, 280] on li "All" at bounding box center [358, 283] width 99 height 28
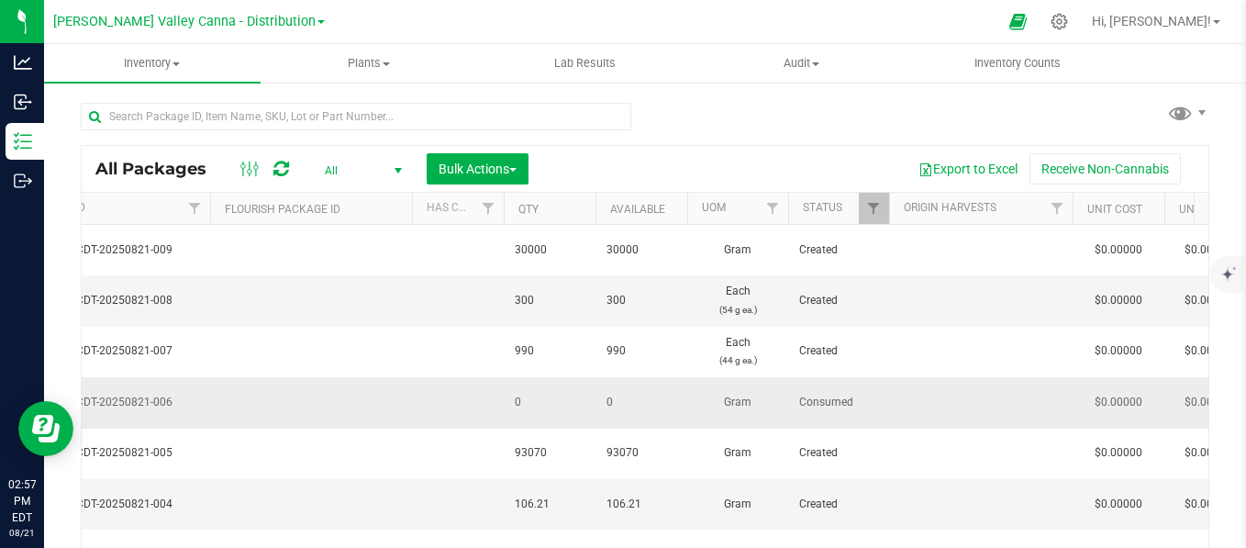
scroll to position [0, 562]
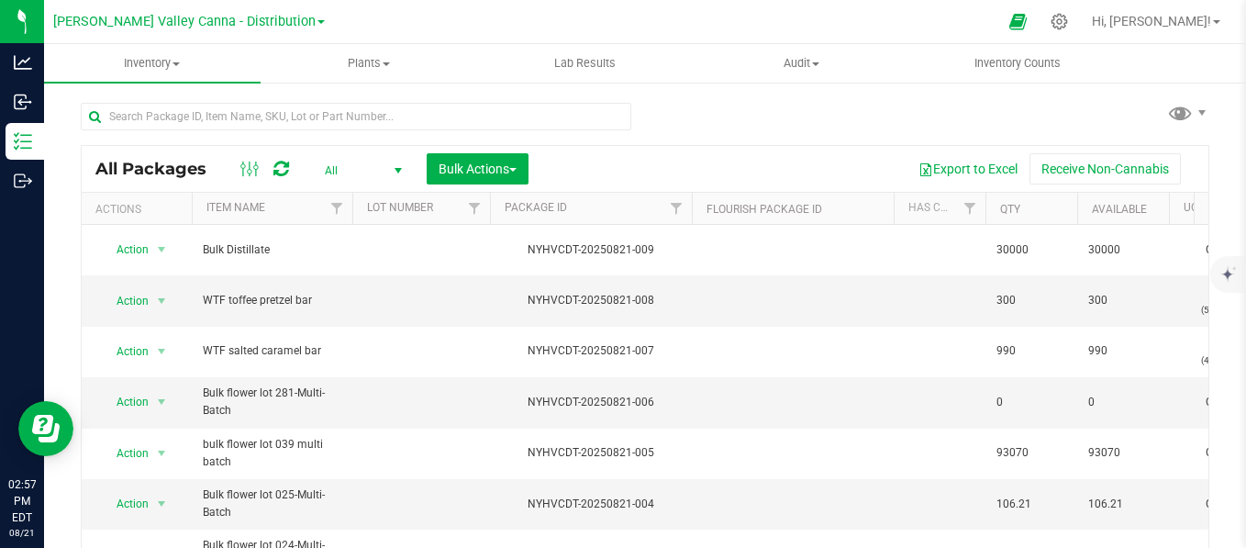
click at [392, 169] on span "select" at bounding box center [398, 170] width 15 height 15
click at [371, 200] on li "Active Only" at bounding box center [358, 200] width 99 height 28
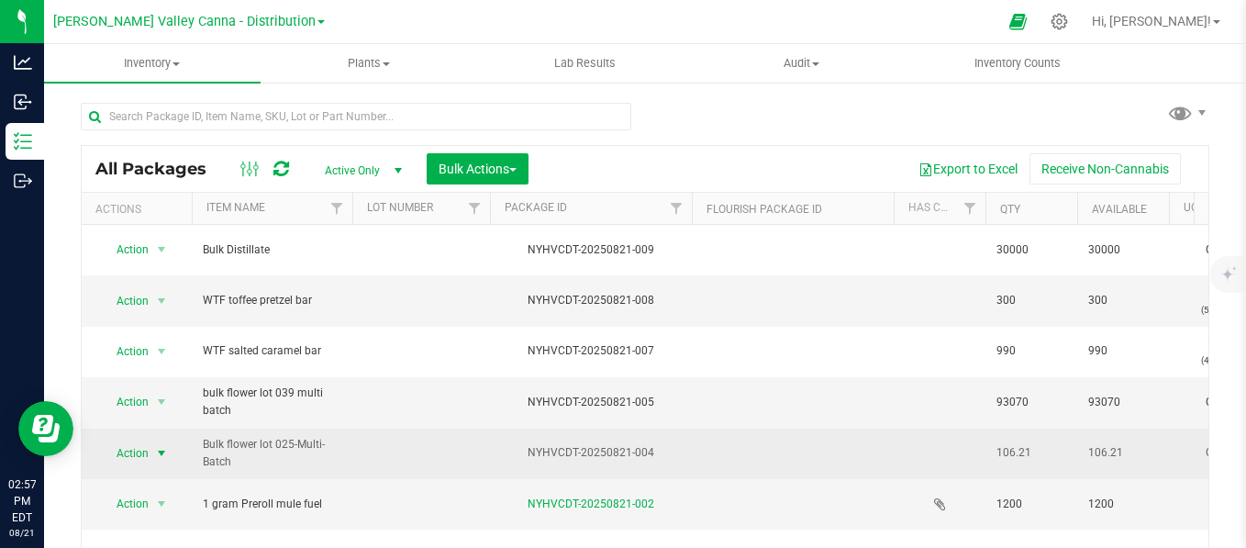
click at [156, 446] on span "select" at bounding box center [161, 453] width 15 height 15
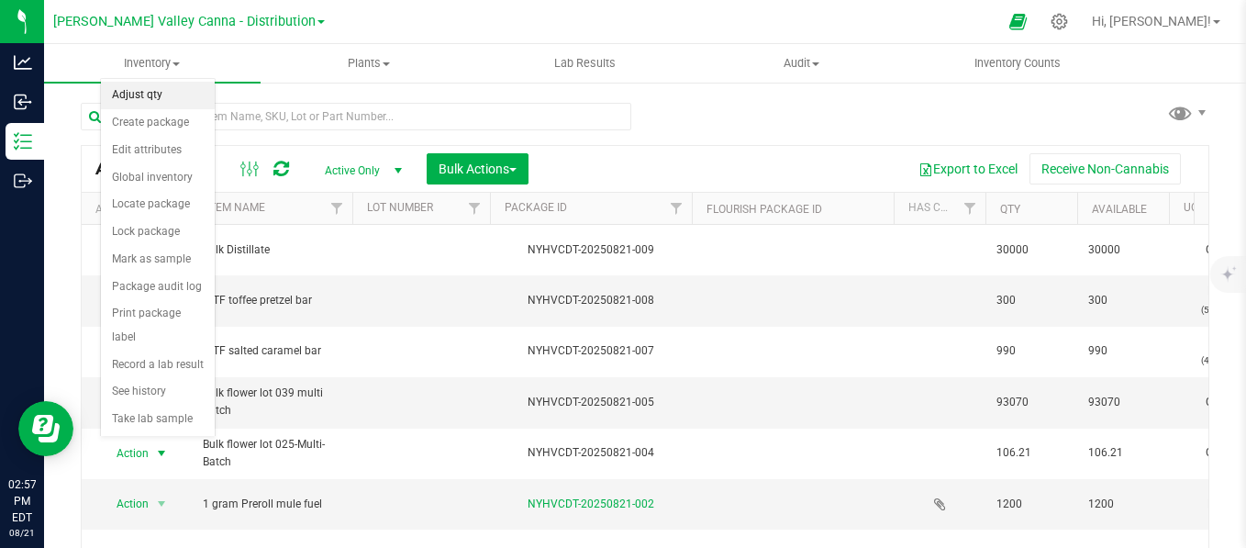
click at [133, 97] on li "Adjust qty" at bounding box center [158, 96] width 114 height 28
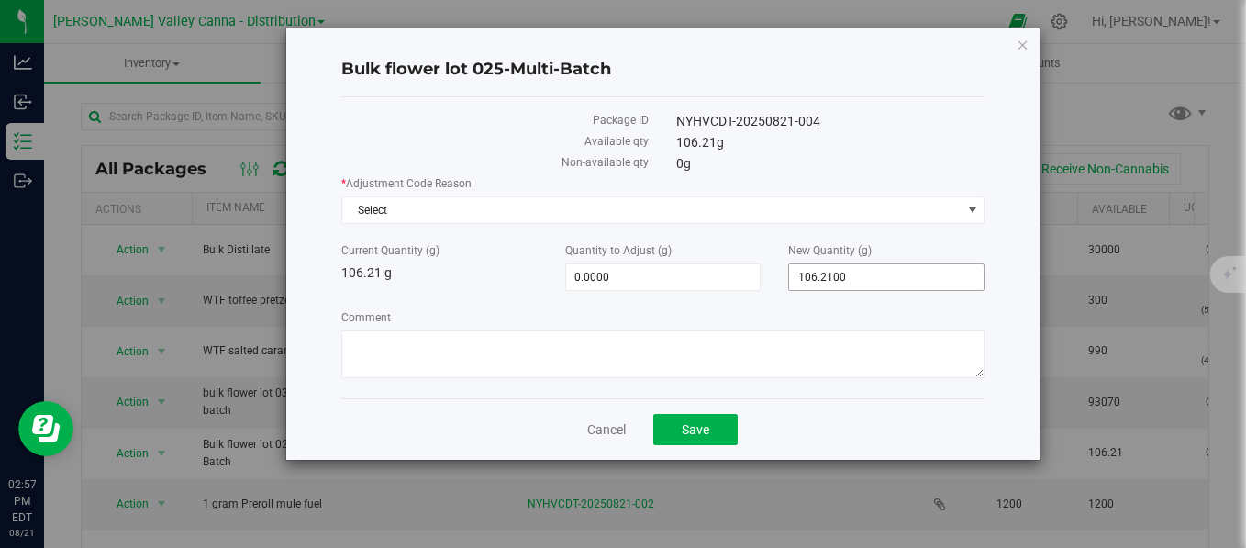
click at [887, 275] on input "106.2100" at bounding box center [886, 277] width 194 height 26
type input "1"
type input "0"
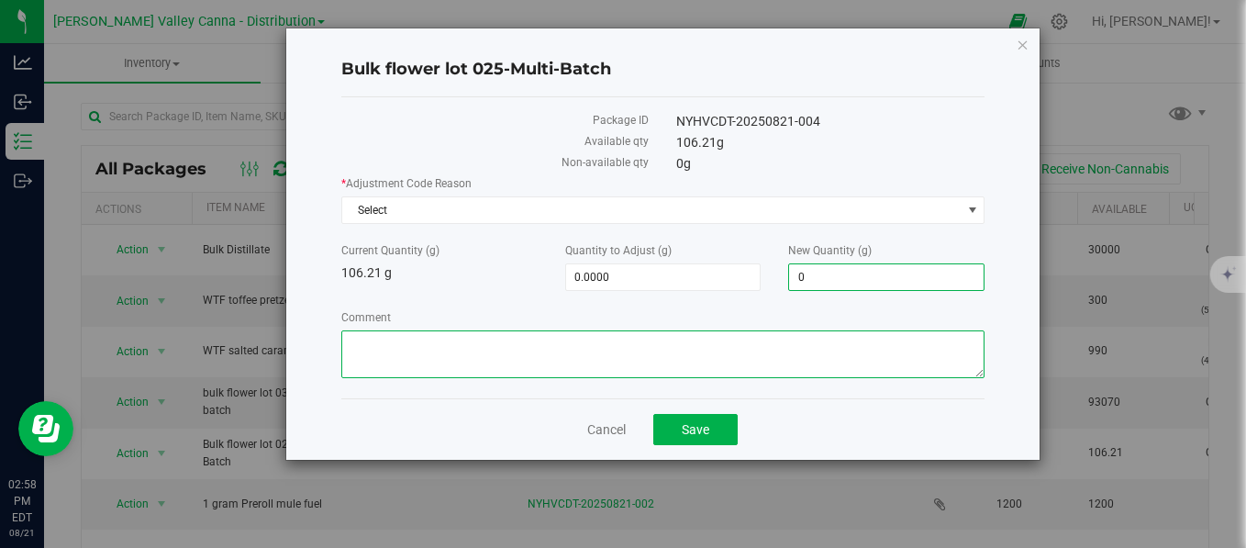
click at [393, 374] on textarea "Comment" at bounding box center [663, 354] width 644 height 48
type input "-106.2100"
type input "0.0000"
paste textarea "SHOULD OF BEEN IN LBS. USED TO MAKE DISTILLATE."
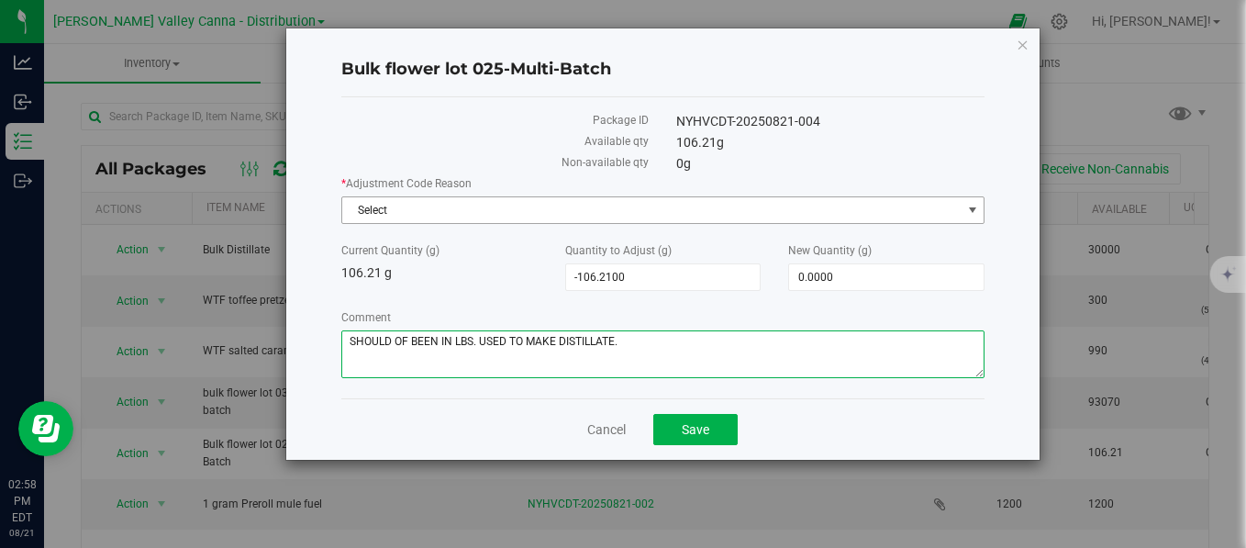
type textarea "SHOULD OF BEEN IN LBS. USED TO MAKE DISTILLATE."
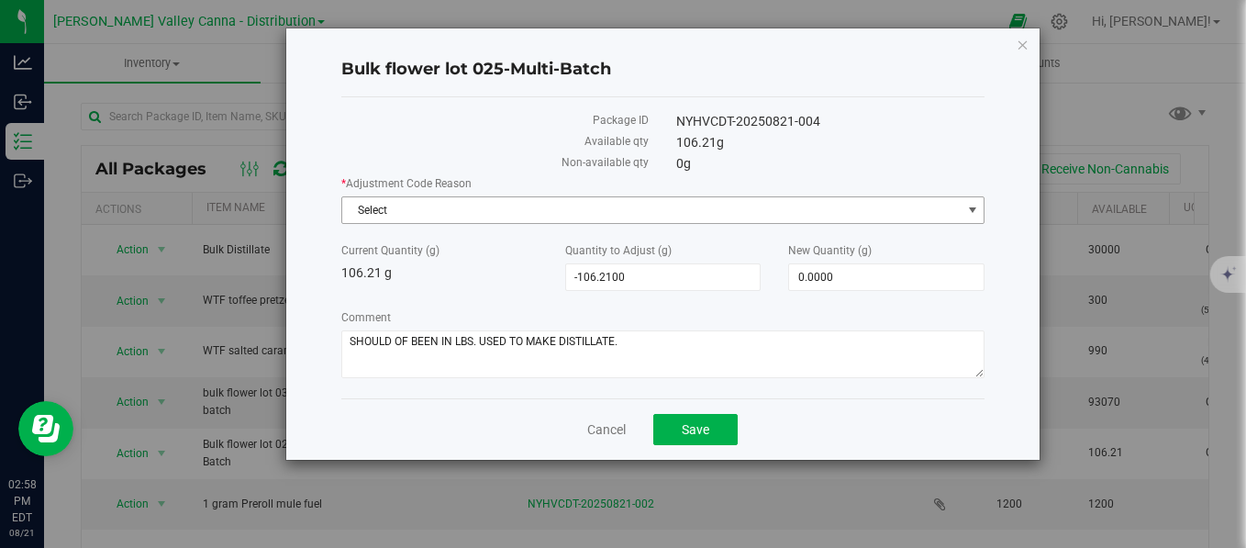
click at [525, 203] on span "Select" at bounding box center [651, 210] width 619 height 26
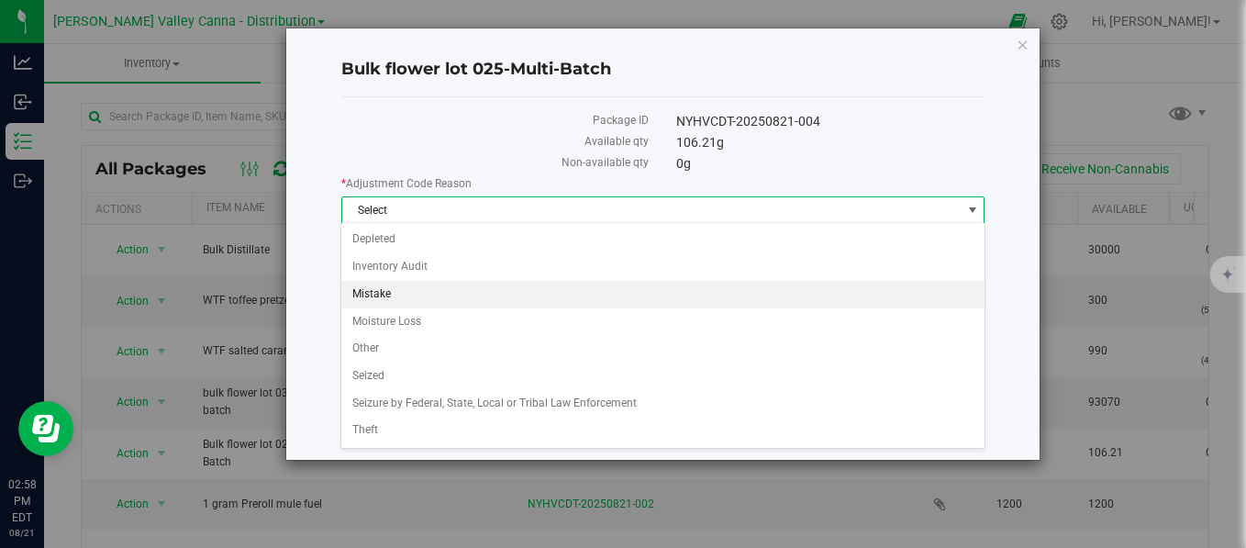
click at [442, 287] on li "Mistake" at bounding box center [662, 295] width 642 height 28
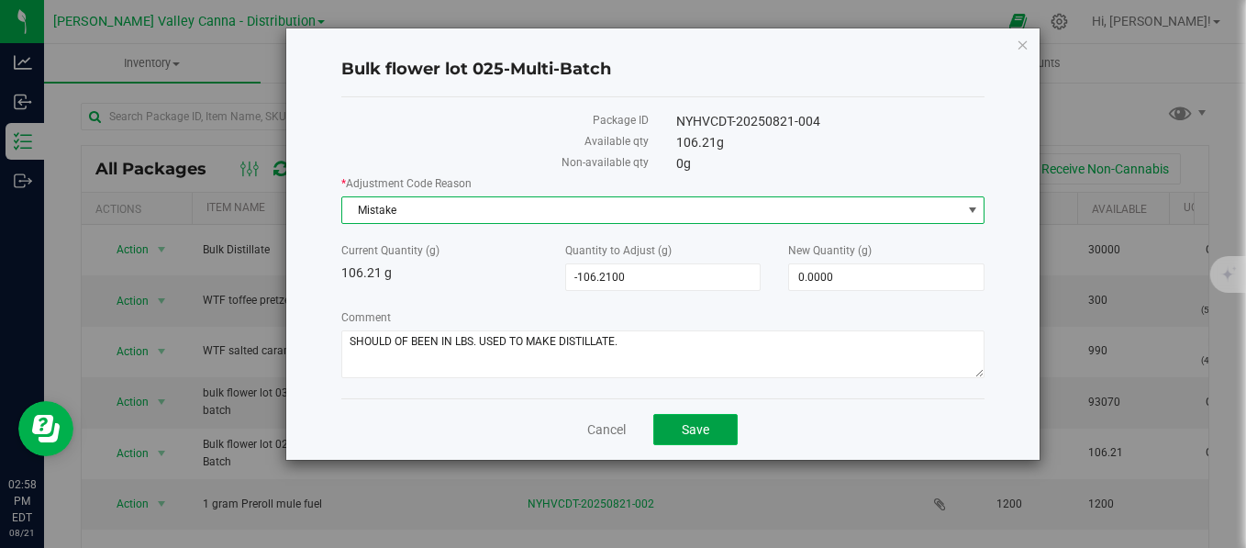
click at [708, 426] on span "Save" at bounding box center [696, 429] width 28 height 15
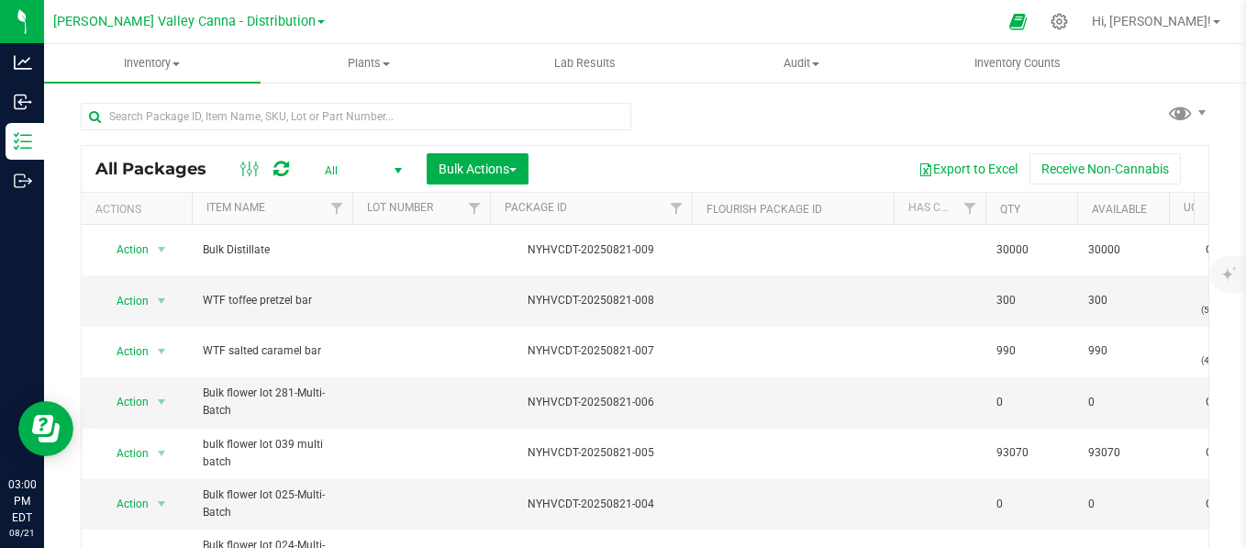
click at [374, 24] on div at bounding box center [664, 22] width 665 height 36
click at [317, 27] on div "[PERSON_NAME] Valley Canna - Distribution [PERSON_NAME][GEOGRAPHIC_DATA] [GEOGR…" at bounding box center [189, 21] width 272 height 28
click at [288, 19] on link "[PERSON_NAME] Valley Canna - Distribution" at bounding box center [189, 20] width 272 height 17
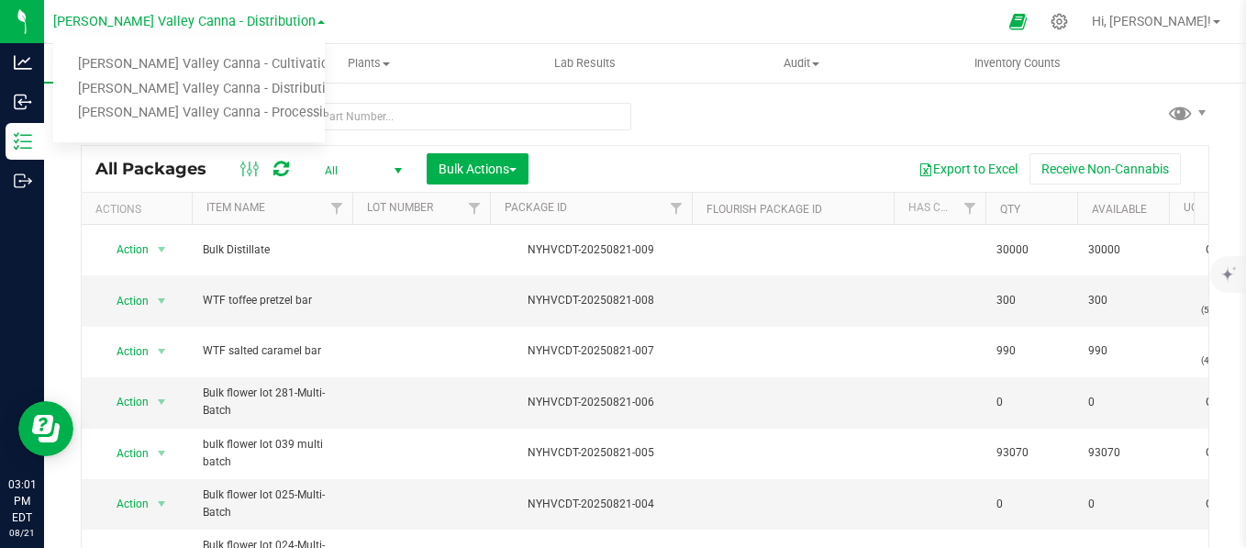
click at [288, 19] on link "[PERSON_NAME] Valley Canna - Distribution" at bounding box center [189, 20] width 272 height 17
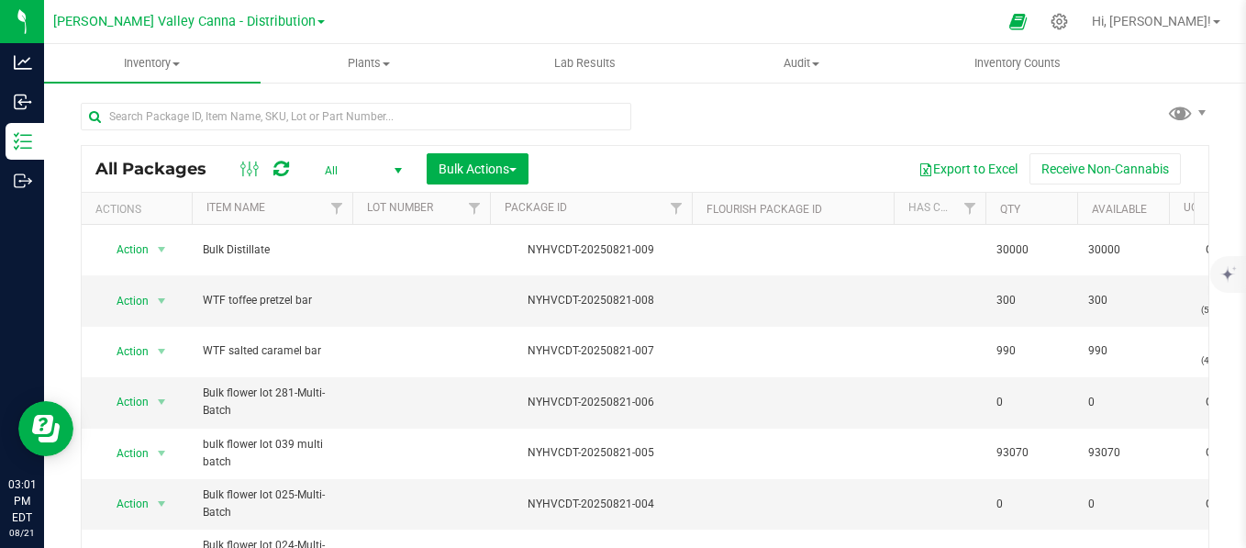
click at [348, 19] on div at bounding box center [664, 22] width 665 height 36
click at [338, 27] on div at bounding box center [664, 22] width 665 height 36
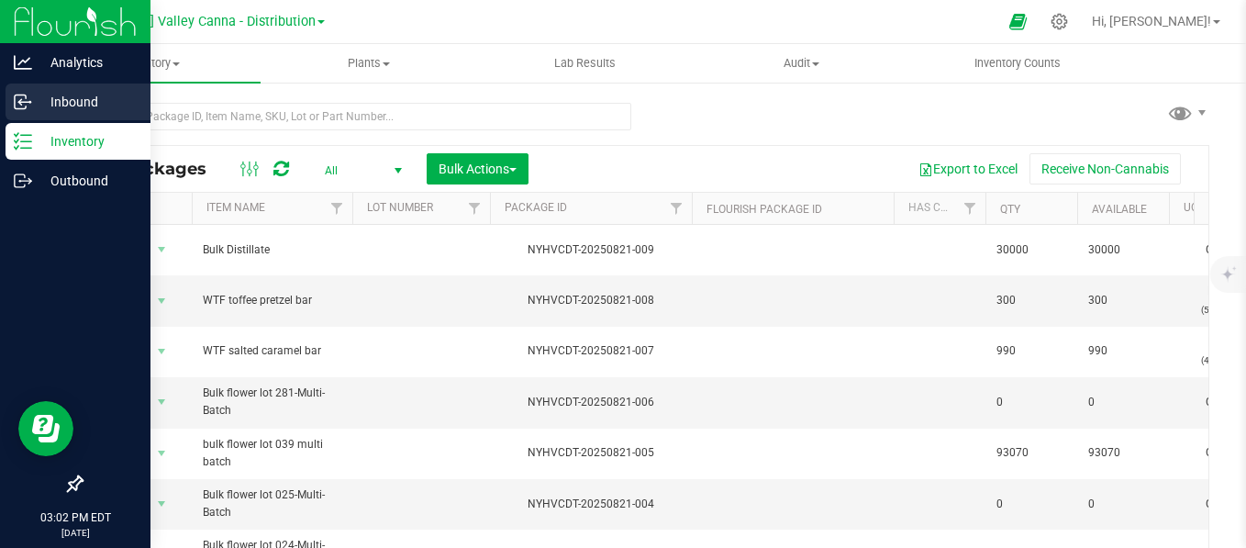
click at [29, 99] on icon at bounding box center [23, 102] width 18 height 18
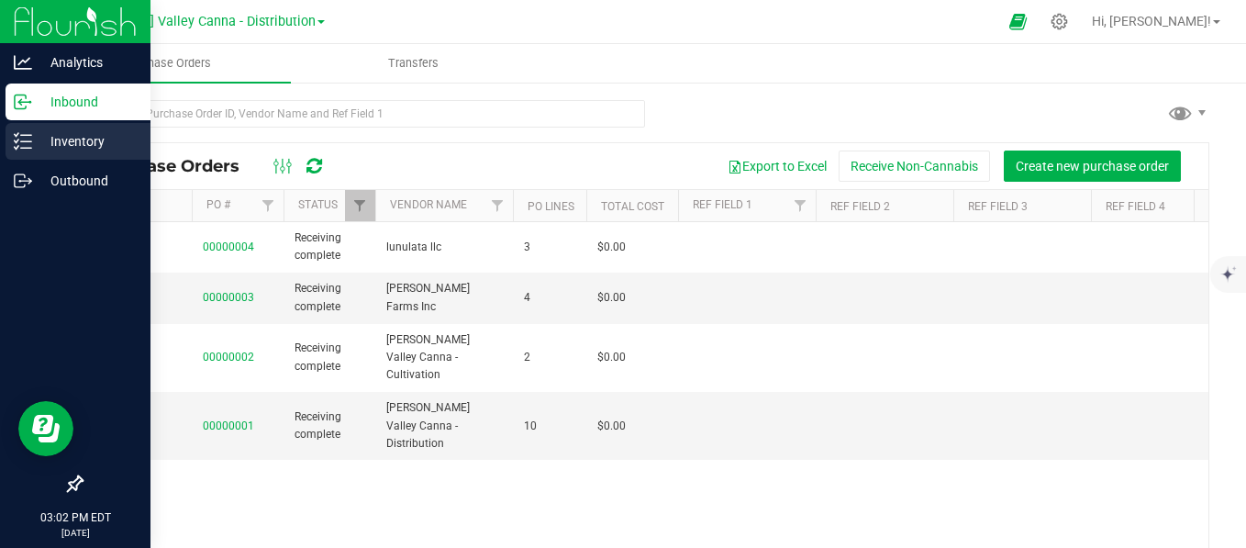
click at [83, 146] on p "Inventory" at bounding box center [87, 141] width 110 height 22
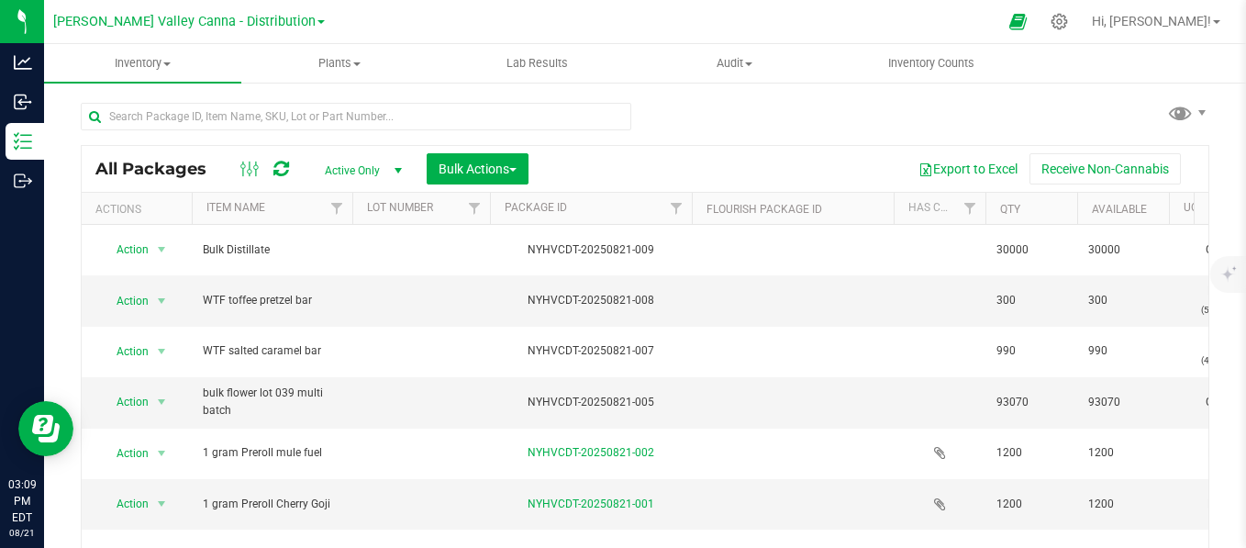
click at [666, 114] on div "All Packages Active Only Active Only Lab Samples Locked All Bulk Actions Add to…" at bounding box center [645, 349] width 1128 height 529
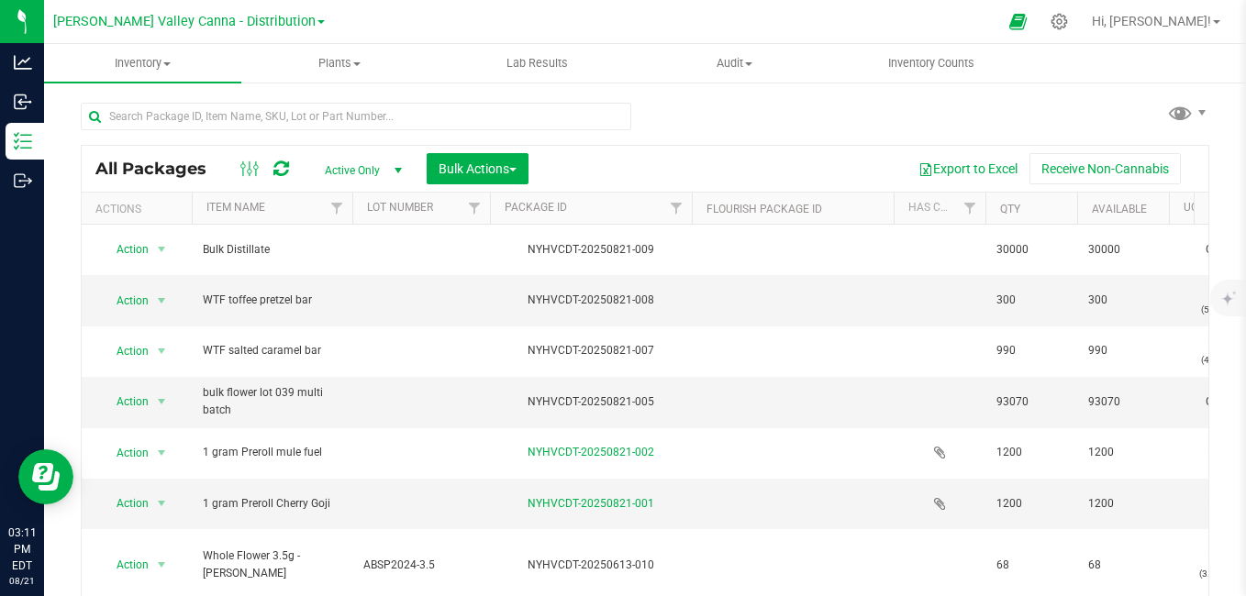
click at [62, 261] on div "All Packages Active Only Active Only Lab Samples Locked All Bulk Actions Add to…" at bounding box center [645, 361] width 1202 height 560
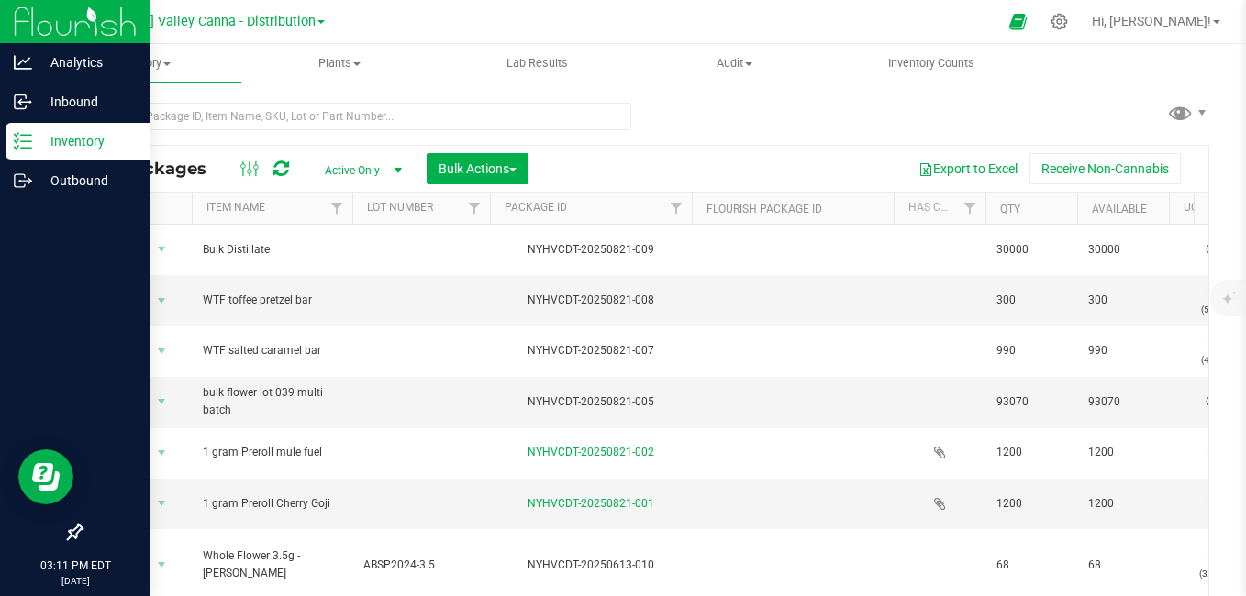
click at [34, 226] on div at bounding box center [75, 358] width 150 height 313
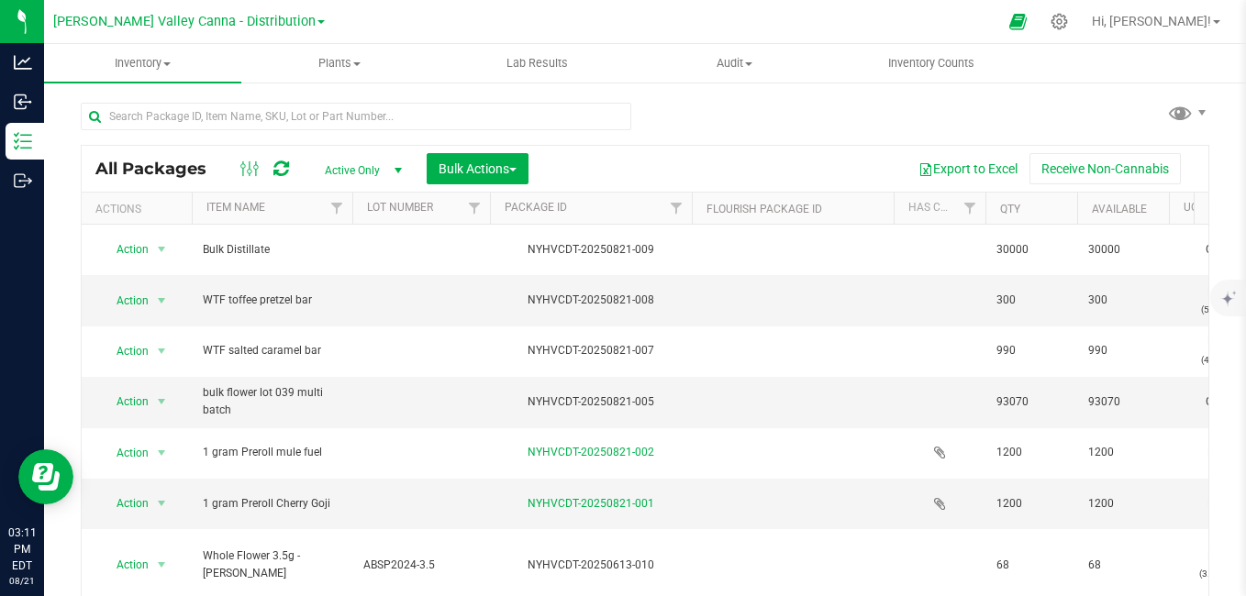
click at [811, 109] on div "All Packages Active Only Active Only Lab Samples Locked All Bulk Actions Add to…" at bounding box center [645, 365] width 1128 height 560
